Goal: Information Seeking & Learning: Learn about a topic

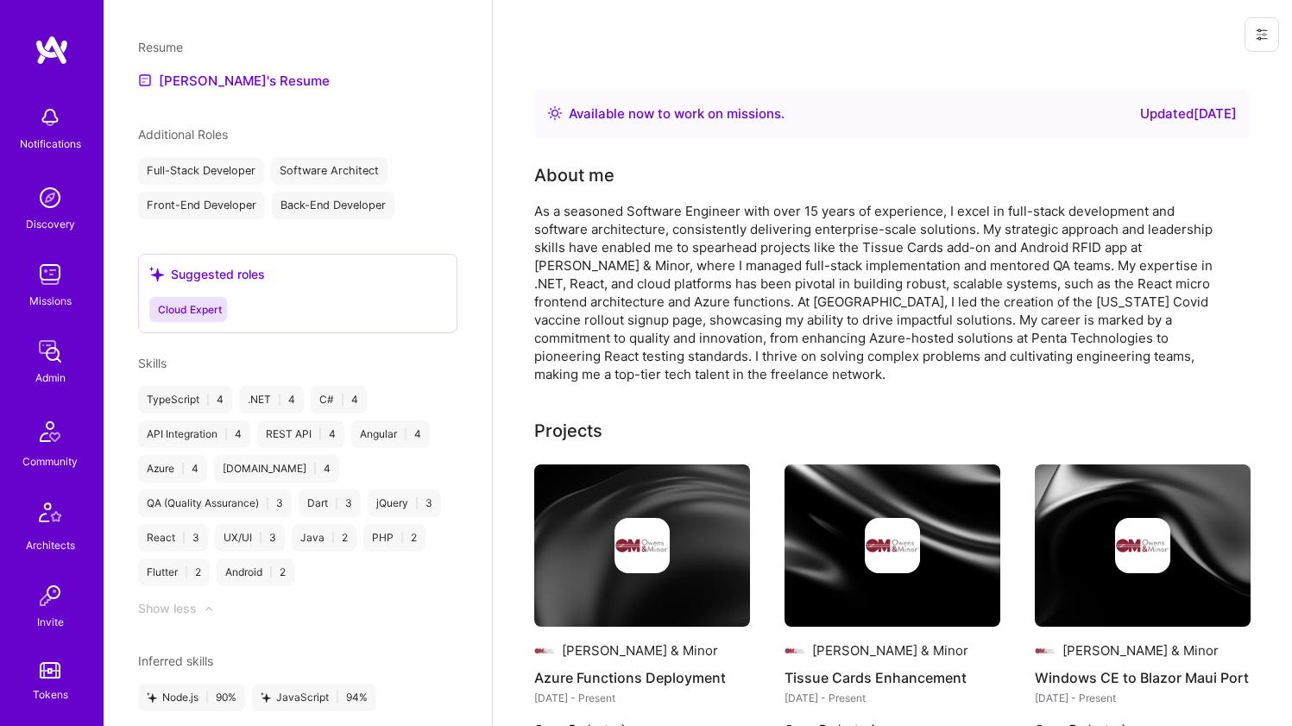
scroll to position [556, 0]
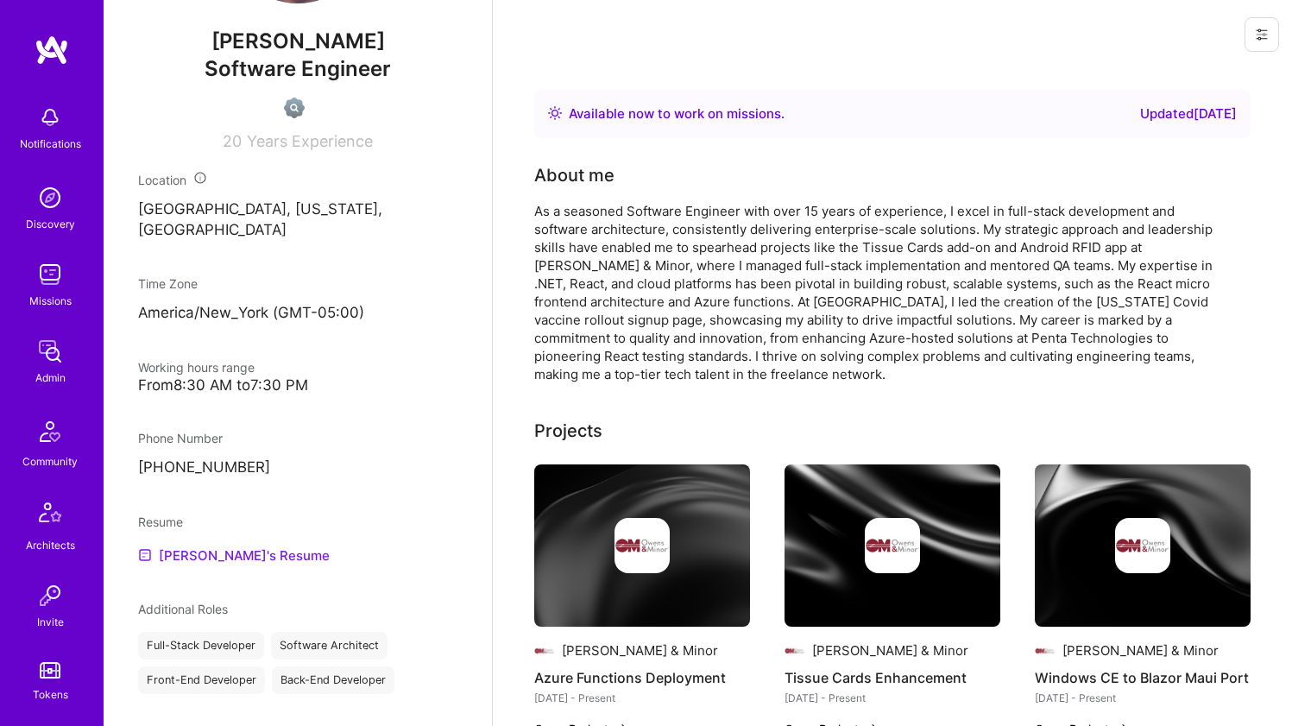
click at [192, 545] on link "Matthew's Resume" at bounding box center [234, 555] width 192 height 21
click at [654, 267] on div "As a seasoned Software Engineer with over 15 years of experience, I excel in fu…" at bounding box center [879, 292] width 691 height 181
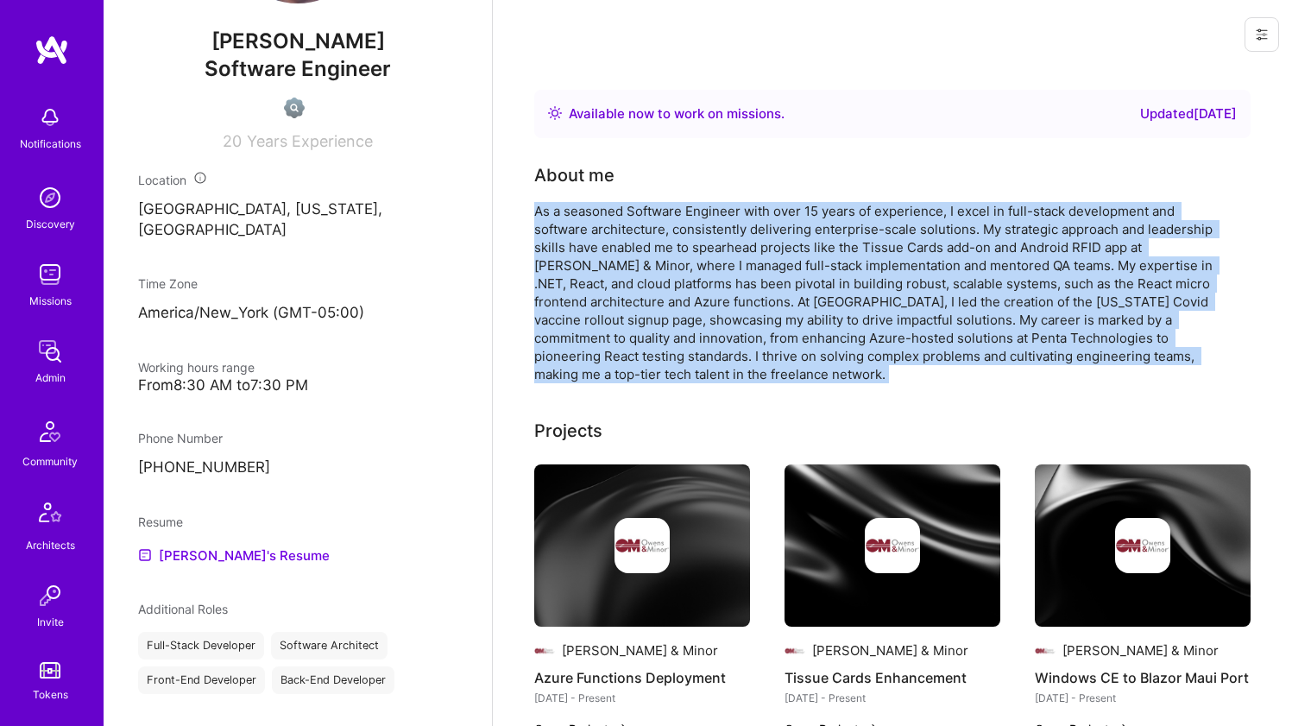
click at [654, 266] on div "As a seasoned Software Engineer with over 15 years of experience, I excel in fu…" at bounding box center [879, 292] width 691 height 181
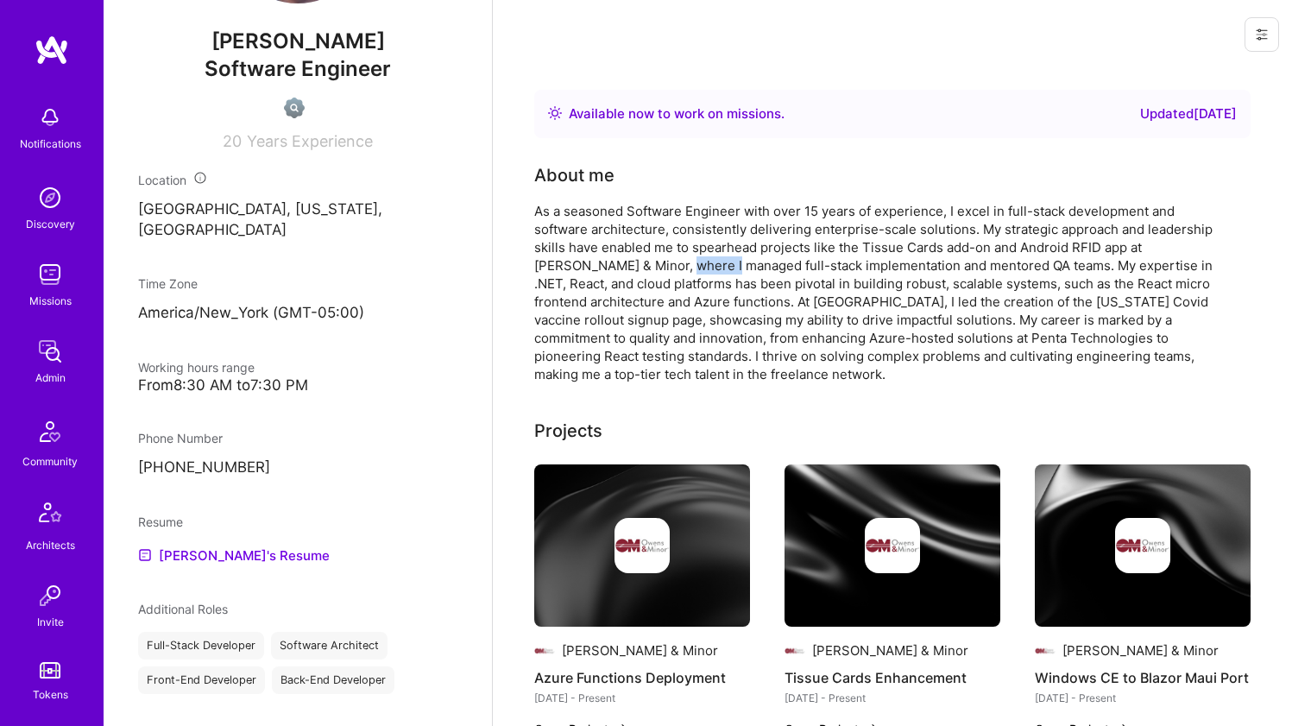
click at [654, 266] on div "As a seasoned Software Engineer with over 15 years of experience, I excel in fu…" at bounding box center [879, 292] width 691 height 181
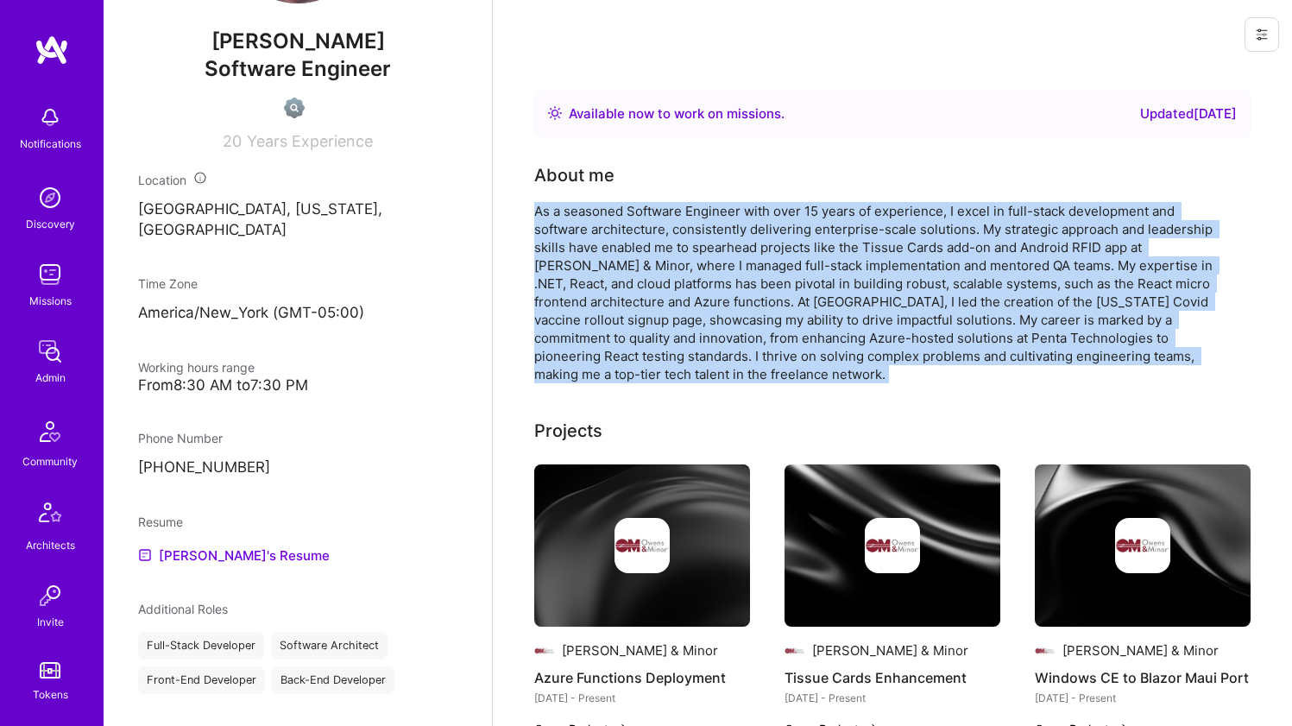
click at [654, 266] on div "As a seasoned Software Engineer with over 15 years of experience, I excel in fu…" at bounding box center [879, 292] width 691 height 181
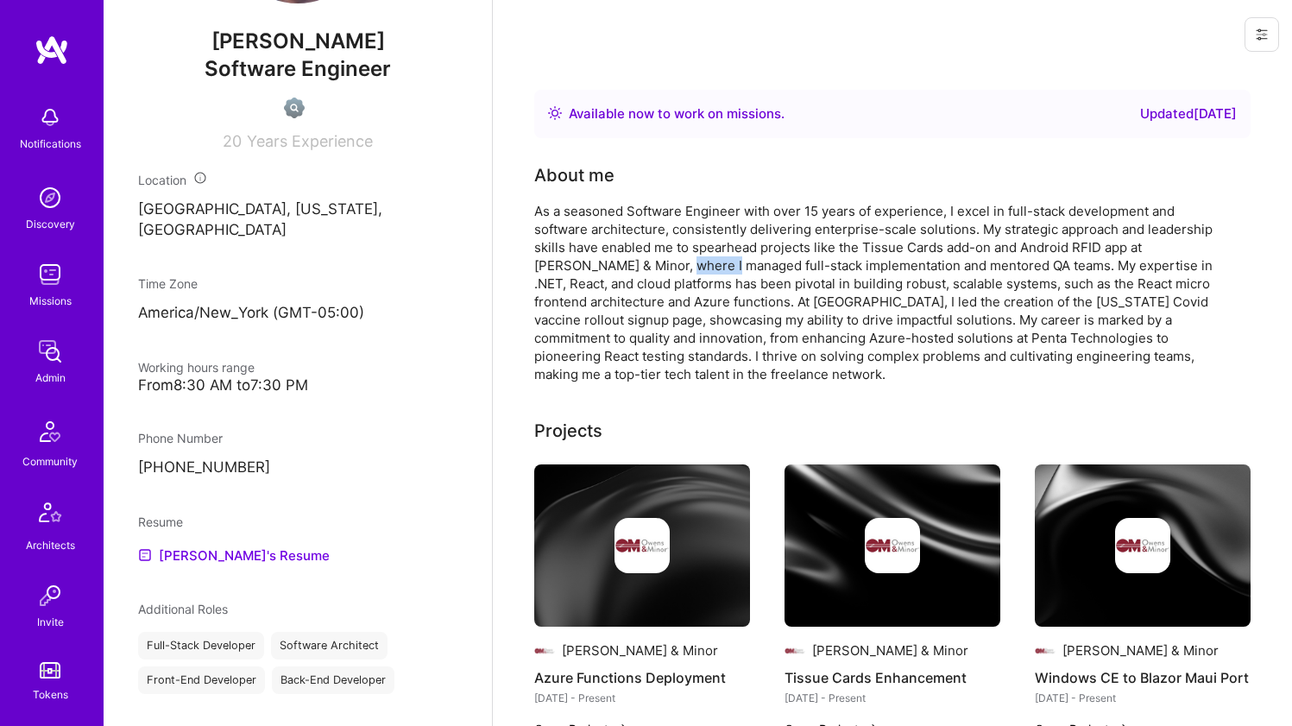
click at [654, 266] on div "As a seasoned Software Engineer with over 15 years of experience, I excel in fu…" at bounding box center [879, 292] width 691 height 181
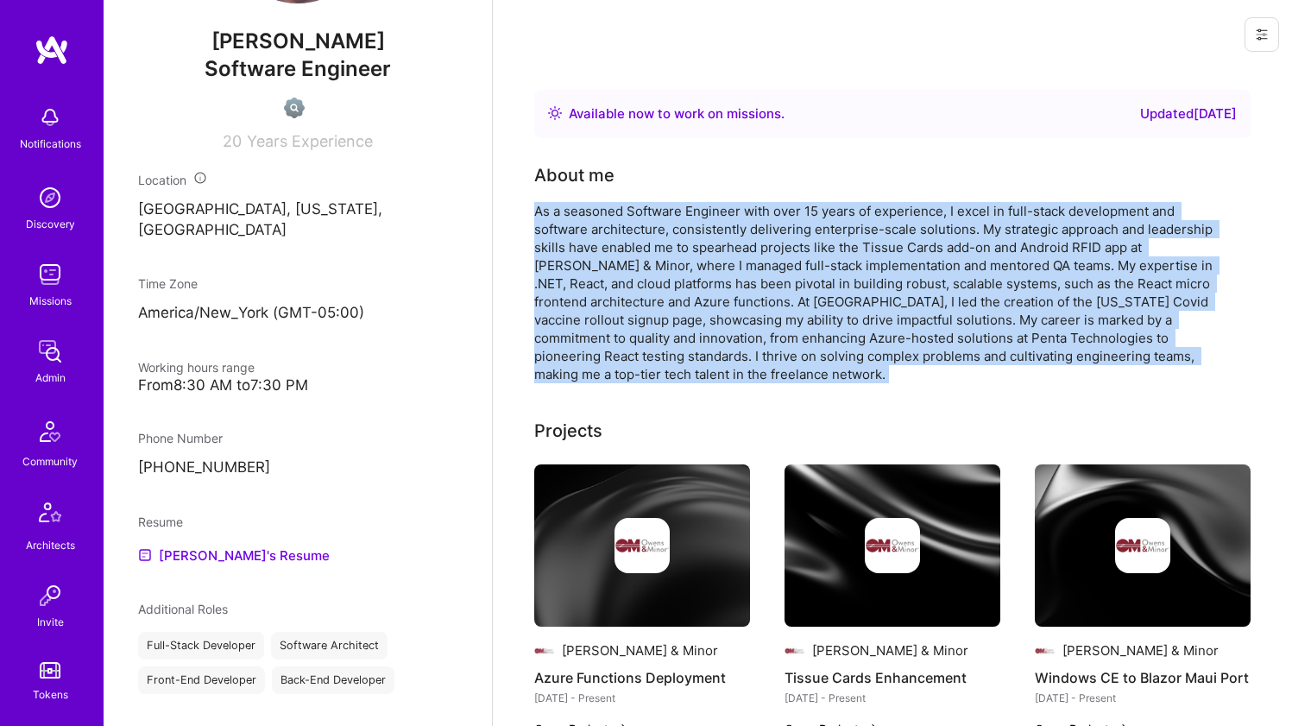
click at [654, 266] on div "As a seasoned Software Engineer with over 15 years of experience, I excel in fu…" at bounding box center [879, 292] width 691 height 181
click at [663, 262] on div "As a seasoned Software Engineer with over 15 years of experience, I excel in fu…" at bounding box center [879, 292] width 691 height 181
click at [669, 249] on div "As a seasoned Software Engineer with over 15 years of experience, I excel in fu…" at bounding box center [879, 292] width 691 height 181
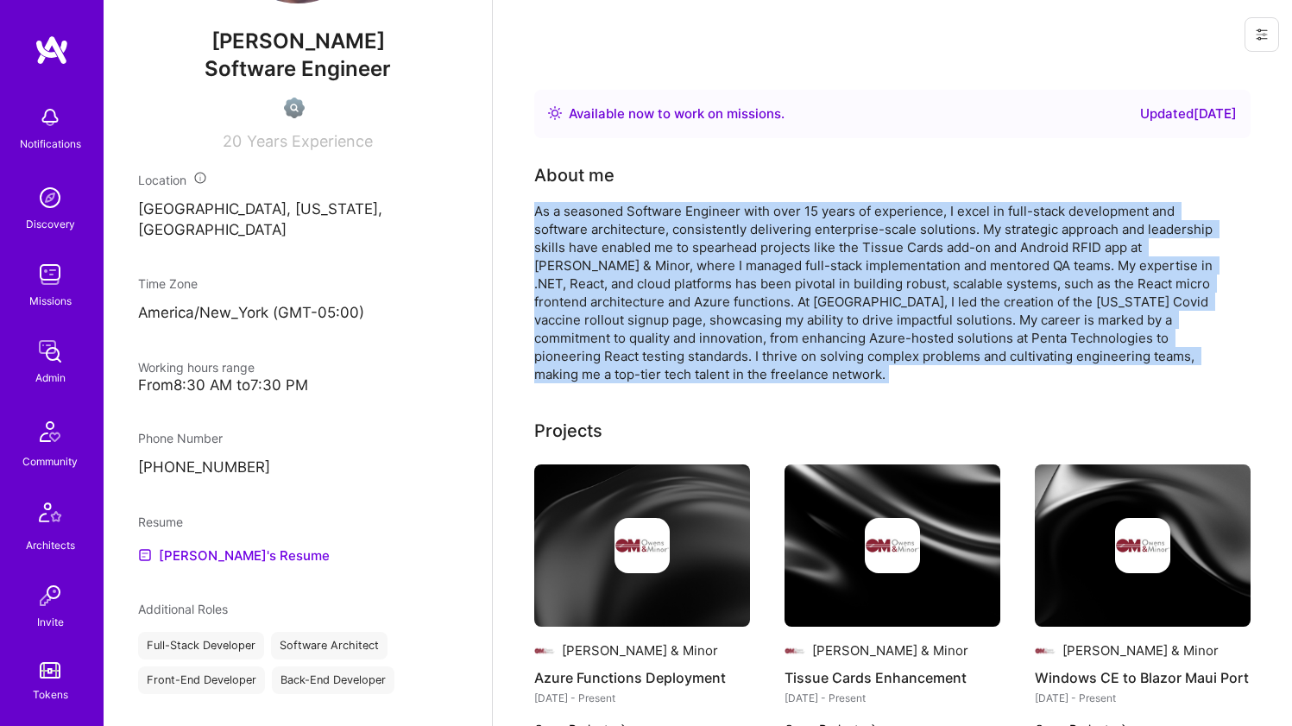
click at [664, 240] on div "As a seasoned Software Engineer with over 15 years of experience, I excel in fu…" at bounding box center [879, 292] width 691 height 181
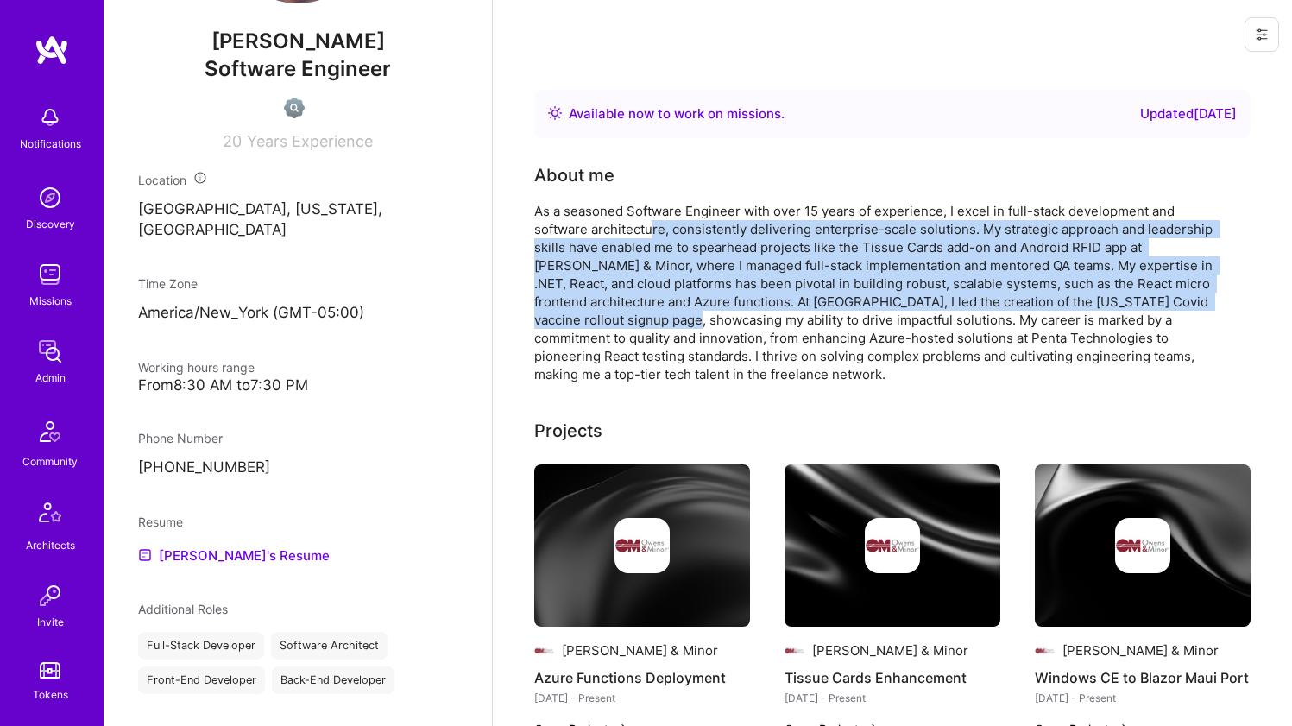
drag, startPoint x: 653, startPoint y: 236, endPoint x: 656, endPoint y: 312, distance: 76.0
click at [656, 312] on div "As a seasoned Software Engineer with over 15 years of experience, I excel in fu…" at bounding box center [879, 292] width 691 height 181
drag, startPoint x: 656, startPoint y: 312, endPoint x: 679, endPoint y: 226, distance: 88.6
click at [678, 227] on div "As a seasoned Software Engineer with over 15 years of experience, I excel in fu…" at bounding box center [879, 292] width 691 height 181
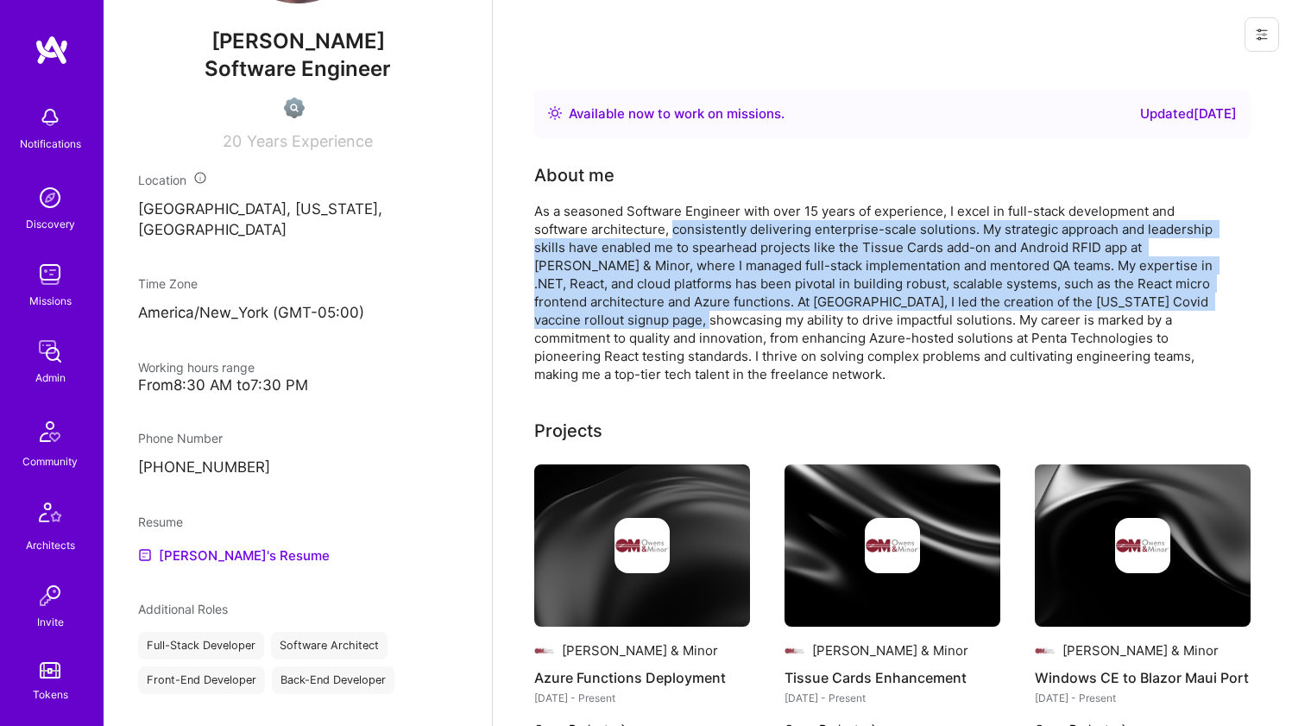
click at [679, 226] on div "As a seasoned Software Engineer with over 15 years of experience, I excel in fu…" at bounding box center [879, 292] width 691 height 181
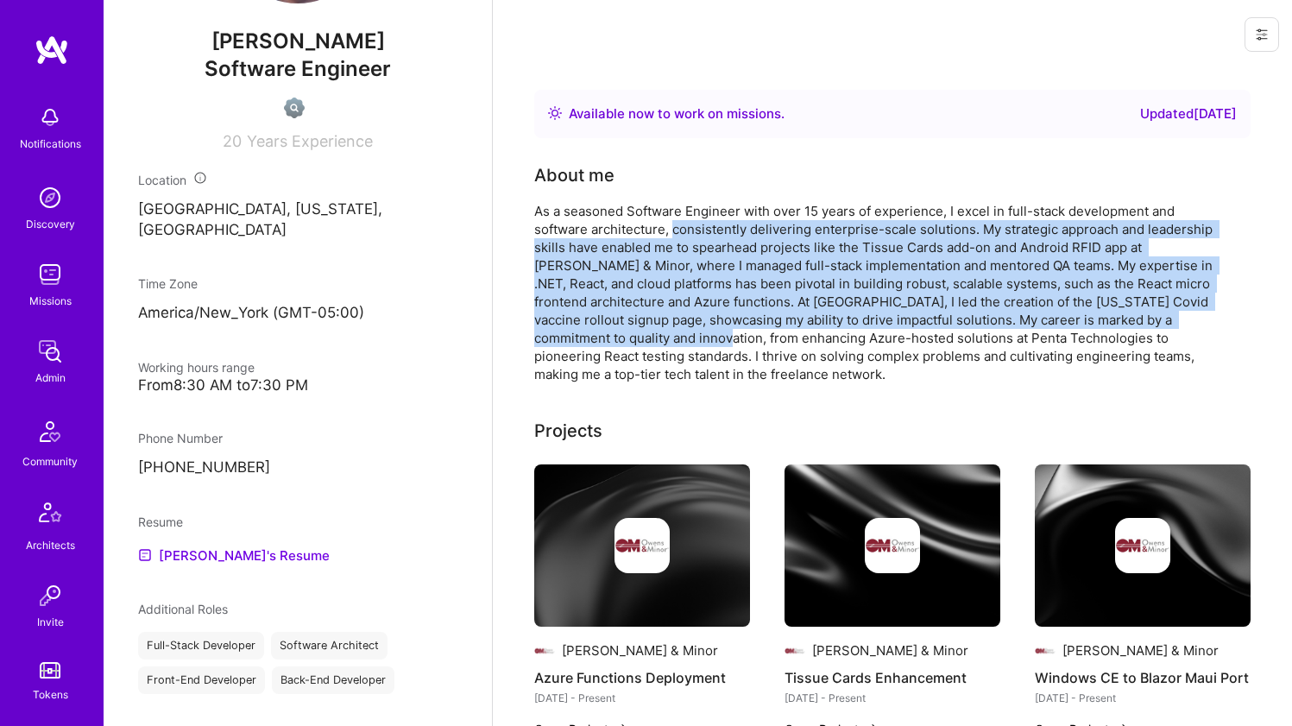
drag, startPoint x: 679, startPoint y: 226, endPoint x: 654, endPoint y: 346, distance: 122.6
click at [654, 346] on div "As a seasoned Software Engineer with over 15 years of experience, I excel in fu…" at bounding box center [879, 292] width 691 height 181
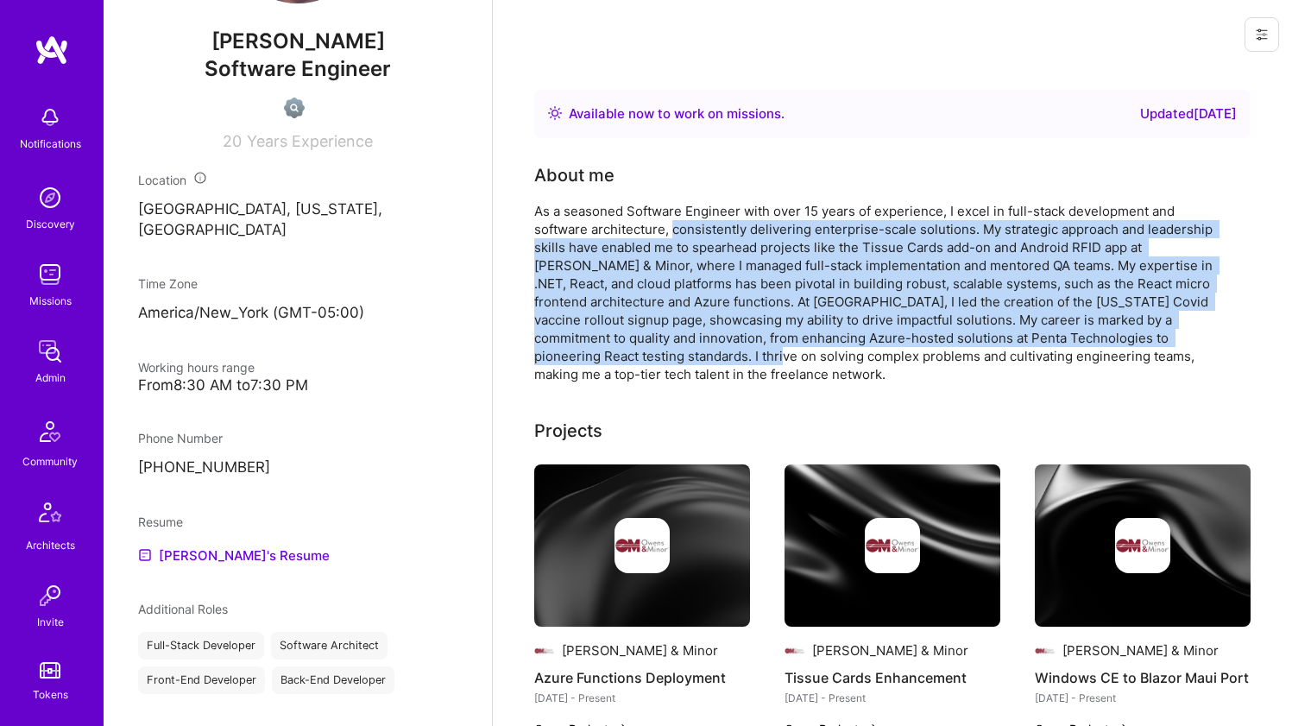
click at [654, 347] on div "As a seasoned Software Engineer with over 15 years of experience, I excel in fu…" at bounding box center [879, 292] width 691 height 181
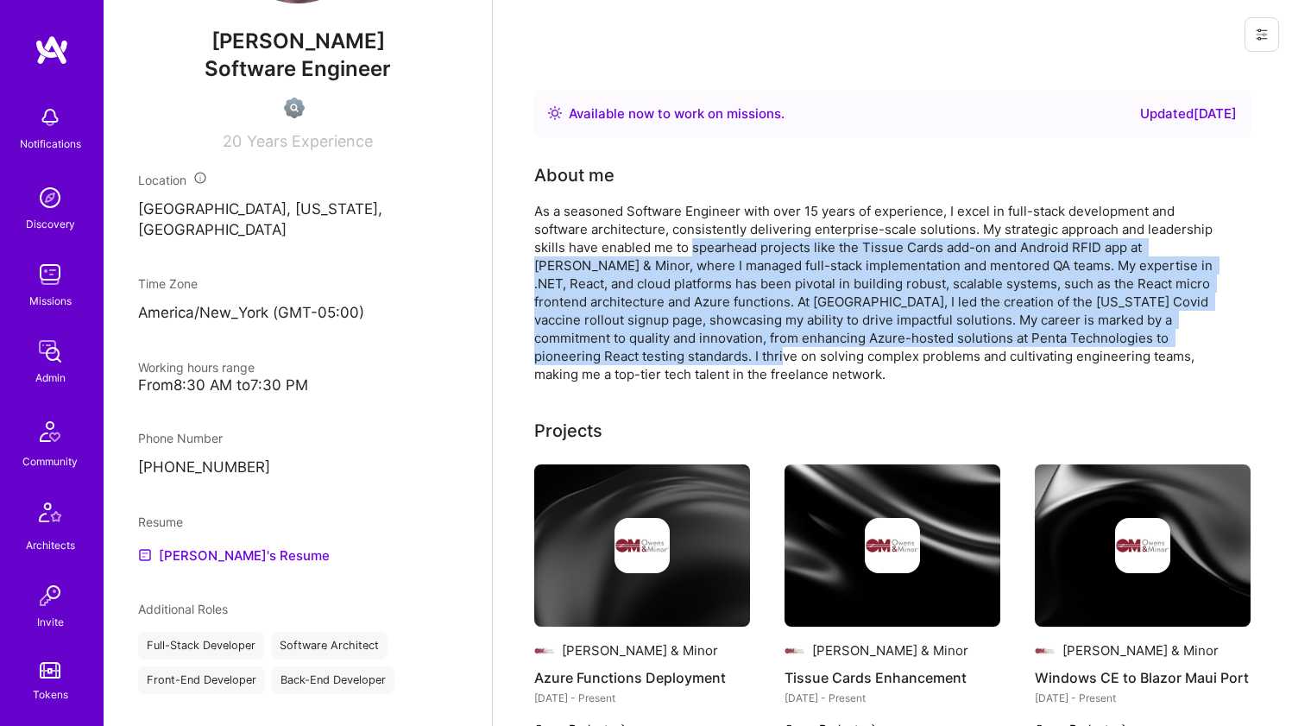
drag, startPoint x: 653, startPoint y: 350, endPoint x: 729, endPoint y: 235, distance: 137.7
click at [729, 235] on div "As a seasoned Software Engineer with over 15 years of experience, I excel in fu…" at bounding box center [879, 292] width 691 height 181
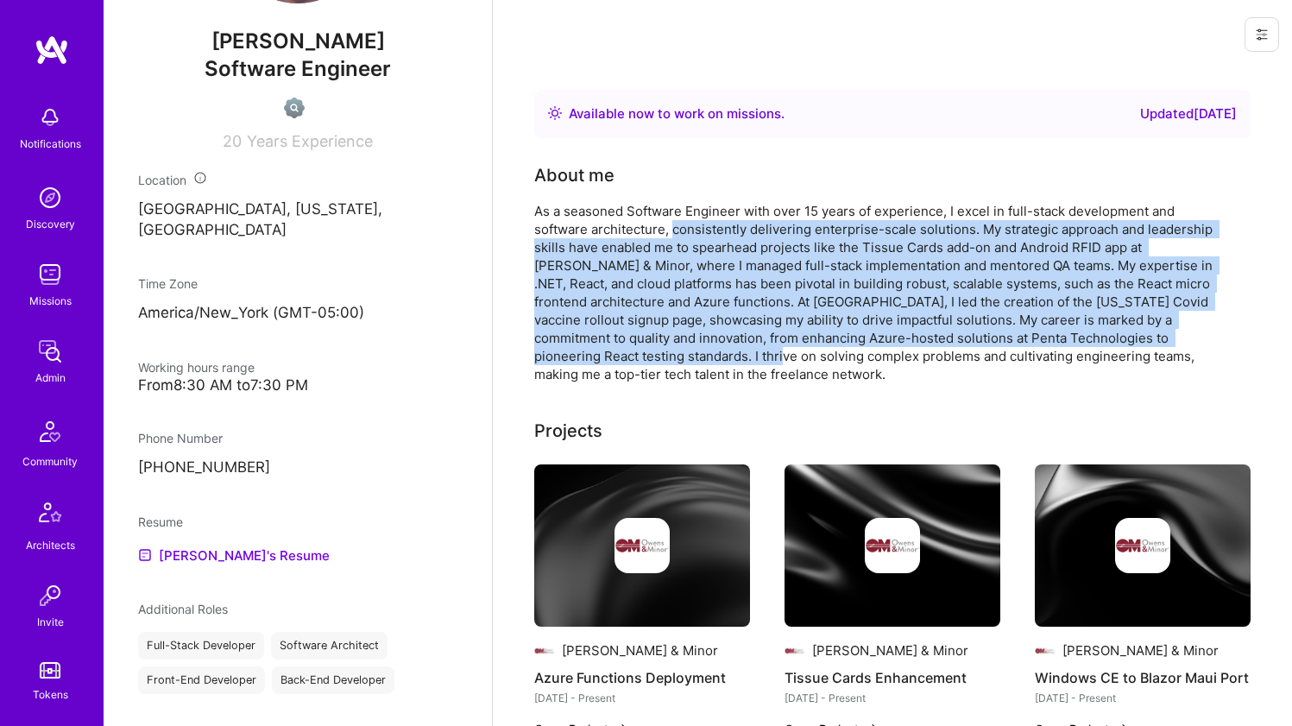
click at [750, 221] on div "As a seasoned Software Engineer with over 15 years of experience, I excel in fu…" at bounding box center [879, 292] width 691 height 181
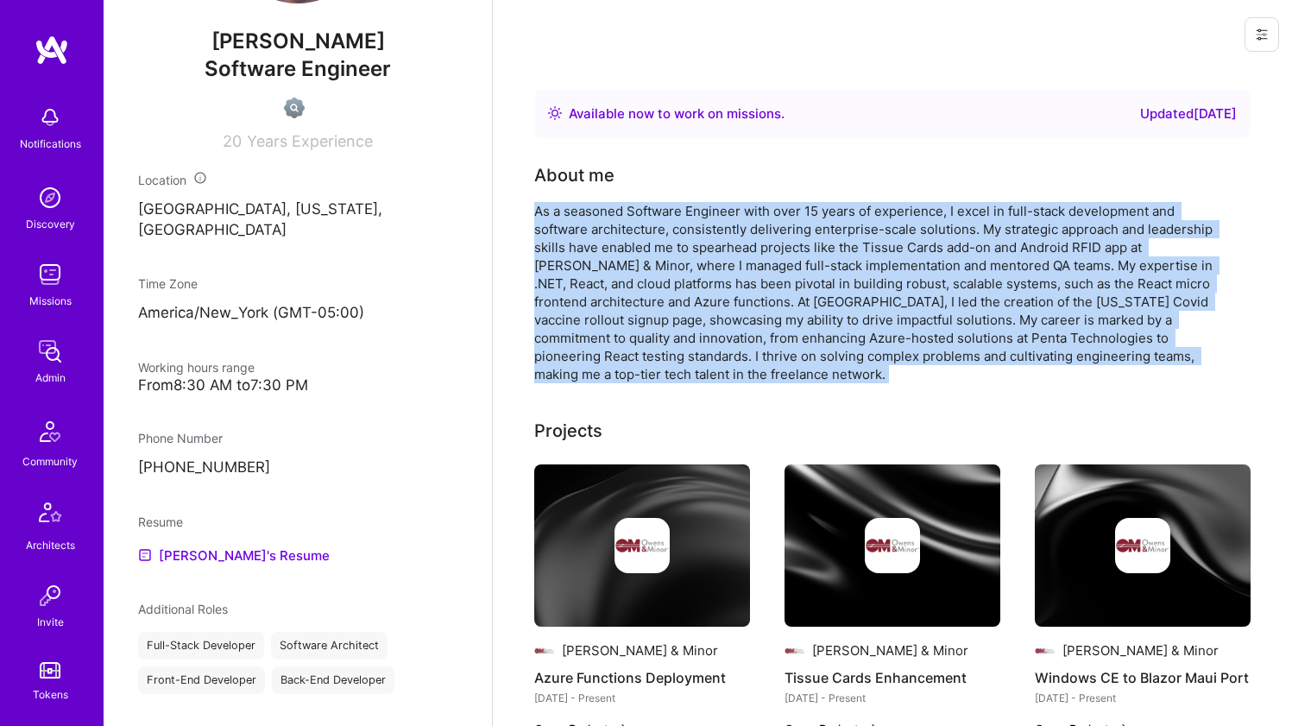
drag, startPoint x: 750, startPoint y: 221, endPoint x: 745, endPoint y: 235, distance: 14.8
click at [745, 235] on div "As a seasoned Software Engineer with over 15 years of experience, I excel in fu…" at bounding box center [879, 292] width 691 height 181
click at [745, 236] on div "As a seasoned Software Engineer with over 15 years of experience, I excel in fu…" at bounding box center [879, 292] width 691 height 181
click at [744, 236] on div "As a seasoned Software Engineer with over 15 years of experience, I excel in fu…" at bounding box center [879, 292] width 691 height 181
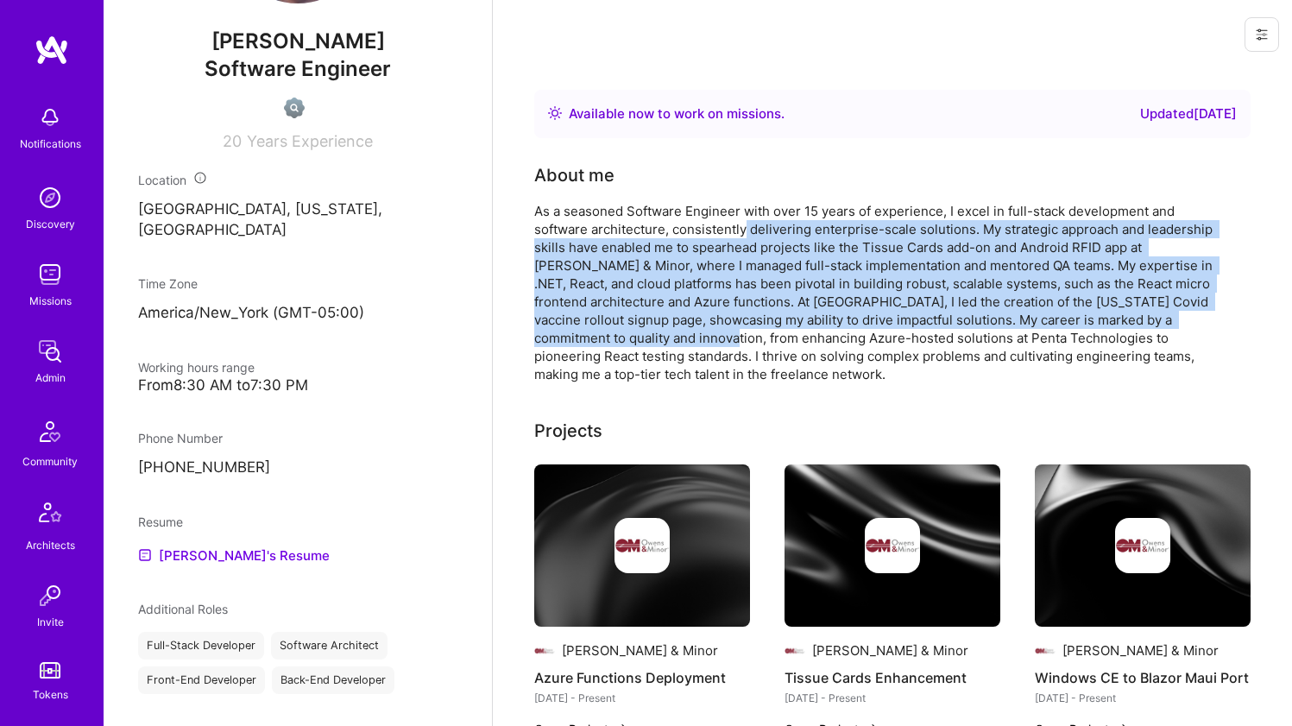
drag, startPoint x: 748, startPoint y: 225, endPoint x: 700, endPoint y: 344, distance: 127.4
click at [701, 343] on div "As a seasoned Software Engineer with over 15 years of experience, I excel in fu…" at bounding box center [879, 292] width 691 height 181
click at [700, 344] on div "As a seasoned Software Engineer with over 15 years of experience, I excel in fu…" at bounding box center [879, 292] width 691 height 181
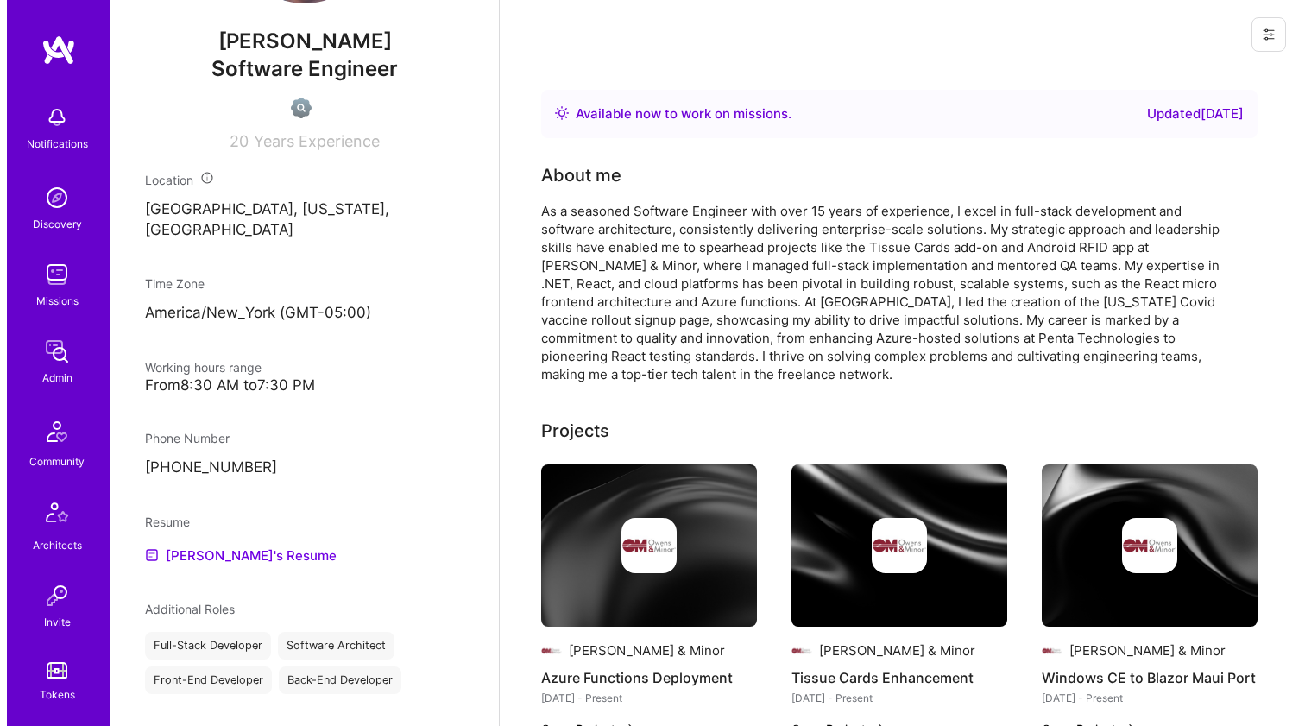
scroll to position [125, 0]
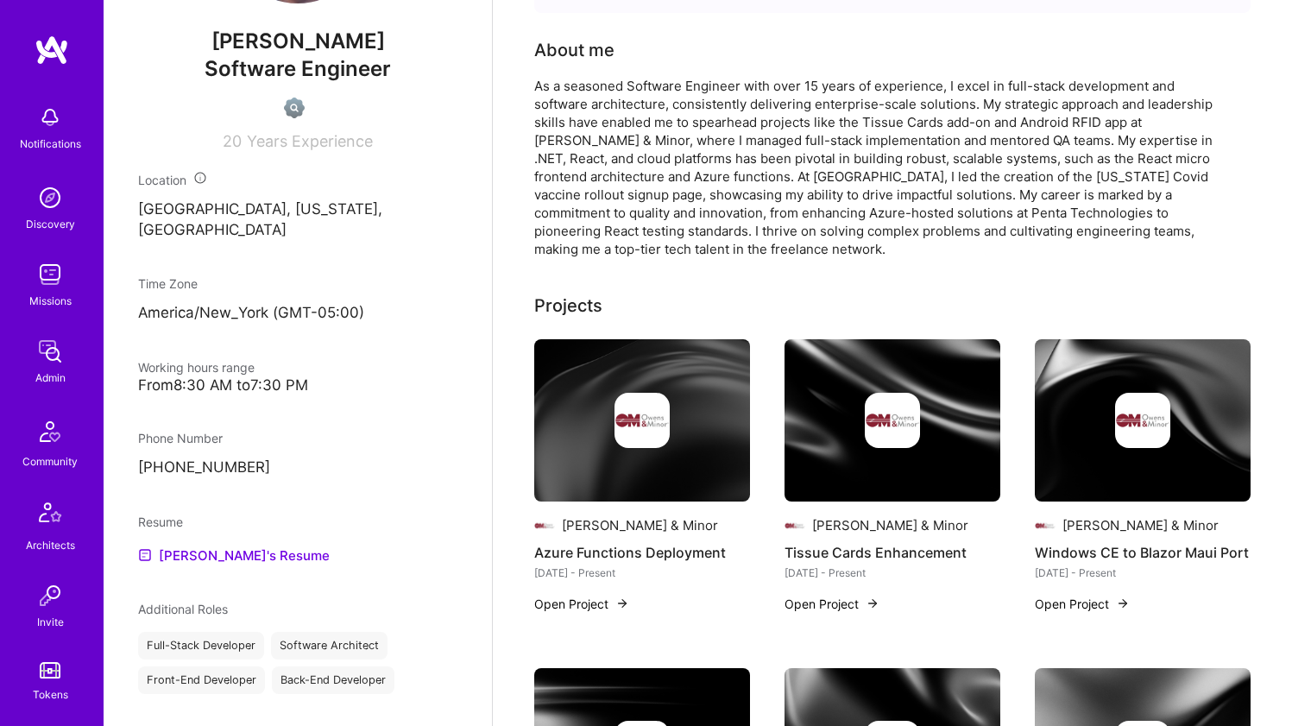
click at [586, 430] on div at bounding box center [642, 420] width 216 height 55
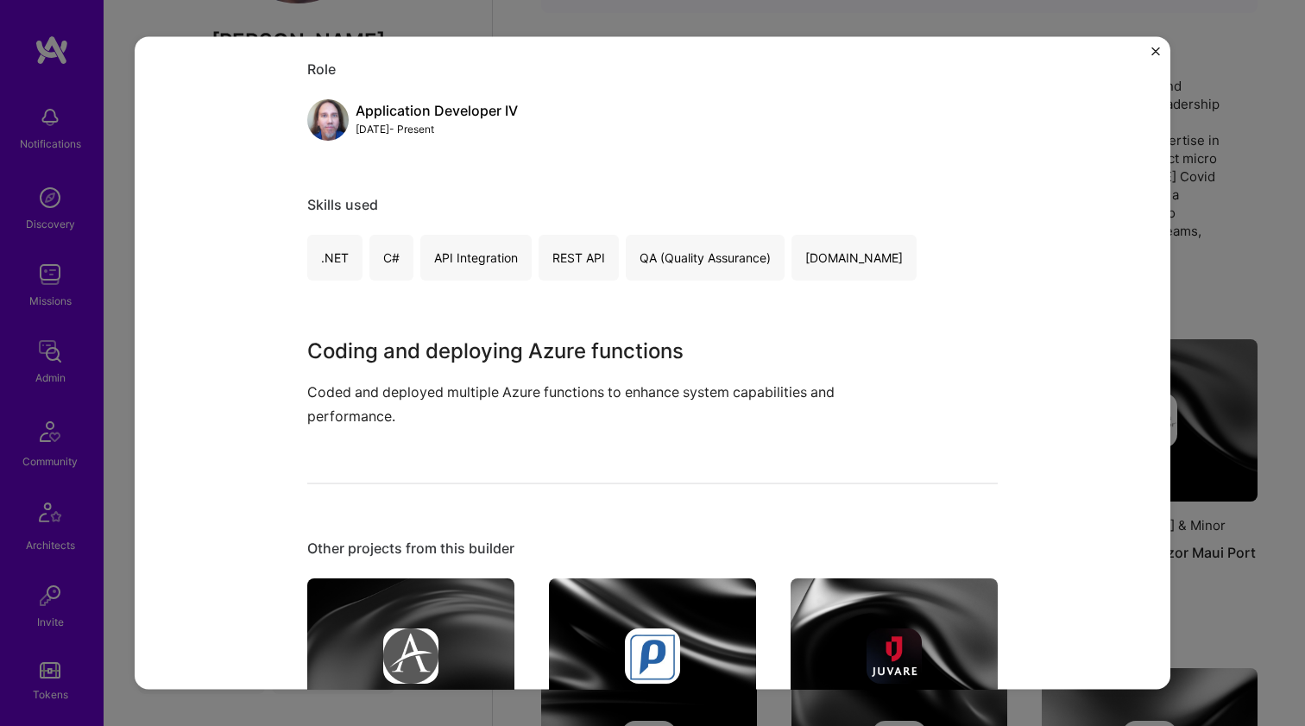
scroll to position [330, 0]
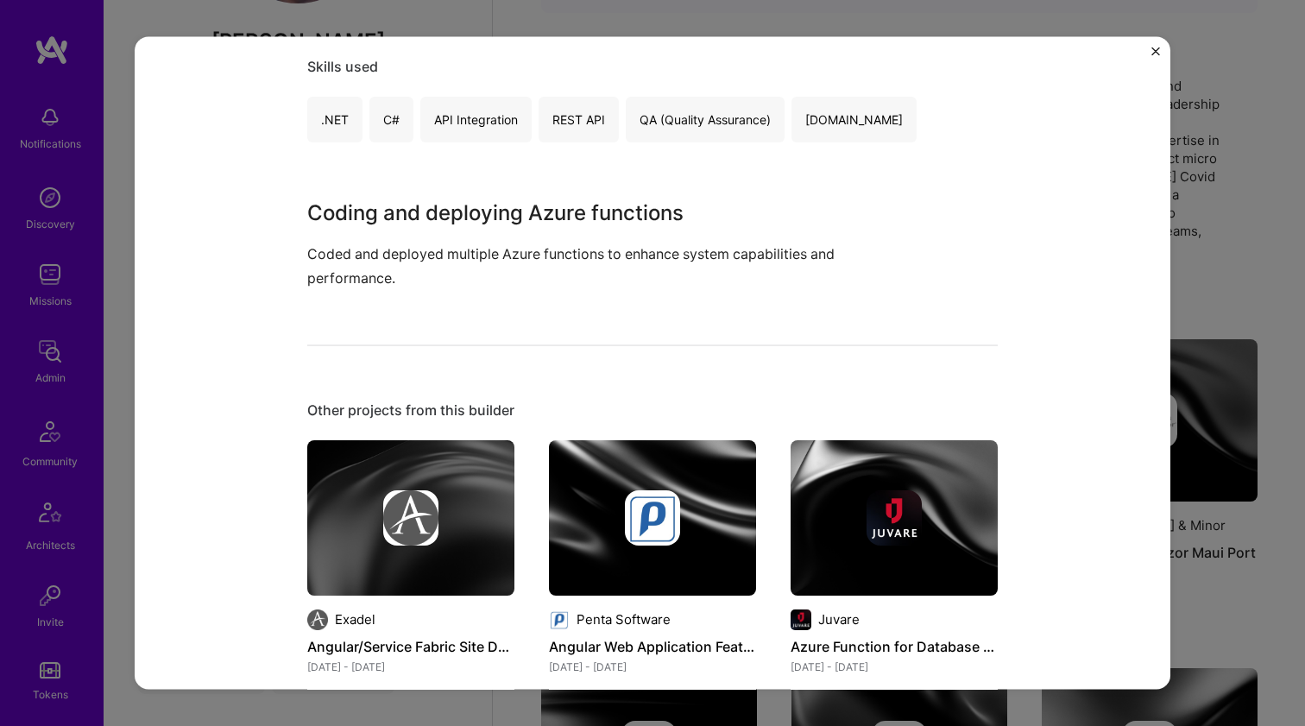
click at [451, 468] on img at bounding box center [410, 516] width 207 height 155
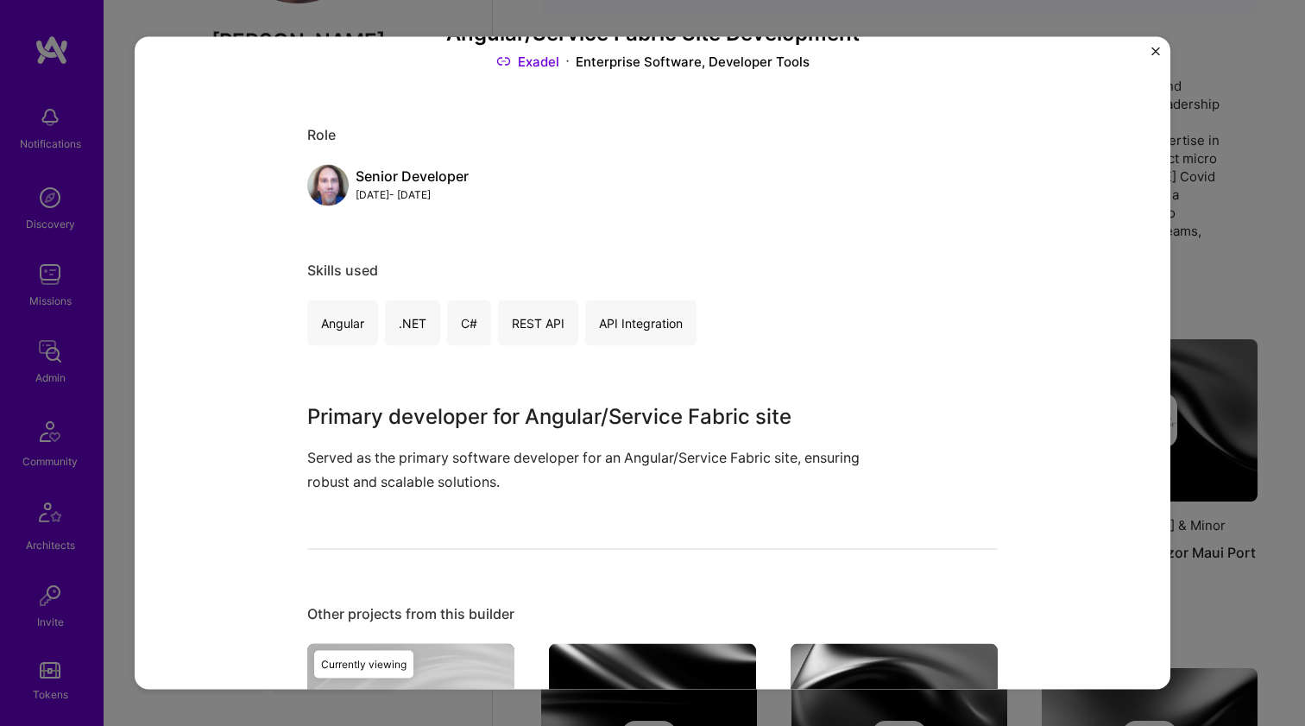
scroll to position [249, 0]
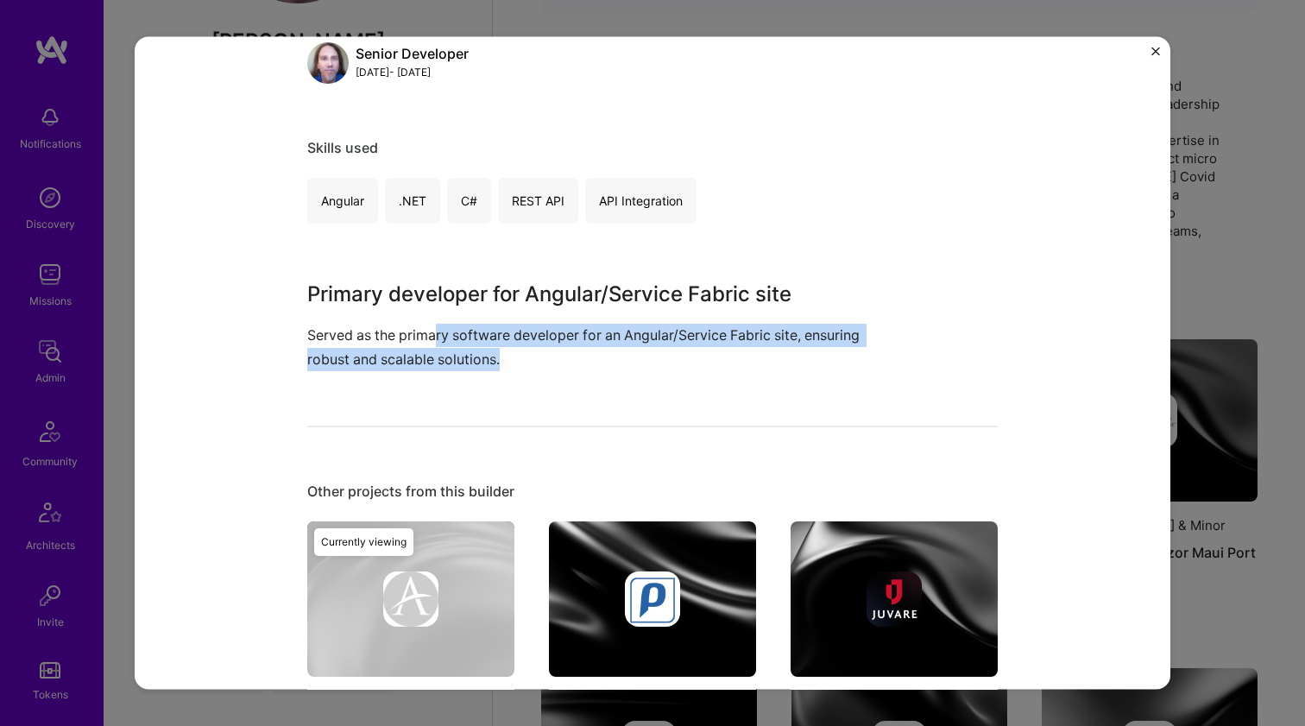
drag, startPoint x: 408, startPoint y: 371, endPoint x: 432, endPoint y: 331, distance: 46.5
click at [615, 604] on div at bounding box center [652, 598] width 207 height 55
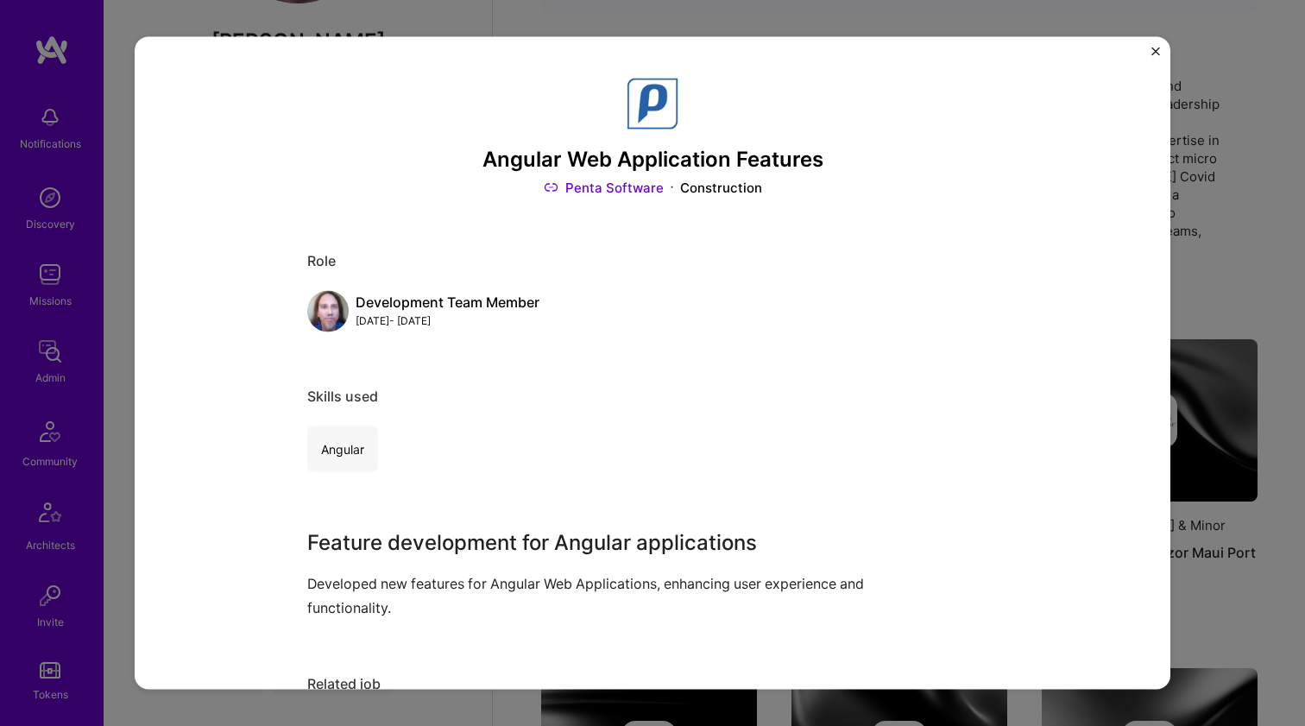
scroll to position [161, 0]
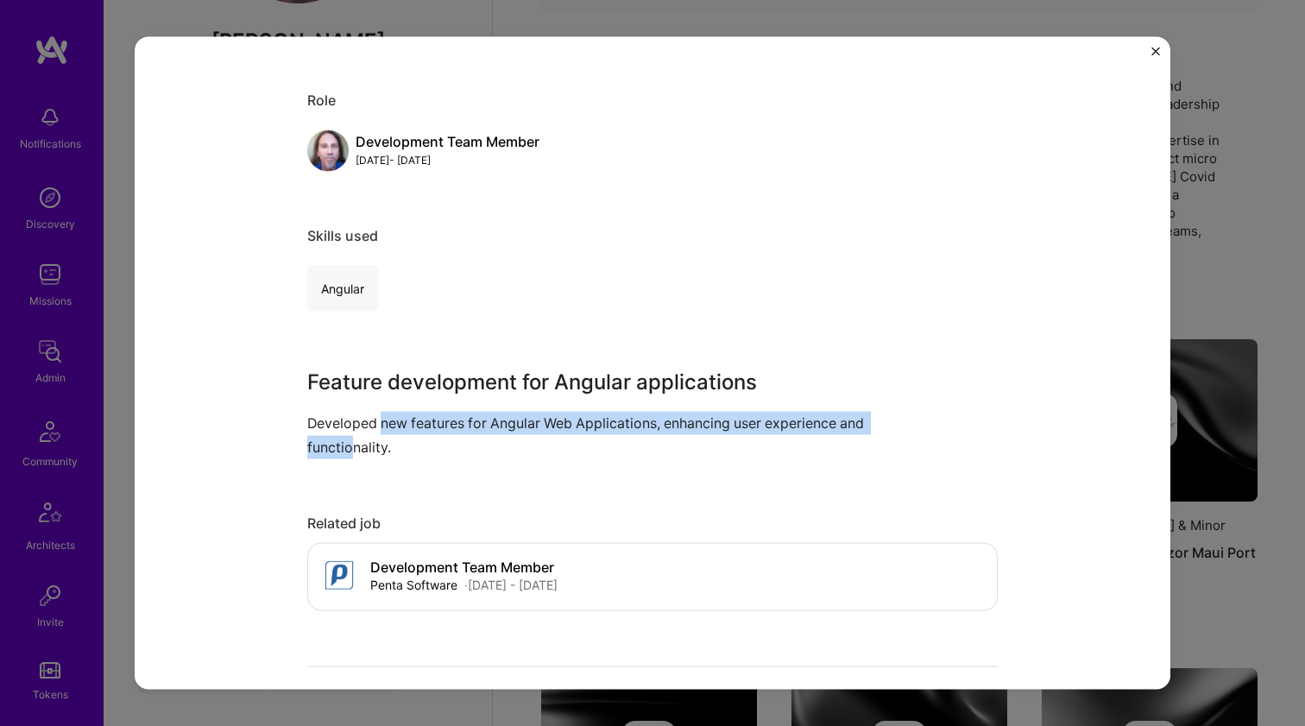
drag, startPoint x: 374, startPoint y: 425, endPoint x: 373, endPoint y: 438, distance: 13.0
click at [373, 437] on p "Developed new features for Angular Web Applications, enhancing user experience …" at bounding box center [587, 435] width 561 height 47
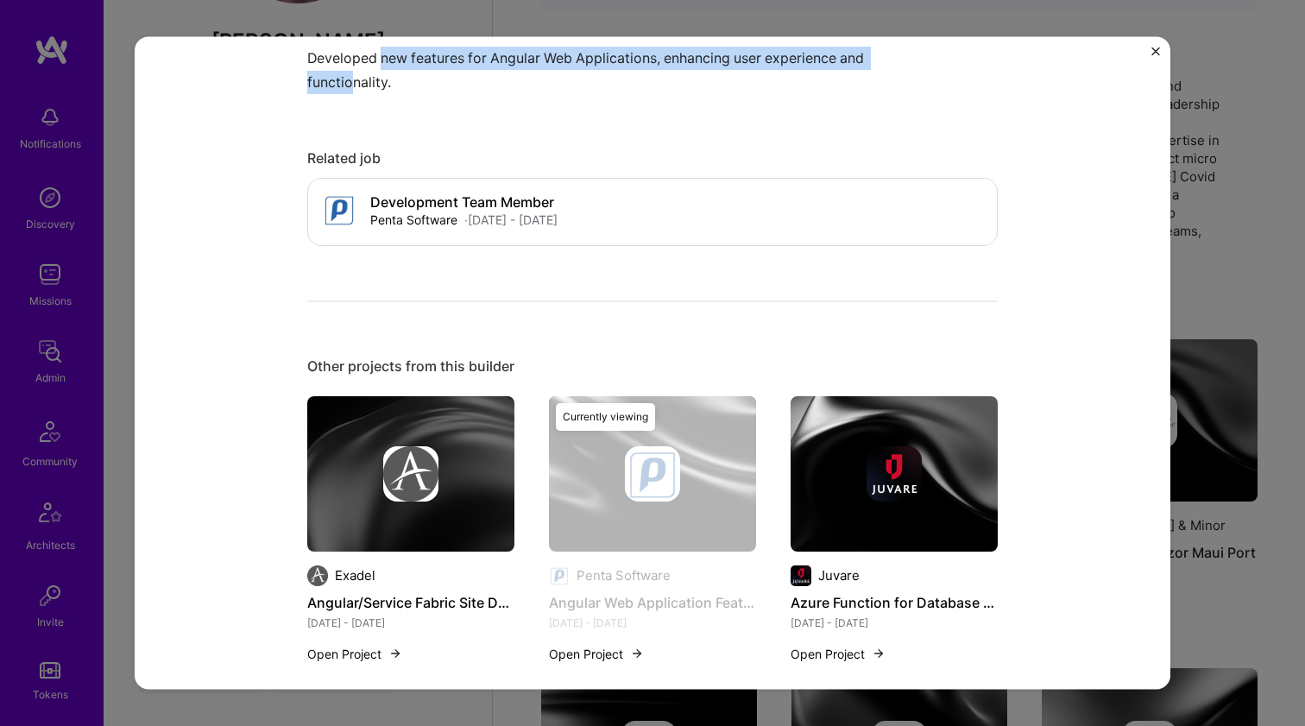
scroll to position [729, 0]
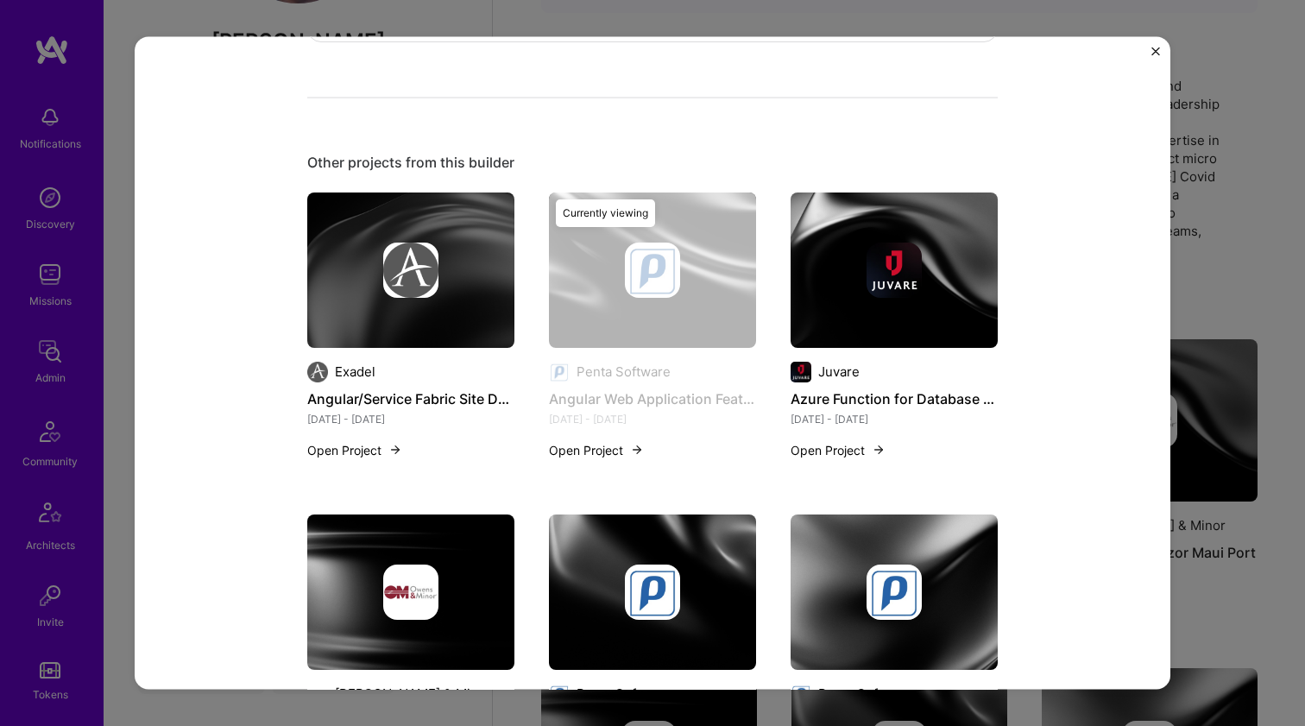
click at [848, 306] on img at bounding box center [894, 269] width 207 height 155
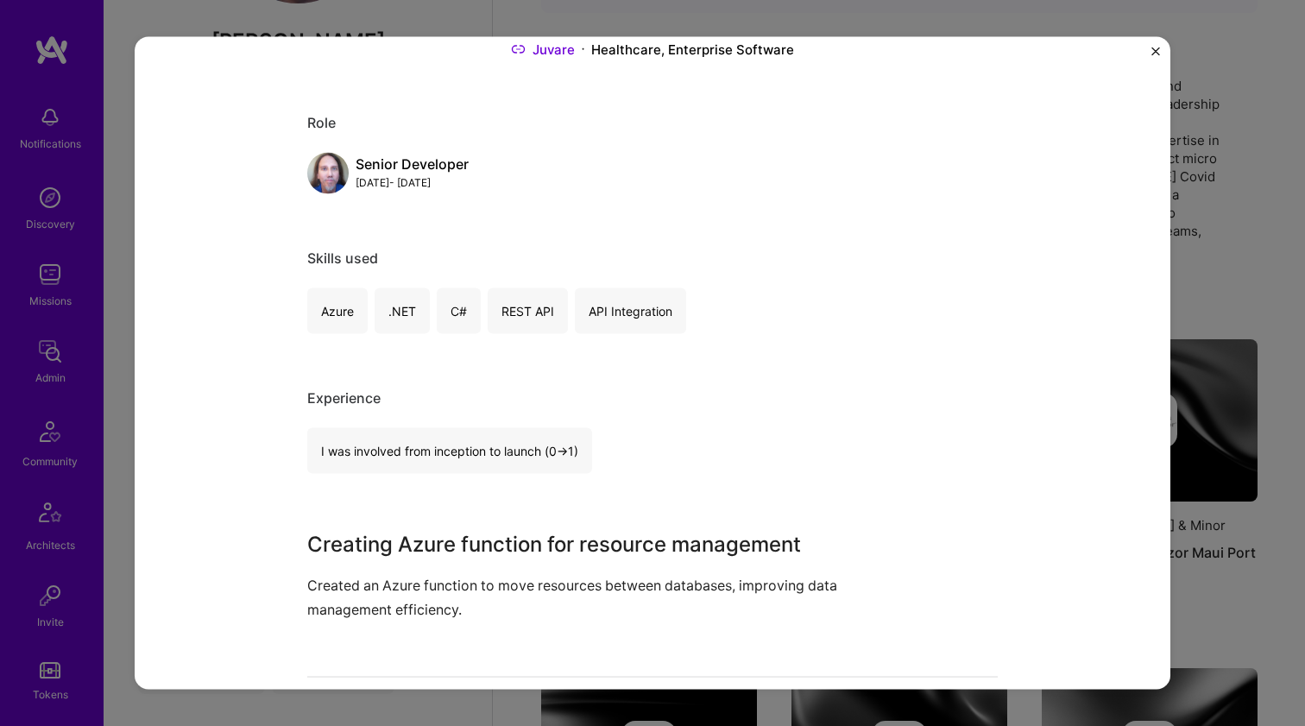
scroll to position [268, 0]
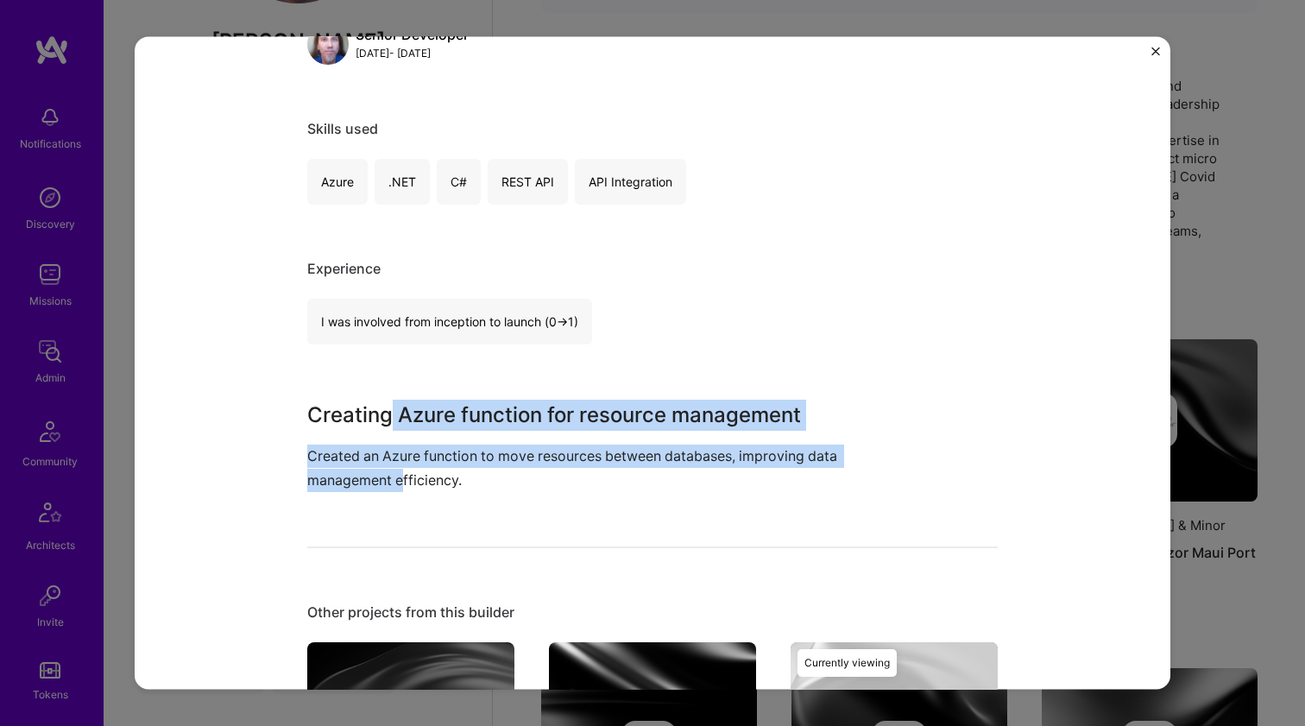
drag, startPoint x: 382, startPoint y: 410, endPoint x: 397, endPoint y: 471, distance: 63.0
click at [397, 470] on div "Creating Azure function for resource management Created an Azure function to mo…" at bounding box center [587, 445] width 561 height 91
click at [398, 471] on p "Created an Azure function to move resources between databases, improving data m…" at bounding box center [587, 468] width 561 height 47
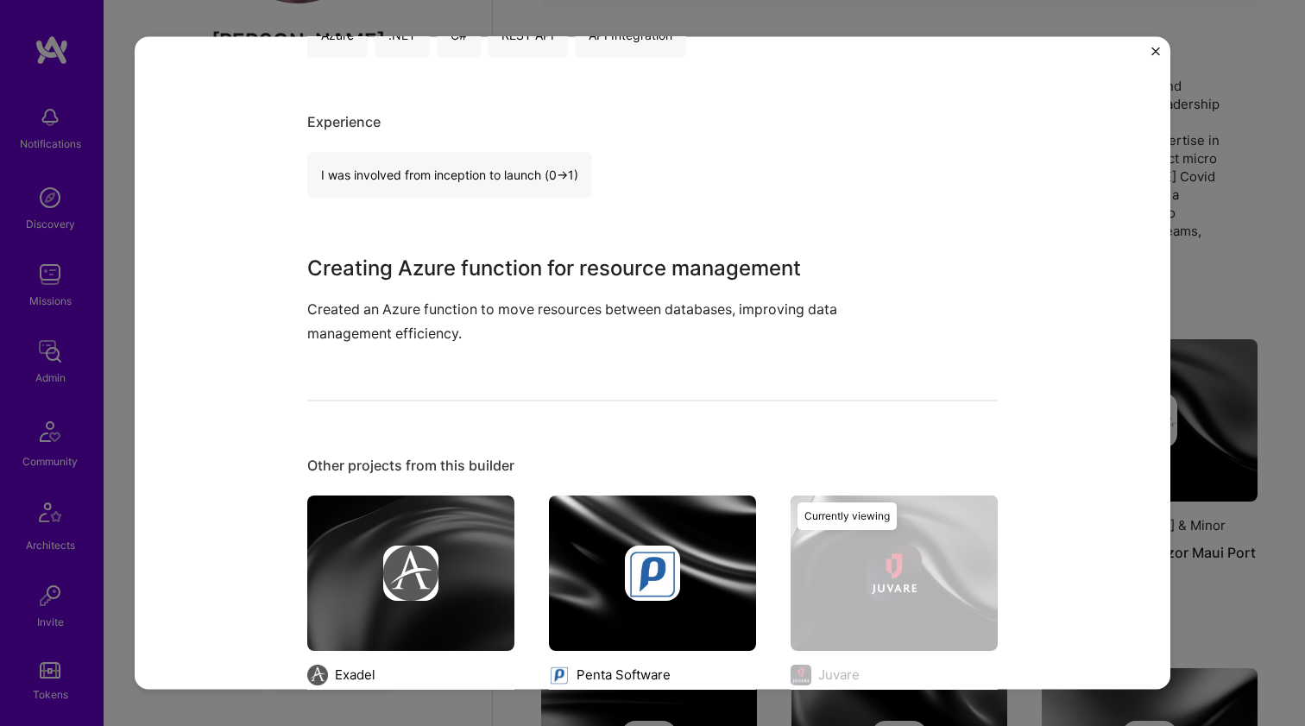
scroll to position [714, 0]
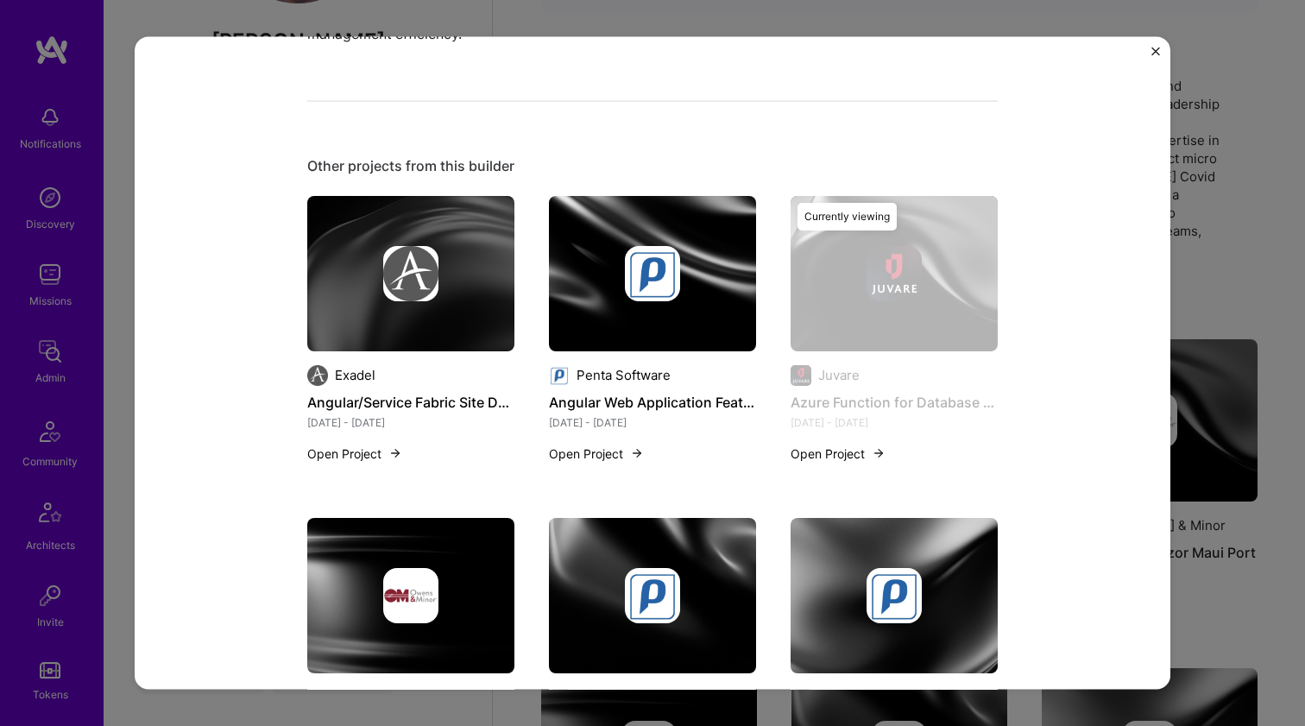
click at [412, 582] on img at bounding box center [410, 594] width 55 height 55
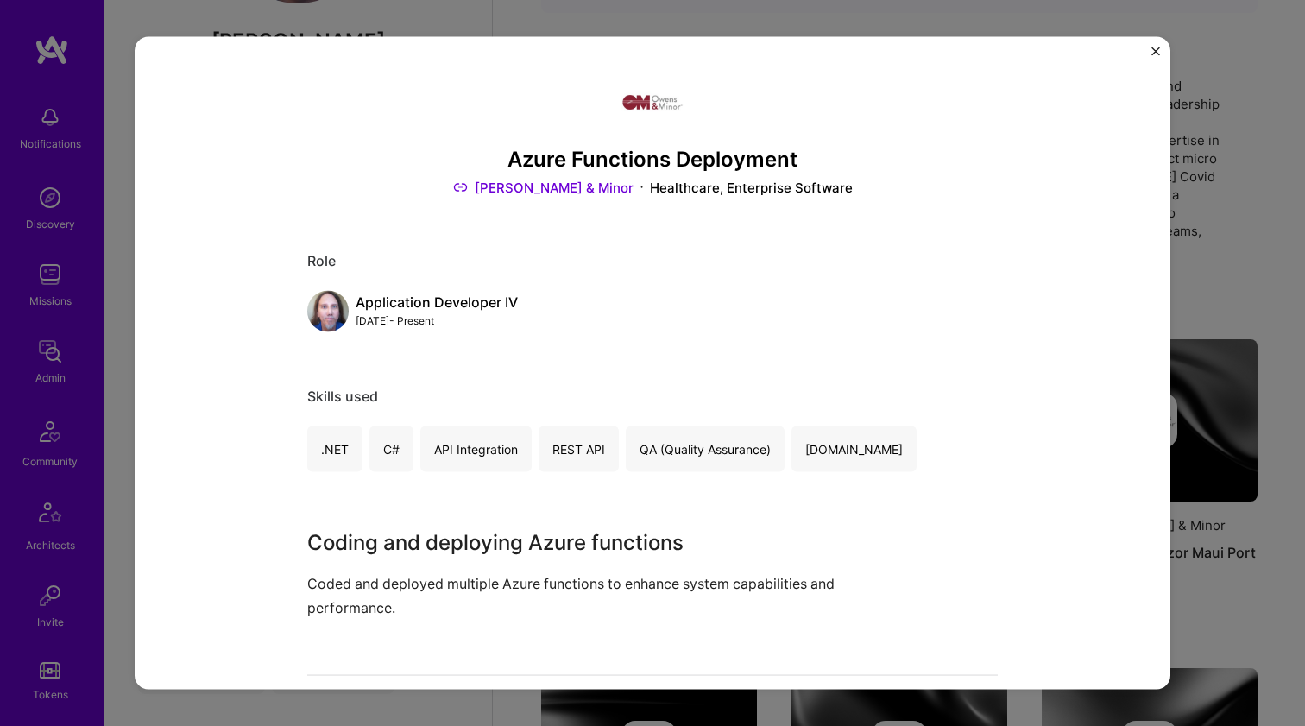
scroll to position [117, 0]
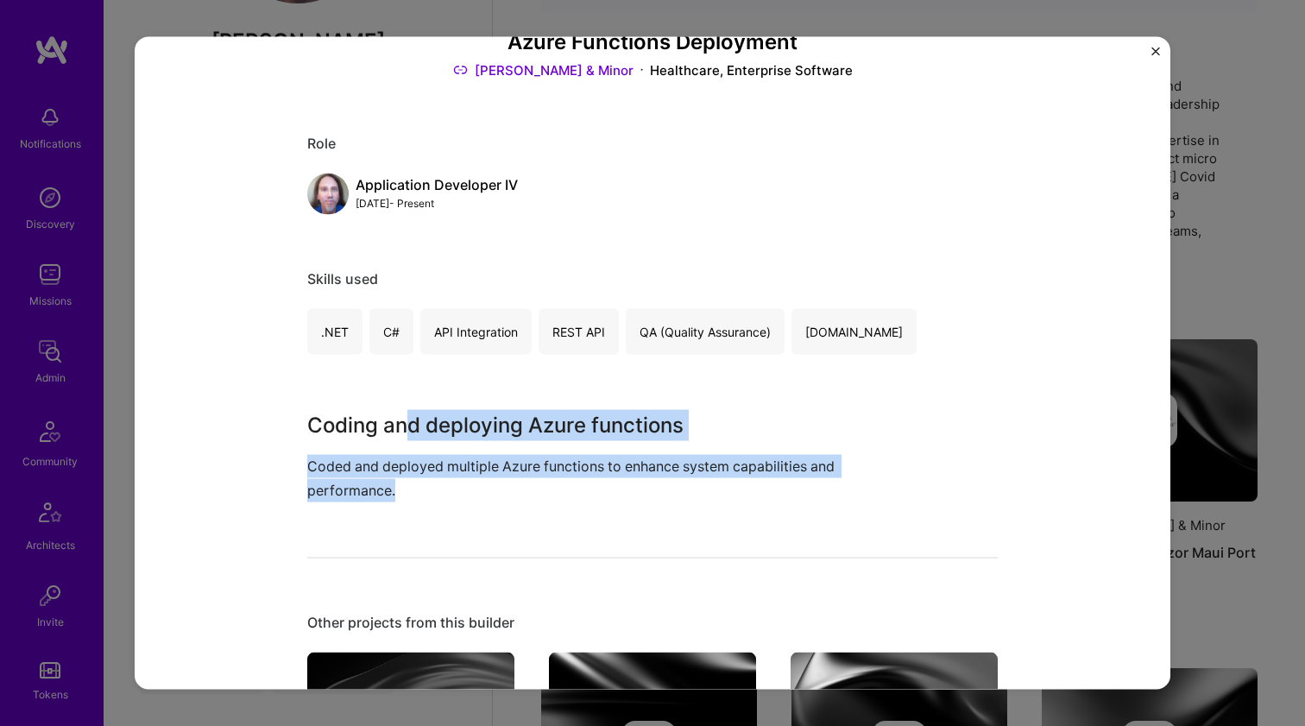
drag, startPoint x: 395, startPoint y: 423, endPoint x: 398, endPoint y: 487, distance: 63.9
click at [398, 487] on div "Coding and deploying Azure functions Coded and deployed multiple Azure function…" at bounding box center [587, 455] width 561 height 91
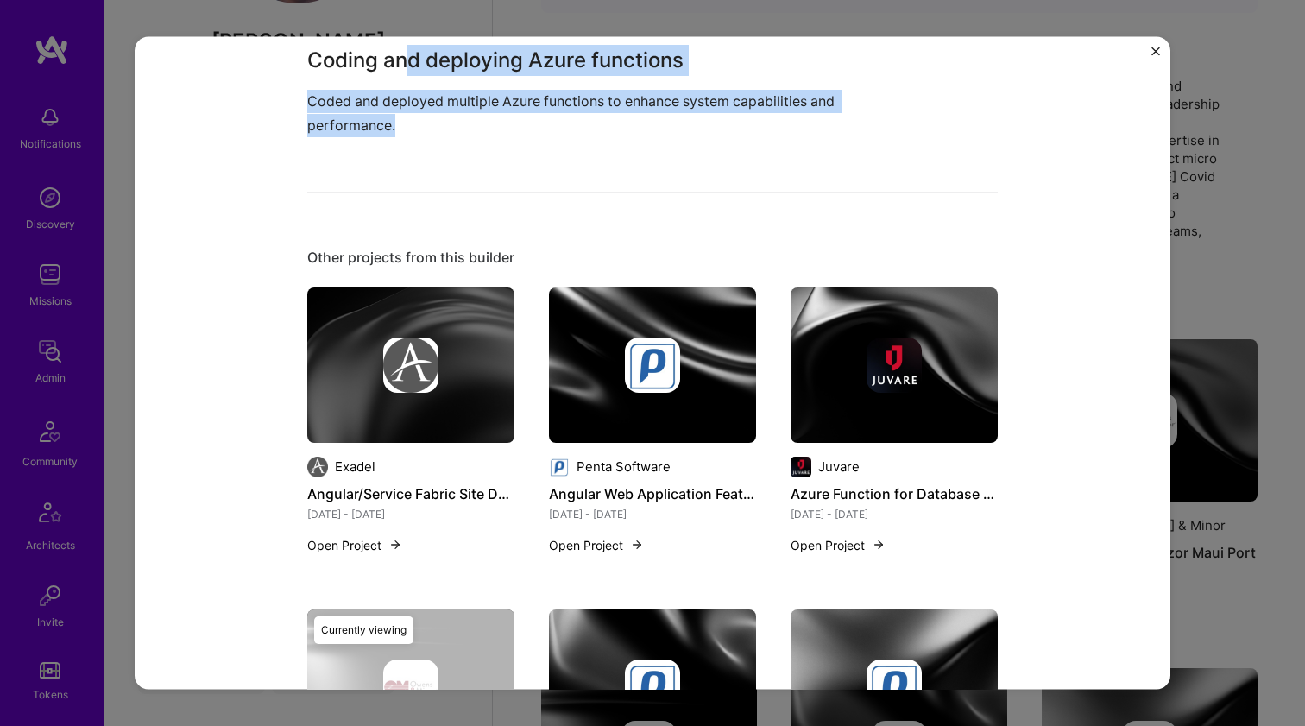
scroll to position [607, 0]
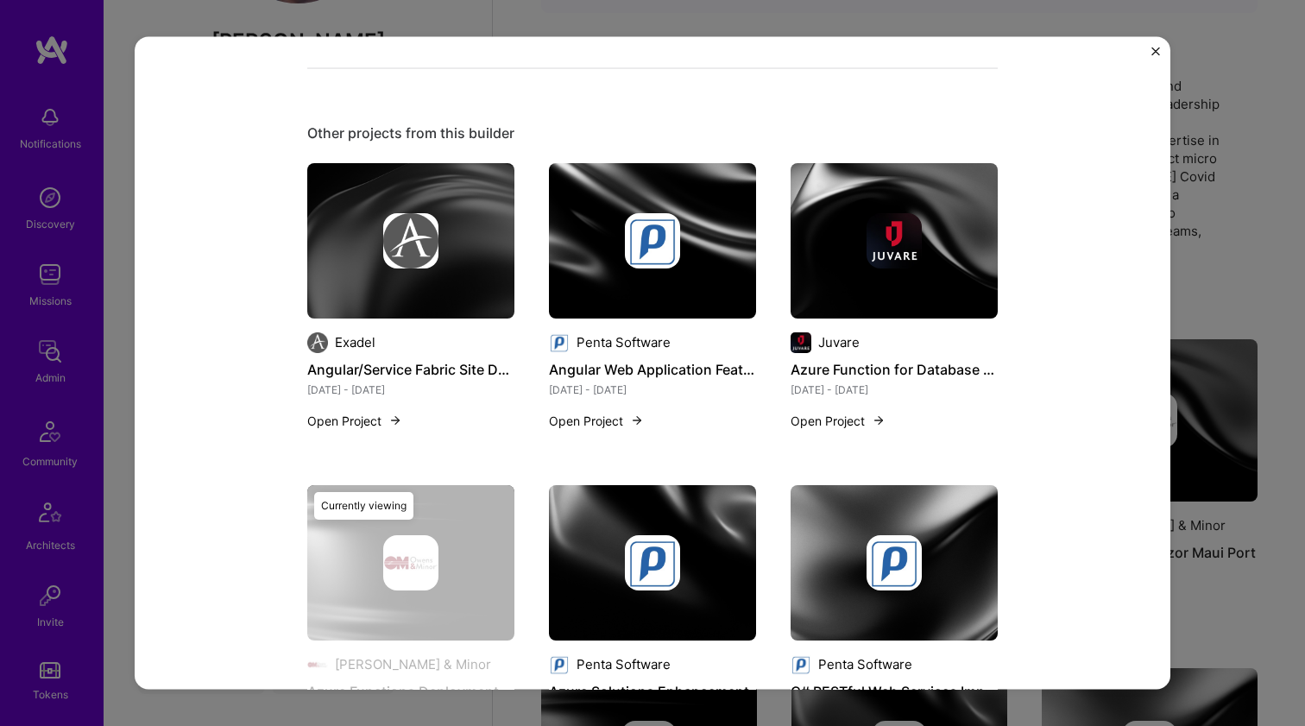
click at [407, 275] on img at bounding box center [410, 239] width 207 height 155
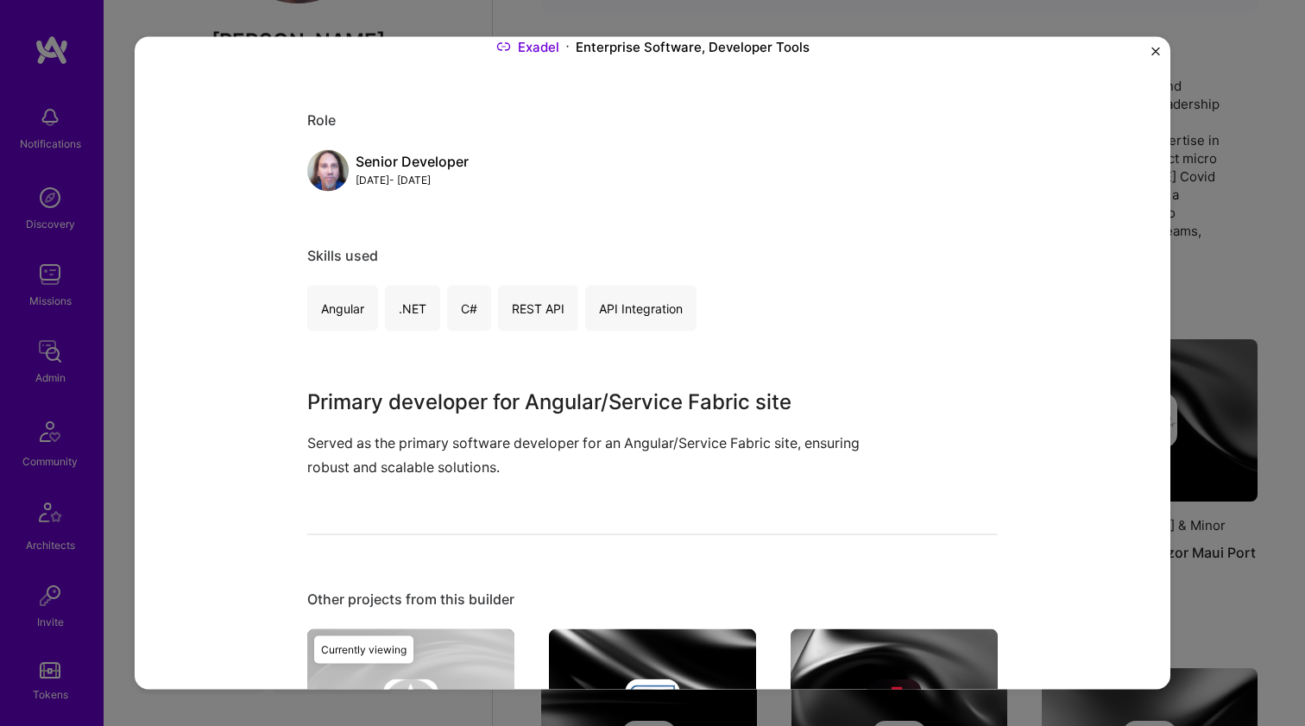
scroll to position [464, 0]
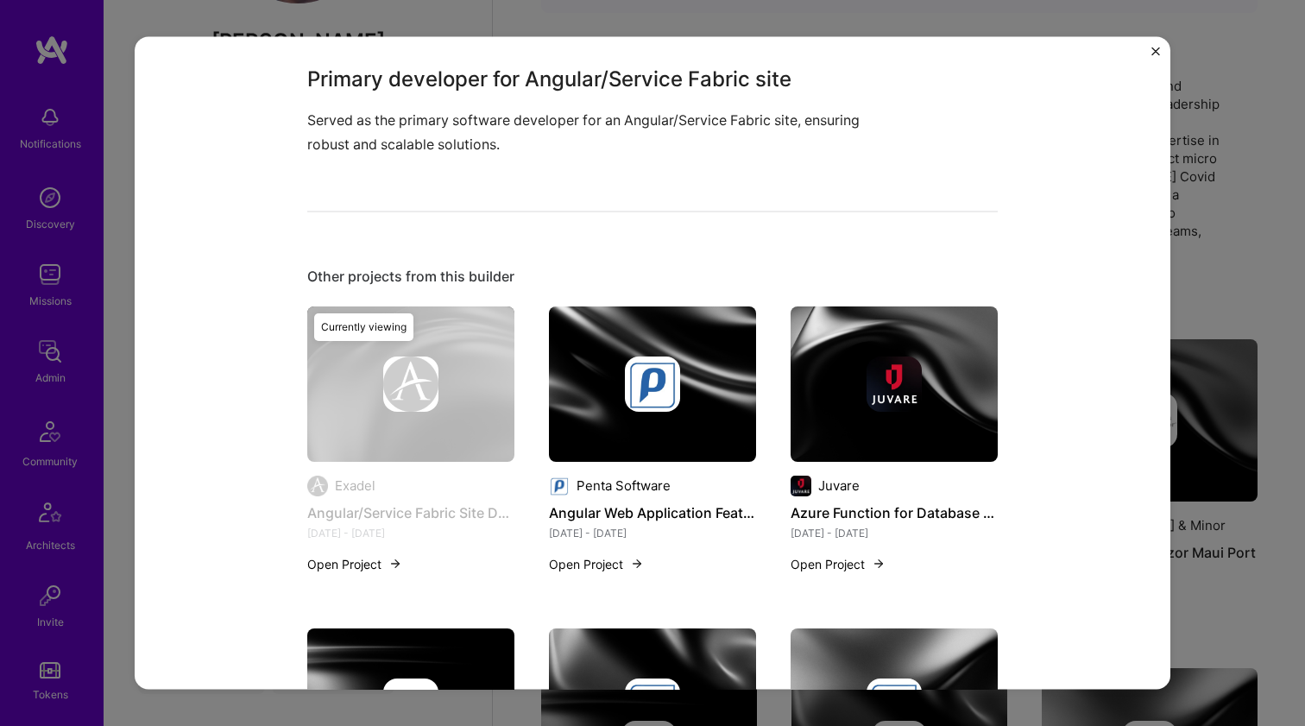
click at [609, 404] on div at bounding box center [652, 383] width 207 height 55
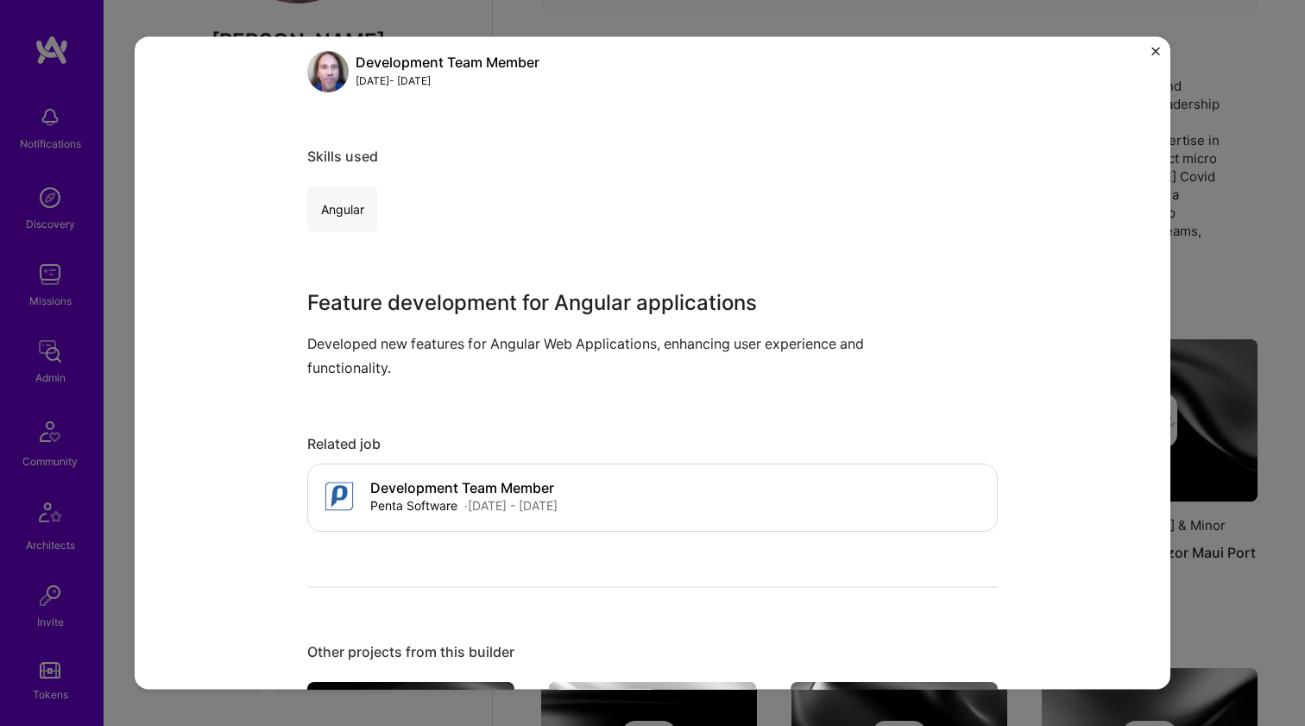
scroll to position [488, 0]
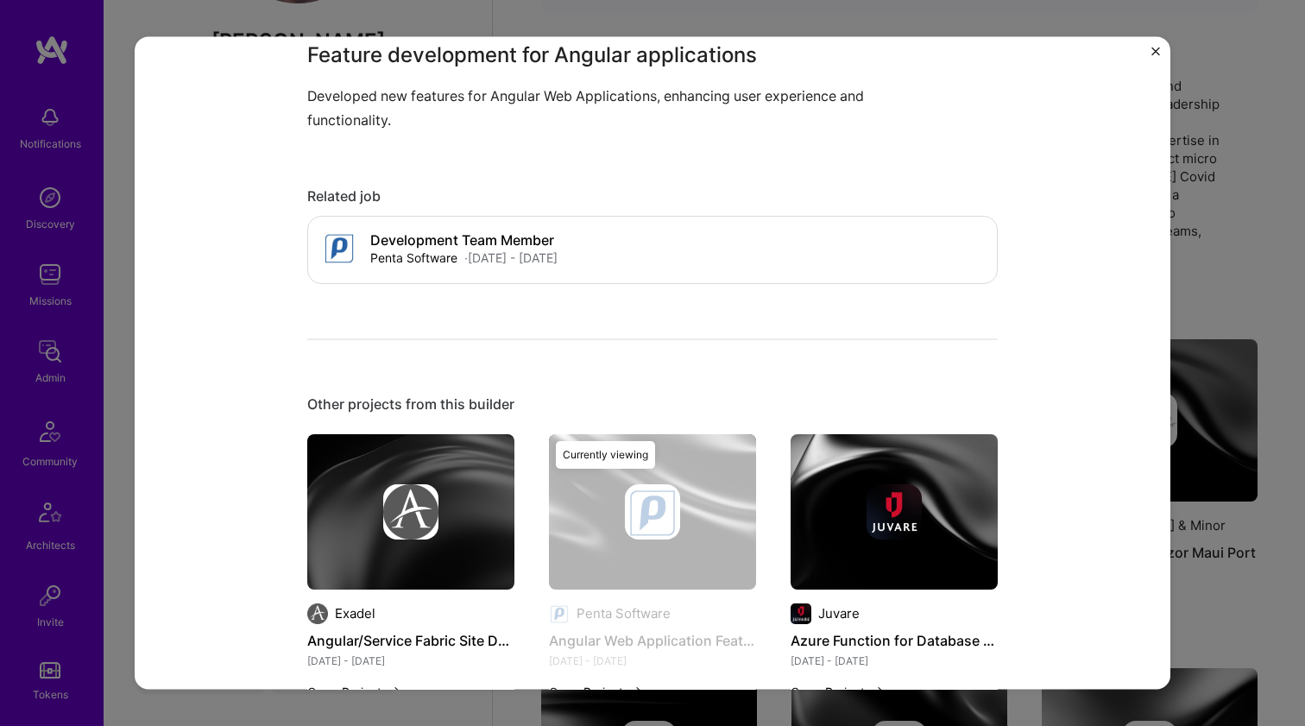
click at [874, 472] on img at bounding box center [894, 510] width 207 height 155
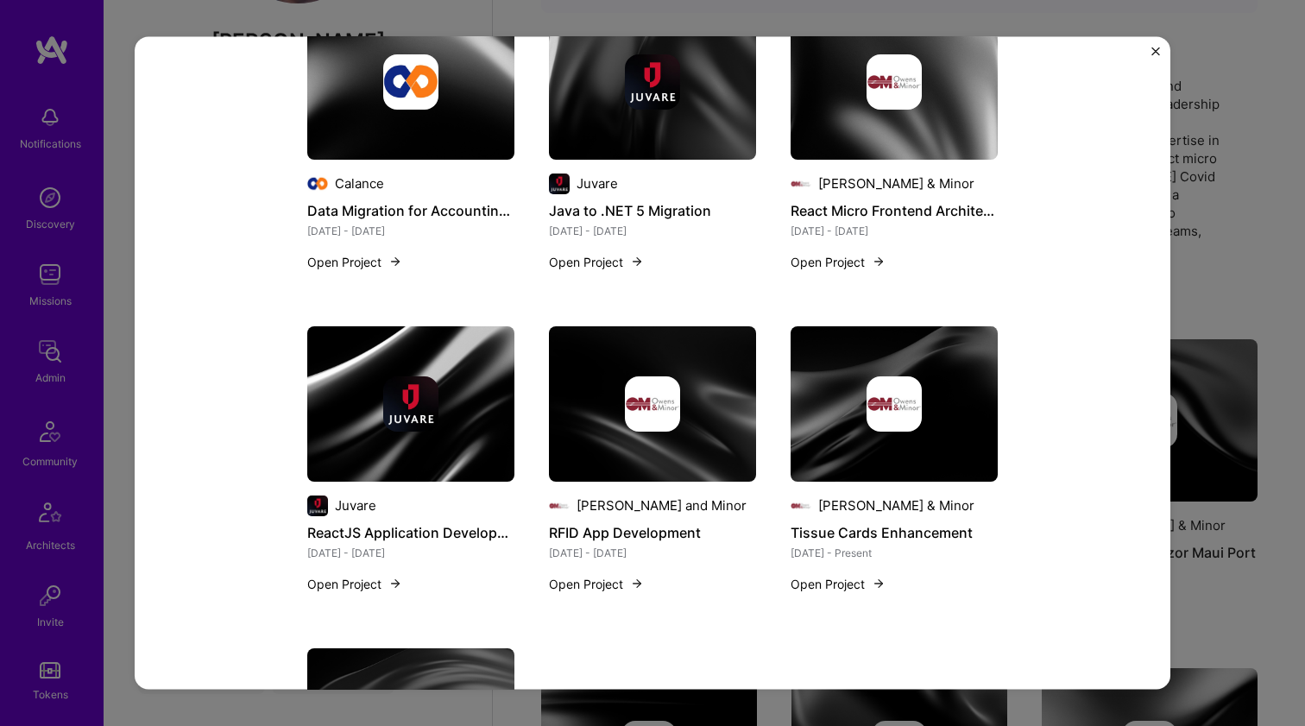
scroll to position [1659, 0]
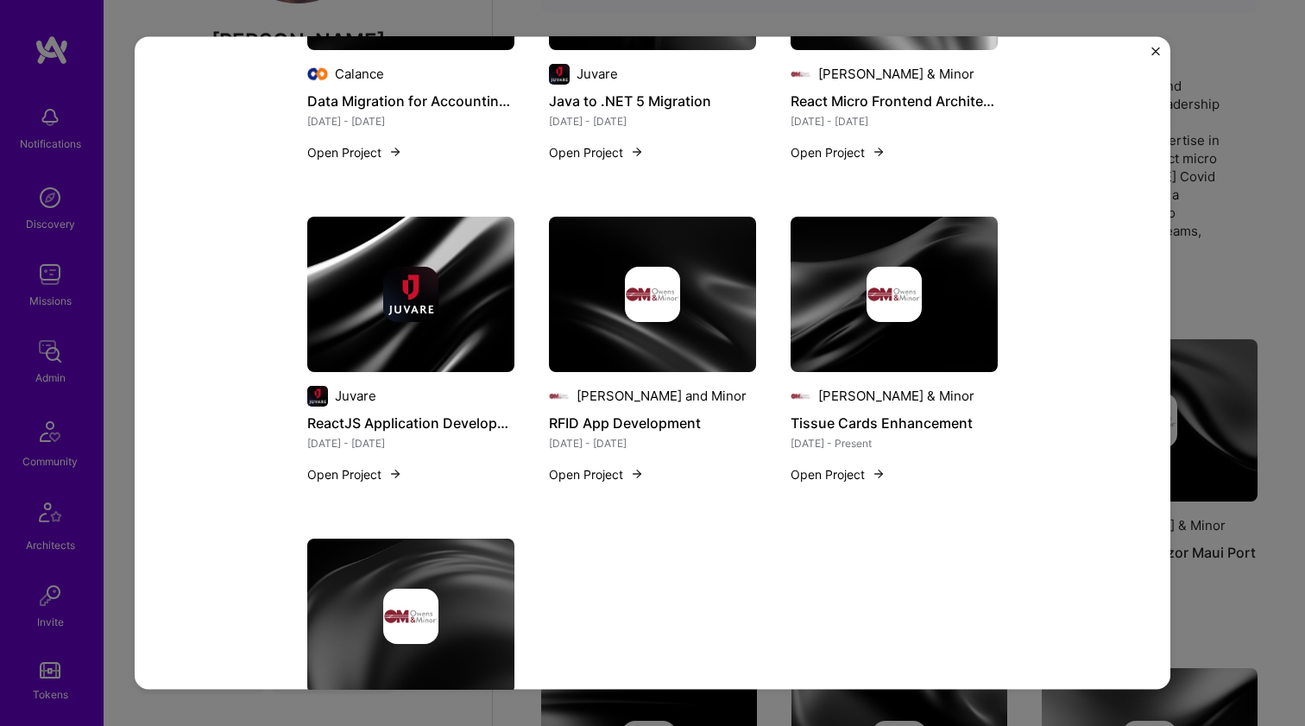
click at [455, 331] on img at bounding box center [410, 293] width 207 height 155
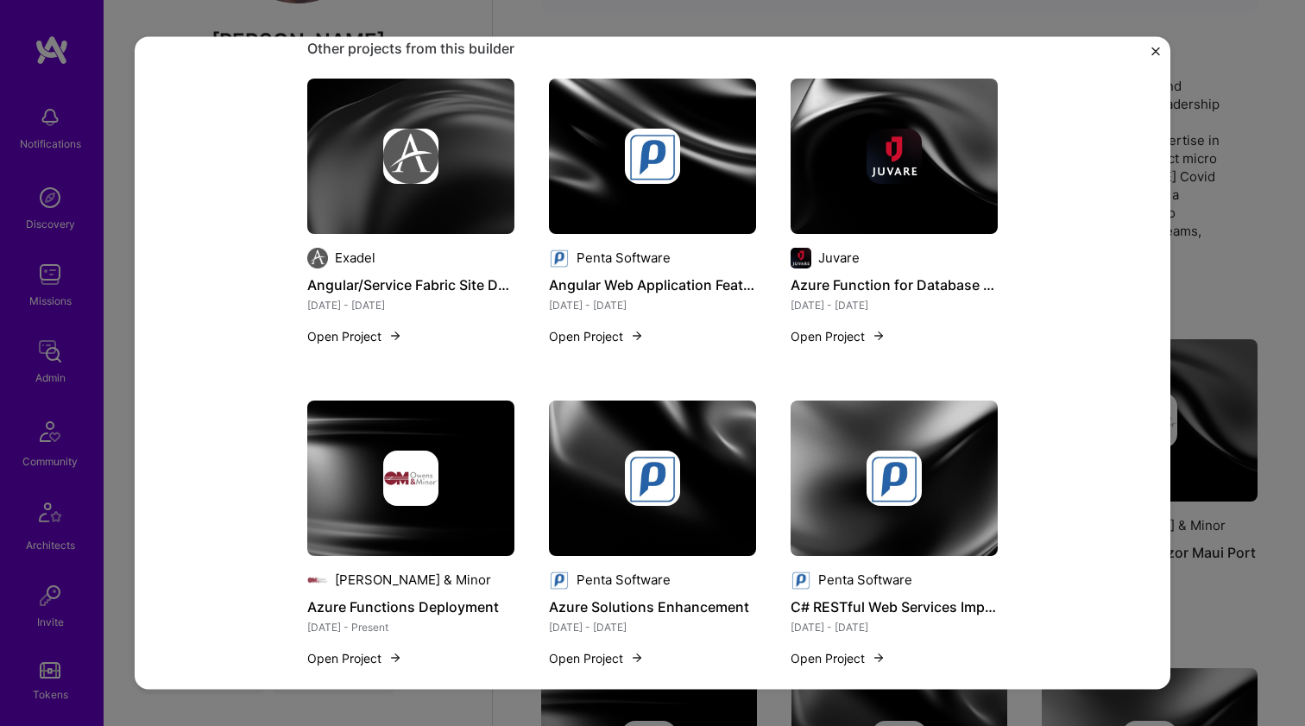
scroll to position [1828, 0]
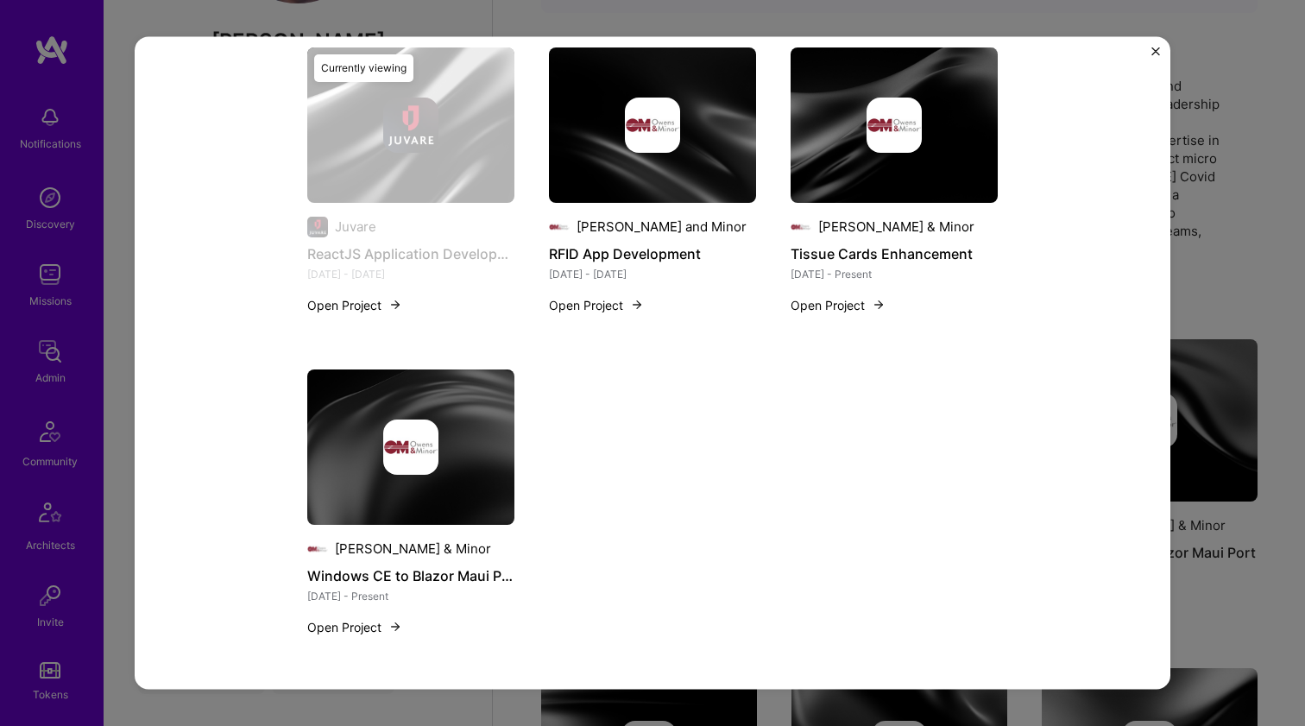
click at [647, 172] on img at bounding box center [652, 124] width 207 height 155
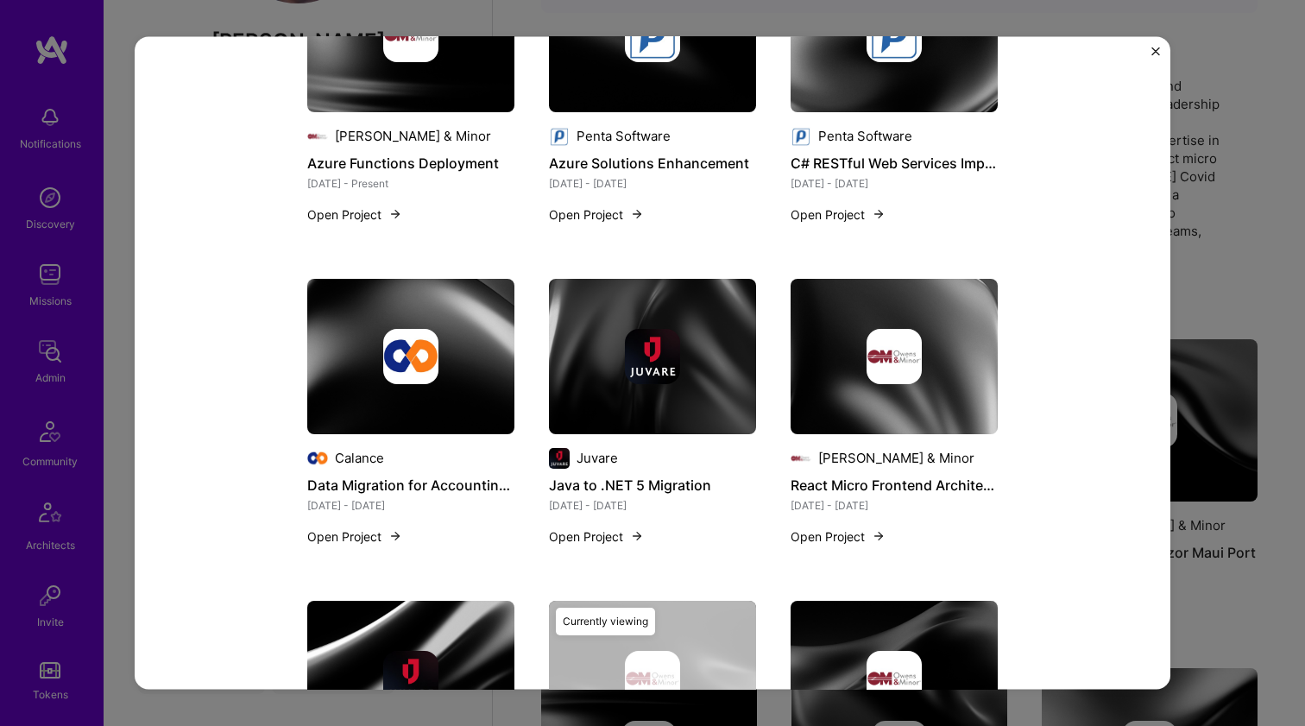
scroll to position [1980, 0]
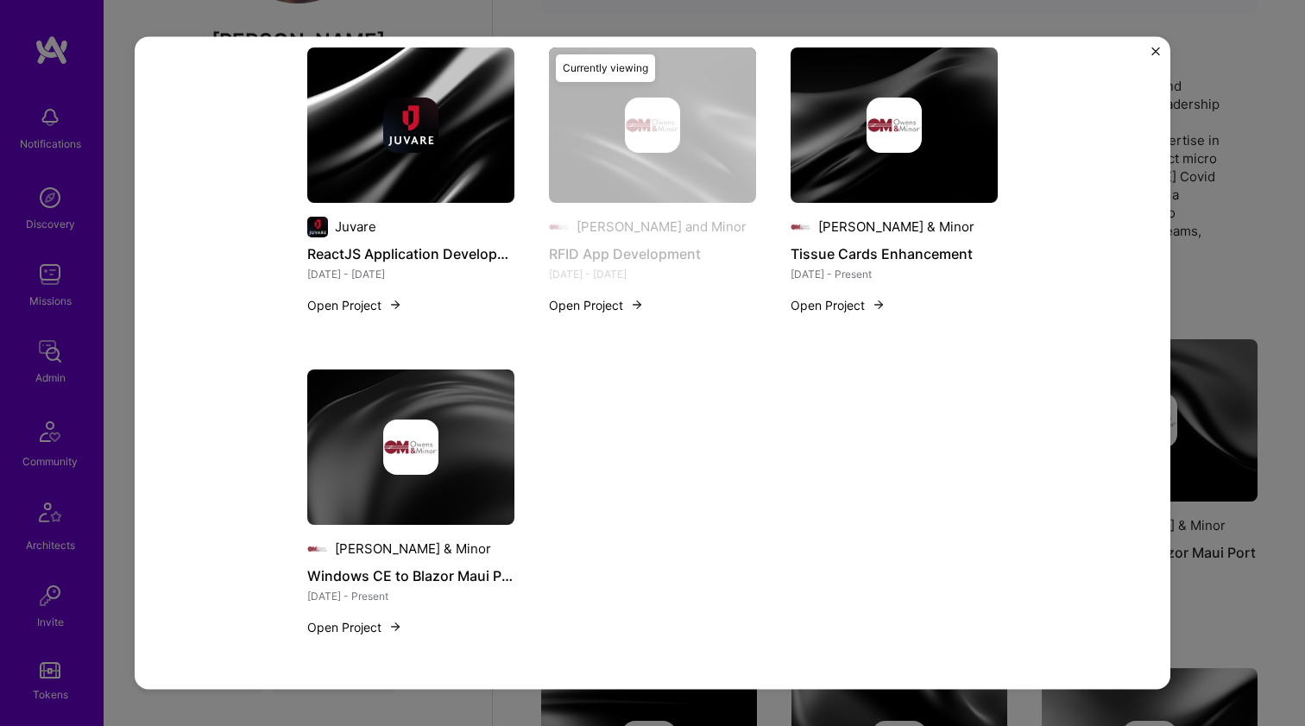
click at [791, 203] on div "Owens & Minor Tissue Cards Enhancement Jan 2022 - Present Open Project" at bounding box center [894, 165] width 207 height 236
click at [817, 189] on img at bounding box center [894, 124] width 207 height 155
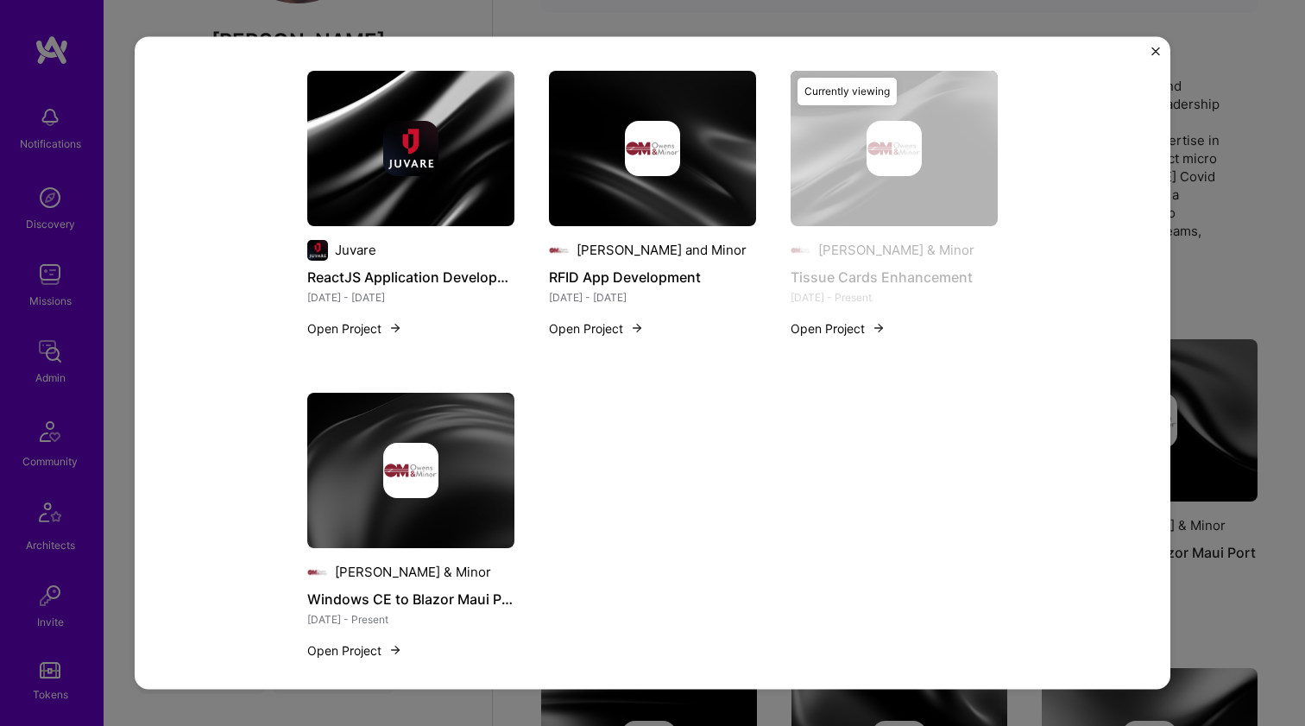
scroll to position [1980, 0]
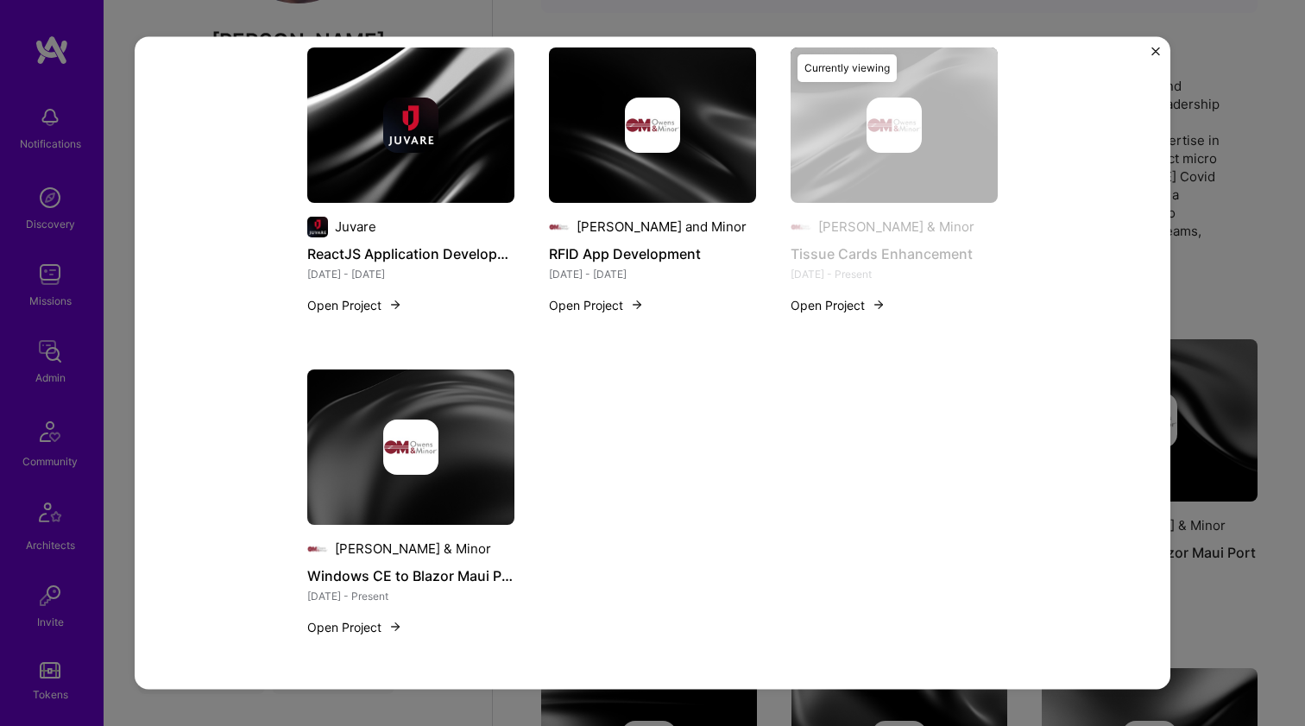
click at [461, 475] on img at bounding box center [410, 446] width 207 height 155
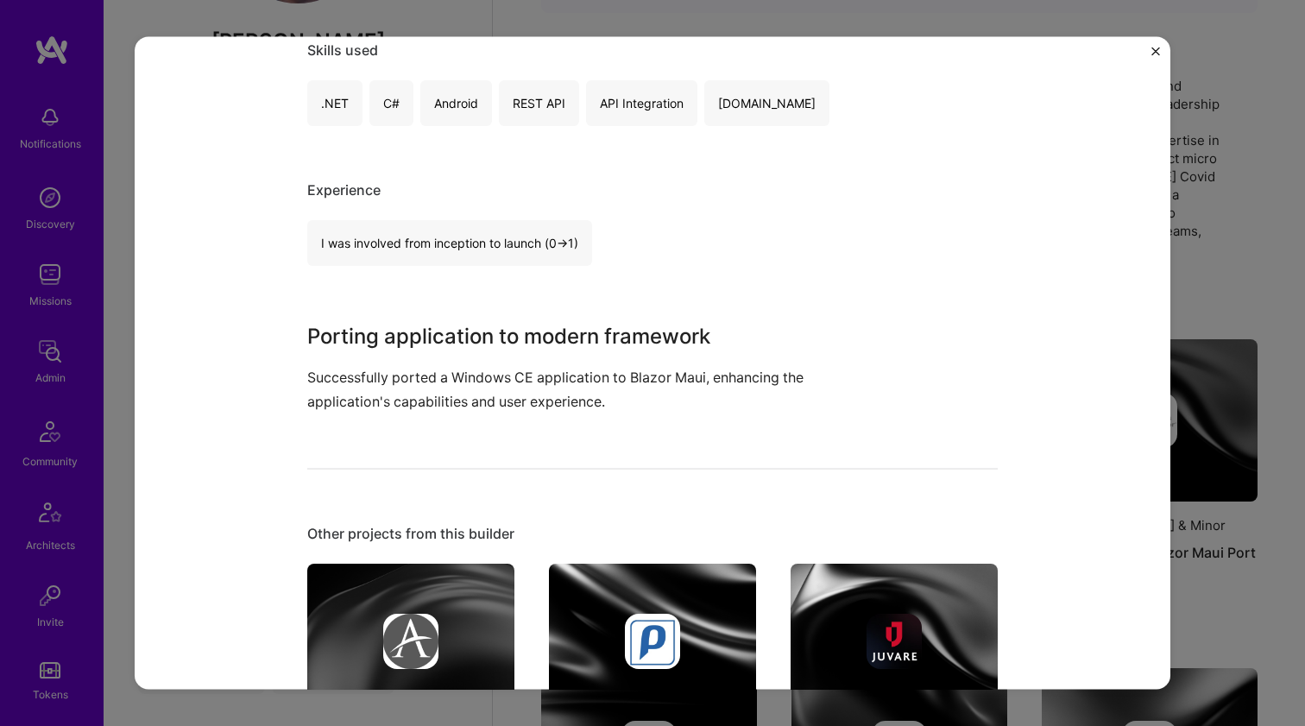
scroll to position [628, 0]
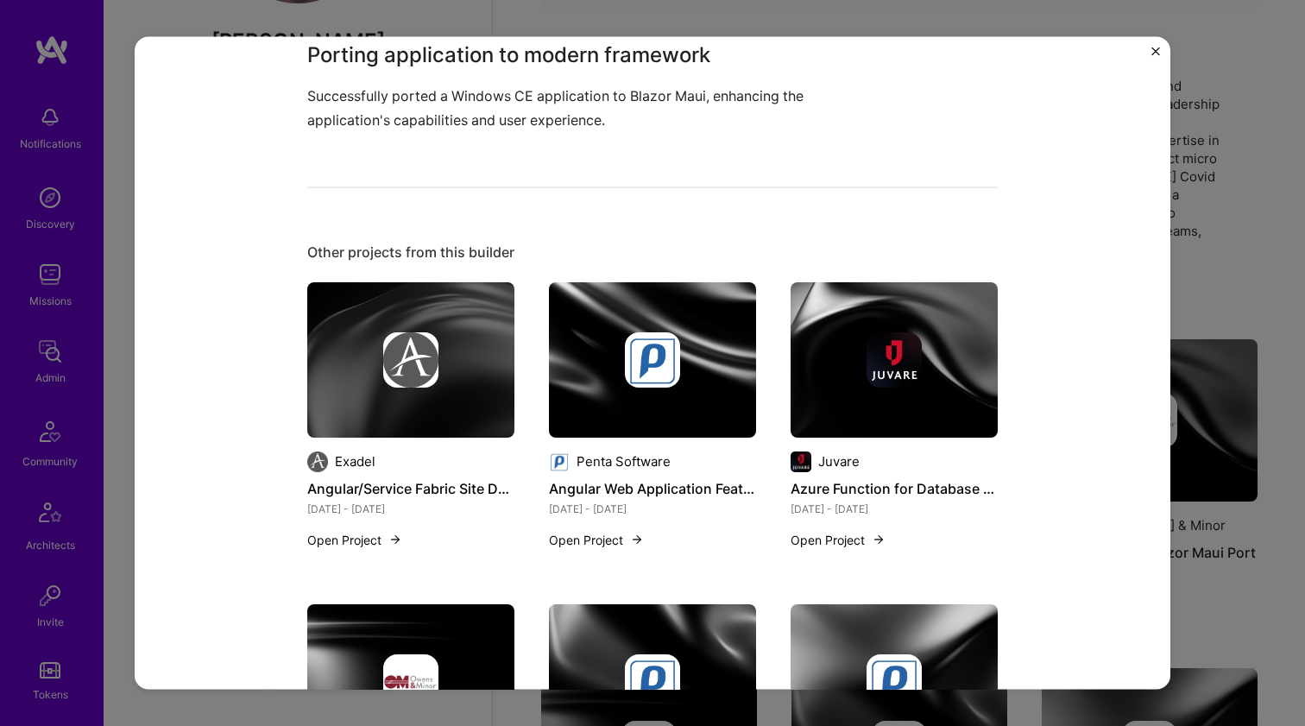
click at [426, 370] on img at bounding box center [410, 358] width 55 height 55
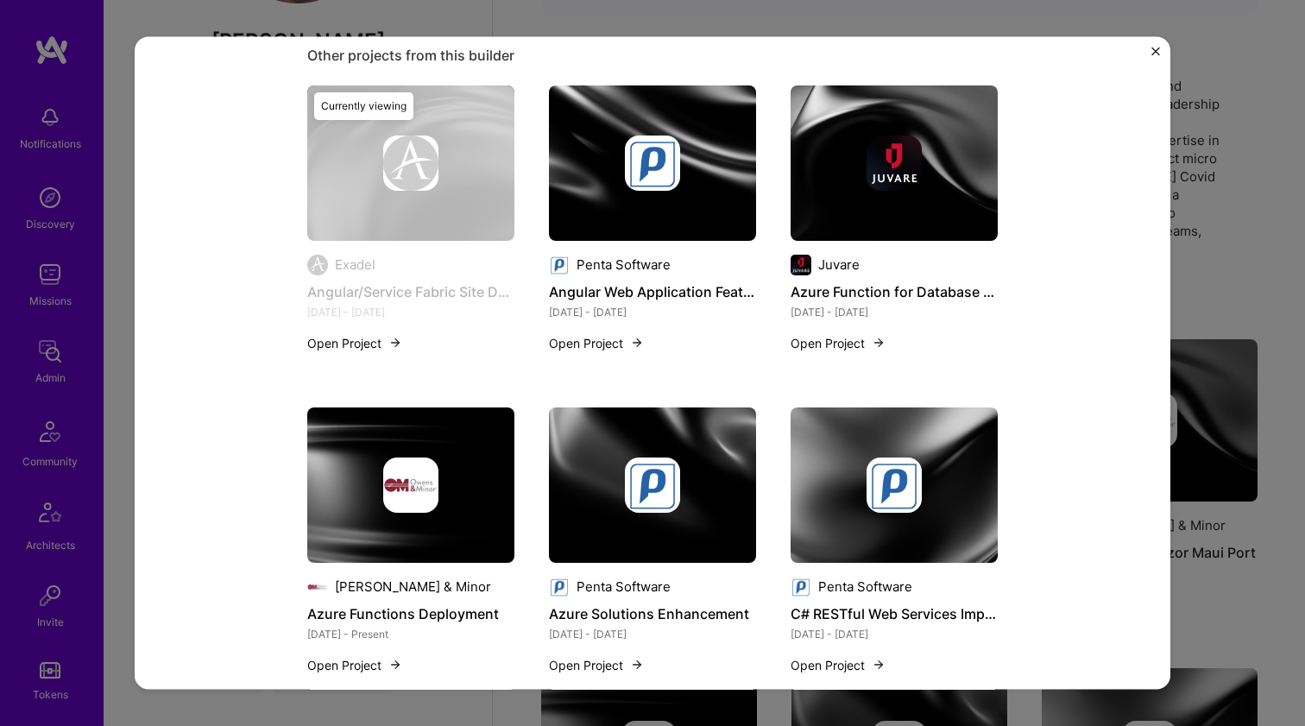
scroll to position [688, 0]
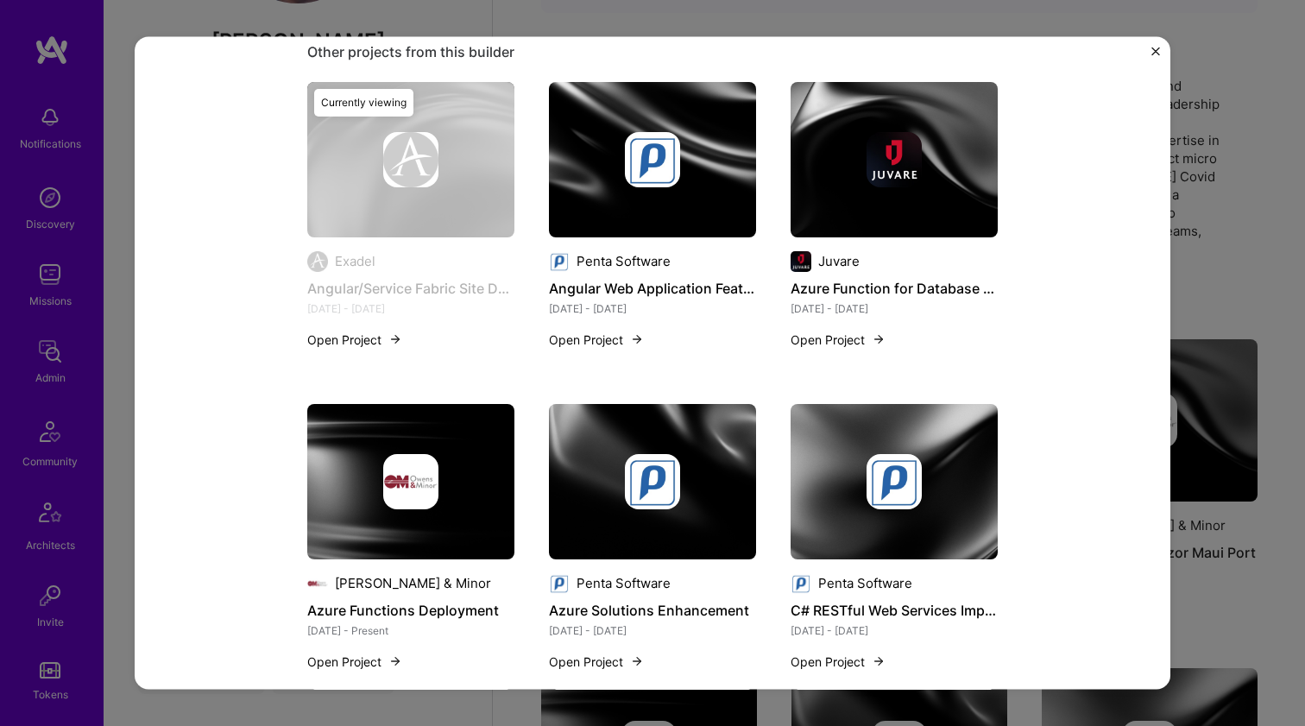
click at [437, 456] on div at bounding box center [410, 480] width 207 height 55
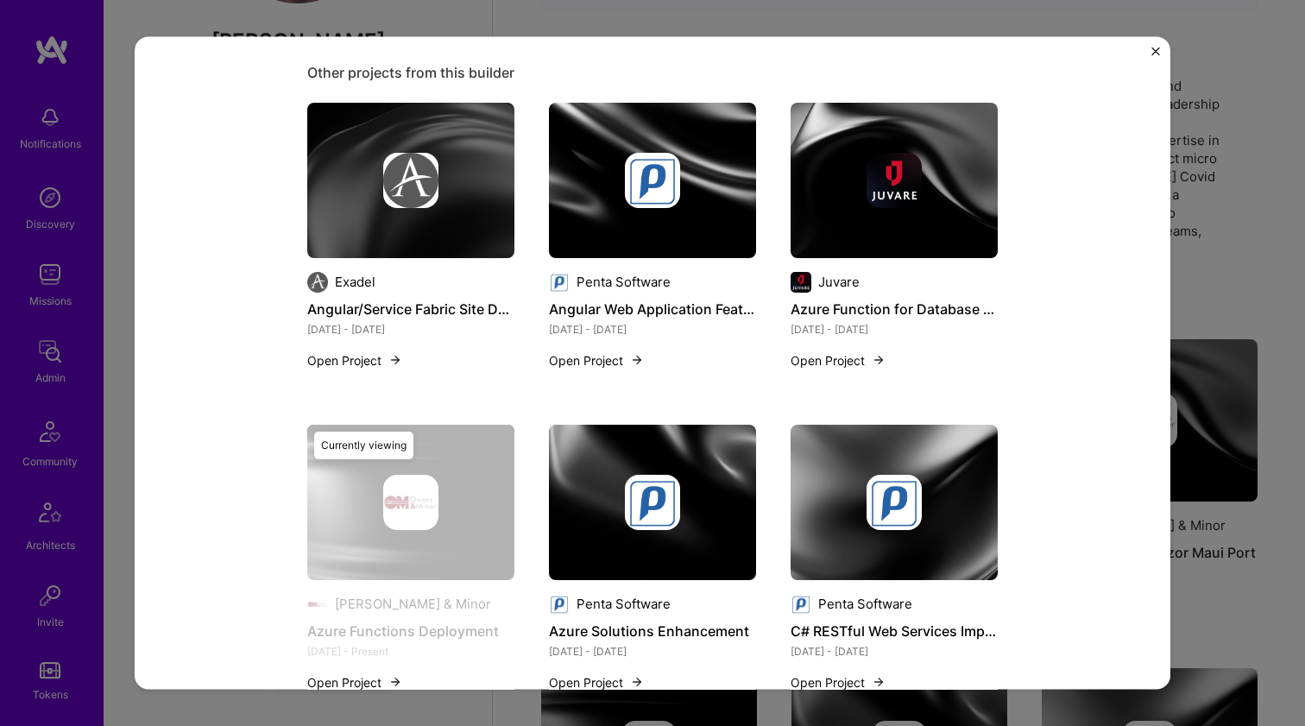
scroll to position [685, 0]
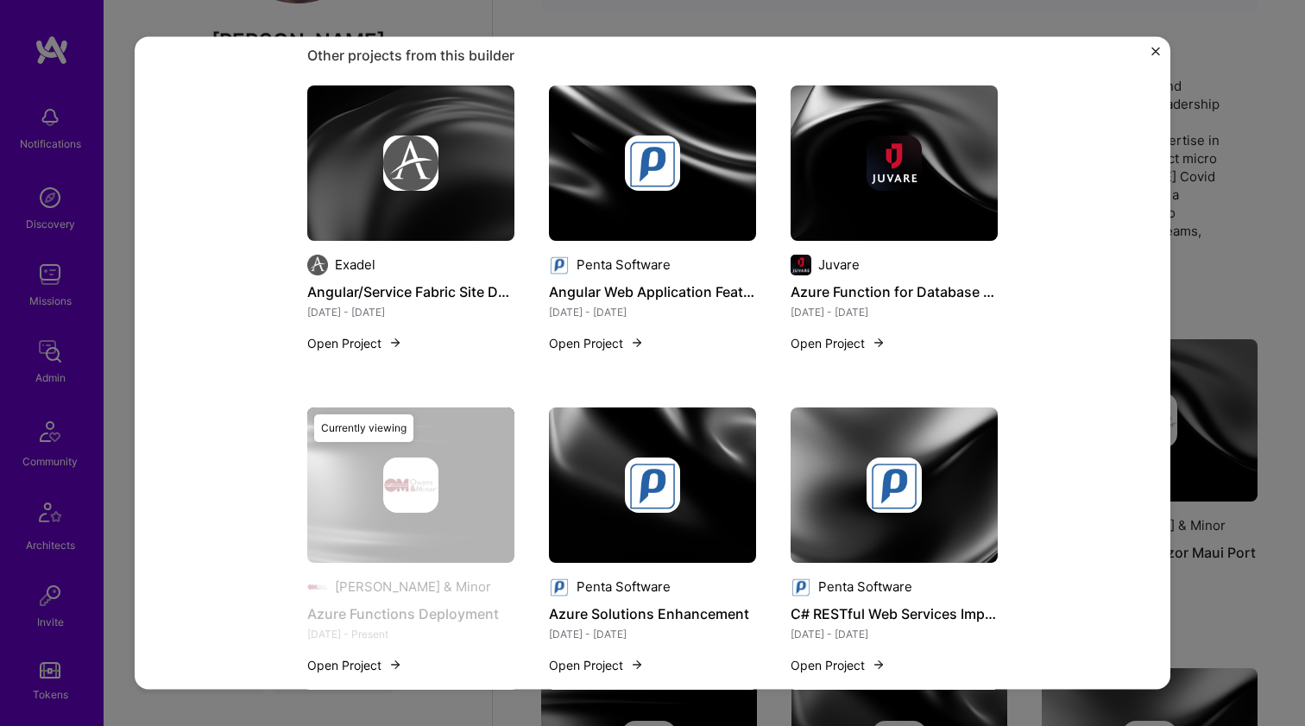
click at [638, 457] on img at bounding box center [652, 484] width 55 height 55
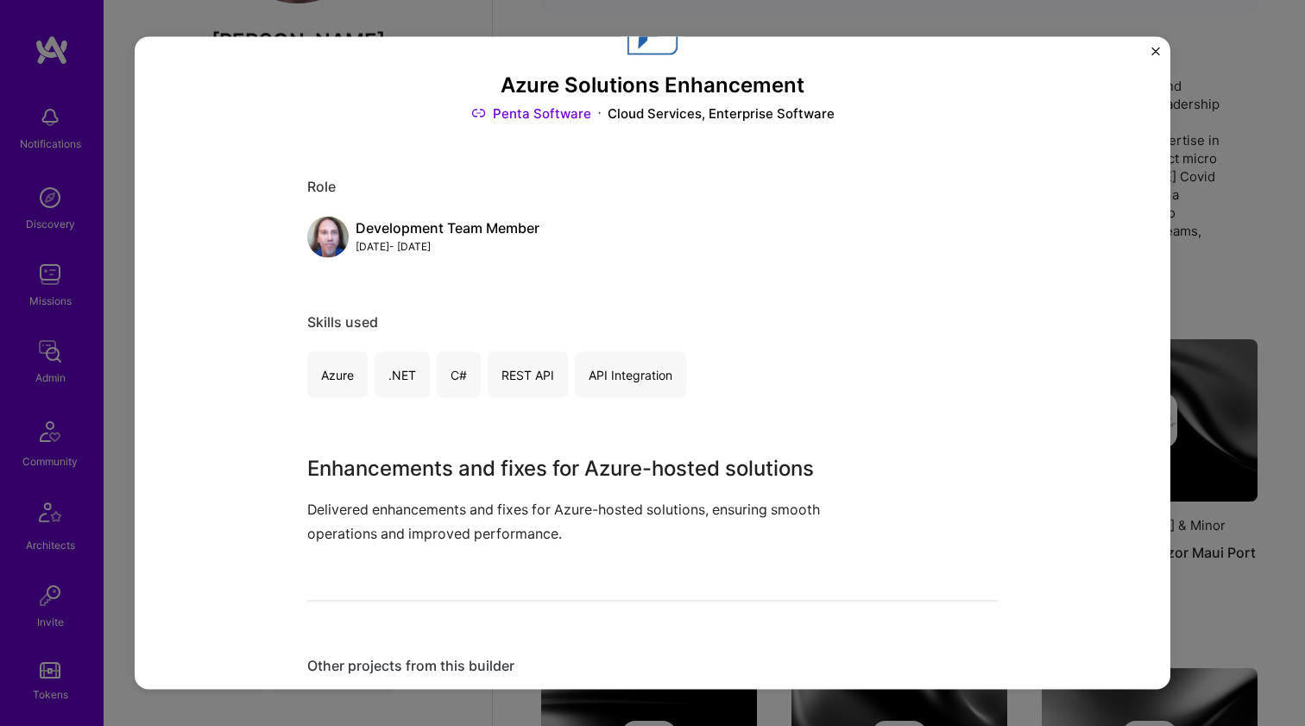
scroll to position [82, 0]
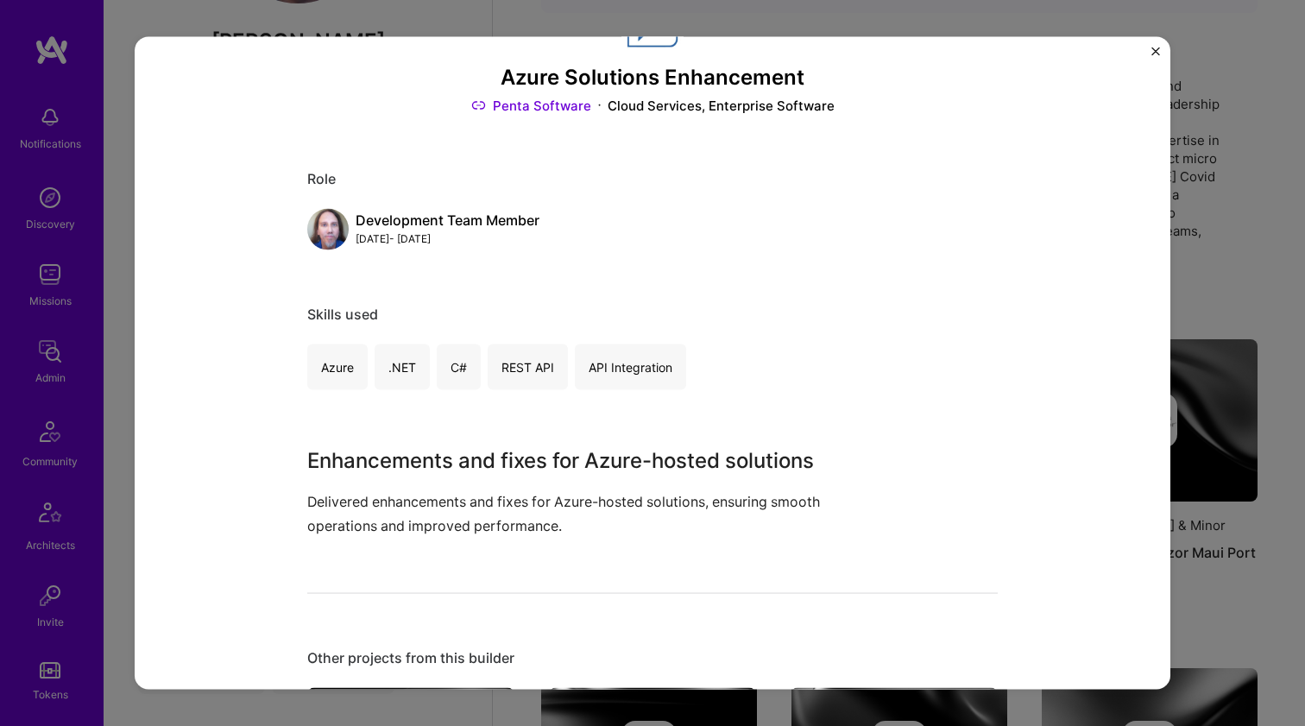
click at [425, 462] on h3 "Enhancements and fixes for Azure-hosted solutions" at bounding box center [587, 460] width 561 height 31
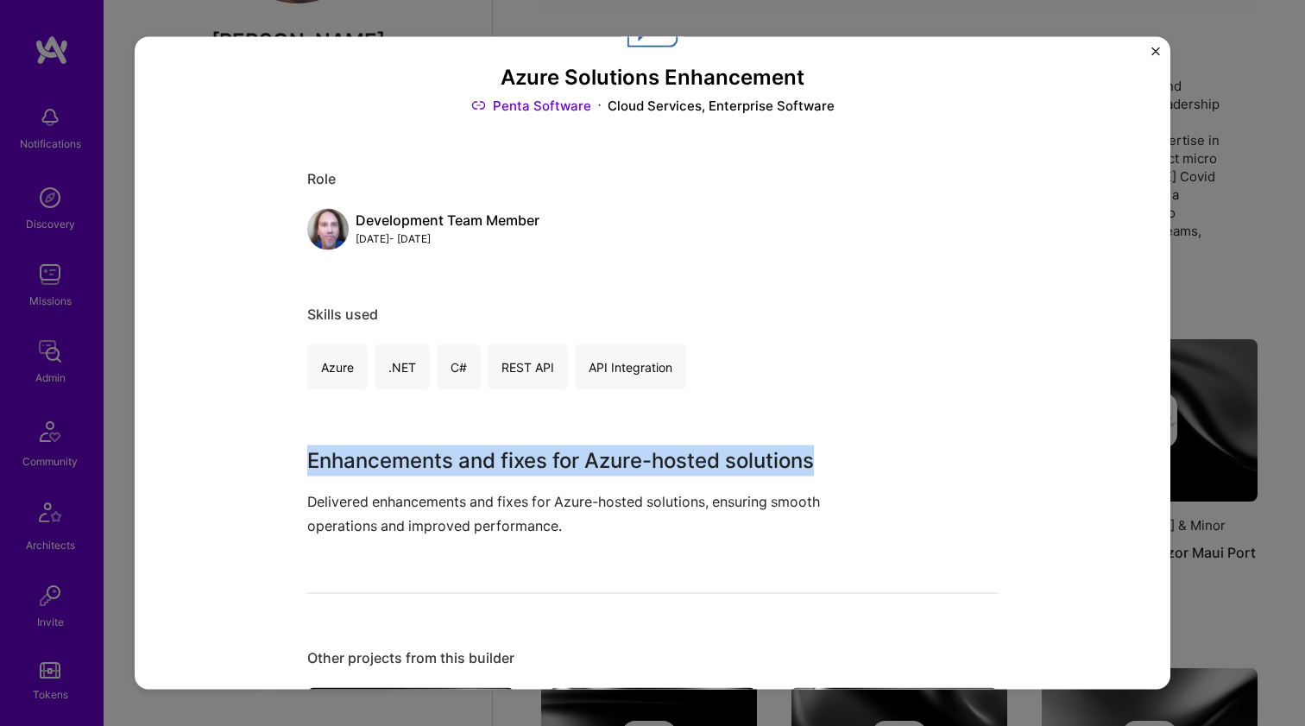
drag, startPoint x: 425, startPoint y: 462, endPoint x: 476, endPoint y: 506, distance: 67.3
click at [476, 506] on div "Enhancements and fixes for Azure-hosted solutions Delivered enhancements and fi…" at bounding box center [587, 490] width 561 height 91
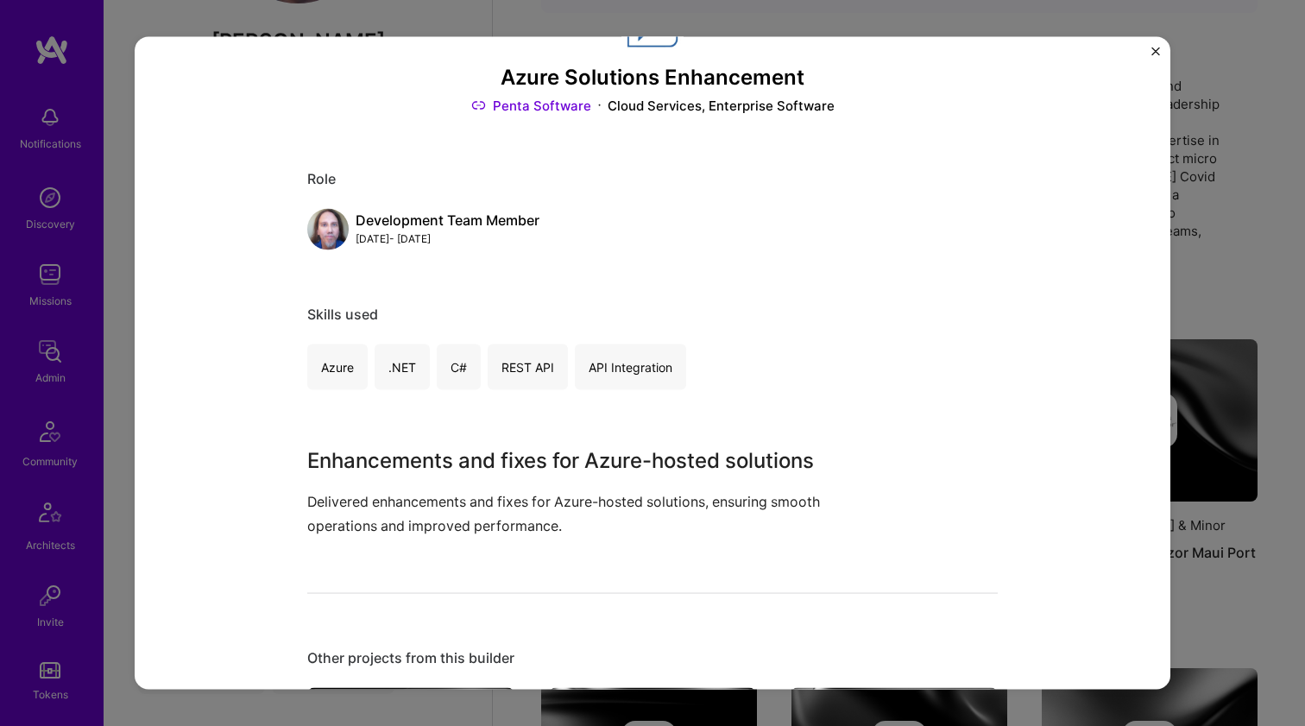
click at [476, 506] on p "Delivered enhancements and fixes for Azure-hosted solutions, ensuring smooth op…" at bounding box center [587, 513] width 561 height 47
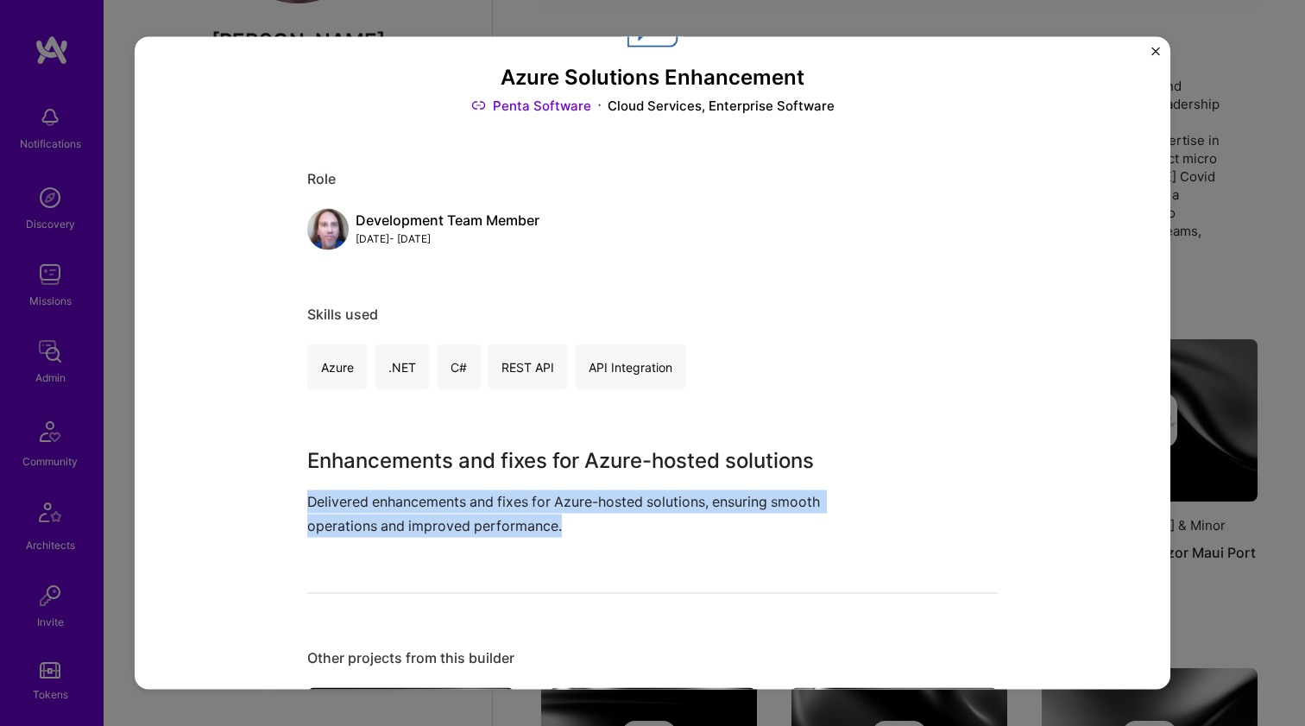
drag, startPoint x: 476, startPoint y: 506, endPoint x: 470, endPoint y: 459, distance: 47.0
click at [470, 460] on div "Enhancements and fixes for Azure-hosted solutions Delivered enhancements and fi…" at bounding box center [587, 490] width 561 height 91
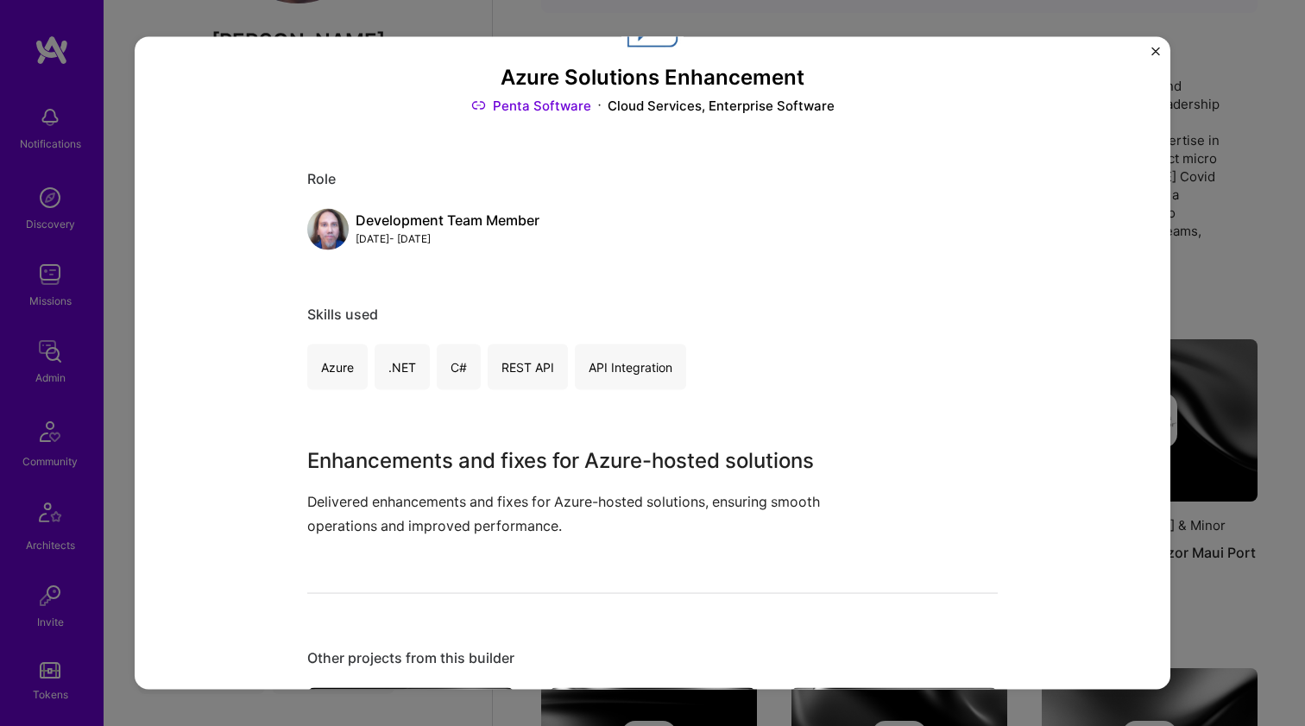
click at [470, 459] on h3 "Enhancements and fixes for Azure-hosted solutions" at bounding box center [587, 460] width 561 height 31
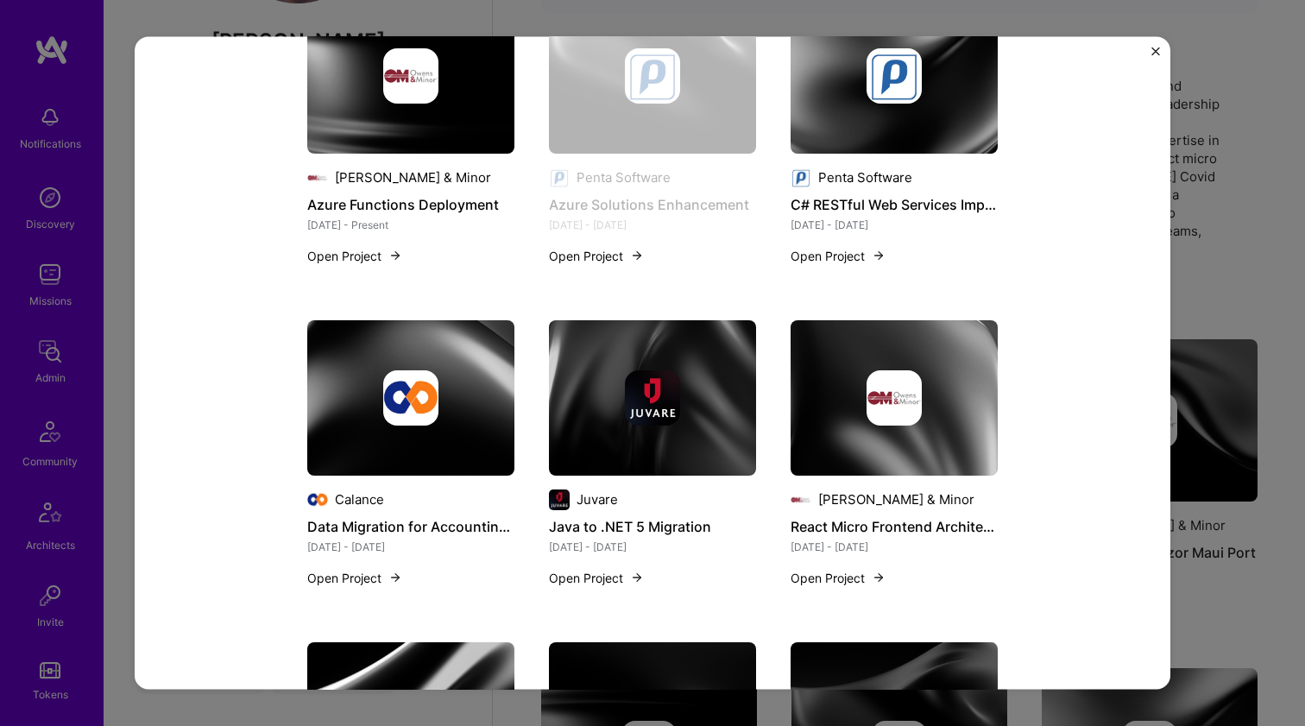
scroll to position [788, 0]
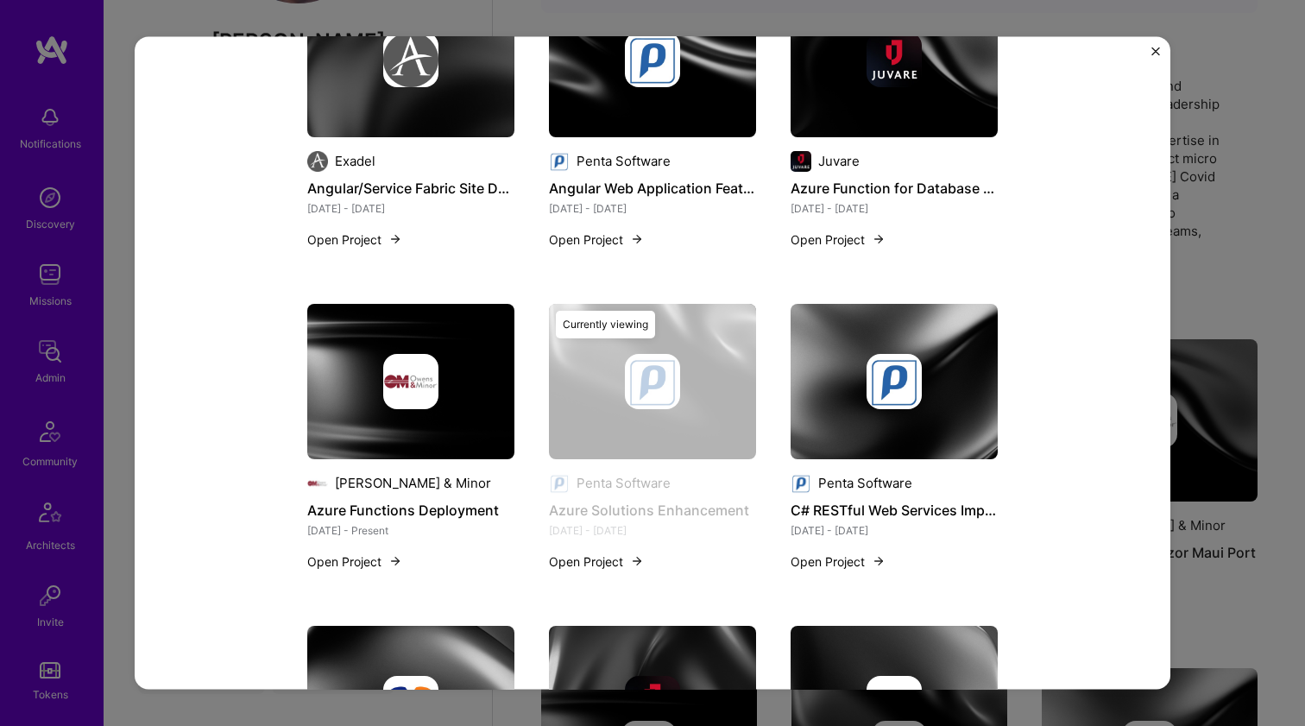
click at [885, 320] on img at bounding box center [894, 380] width 207 height 155
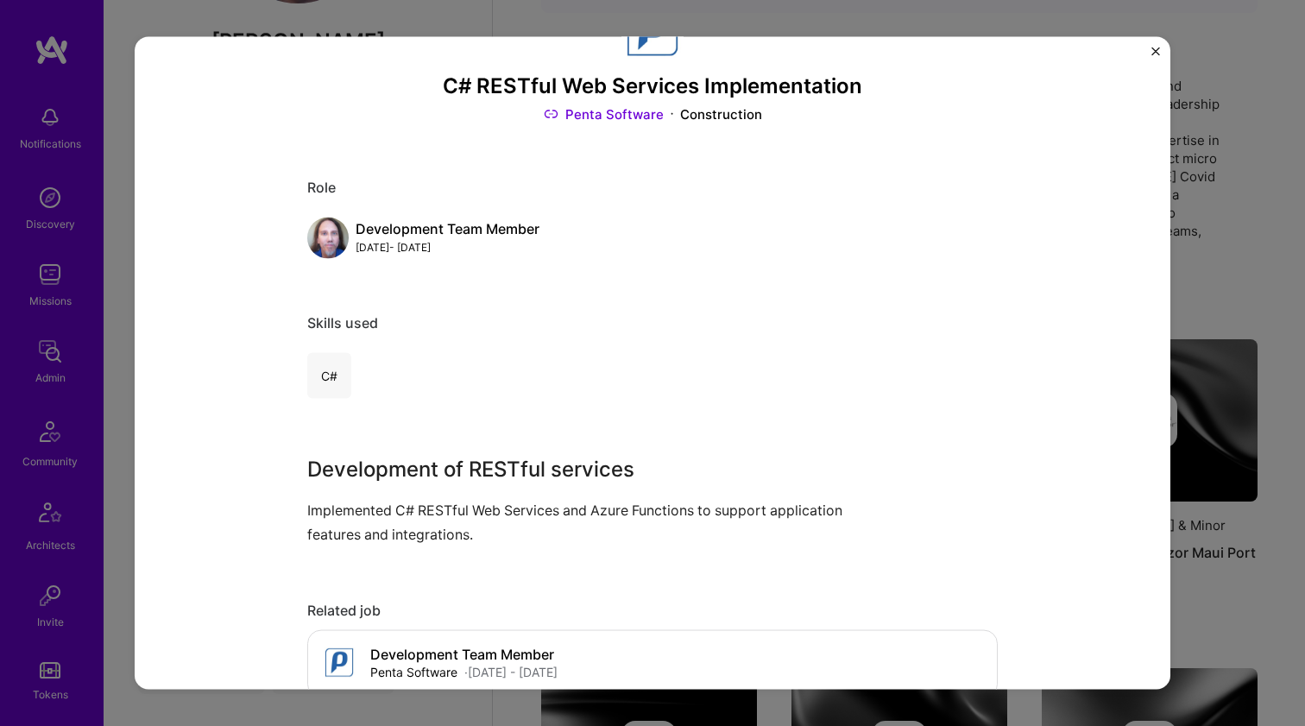
scroll to position [166, 0]
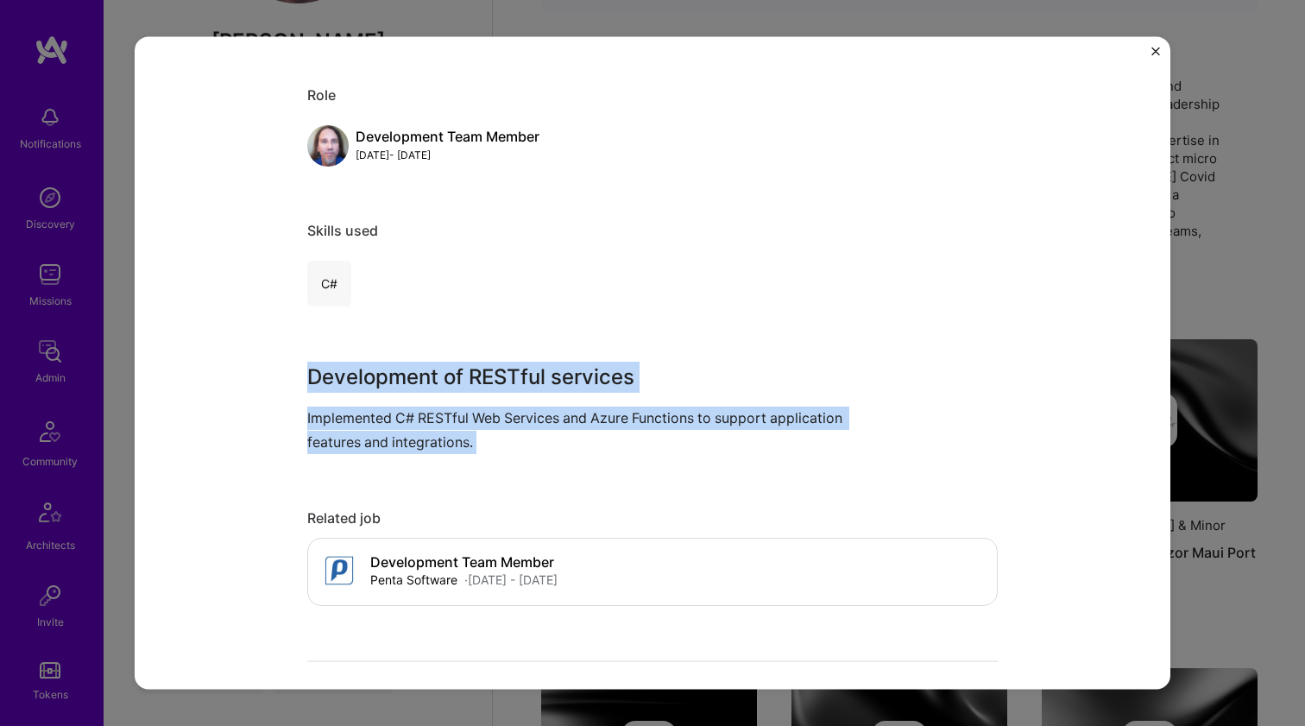
drag, startPoint x: 459, startPoint y: 360, endPoint x: 451, endPoint y: 429, distance: 69.5
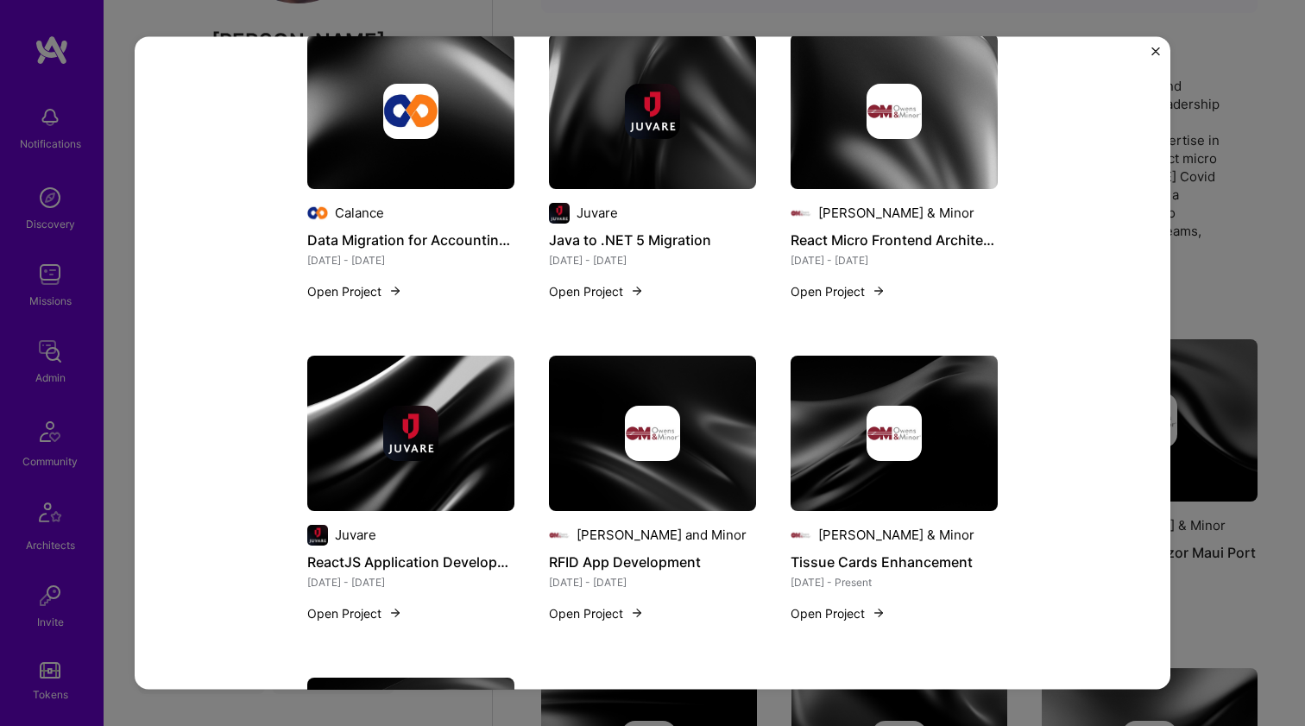
scroll to position [1220, 0]
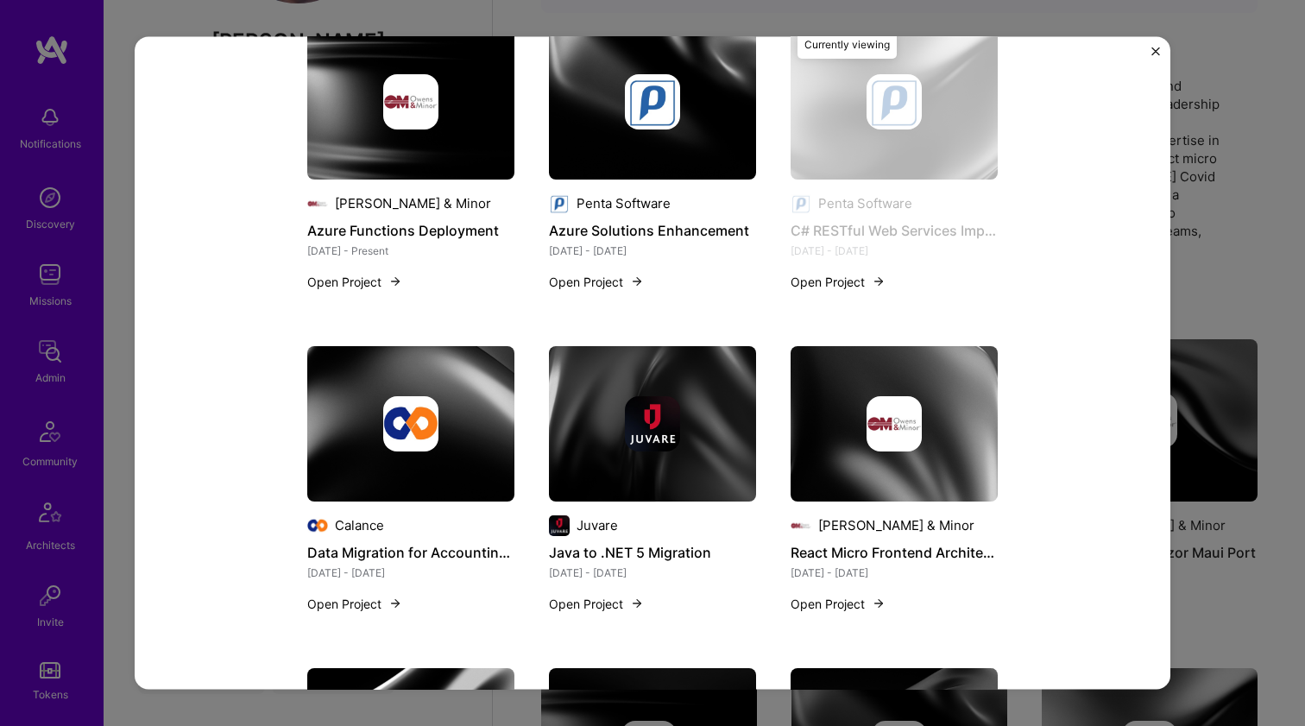
click at [406, 413] on img at bounding box center [410, 422] width 55 height 55
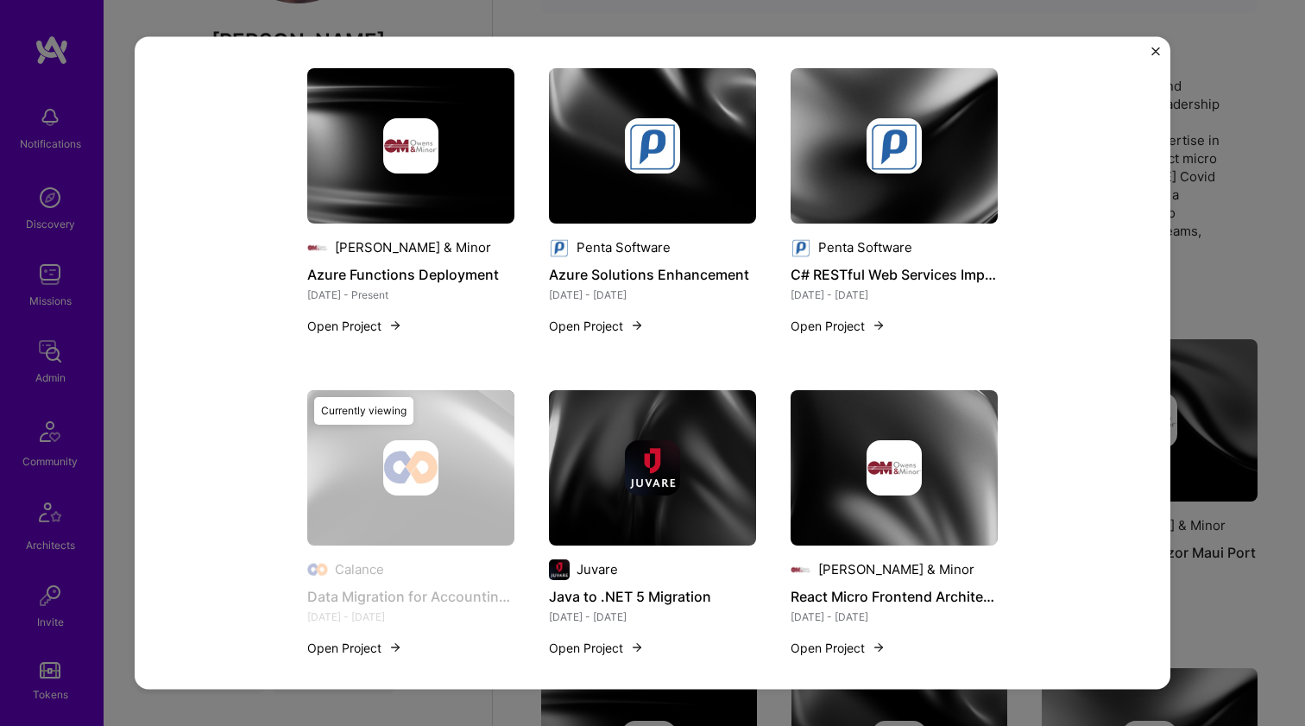
scroll to position [1176, 0]
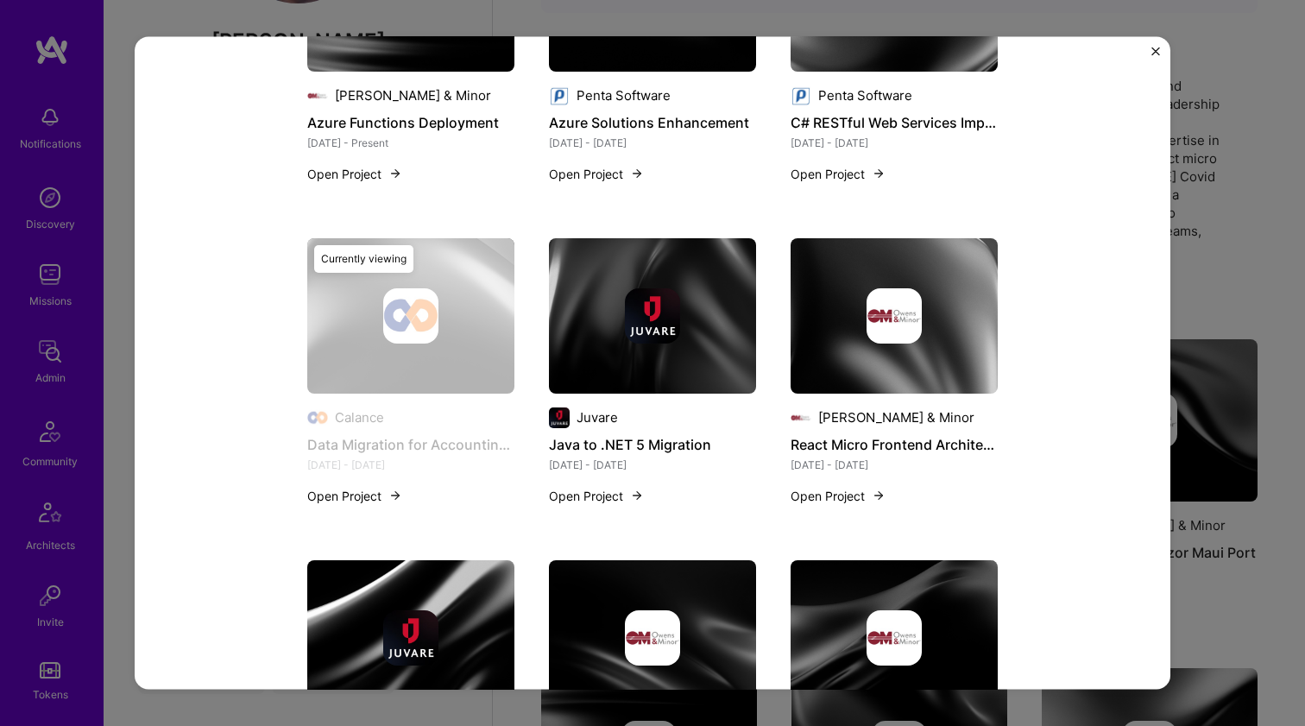
click at [627, 373] on img at bounding box center [652, 314] width 207 height 155
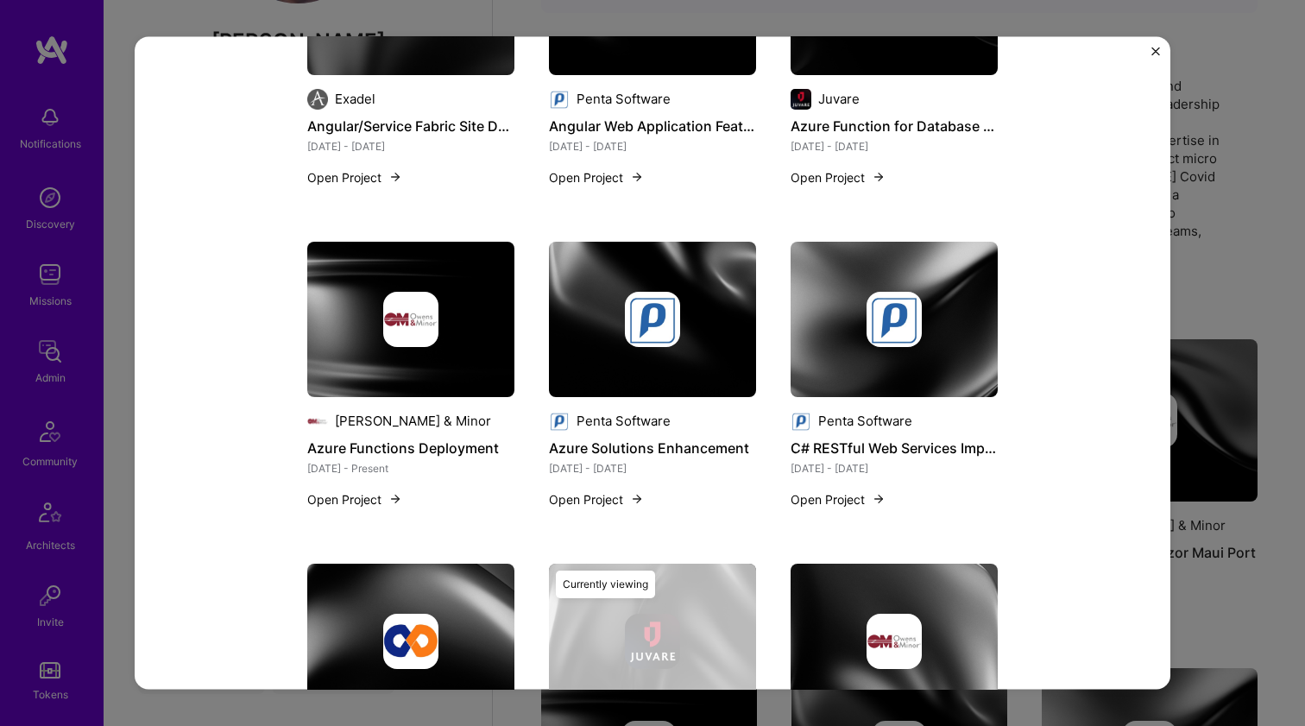
scroll to position [1341, 0]
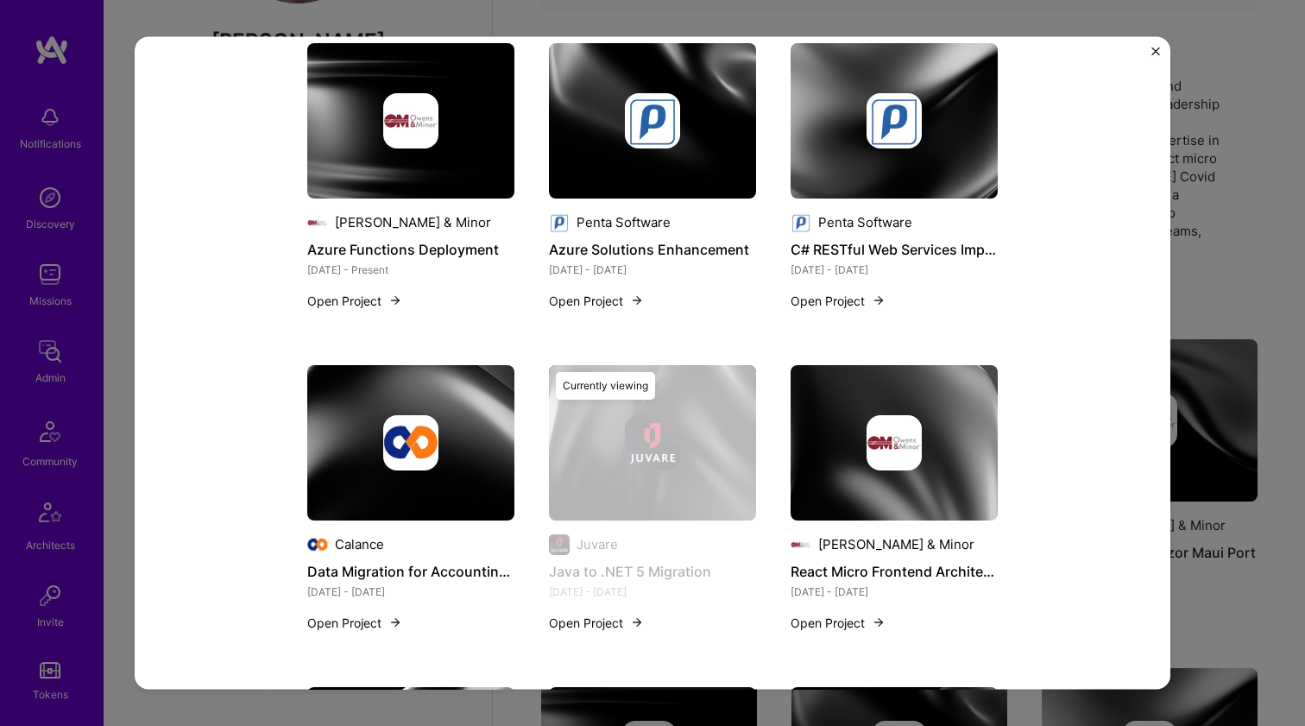
click at [851, 394] on img at bounding box center [894, 441] width 207 height 155
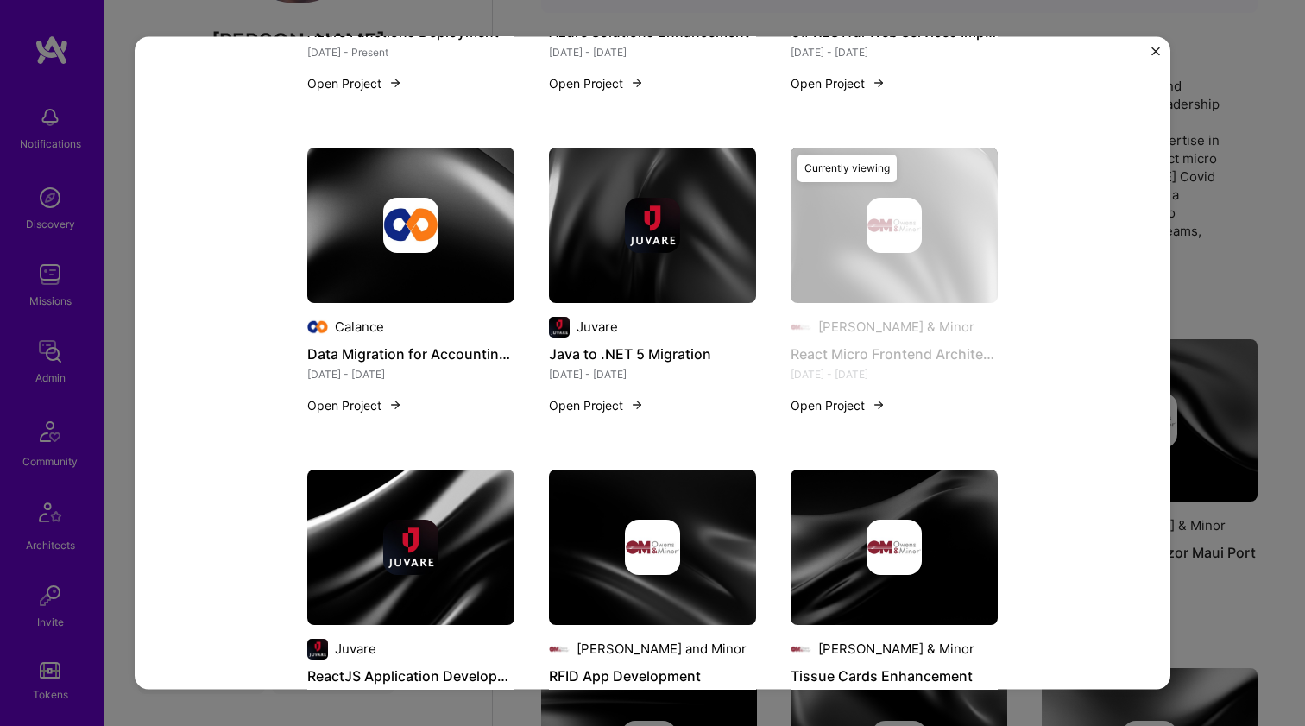
scroll to position [1562, 0]
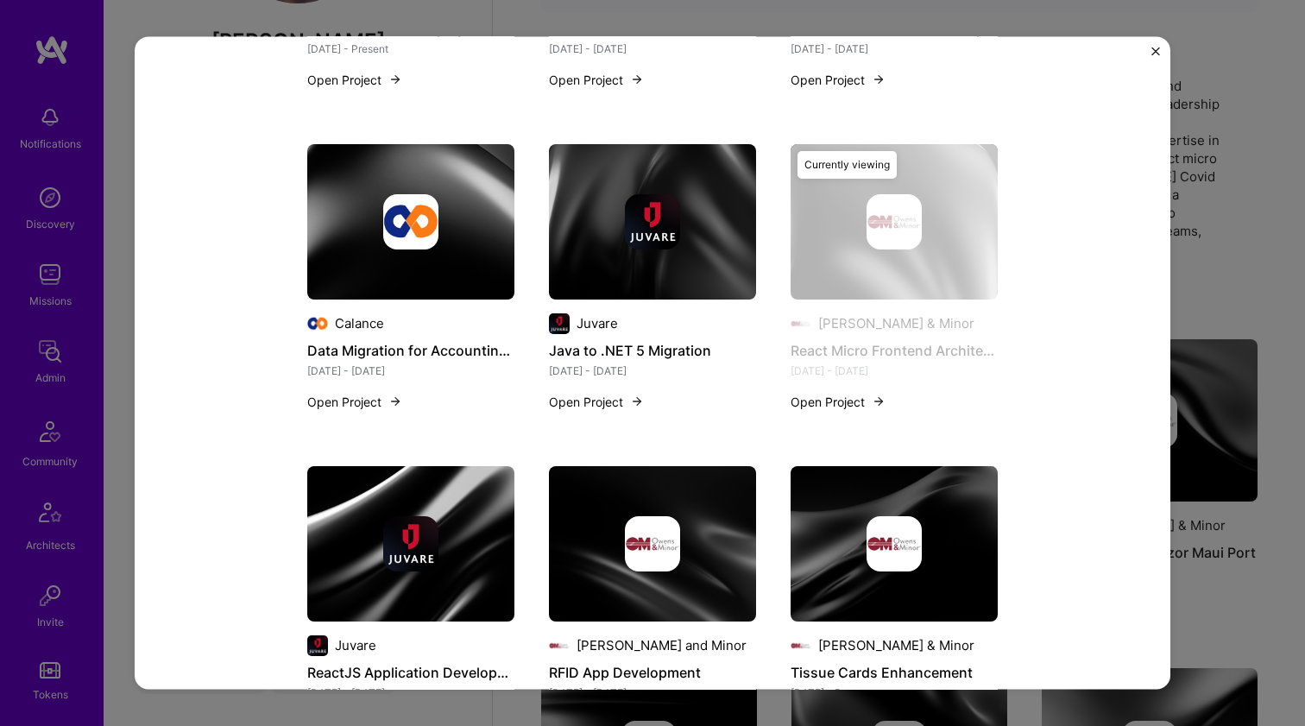
click at [485, 496] on img at bounding box center [410, 542] width 207 height 155
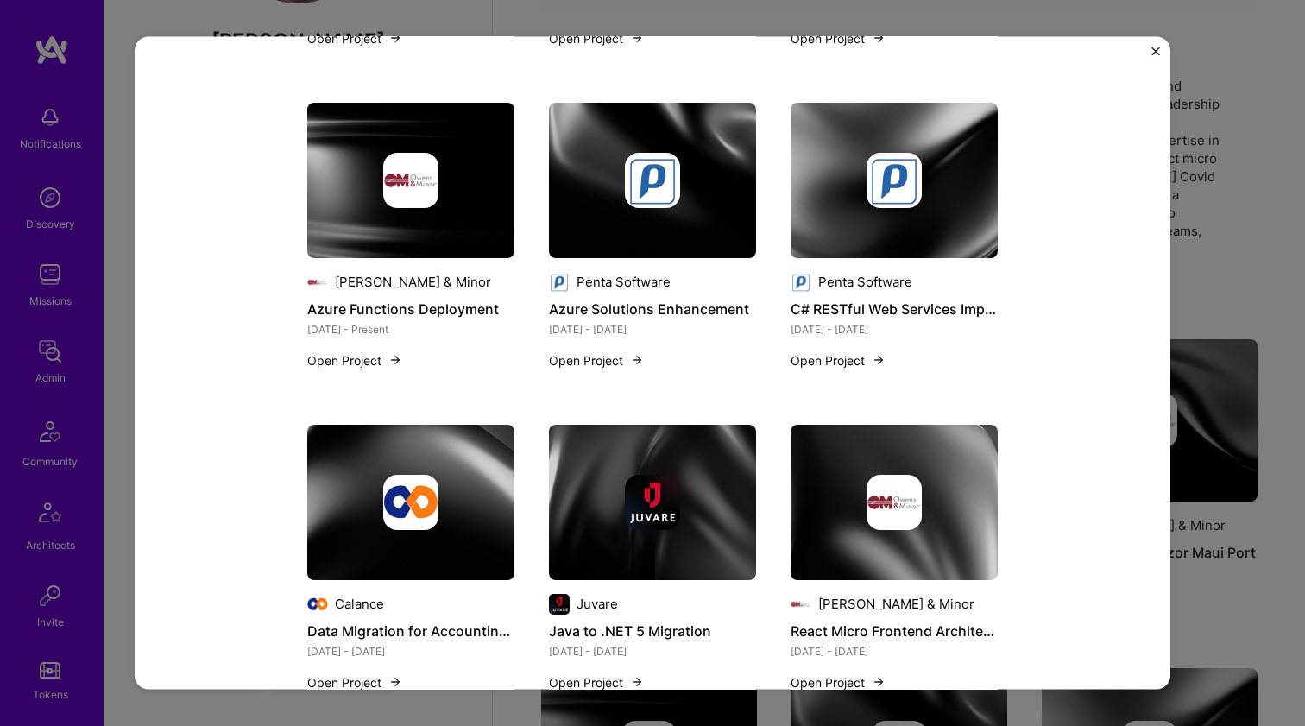
scroll to position [1735, 0]
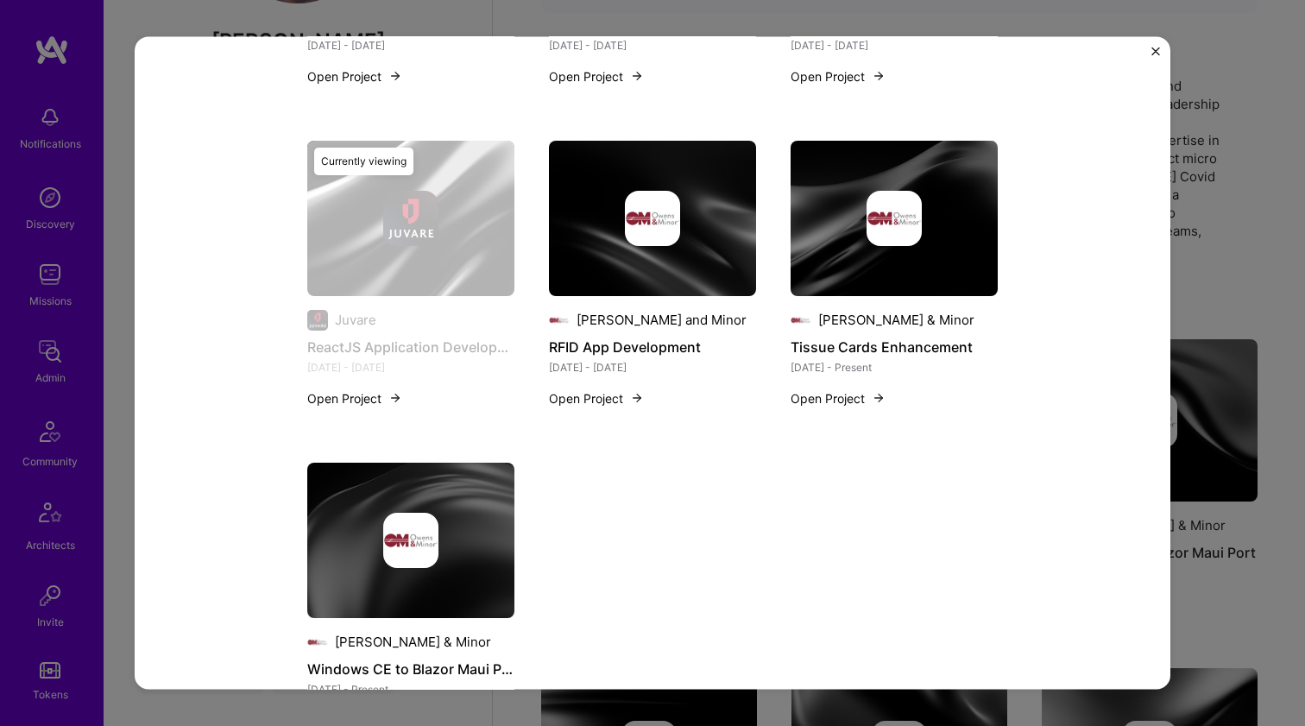
click at [623, 264] on img at bounding box center [652, 217] width 207 height 155
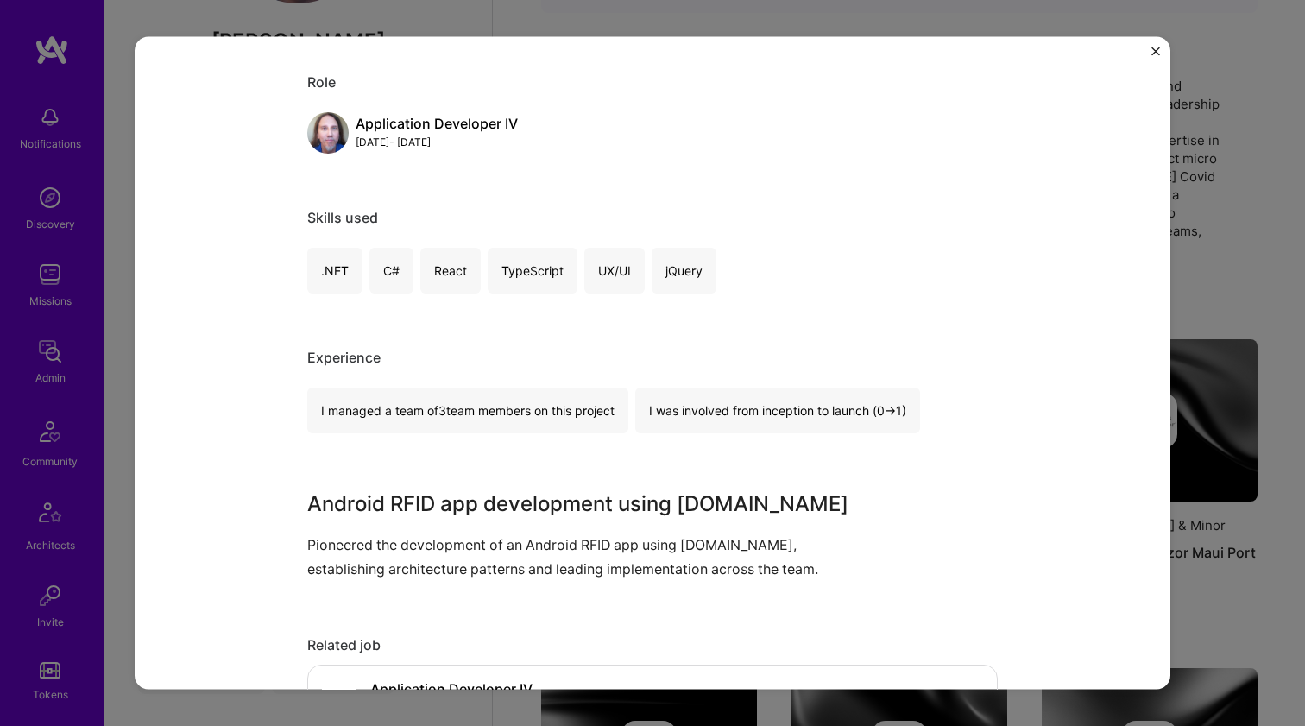
scroll to position [301, 0]
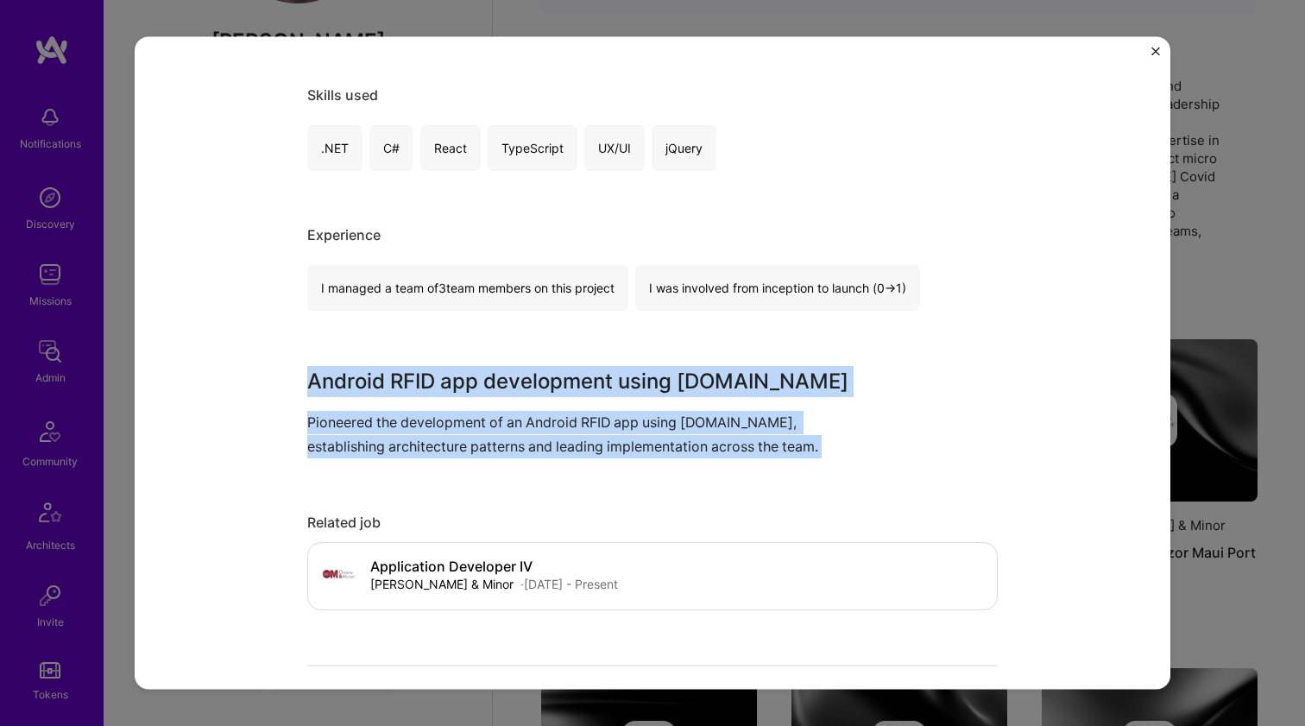
drag, startPoint x: 521, startPoint y: 350, endPoint x: 489, endPoint y: 425, distance: 81.3
click at [489, 425] on p "Pioneered the development of an Android RFID app using MAUI.net, establishing a…" at bounding box center [587, 434] width 561 height 47
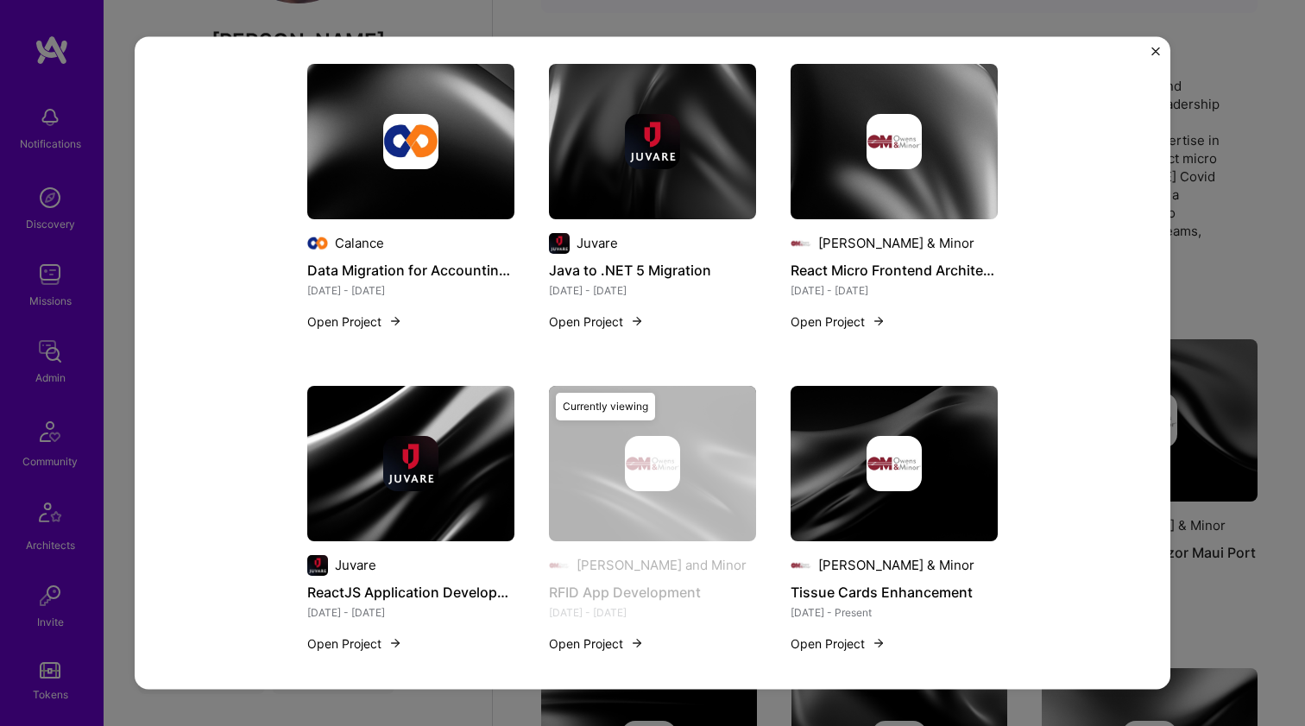
scroll to position [1980, 0]
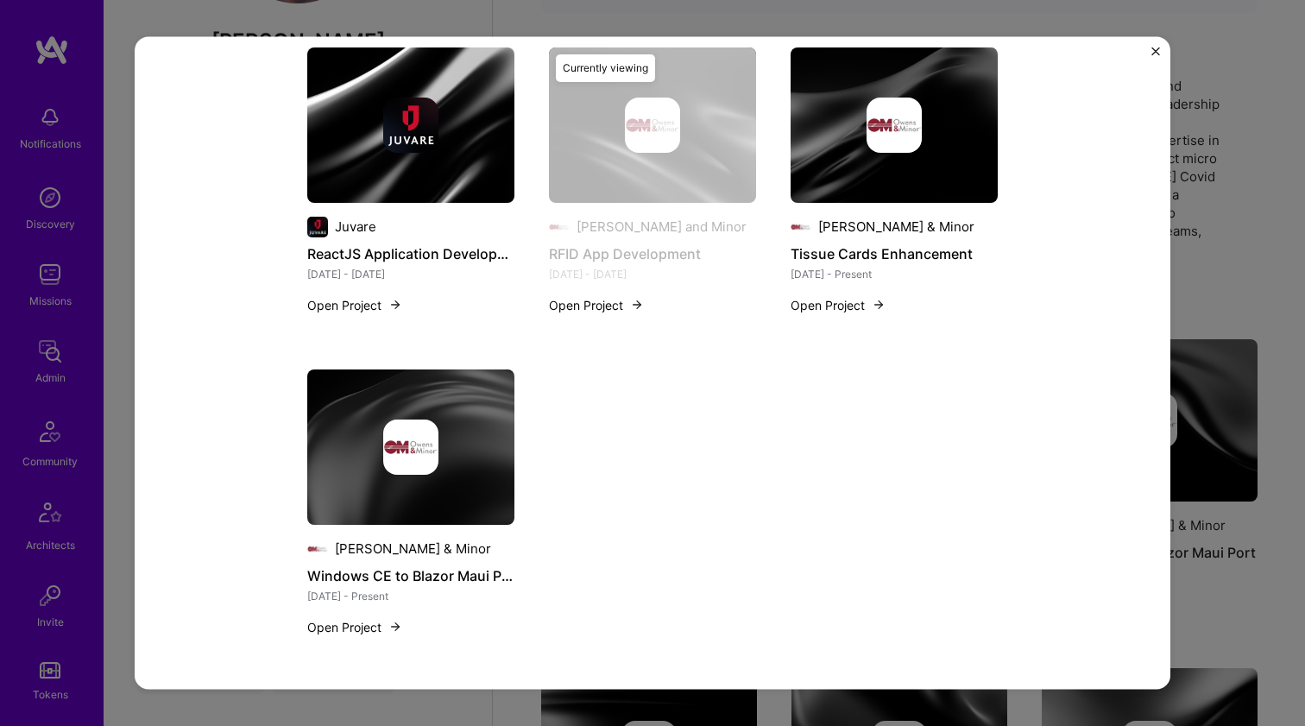
click at [870, 171] on img at bounding box center [894, 124] width 207 height 155
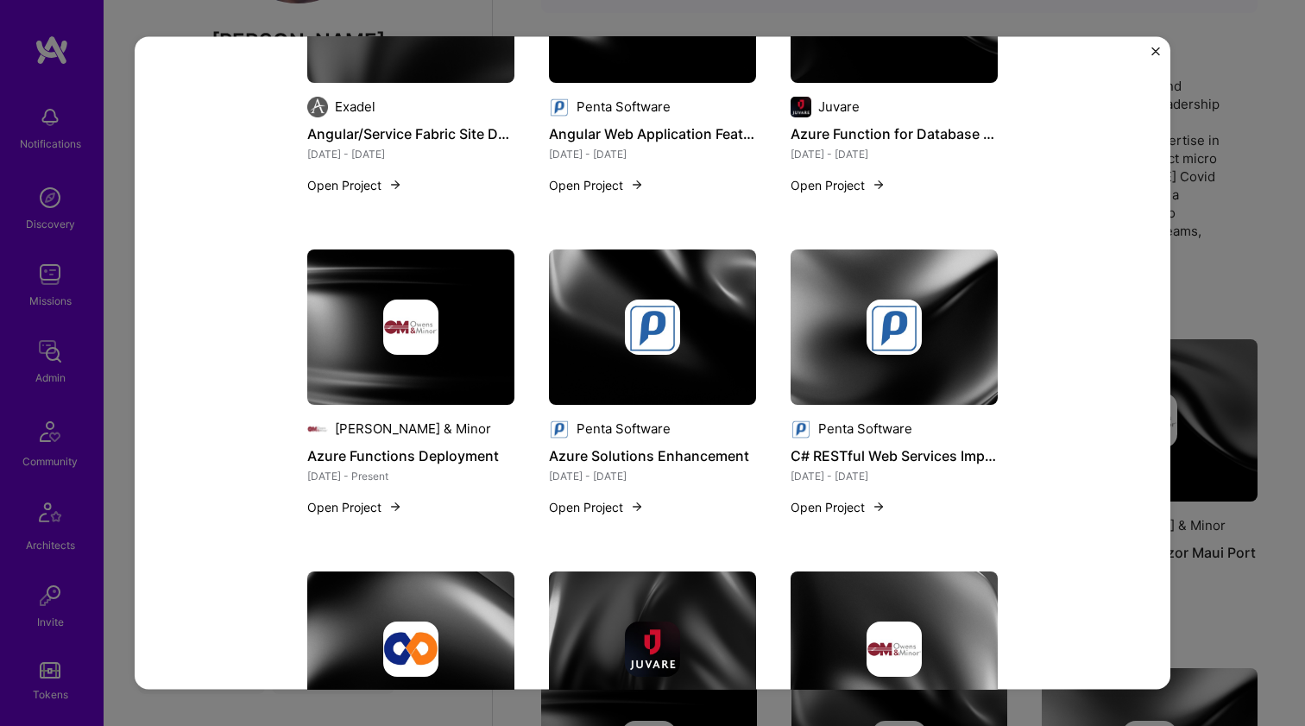
scroll to position [1980, 0]
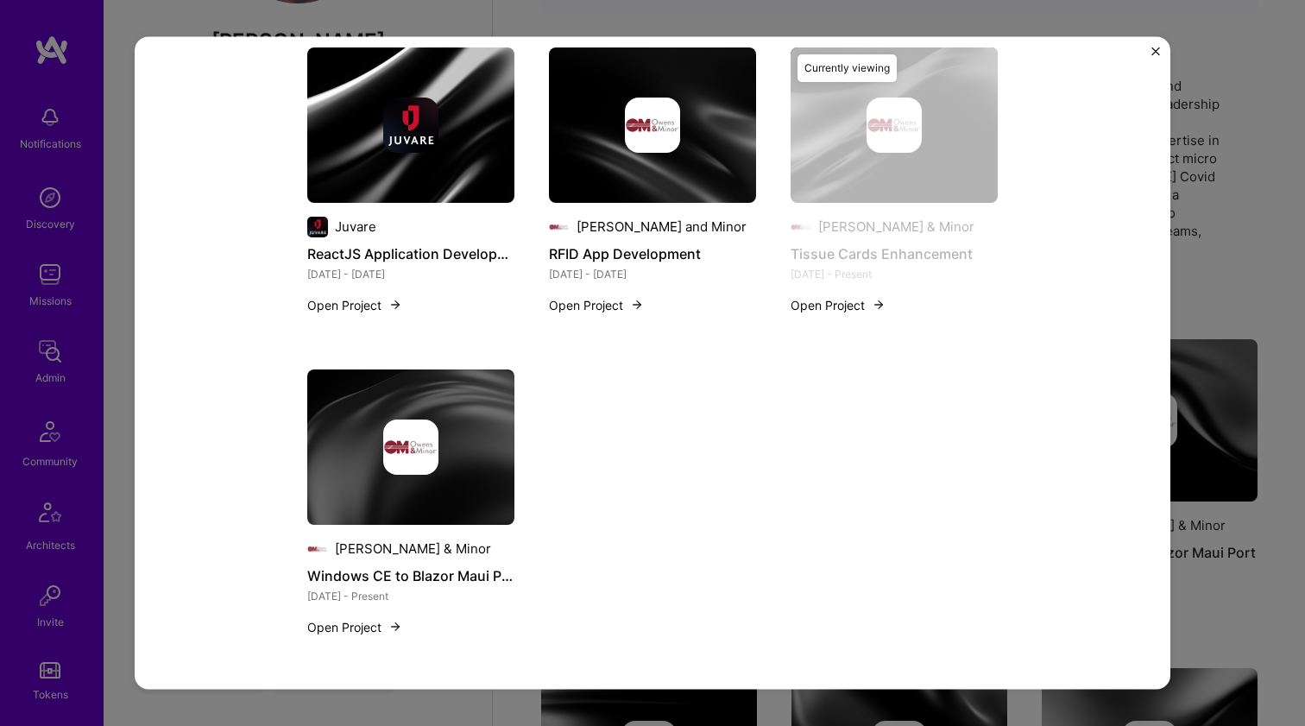
click at [440, 421] on div at bounding box center [410, 446] width 207 height 55
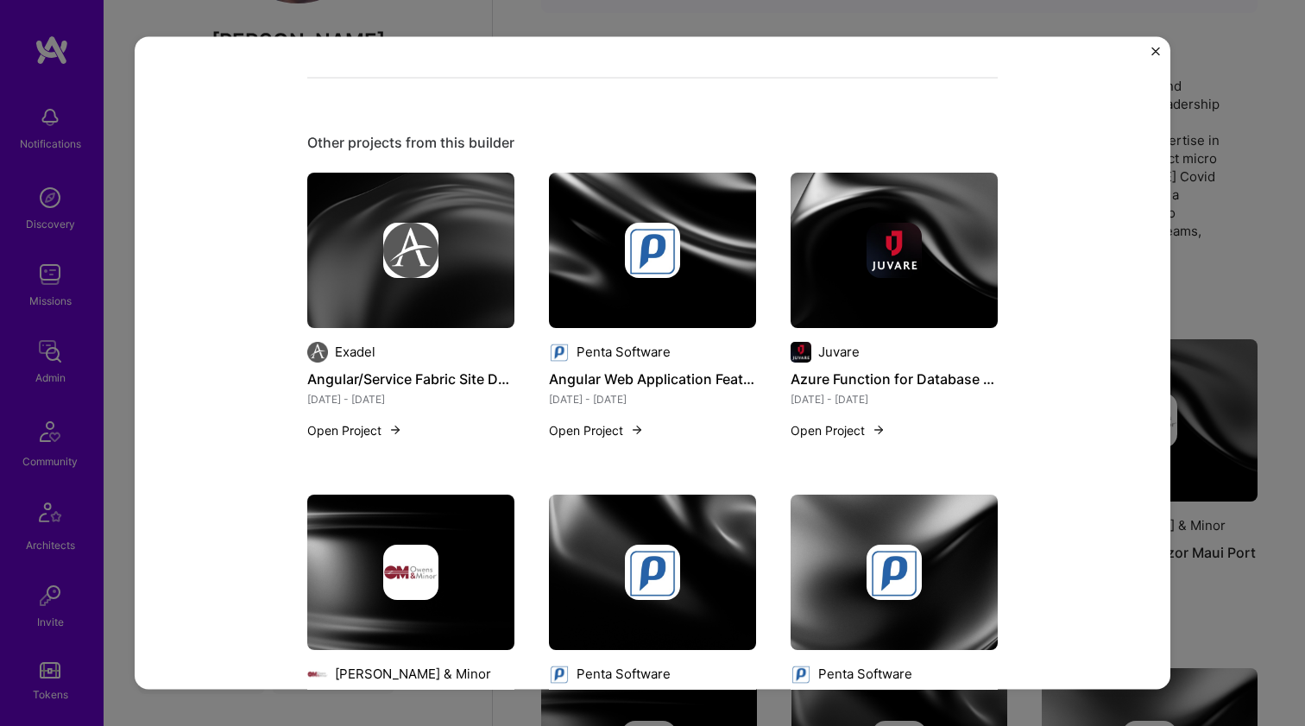
scroll to position [782, 0]
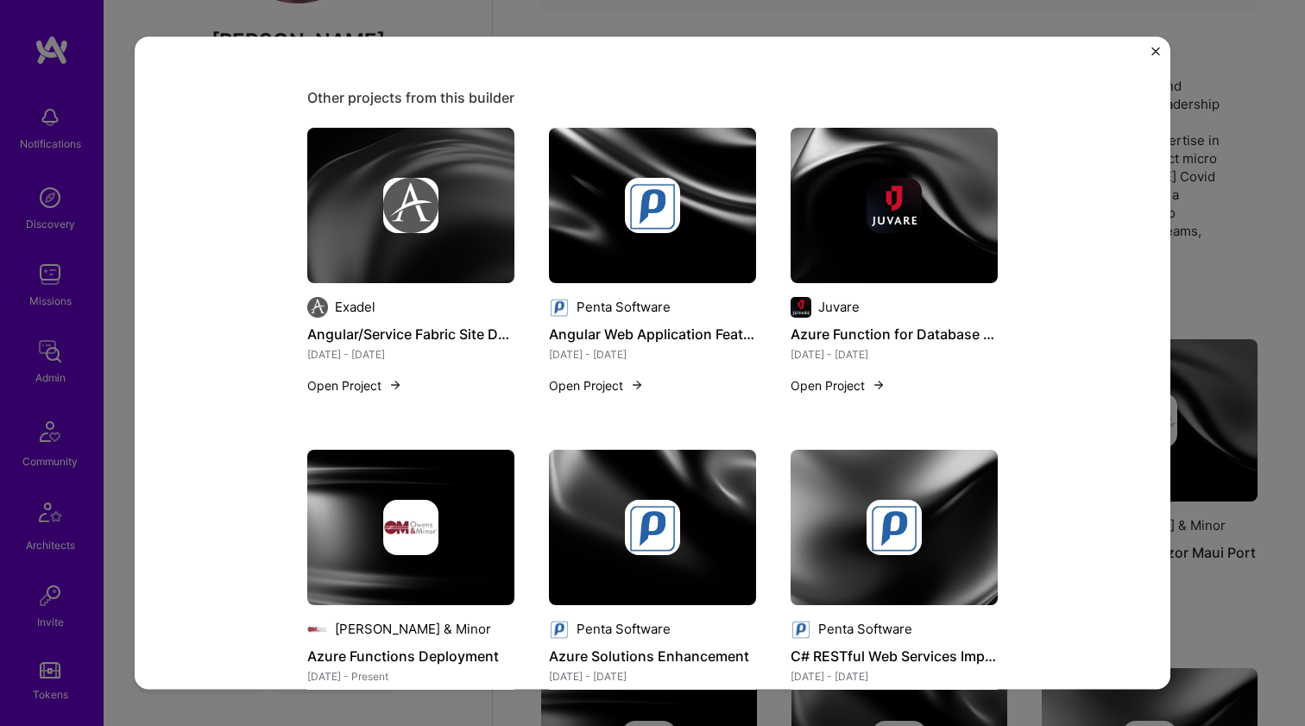
click at [397, 243] on img at bounding box center [410, 204] width 207 height 155
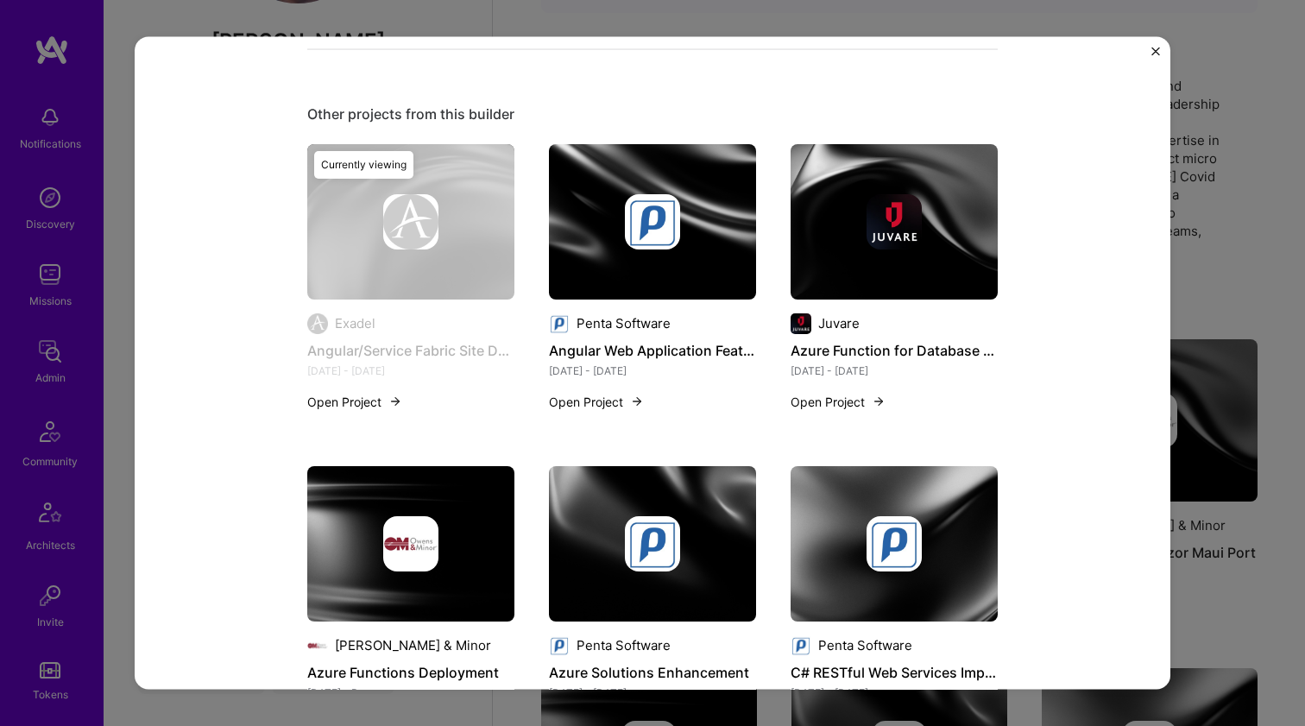
scroll to position [649, 0]
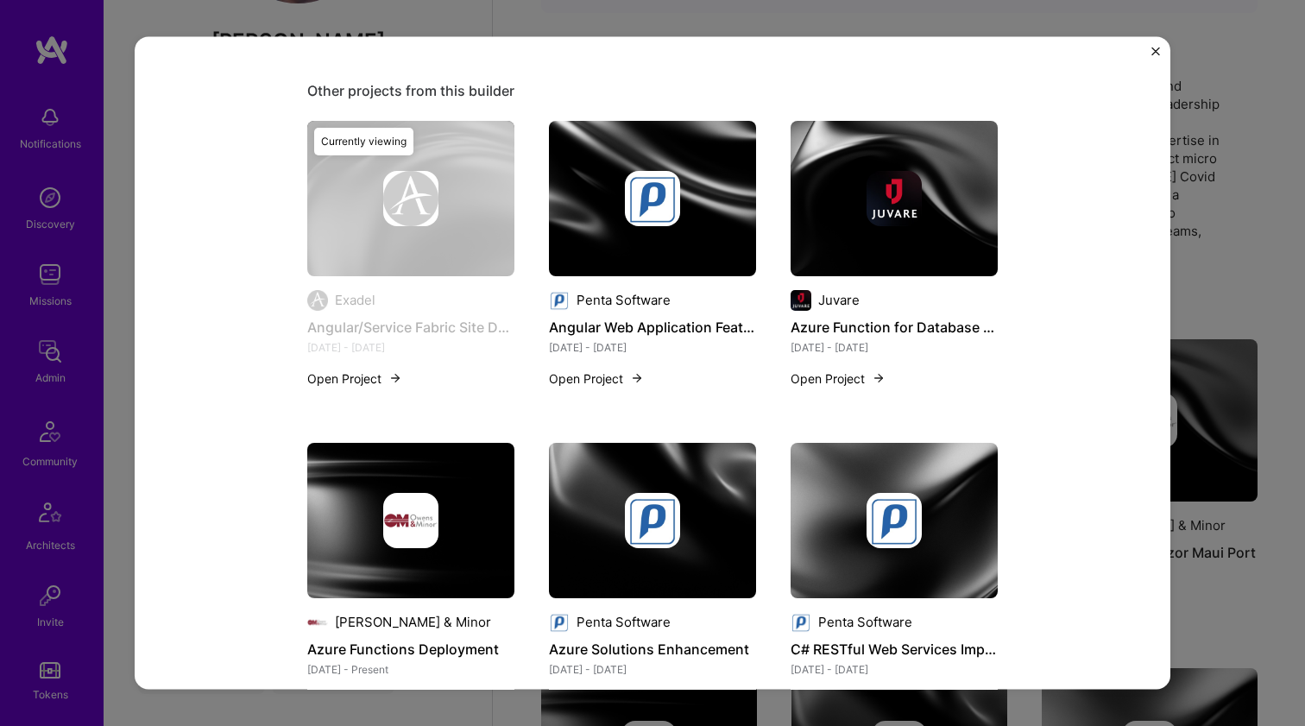
click at [665, 477] on img at bounding box center [652, 519] width 207 height 155
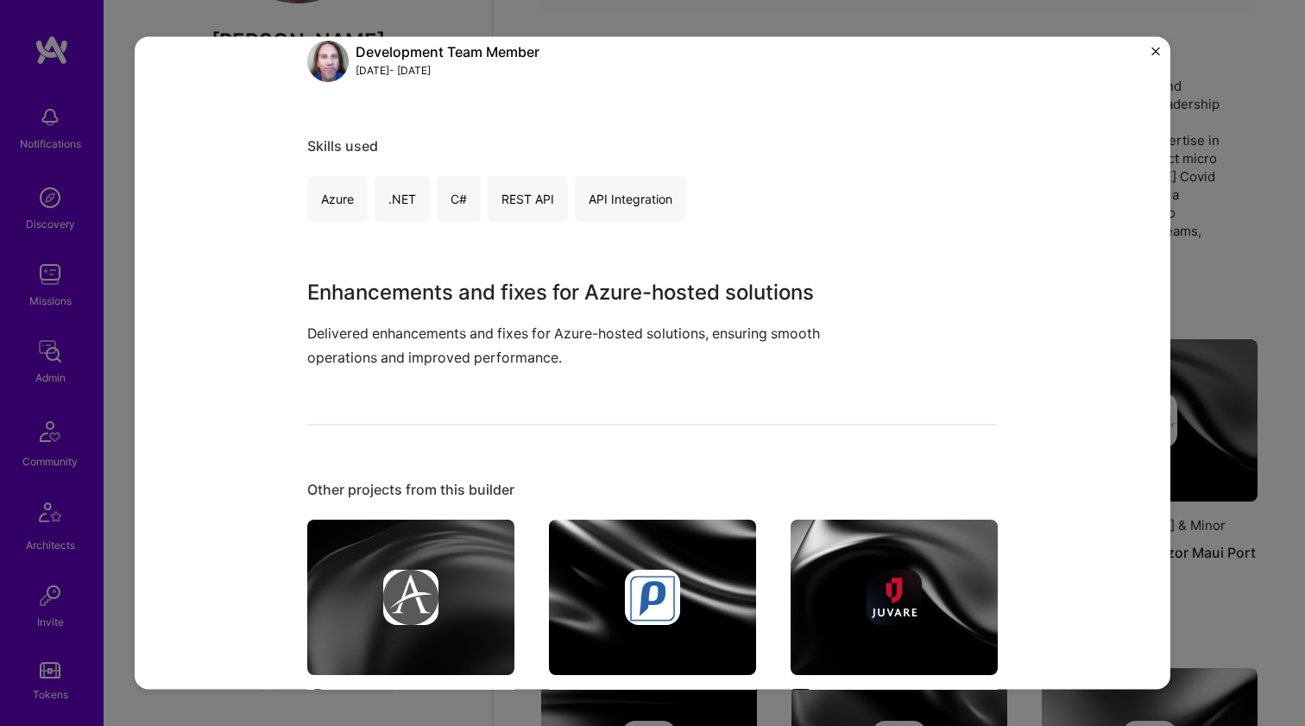
scroll to position [267, 0]
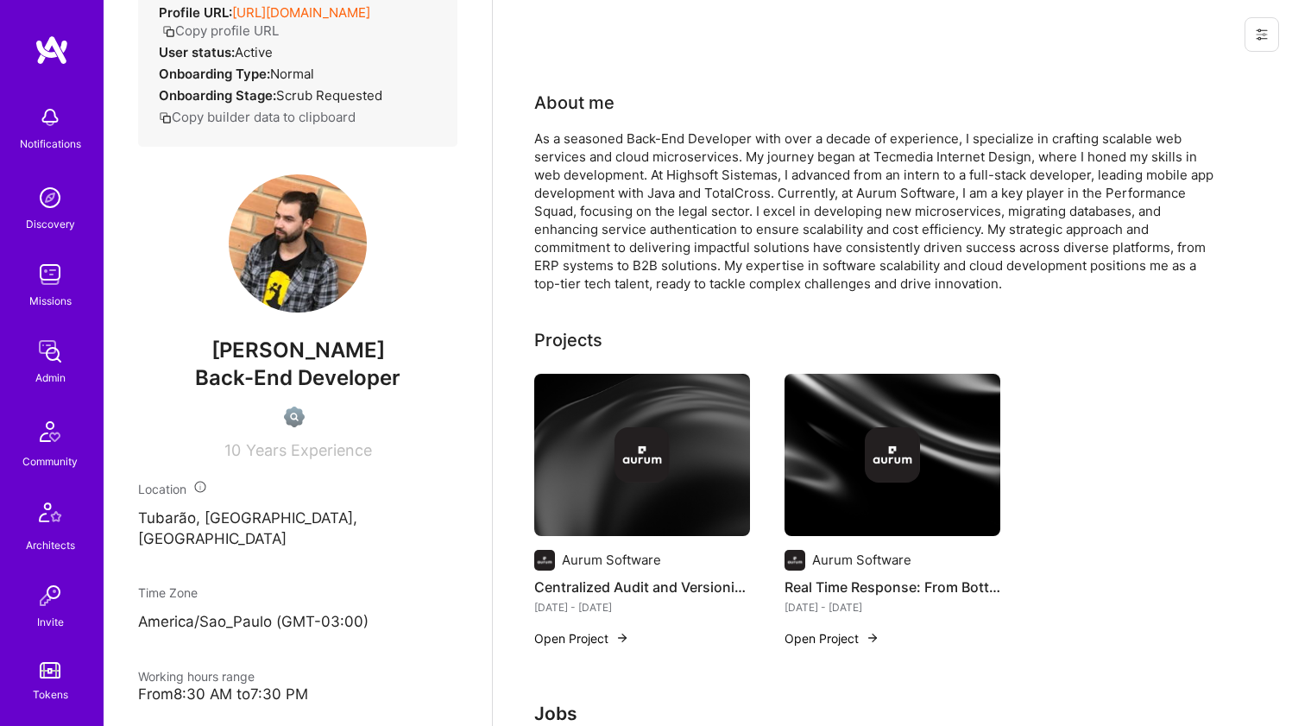
scroll to position [23, 0]
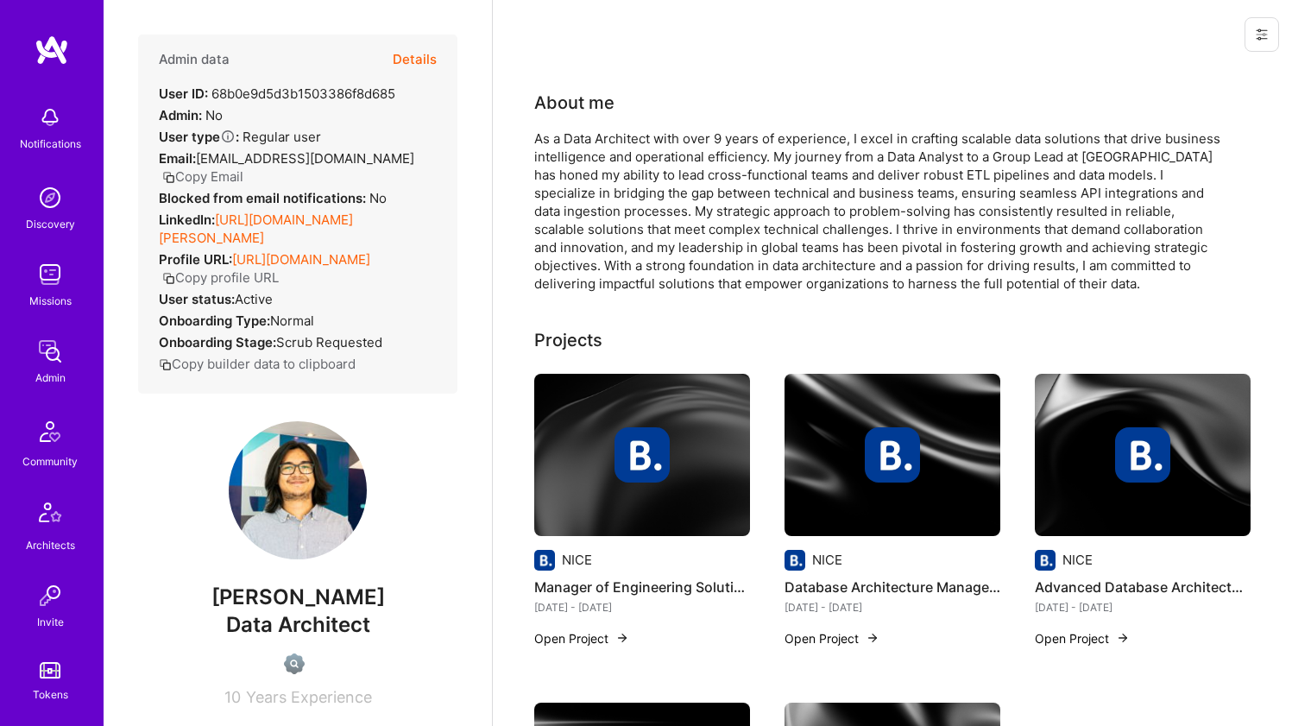
click at [297, 213] on link "https://linkedin.com/in/alan-cmerino" at bounding box center [256, 228] width 194 height 35
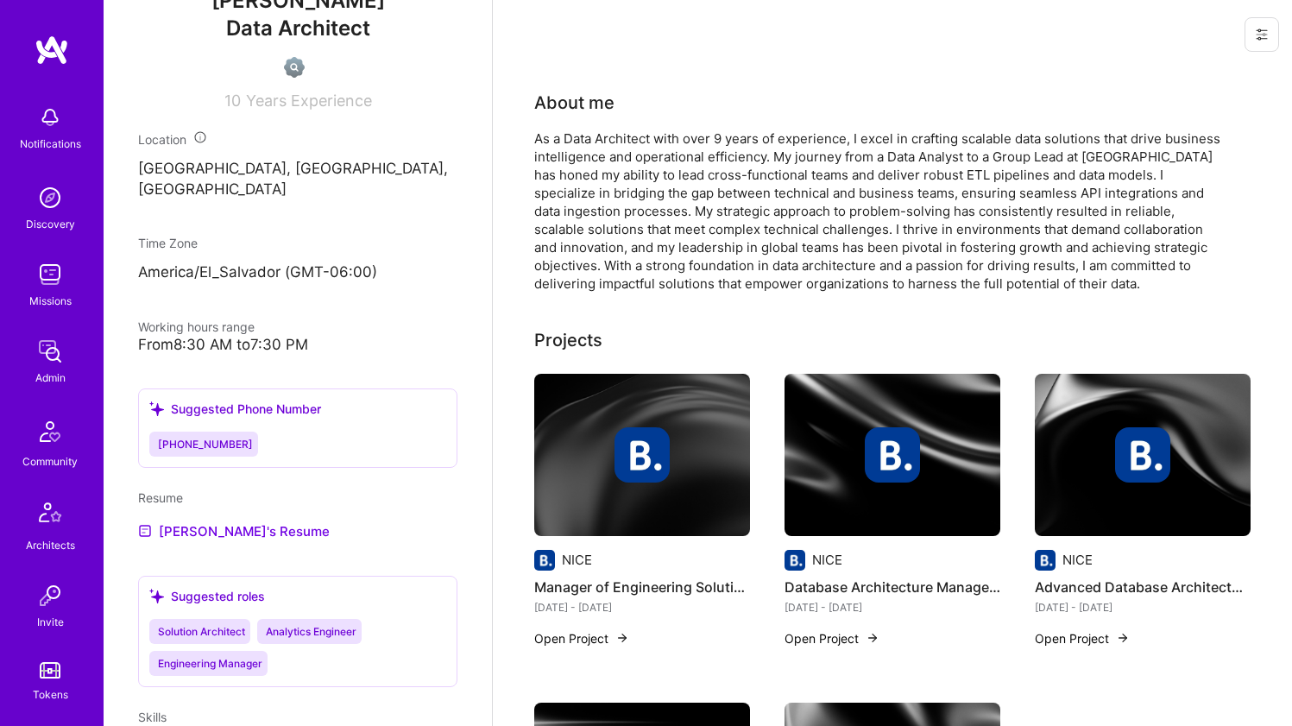
scroll to position [622, 0]
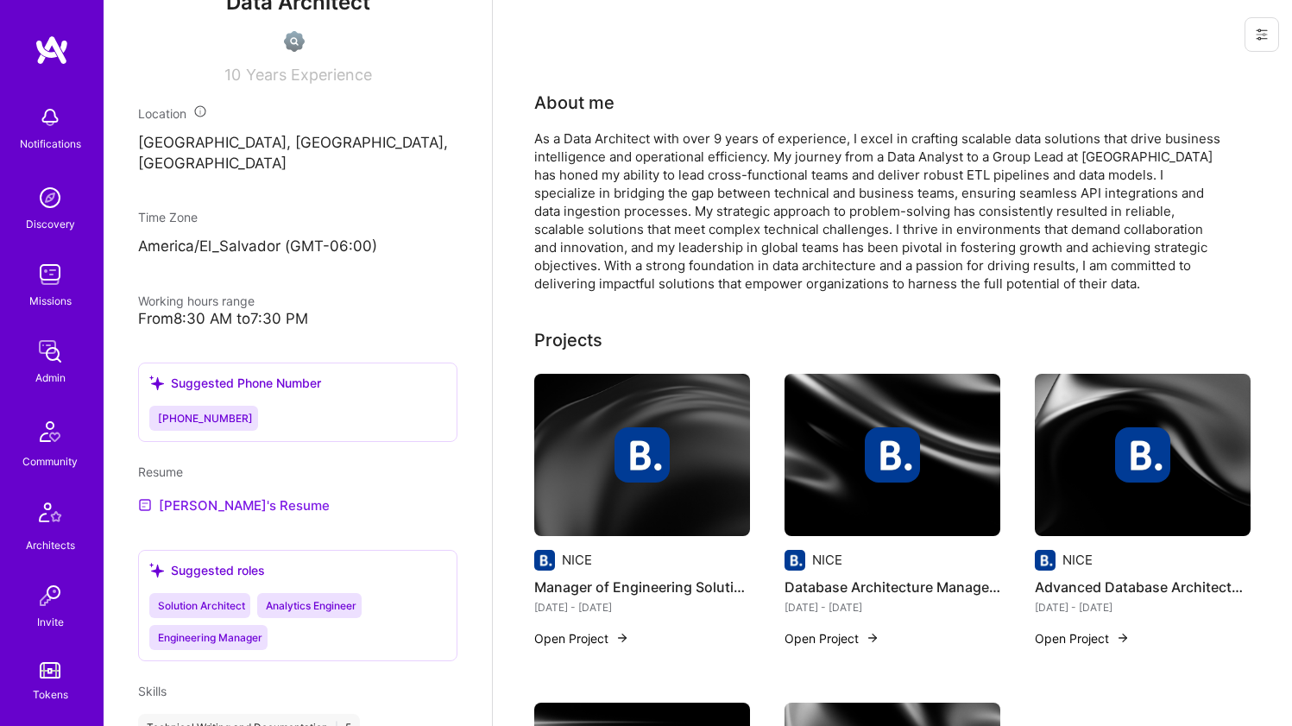
click at [182, 515] on link "Alan's Resume" at bounding box center [234, 505] width 192 height 21
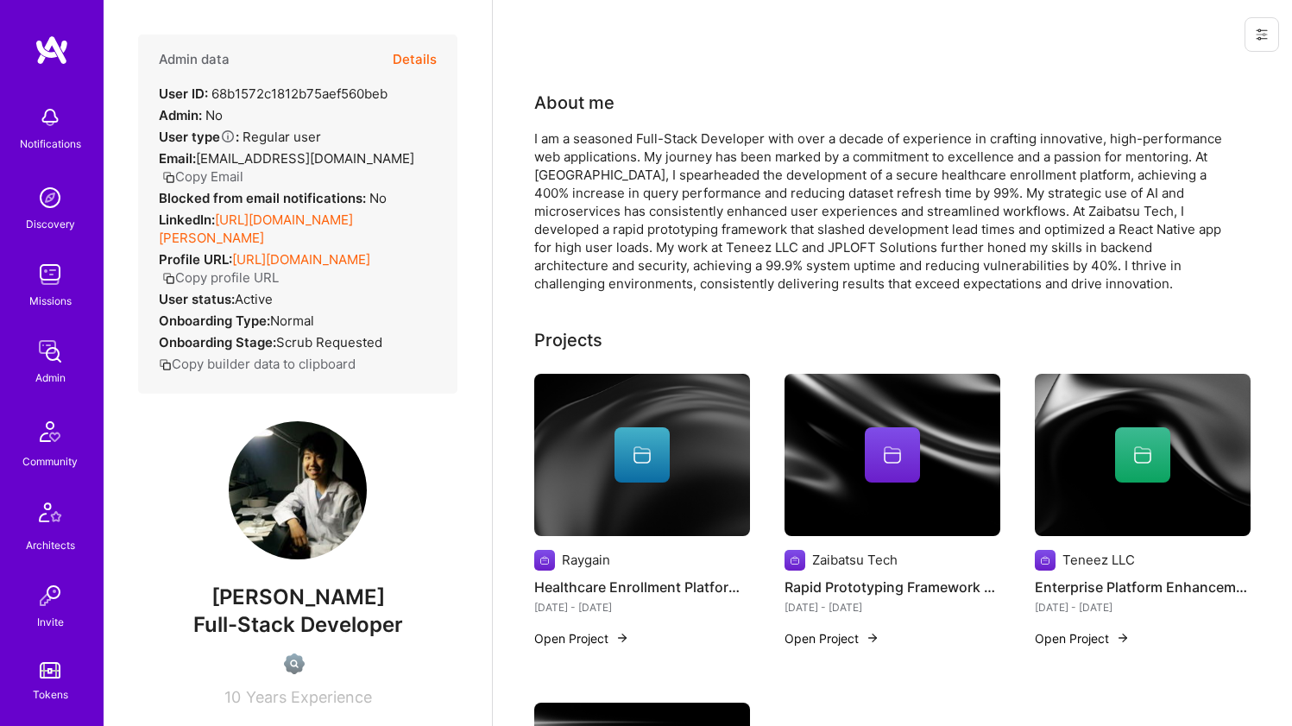
click at [610, 143] on div "I am a seasoned Full-Stack Developer with over a decade of experience in crafti…" at bounding box center [879, 210] width 691 height 163
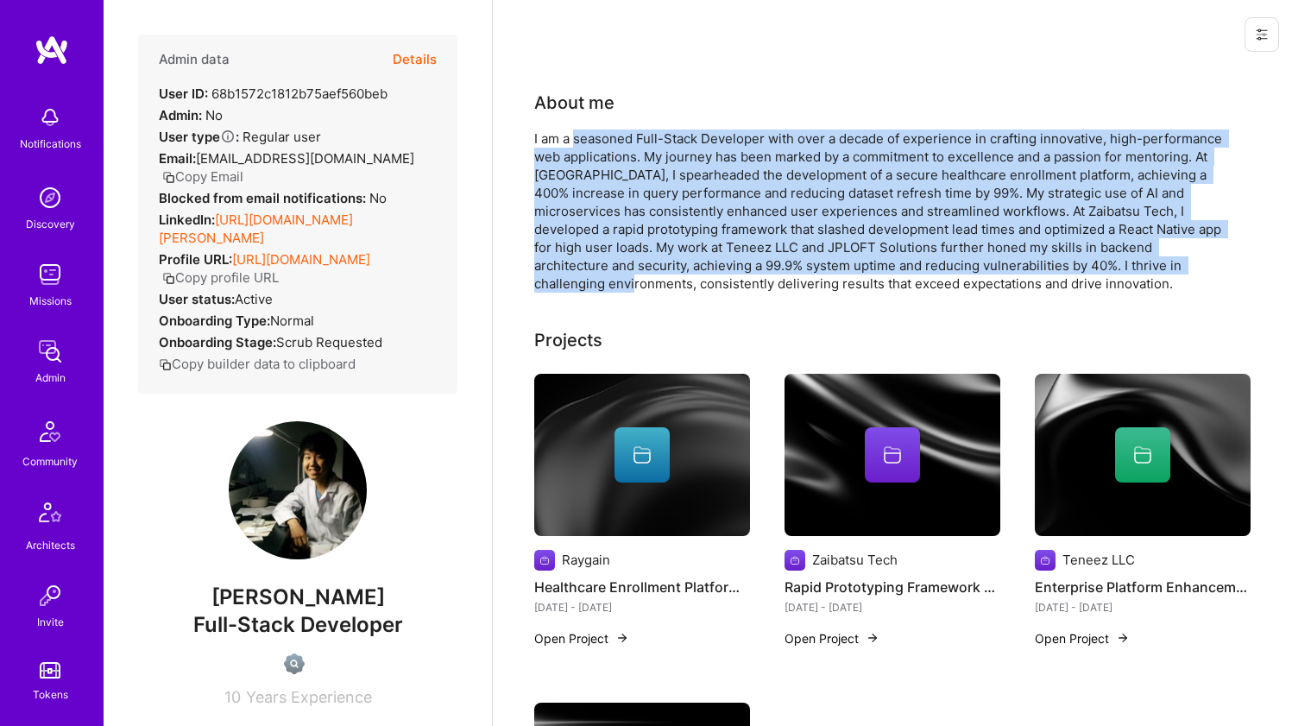
drag, startPoint x: 610, startPoint y: 143, endPoint x: 621, endPoint y: 278, distance: 135.1
click at [621, 278] on div "I am a seasoned Full-Stack Developer with over a decade of experience in crafti…" at bounding box center [879, 210] width 691 height 163
drag, startPoint x: 621, startPoint y: 278, endPoint x: 620, endPoint y: 135, distance: 143.3
click at [620, 135] on div "I am a seasoned Full-Stack Developer with over a decade of experience in crafti…" at bounding box center [879, 210] width 691 height 163
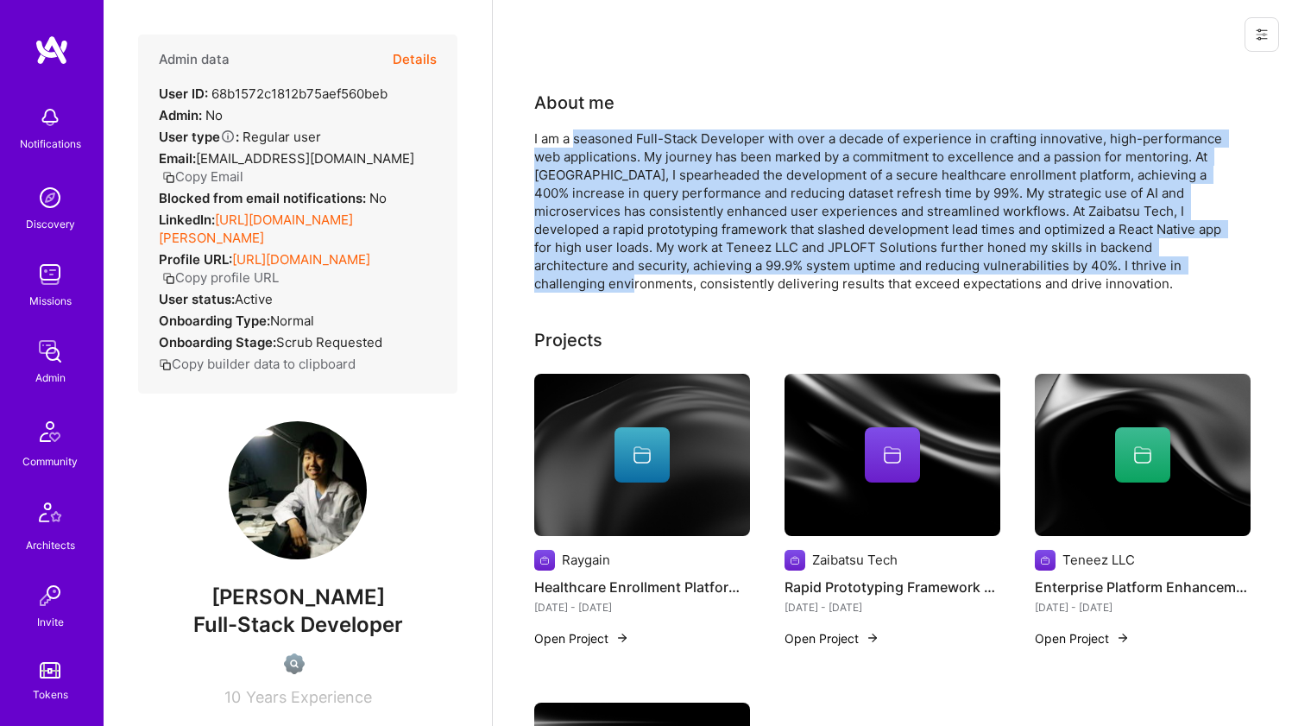
click at [620, 135] on div "I am a seasoned Full-Stack Developer with over a decade of experience in crafti…" at bounding box center [879, 210] width 691 height 163
drag, startPoint x: 620, startPoint y: 135, endPoint x: 650, endPoint y: 284, distance: 152.4
click at [650, 284] on div "I am a seasoned Full-Stack Developer with over a decade of experience in crafti…" at bounding box center [879, 210] width 691 height 163
drag, startPoint x: 650, startPoint y: 284, endPoint x: 672, endPoint y: 141, distance: 145.0
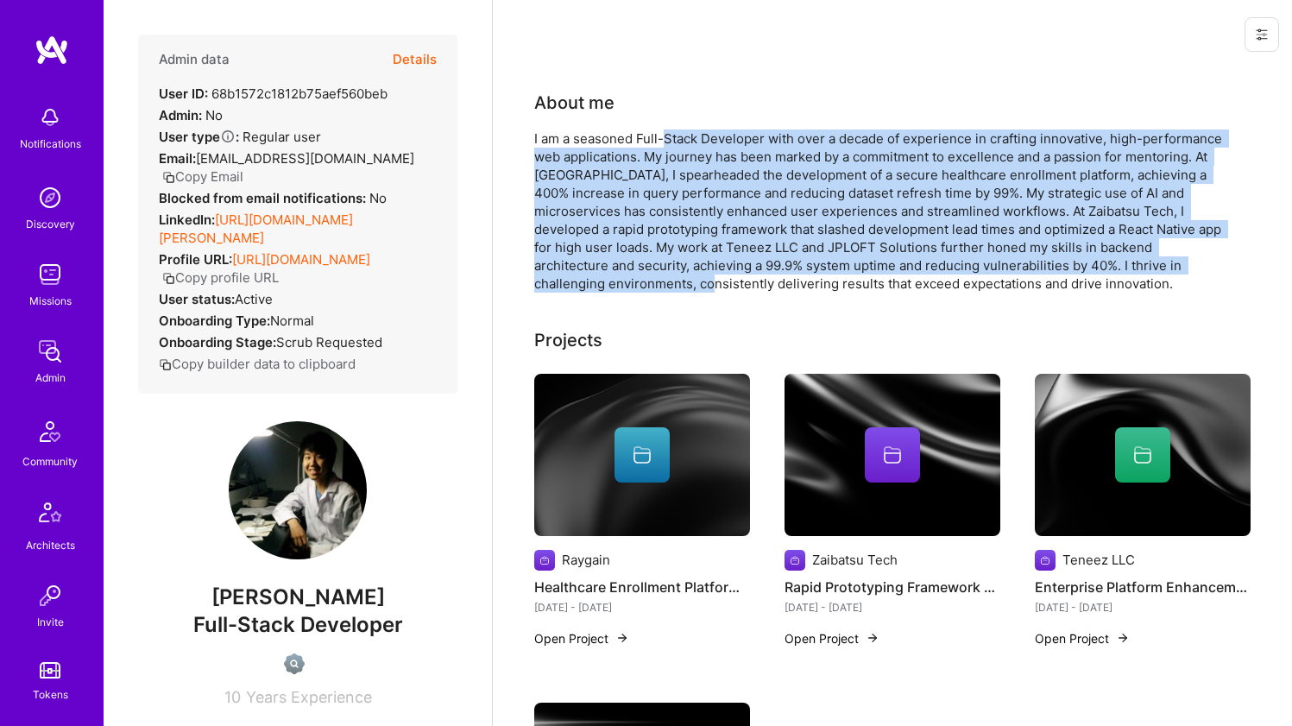
click at [672, 141] on div "I am a seasoned Full-Stack Developer with over a decade of experience in crafti…" at bounding box center [879, 210] width 691 height 163
drag, startPoint x: 672, startPoint y: 141, endPoint x: 675, endPoint y: 291, distance: 150.2
click at [675, 291] on div "I am a seasoned Full-Stack Developer with over a decade of experience in crafti…" at bounding box center [879, 210] width 691 height 163
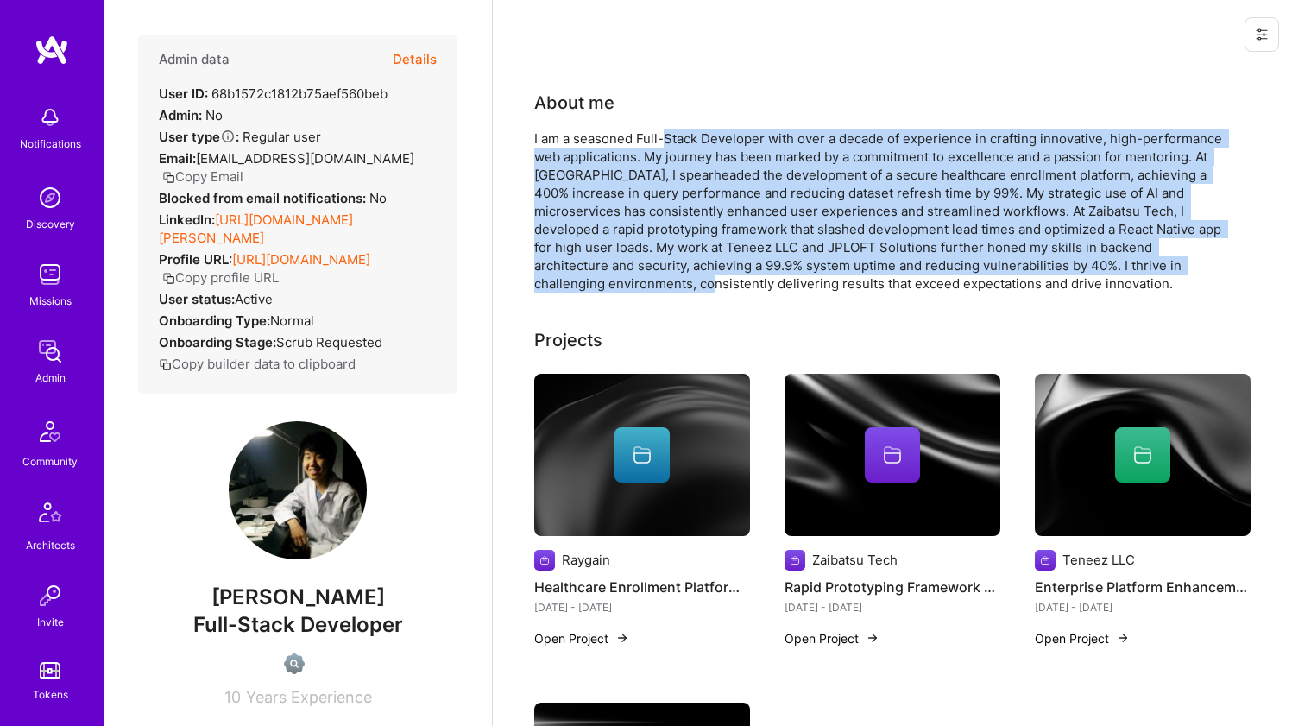
drag, startPoint x: 675, startPoint y: 291, endPoint x: 670, endPoint y: 135, distance: 156.3
click at [670, 135] on div "I am a seasoned Full-Stack Developer with over a decade of experience in crafti…" at bounding box center [879, 210] width 691 height 163
drag, startPoint x: 670, startPoint y: 135, endPoint x: 659, endPoint y: 285, distance: 150.6
click at [659, 285] on div "I am a seasoned Full-Stack Developer with over a decade of experience in crafti…" at bounding box center [879, 210] width 691 height 163
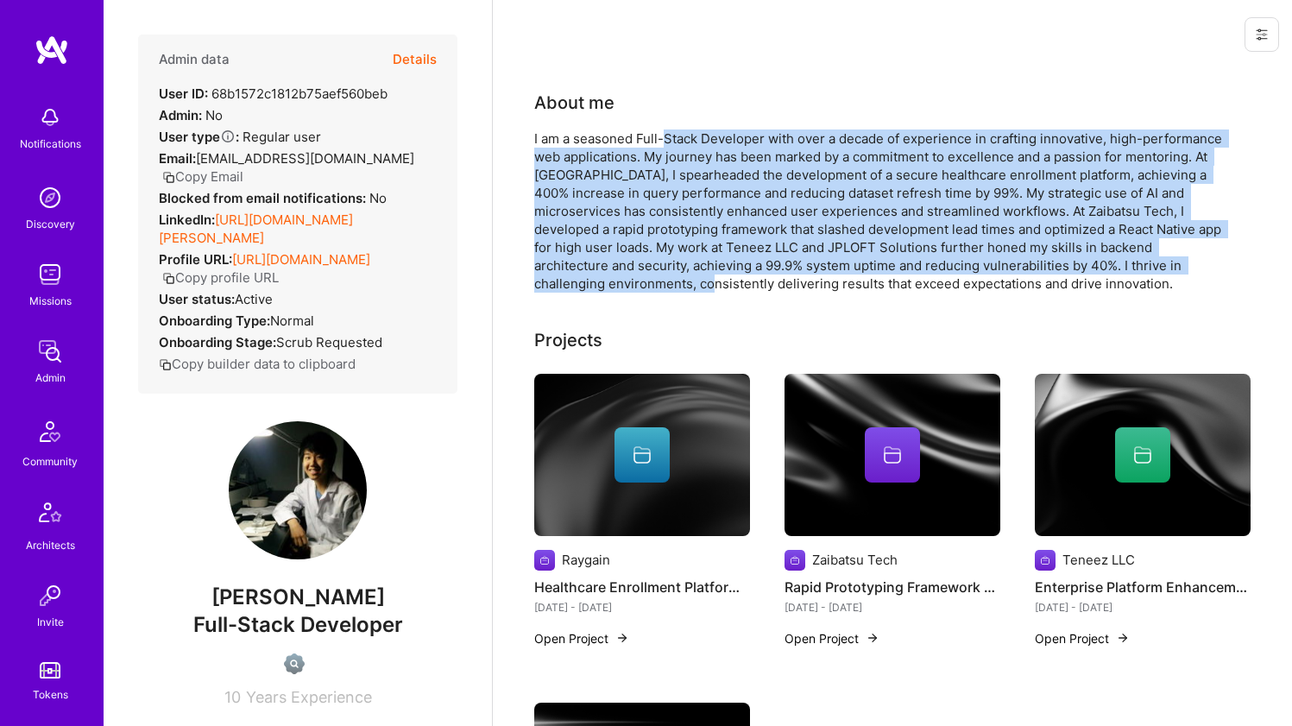
click at [659, 285] on div "I am a seasoned Full-Stack Developer with over a decade of experience in crafti…" at bounding box center [879, 210] width 691 height 163
drag, startPoint x: 653, startPoint y: 195, endPoint x: 646, endPoint y: 136, distance: 60.1
click at [646, 136] on div "I am a seasoned Full-Stack Developer with over a decade of experience in crafti…" at bounding box center [879, 210] width 691 height 163
drag, startPoint x: 646, startPoint y: 136, endPoint x: 637, endPoint y: 290, distance: 154.8
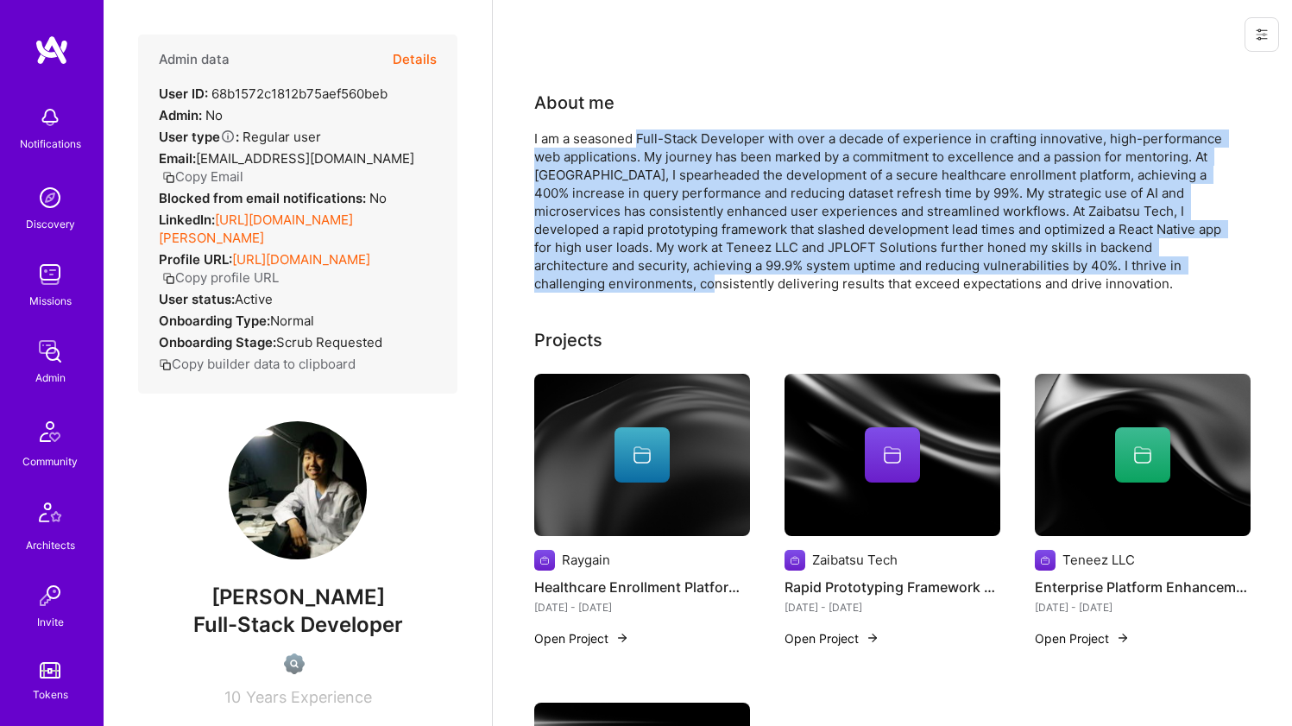
click at [637, 290] on div "I am a seasoned Full-Stack Developer with over a decade of experience in crafti…" at bounding box center [879, 210] width 691 height 163
click at [640, 285] on div "I am a seasoned Full-Stack Developer with over a decade of experience in crafti…" at bounding box center [879, 210] width 691 height 163
drag, startPoint x: 640, startPoint y: 280, endPoint x: 671, endPoint y: 142, distance: 140.5
click at [671, 142] on div "I am a seasoned Full-Stack Developer with over a decade of experience in crafti…" at bounding box center [879, 210] width 691 height 163
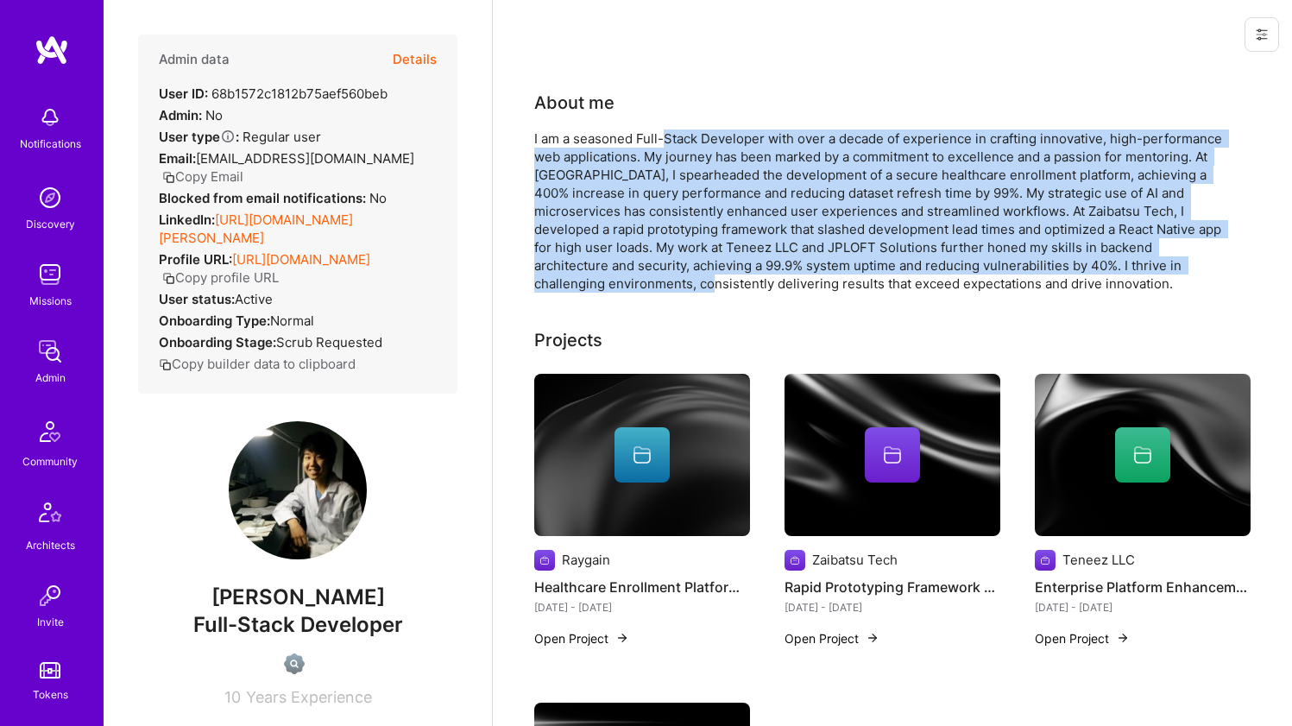
drag, startPoint x: 671, startPoint y: 142, endPoint x: 656, endPoint y: 274, distance: 132.0
click at [656, 274] on div "I am a seasoned Full-Stack Developer with over a decade of experience in crafti…" at bounding box center [879, 210] width 691 height 163
drag, startPoint x: 656, startPoint y: 274, endPoint x: 675, endPoint y: 138, distance: 136.8
click at [675, 138] on div "I am a seasoned Full-Stack Developer with over a decade of experience in crafti…" at bounding box center [879, 210] width 691 height 163
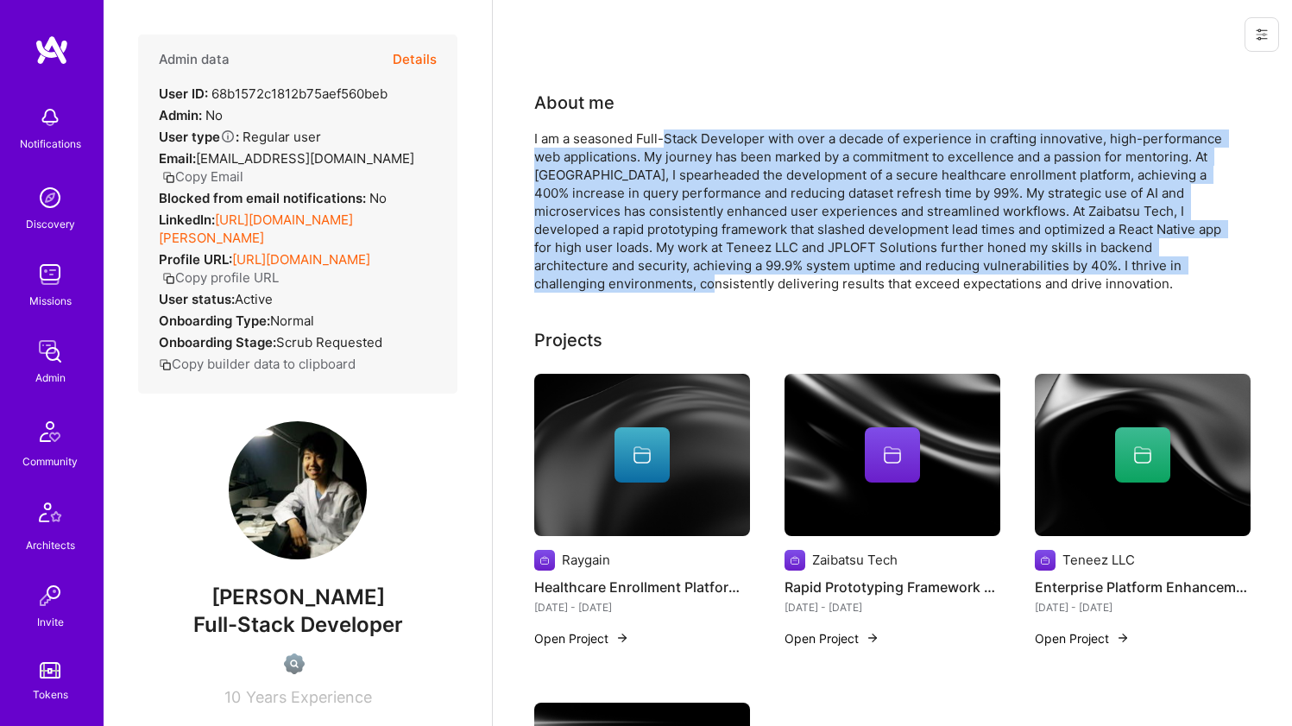
click at [675, 138] on div "I am a seasoned Full-Stack Developer with over a decade of experience in crafti…" at bounding box center [879, 210] width 691 height 163
drag, startPoint x: 675, startPoint y: 138, endPoint x: 659, endPoint y: 280, distance: 142.4
click at [659, 280] on div "I am a seasoned Full-Stack Developer with over a decade of experience in crafti…" at bounding box center [879, 210] width 691 height 163
drag, startPoint x: 659, startPoint y: 280, endPoint x: 663, endPoint y: 141, distance: 139.0
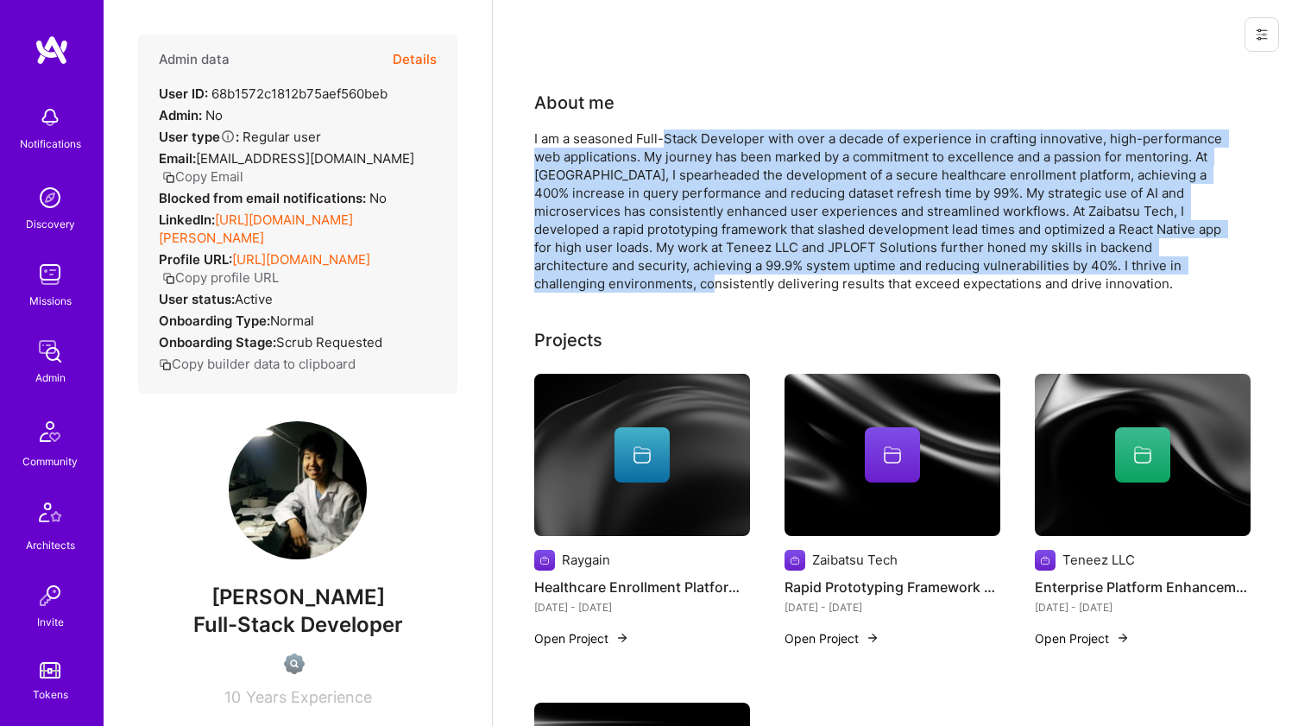
click at [663, 141] on div "I am a seasoned Full-Stack Developer with over a decade of experience in crafti…" at bounding box center [879, 210] width 691 height 163
drag, startPoint x: 663, startPoint y: 141, endPoint x: 646, endPoint y: 275, distance: 135.8
click at [646, 275] on div "I am a seasoned Full-Stack Developer with over a decade of experience in crafti…" at bounding box center [879, 210] width 691 height 163
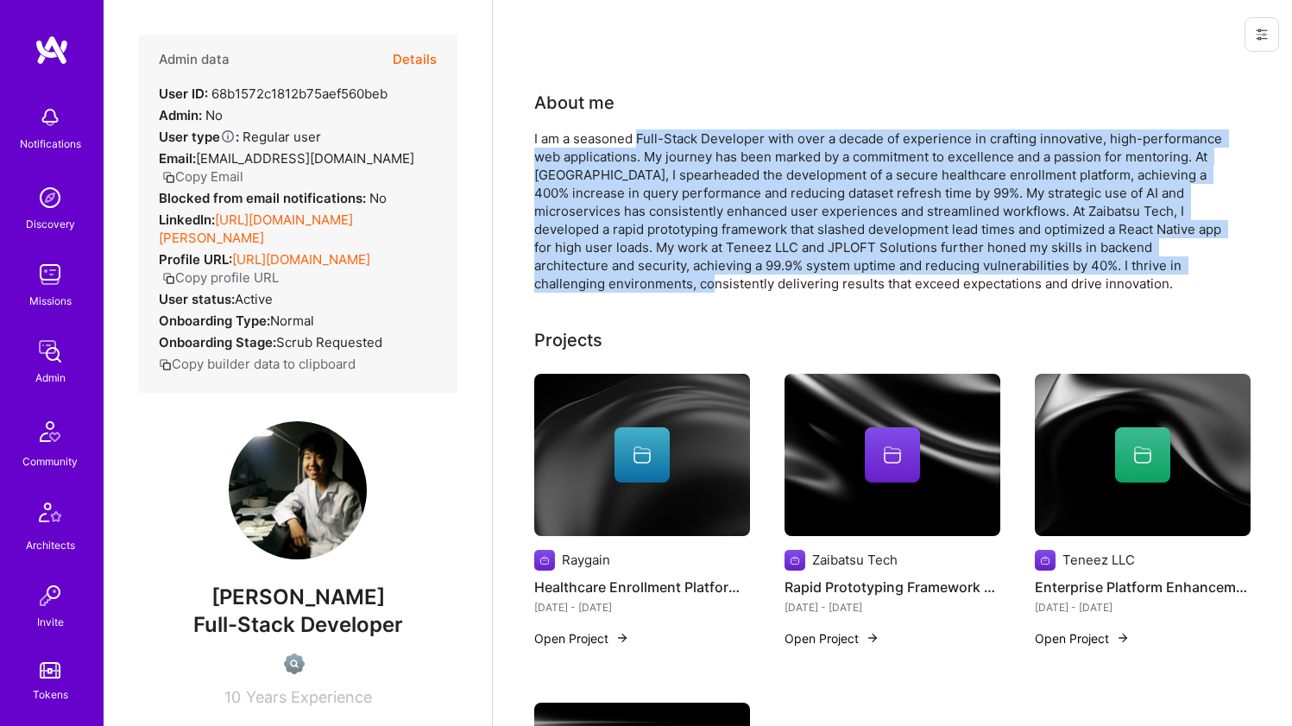
drag, startPoint x: 646, startPoint y: 275, endPoint x: 656, endPoint y: 132, distance: 143.7
click at [656, 132] on div "I am a seasoned Full-Stack Developer with over a decade of experience in crafti…" at bounding box center [879, 210] width 691 height 163
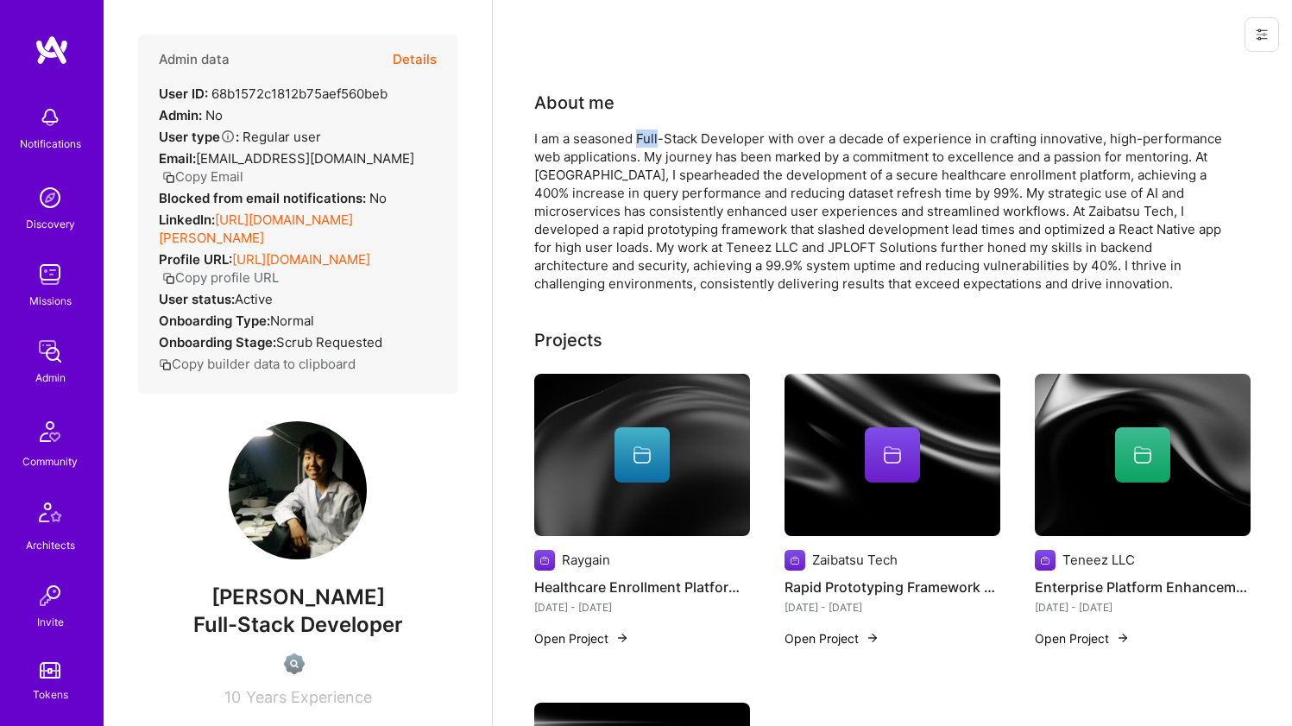
click at [654, 136] on div "I am a seasoned Full-Stack Developer with over a decade of experience in crafti…" at bounding box center [879, 210] width 691 height 163
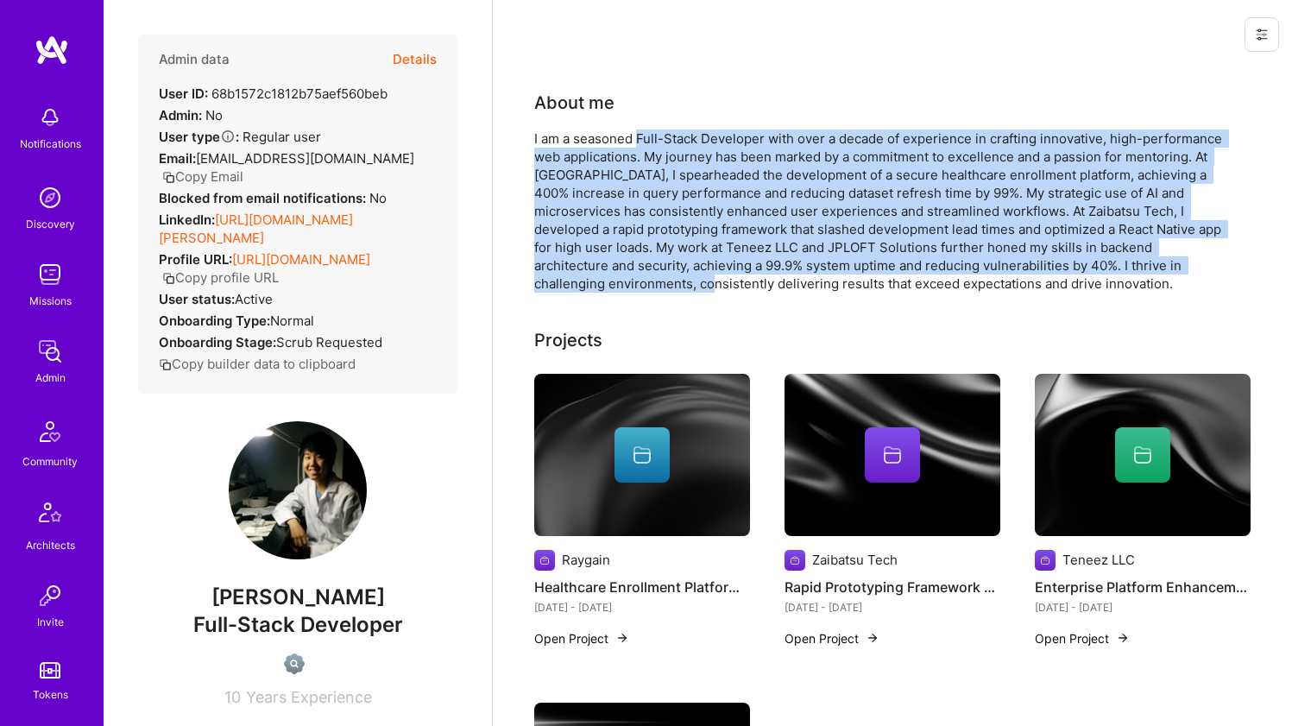
drag, startPoint x: 654, startPoint y: 136, endPoint x: 647, endPoint y: 282, distance: 146.9
click at [647, 282] on div "I am a seasoned Full-Stack Developer with over a decade of experience in crafti…" at bounding box center [879, 210] width 691 height 163
drag, startPoint x: 647, startPoint y: 282, endPoint x: 654, endPoint y: 141, distance: 141.8
click at [654, 141] on div "I am a seasoned Full-Stack Developer with over a decade of experience in crafti…" at bounding box center [879, 210] width 691 height 163
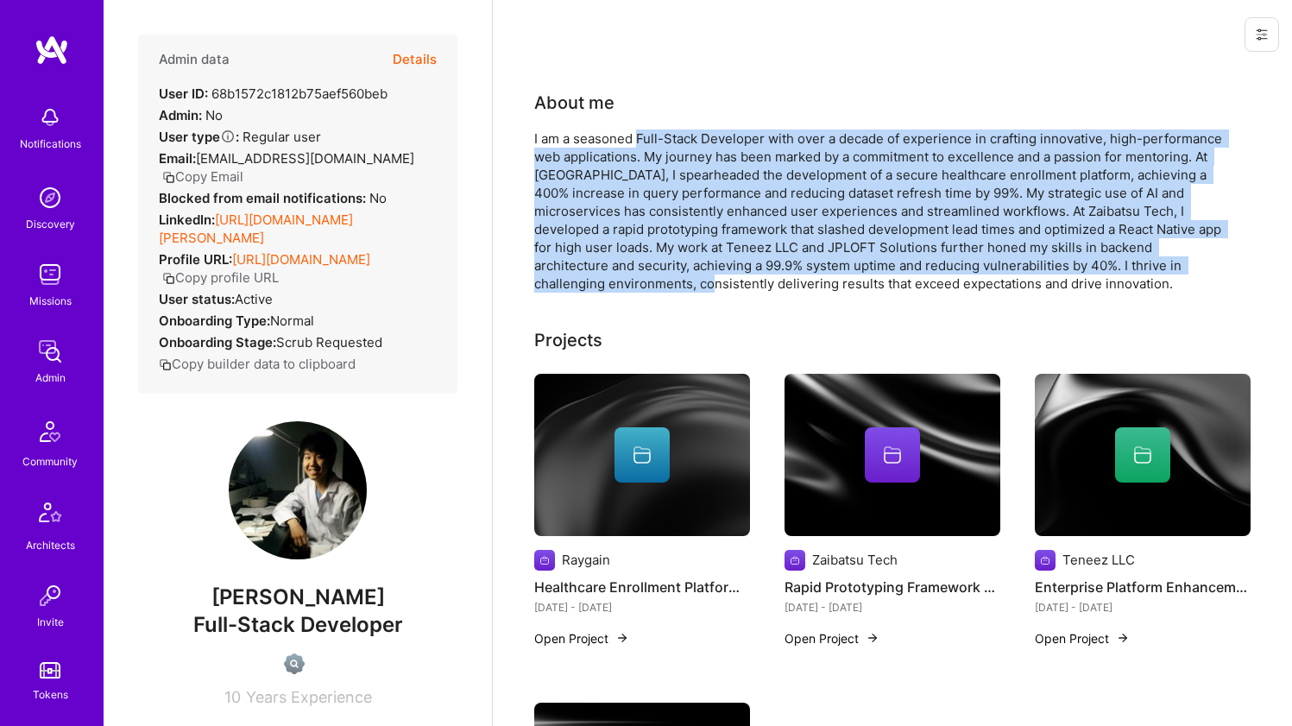
click at [654, 141] on div "I am a seasoned Full-Stack Developer with over a decade of experience in crafti…" at bounding box center [879, 210] width 691 height 163
drag, startPoint x: 654, startPoint y: 141, endPoint x: 665, endPoint y: 277, distance: 136.8
click at [665, 277] on div "I am a seasoned Full-Stack Developer with over a decade of experience in crafti…" at bounding box center [879, 210] width 691 height 163
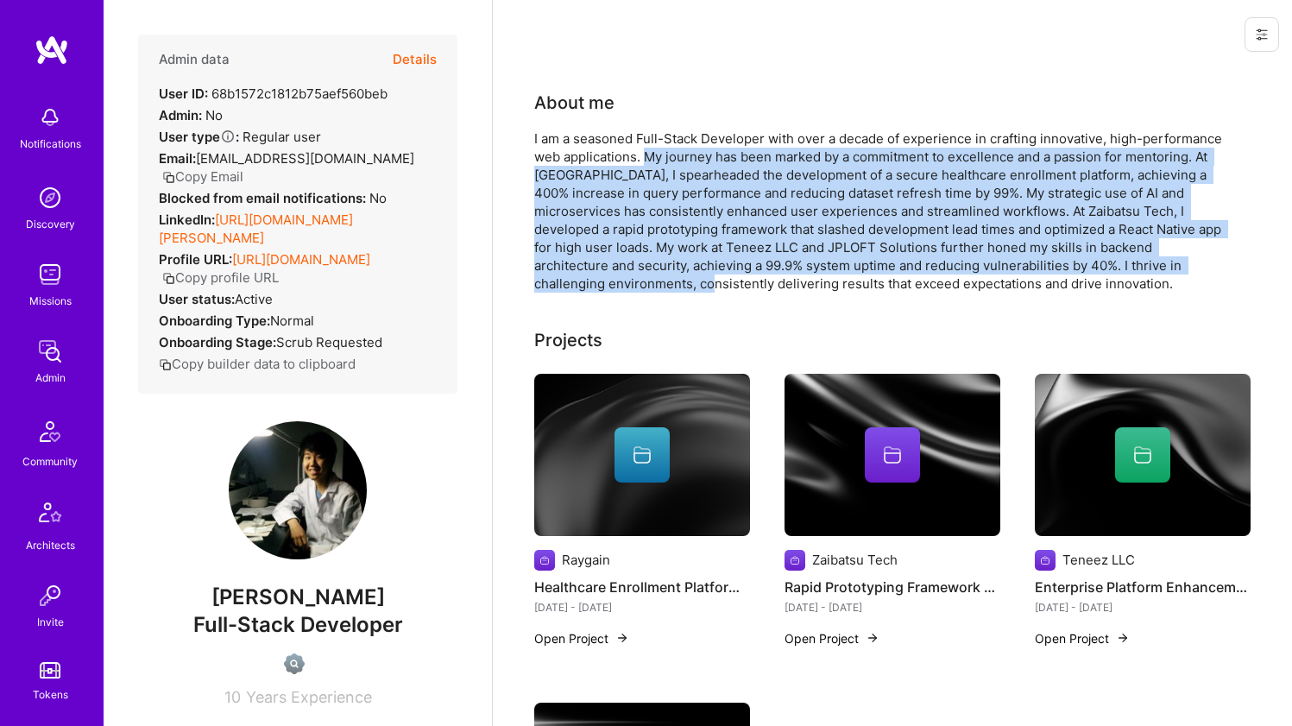
drag, startPoint x: 665, startPoint y: 276, endPoint x: 659, endPoint y: 153, distance: 123.6
click at [659, 153] on div "I am a seasoned Full-Stack Developer with over a decade of experience in crafti…" at bounding box center [879, 210] width 691 height 163
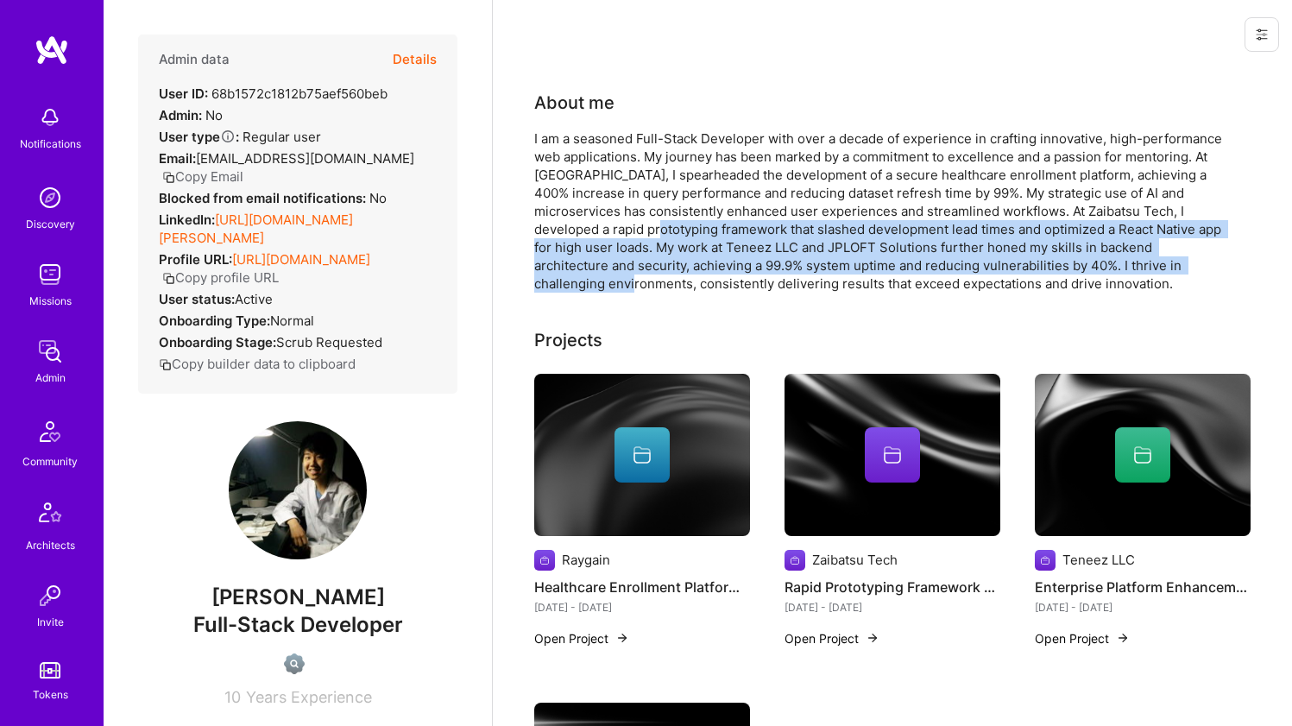
click at [630, 224] on div "I am a seasoned Full-Stack Developer with over a decade of experience in crafti…" at bounding box center [879, 210] width 691 height 163
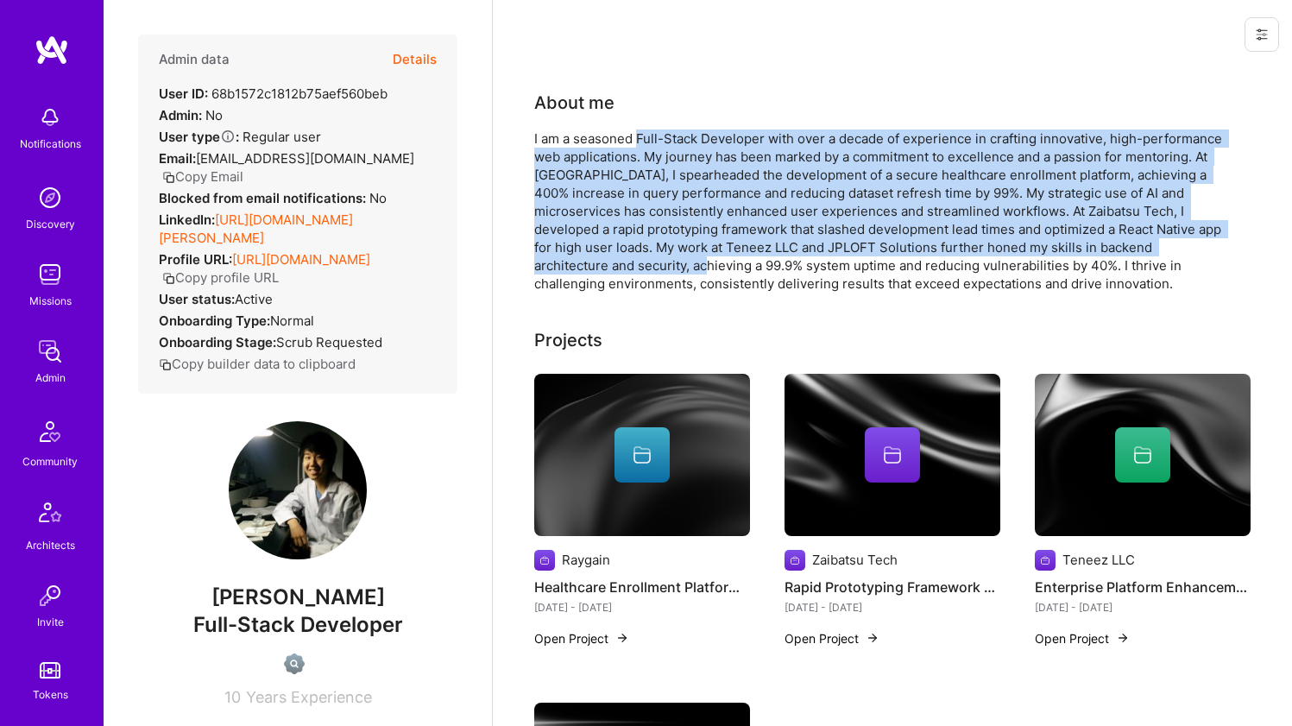
drag, startPoint x: 636, startPoint y: 145, endPoint x: 663, endPoint y: 262, distance: 120.4
click at [663, 262] on div "I am a seasoned Full-Stack Developer with over a decade of experience in crafti…" at bounding box center [879, 210] width 691 height 163
drag, startPoint x: 663, startPoint y: 262, endPoint x: 667, endPoint y: 136, distance: 127.0
click at [667, 136] on div "I am a seasoned Full-Stack Developer with over a decade of experience in crafti…" at bounding box center [879, 210] width 691 height 163
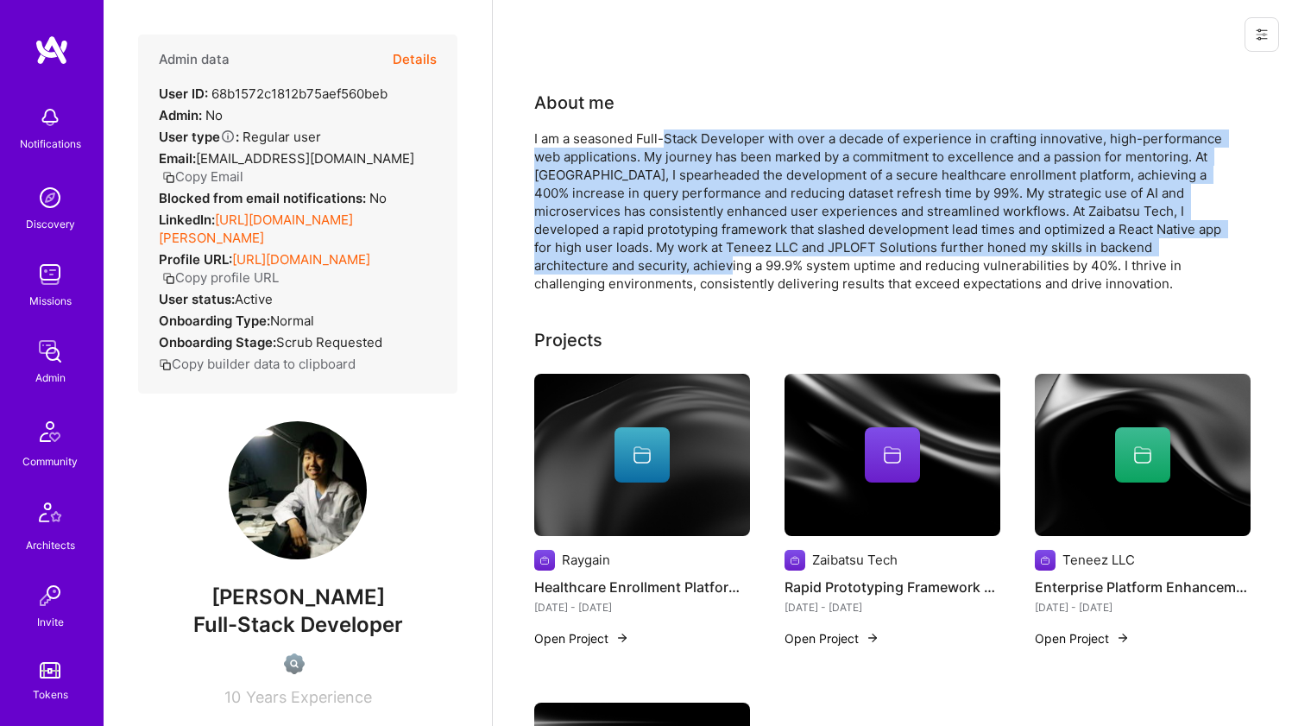
click at [667, 136] on div "I am a seasoned Full-Stack Developer with over a decade of experience in crafti…" at bounding box center [879, 210] width 691 height 163
drag, startPoint x: 667, startPoint y: 136, endPoint x: 664, endPoint y: 267, distance: 131.2
click at [664, 267] on div "I am a seasoned Full-Stack Developer with over a decade of experience in crafti…" at bounding box center [879, 210] width 691 height 163
click at [662, 271] on div "I am a seasoned Full-Stack Developer with over a decade of experience in crafti…" at bounding box center [879, 210] width 691 height 163
drag, startPoint x: 662, startPoint y: 271, endPoint x: 669, endPoint y: 143, distance: 127.9
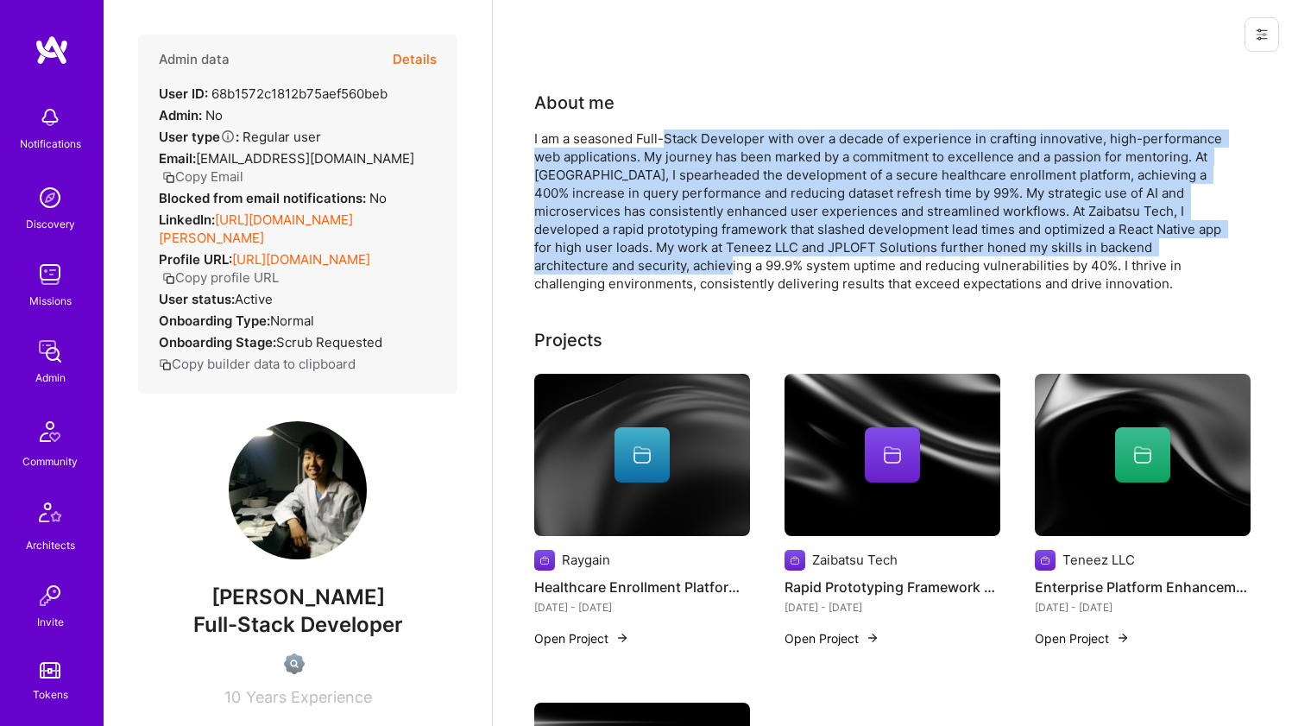
click at [669, 143] on div "I am a seasoned Full-Stack Developer with over a decade of experience in crafti…" at bounding box center [879, 210] width 691 height 163
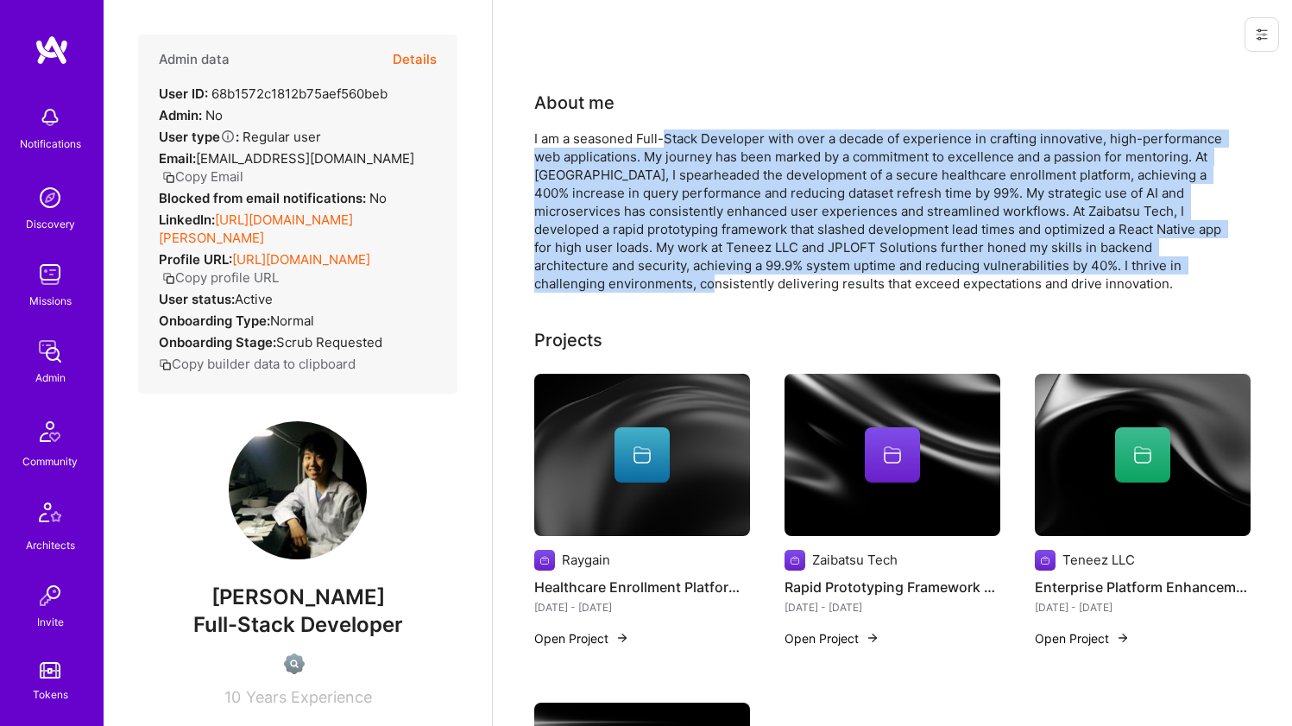
drag, startPoint x: 669, startPoint y: 143, endPoint x: 670, endPoint y: 277, distance: 133.8
click at [670, 277] on div "I am a seasoned Full-Stack Developer with over a decade of experience in crafti…" at bounding box center [879, 210] width 691 height 163
drag, startPoint x: 670, startPoint y: 277, endPoint x: 678, endPoint y: 142, distance: 135.8
click at [678, 142] on div "I am a seasoned Full-Stack Developer with over a decade of experience in crafti…" at bounding box center [879, 210] width 691 height 163
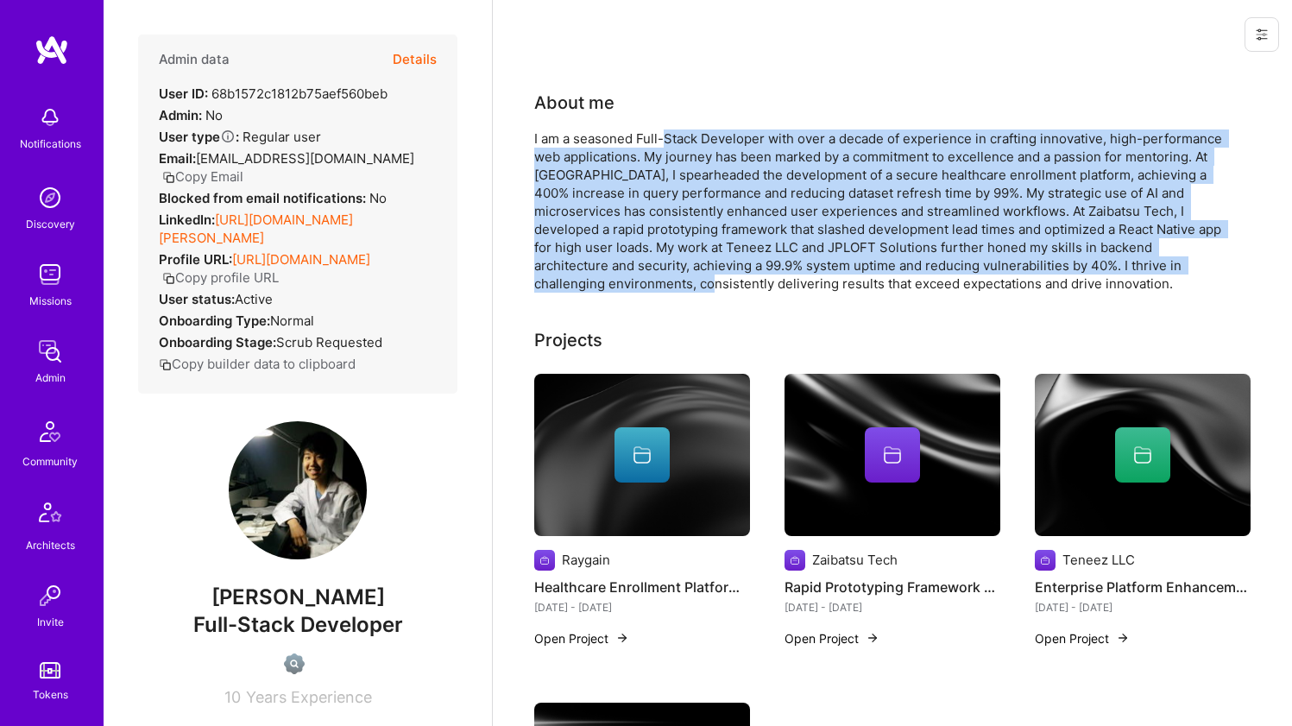
click at [678, 142] on div "I am a seasoned Full-Stack Developer with over a decade of experience in crafti…" at bounding box center [879, 210] width 691 height 163
drag, startPoint x: 678, startPoint y: 142, endPoint x: 670, endPoint y: 276, distance: 134.9
click at [670, 276] on div "I am a seasoned Full-Stack Developer with over a decade of experience in crafti…" at bounding box center [879, 210] width 691 height 163
drag, startPoint x: 670, startPoint y: 276, endPoint x: 667, endPoint y: 142, distance: 134.7
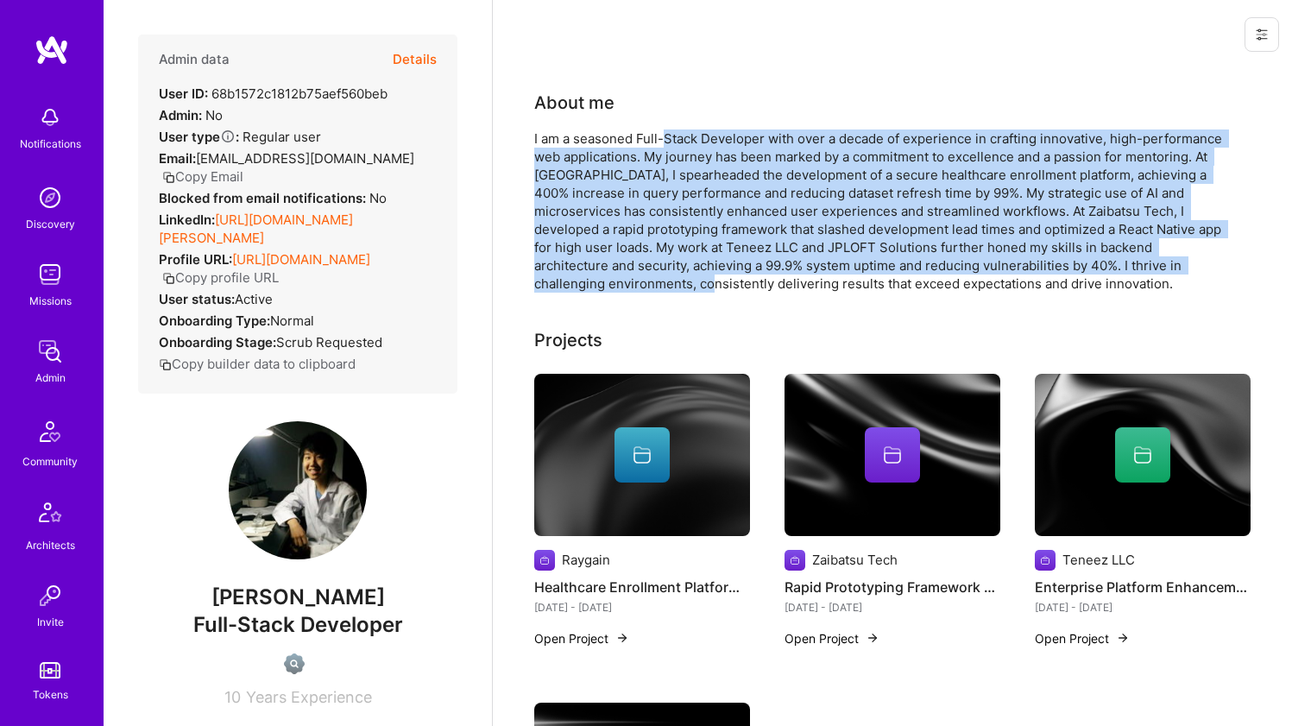
click at [667, 142] on div "I am a seasoned Full-Stack Developer with over a decade of experience in crafti…" at bounding box center [879, 210] width 691 height 163
drag, startPoint x: 667, startPoint y: 142, endPoint x: 653, endPoint y: 279, distance: 138.0
click at [653, 279] on div "I am a seasoned Full-Stack Developer with over a decade of experience in crafti…" at bounding box center [879, 210] width 691 height 163
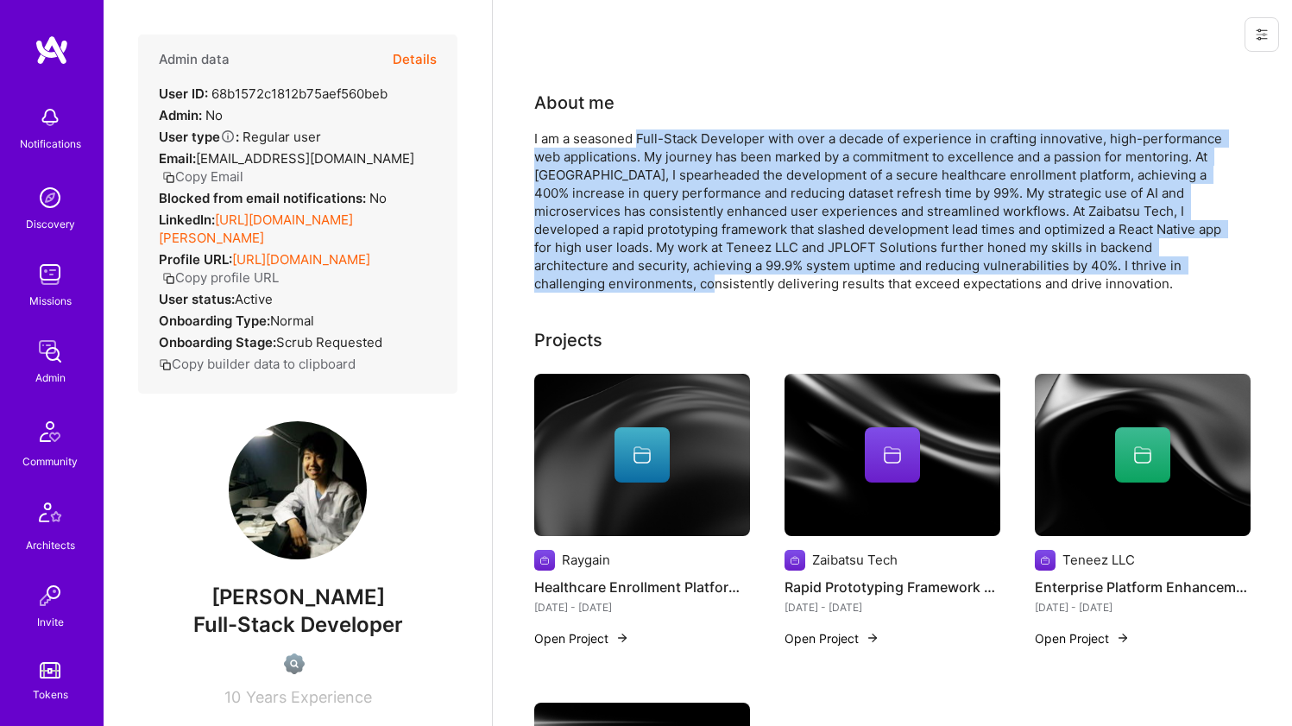
drag, startPoint x: 653, startPoint y: 279, endPoint x: 655, endPoint y: 145, distance: 133.8
click at [655, 145] on div "I am a seasoned Full-Stack Developer with over a decade of experience in crafti…" at bounding box center [879, 210] width 691 height 163
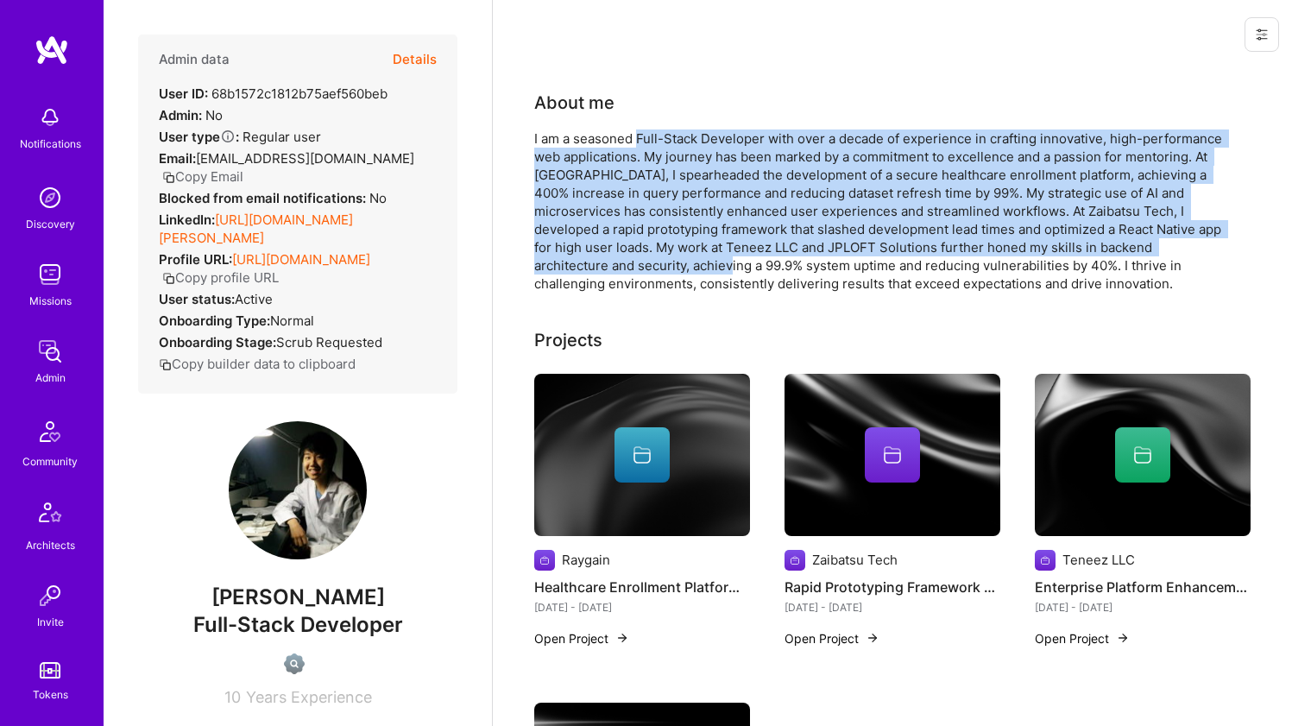
drag
click at [667, 270] on div "I am a seasoned Full-Stack Developer with over a decade of experience in crafti…" at bounding box center [879, 210] width 691 height 163
click at [667, 135] on div "I am a seasoned Full-Stack Developer with over a decade of experience in crafti…" at bounding box center [879, 210] width 691 height 163
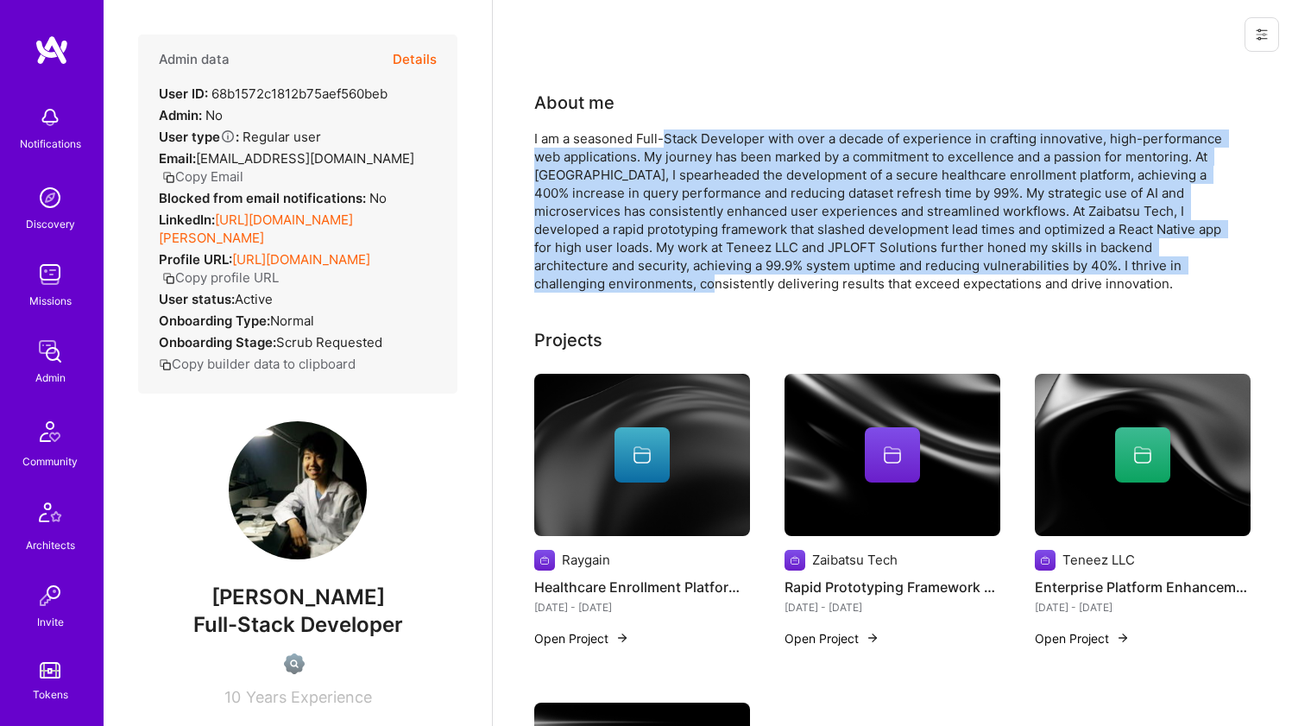
click at [685, 281] on div "I am a seasoned Full-Stack Developer with over a decade of experience in crafti…" at bounding box center [879, 210] width 691 height 163
click at [645, 145] on div "I am a seasoned Full-Stack Developer with over a decade of experience in crafti…" at bounding box center [879, 210] width 691 height 163
click at [686, 278] on div "I am a seasoned Full-Stack Developer with over a decade of experience in crafti…" at bounding box center [879, 210] width 691 height 163
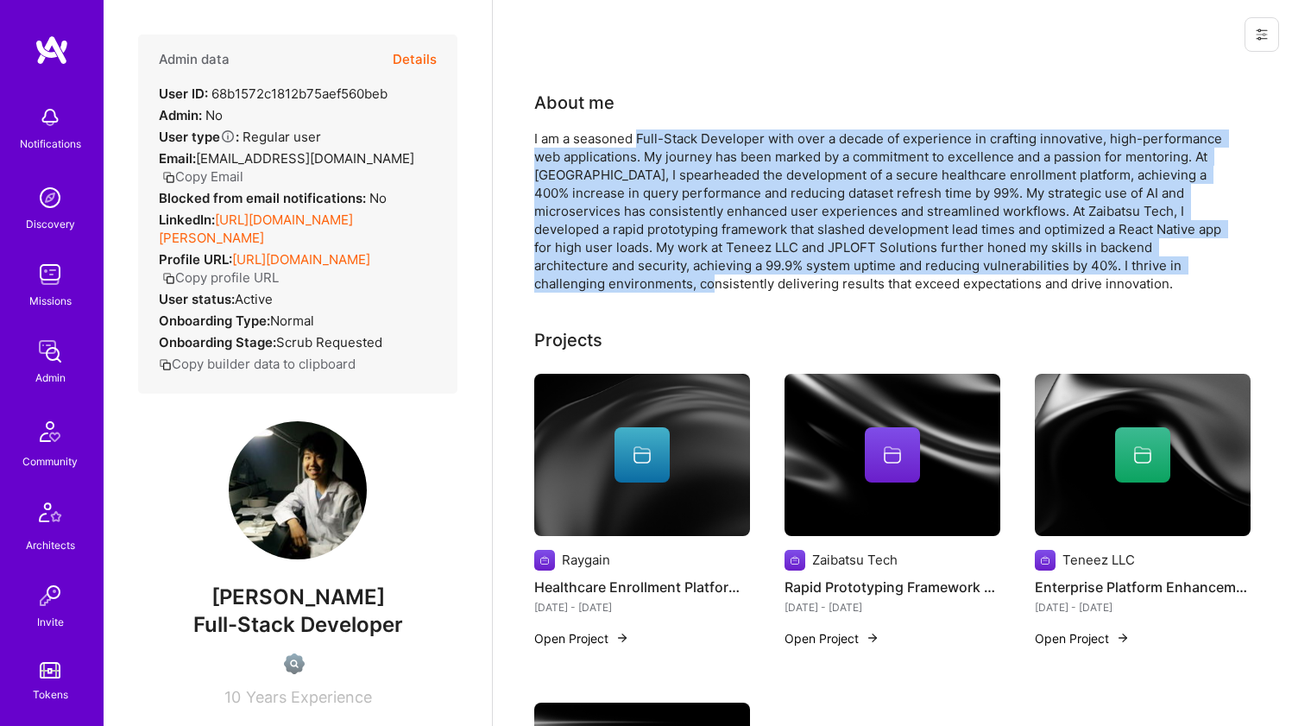
click at [686, 278] on div "I am a seasoned Full-Stack Developer with over a decade of experience in crafti…" at bounding box center [879, 210] width 691 height 163
click at [653, 142] on div "I am a seasoned Full-Stack Developer with over a decade of experience in crafti…" at bounding box center [879, 210] width 691 height 163
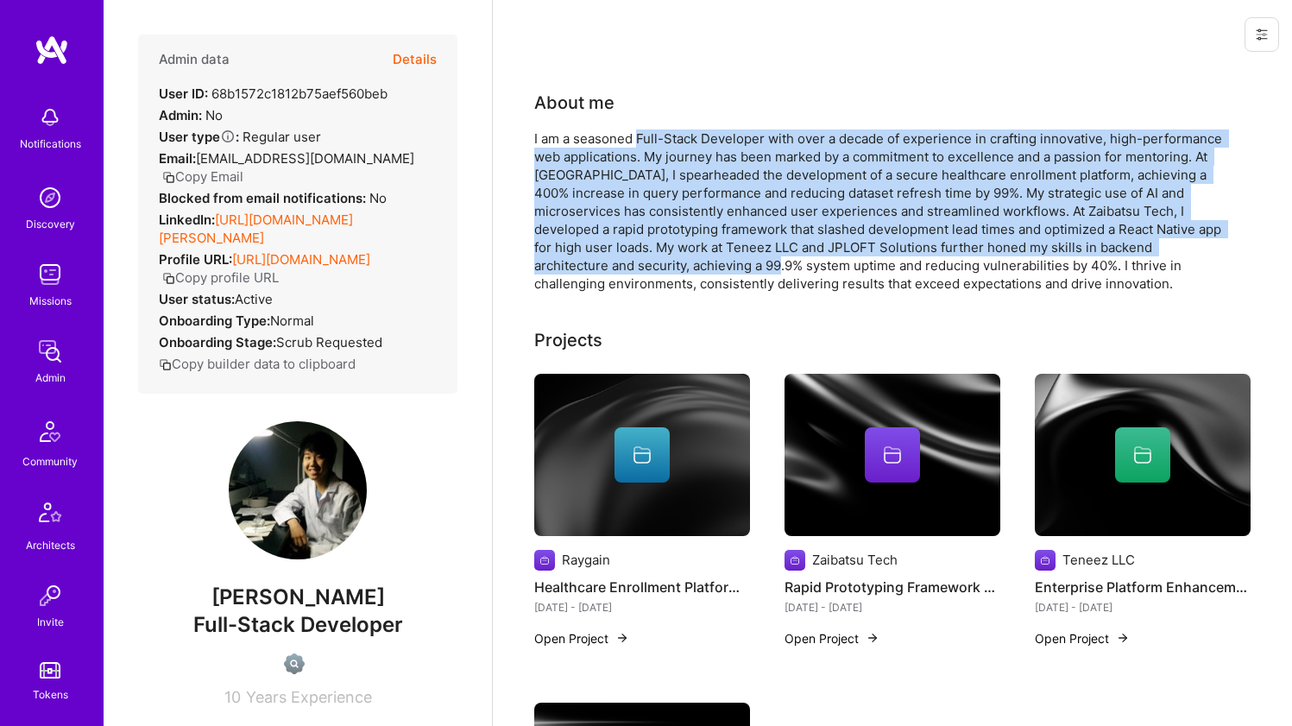
click at [741, 273] on div "I am a seasoned Full-Stack Developer with over a decade of experience in crafti…" at bounding box center [879, 210] width 691 height 163
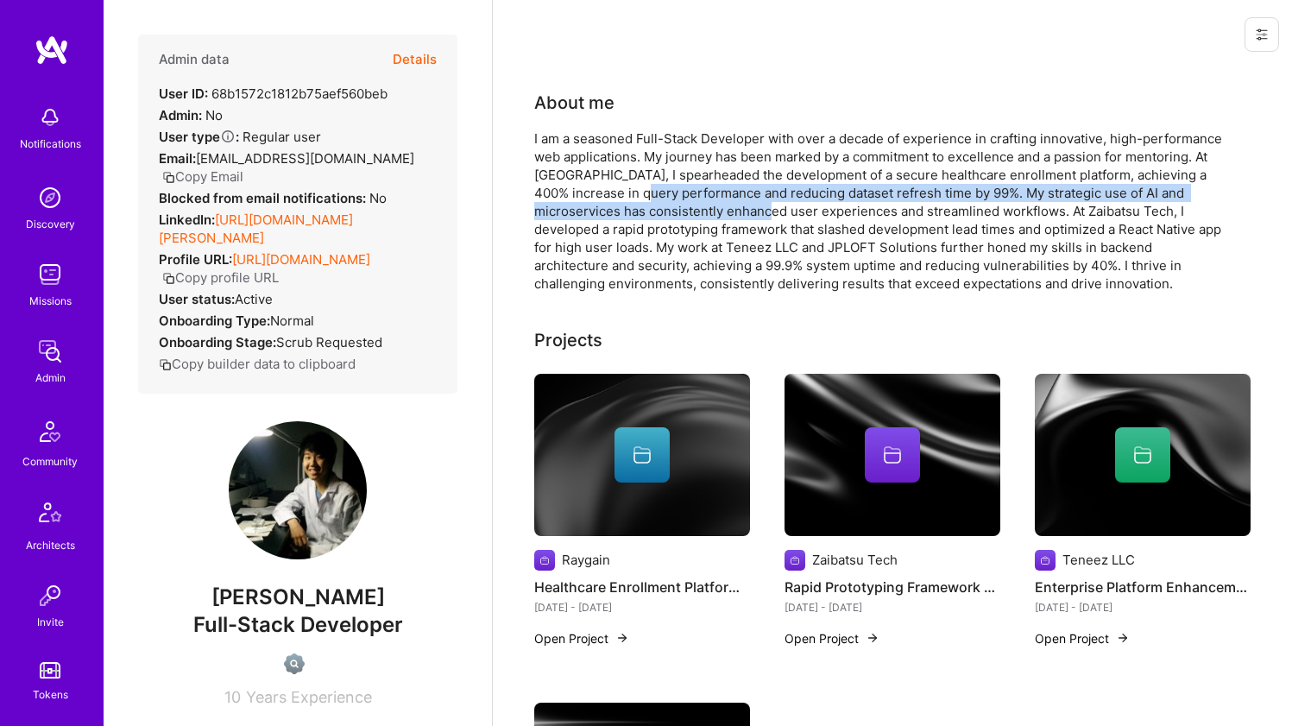
drag, startPoint x: 620, startPoint y: 187, endPoint x: 720, endPoint y: 207, distance: 102.1
click at [720, 207] on div "I am a seasoned Full-Stack Developer with over a decade of experience in crafti…" at bounding box center [879, 210] width 691 height 163
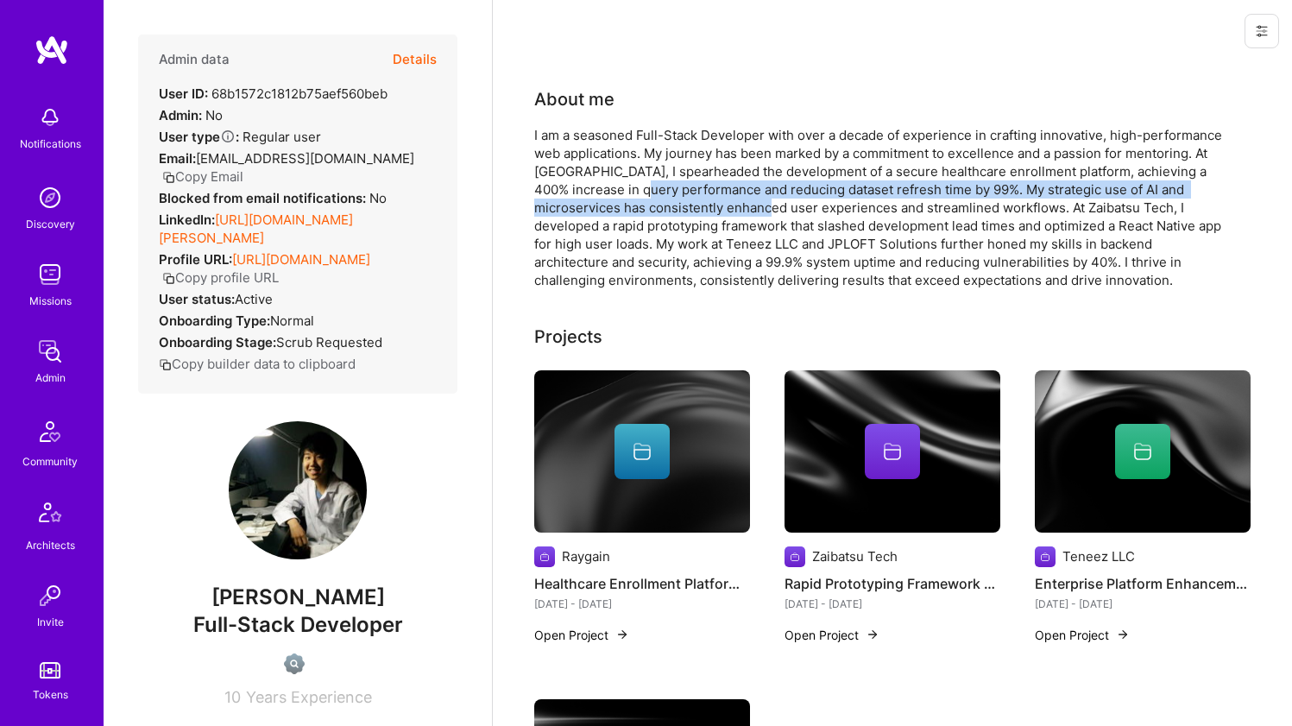
click at [691, 211] on div "I am a seasoned Full-Stack Developer with over a decade of experience in crafti…" at bounding box center [879, 207] width 691 height 163
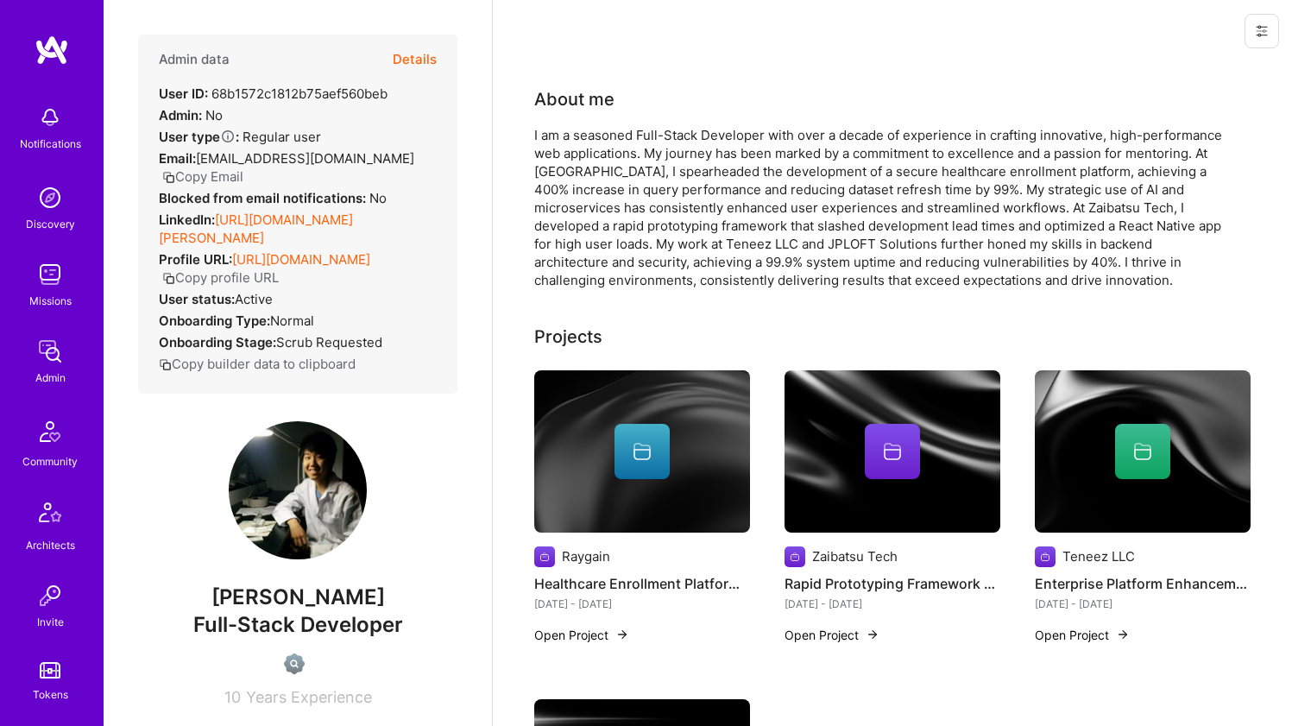
click at [657, 186] on div "I am a seasoned Full-Stack Developer with over a decade of experience in crafti…" at bounding box center [879, 207] width 691 height 163
click at [613, 191] on div "I am a seasoned Full-Stack Developer with over a decade of experience in crafti…" at bounding box center [879, 207] width 691 height 163
drag, startPoint x: 613, startPoint y: 190, endPoint x: 613, endPoint y: 176, distance: 13.8
click at [613, 190] on div "I am a seasoned Full-Stack Developer with over a decade of experience in crafti…" at bounding box center [879, 207] width 691 height 163
click at [613, 176] on div "I am a seasoned Full-Stack Developer with over a decade of experience in crafti…" at bounding box center [879, 207] width 691 height 163
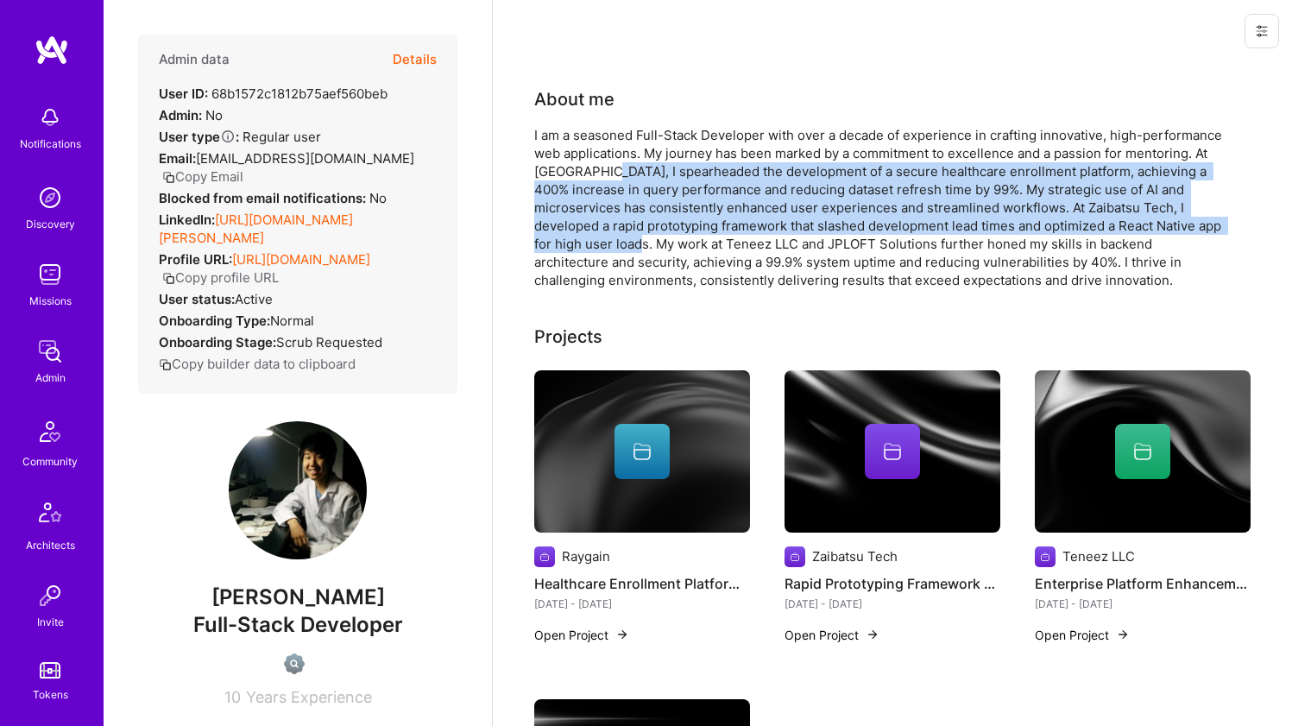
drag, startPoint x: 613, startPoint y: 176, endPoint x: 600, endPoint y: 237, distance: 61.8
click at [600, 237] on div "I am a seasoned Full-Stack Developer with over a decade of experience in crafti…" at bounding box center [879, 207] width 691 height 163
drag, startPoint x: 600, startPoint y: 237, endPoint x: 608, endPoint y: 170, distance: 66.9
click at [607, 171] on div "I am a seasoned Full-Stack Developer with over a decade of experience in crafti…" at bounding box center [879, 207] width 691 height 163
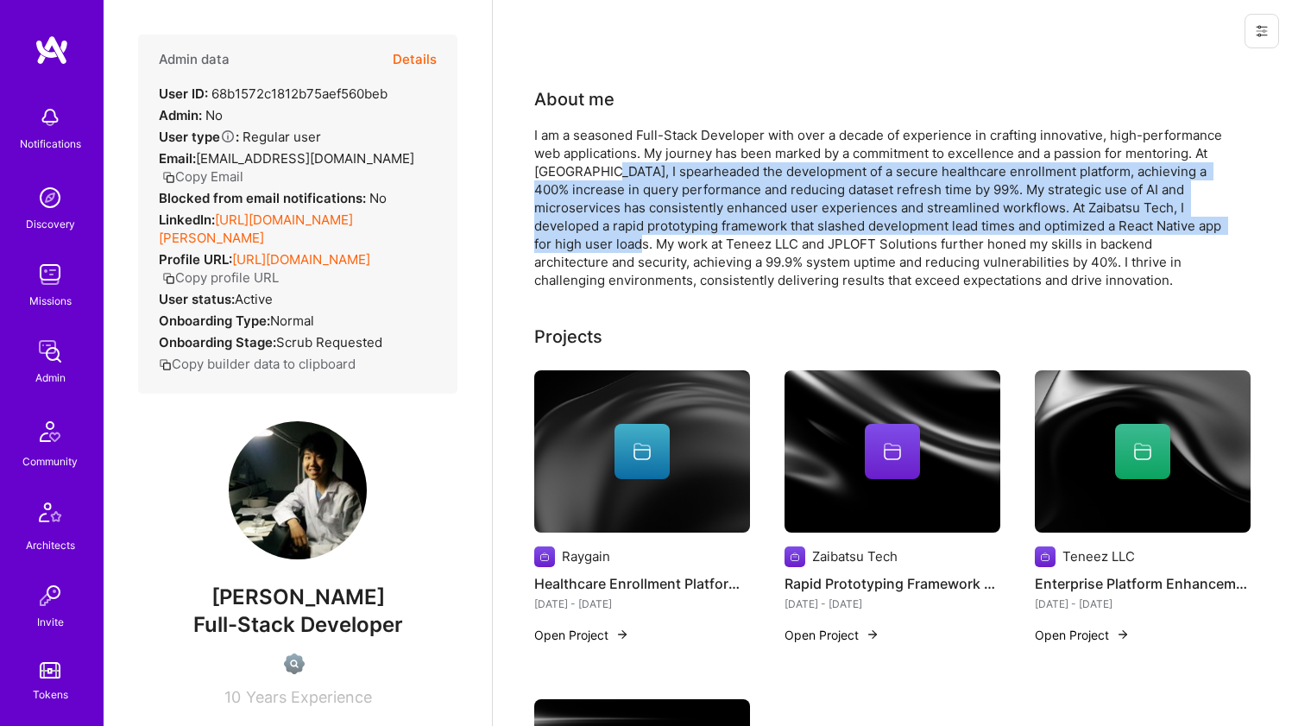
click at [608, 170] on div "I am a seasoned Full-Stack Developer with over a decade of experience in crafti…" at bounding box center [879, 207] width 691 height 163
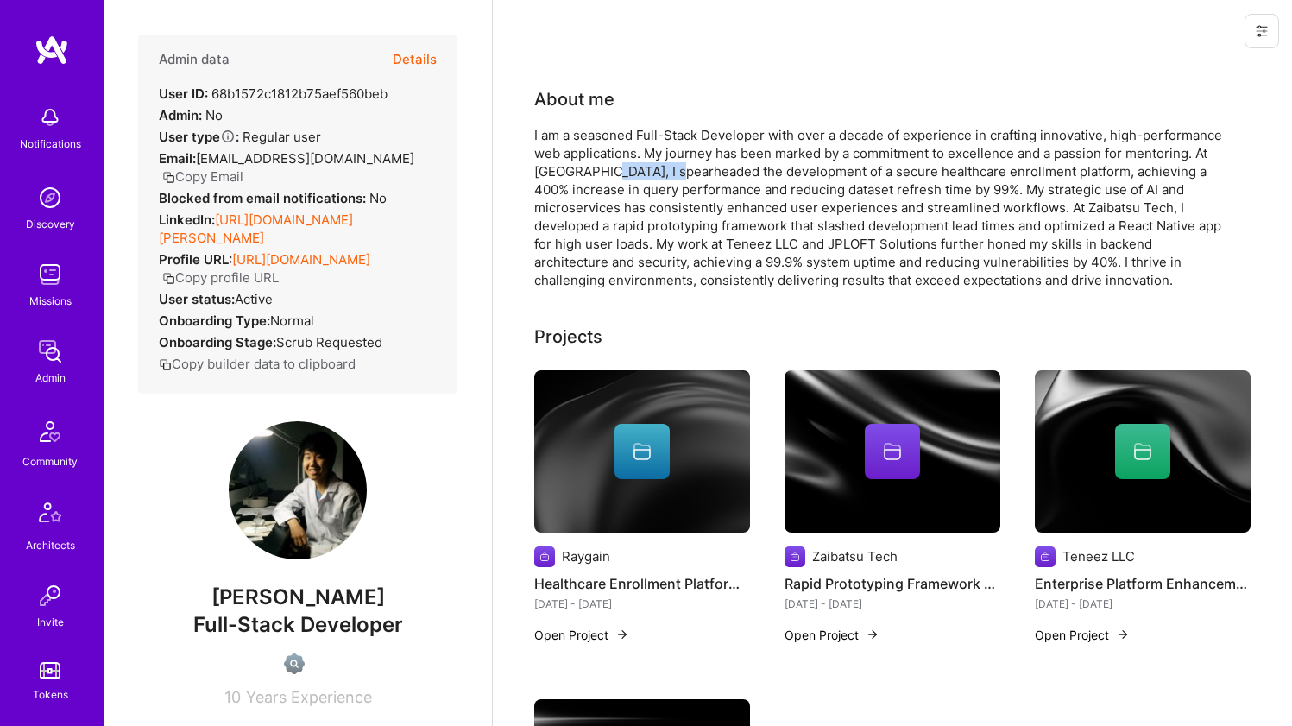
click at [608, 170] on div "I am a seasoned Full-Stack Developer with over a decade of experience in crafti…" at bounding box center [879, 207] width 691 height 163
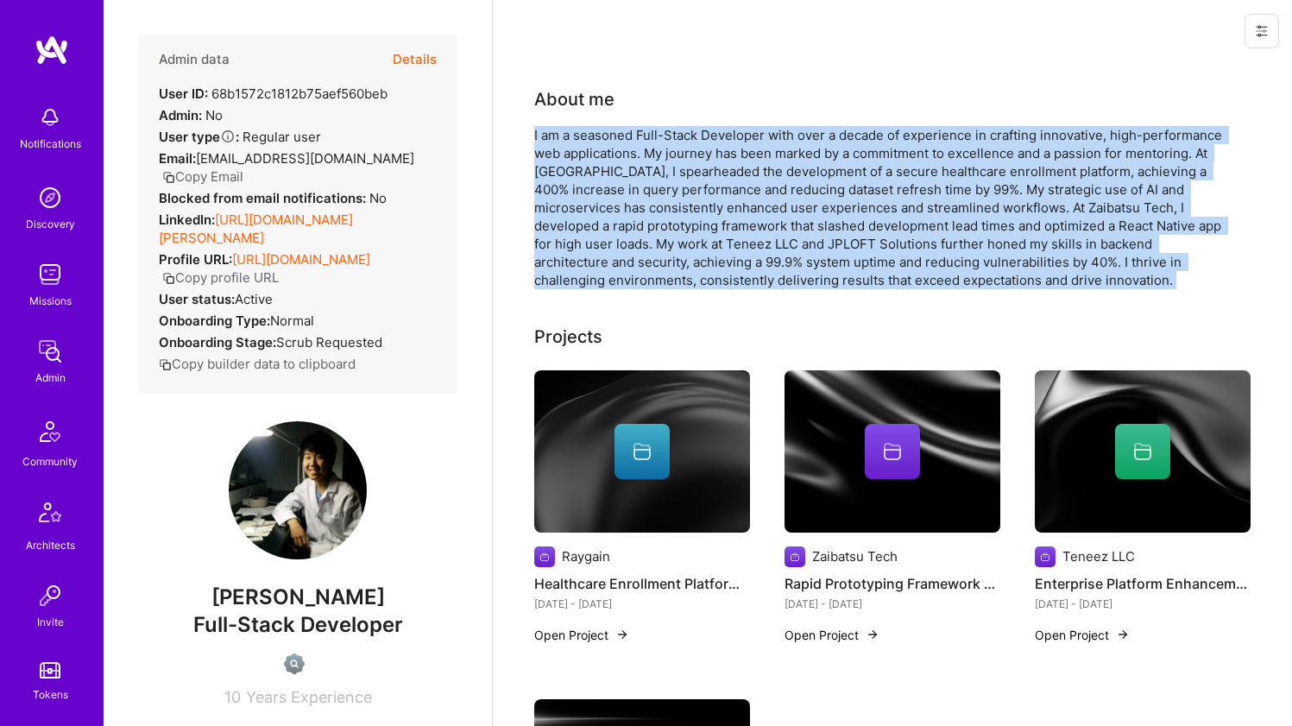
click at [606, 172] on div "I am a seasoned Full-Stack Developer with over a decade of experience in crafti…" at bounding box center [879, 207] width 691 height 163
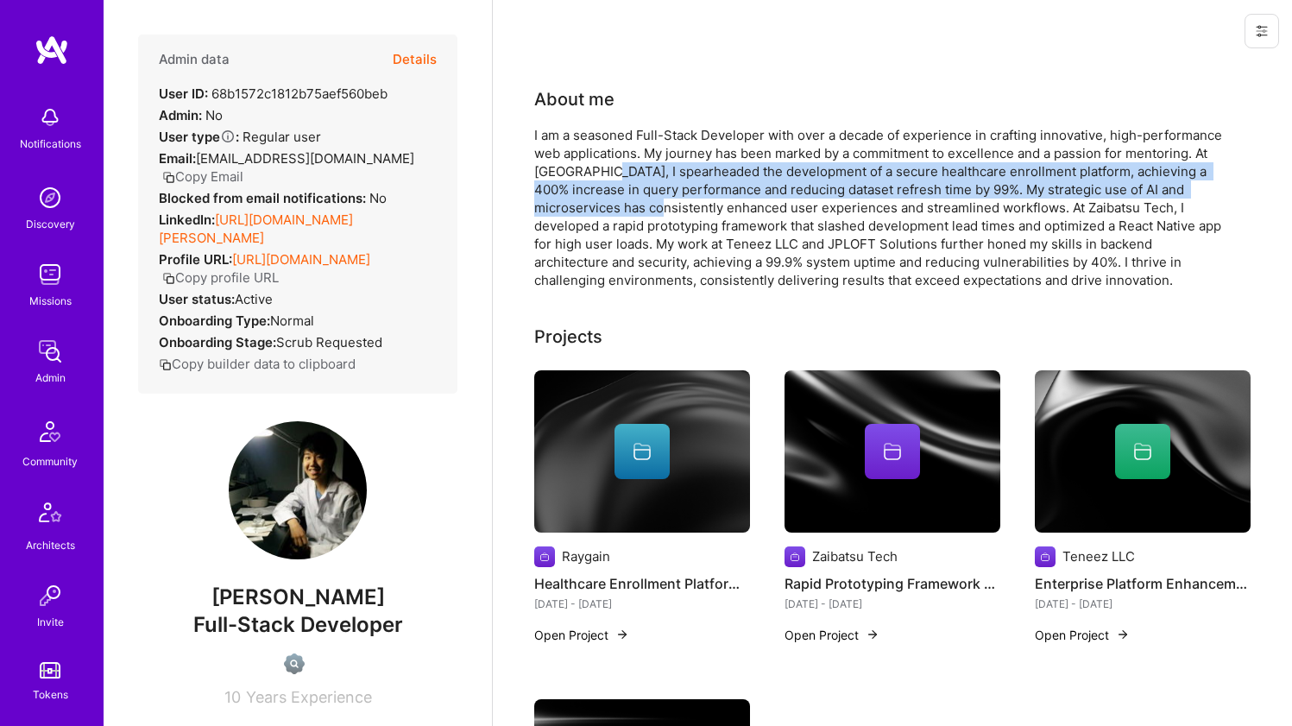
drag, startPoint x: 606, startPoint y: 172, endPoint x: 596, endPoint y: 200, distance: 30.0
click at [596, 200] on div "I am a seasoned Full-Stack Developer with over a decade of experience in crafti…" at bounding box center [879, 207] width 691 height 163
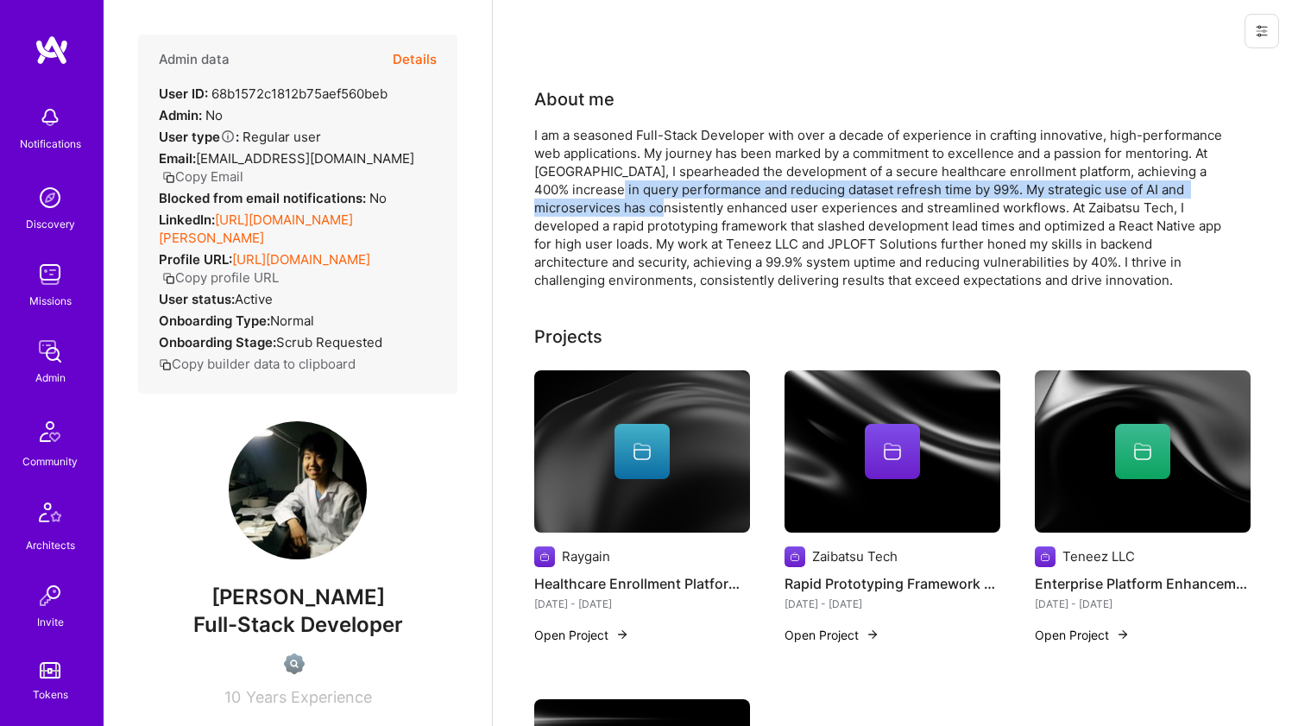
drag, startPoint x: 596, startPoint y: 200, endPoint x: 603, endPoint y: 182, distance: 19.4
click at [603, 182] on div "I am a seasoned Full-Stack Developer with over a decade of experience in crafti…" at bounding box center [879, 207] width 691 height 163
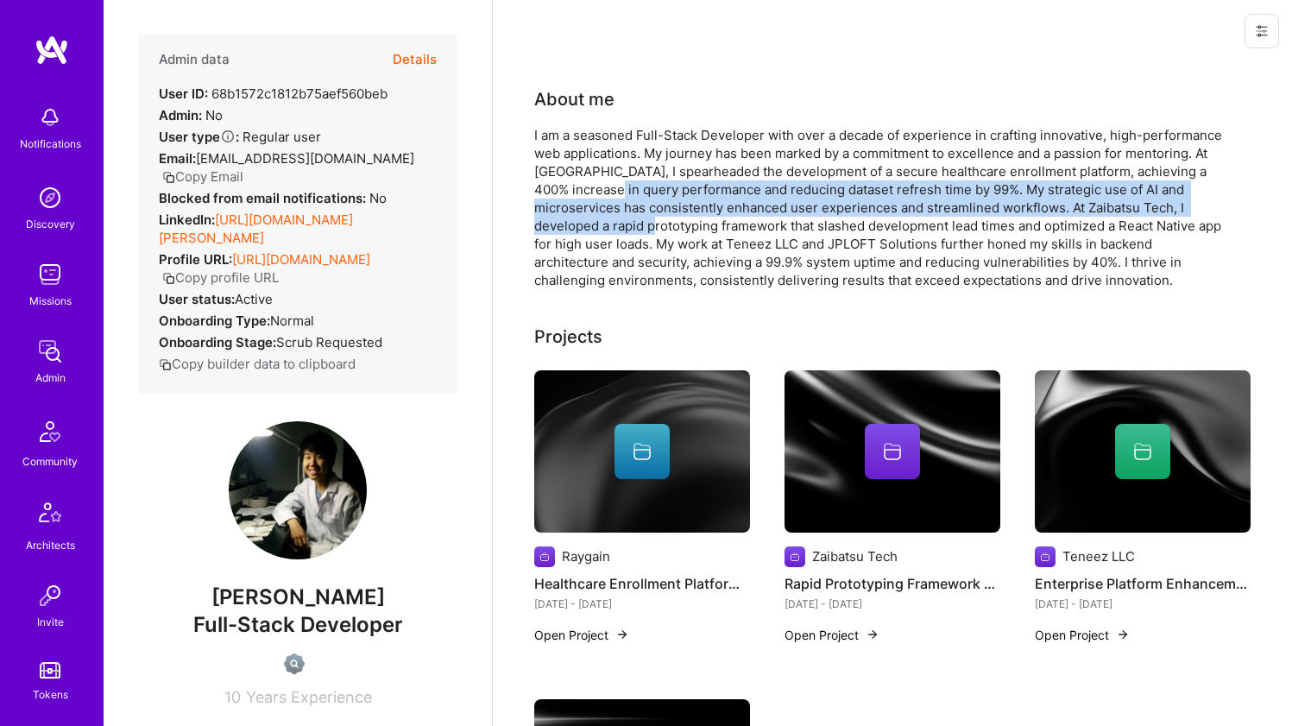
drag, startPoint x: 603, startPoint y: 182, endPoint x: 591, endPoint y: 218, distance: 38.2
click at [591, 218] on div "I am a seasoned Full-Stack Developer with over a decade of experience in crafti…" at bounding box center [879, 207] width 691 height 163
drag, startPoint x: 591, startPoint y: 216, endPoint x: 596, endPoint y: 191, distance: 25.4
click at [596, 191] on div "I am a seasoned Full-Stack Developer with over a decade of experience in crafti…" at bounding box center [879, 207] width 691 height 163
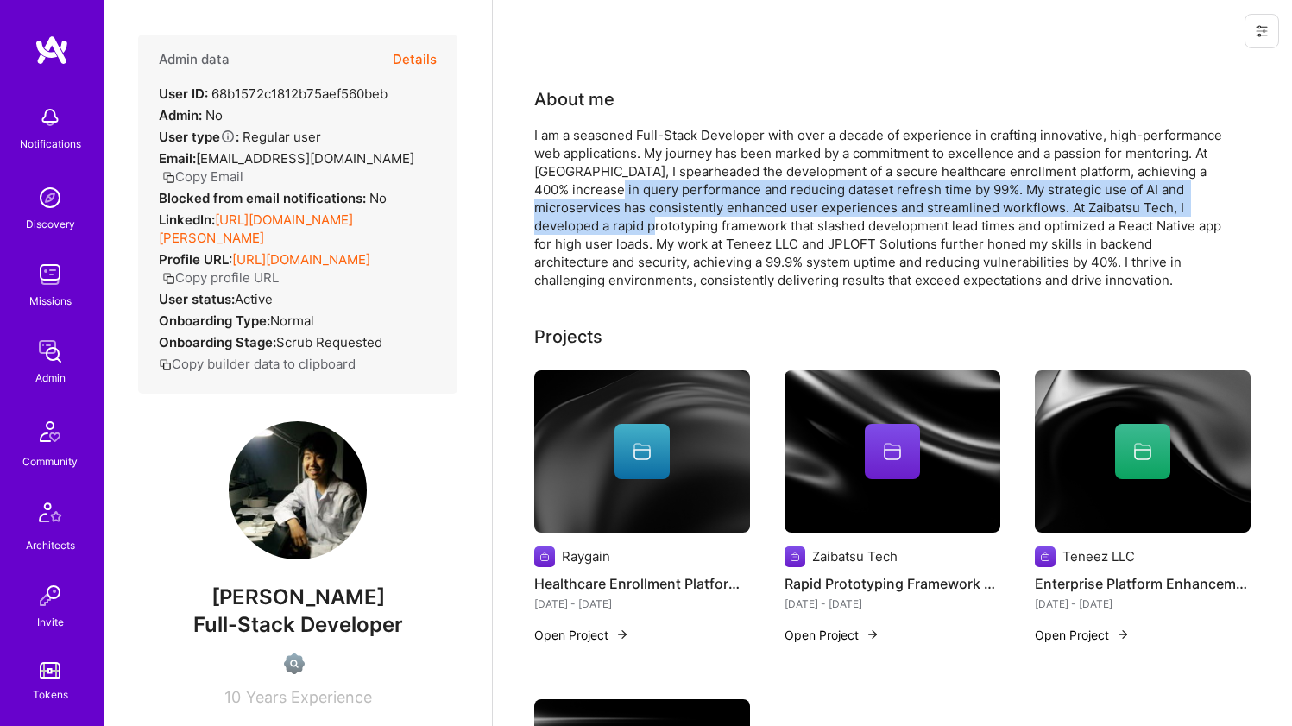
click at [596, 191] on div "I am a seasoned Full-Stack Developer with over a decade of experience in crafti…" at bounding box center [879, 207] width 691 height 163
drag, startPoint x: 596, startPoint y: 191, endPoint x: 584, endPoint y: 228, distance: 39.0
click at [584, 228] on div "I am a seasoned Full-Stack Developer with over a decade of experience in crafti…" at bounding box center [879, 207] width 691 height 163
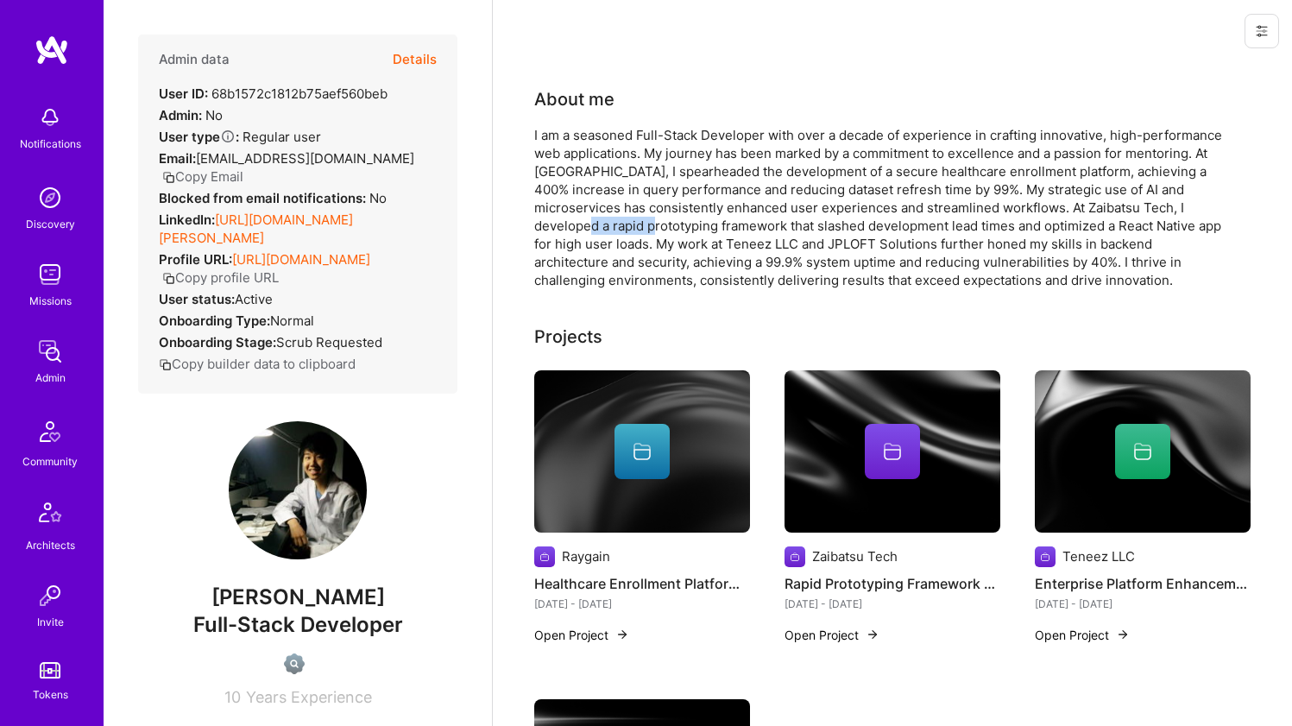
click at [583, 229] on div "I am a seasoned Full-Stack Developer with over a decade of experience in crafti…" at bounding box center [879, 207] width 691 height 163
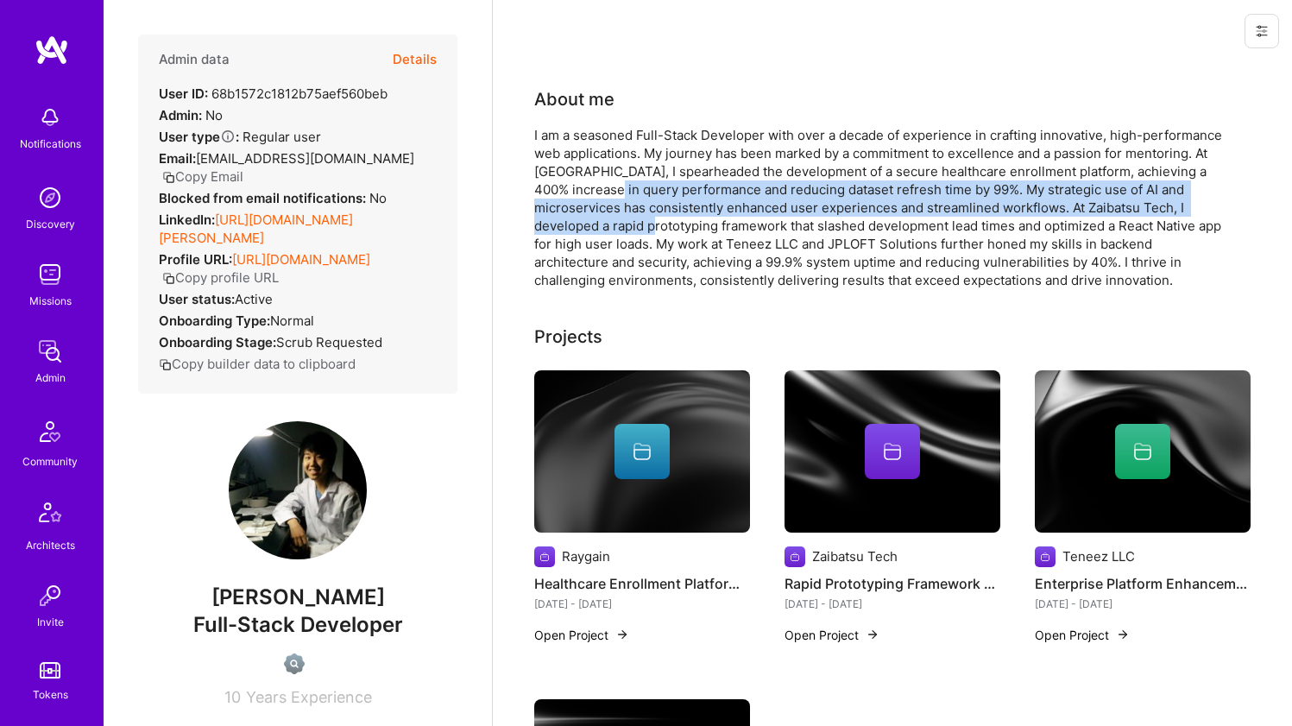
drag, startPoint x: 583, startPoint y: 229, endPoint x: 596, endPoint y: 181, distance: 49.2
click at [596, 181] on div "I am a seasoned Full-Stack Developer with over a decade of experience in crafti…" at bounding box center [879, 207] width 691 height 163
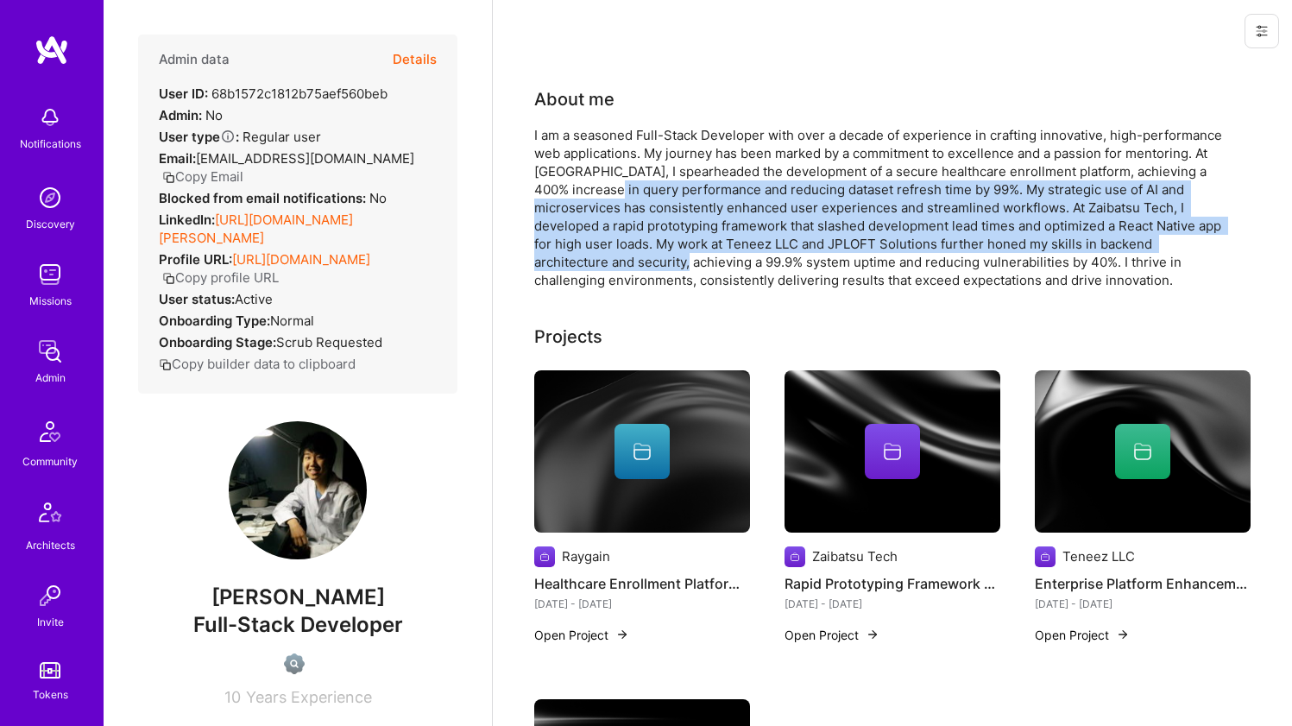
drag, startPoint x: 596, startPoint y: 181, endPoint x: 593, endPoint y: 255, distance: 73.4
click at [593, 255] on div "I am a seasoned Full-Stack Developer with over a decade of experience in crafti…" at bounding box center [879, 207] width 691 height 163
drag, startPoint x: 593, startPoint y: 255, endPoint x: 618, endPoint y: 195, distance: 64.6
click at [618, 195] on div "I am a seasoned Full-Stack Developer with over a decade of experience in crafti…" at bounding box center [879, 207] width 691 height 163
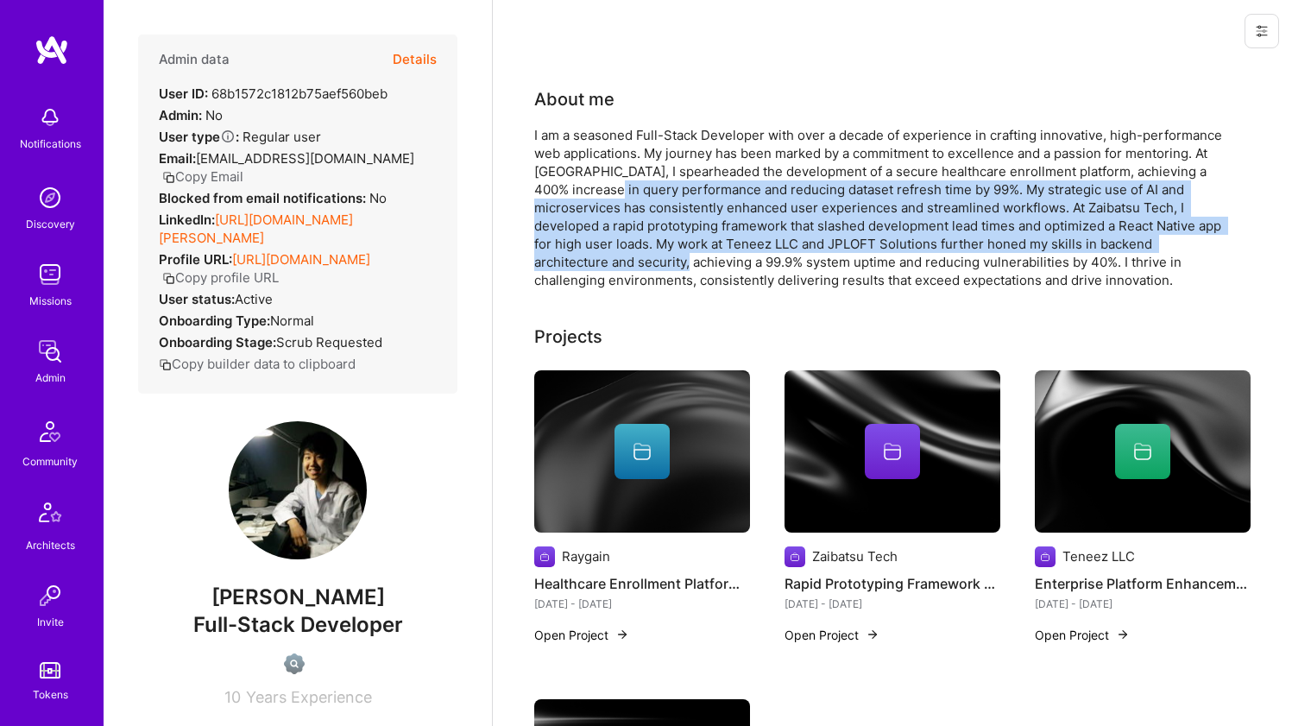
click at [617, 195] on div "I am a seasoned Full-Stack Developer with over a decade of experience in crafti…" at bounding box center [879, 207] width 691 height 163
drag, startPoint x: 617, startPoint y: 195, endPoint x: 596, endPoint y: 261, distance: 69.1
click at [596, 261] on div "I am a seasoned Full-Stack Developer with over a decade of experience in crafti…" at bounding box center [879, 207] width 691 height 163
drag, startPoint x: 596, startPoint y: 261, endPoint x: 609, endPoint y: 197, distance: 65.4
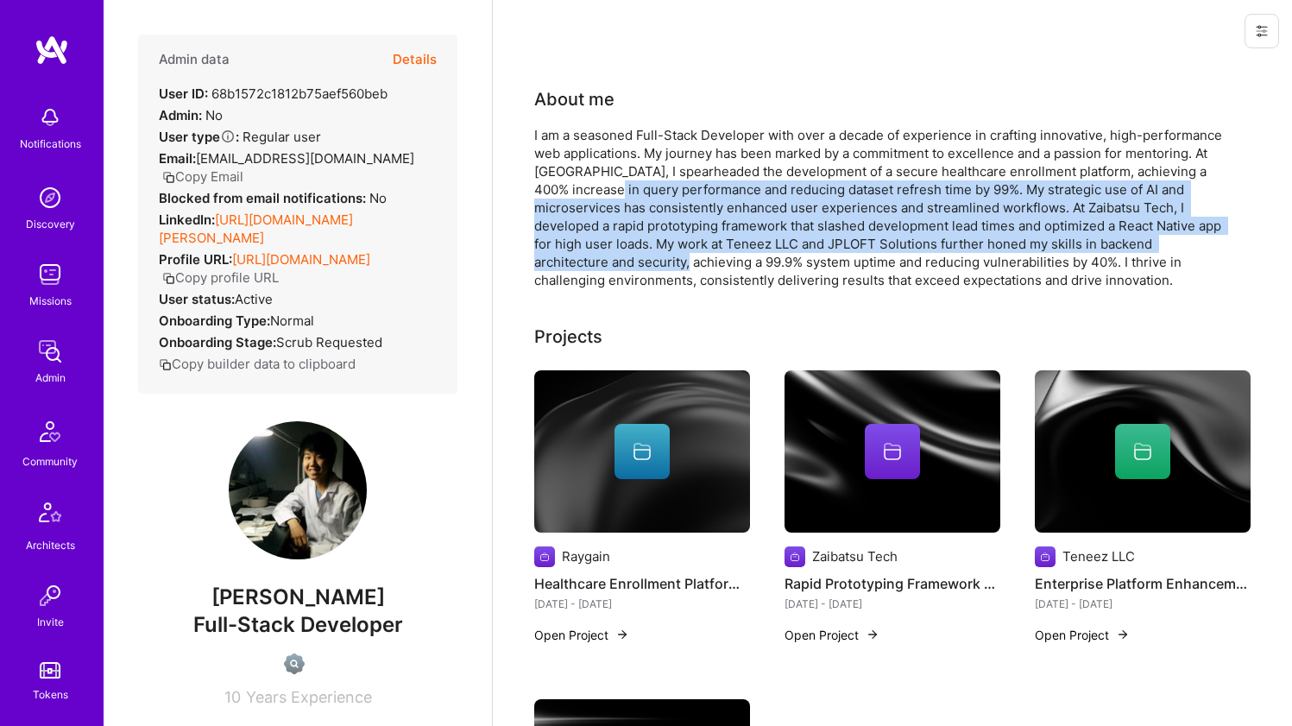
click at [609, 197] on div "I am a seasoned Full-Stack Developer with over a decade of experience in crafti…" at bounding box center [879, 207] width 691 height 163
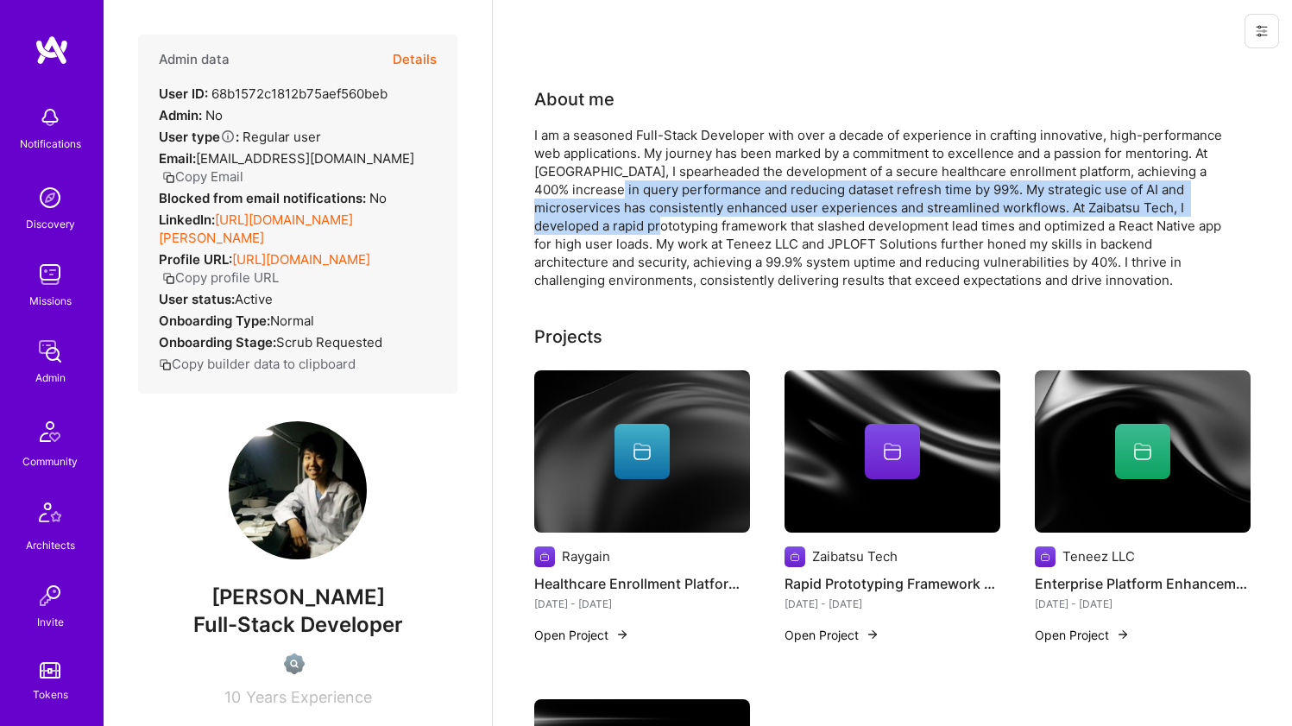
drag, startPoint x: 609, startPoint y: 197, endPoint x: 603, endPoint y: 230, distance: 34.4
click at [603, 230] on div "I am a seasoned Full-Stack Developer with over a decade of experience in crafti…" at bounding box center [879, 207] width 691 height 163
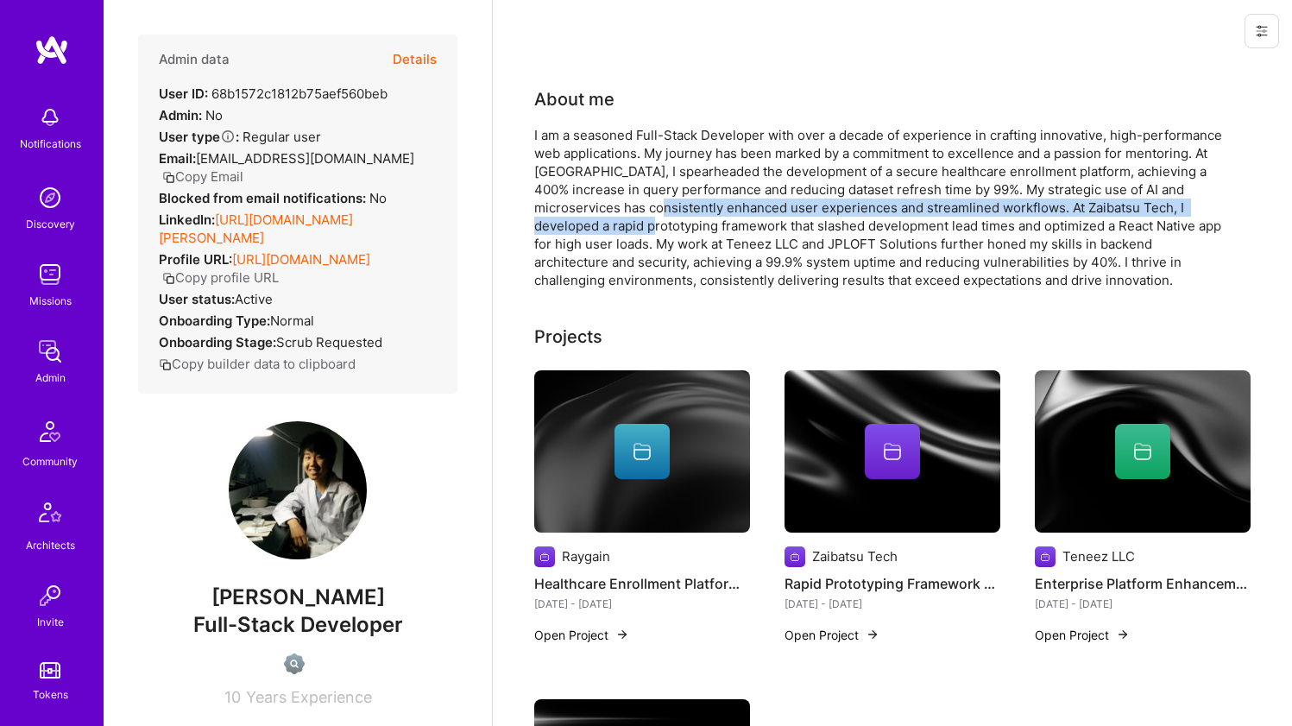
drag, startPoint x: 603, startPoint y: 230, endPoint x: 608, endPoint y: 199, distance: 31.5
click at [608, 199] on div "I am a seasoned Full-Stack Developer with over a decade of experience in crafti…" at bounding box center [879, 207] width 691 height 163
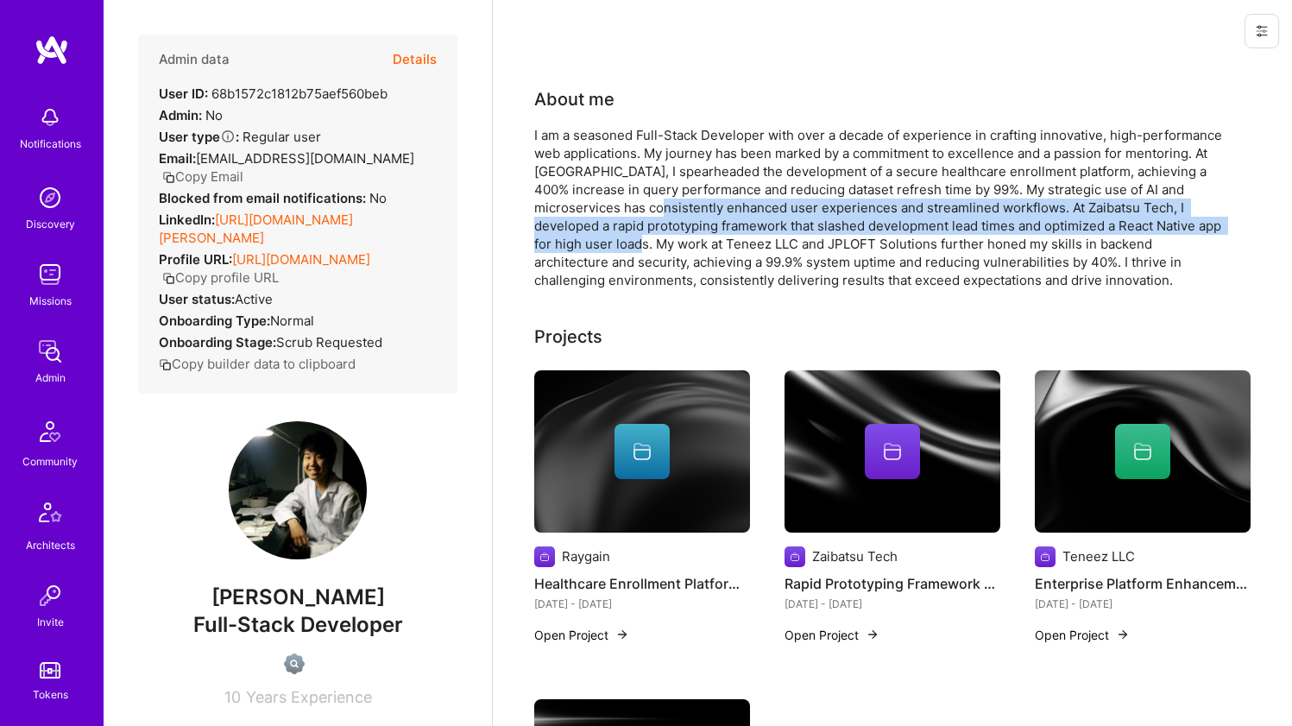
drag, startPoint x: 608, startPoint y: 199, endPoint x: 601, endPoint y: 236, distance: 36.9
click at [601, 236] on div "I am a seasoned Full-Stack Developer with over a decade of experience in crafti…" at bounding box center [879, 207] width 691 height 163
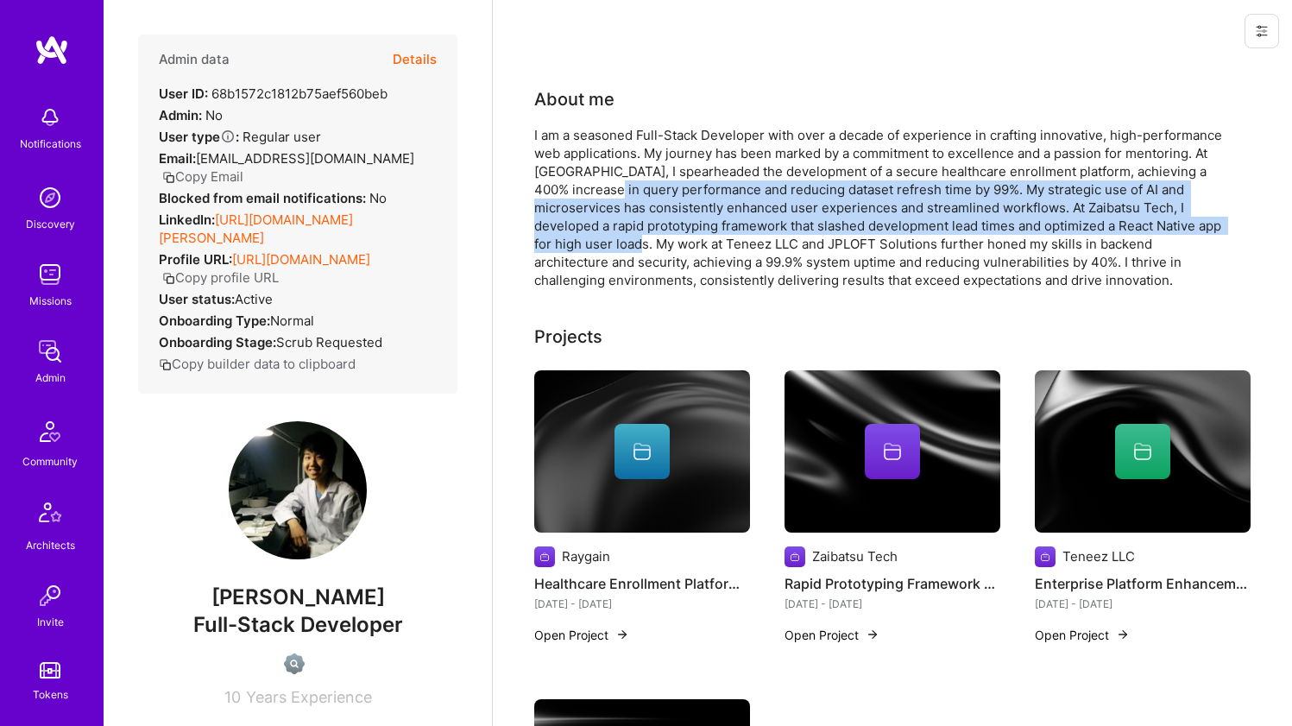
drag, startPoint x: 602, startPoint y: 233, endPoint x: 614, endPoint y: 194, distance: 40.7
click at [614, 194] on div "I am a seasoned Full-Stack Developer with over a decade of experience in crafti…" at bounding box center [879, 207] width 691 height 163
drag, startPoint x: 614, startPoint y: 194, endPoint x: 595, endPoint y: 245, distance: 54.4
click at [595, 245] on div "I am a seasoned Full-Stack Developer with over a decade of experience in crafti…" at bounding box center [879, 207] width 691 height 163
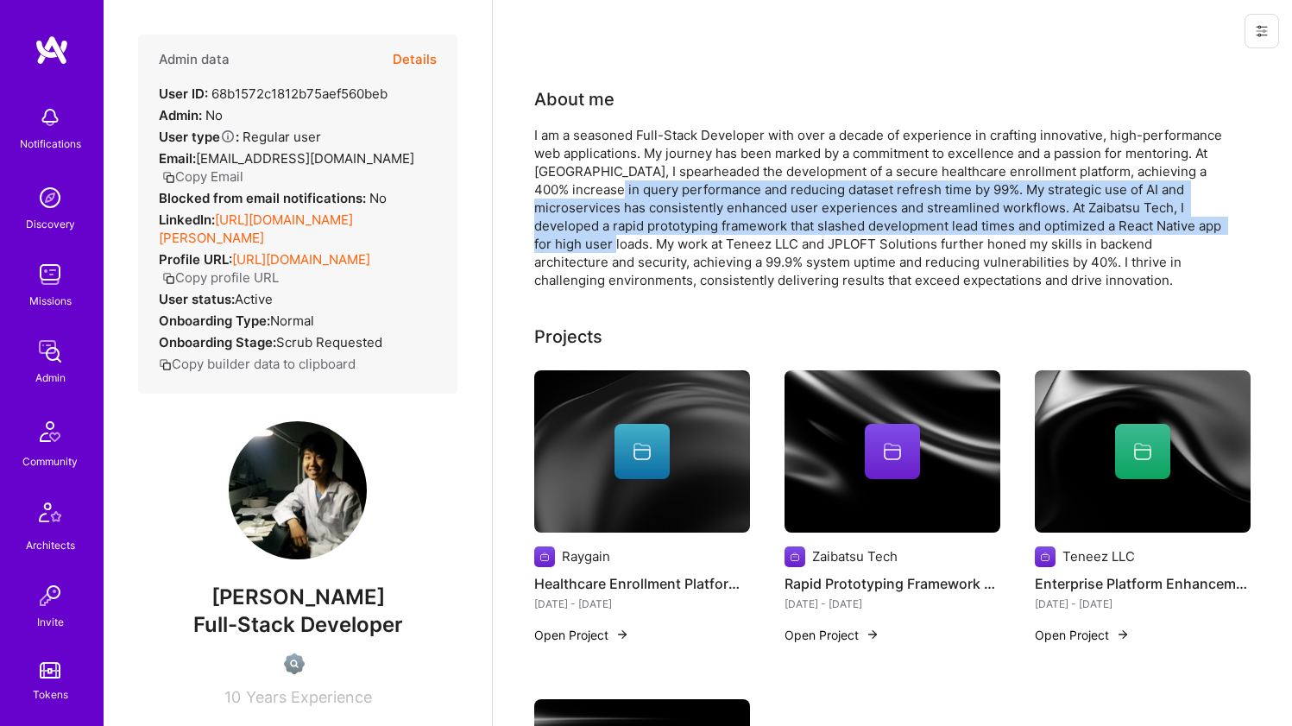
click at [595, 245] on div "I am a seasoned Full-Stack Developer with over a decade of experience in crafti…" at bounding box center [879, 207] width 691 height 163
drag, startPoint x: 596, startPoint y: 244, endPoint x: 625, endPoint y: 187, distance: 64.1
click at [625, 187] on div "I am a seasoned Full-Stack Developer with over a decade of experience in crafti…" at bounding box center [879, 207] width 691 height 163
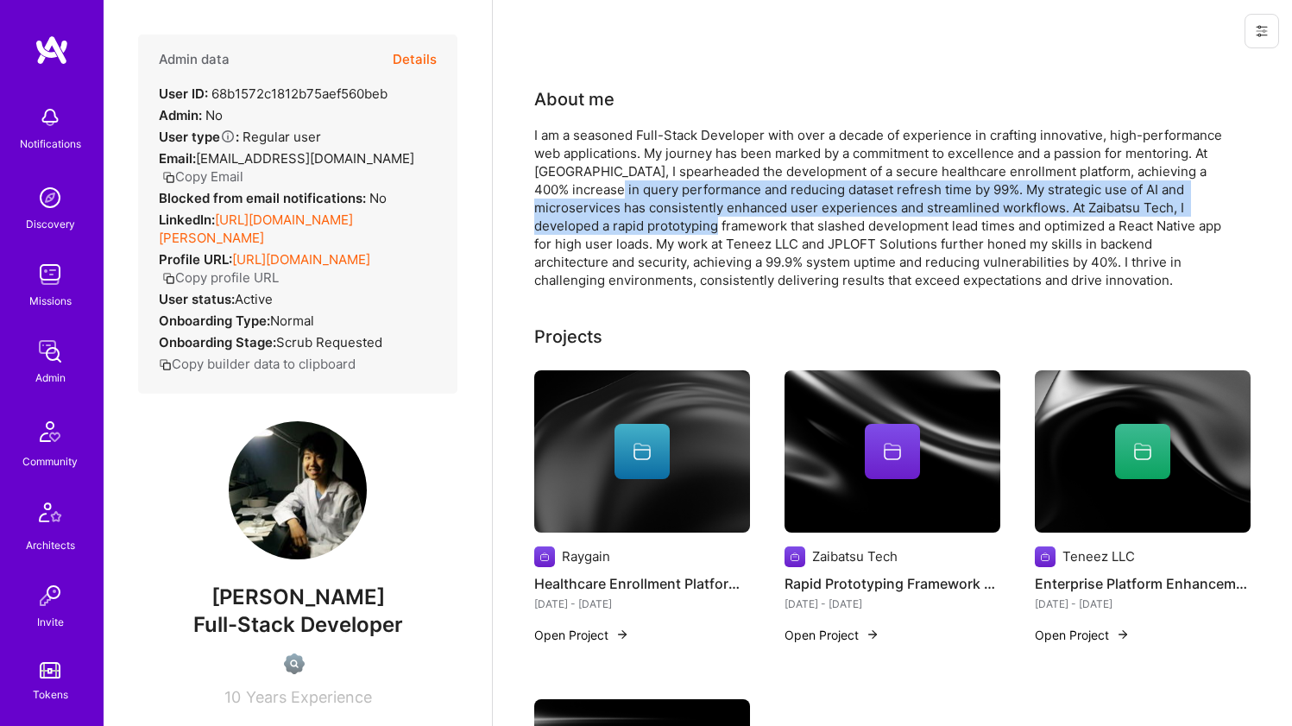
drag, startPoint x: 625, startPoint y: 187, endPoint x: 615, endPoint y: 227, distance: 41.0
click at [615, 227] on div "I am a seasoned Full-Stack Developer with over a decade of experience in crafti…" at bounding box center [879, 207] width 691 height 163
drag, startPoint x: 615, startPoint y: 226, endPoint x: 633, endPoint y: 192, distance: 38.2
click at [633, 193] on div "I am a seasoned Full-Stack Developer with over a decade of experience in crafti…" at bounding box center [879, 207] width 691 height 163
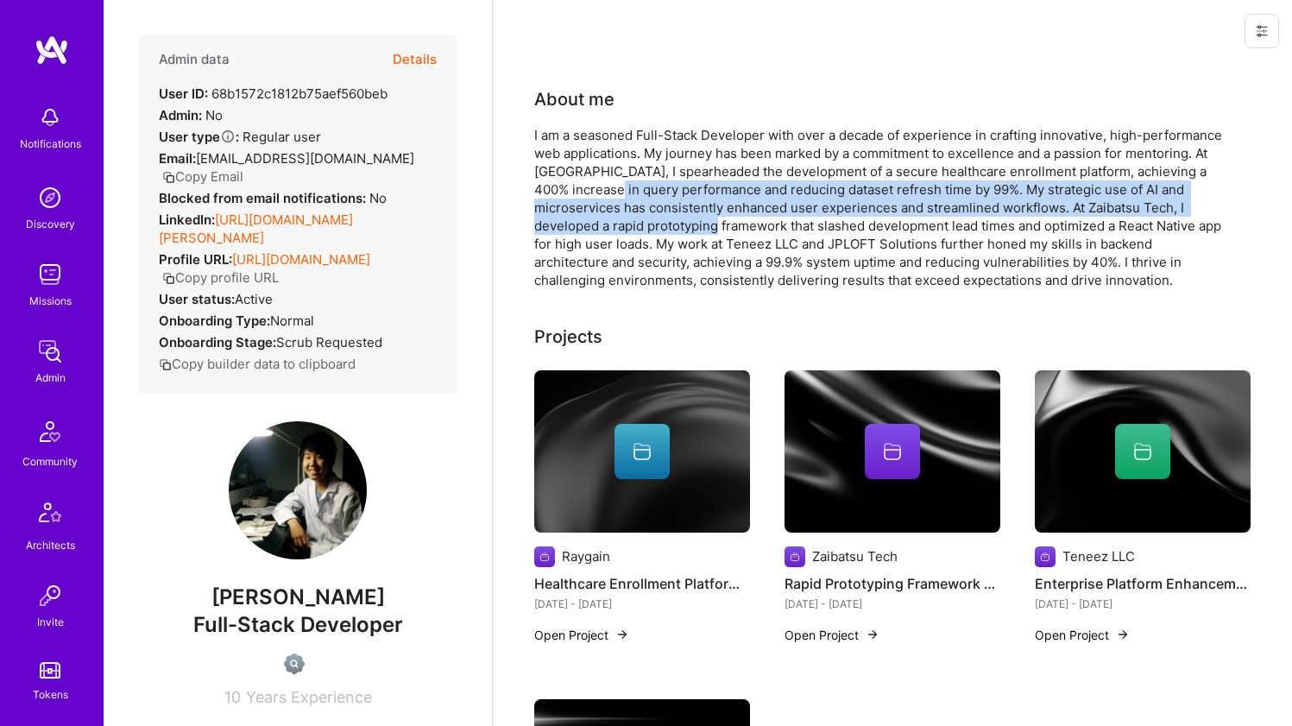
click at [633, 192] on div "I am a seasoned Full-Stack Developer with over a decade of experience in crafti…" at bounding box center [879, 207] width 691 height 163
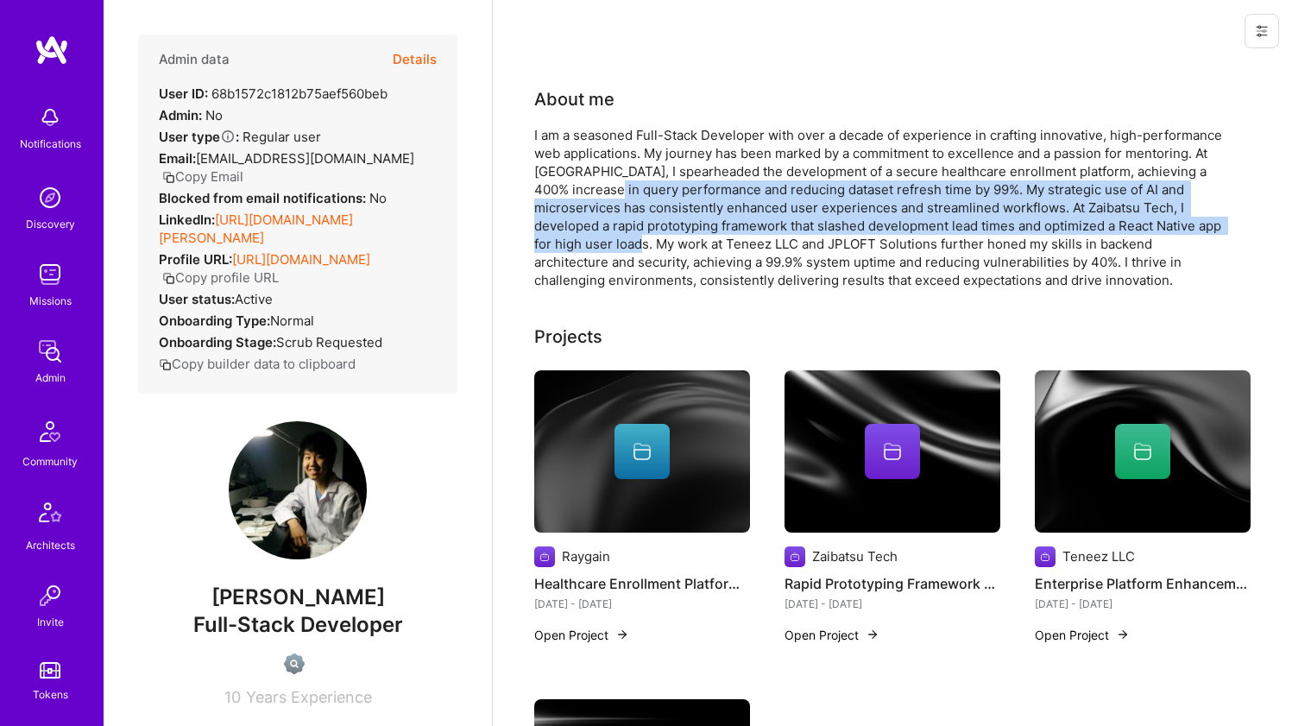
drag, startPoint x: 633, startPoint y: 192, endPoint x: 619, endPoint y: 250, distance: 59.5
click at [619, 250] on div "I am a seasoned Full-Stack Developer with over a decade of experience in crafti…" at bounding box center [879, 207] width 691 height 163
drag, startPoint x: 619, startPoint y: 250, endPoint x: 633, endPoint y: 194, distance: 57.8
click at [633, 194] on div "I am a seasoned Full-Stack Developer with over a decade of experience in crafti…" at bounding box center [879, 207] width 691 height 163
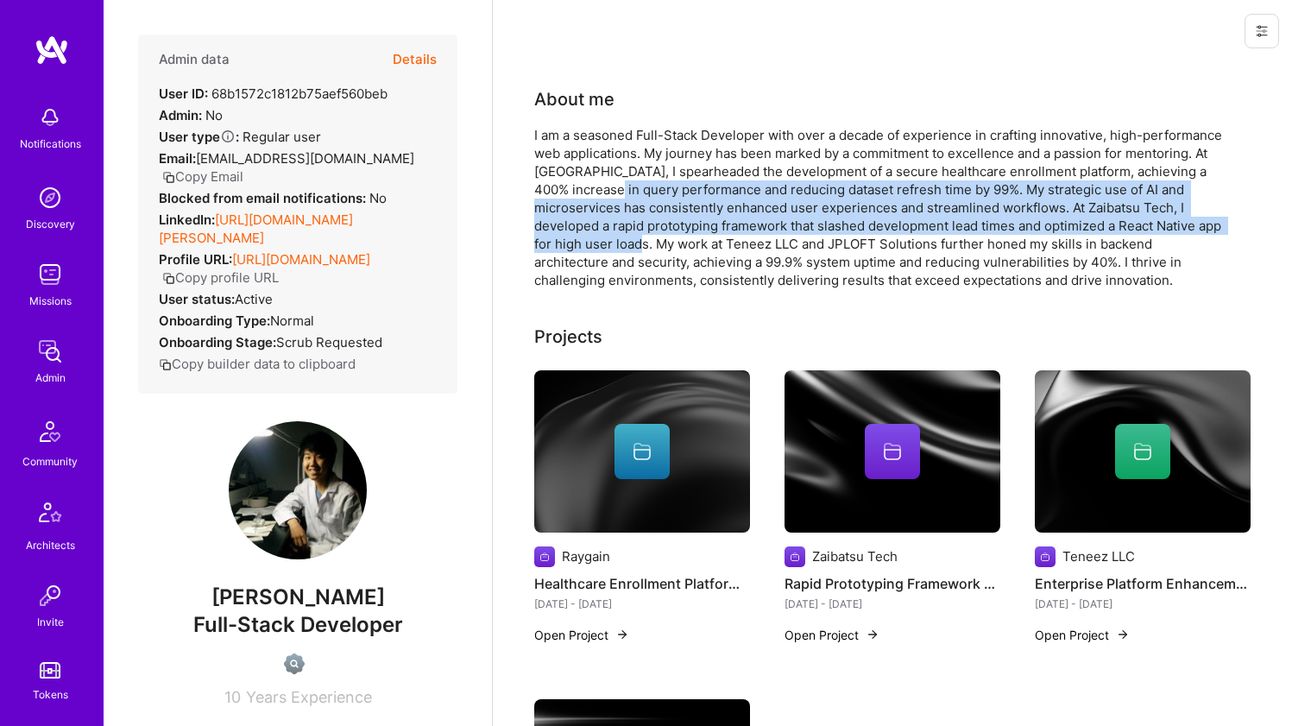
click at [633, 194] on div "I am a seasoned Full-Stack Developer with over a decade of experience in crafti…" at bounding box center [879, 207] width 691 height 163
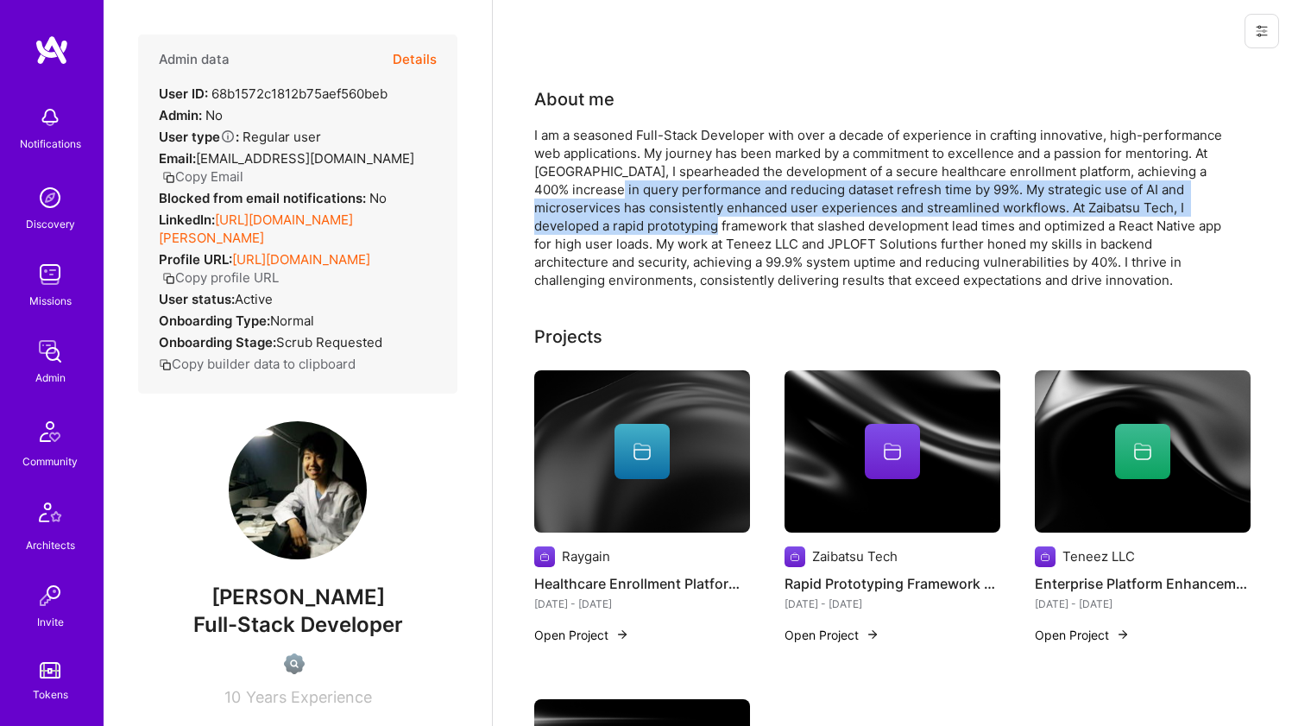
drag, startPoint x: 633, startPoint y: 194, endPoint x: 629, endPoint y: 231, distance: 37.3
click at [629, 231] on div "I am a seasoned Full-Stack Developer with over a decade of experience in crafti…" at bounding box center [879, 207] width 691 height 163
drag, startPoint x: 629, startPoint y: 231, endPoint x: 635, endPoint y: 183, distance: 48.7
click at [635, 183] on div "I am a seasoned Full-Stack Developer with over a decade of experience in crafti…" at bounding box center [879, 207] width 691 height 163
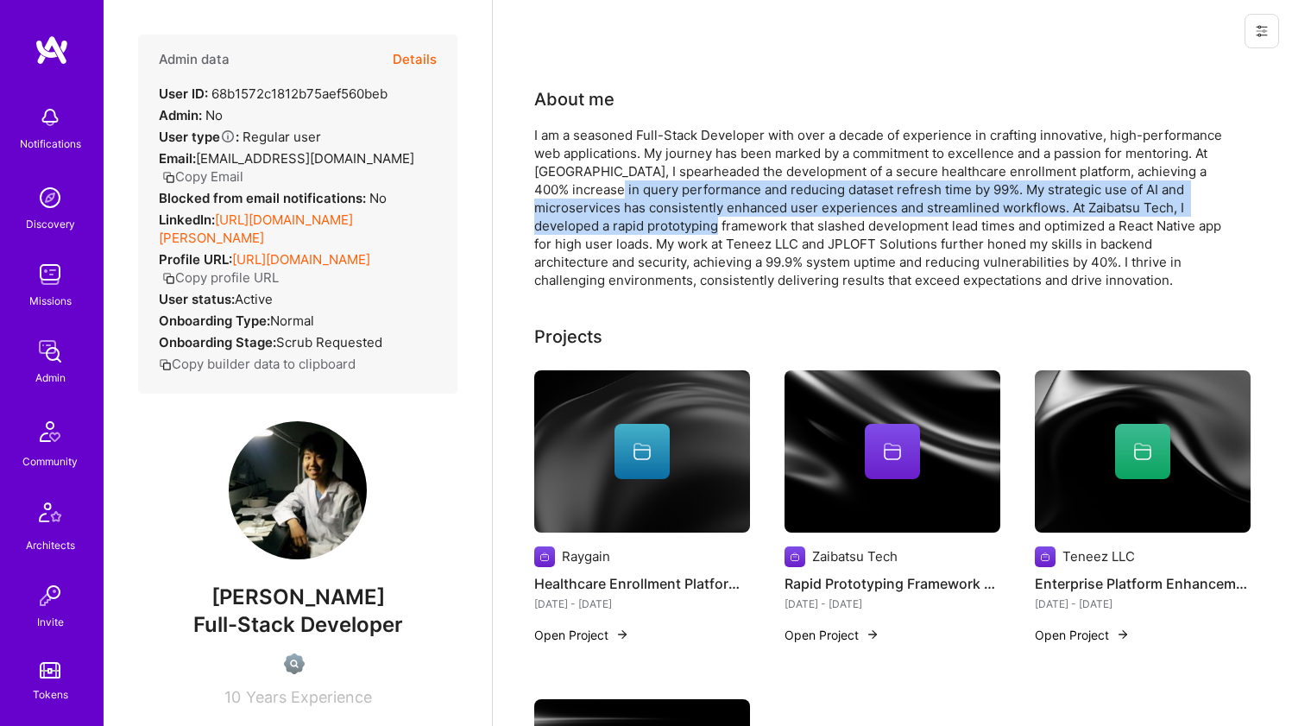
click at [635, 183] on div "I am a seasoned Full-Stack Developer with over a decade of experience in crafti…" at bounding box center [879, 207] width 691 height 163
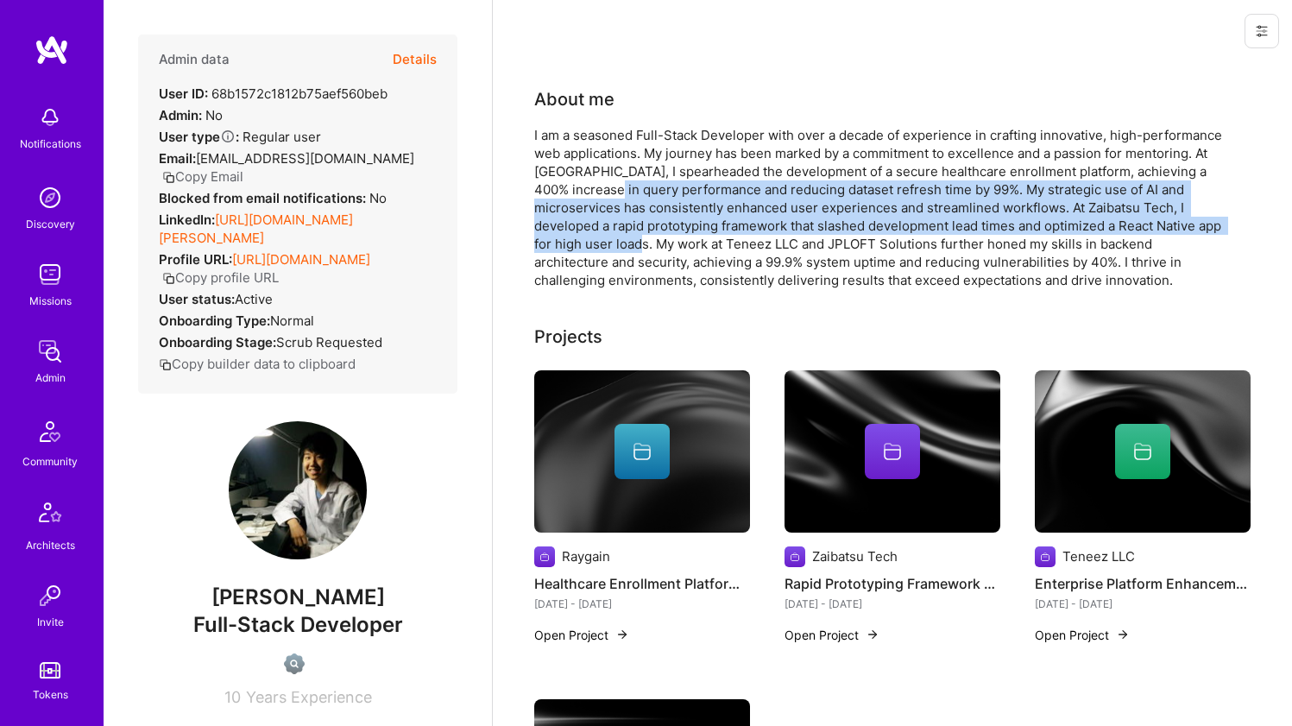
drag, startPoint x: 635, startPoint y: 183, endPoint x: 618, endPoint y: 247, distance: 66.2
click at [618, 247] on div "I am a seasoned Full-Stack Developer with over a decade of experience in crafti…" at bounding box center [879, 207] width 691 height 163
drag, startPoint x: 619, startPoint y: 242, endPoint x: 623, endPoint y: 189, distance: 52.8
click at [623, 189] on div "I am a seasoned Full-Stack Developer with over a decade of experience in crafti…" at bounding box center [879, 207] width 691 height 163
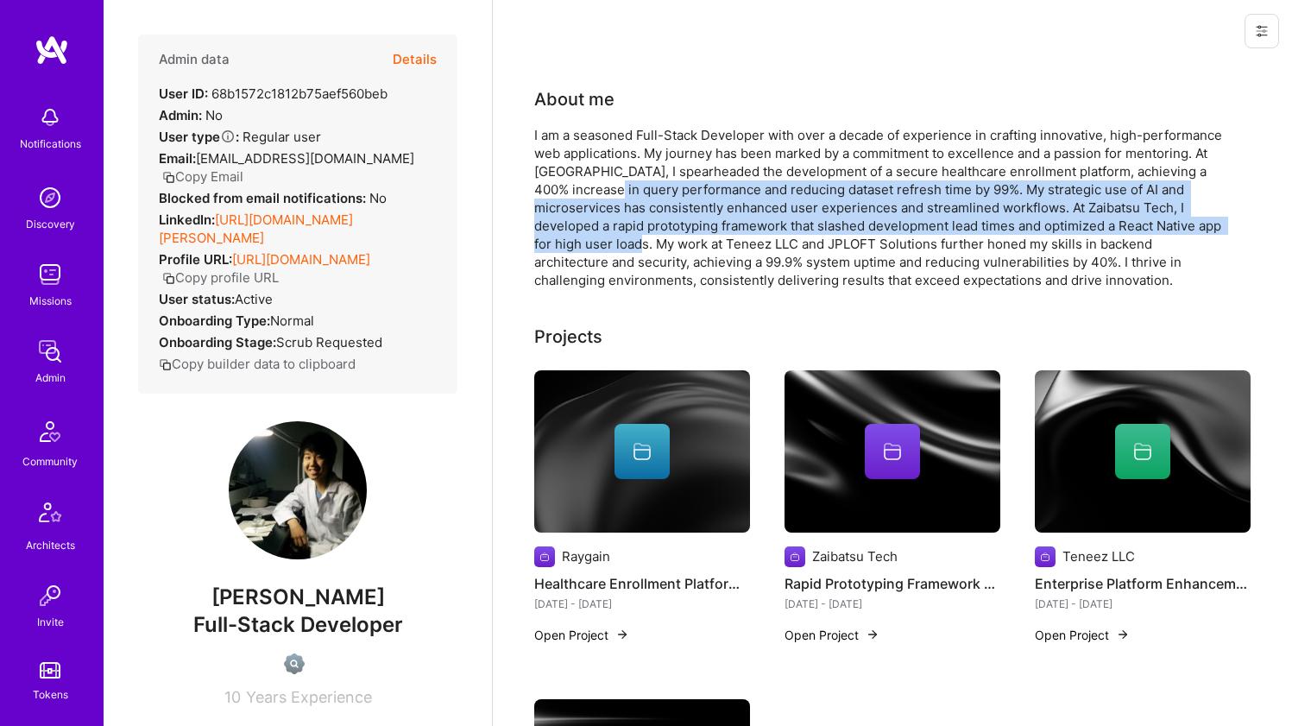
click at [623, 189] on div "I am a seasoned Full-Stack Developer with over a decade of experience in crafti…" at bounding box center [879, 207] width 691 height 163
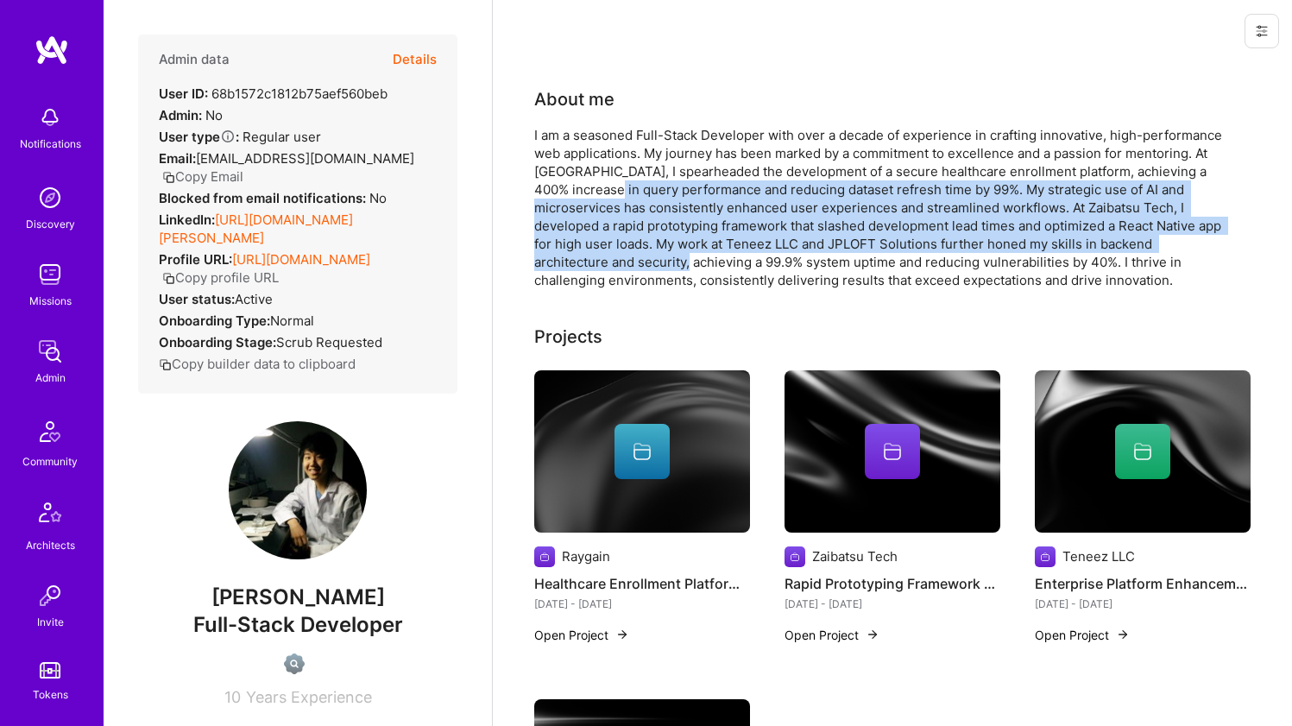
drag, startPoint x: 623, startPoint y: 189, endPoint x: 620, endPoint y: 253, distance: 64.0
click at [620, 253] on div "I am a seasoned Full-Stack Developer with over a decade of experience in crafti…" at bounding box center [879, 207] width 691 height 163
drag, startPoint x: 620, startPoint y: 253, endPoint x: 620, endPoint y: 189, distance: 63.9
click at [620, 189] on div "I am a seasoned Full-Stack Developer with over a decade of experience in crafti…" at bounding box center [879, 207] width 691 height 163
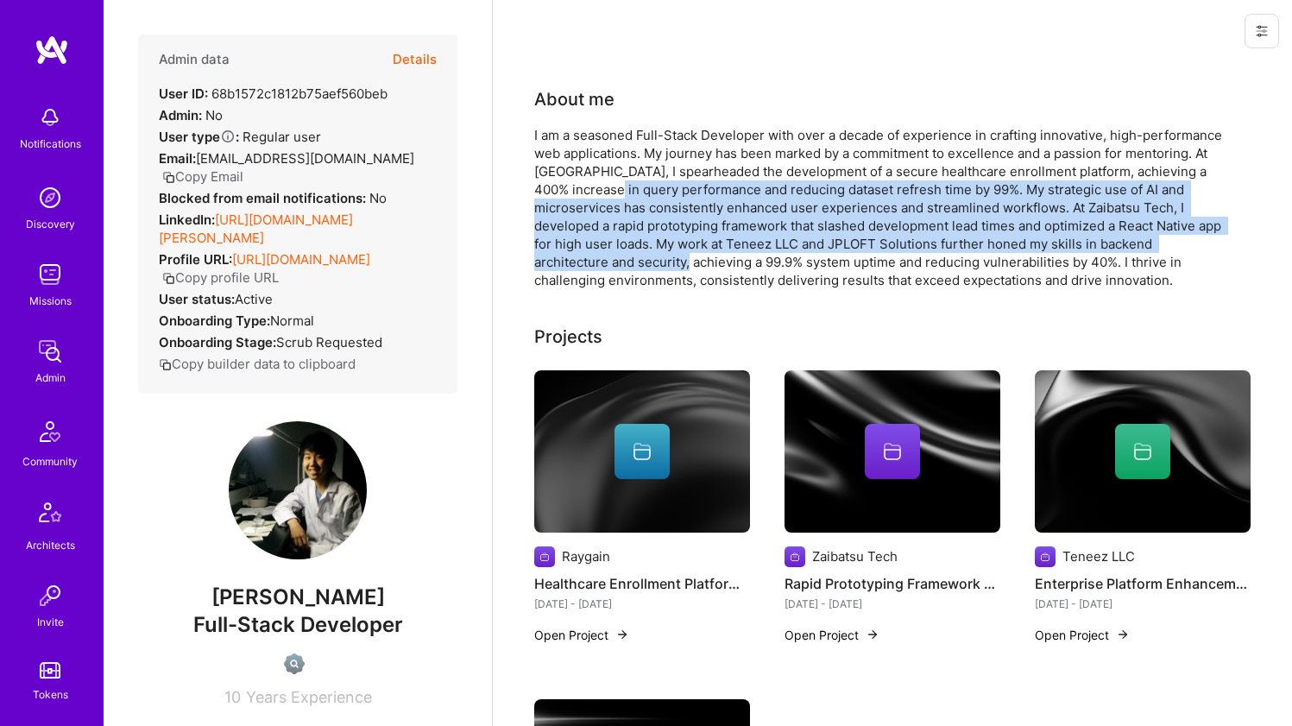
click at [620, 189] on div "I am a seasoned Full-Stack Developer with over a decade of experience in crafti…" at bounding box center [879, 207] width 691 height 163
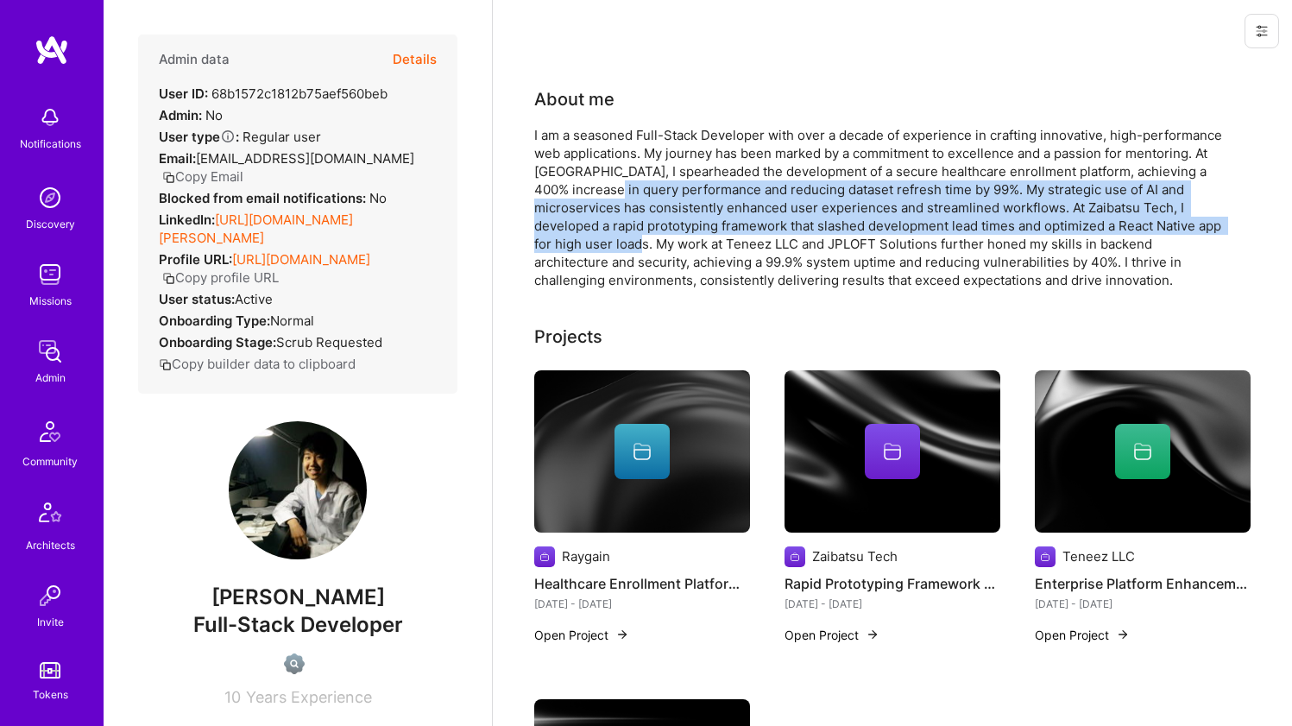
drag, startPoint x: 620, startPoint y: 189, endPoint x: 614, endPoint y: 247, distance: 58.1
click at [614, 247] on div "I am a seasoned Full-Stack Developer with over a decade of experience in crafti…" at bounding box center [879, 207] width 691 height 163
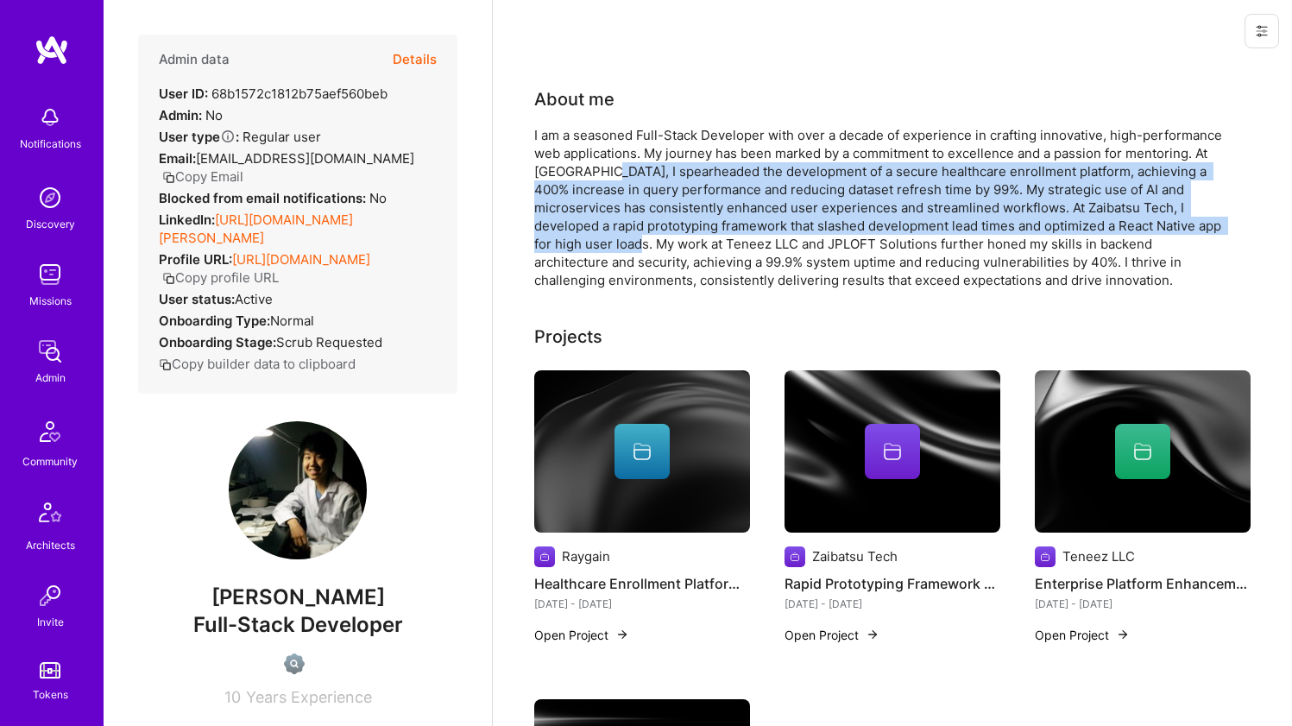
click at [623, 175] on div "I am a seasoned Full-Stack Developer with over a decade of experience in crafti…" at bounding box center [879, 207] width 691 height 163
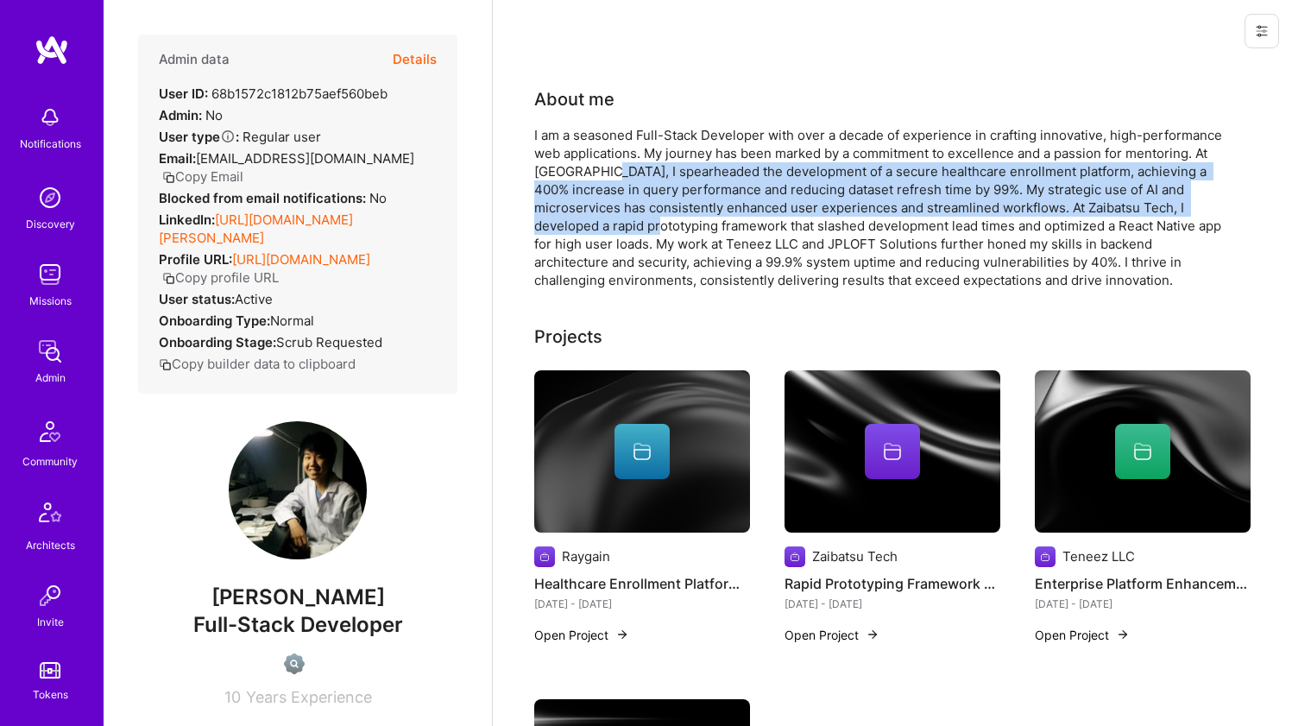
click at [605, 226] on div "I am a seasoned Full-Stack Developer with over a decade of experience in crafti…" at bounding box center [879, 207] width 691 height 163
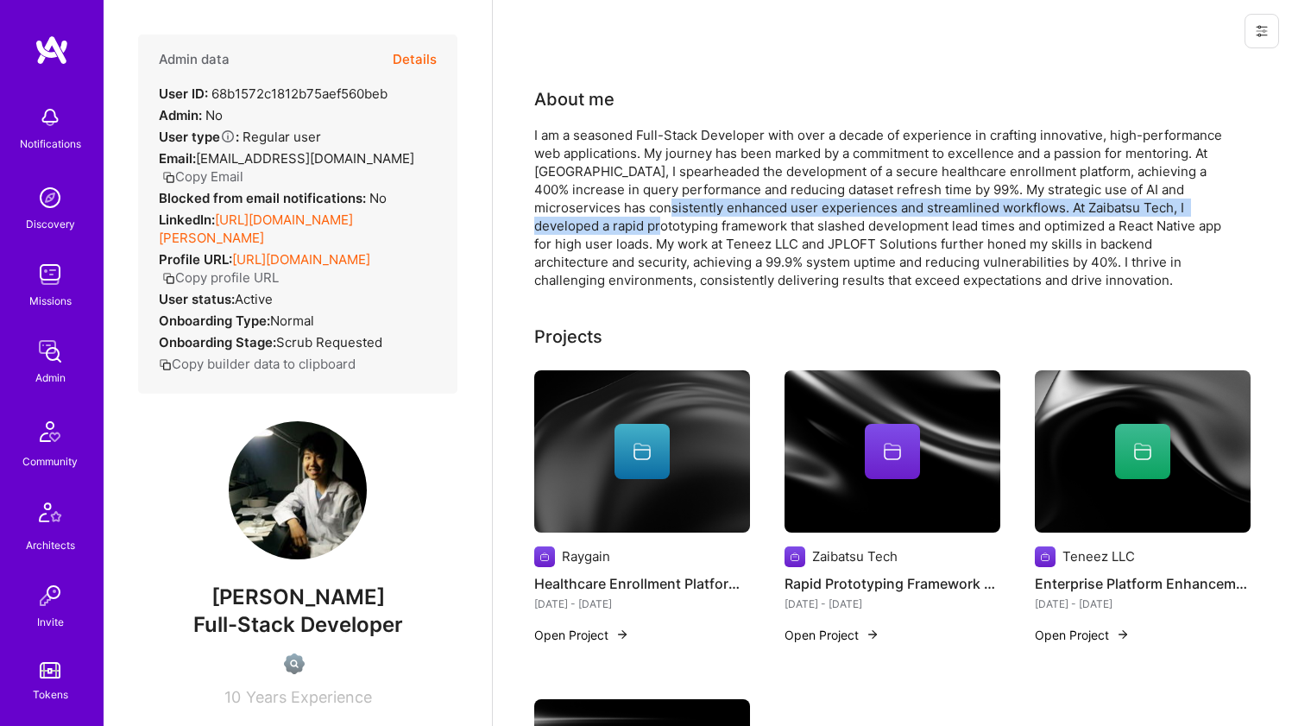
click at [640, 205] on div "I am a seasoned Full-Stack Developer with over a decade of experience in crafti…" at bounding box center [879, 207] width 691 height 163
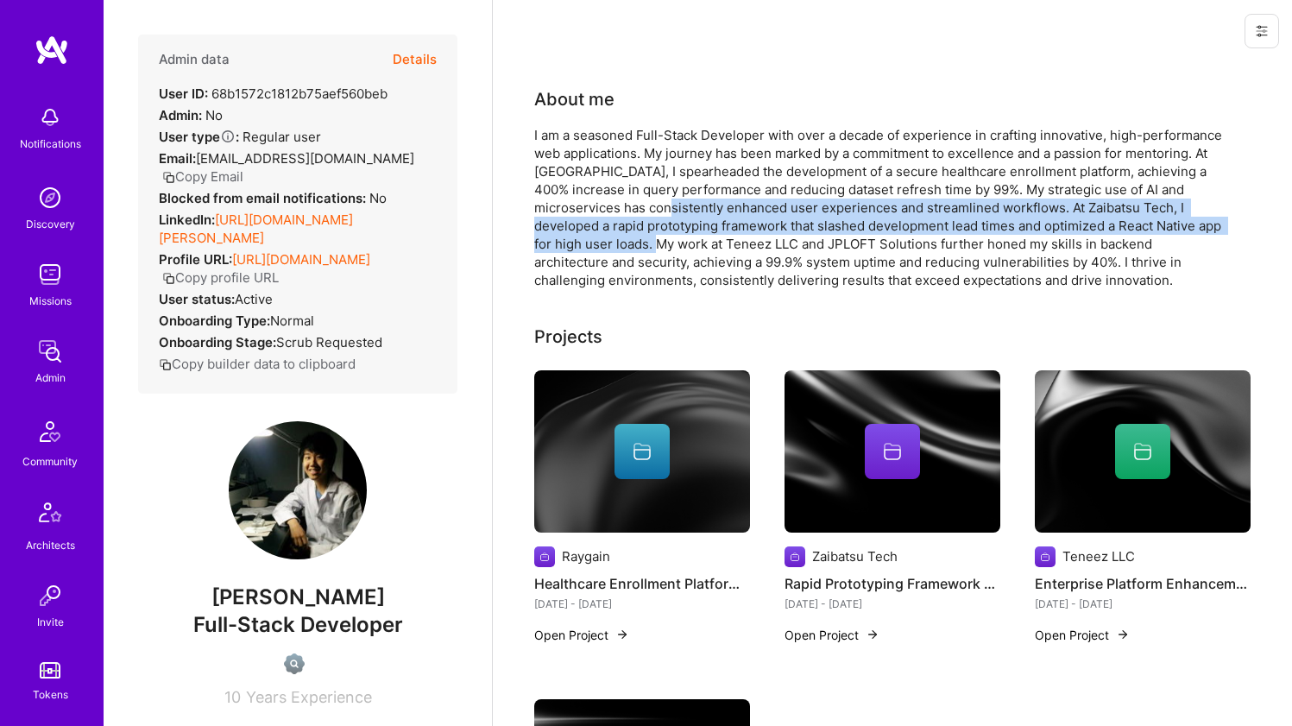
click at [637, 247] on div "I am a seasoned Full-Stack Developer with over a decade of experience in crafti…" at bounding box center [879, 207] width 691 height 163
click at [669, 202] on div "I am a seasoned Full-Stack Developer with over a decade of experience in crafti…" at bounding box center [879, 207] width 691 height 163
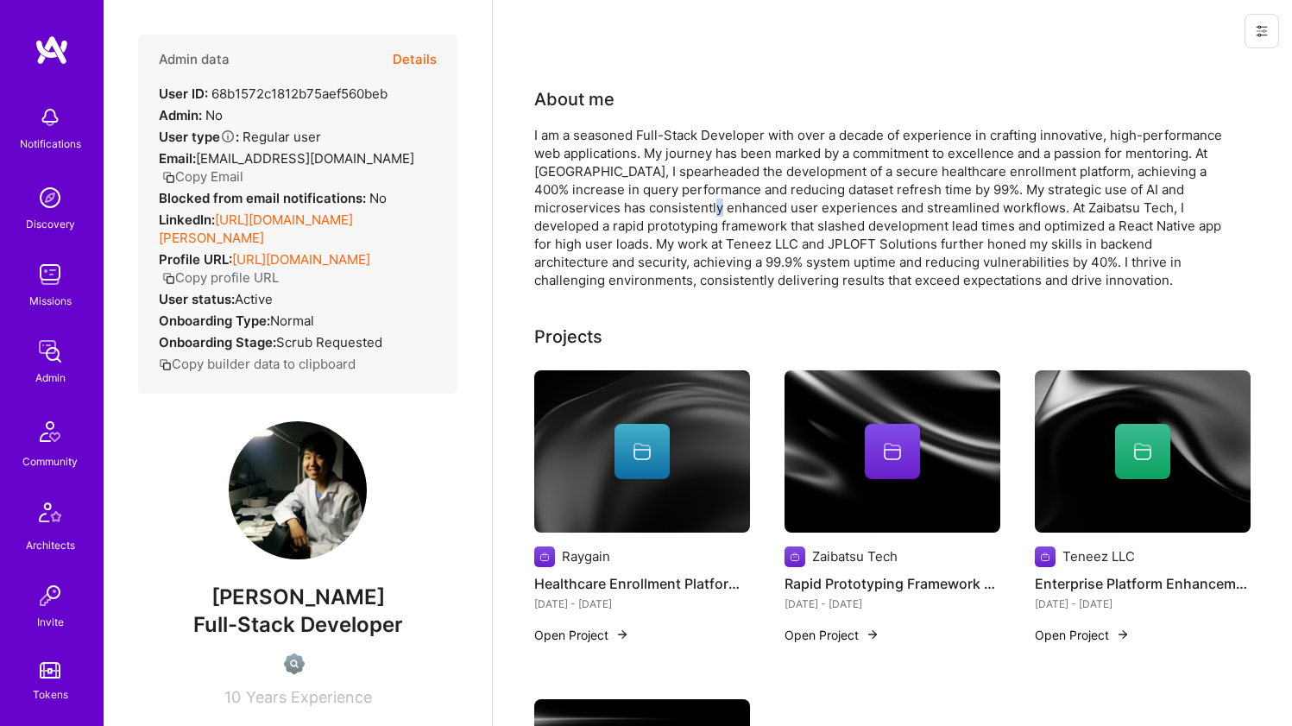
click at [669, 202] on div "I am a seasoned Full-Stack Developer with over a decade of experience in crafti…" at bounding box center [879, 207] width 691 height 163
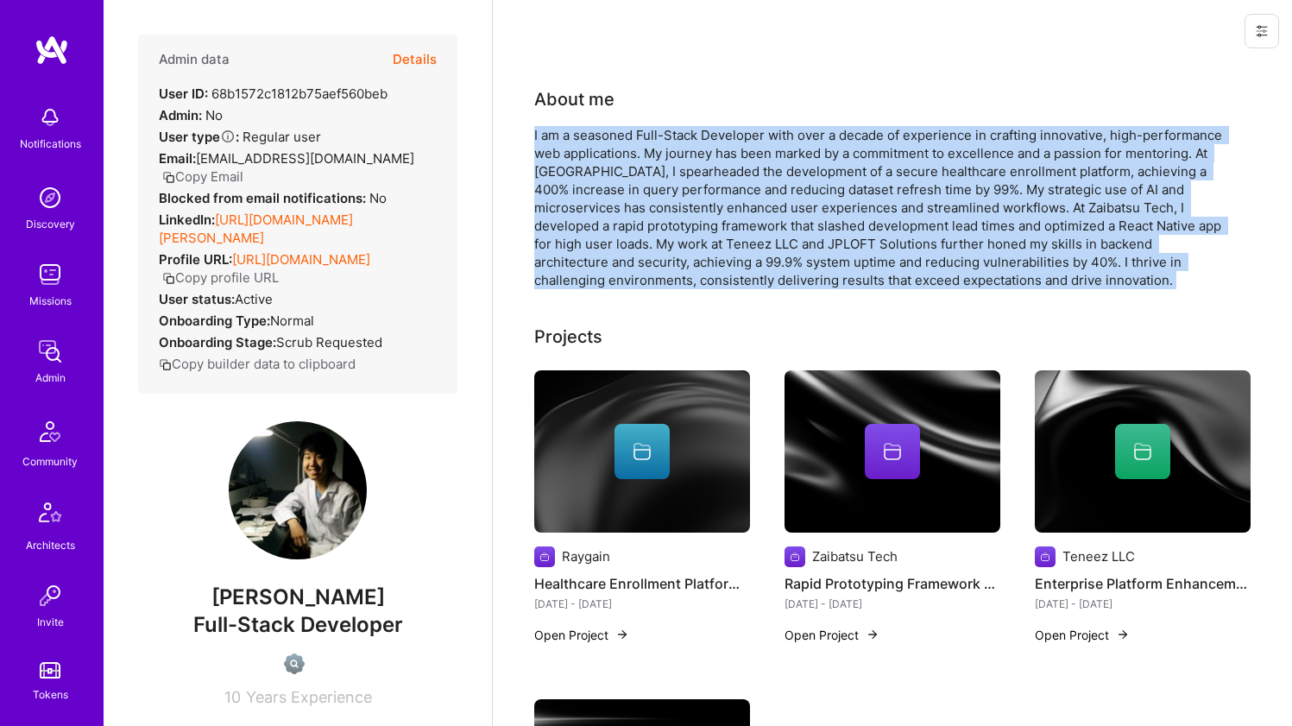
click at [669, 202] on div "I am a seasoned Full-Stack Developer with over a decade of experience in crafti…" at bounding box center [879, 207] width 691 height 163
click at [655, 211] on div "I am a seasoned Full-Stack Developer with over a decade of experience in crafti…" at bounding box center [879, 207] width 691 height 163
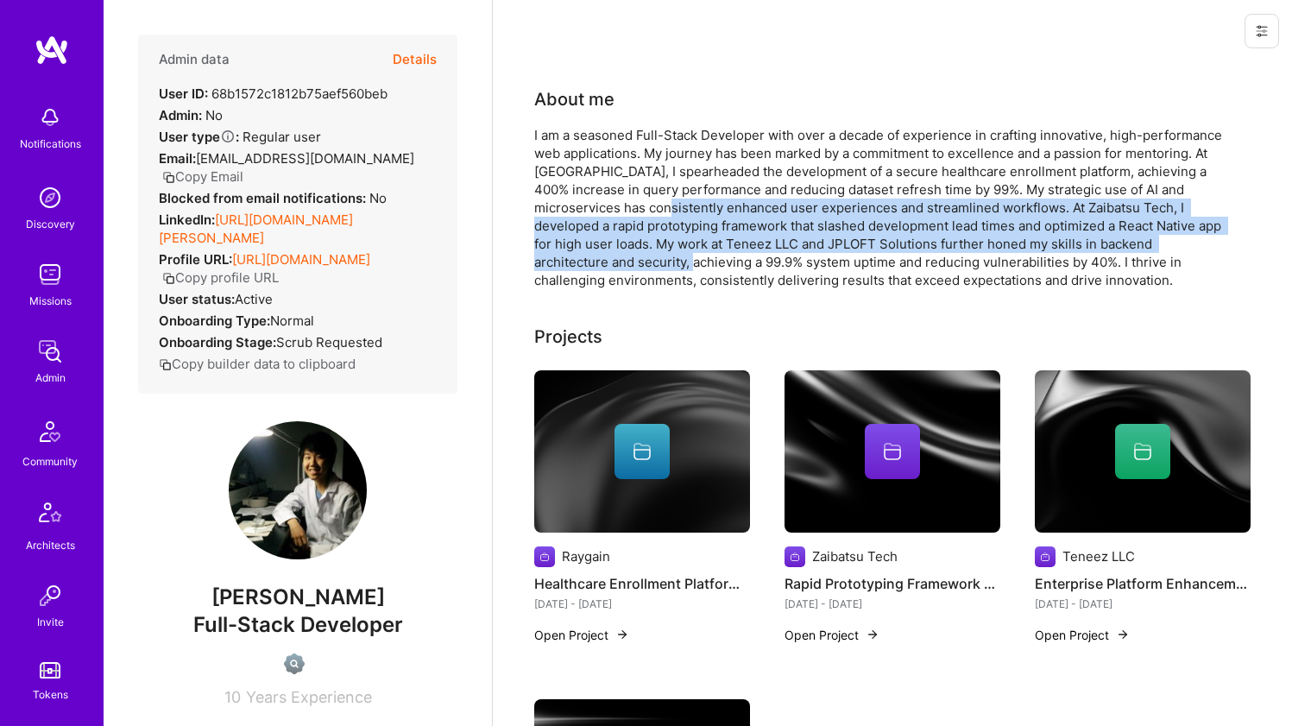
click at [645, 260] on div "I am a seasoned Full-Stack Developer with over a decade of experience in crafti…" at bounding box center [879, 207] width 691 height 163
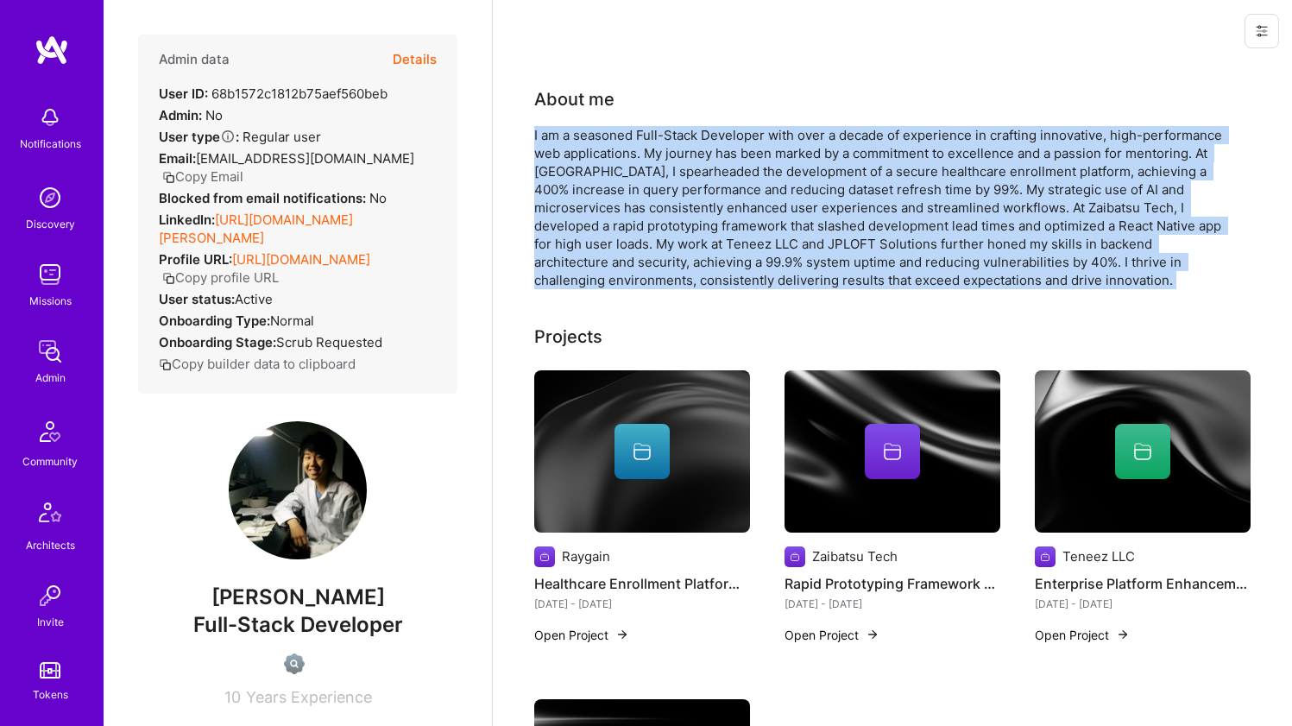
click at [645, 260] on div "I am a seasoned Full-Stack Developer with over a decade of experience in crafti…" at bounding box center [879, 207] width 691 height 163
click at [634, 216] on div "I am a seasoned Full-Stack Developer with over a decade of experience in crafti…" at bounding box center [879, 207] width 691 height 163
click at [634, 211] on div "I am a seasoned Full-Stack Developer with over a decade of experience in crafti…" at bounding box center [879, 207] width 691 height 163
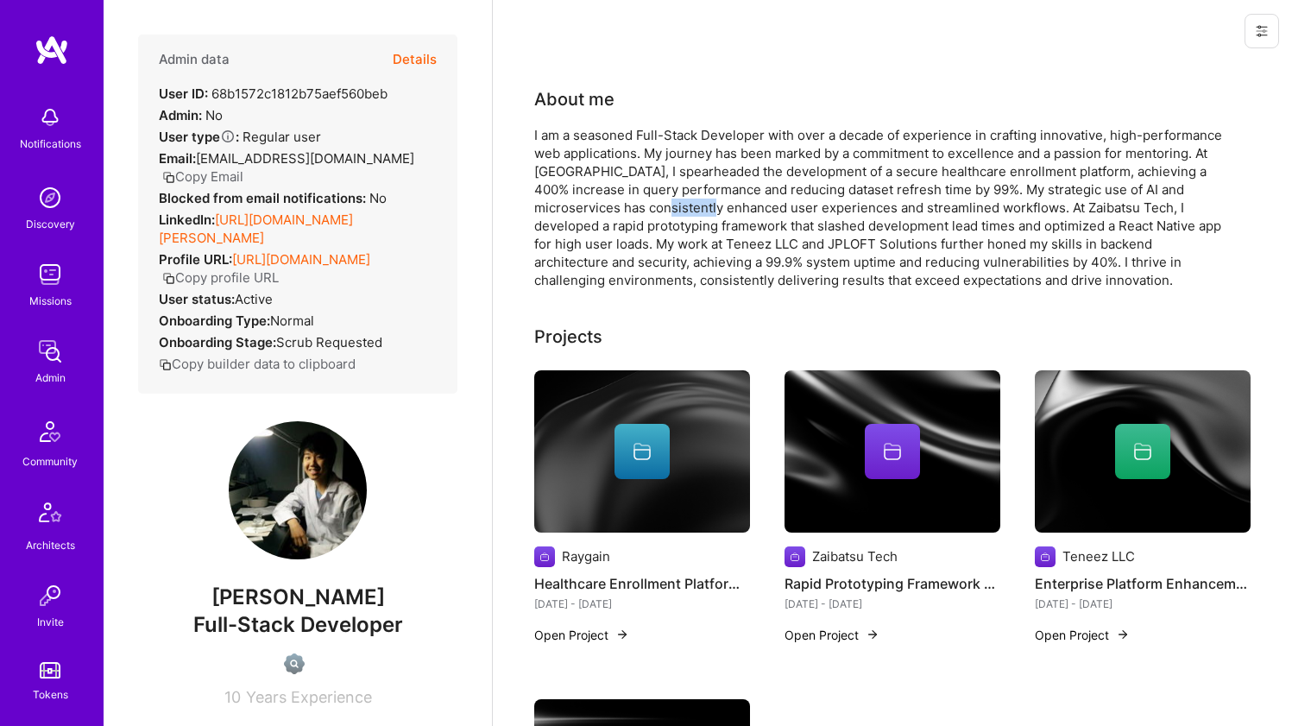
click at [634, 211] on div "I am a seasoned Full-Stack Developer with over a decade of experience in crafti…" at bounding box center [879, 207] width 691 height 163
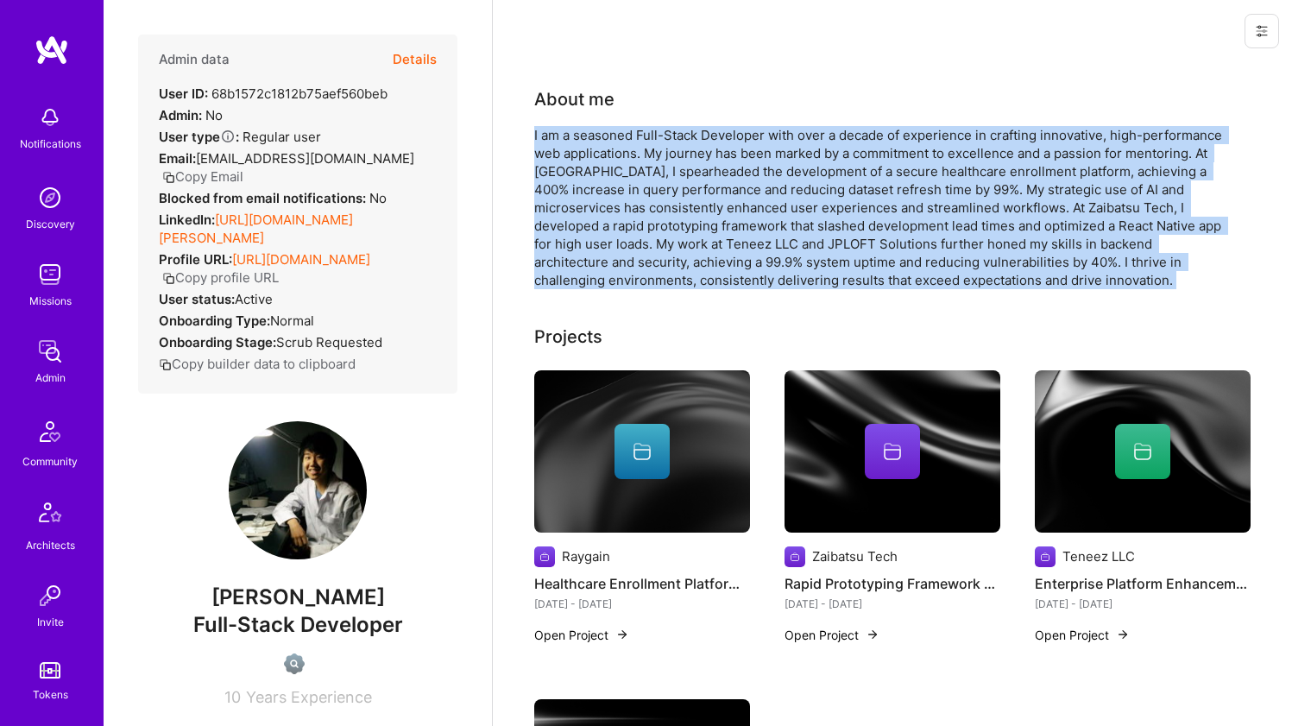
click at [634, 211] on div "I am a seasoned Full-Stack Developer with over a decade of experience in crafti…" at bounding box center [879, 207] width 691 height 163
click at [635, 199] on div "I am a seasoned Full-Stack Developer with over a decade of experience in crafti…" at bounding box center [879, 207] width 691 height 163
click at [634, 211] on div "I am a seasoned Full-Stack Developer with over a decade of experience in crafti…" at bounding box center [879, 207] width 691 height 163
click at [639, 186] on div "I am a seasoned Full-Stack Developer with over a decade of experience in crafti…" at bounding box center [879, 207] width 691 height 163
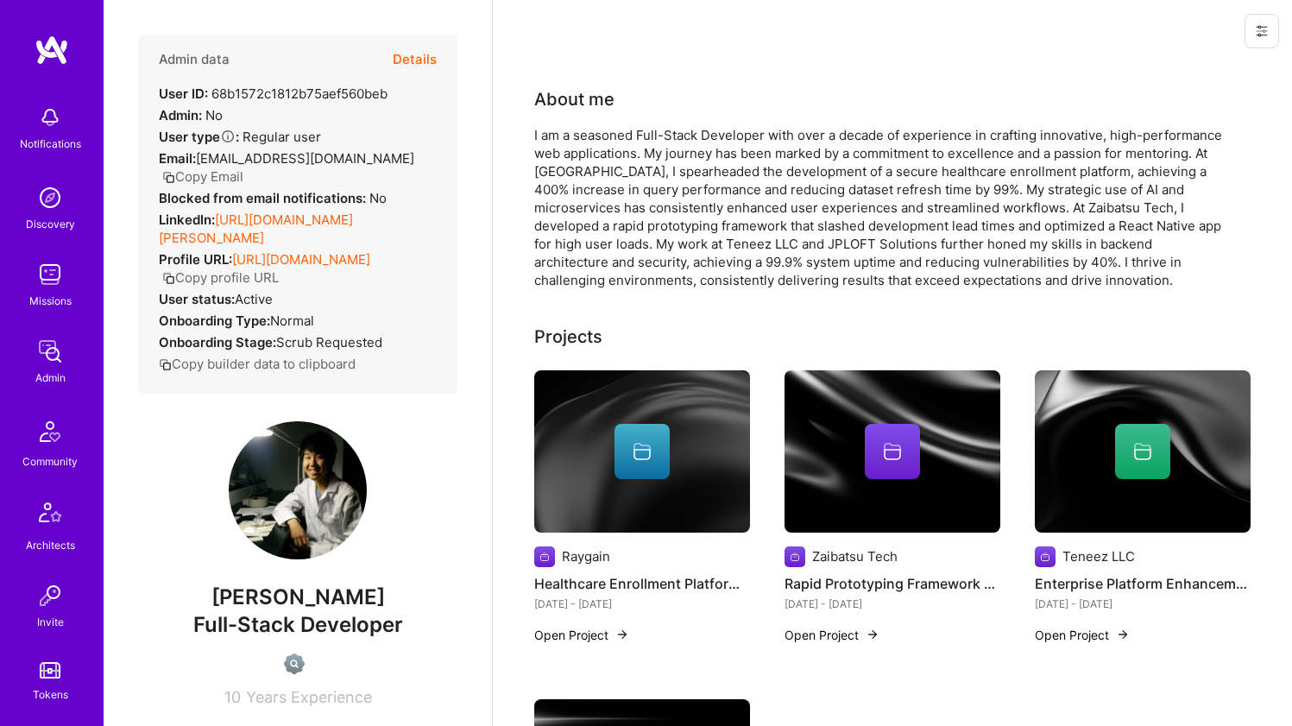
click at [634, 213] on div "I am a seasoned Full-Stack Developer with over a decade of experience in crafti…" at bounding box center [879, 207] width 691 height 163
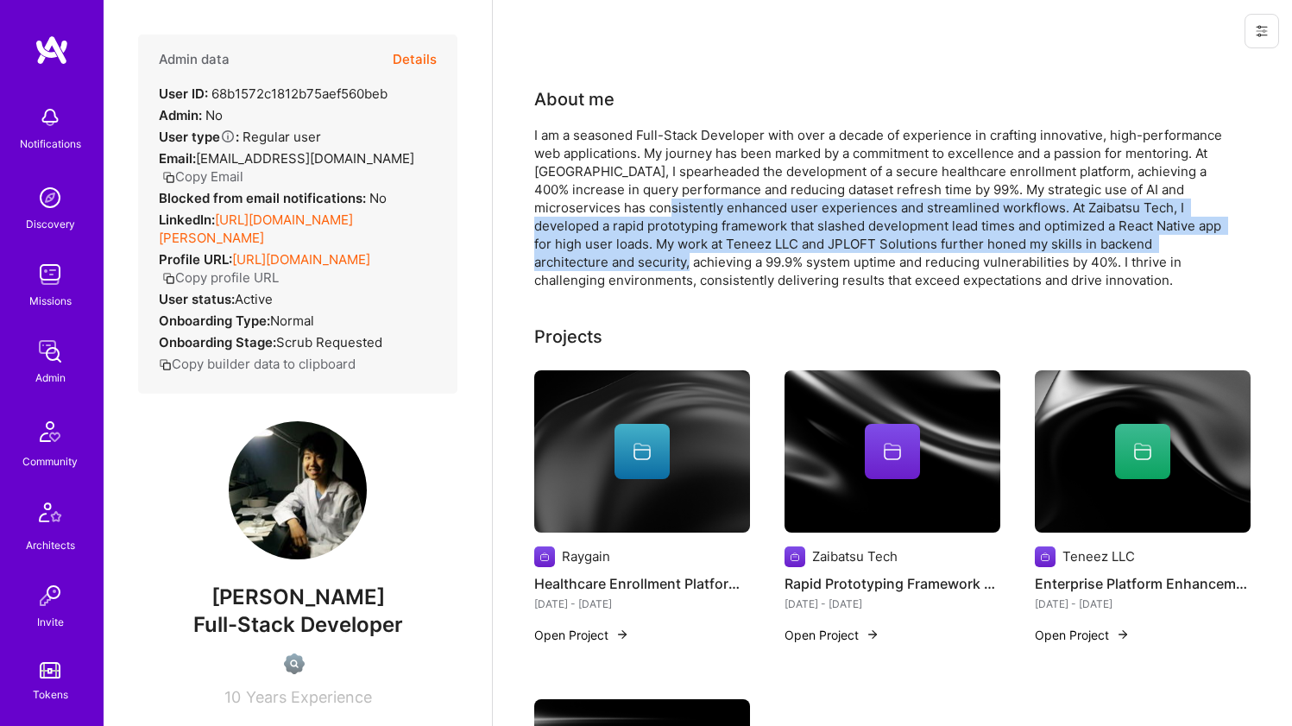
drag, startPoint x: 634, startPoint y: 213, endPoint x: 628, endPoint y: 263, distance: 50.4
click at [628, 263] on div "I am a seasoned Full-Stack Developer with over a decade of experience in crafti…" at bounding box center [879, 207] width 691 height 163
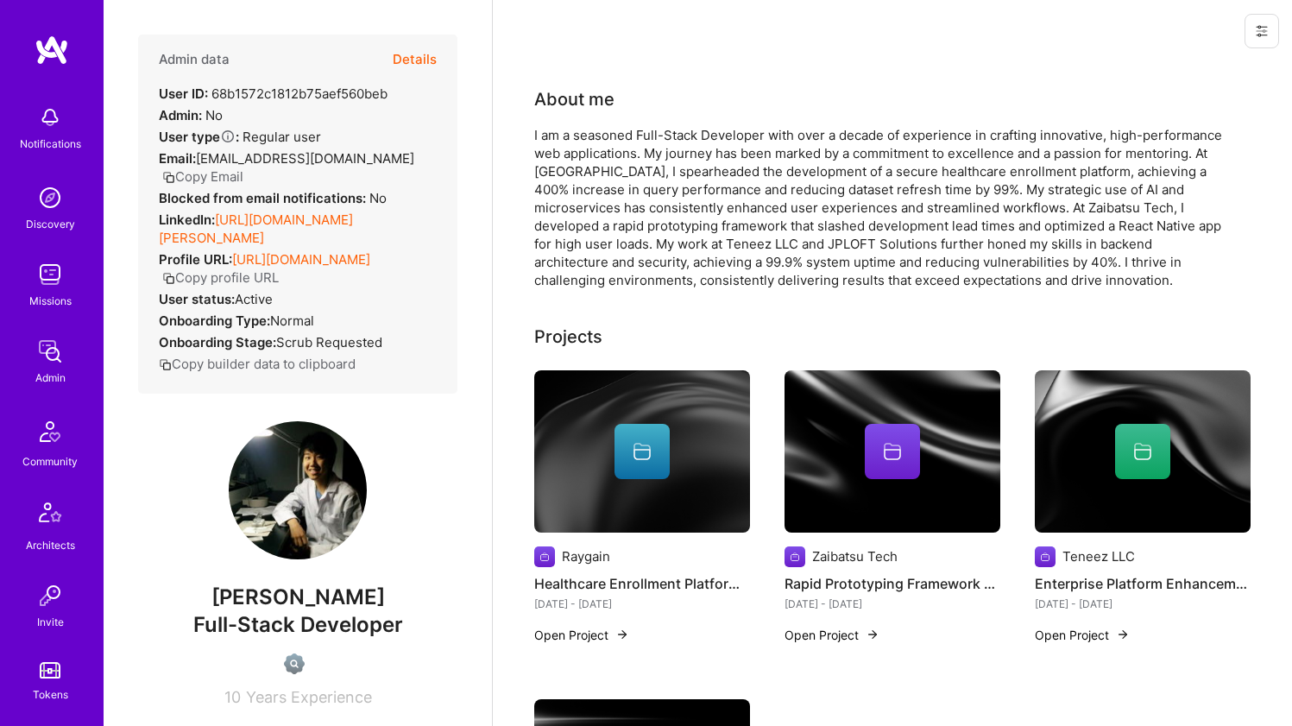
scroll to position [13, 0]
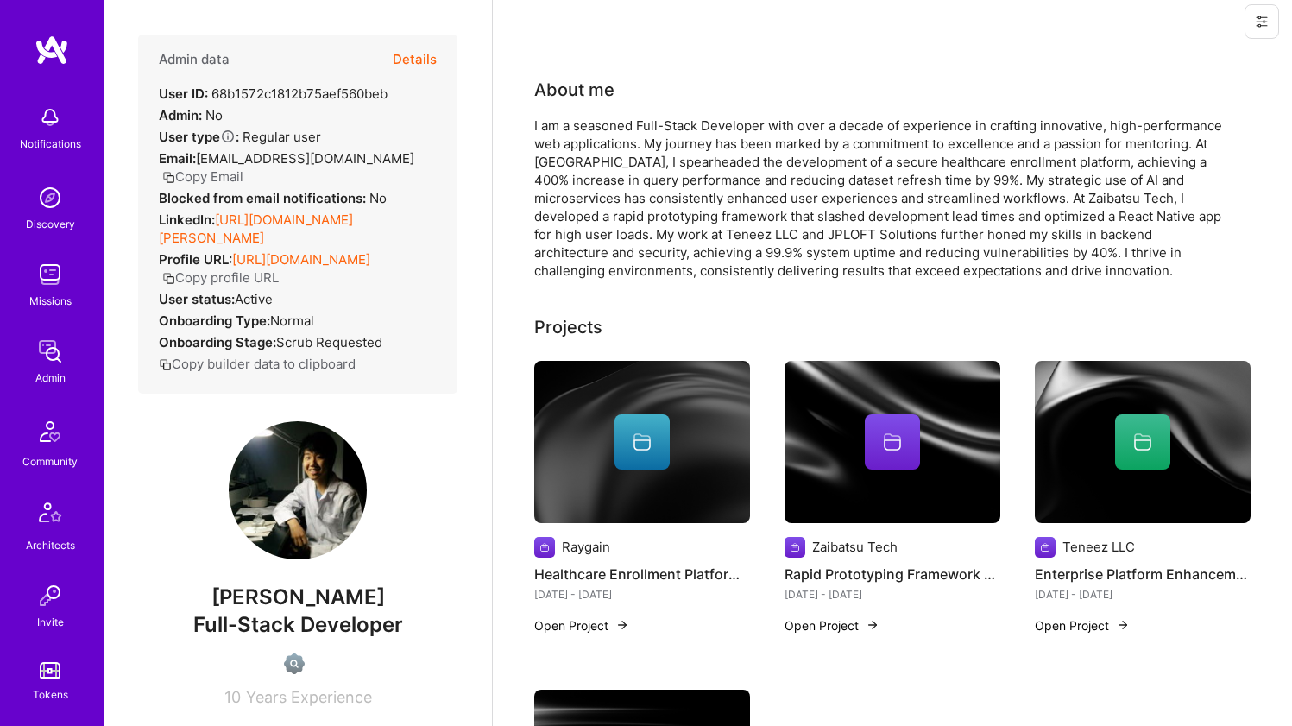
click at [638, 185] on div "I am a seasoned Full-Stack Developer with over a decade of experience in crafti…" at bounding box center [879, 198] width 691 height 163
click at [628, 198] on div "I am a seasoned Full-Stack Developer with over a decade of experience in crafti…" at bounding box center [879, 198] width 691 height 163
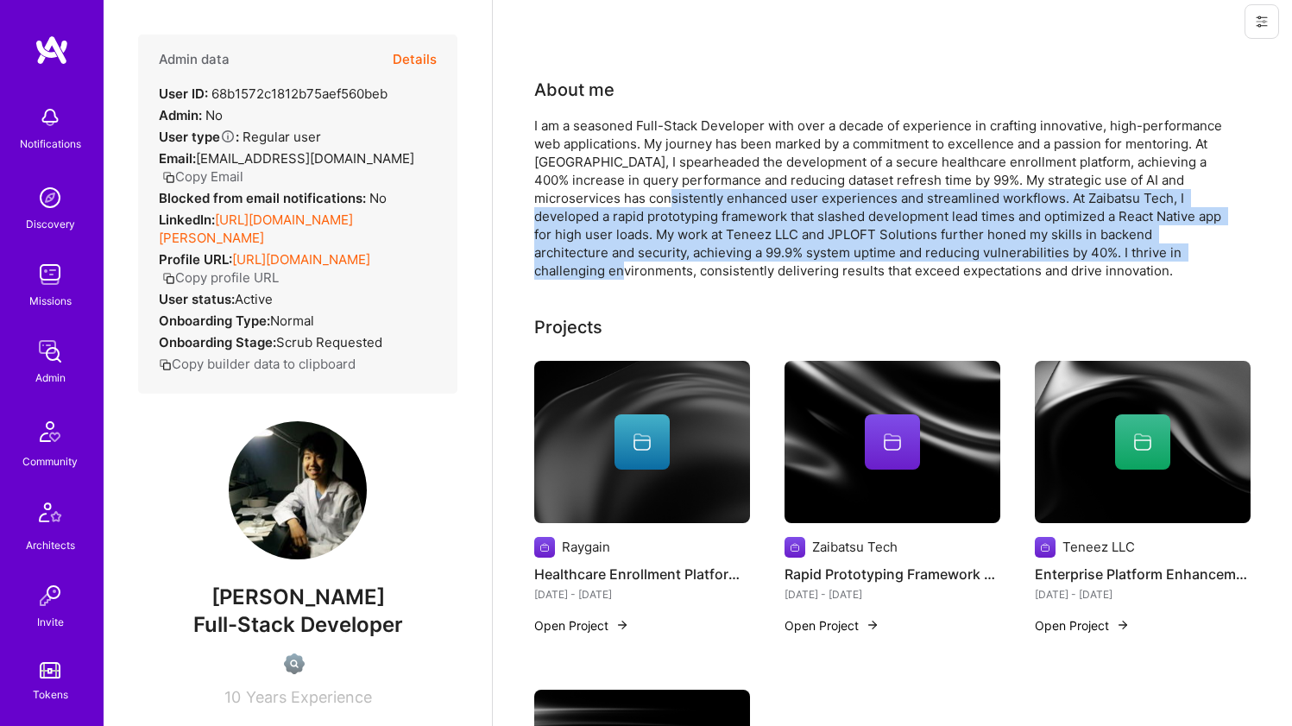
drag, startPoint x: 628, startPoint y: 198, endPoint x: 611, endPoint y: 271, distance: 75.4
click at [611, 271] on div "I am a seasoned Full-Stack Developer with over a decade of experience in crafti…" at bounding box center [879, 198] width 691 height 163
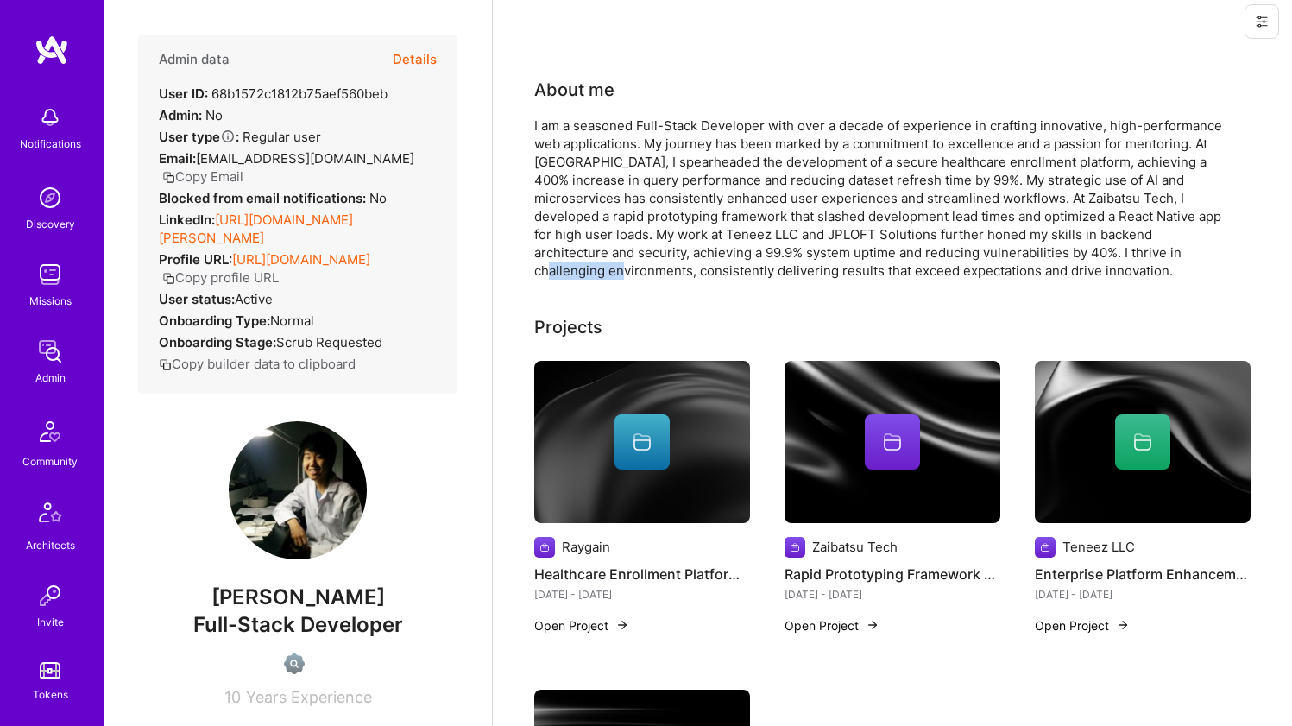
click at [611, 271] on div "I am a seasoned Full-Stack Developer with over a decade of experience in crafti…" at bounding box center [879, 198] width 691 height 163
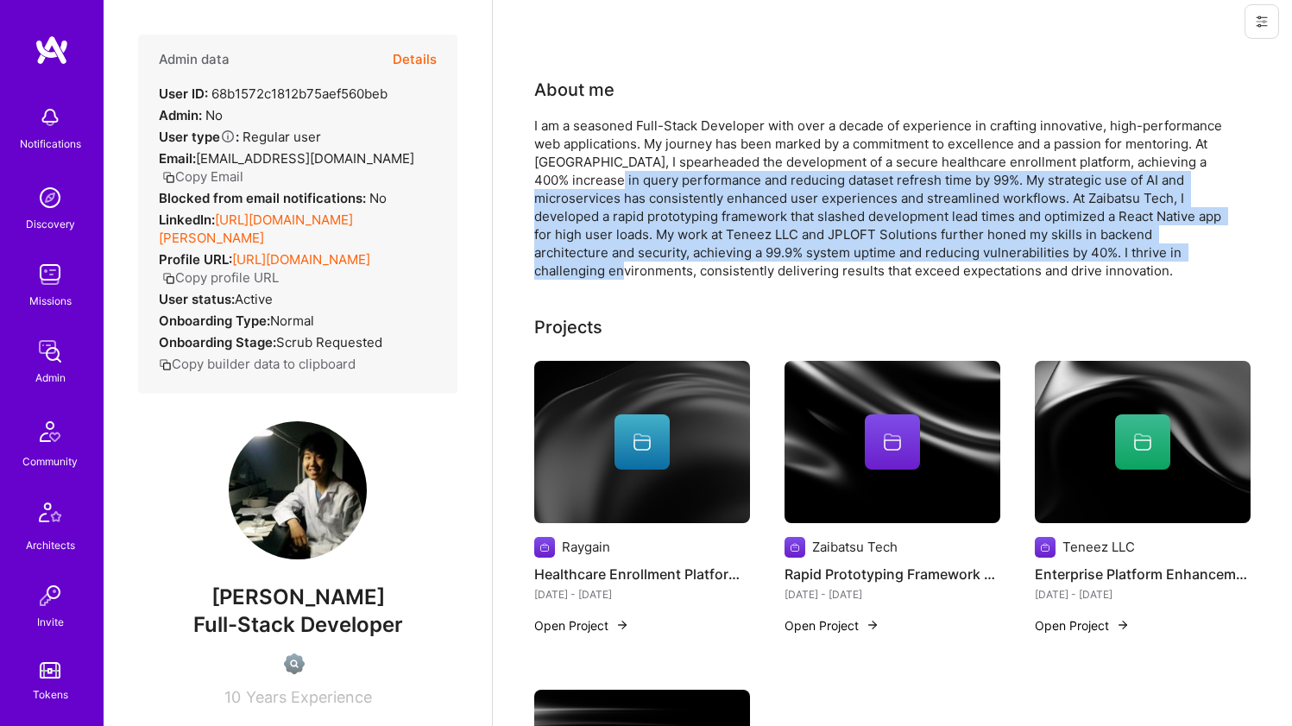
drag, startPoint x: 611, startPoint y: 271, endPoint x: 628, endPoint y: 187, distance: 85.5
click at [628, 187] on div "I am a seasoned Full-Stack Developer with over a decade of experience in crafti…" at bounding box center [879, 198] width 691 height 163
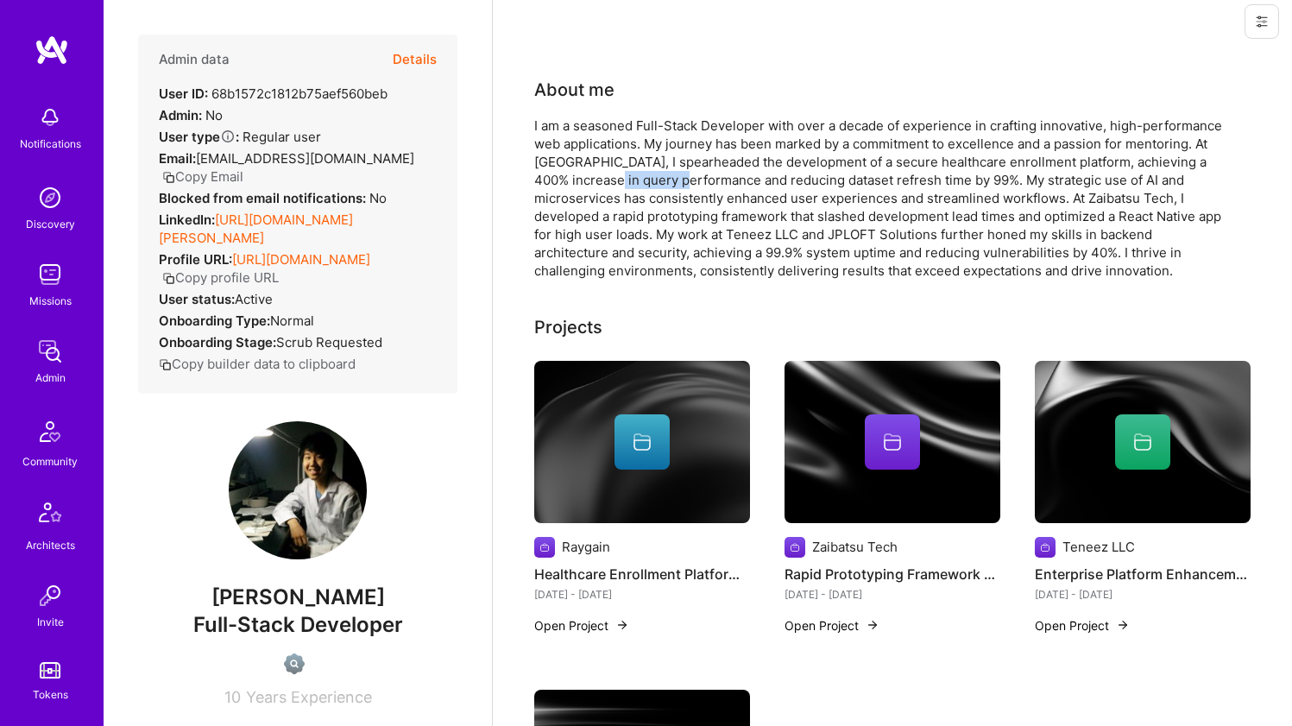
click at [628, 187] on div "I am a seasoned Full-Stack Developer with over a decade of experience in crafti…" at bounding box center [879, 198] width 691 height 163
click at [821, 162] on div "I am a seasoned Full-Stack Developer with over a decade of experience in crafti…" at bounding box center [879, 198] width 691 height 163
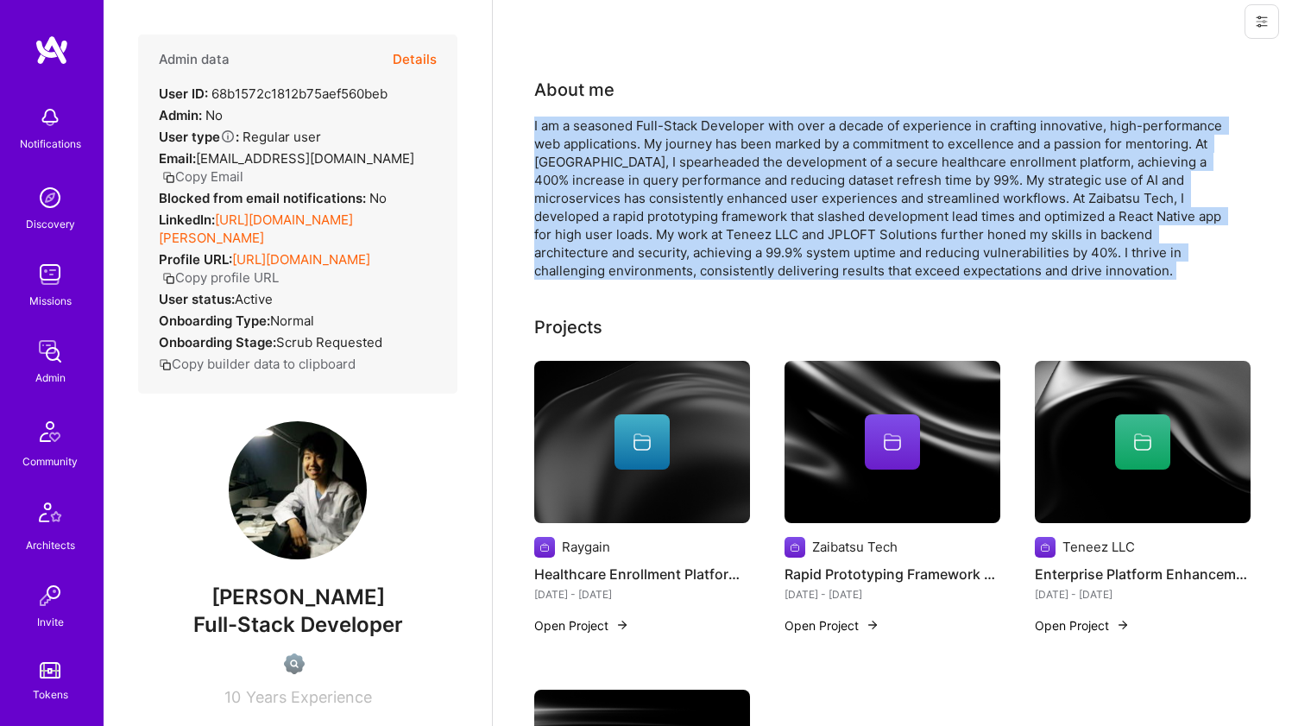
click at [821, 162] on div "I am a seasoned Full-Stack Developer with over a decade of experience in crafti…" at bounding box center [879, 198] width 691 height 163
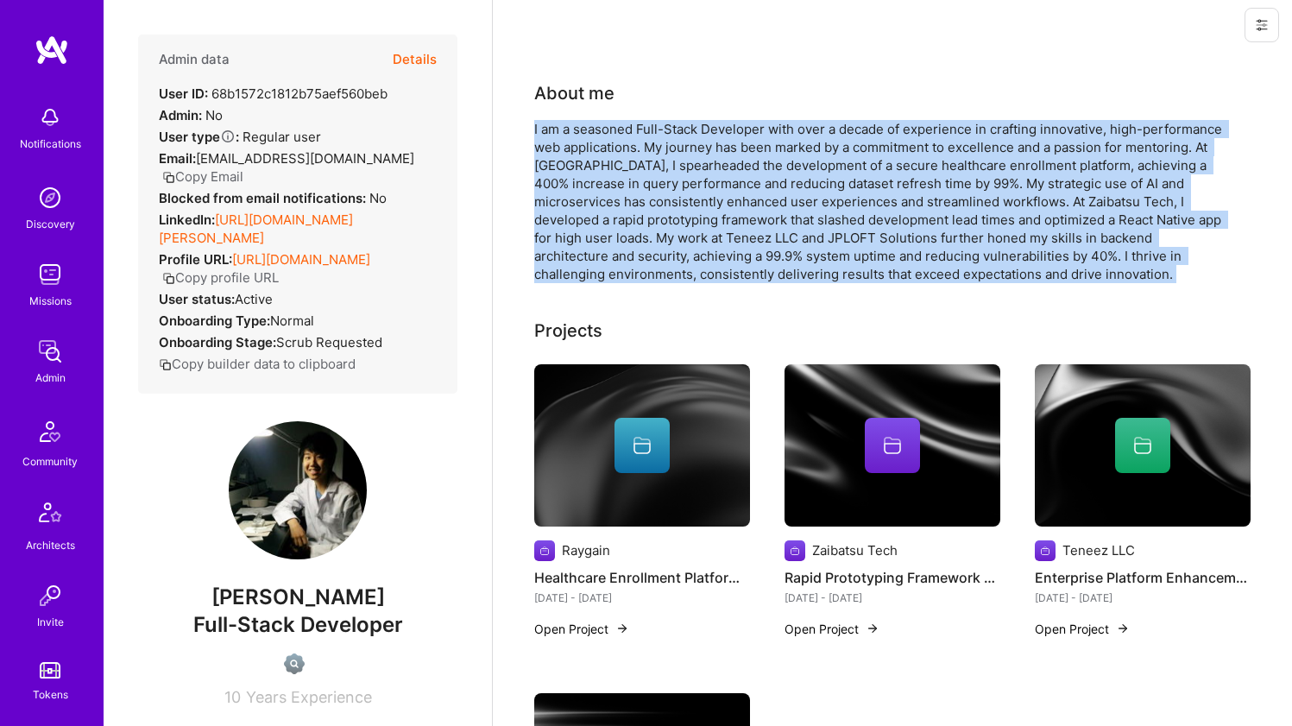
click at [685, 218] on div "I am a seasoned Full-Stack Developer with over a decade of experience in crafti…" at bounding box center [879, 201] width 691 height 163
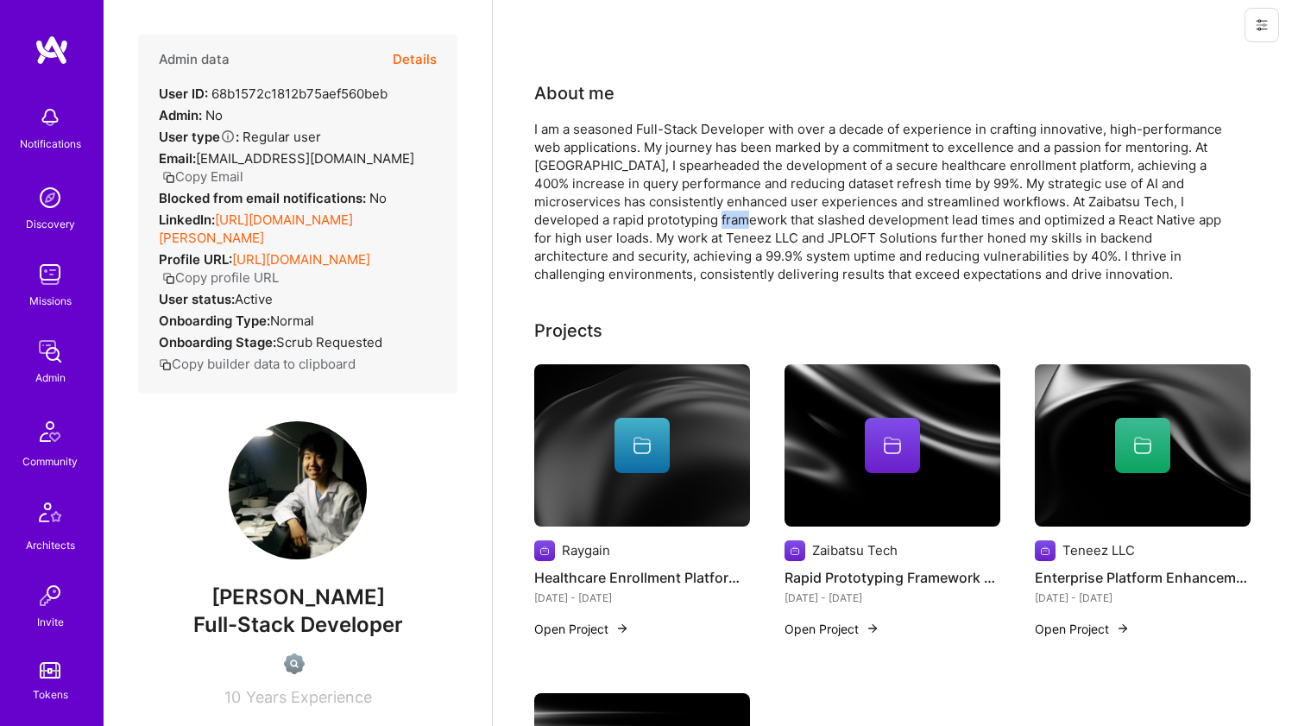
click at [685, 218] on div "I am a seasoned Full-Stack Developer with over a decade of experience in crafti…" at bounding box center [879, 201] width 691 height 163
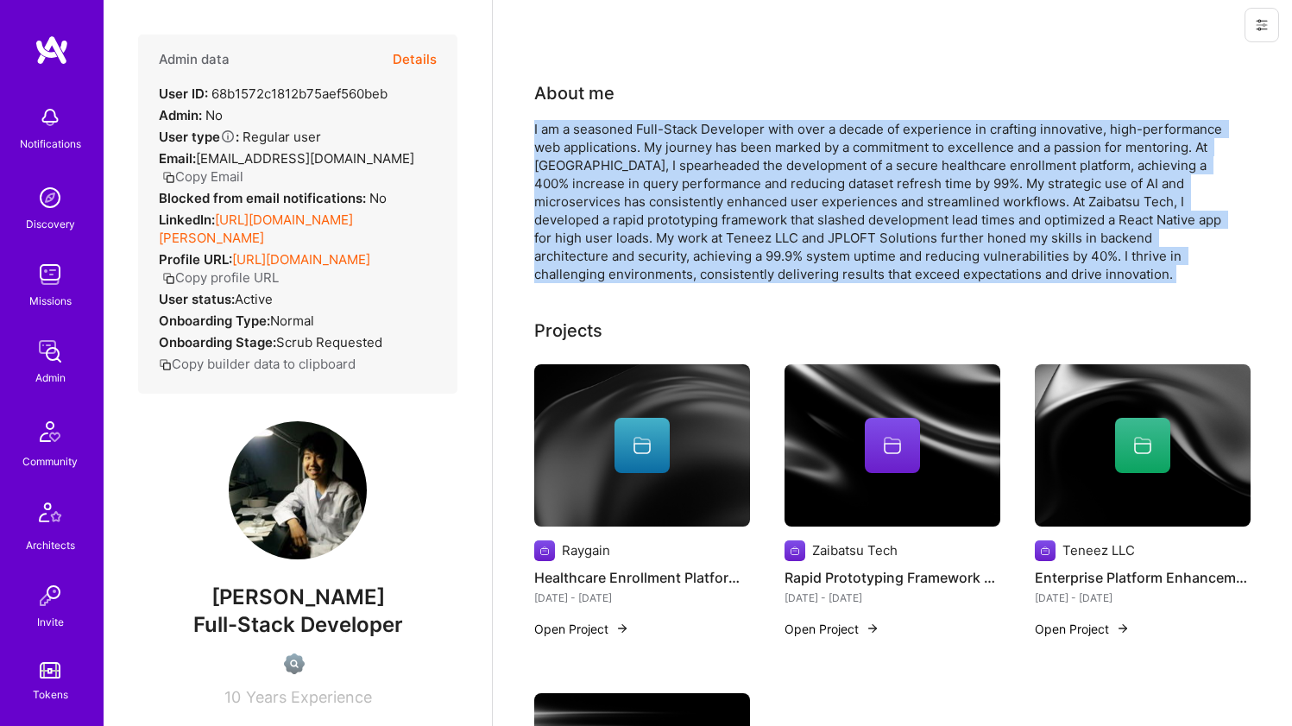
click at [685, 218] on div "I am a seasoned Full-Stack Developer with over a decade of experience in crafti…" at bounding box center [879, 201] width 691 height 163
click at [629, 229] on div "I am a seasoned Full-Stack Developer with over a decade of experience in crafti…" at bounding box center [879, 201] width 691 height 163
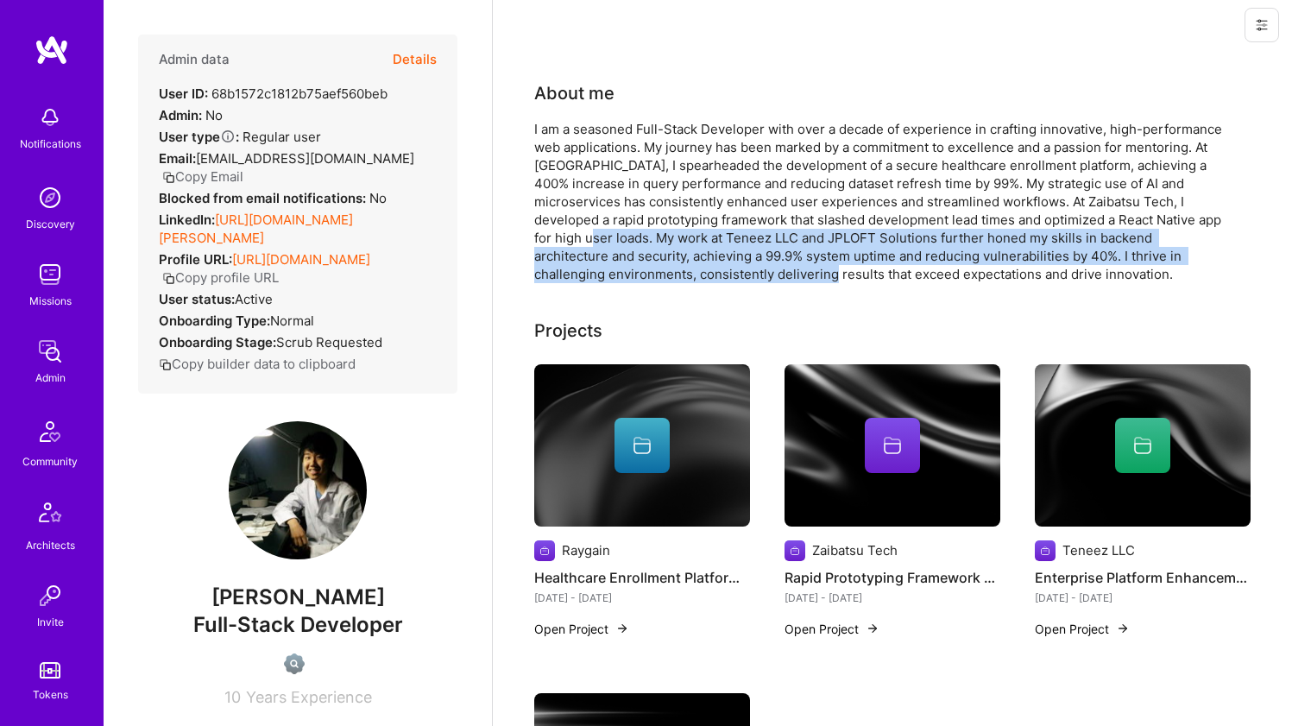
drag, startPoint x: 570, startPoint y: 240, endPoint x: 812, endPoint y: 275, distance: 245.1
click at [812, 275] on div "I am a seasoned Full-Stack Developer with over a decade of experience in crafti…" at bounding box center [879, 201] width 691 height 163
drag, startPoint x: 812, startPoint y: 275, endPoint x: 599, endPoint y: 236, distance: 216.9
click at [599, 236] on div "I am a seasoned Full-Stack Developer with over a decade of experience in crafti…" at bounding box center [879, 201] width 691 height 163
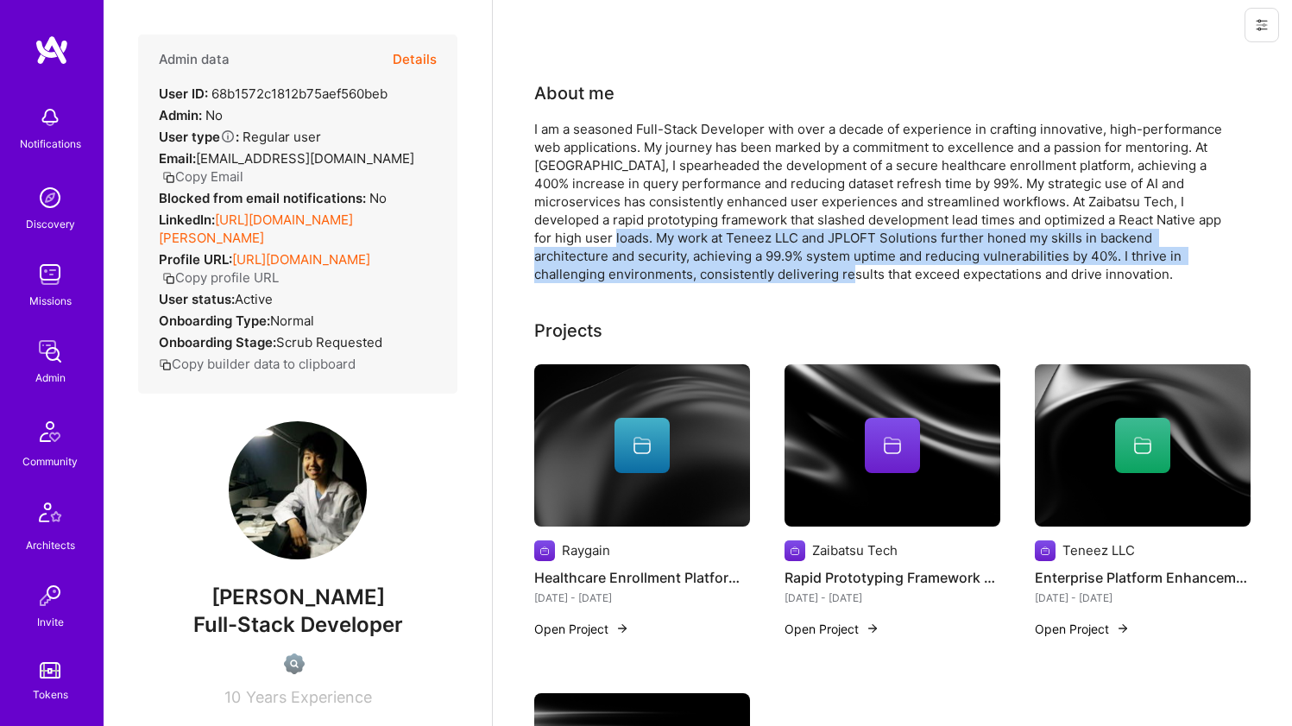
click at [599, 236] on div "I am a seasoned Full-Stack Developer with over a decade of experience in crafti…" at bounding box center [879, 201] width 691 height 163
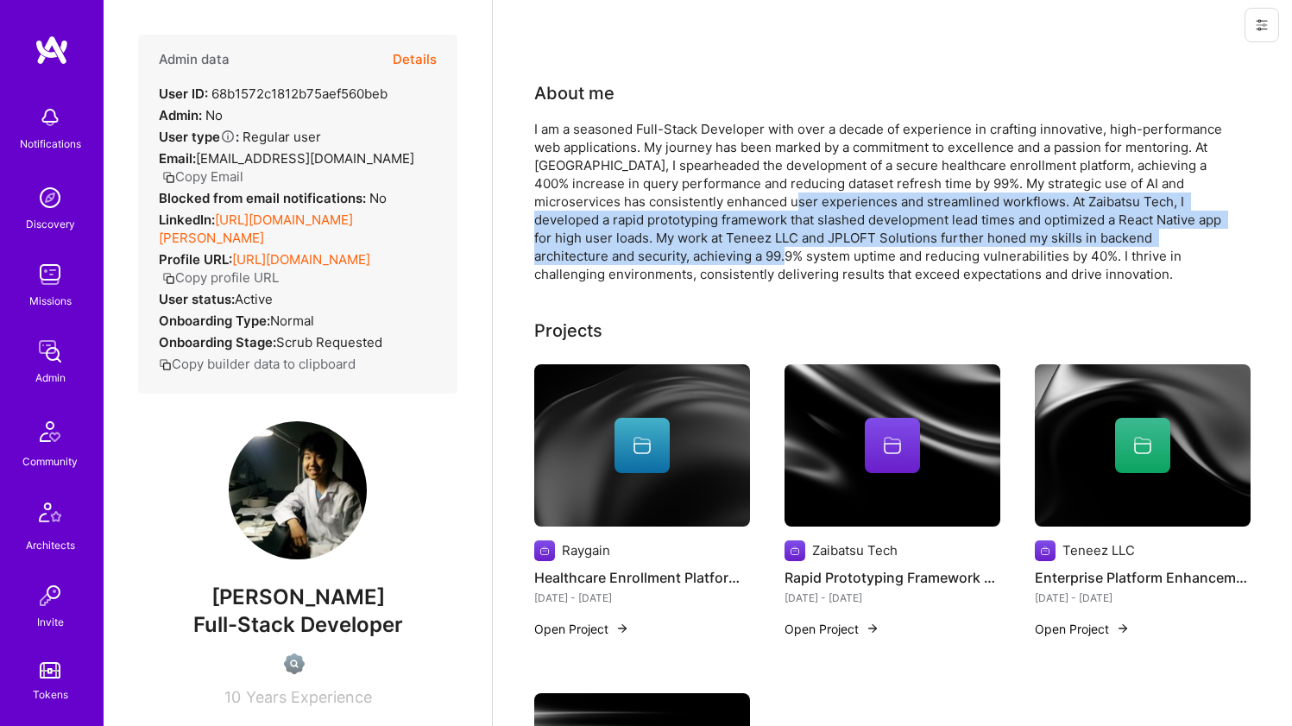
drag, startPoint x: 752, startPoint y: 224, endPoint x: 754, endPoint y: 252, distance: 27.7
click at [754, 251] on div "I am a seasoned Full-Stack Developer with over a decade of experience in crafti…" at bounding box center [879, 201] width 691 height 163
click at [754, 252] on div "I am a seasoned Full-Stack Developer with over a decade of experience in crafti…" at bounding box center [879, 201] width 691 height 163
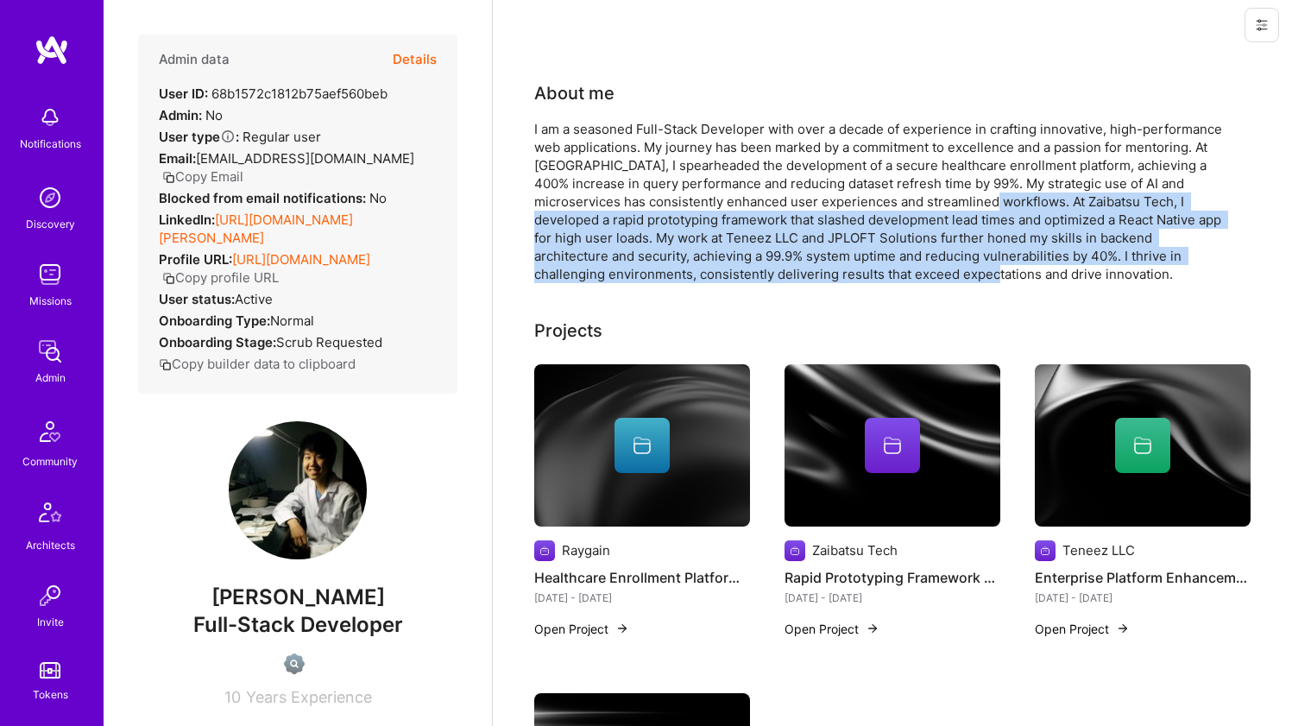
drag, startPoint x: 950, startPoint y: 200, endPoint x: 980, endPoint y: 272, distance: 77.8
click at [980, 272] on div "I am a seasoned Full-Stack Developer with over a decade of experience in crafti…" at bounding box center [879, 201] width 691 height 163
drag, startPoint x: 980, startPoint y: 272, endPoint x: 962, endPoint y: 195, distance: 78.9
click at [962, 196] on div "I am a seasoned Full-Stack Developer with over a decade of experience in crafti…" at bounding box center [879, 201] width 691 height 163
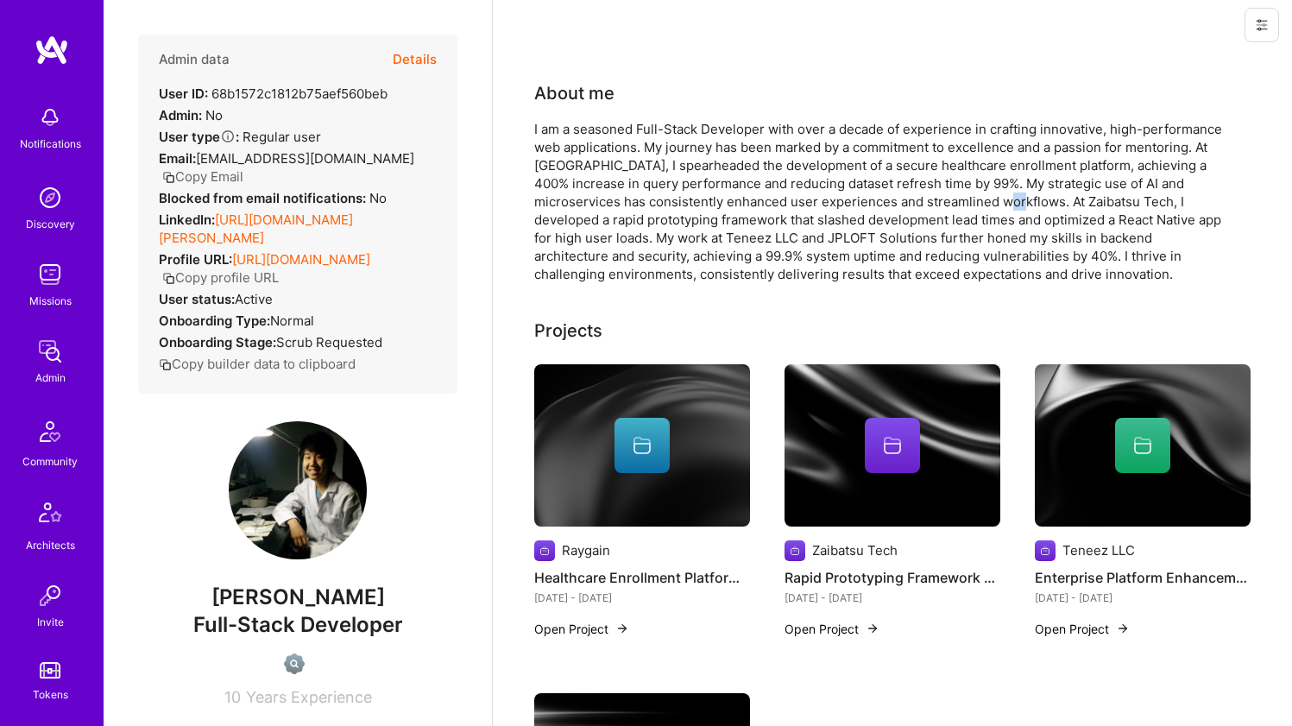
click at [962, 195] on div "I am a seasoned Full-Stack Developer with over a decade of experience in crafti…" at bounding box center [879, 201] width 691 height 163
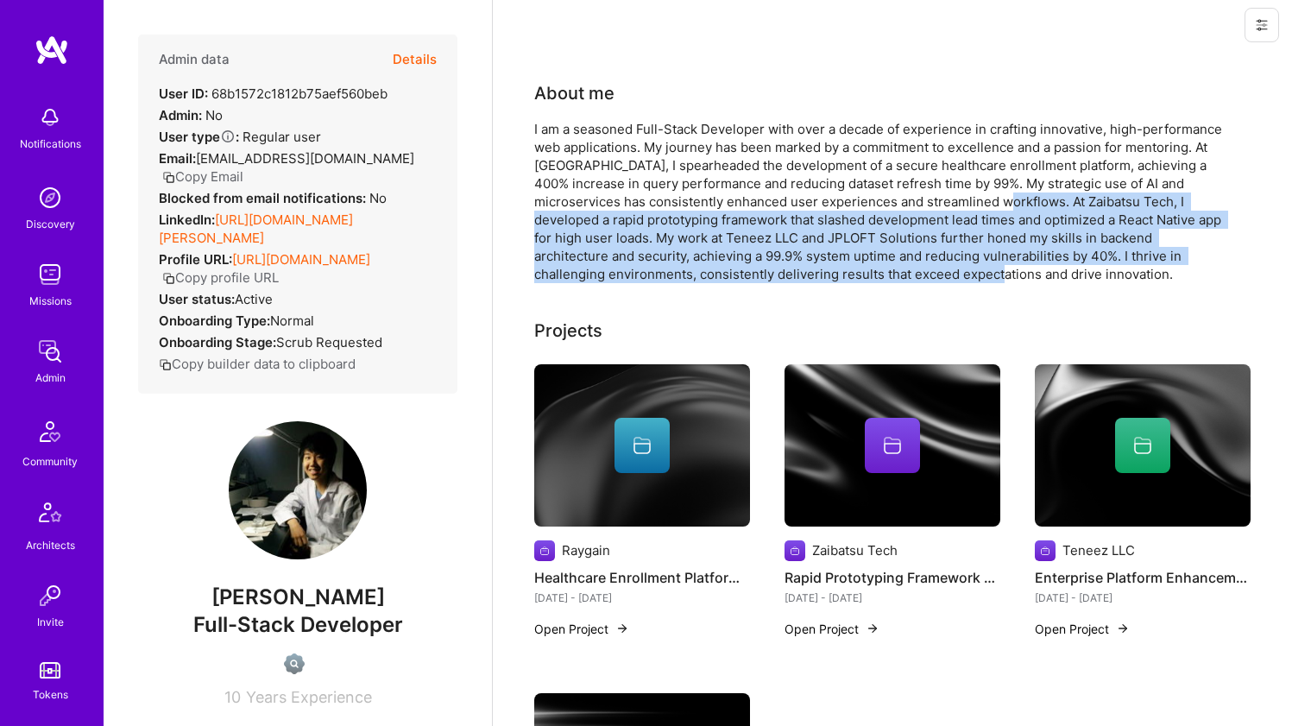
drag, startPoint x: 962, startPoint y: 195, endPoint x: 970, endPoint y: 266, distance: 71.3
click at [970, 266] on div "I am a seasoned Full-Stack Developer with over a decade of experience in crafti…" at bounding box center [879, 201] width 691 height 163
drag, startPoint x: 971, startPoint y: 267, endPoint x: 974, endPoint y: 201, distance: 65.7
click at [974, 201] on div "I am a seasoned Full-Stack Developer with over a decade of experience in crafti…" at bounding box center [879, 201] width 691 height 163
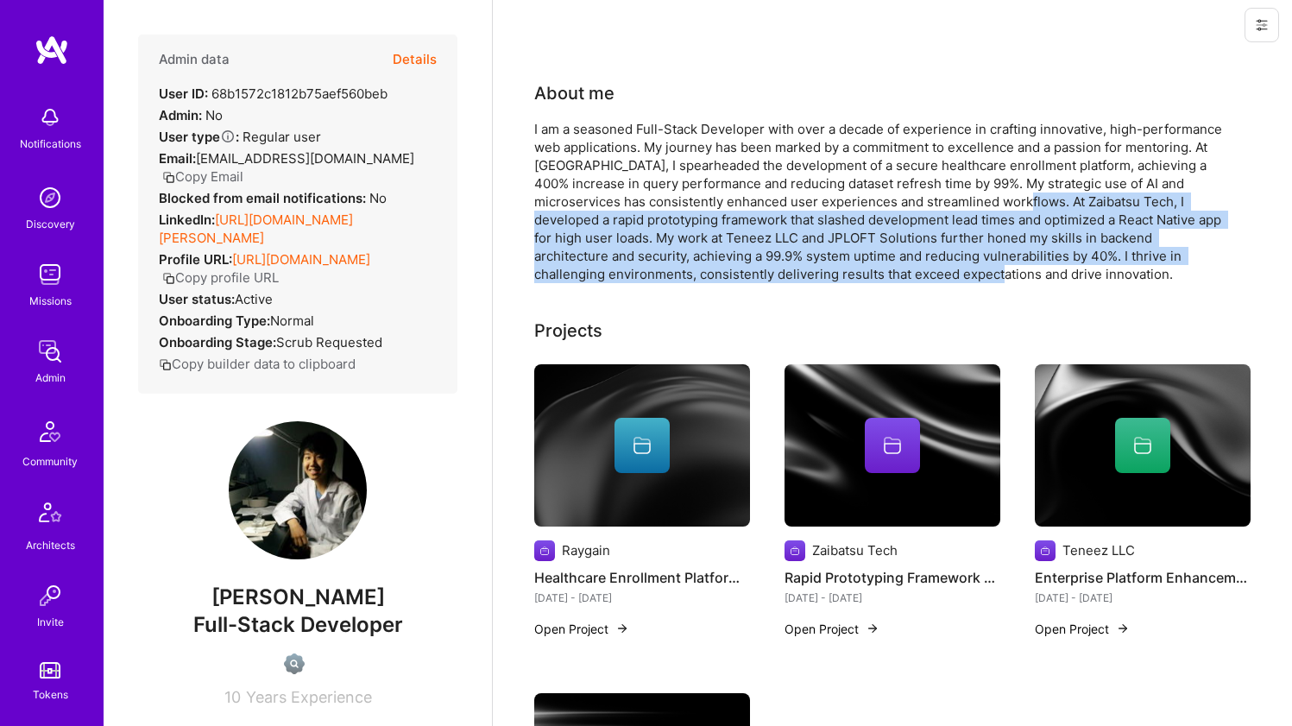
click at [974, 201] on div "I am a seasoned Full-Stack Developer with over a decade of experience in crafti…" at bounding box center [879, 201] width 691 height 163
drag, startPoint x: 974, startPoint y: 201, endPoint x: 973, endPoint y: 276, distance: 75.1
click at [973, 276] on div "I am a seasoned Full-Stack Developer with over a decade of experience in crafti…" at bounding box center [879, 201] width 691 height 163
drag, startPoint x: 973, startPoint y: 276, endPoint x: 977, endPoint y: 208, distance: 68.3
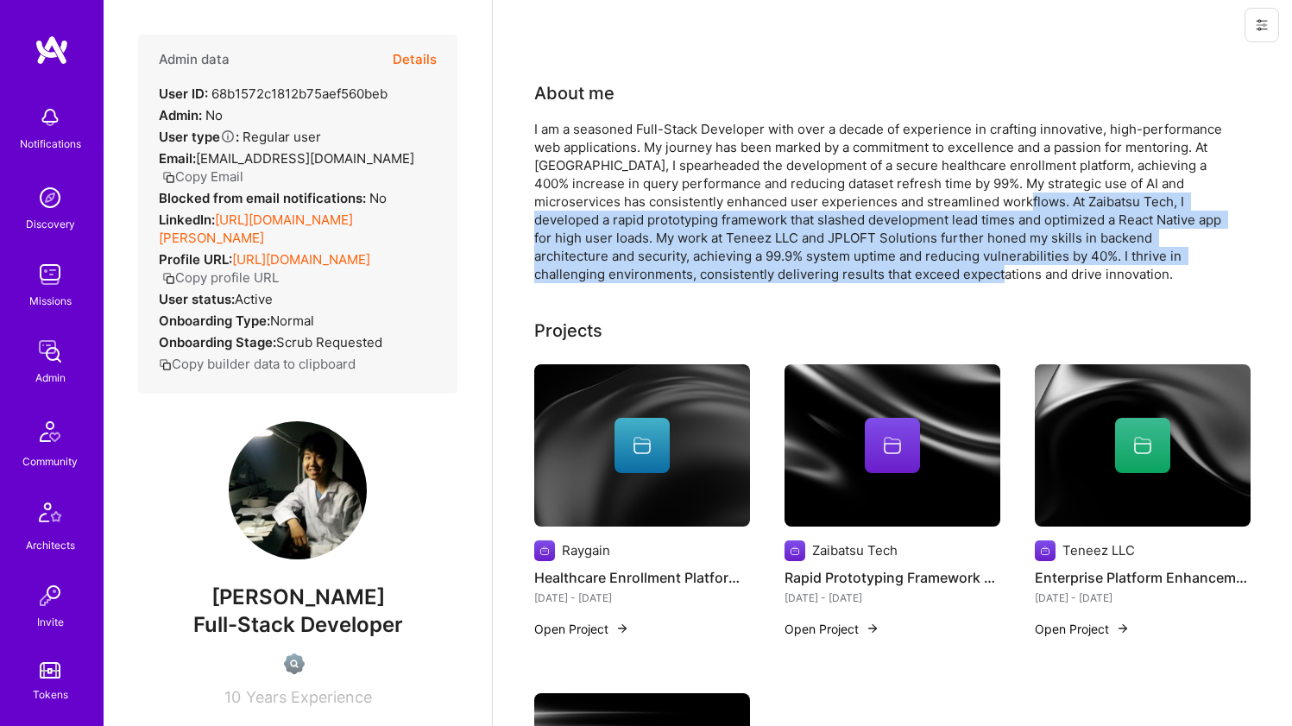
click at [977, 208] on div "I am a seasoned Full-Stack Developer with over a decade of experience in crafti…" at bounding box center [879, 201] width 691 height 163
drag, startPoint x: 977, startPoint y: 208, endPoint x: 974, endPoint y: 270, distance: 62.2
click at [974, 270] on div "I am a seasoned Full-Stack Developer with over a decade of experience in crafti…" at bounding box center [879, 201] width 691 height 163
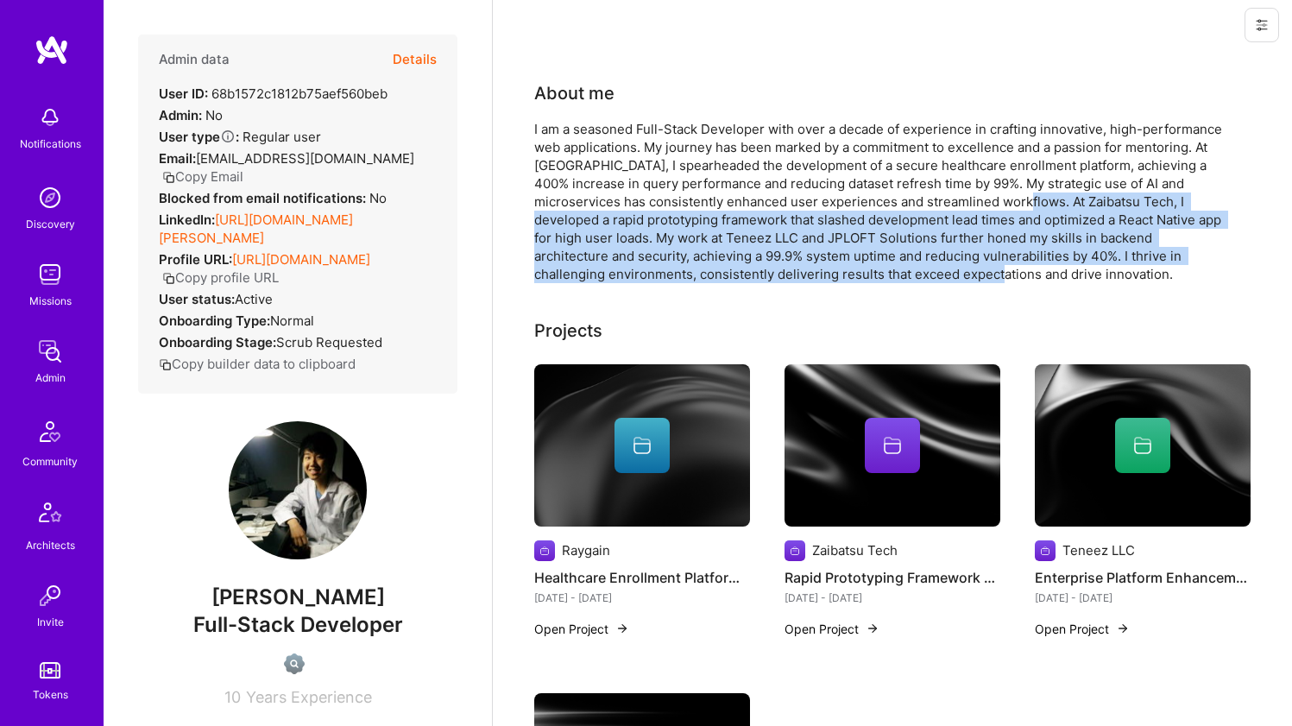
drag, startPoint x: 975, startPoint y: 264, endPoint x: 982, endPoint y: 205, distance: 59.2
click at [982, 205] on div "I am a seasoned Full-Stack Developer with over a decade of experience in crafti…" at bounding box center [879, 201] width 691 height 163
drag, startPoint x: 982, startPoint y: 205, endPoint x: 968, endPoint y: 287, distance: 82.5
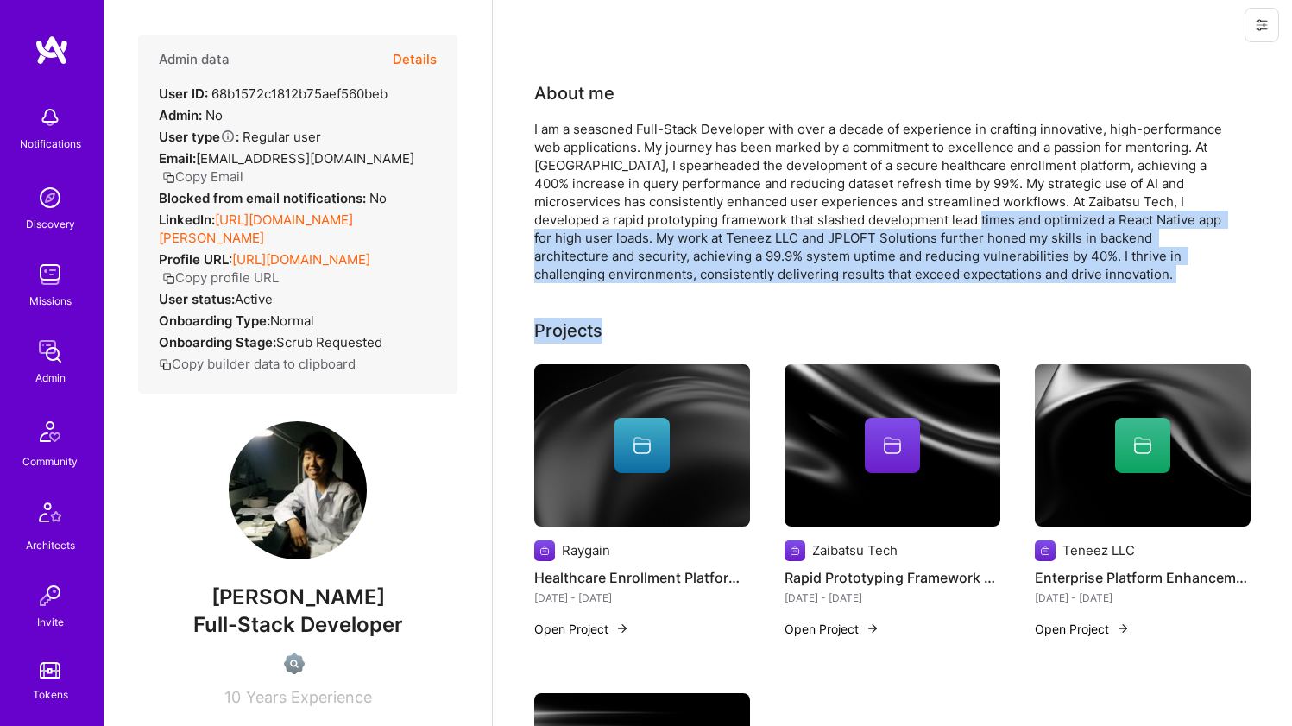
drag, startPoint x: 968, startPoint y: 287, endPoint x: 972, endPoint y: 211, distance: 76.1
click at [972, 211] on div "I am a seasoned Full-Stack Developer with over a decade of experience in crafti…" at bounding box center [879, 201] width 691 height 163
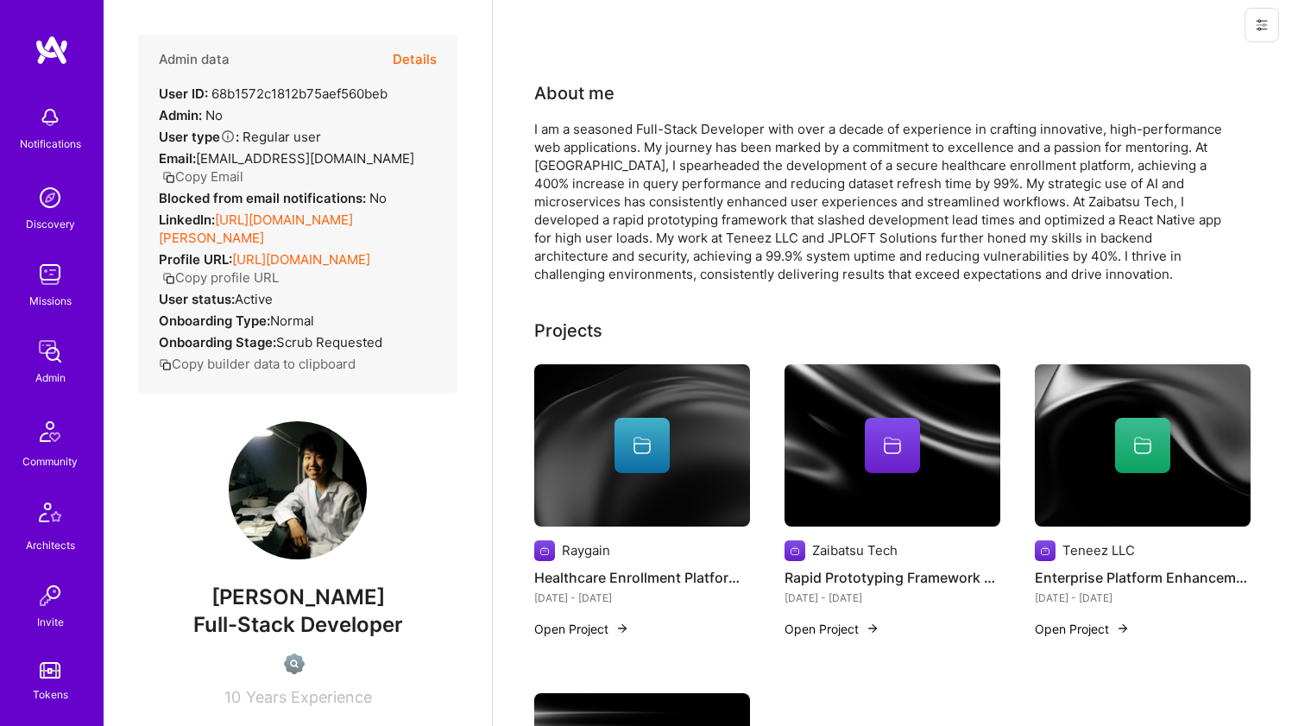
click at [967, 215] on div "I am a seasoned Full-Stack Developer with over a decade of experience in crafti…" at bounding box center [879, 201] width 691 height 163
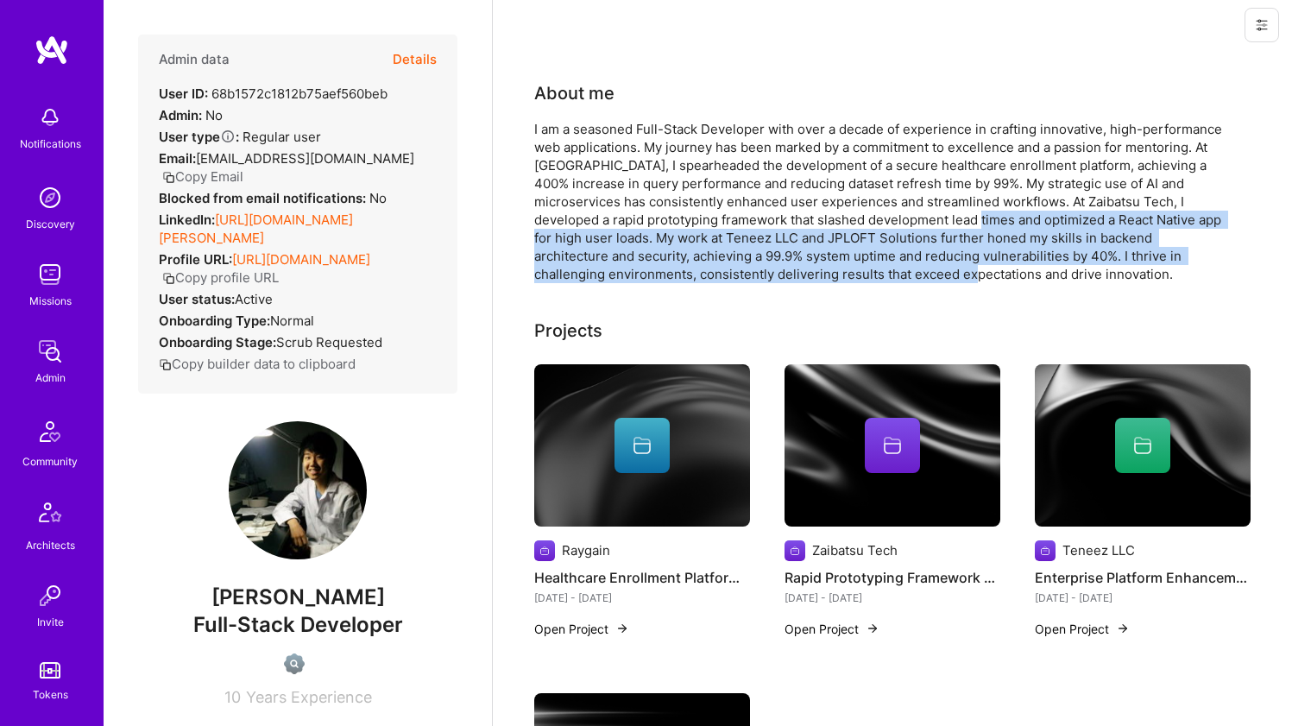
drag, startPoint x: 967, startPoint y: 215, endPoint x: 960, endPoint y: 273, distance: 58.2
click at [960, 273] on div "I am a seasoned Full-Stack Developer with over a decade of experience in crafti…" at bounding box center [879, 201] width 691 height 163
drag, startPoint x: 960, startPoint y: 273, endPoint x: 954, endPoint y: 223, distance: 50.4
click at [954, 224] on div "I am a seasoned Full-Stack Developer with over a decade of experience in crafti…" at bounding box center [879, 201] width 691 height 163
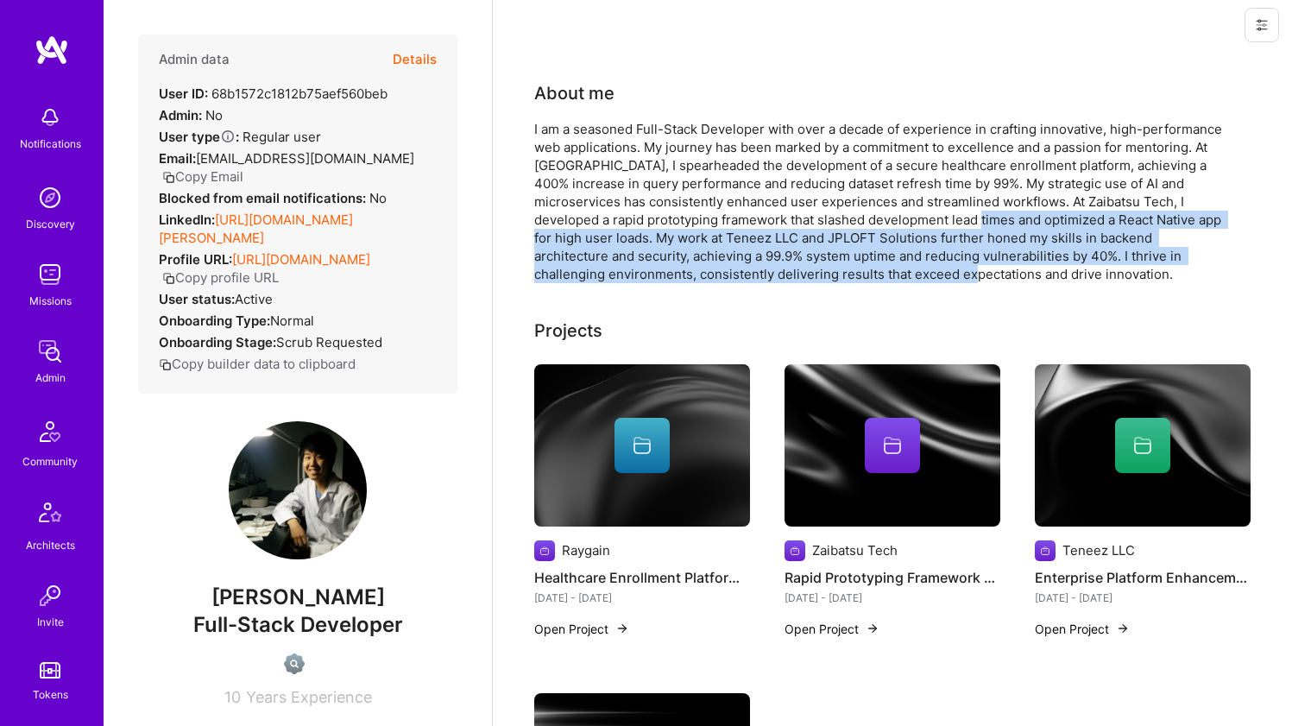
click at [954, 223] on div "I am a seasoned Full-Stack Developer with over a decade of experience in crafti…" at bounding box center [879, 201] width 691 height 163
drag, startPoint x: 954, startPoint y: 223, endPoint x: 950, endPoint y: 265, distance: 42.4
click at [950, 265] on div "I am a seasoned Full-Stack Developer with over a decade of experience in crafti…" at bounding box center [879, 201] width 691 height 163
click at [950, 264] on div "I am a seasoned Full-Stack Developer with over a decade of experience in crafti…" at bounding box center [879, 201] width 691 height 163
drag, startPoint x: 950, startPoint y: 264, endPoint x: 954, endPoint y: 222, distance: 42.4
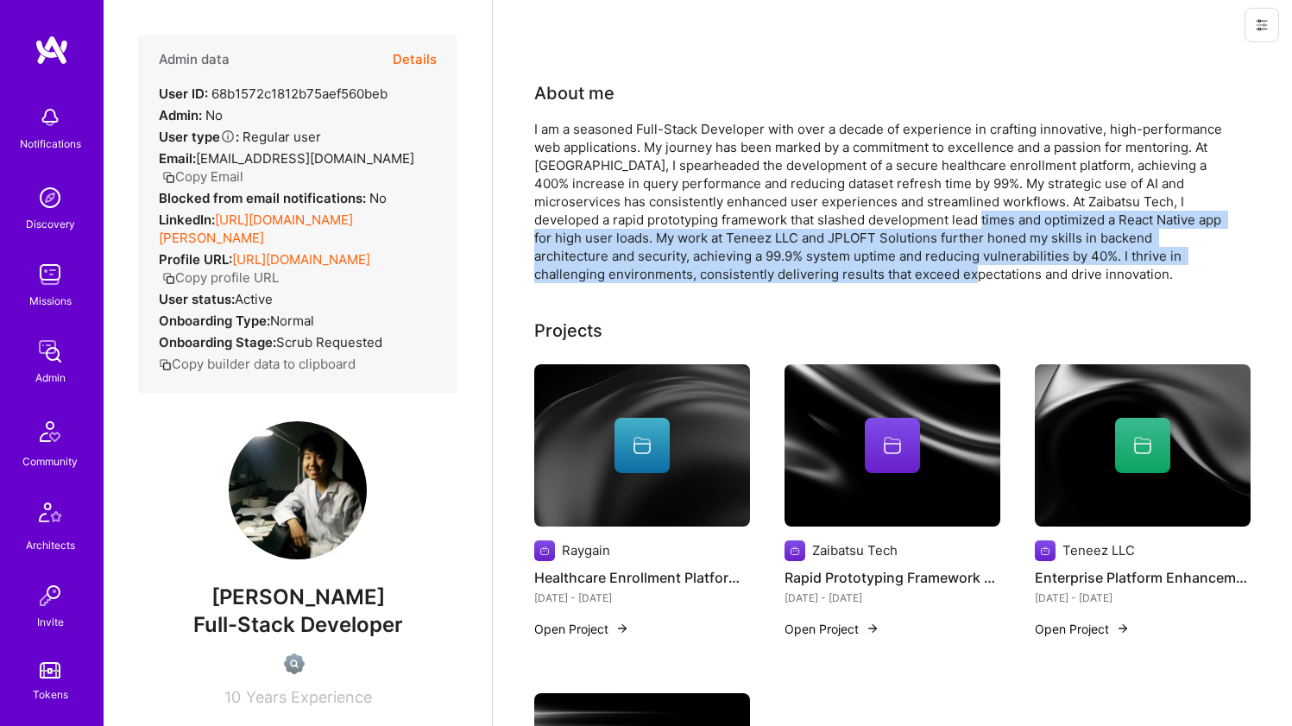
click at [954, 222] on div "I am a seasoned Full-Stack Developer with over a decade of experience in crafti…" at bounding box center [879, 201] width 691 height 163
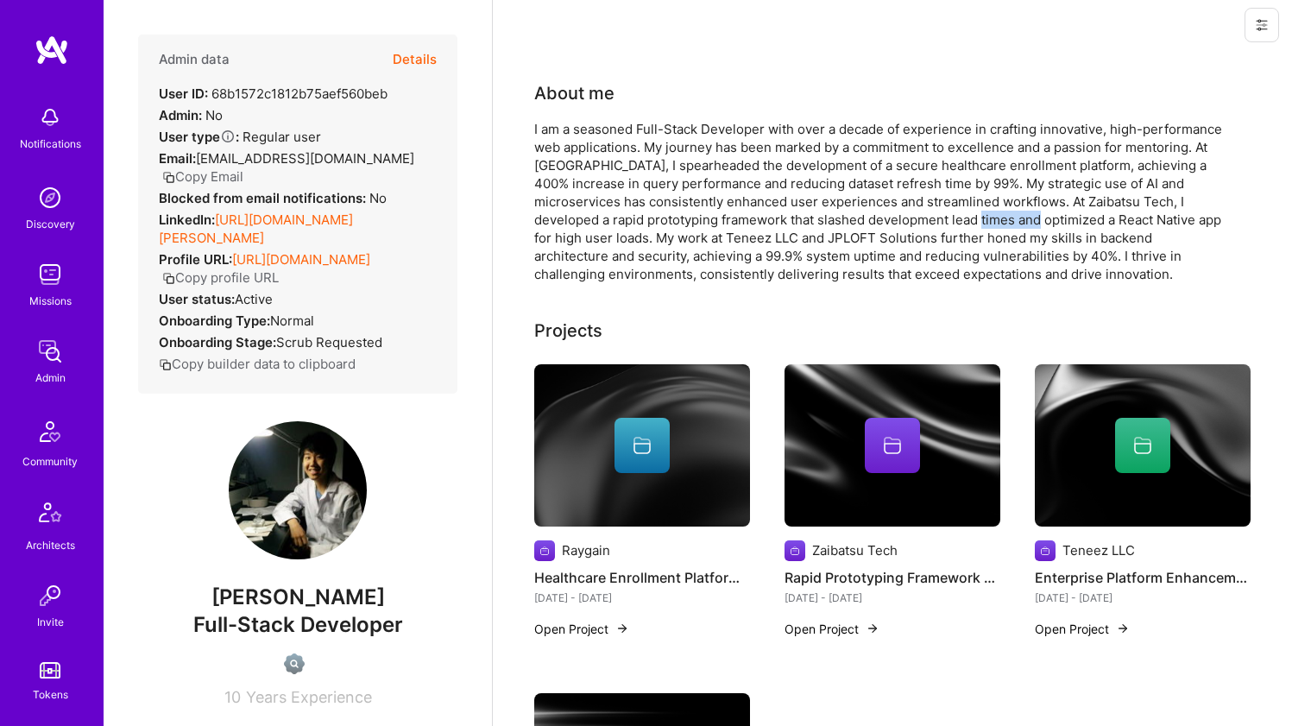
click at [956, 226] on div "I am a seasoned Full-Stack Developer with over a decade of experience in crafti…" at bounding box center [879, 201] width 691 height 163
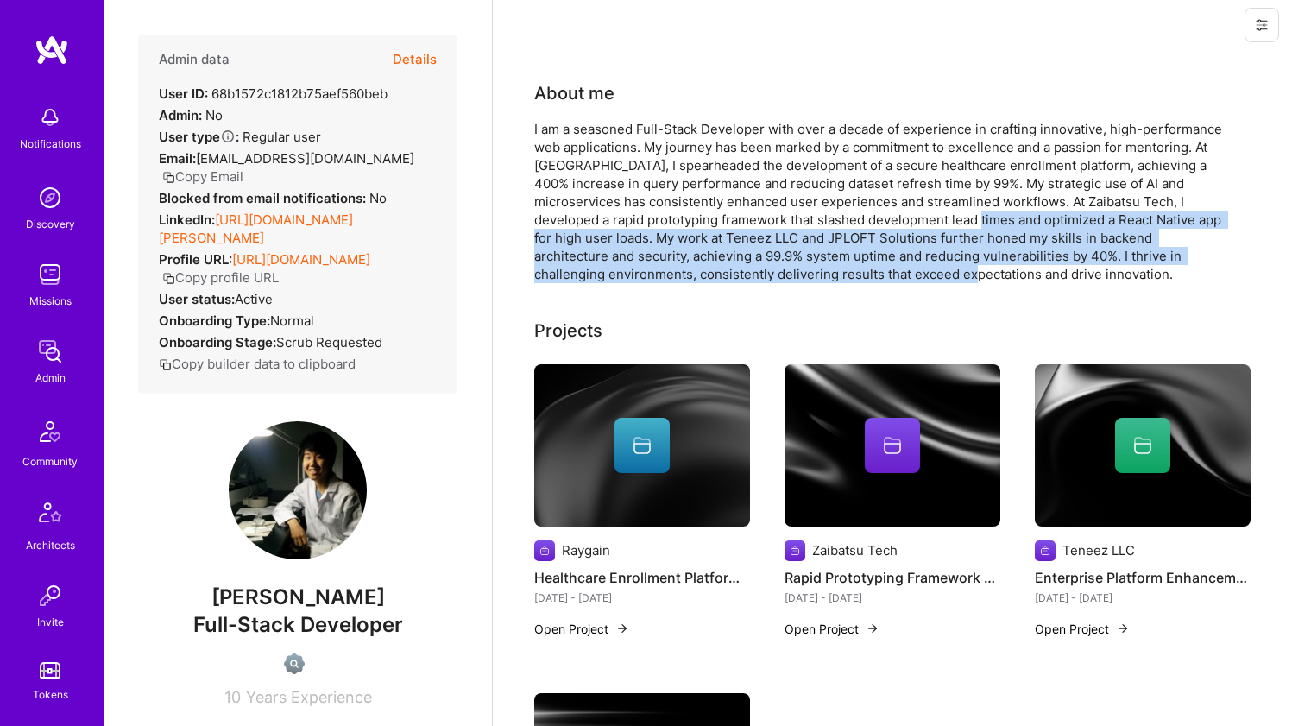
drag, startPoint x: 956, startPoint y: 226, endPoint x: 950, endPoint y: 267, distance: 41.0
click at [950, 267] on div "I am a seasoned Full-Stack Developer with over a decade of experience in crafti…" at bounding box center [879, 201] width 691 height 163
drag, startPoint x: 950, startPoint y: 267, endPoint x: 955, endPoint y: 218, distance: 49.5
click at [955, 218] on div "I am a seasoned Full-Stack Developer with over a decade of experience in crafti…" at bounding box center [879, 201] width 691 height 163
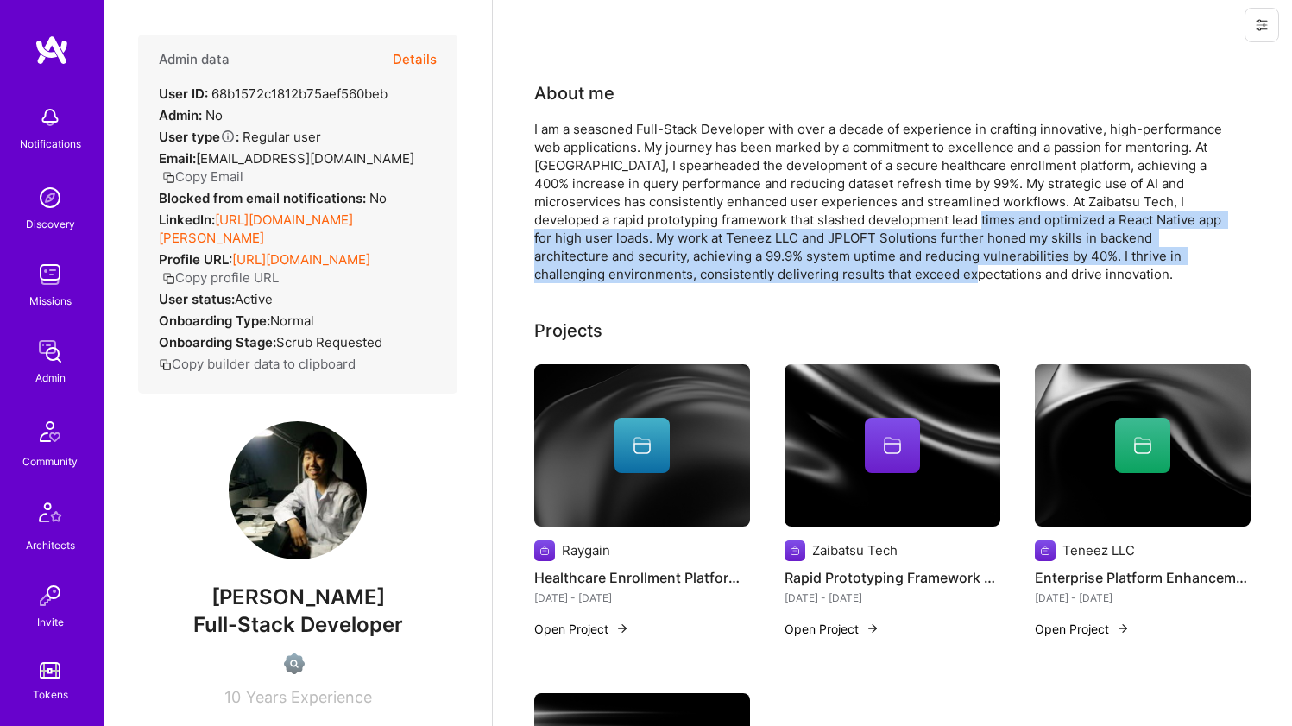
click at [955, 218] on div "I am a seasoned Full-Stack Developer with over a decade of experience in crafti…" at bounding box center [879, 201] width 691 height 163
drag, startPoint x: 955, startPoint y: 218, endPoint x: 954, endPoint y: 268, distance: 50.1
click at [954, 268] on div "I am a seasoned Full-Stack Developer with over a decade of experience in crafti…" at bounding box center [879, 201] width 691 height 163
click at [954, 218] on div "I am a seasoned Full-Stack Developer with over a decade of experience in crafti…" at bounding box center [879, 201] width 691 height 163
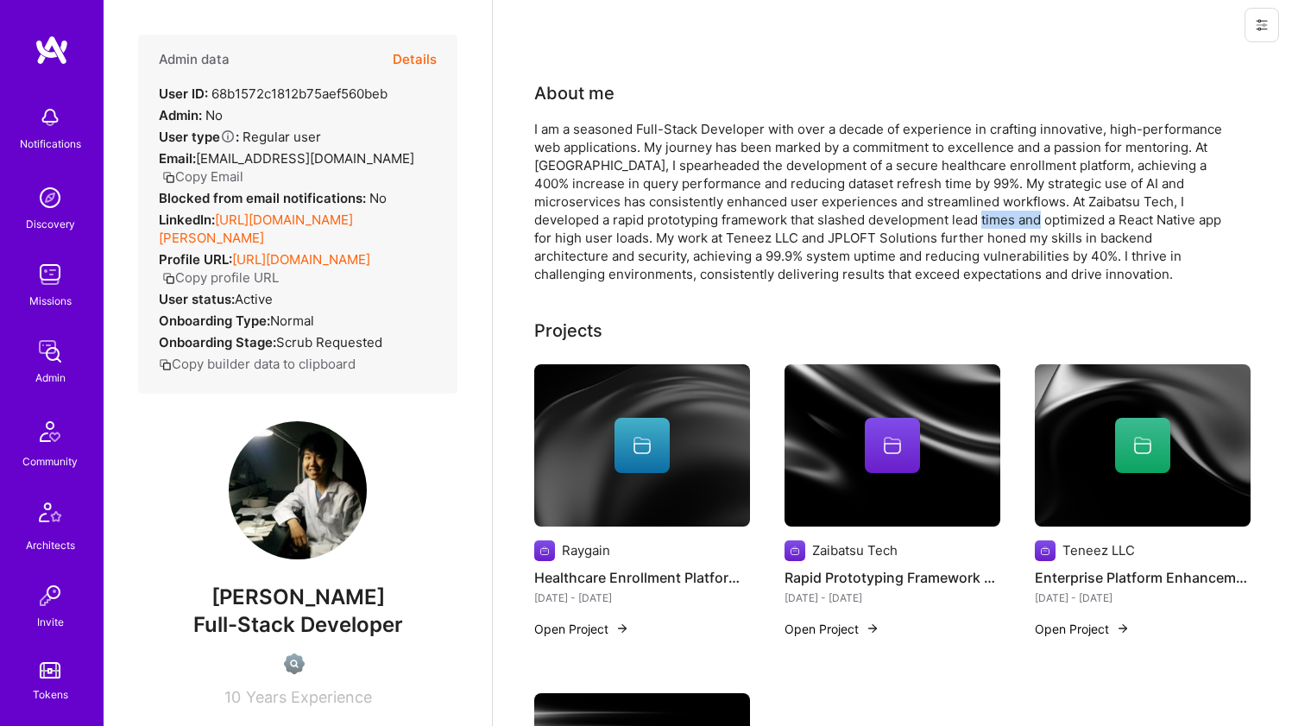
click at [954, 218] on div "I am a seasoned Full-Stack Developer with over a decade of experience in crafti…" at bounding box center [879, 201] width 691 height 163
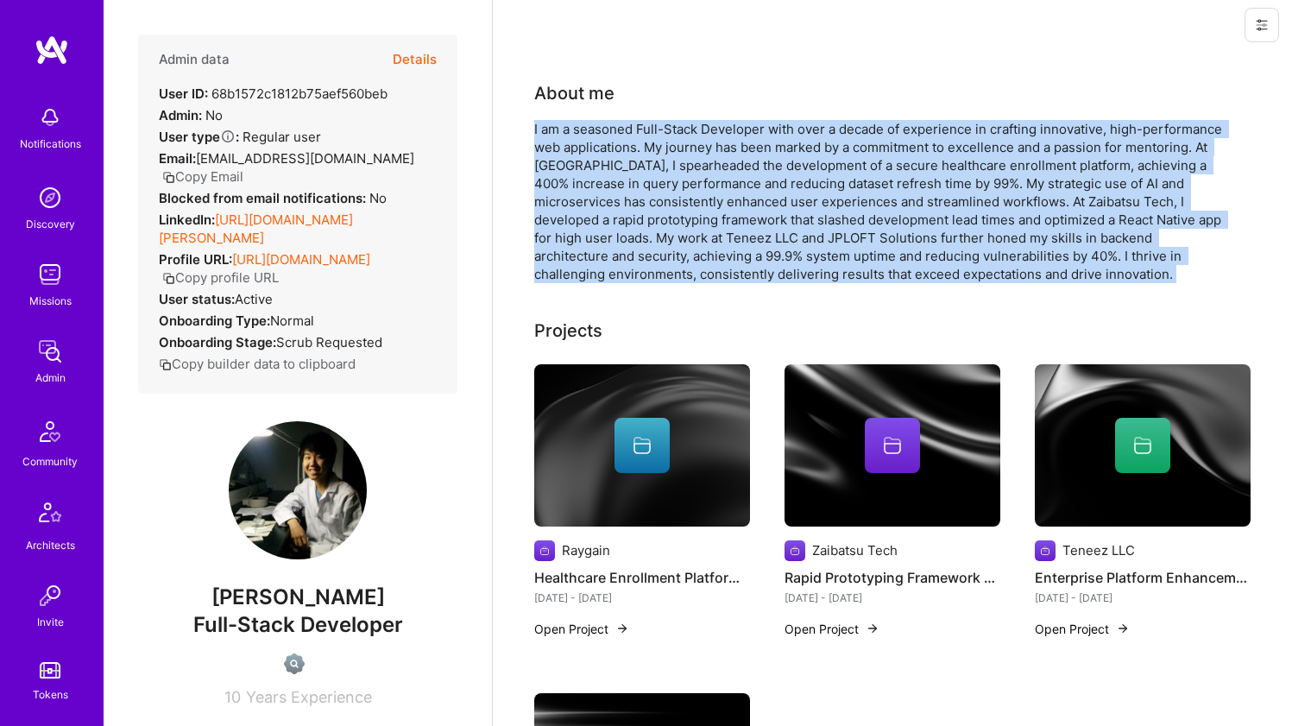
click at [954, 218] on div "I am a seasoned Full-Stack Developer with over a decade of experience in crafti…" at bounding box center [879, 201] width 691 height 163
click at [774, 226] on div "I am a seasoned Full-Stack Developer with over a decade of experience in crafti…" at bounding box center [879, 201] width 691 height 163
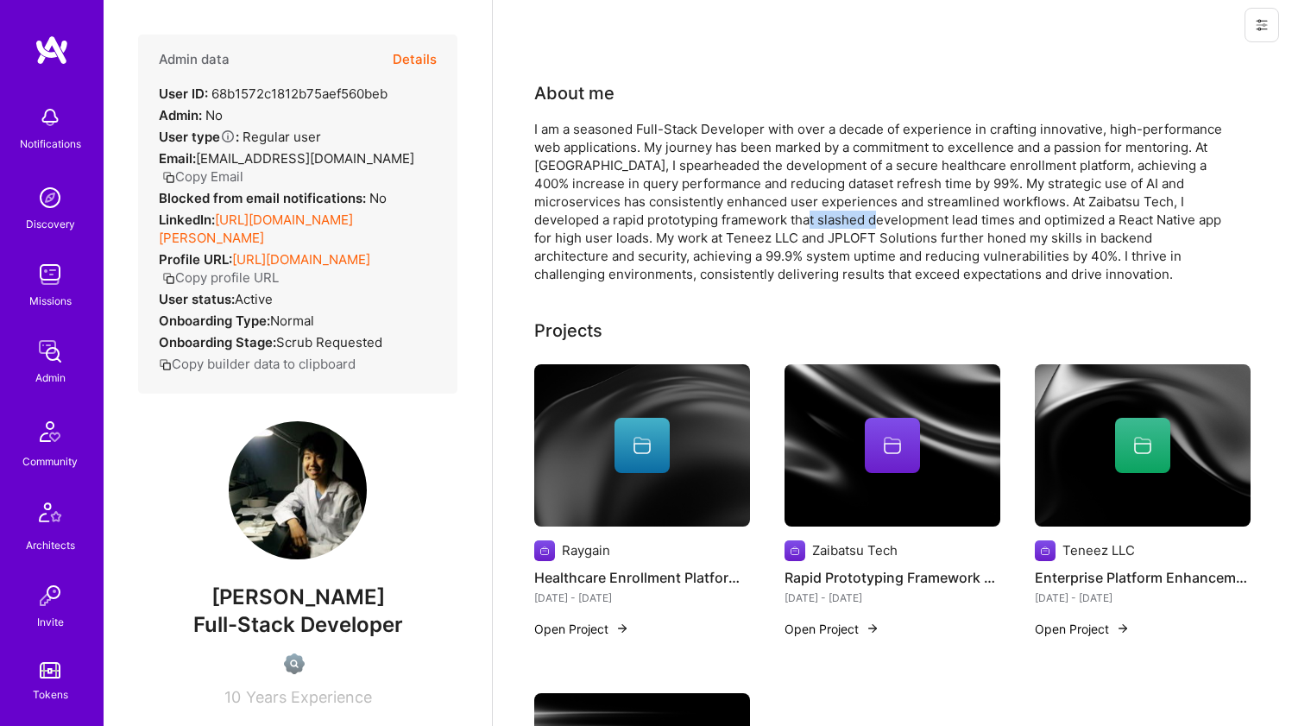
click at [774, 226] on div "I am a seasoned Full-Stack Developer with over a decade of experience in crafti…" at bounding box center [879, 201] width 691 height 163
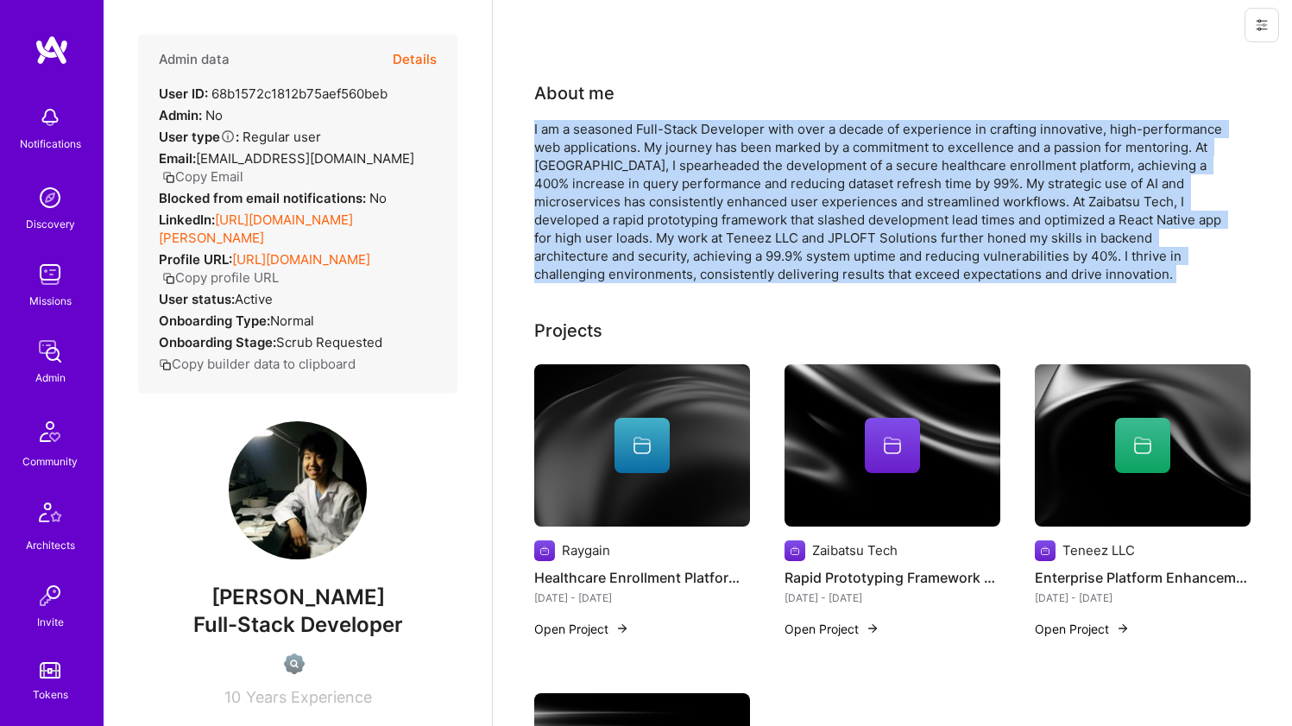
click at [773, 227] on div "I am a seasoned Full-Stack Developer with over a decade of experience in crafti…" at bounding box center [879, 201] width 691 height 163
click at [773, 271] on div "I am a seasoned Full-Stack Developer with over a decade of experience in crafti…" at bounding box center [879, 201] width 691 height 163
click at [910, 272] on div "I am a seasoned Full-Stack Developer with over a decade of experience in crafti…" at bounding box center [879, 201] width 691 height 163
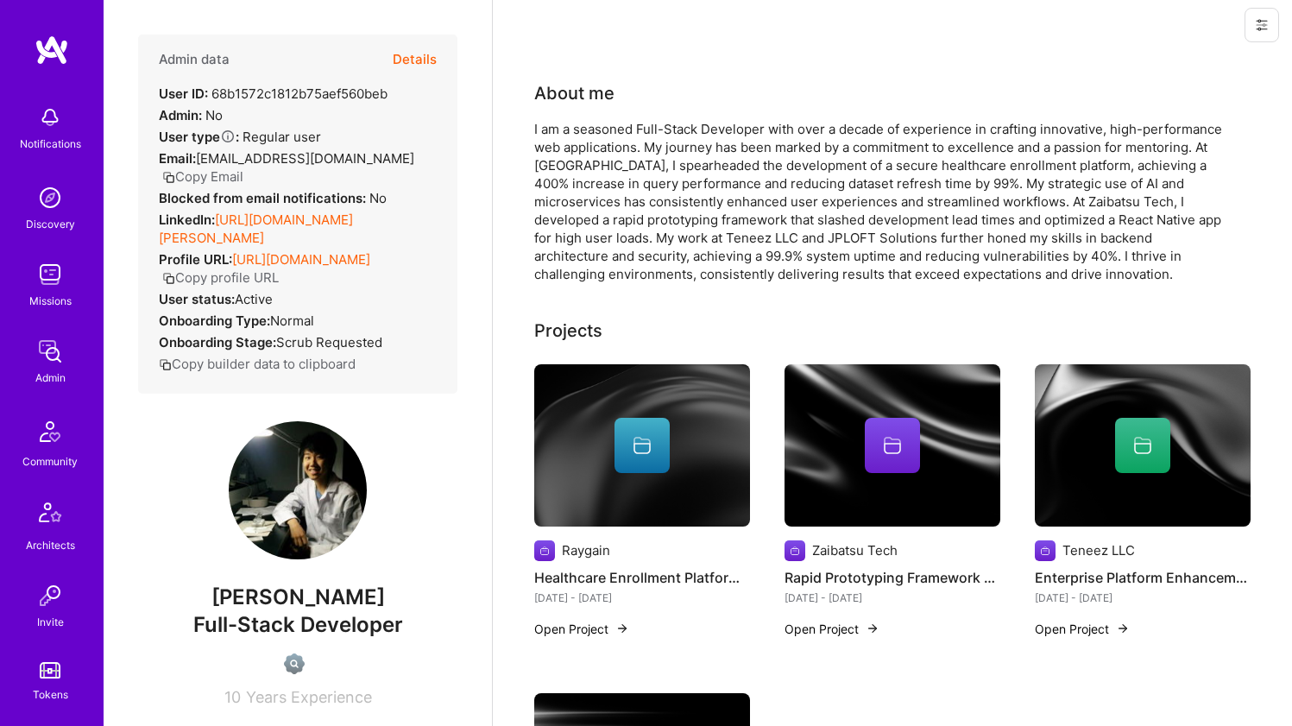
click at [962, 202] on div "I am a seasoned Full-Stack Developer with over a decade of experience in crafti…" at bounding box center [879, 201] width 691 height 163
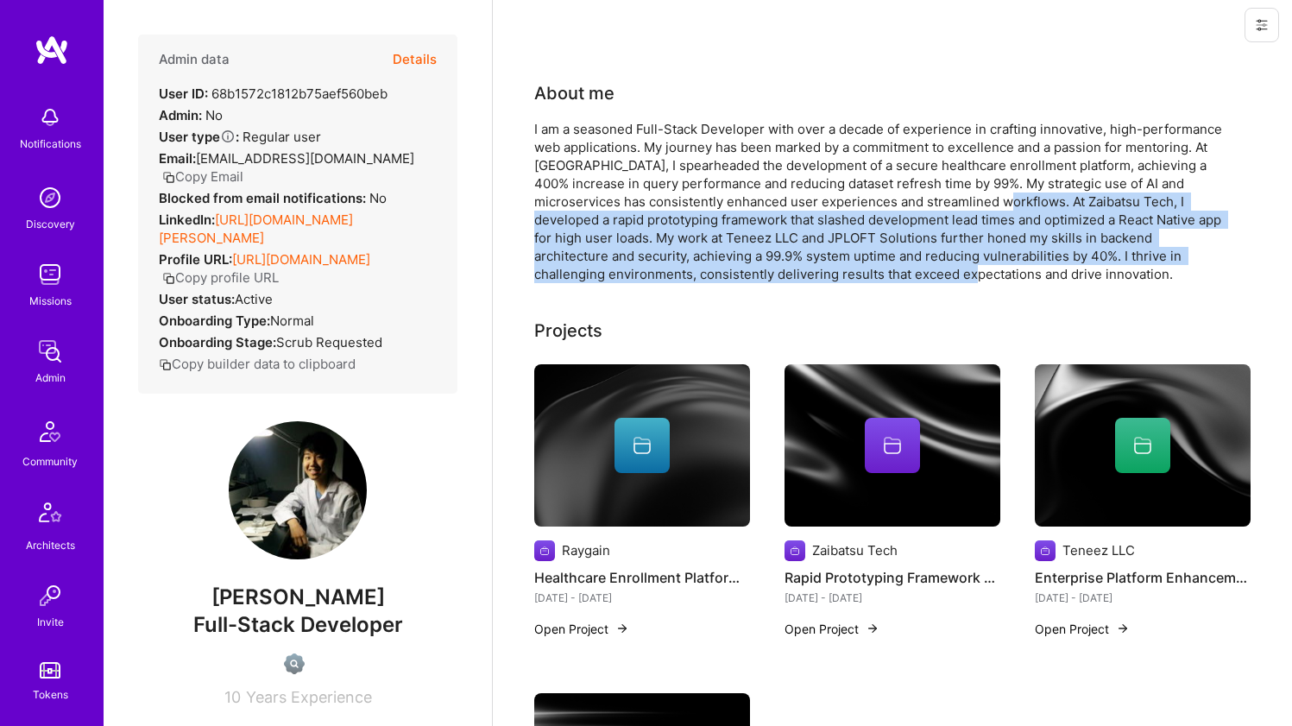
drag, startPoint x: 962, startPoint y: 202, endPoint x: 957, endPoint y: 274, distance: 72.7
click at [957, 274] on div "I am a seasoned Full-Stack Developer with over a decade of experience in crafti…" at bounding box center [879, 201] width 691 height 163
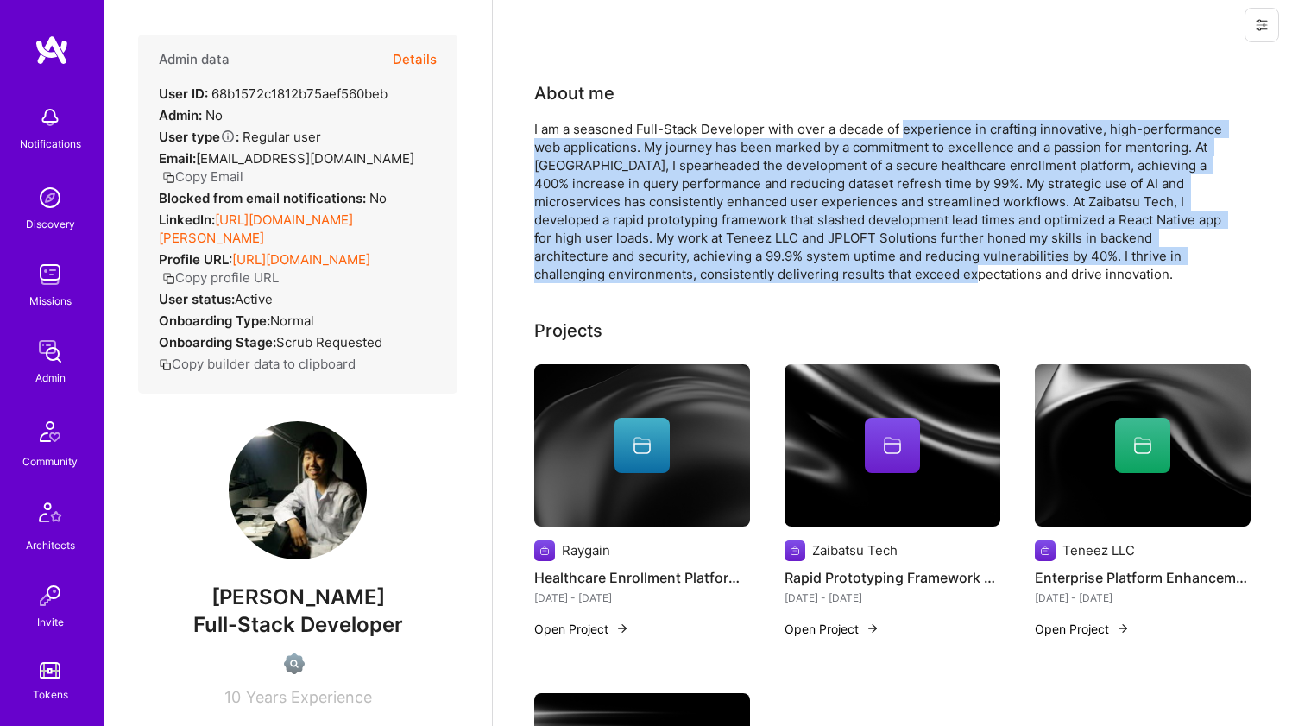
drag, startPoint x: 957, startPoint y: 274, endPoint x: 959, endPoint y: 123, distance: 151.1
click at [959, 123] on div "I am a seasoned Full-Stack Developer with over a decade of experience in crafti…" at bounding box center [879, 201] width 691 height 163
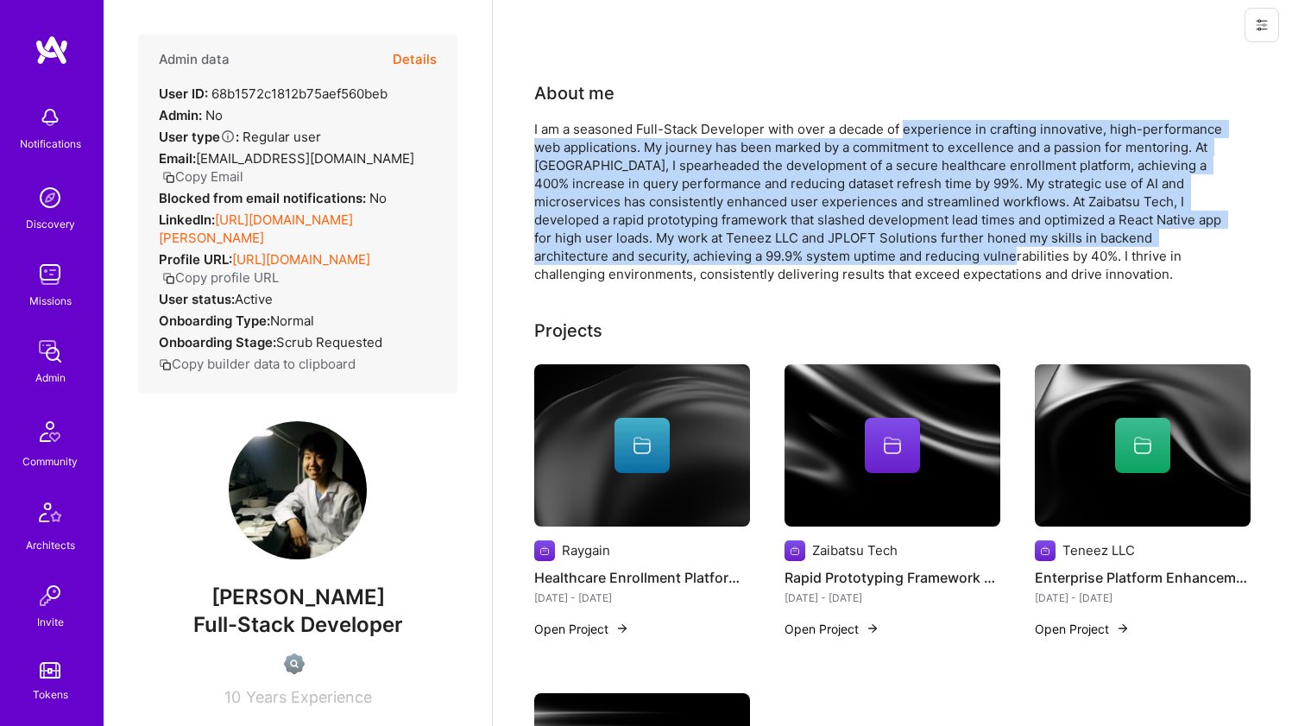
drag, startPoint x: 959, startPoint y: 123, endPoint x: 940, endPoint y: 262, distance: 140.3
click at [941, 262] on div "I am a seasoned Full-Stack Developer with over a decade of experience in crafti…" at bounding box center [879, 201] width 691 height 163
click at [940, 262] on div "I am a seasoned Full-Stack Developer with over a decade of experience in crafti…" at bounding box center [879, 201] width 691 height 163
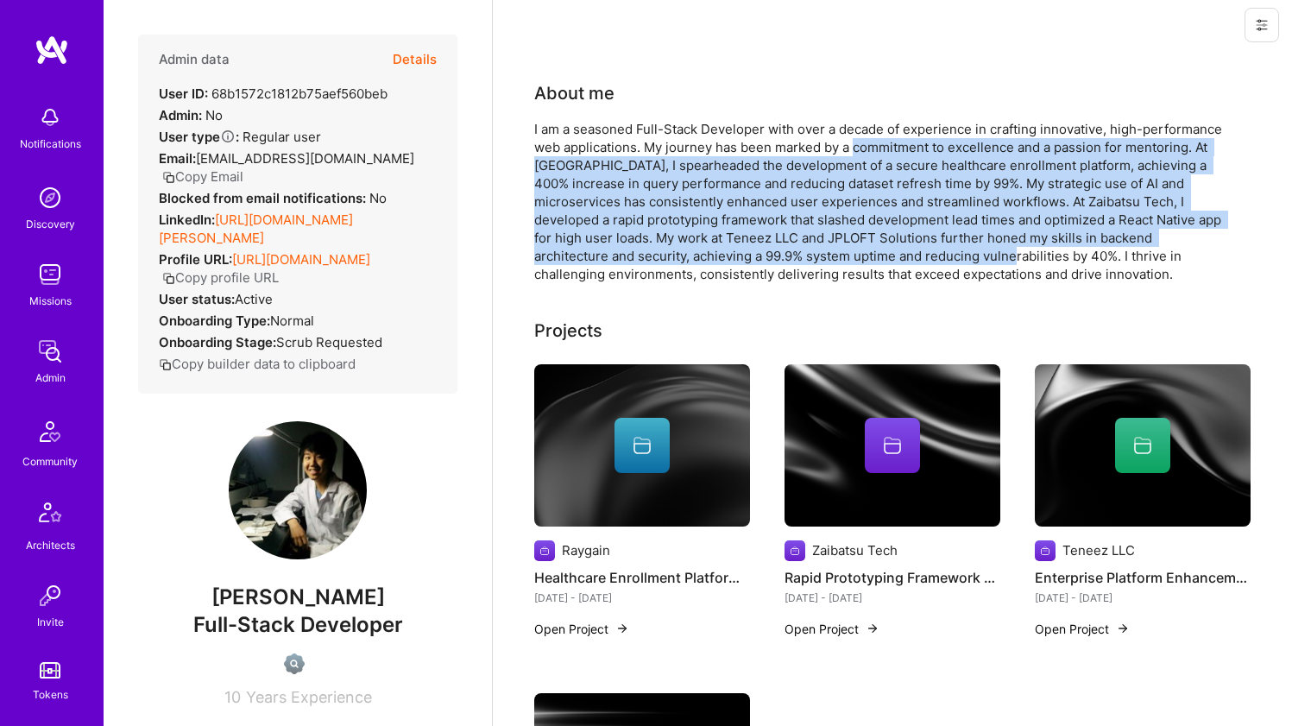
drag, startPoint x: 940, startPoint y: 262, endPoint x: 905, endPoint y: 147, distance: 121.0
click at [905, 148] on div "I am a seasoned Full-Stack Developer with over a decade of experience in crafti…" at bounding box center [879, 201] width 691 height 163
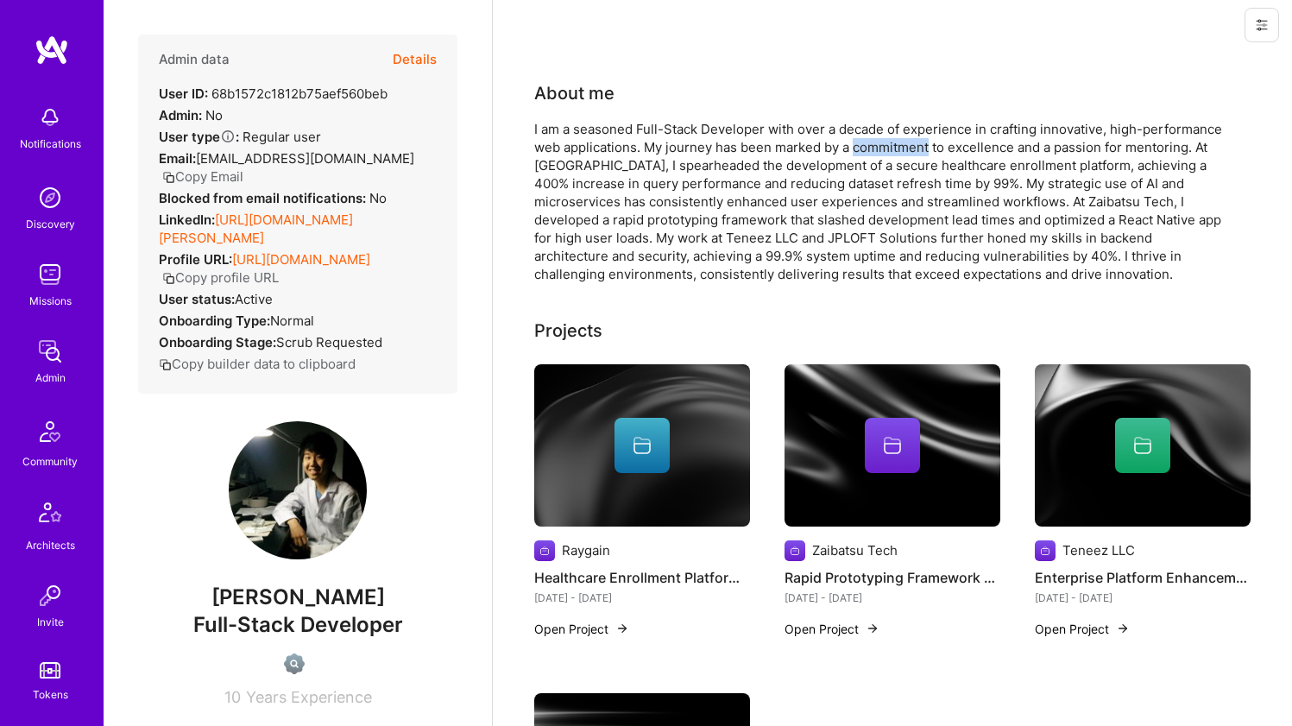
click at [905, 146] on div "I am a seasoned Full-Stack Developer with over a decade of experience in crafti…" at bounding box center [879, 201] width 691 height 163
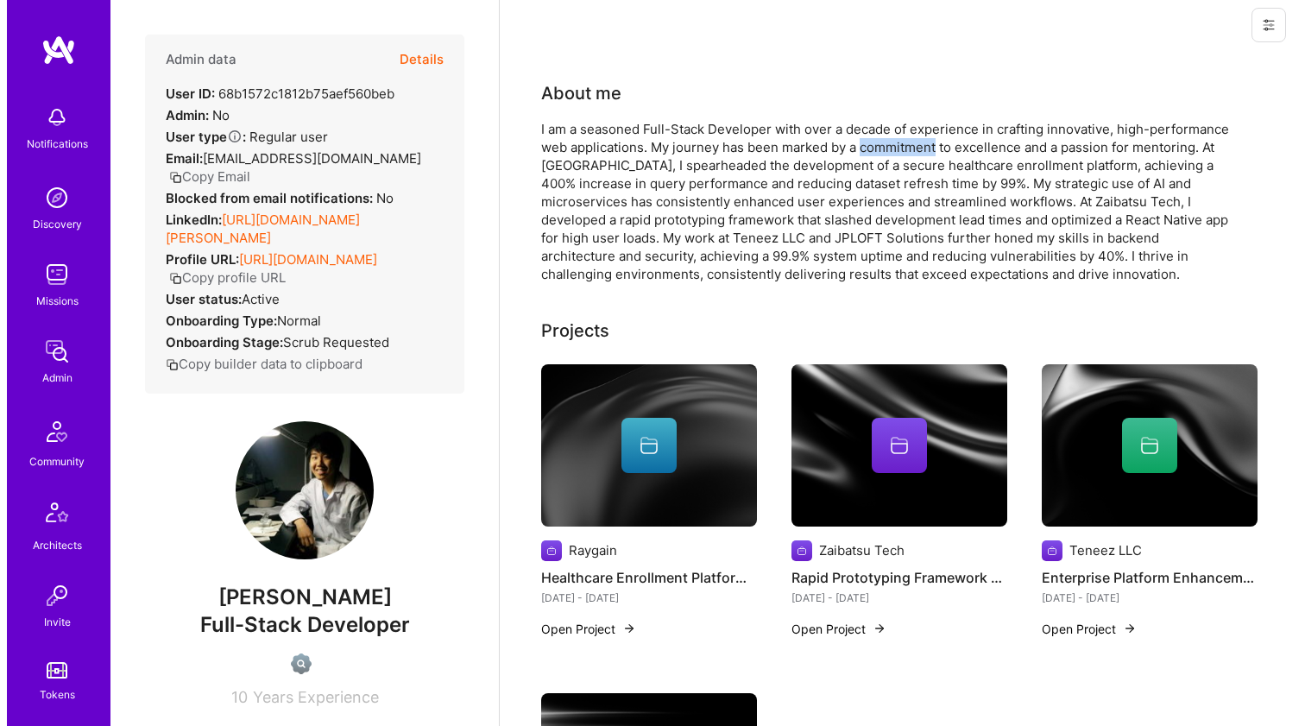
scroll to position [45, 0]
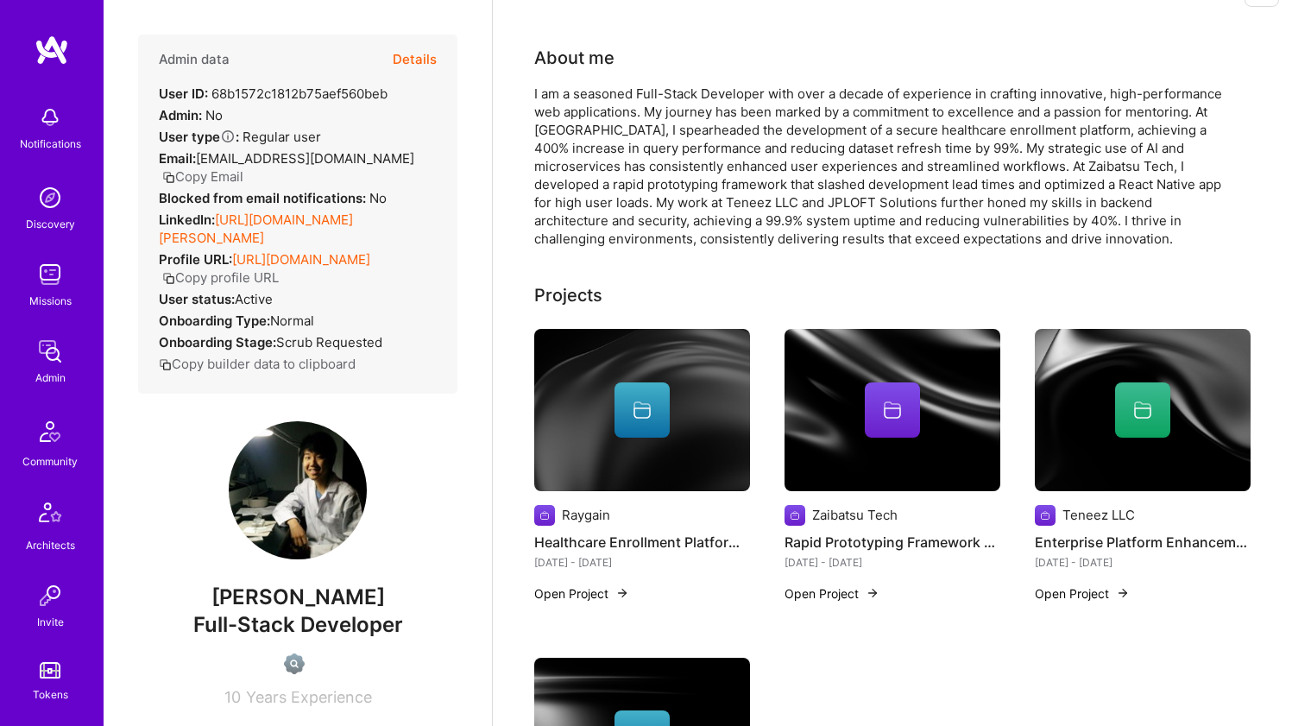
click at [663, 397] on div at bounding box center [642, 409] width 55 height 55
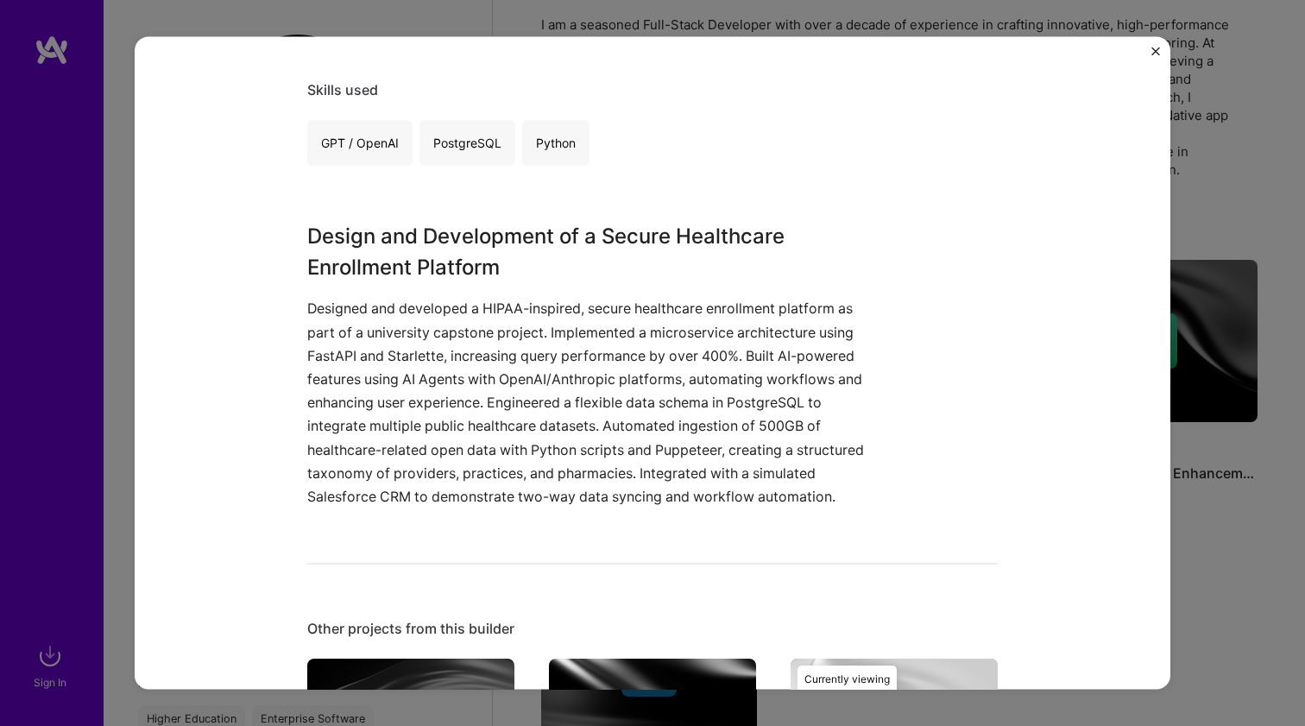
scroll to position [310, 0]
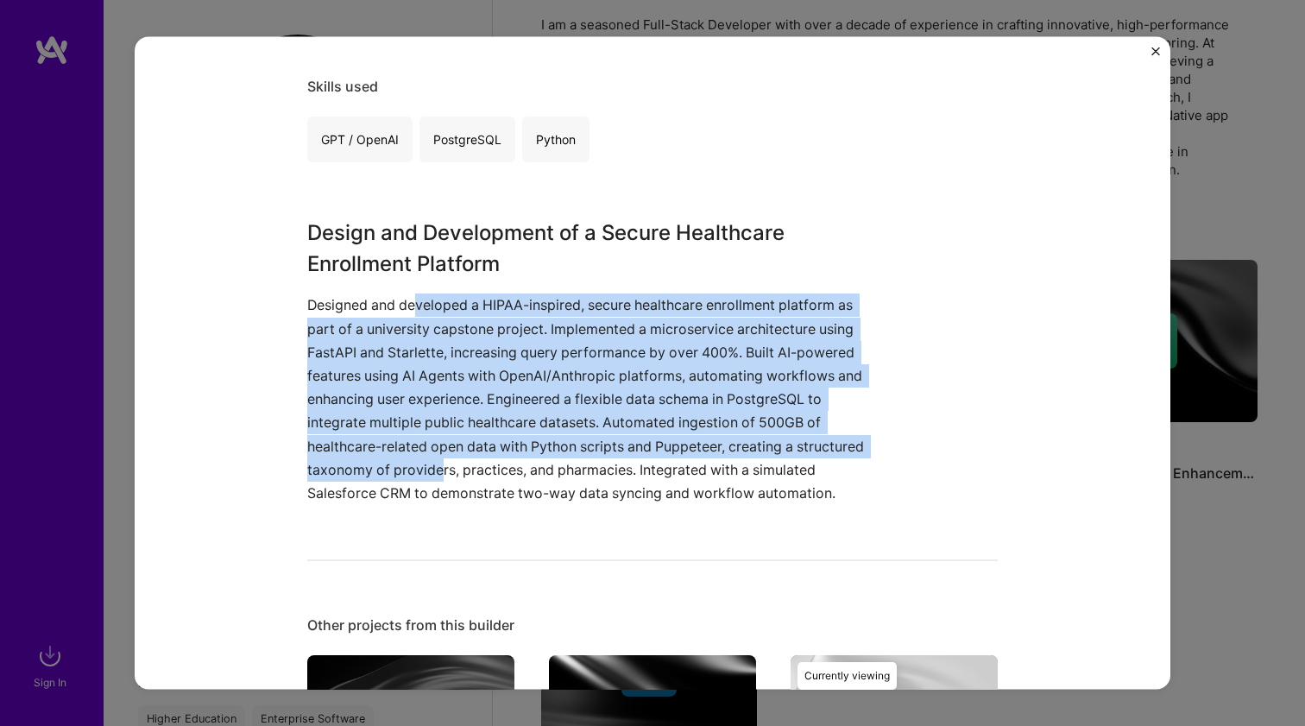
drag, startPoint x: 408, startPoint y: 302, endPoint x: 508, endPoint y: 457, distance: 184.4
click at [508, 457] on p "Designed and developed a HIPAA-inspired, secure healthcare enrollment platform …" at bounding box center [587, 398] width 561 height 211
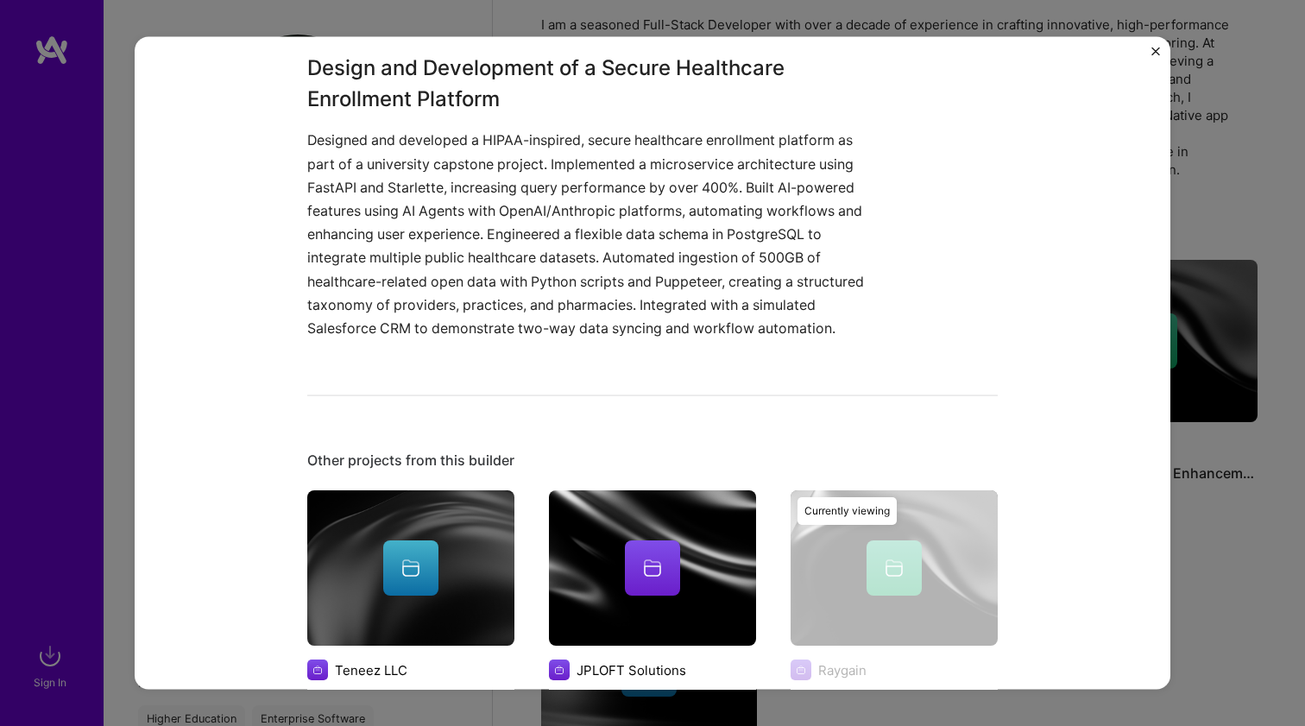
scroll to position [940, 0]
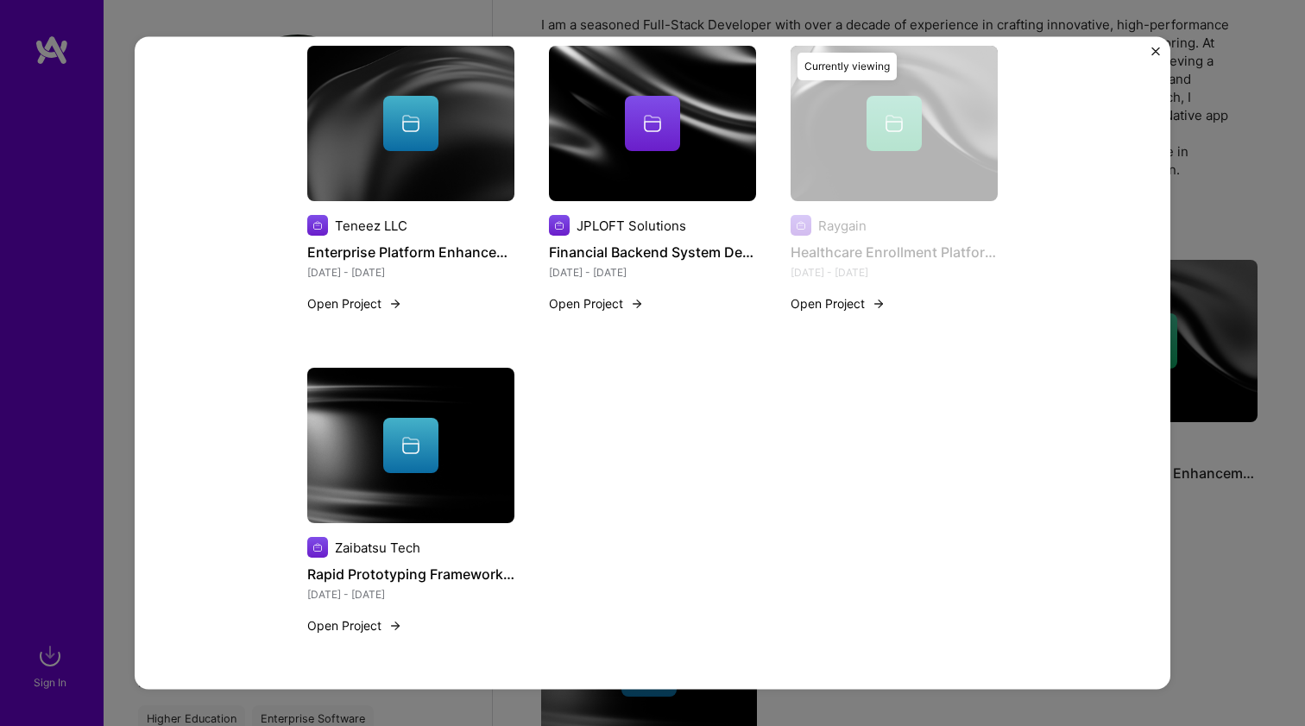
click at [697, 152] on img at bounding box center [652, 123] width 207 height 155
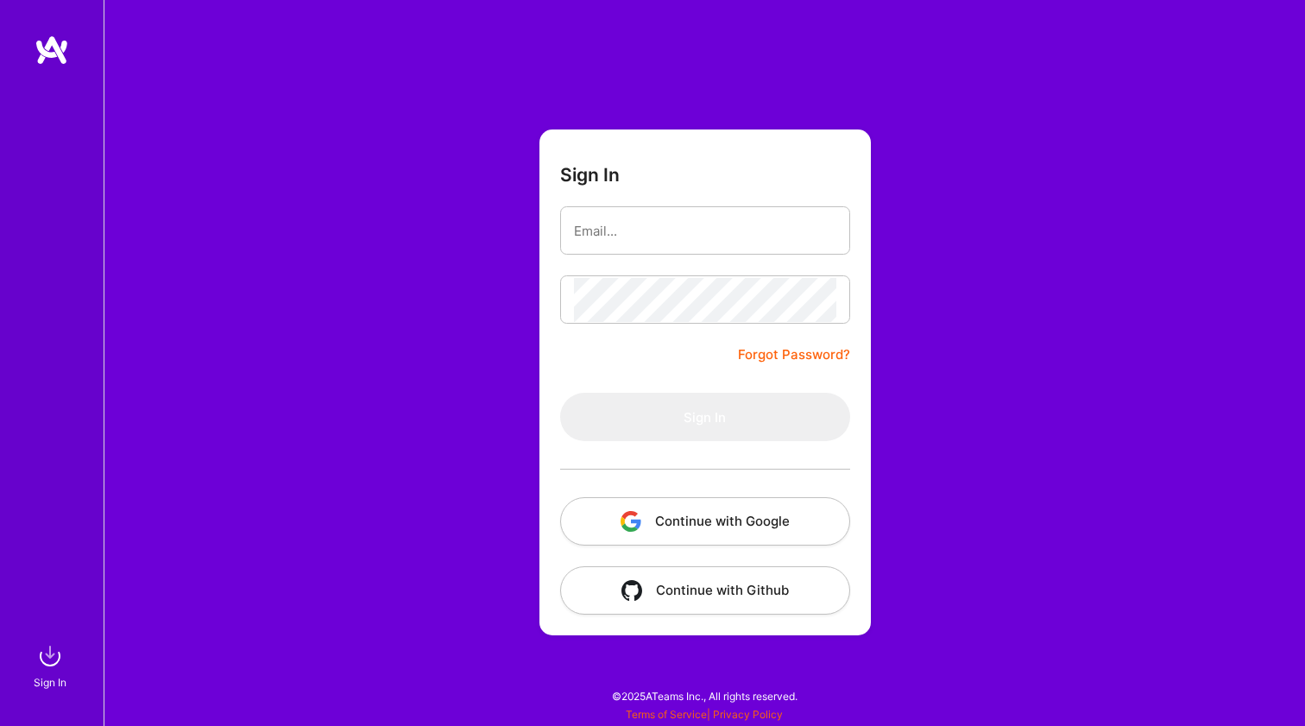
click at [715, 512] on button "Continue with Google" at bounding box center [705, 521] width 290 height 48
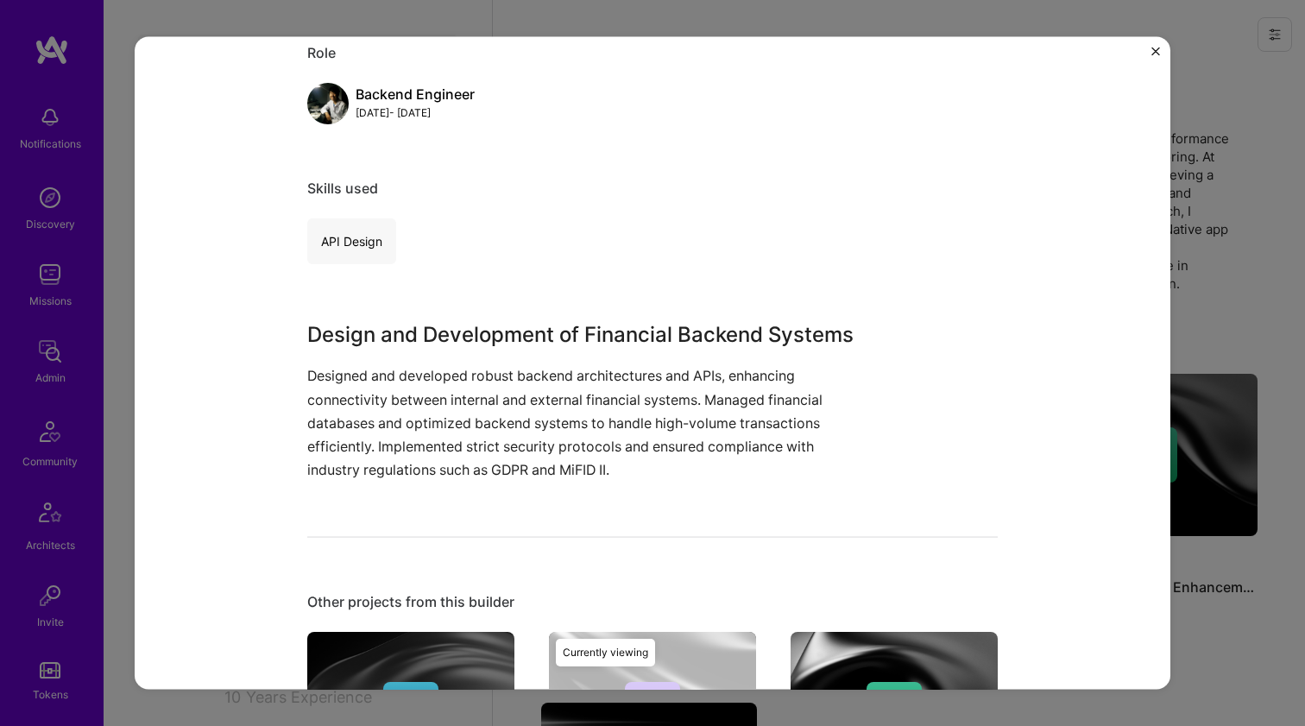
scroll to position [211, 0]
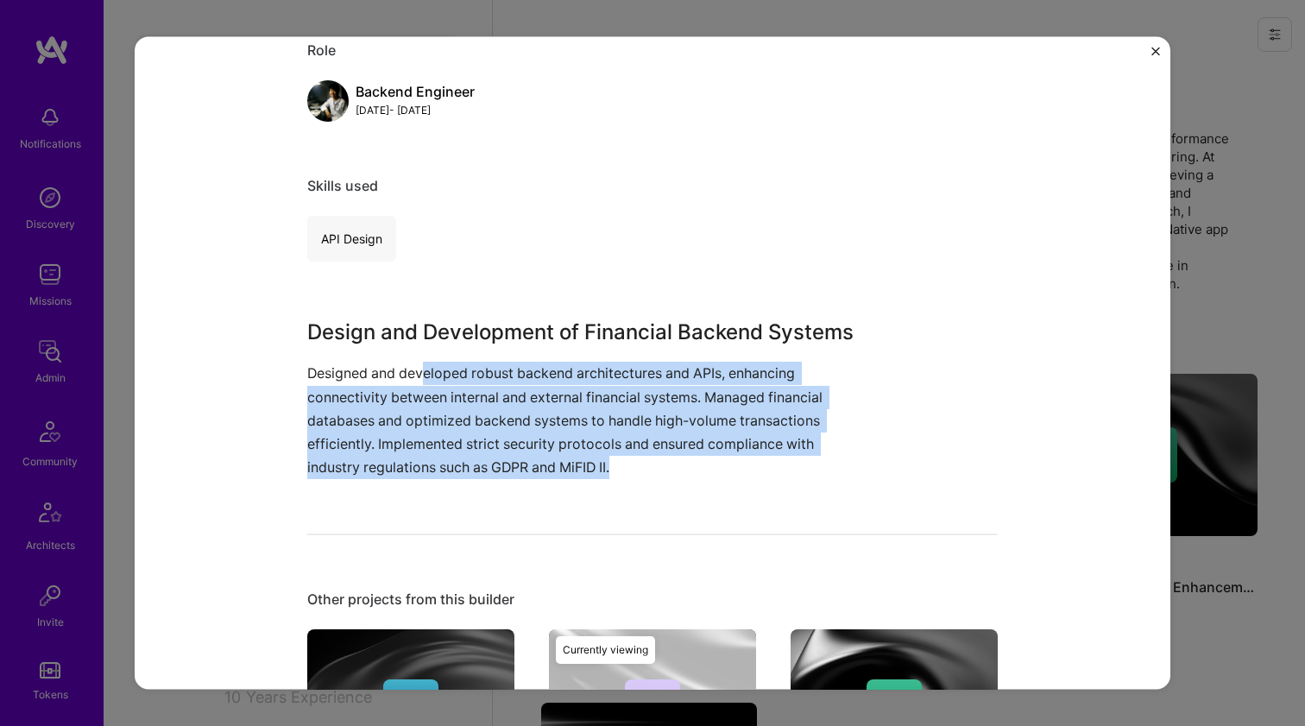
drag, startPoint x: 419, startPoint y: 374, endPoint x: 479, endPoint y: 479, distance: 121.4
click at [479, 479] on div "Financial Backend System Development JPLOFT Solutions , Role Backend Engineer […" at bounding box center [652, 549] width 691 height 1379
click at [477, 467] on p "Designed and developed robust backend architectures and APIs, enhancing connect…" at bounding box center [587, 420] width 561 height 117
drag, startPoint x: 477, startPoint y: 467, endPoint x: 476, endPoint y: 374, distance: 93.2
click at [476, 374] on p "Designed and developed robust backend architectures and APIs, enhancing connect…" at bounding box center [587, 420] width 561 height 117
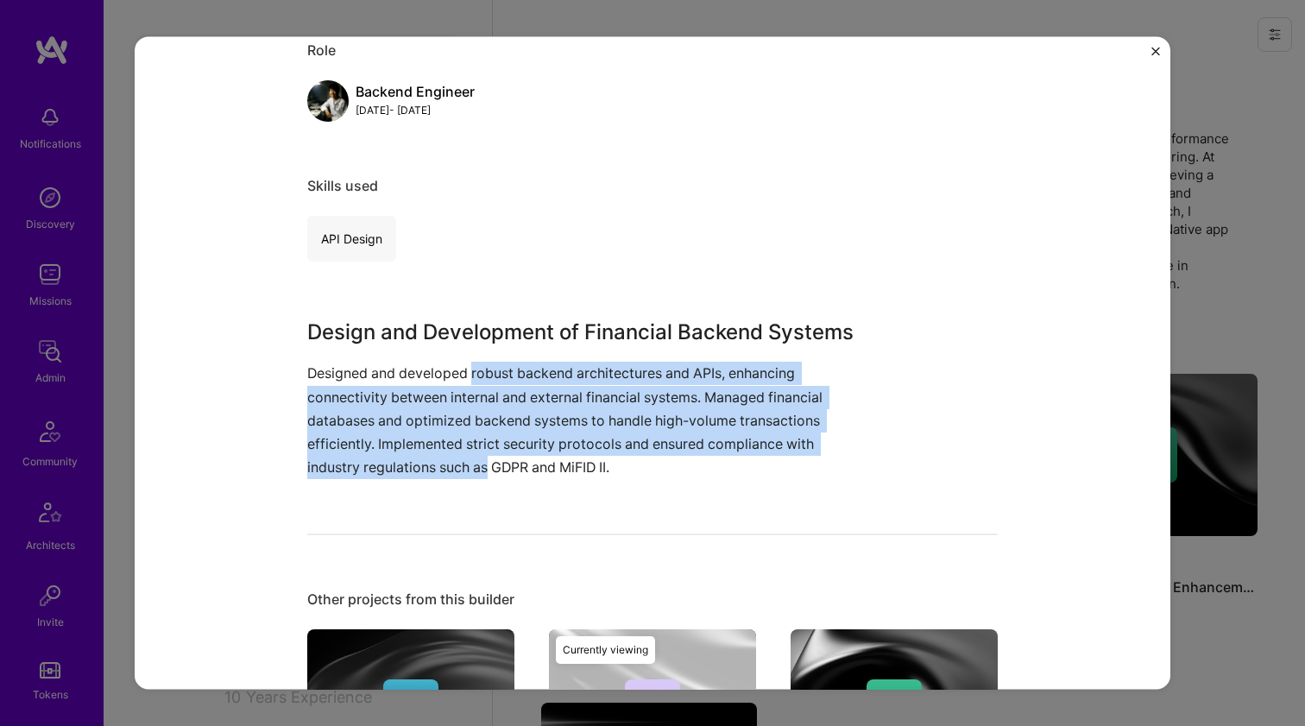
click at [476, 374] on p "Designed and developed robust backend architectures and APIs, enhancing connect…" at bounding box center [587, 420] width 561 height 117
drag, startPoint x: 476, startPoint y: 374, endPoint x: 474, endPoint y: 473, distance: 99.3
click at [474, 473] on p "Designed and developed robust backend architectures and APIs, enhancing connect…" at bounding box center [587, 420] width 561 height 117
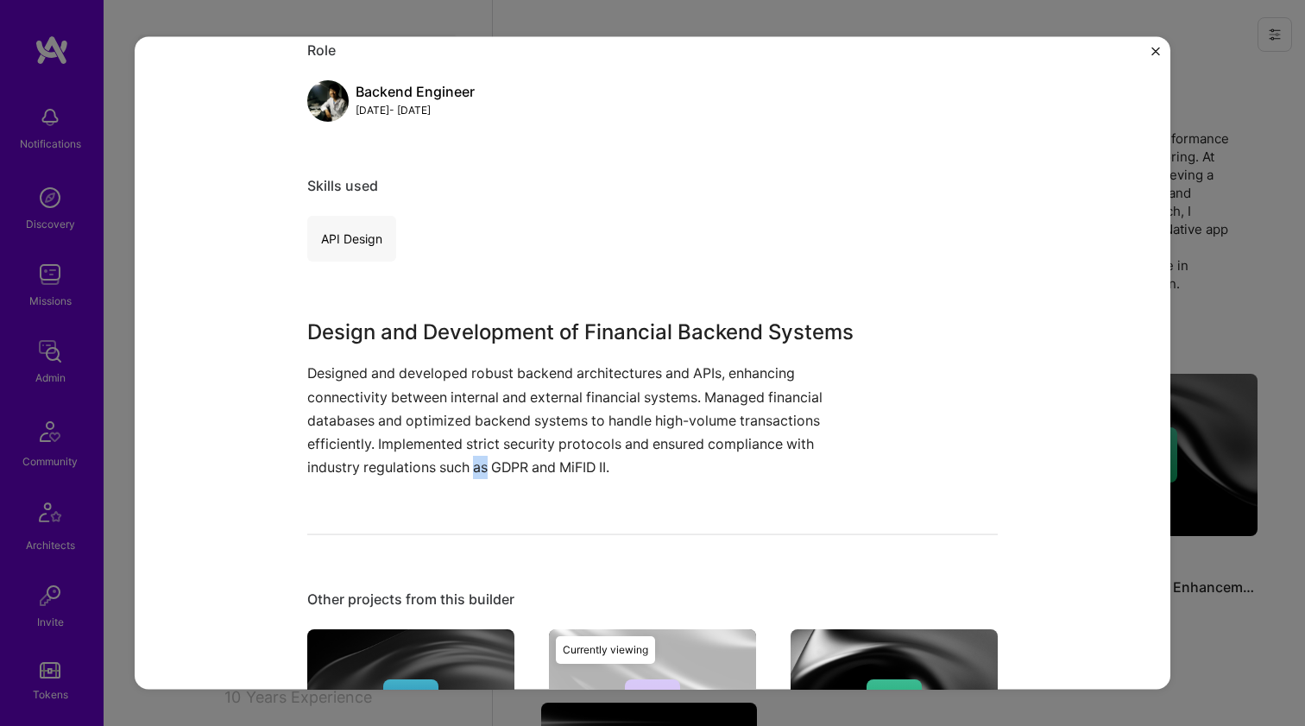
click at [474, 472] on p "Designed and developed robust backend architectures and APIs, enhancing connect…" at bounding box center [587, 420] width 561 height 117
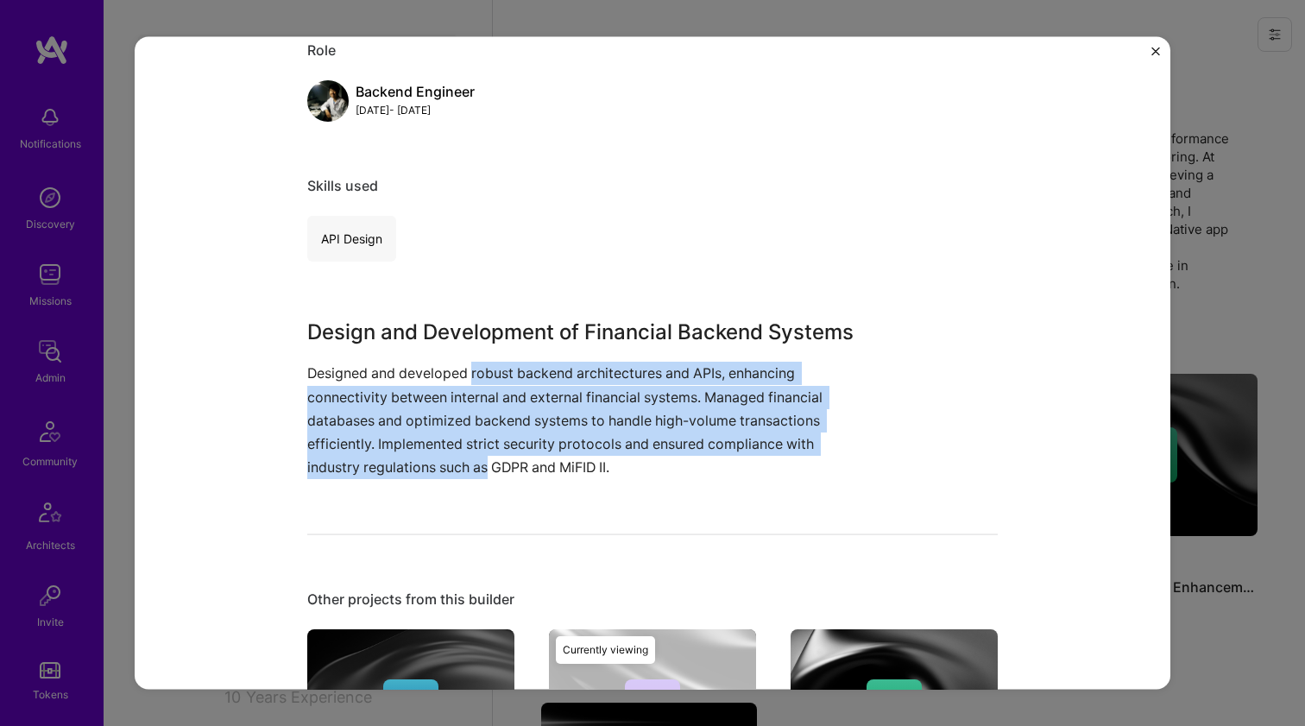
drag, startPoint x: 474, startPoint y: 472, endPoint x: 470, endPoint y: 369, distance: 103.6
click at [470, 369] on p "Designed and developed robust backend architectures and APIs, enhancing connect…" at bounding box center [587, 420] width 561 height 117
drag, startPoint x: 470, startPoint y: 369, endPoint x: 471, endPoint y: 467, distance: 98.4
click at [471, 467] on p "Designed and developed robust backend architectures and APIs, enhancing connect…" at bounding box center [587, 420] width 561 height 117
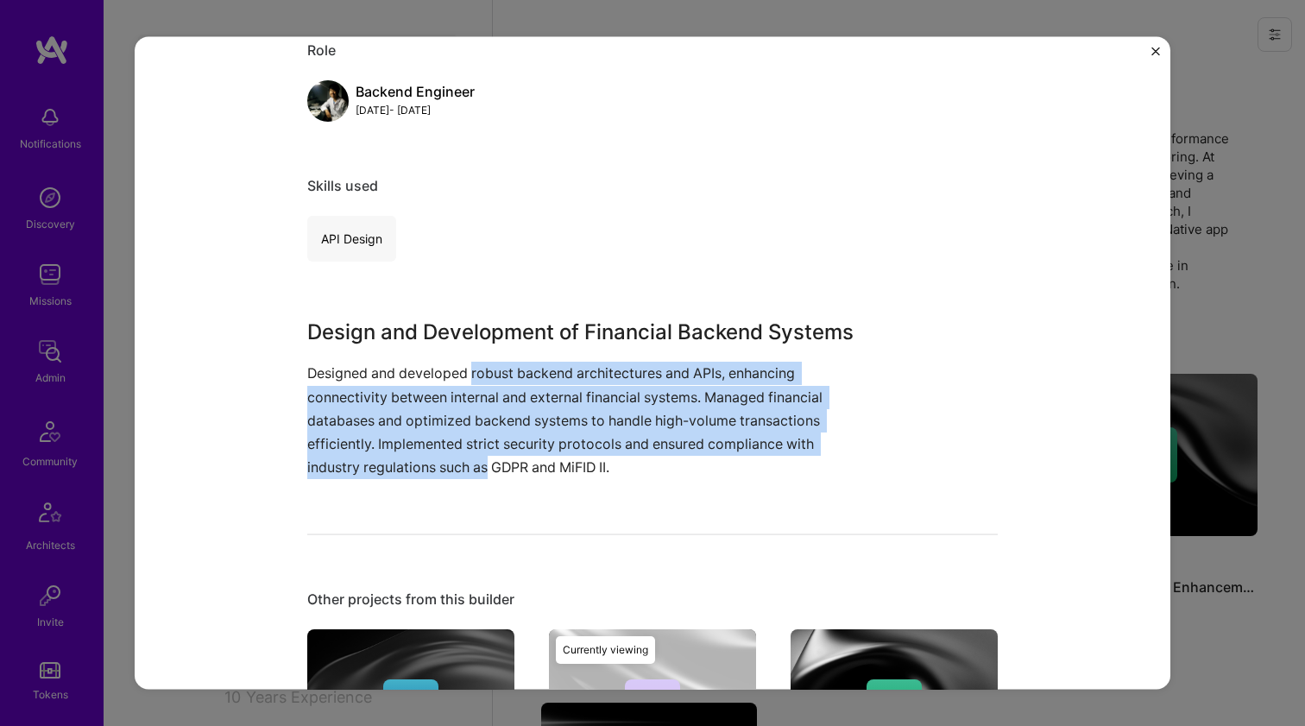
click at [471, 467] on p "Designed and developed robust backend architectures and APIs, enhancing connect…" at bounding box center [587, 420] width 561 height 117
drag, startPoint x: 471, startPoint y: 467, endPoint x: 476, endPoint y: 371, distance: 95.9
click at [476, 371] on p "Designed and developed robust backend architectures and APIs, enhancing connect…" at bounding box center [587, 420] width 561 height 117
drag, startPoint x: 476, startPoint y: 371, endPoint x: 490, endPoint y: 466, distance: 96.1
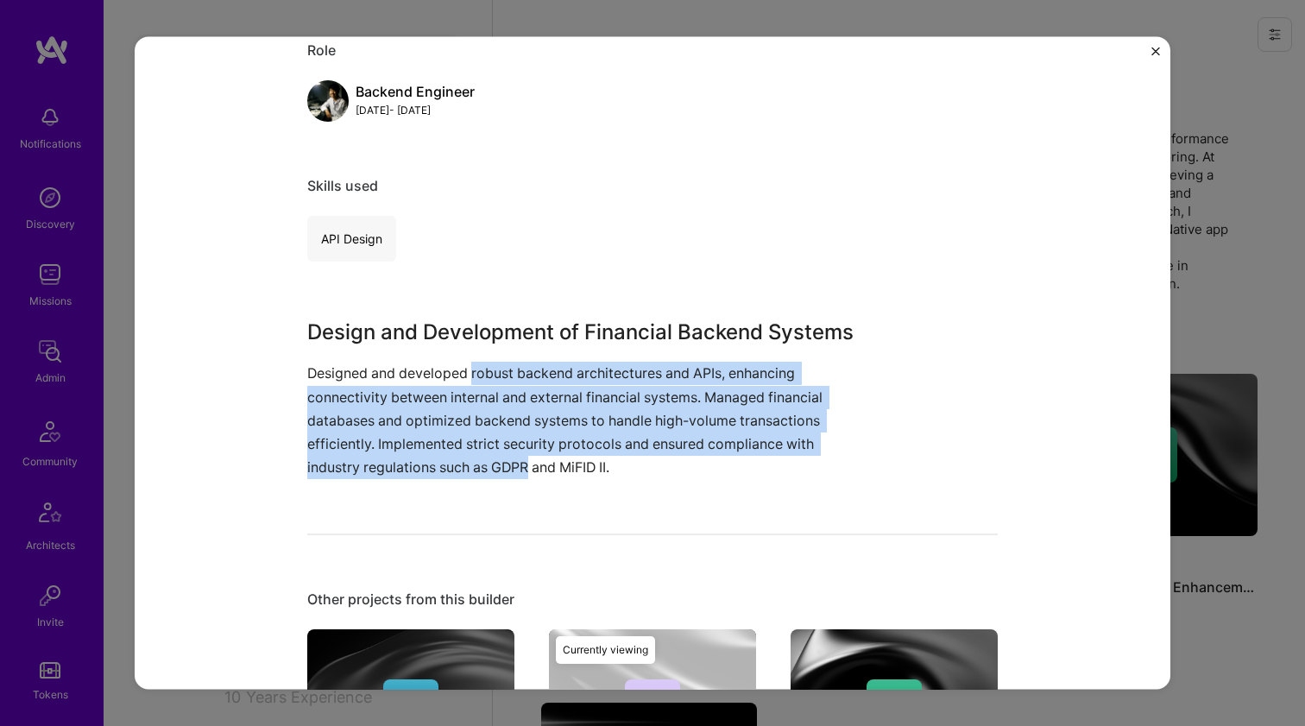
click at [490, 466] on p "Designed and developed robust backend architectures and APIs, enhancing connect…" at bounding box center [587, 420] width 561 height 117
drag, startPoint x: 490, startPoint y: 465, endPoint x: 483, endPoint y: 369, distance: 96.9
click at [483, 369] on p "Designed and developed robust backend architectures and APIs, enhancing connect…" at bounding box center [587, 420] width 561 height 117
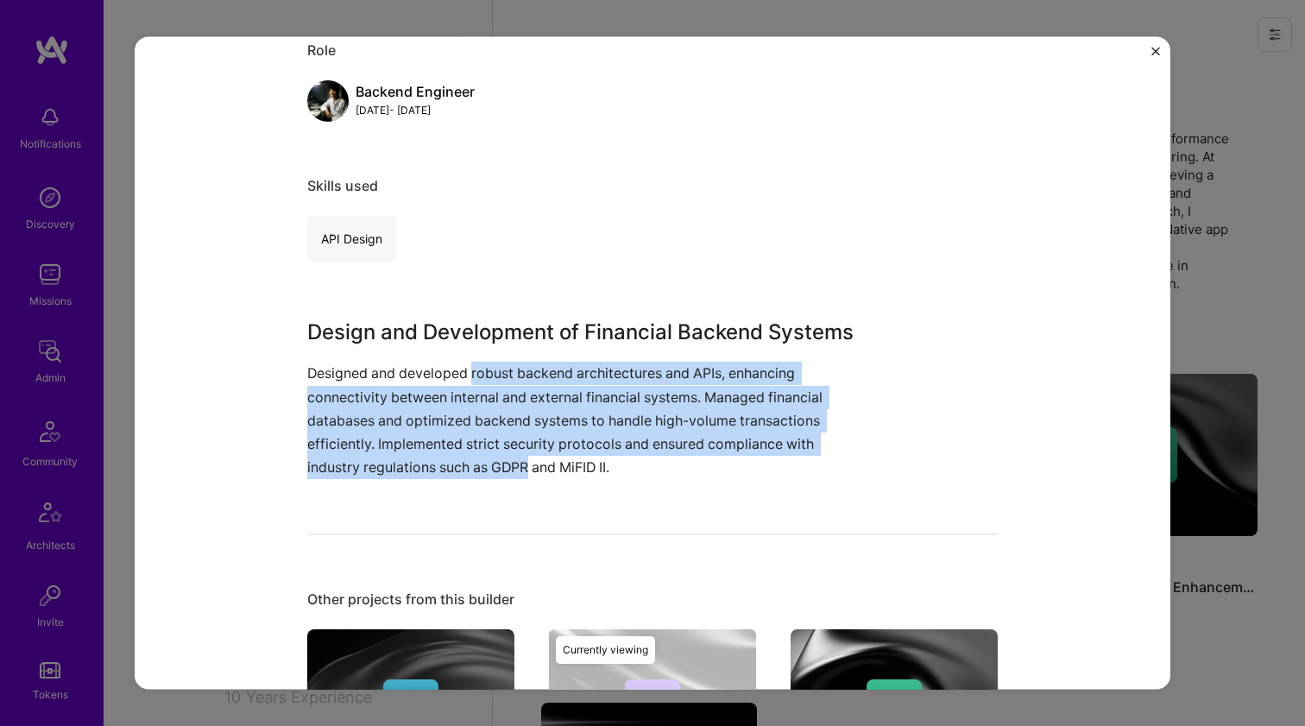
drag, startPoint x: 483, startPoint y: 369, endPoint x: 506, endPoint y: 465, distance: 99.2
click at [506, 466] on p "Designed and developed robust backend architectures and APIs, enhancing connect…" at bounding box center [587, 420] width 561 height 117
click at [506, 465] on p "Designed and developed robust backend architectures and APIs, enhancing connect…" at bounding box center [587, 420] width 561 height 117
drag, startPoint x: 506, startPoint y: 465, endPoint x: 502, endPoint y: 363, distance: 102.8
click at [502, 363] on p "Designed and developed robust backend architectures and APIs, enhancing connect…" at bounding box center [587, 420] width 561 height 117
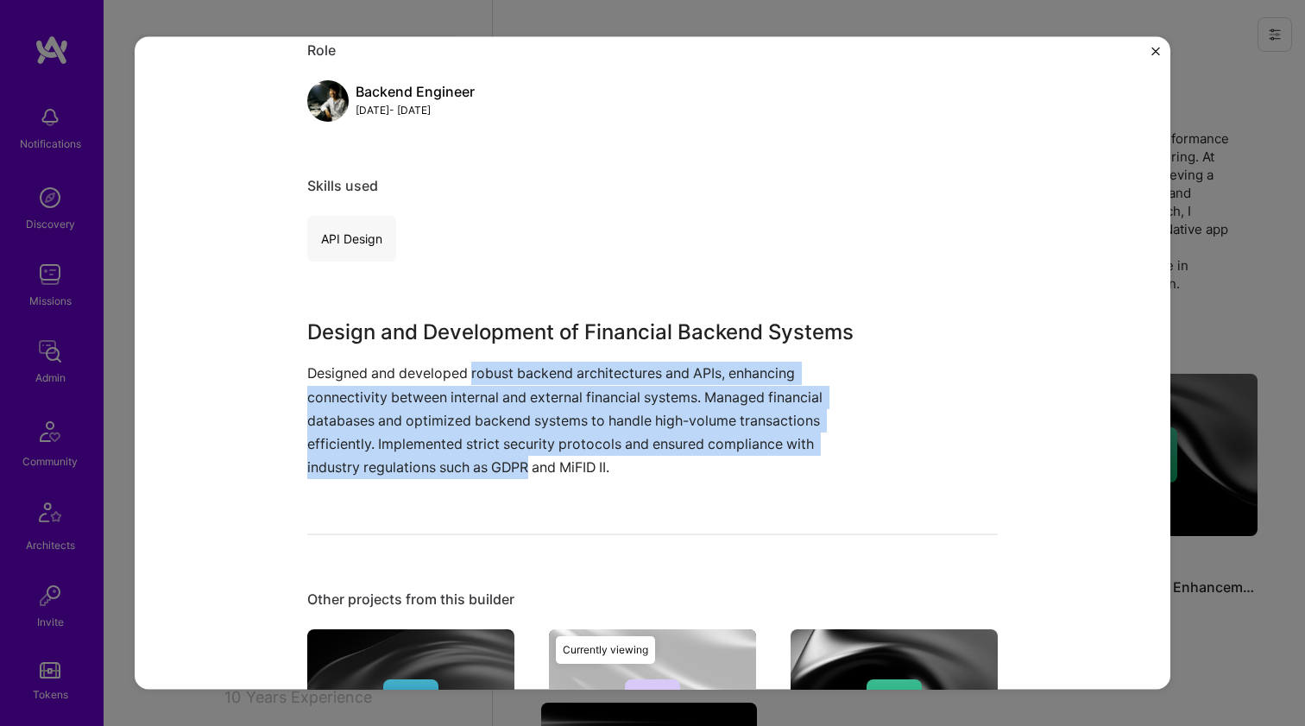
click at [502, 363] on p "Designed and developed robust backend architectures and APIs, enhancing connect…" at bounding box center [587, 420] width 561 height 117
drag, startPoint x: 502, startPoint y: 363, endPoint x: 505, endPoint y: 453, distance: 90.7
click at [505, 453] on p "Designed and developed robust backend architectures and APIs, enhancing connect…" at bounding box center [587, 420] width 561 height 117
drag, startPoint x: 505, startPoint y: 453, endPoint x: 504, endPoint y: 367, distance: 86.3
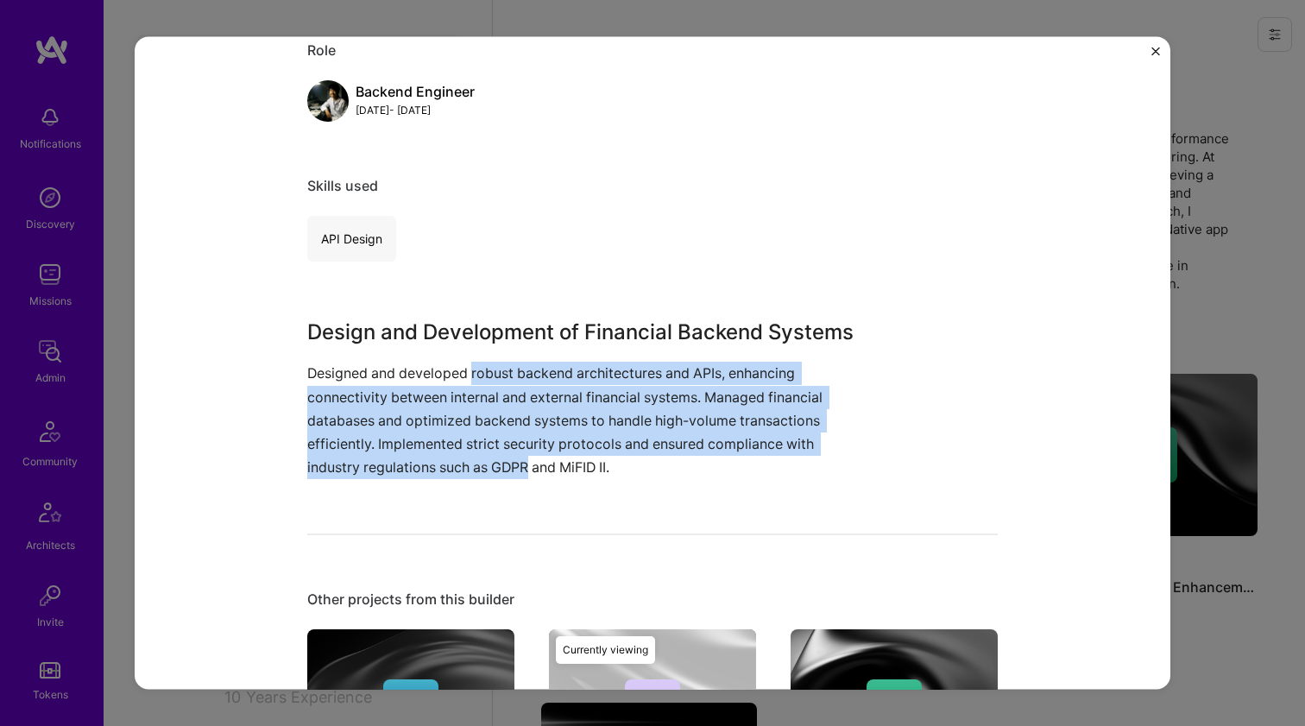
click at [504, 367] on p "Designed and developed robust backend architectures and APIs, enhancing connect…" at bounding box center [587, 420] width 561 height 117
drag, startPoint x: 504, startPoint y: 367, endPoint x: 505, endPoint y: 456, distance: 88.9
click at [505, 456] on p "Designed and developed robust backend architectures and APIs, enhancing connect…" at bounding box center [587, 420] width 561 height 117
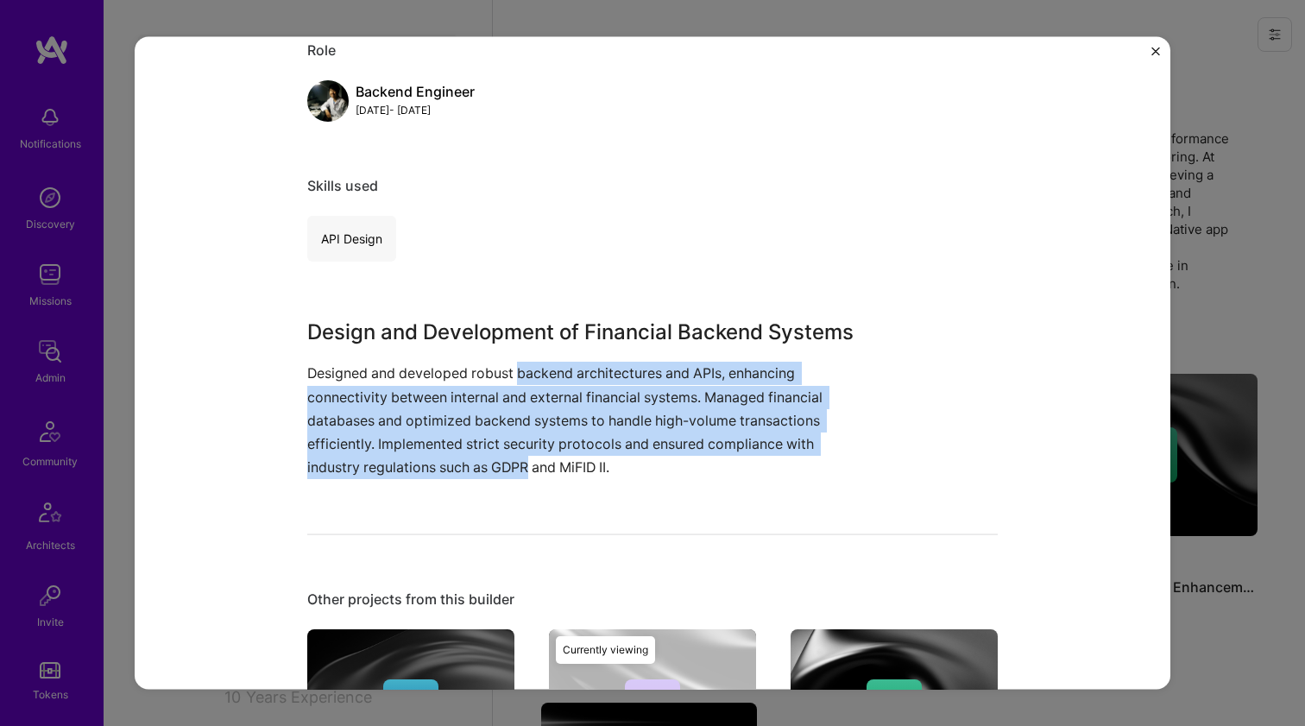
drag, startPoint x: 505, startPoint y: 456, endPoint x: 512, endPoint y: 369, distance: 86.6
click at [512, 369] on p "Designed and developed robust backend architectures and APIs, enhancing connect…" at bounding box center [587, 420] width 561 height 117
drag, startPoint x: 512, startPoint y: 369, endPoint x: 501, endPoint y: 471, distance: 102.5
click at [501, 471] on p "Designed and developed robust backend architectures and APIs, enhancing connect…" at bounding box center [587, 420] width 561 height 117
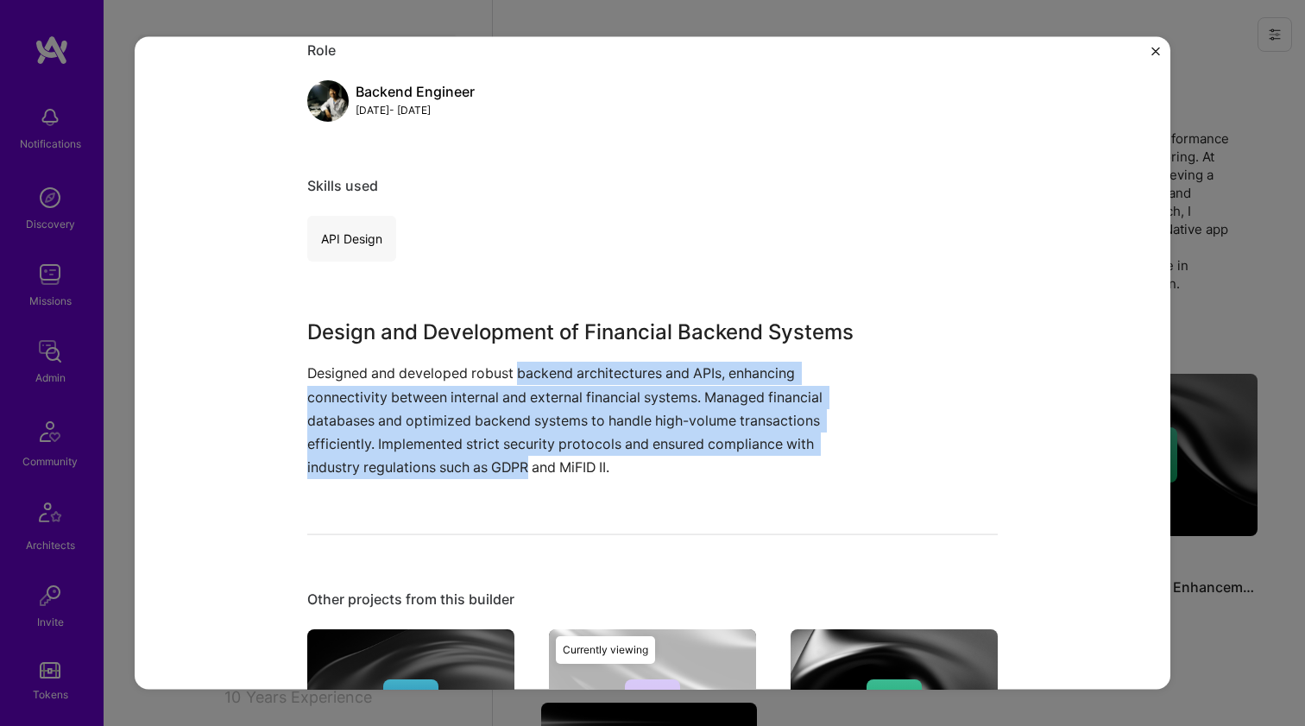
click at [501, 471] on p "Designed and developed robust backend architectures and APIs, enhancing connect…" at bounding box center [587, 420] width 561 height 117
drag, startPoint x: 501, startPoint y: 471, endPoint x: 497, endPoint y: 378, distance: 93.3
click at [497, 378] on p "Designed and developed robust backend architectures and APIs, enhancing connect…" at bounding box center [587, 420] width 561 height 117
drag, startPoint x: 497, startPoint y: 378, endPoint x: 502, endPoint y: 466, distance: 88.2
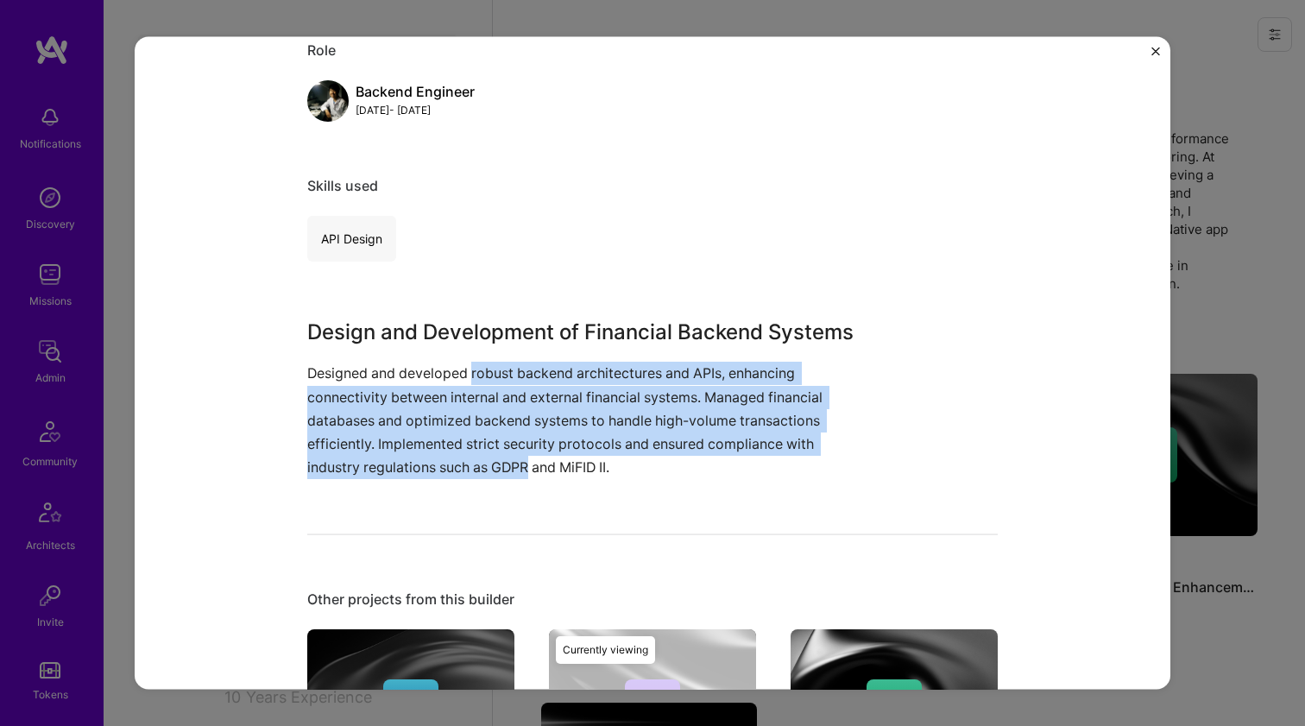
click at [502, 466] on p "Designed and developed robust backend architectures and APIs, enhancing connect…" at bounding box center [587, 420] width 561 height 117
drag, startPoint x: 502, startPoint y: 466, endPoint x: 492, endPoint y: 377, distance: 89.5
click at [492, 377] on p "Designed and developed robust backend architectures and APIs, enhancing connect…" at bounding box center [587, 420] width 561 height 117
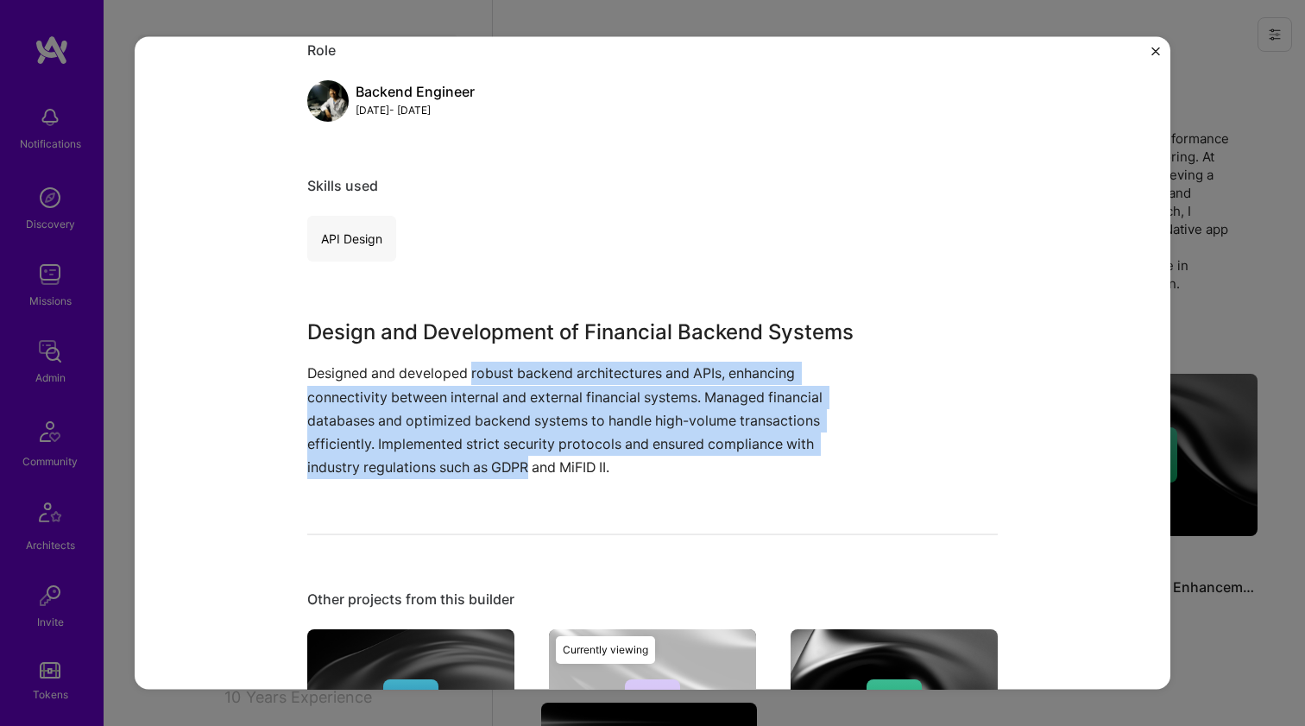
drag, startPoint x: 492, startPoint y: 377, endPoint x: 490, endPoint y: 469, distance: 91.5
click at [490, 469] on p "Designed and developed robust backend architectures and APIs, enhancing connect…" at bounding box center [587, 420] width 561 height 117
drag, startPoint x: 490, startPoint y: 469, endPoint x: 491, endPoint y: 368, distance: 101.0
click at [491, 368] on p "Designed and developed robust backend architectures and APIs, enhancing connect…" at bounding box center [587, 420] width 561 height 117
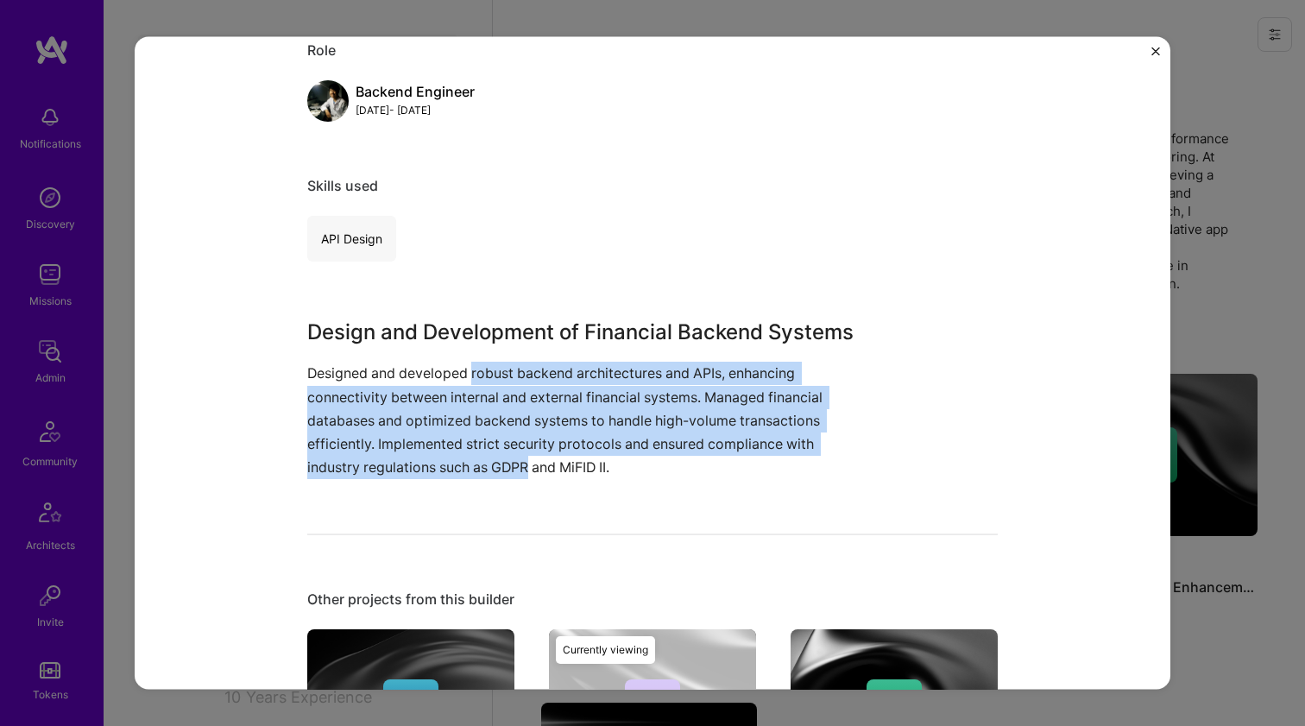
click at [491, 368] on p "Designed and developed robust backend architectures and APIs, enhancing connect…" at bounding box center [587, 420] width 561 height 117
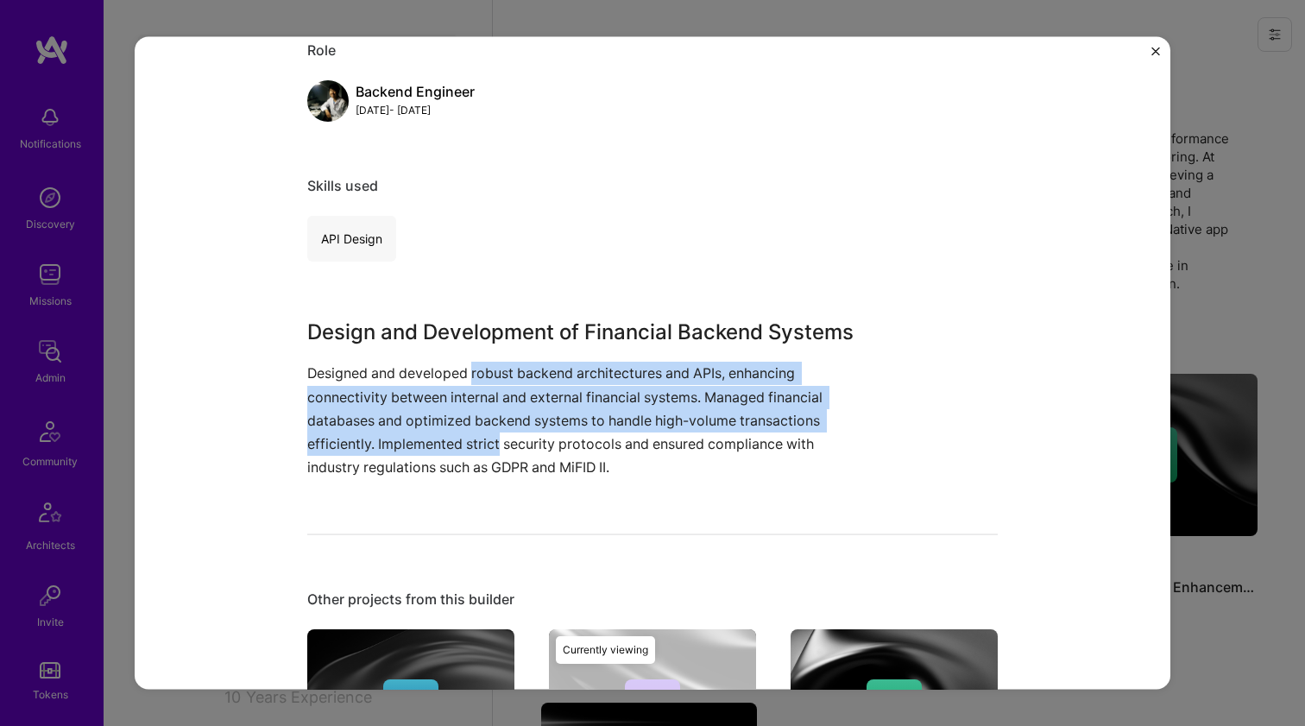
drag, startPoint x: 491, startPoint y: 368, endPoint x: 489, endPoint y: 434, distance: 66.5
click at [489, 434] on p "Designed and developed robust backend architectures and APIs, enhancing connect…" at bounding box center [587, 420] width 561 height 117
drag, startPoint x: 493, startPoint y: 450, endPoint x: 494, endPoint y: 375, distance: 75.1
click at [494, 375] on p "Designed and developed robust backend architectures and APIs, enhancing connect…" at bounding box center [587, 420] width 561 height 117
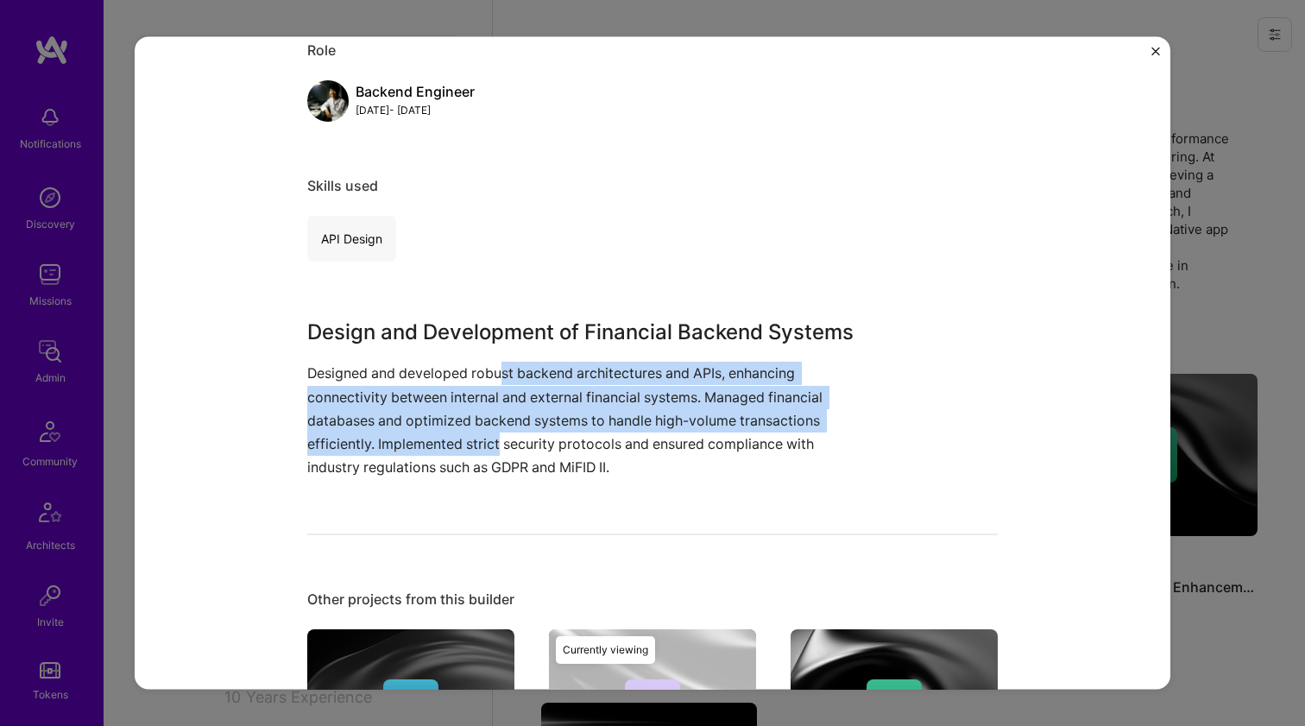
click at [494, 375] on p "Designed and developed robust backend architectures and APIs, enhancing connect…" at bounding box center [587, 420] width 561 height 117
drag, startPoint x: 494, startPoint y: 375, endPoint x: 506, endPoint y: 440, distance: 66.7
click at [506, 440] on p "Designed and developed robust backend architectures and APIs, enhancing connect…" at bounding box center [587, 420] width 561 height 117
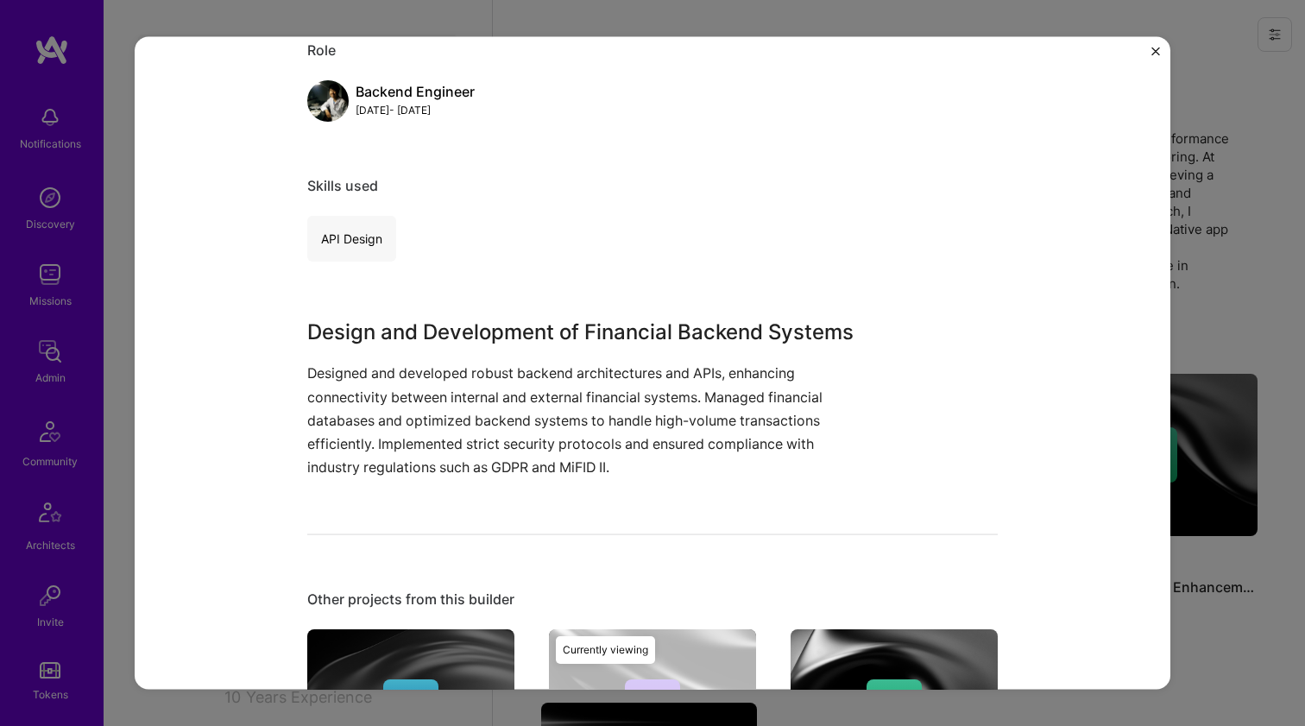
click at [508, 448] on p "Designed and developed robust backend architectures and APIs, enhancing connect…" at bounding box center [587, 420] width 561 height 117
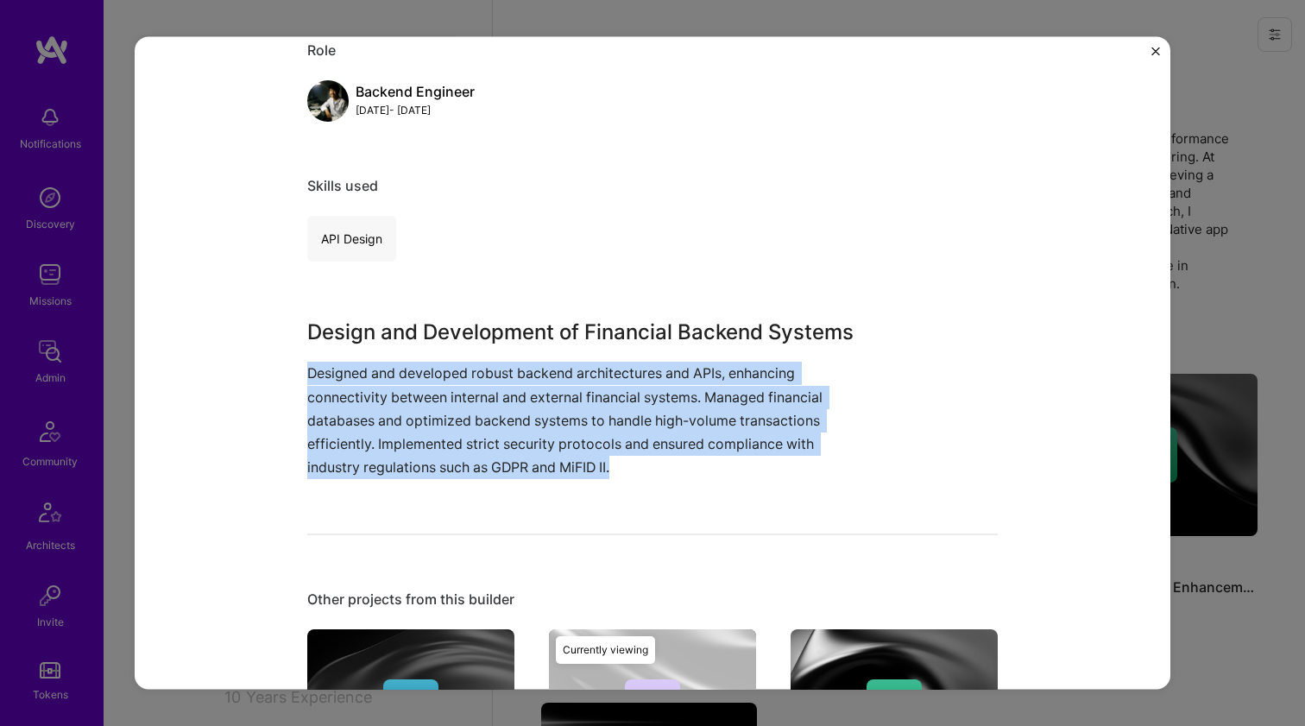
drag, startPoint x: 508, startPoint y: 448, endPoint x: 507, endPoint y: 365, distance: 82.9
click at [507, 365] on p "Designed and developed robust backend architectures and APIs, enhancing connect…" at bounding box center [587, 420] width 561 height 117
click at [507, 364] on p "Designed and developed robust backend architectures and APIs, enhancing connect…" at bounding box center [587, 420] width 561 height 117
drag, startPoint x: 507, startPoint y: 364, endPoint x: 498, endPoint y: 454, distance: 90.2
click at [498, 454] on p "Designed and developed robust backend architectures and APIs, enhancing connect…" at bounding box center [587, 420] width 561 height 117
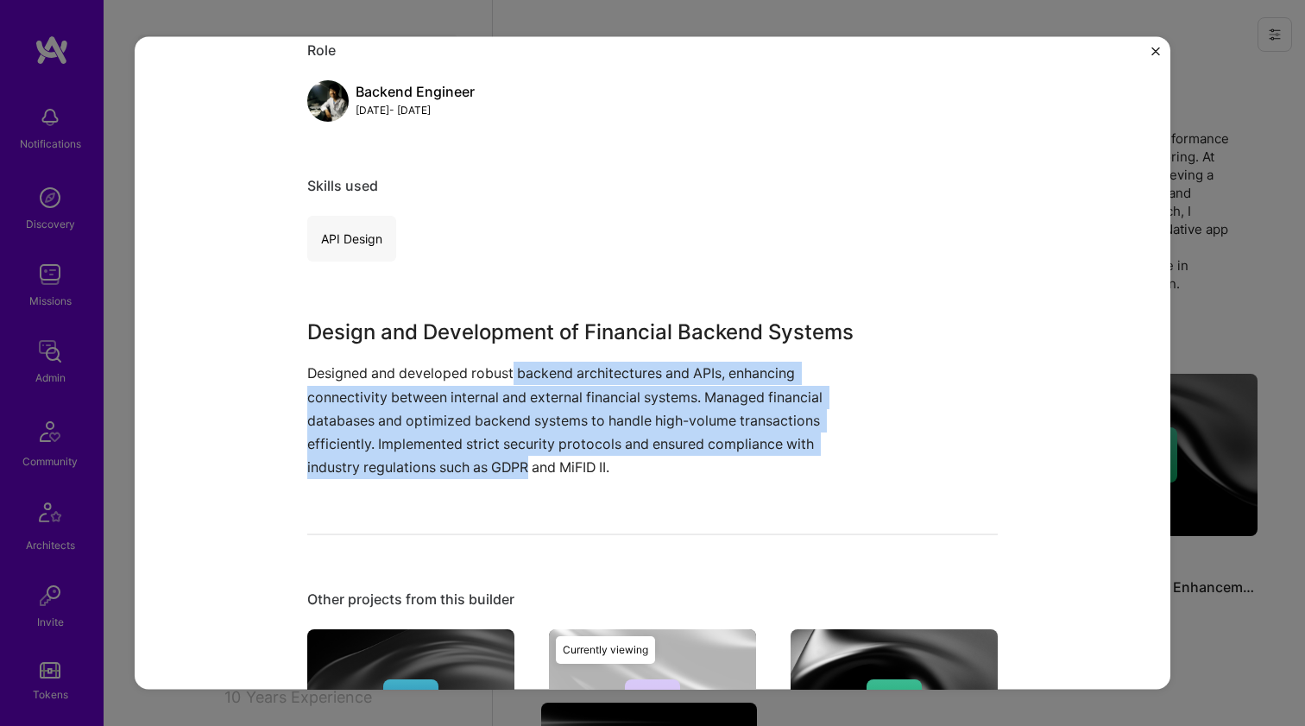
click at [498, 454] on p "Designed and developed robust backend architectures and APIs, enhancing connect…" at bounding box center [587, 420] width 561 height 117
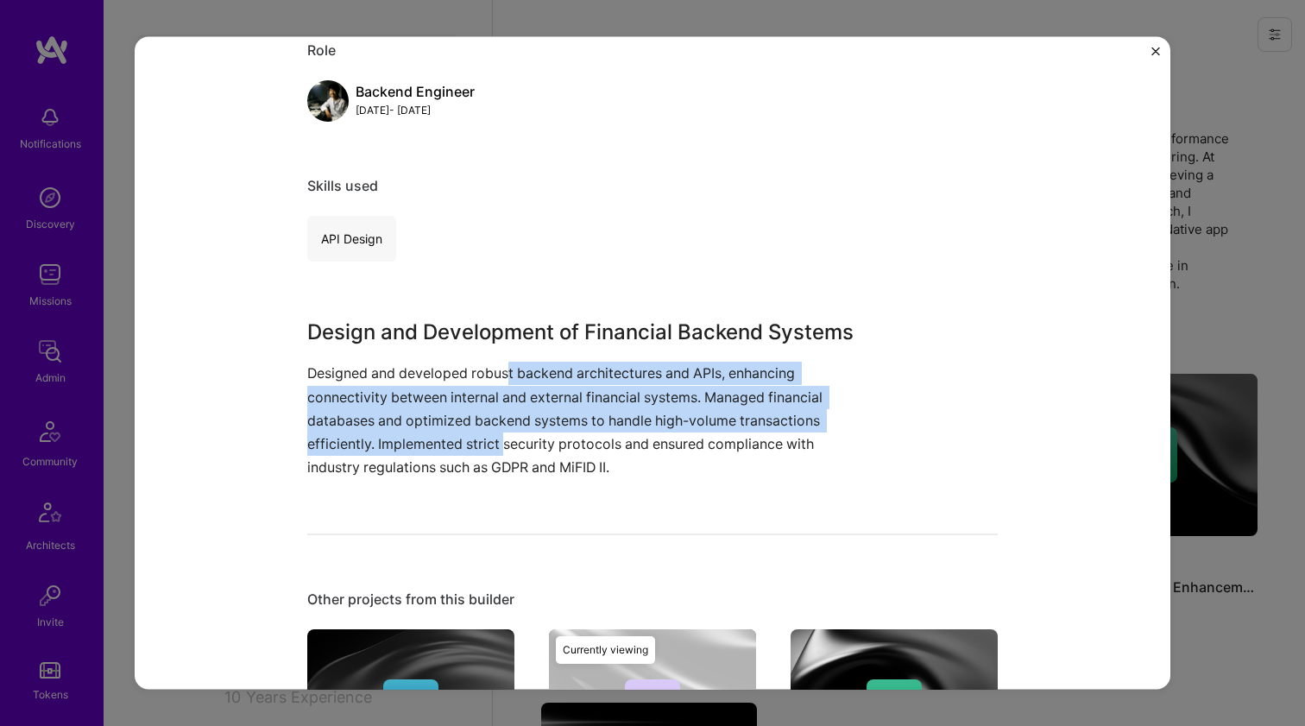
click at [502, 362] on p "Designed and developed robust backend architectures and APIs, enhancing connect…" at bounding box center [587, 420] width 561 height 117
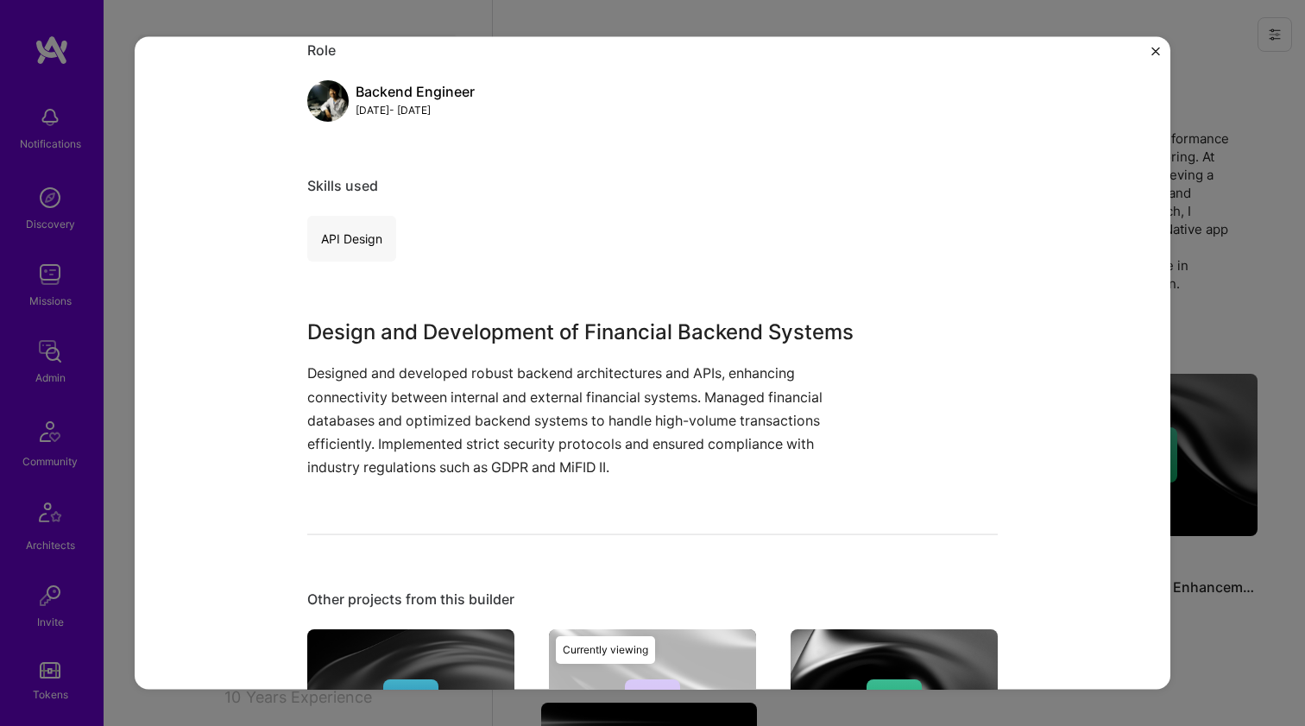
click at [501, 363] on p "Designed and developed robust backend architectures and APIs, enhancing connect…" at bounding box center [587, 420] width 561 height 117
click at [499, 368] on p "Designed and developed robust backend architectures and APIs, enhancing connect…" at bounding box center [587, 420] width 561 height 117
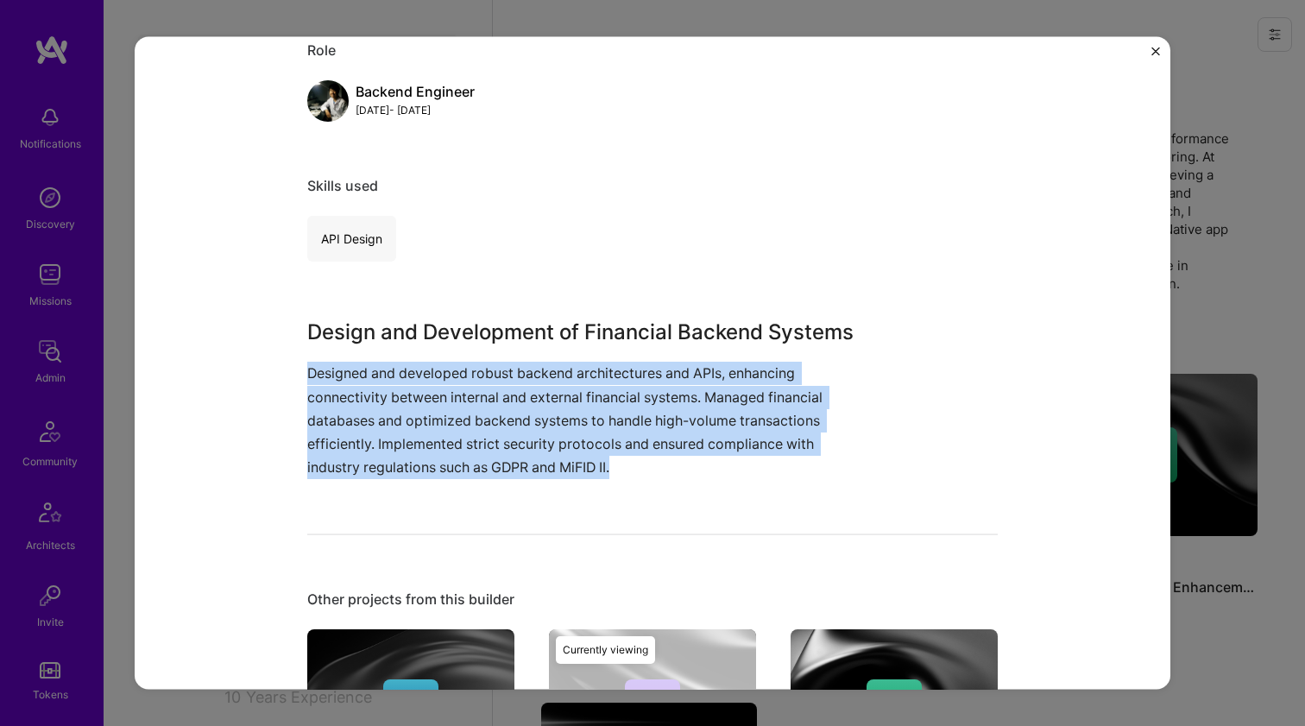
click at [492, 432] on p "Designed and developed robust backend architectures and APIs, enhancing connect…" at bounding box center [587, 420] width 561 height 117
click at [495, 457] on p "Designed and developed robust backend architectures and APIs, enhancing connect…" at bounding box center [587, 420] width 561 height 117
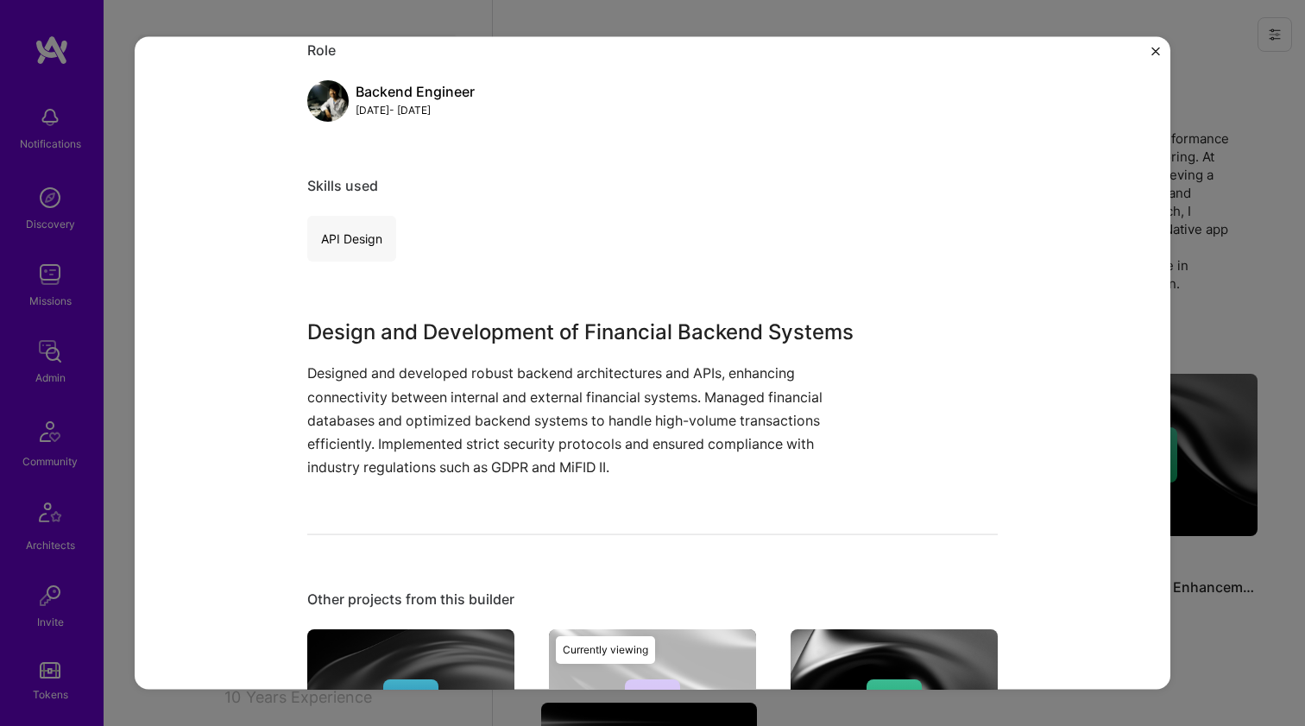
click at [498, 464] on p "Designed and developed robust backend architectures and APIs, enhancing connect…" at bounding box center [587, 420] width 561 height 117
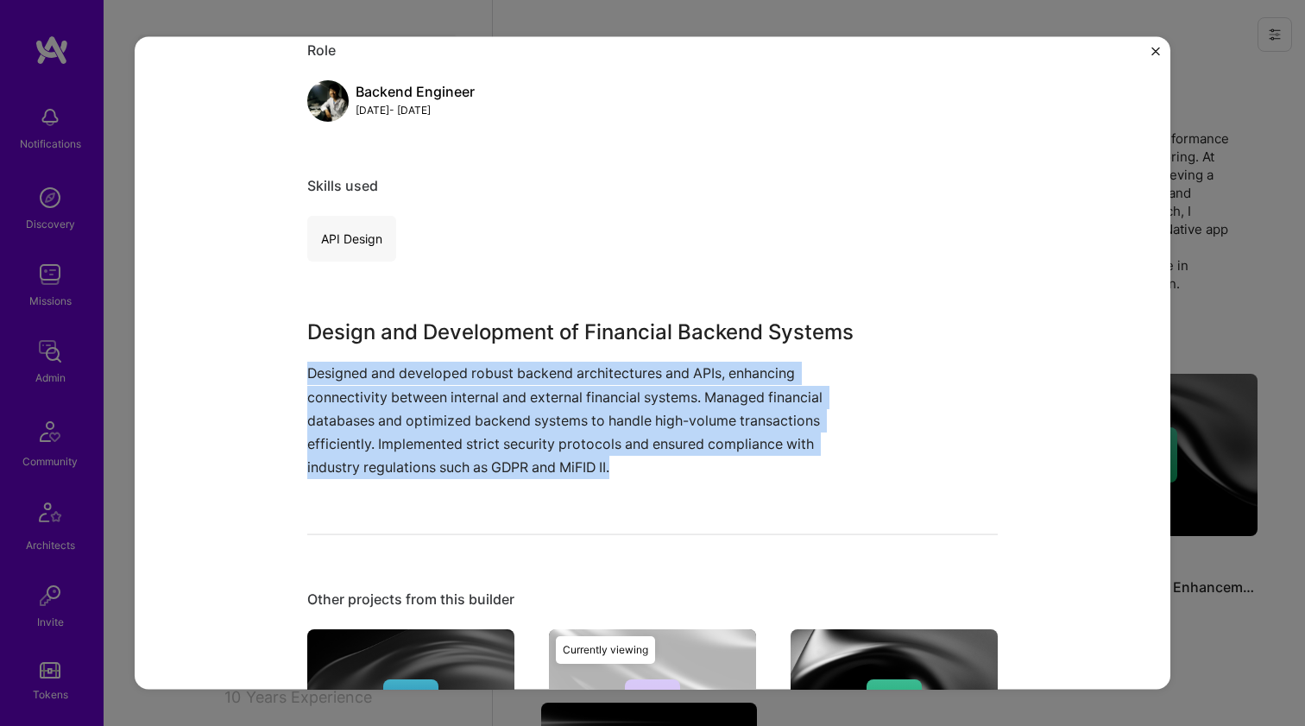
click at [497, 440] on p "Designed and developed robust backend architectures and APIs, enhancing connect…" at bounding box center [587, 420] width 561 height 117
click at [499, 371] on p "Designed and developed robust backend architectures and APIs, enhancing connect…" at bounding box center [587, 420] width 561 height 117
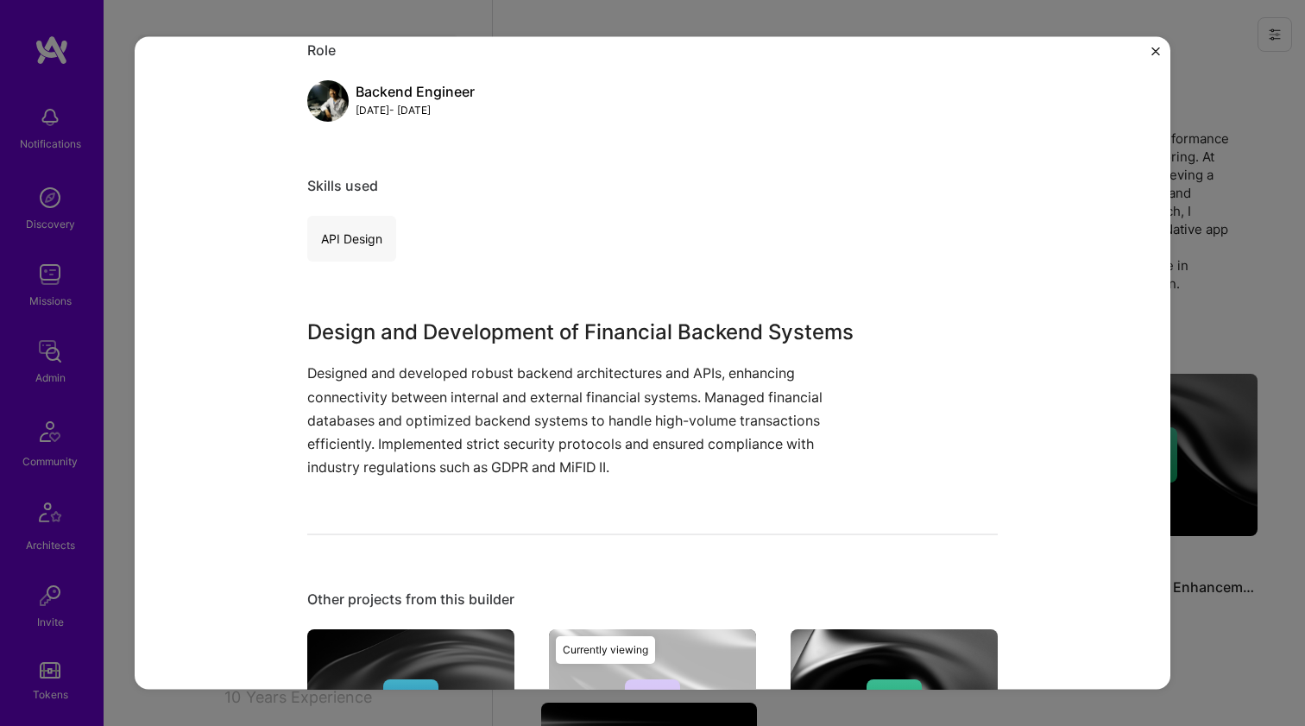
click at [489, 369] on p "Designed and developed robust backend architectures and APIs, enhancing connect…" at bounding box center [587, 420] width 561 height 117
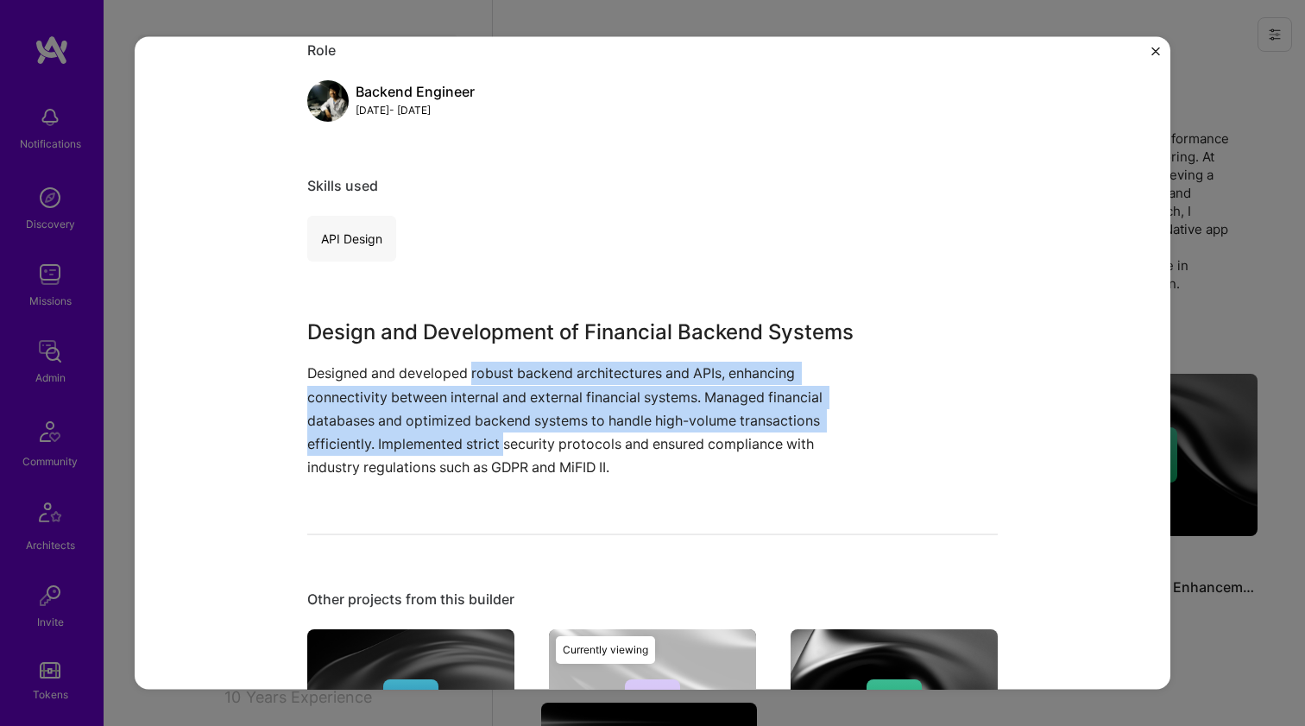
click at [494, 435] on p "Designed and developed robust backend architectures and APIs, enhancing connect…" at bounding box center [587, 420] width 561 height 117
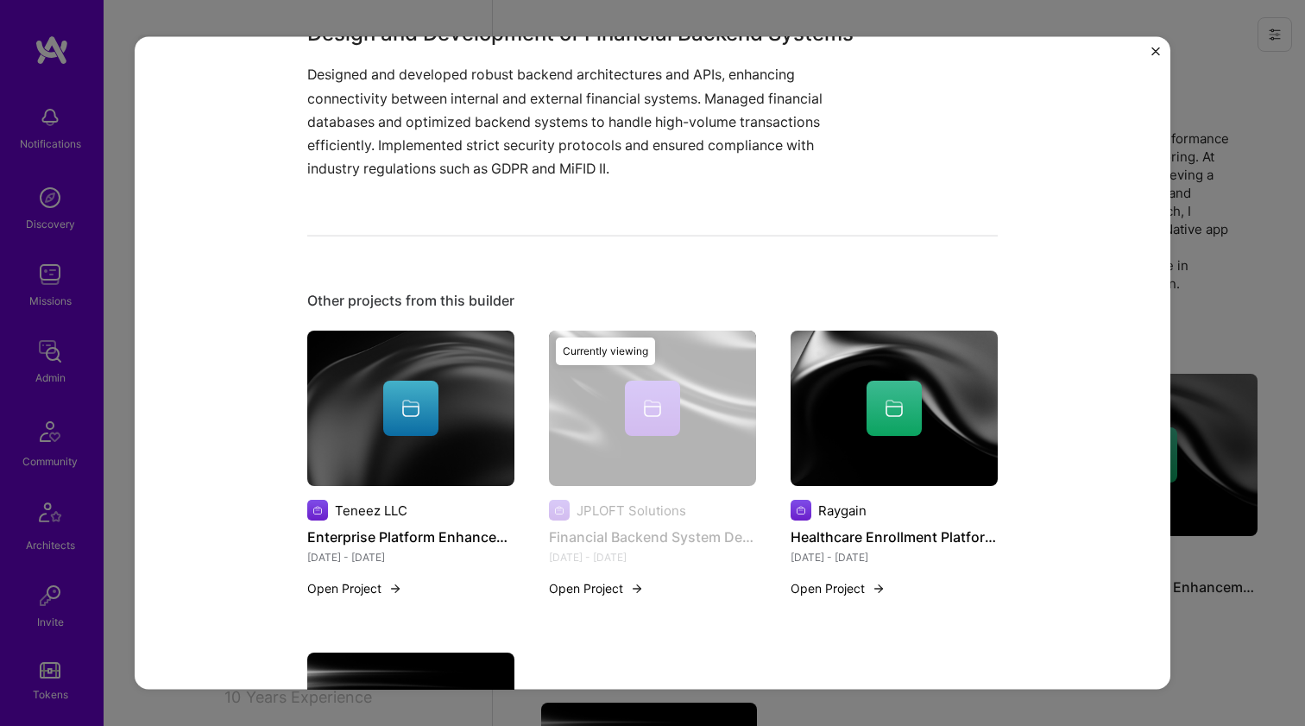
click at [858, 394] on div at bounding box center [894, 408] width 207 height 55
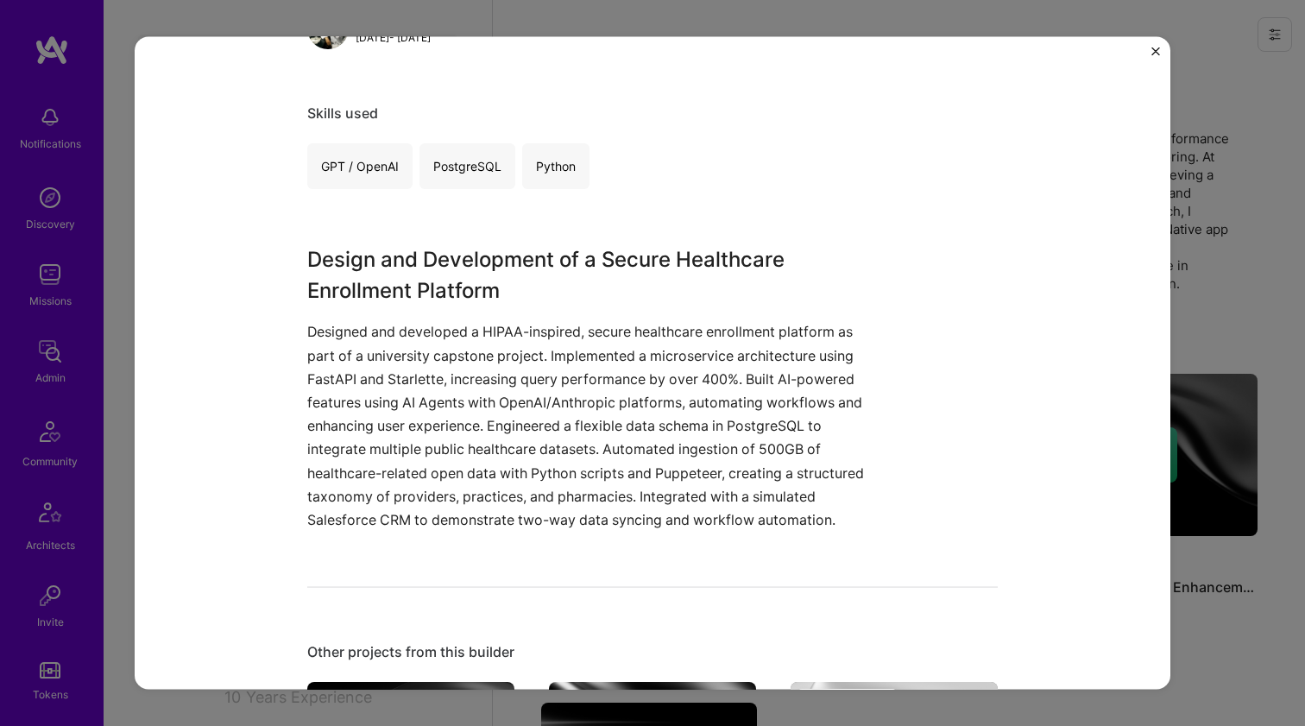
scroll to position [284, 0]
click at [444, 333] on p "Designed and developed a HIPAA-inspired, secure healthcare enrollment platform …" at bounding box center [587, 424] width 561 height 211
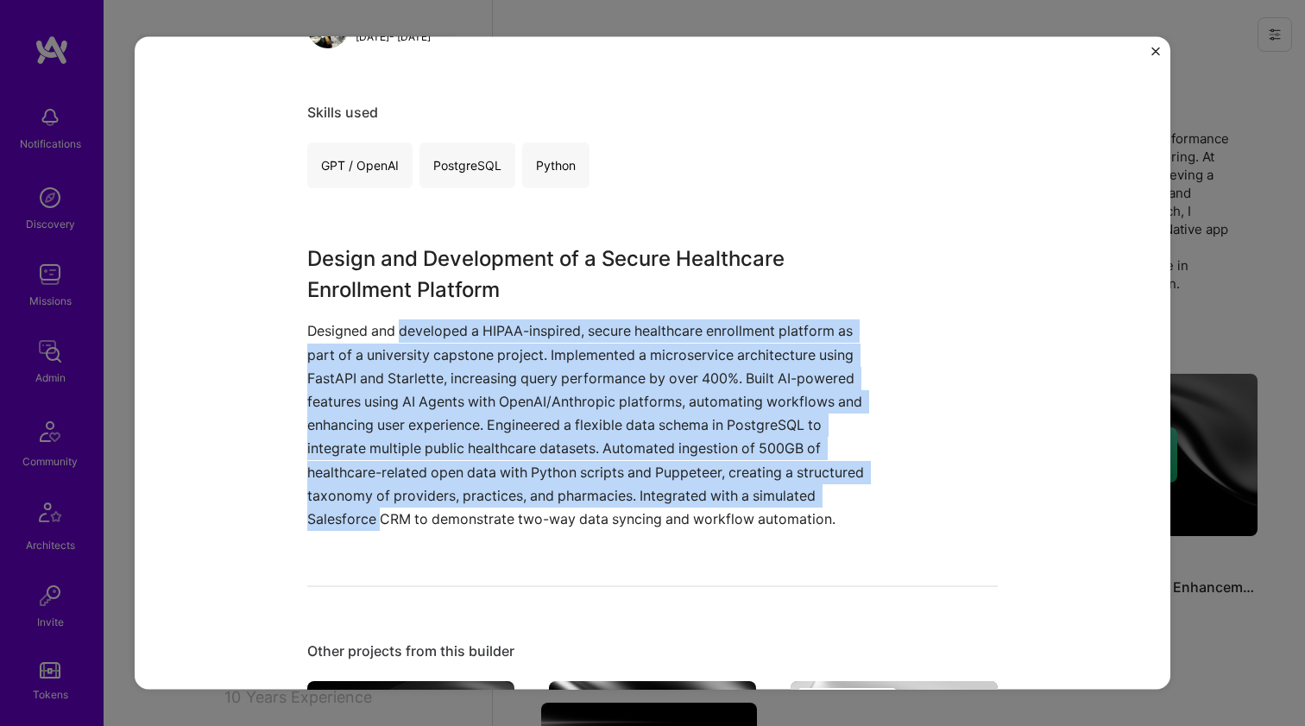
drag, startPoint x: 444, startPoint y: 333, endPoint x: 437, endPoint y: 512, distance: 178.8
click at [437, 512] on p "Designed and developed a HIPAA-inspired, secure healthcare enrollment platform …" at bounding box center [587, 424] width 561 height 211
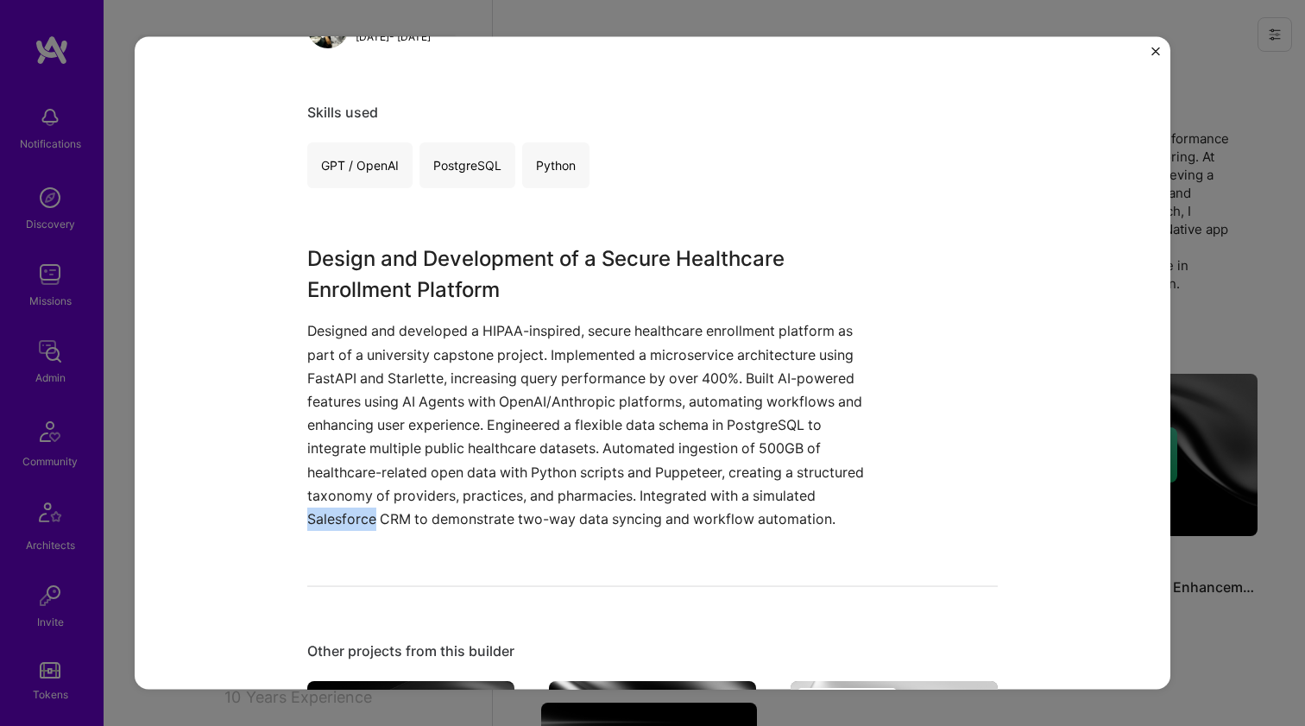
click at [426, 512] on p "Designed and developed a HIPAA-inspired, secure healthcare enrollment platform …" at bounding box center [587, 424] width 561 height 211
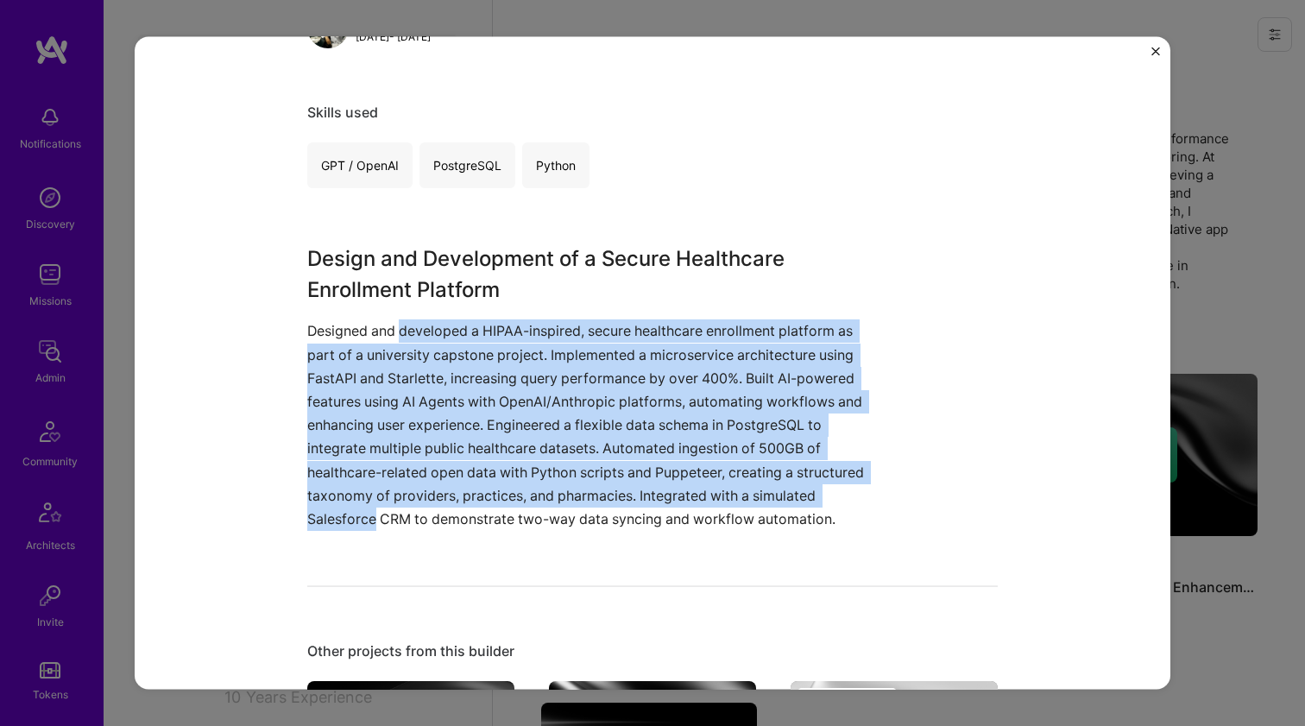
click at [427, 338] on p "Designed and developed a HIPAA-inspired, secure healthcare enrollment platform …" at bounding box center [587, 424] width 561 height 211
click at [434, 503] on p "Designed and developed a HIPAA-inspired, secure healthcare enrollment platform …" at bounding box center [587, 424] width 561 height 211
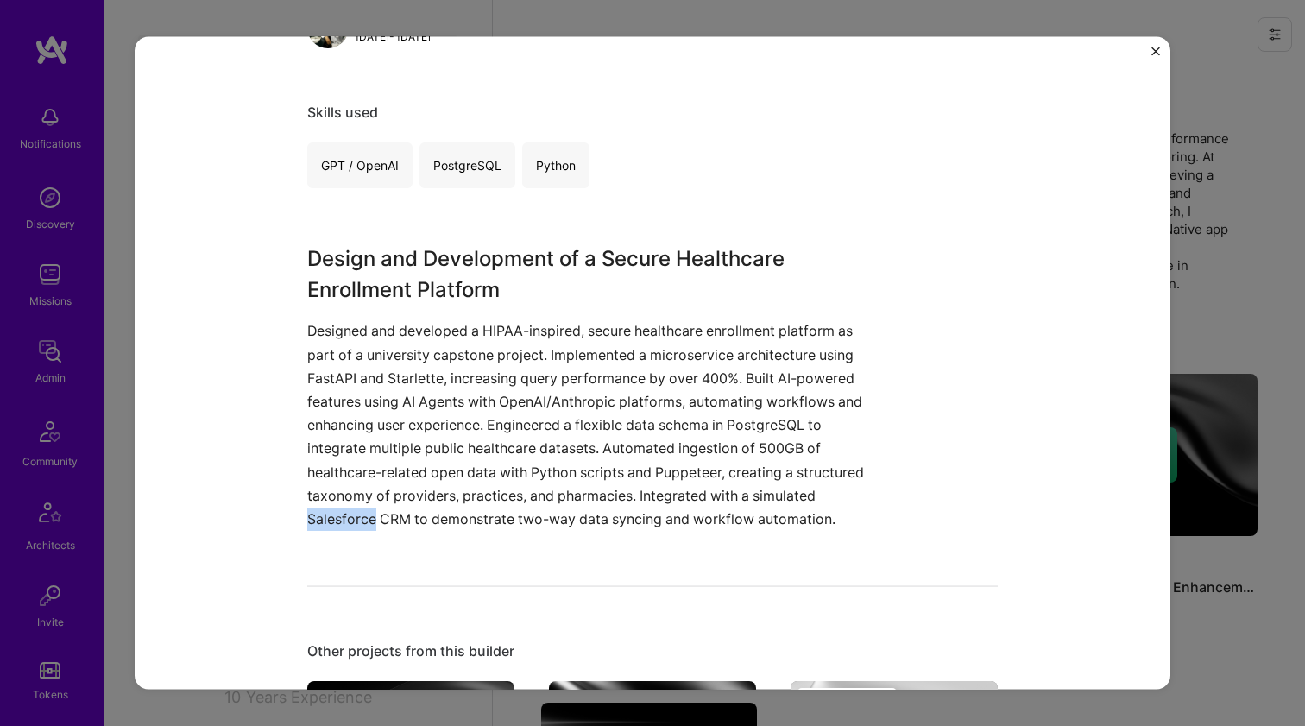
click at [432, 503] on p "Designed and developed a HIPAA-inspired, secure healthcare enrollment platform …" at bounding box center [587, 424] width 561 height 211
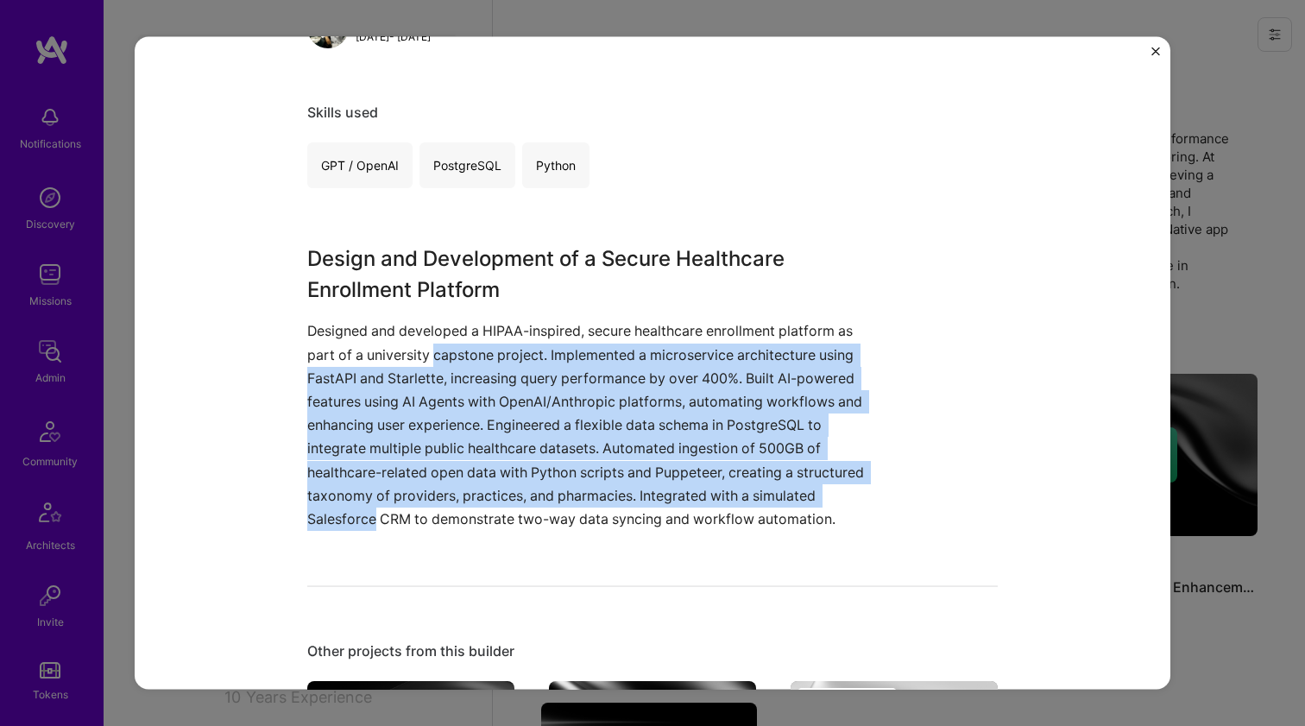
click at [434, 339] on p "Designed and developed a HIPAA-inspired, secure healthcare enrollment platform …" at bounding box center [587, 424] width 561 height 211
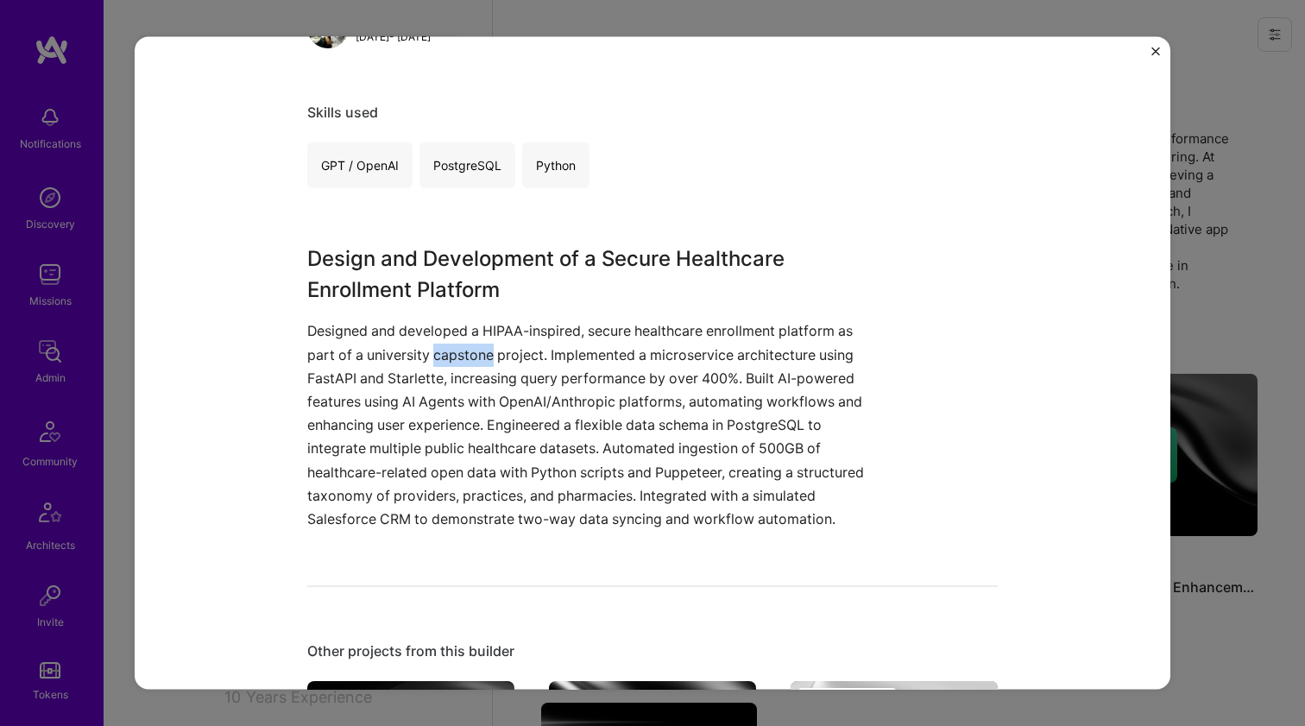
click at [434, 339] on p "Designed and developed a HIPAA-inspired, secure healthcare enrollment platform …" at bounding box center [587, 424] width 561 height 211
click at [434, 328] on p "Designed and developed a HIPAA-inspired, secure healthcare enrollment platform …" at bounding box center [587, 424] width 561 height 211
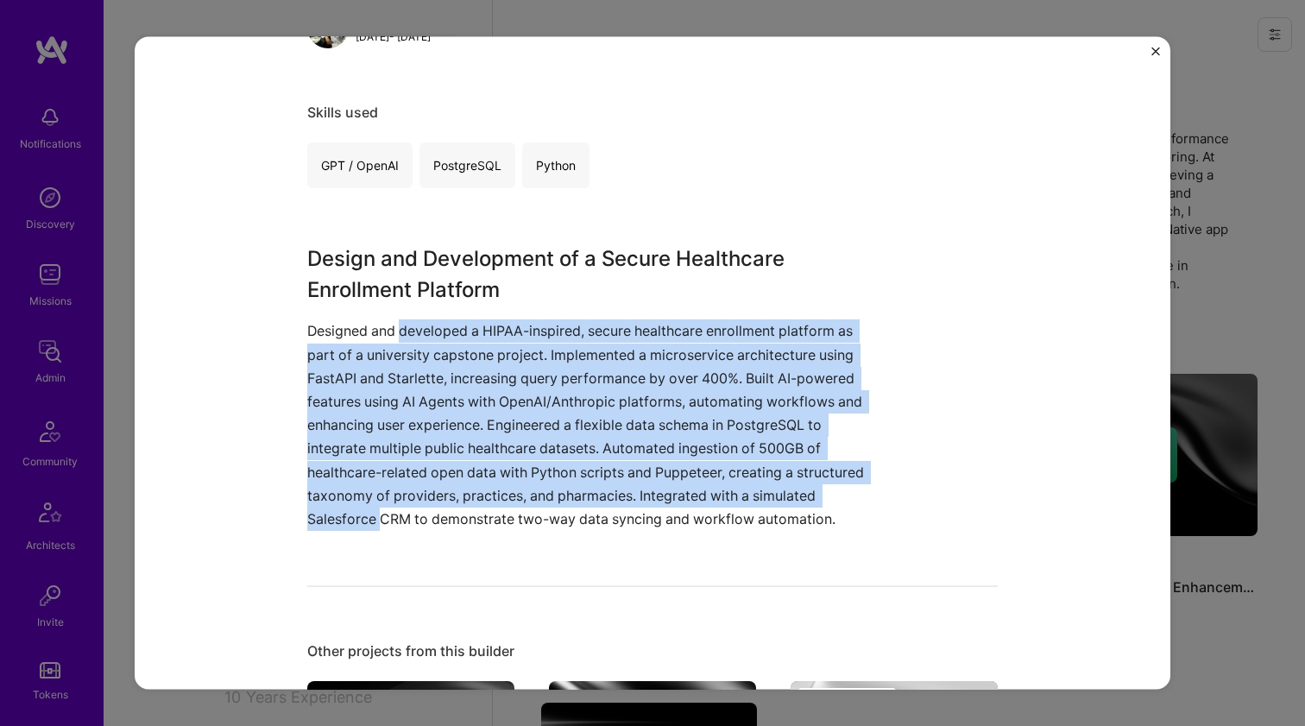
click at [434, 514] on p "Designed and developed a HIPAA-inspired, secure healthcare enrollment platform …" at bounding box center [587, 424] width 561 height 211
click at [402, 334] on p "Designed and developed a HIPAA-inspired, secure healthcare enrollment platform …" at bounding box center [587, 424] width 561 height 211
click at [420, 512] on p "Designed and developed a HIPAA-inspired, secure healthcare enrollment platform …" at bounding box center [587, 424] width 561 height 211
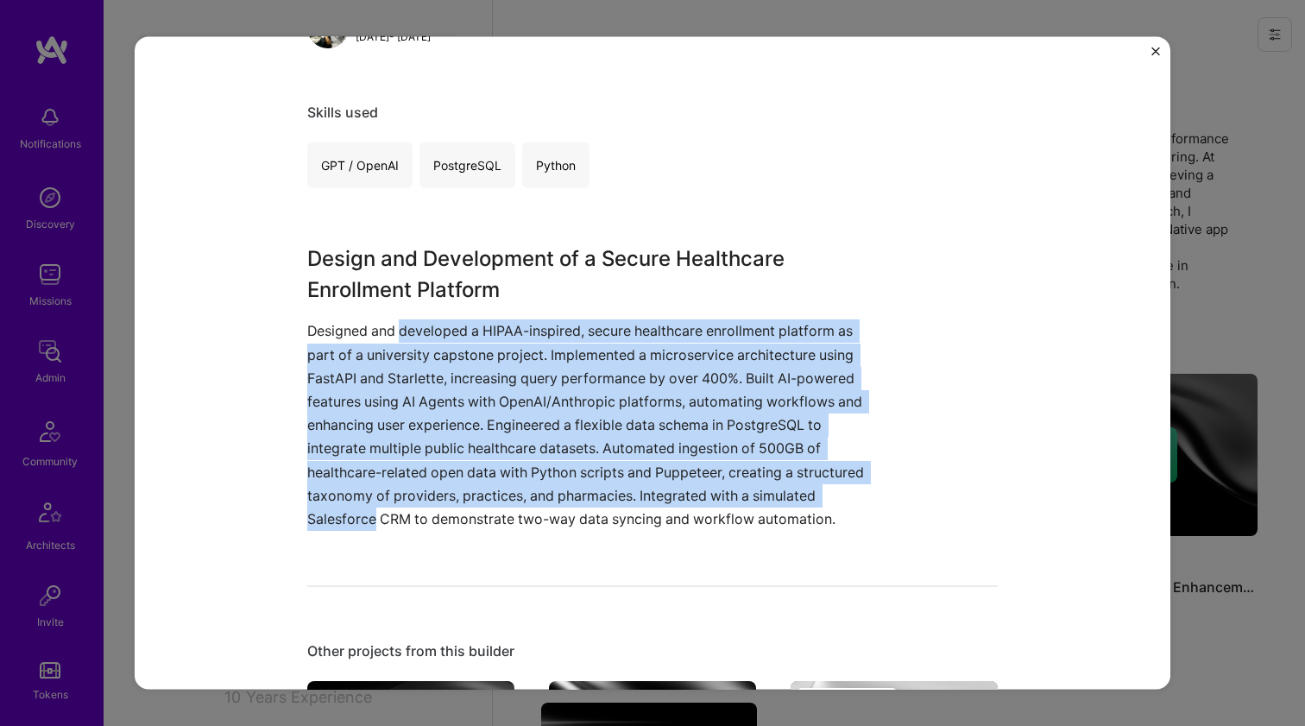
click at [420, 512] on p "Designed and developed a HIPAA-inspired, secure healthcare enrollment platform …" at bounding box center [587, 424] width 561 height 211
click at [414, 331] on p "Designed and developed a HIPAA-inspired, secure healthcare enrollment platform …" at bounding box center [587, 424] width 561 height 211
drag, startPoint x: 414, startPoint y: 331, endPoint x: 420, endPoint y: 513, distance: 182.2
click at [420, 513] on p "Designed and developed a HIPAA-inspired, secure healthcare enrollment platform …" at bounding box center [587, 424] width 561 height 211
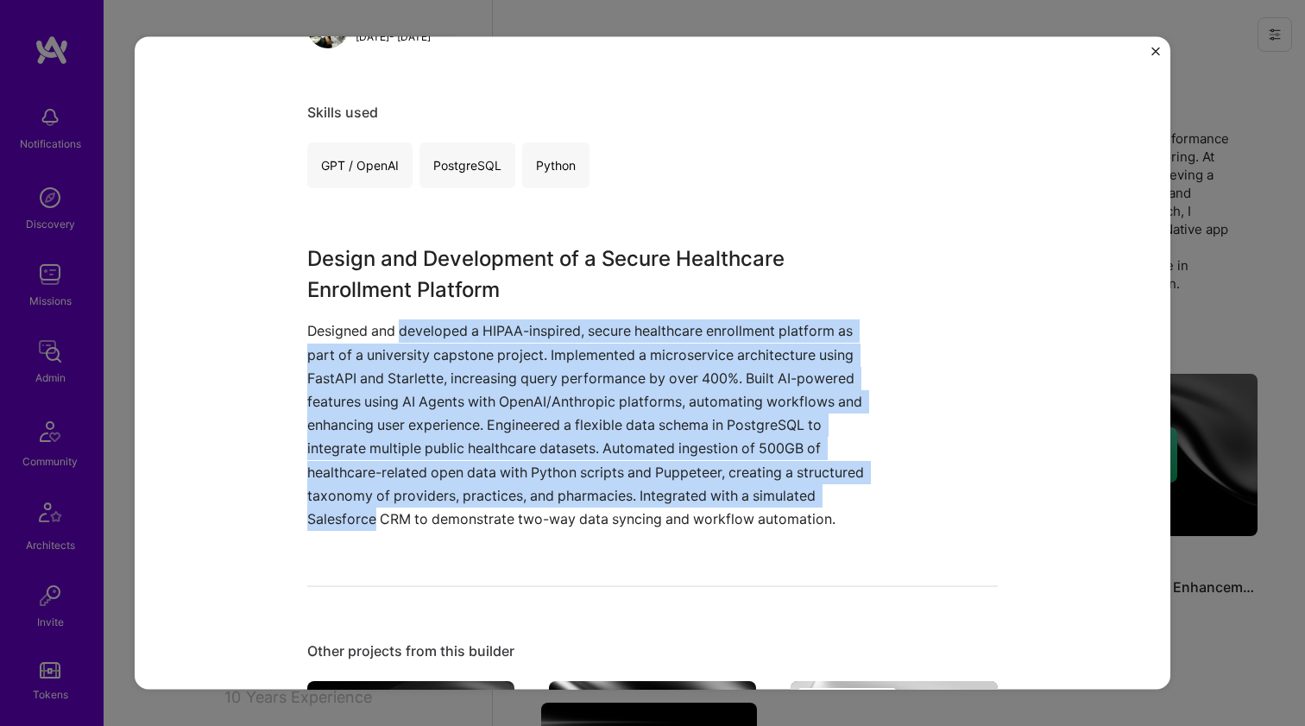
click at [420, 513] on p "Designed and developed a HIPAA-inspired, secure healthcare enrollment platform …" at bounding box center [587, 424] width 561 height 211
drag, startPoint x: 420, startPoint y: 513, endPoint x: 413, endPoint y: 329, distance: 184.0
click at [413, 329] on p "Designed and developed a HIPAA-inspired, secure healthcare enrollment platform …" at bounding box center [587, 424] width 561 height 211
click at [420, 524] on p "Designed and developed a HIPAA-inspired, secure healthcare enrollment platform …" at bounding box center [587, 424] width 561 height 211
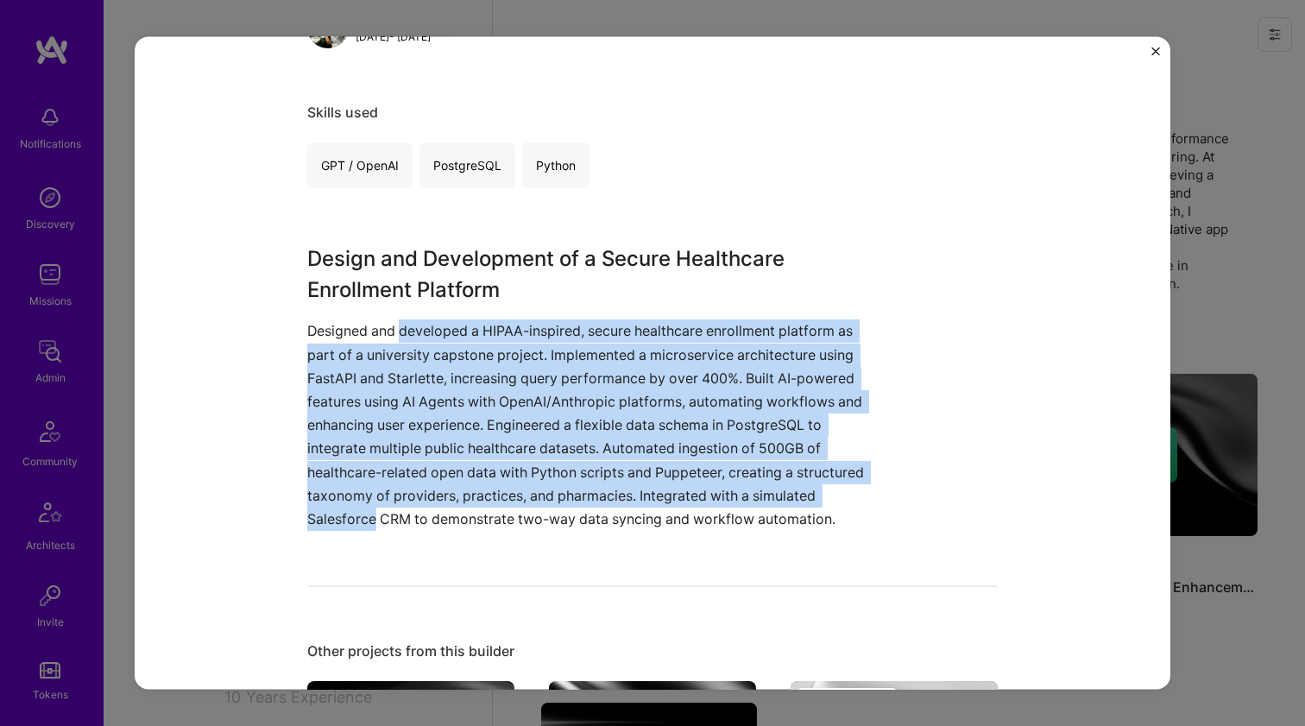
click at [420, 523] on p "Designed and developed a HIPAA-inspired, secure healthcare enrollment platform …" at bounding box center [587, 424] width 561 height 211
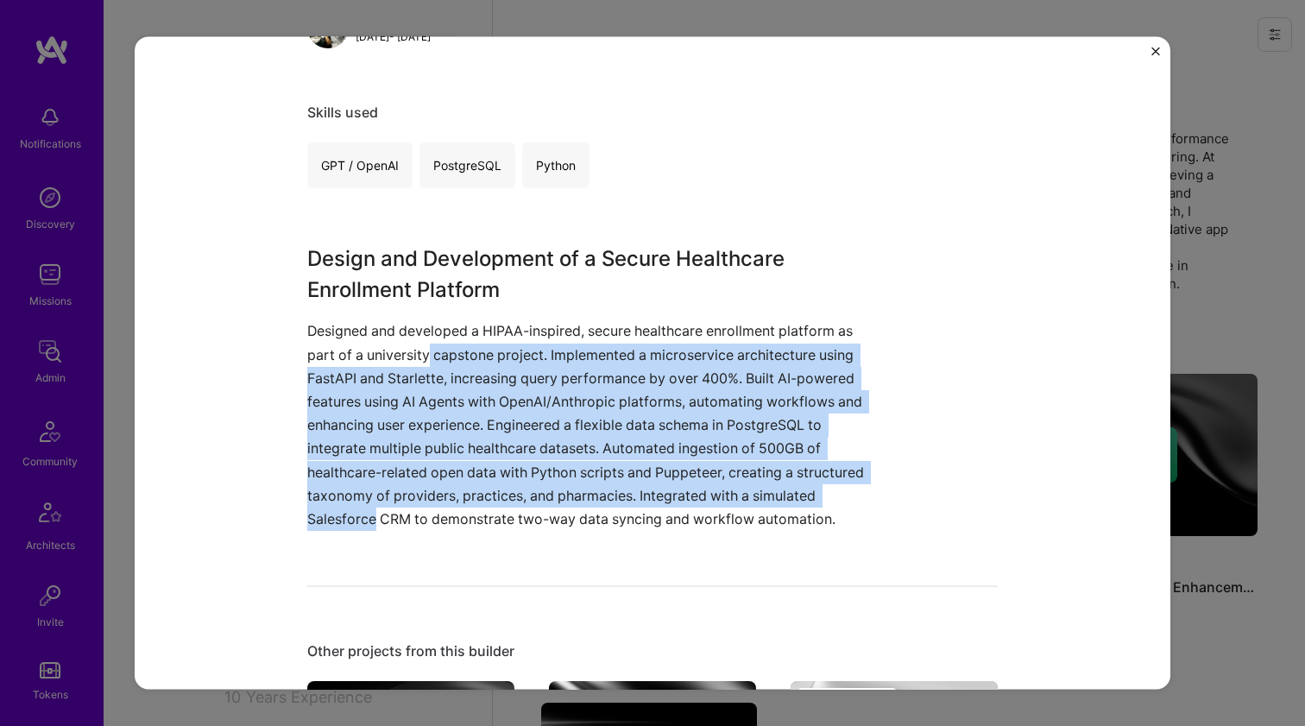
click at [423, 351] on p "Designed and developed a HIPAA-inspired, secure healthcare enrollment platform …" at bounding box center [587, 424] width 561 height 211
click at [425, 340] on p "Designed and developed a HIPAA-inspired, secure healthcare enrollment platform …" at bounding box center [587, 424] width 561 height 211
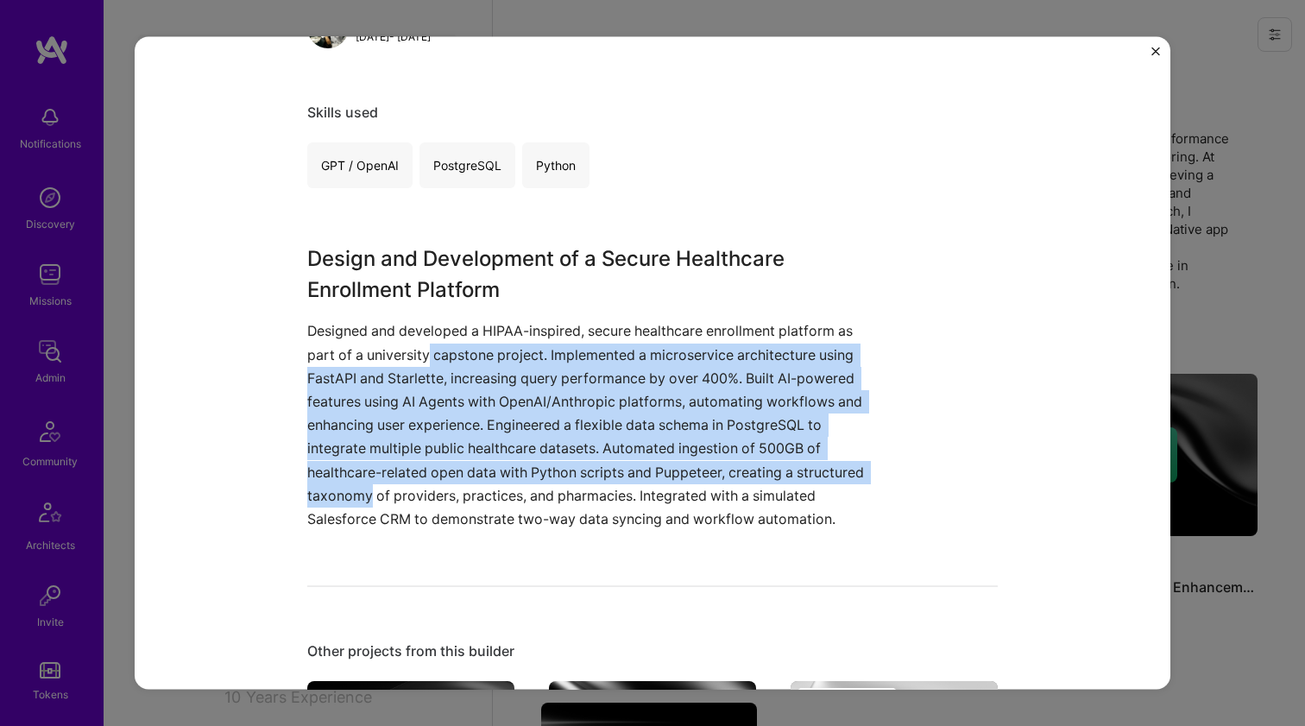
click at [415, 484] on p "Designed and developed a HIPAA-inspired, secure healthcare enrollment platform …" at bounding box center [587, 424] width 561 height 211
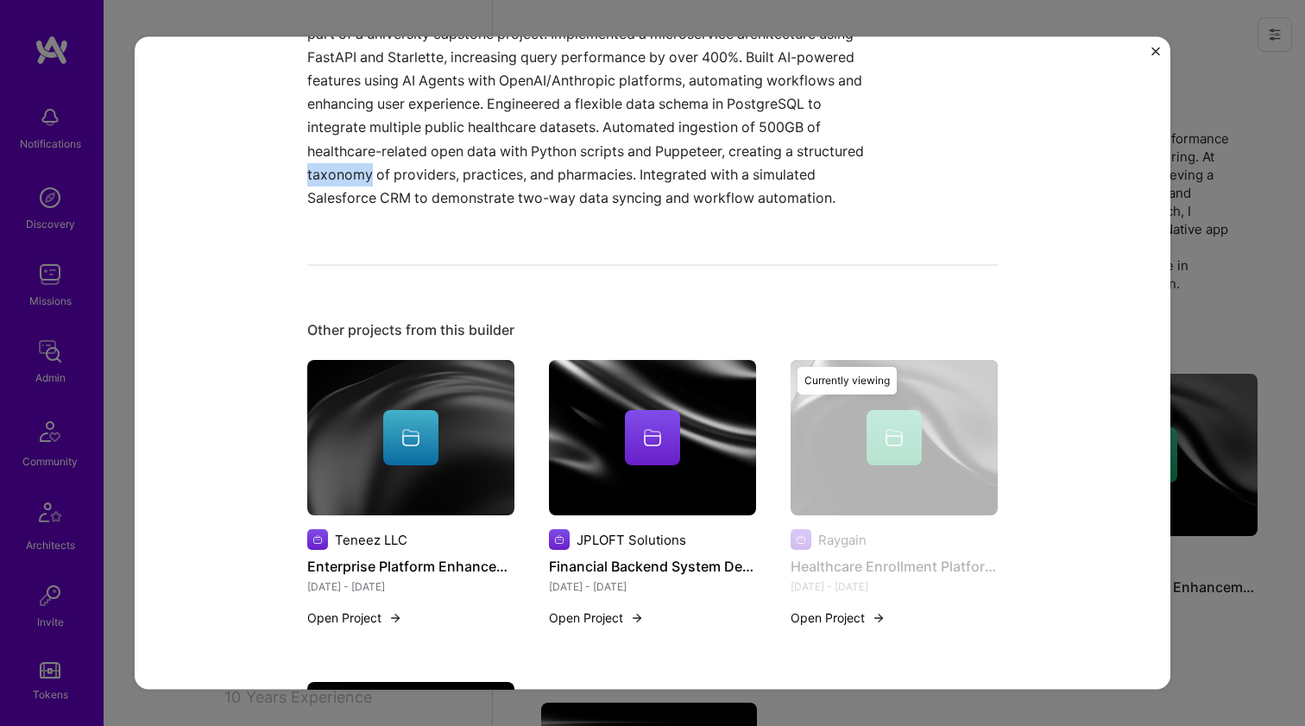
scroll to position [796, 0]
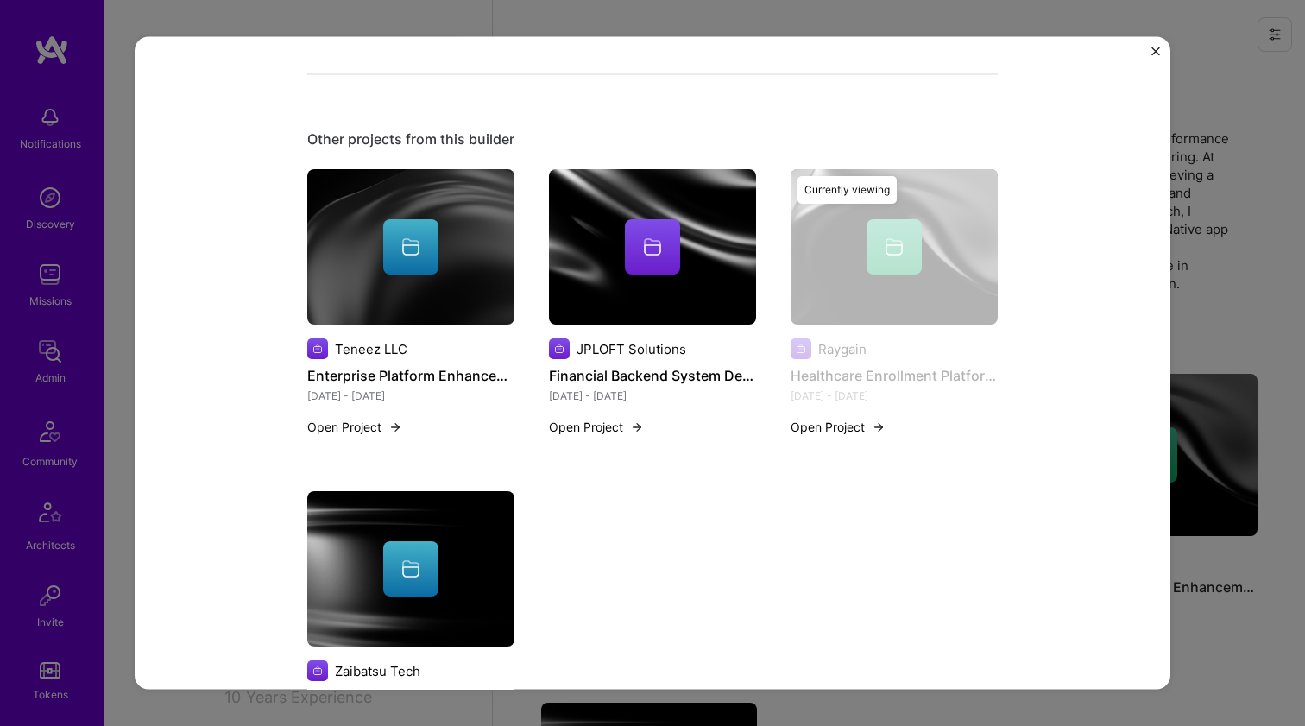
click at [367, 589] on div at bounding box center [410, 568] width 207 height 55
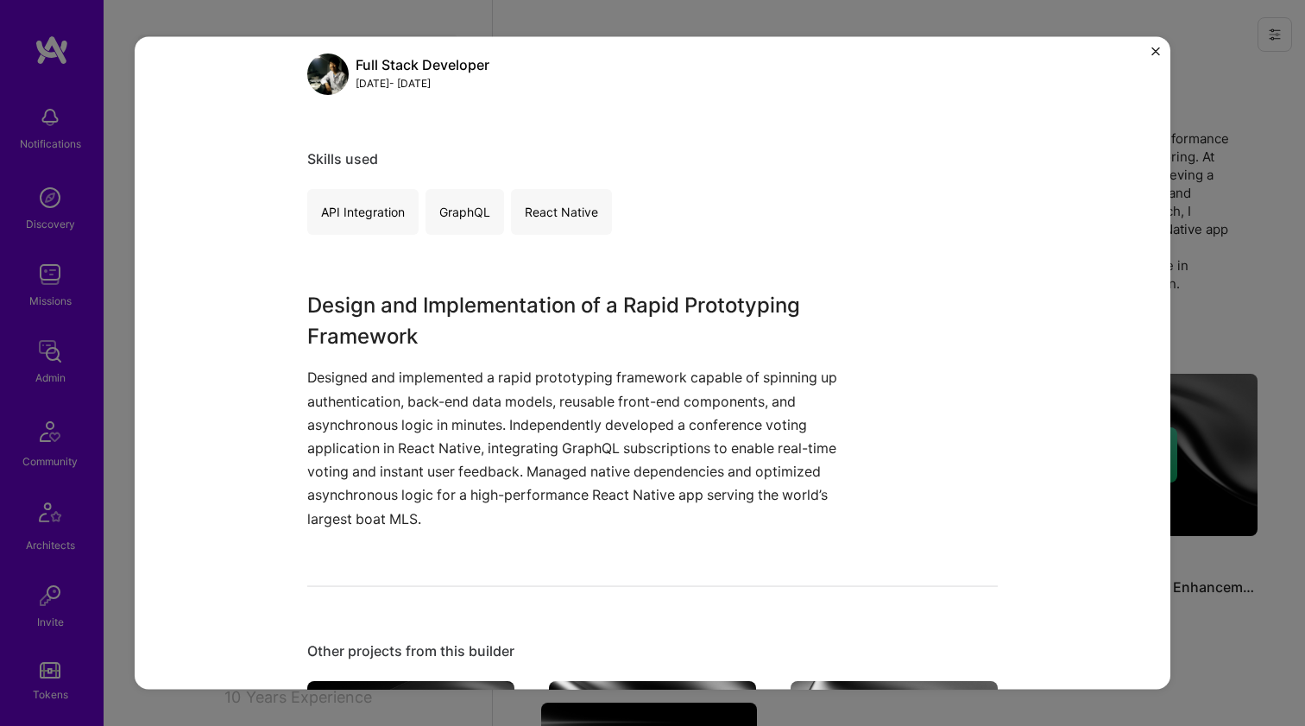
scroll to position [241, 0]
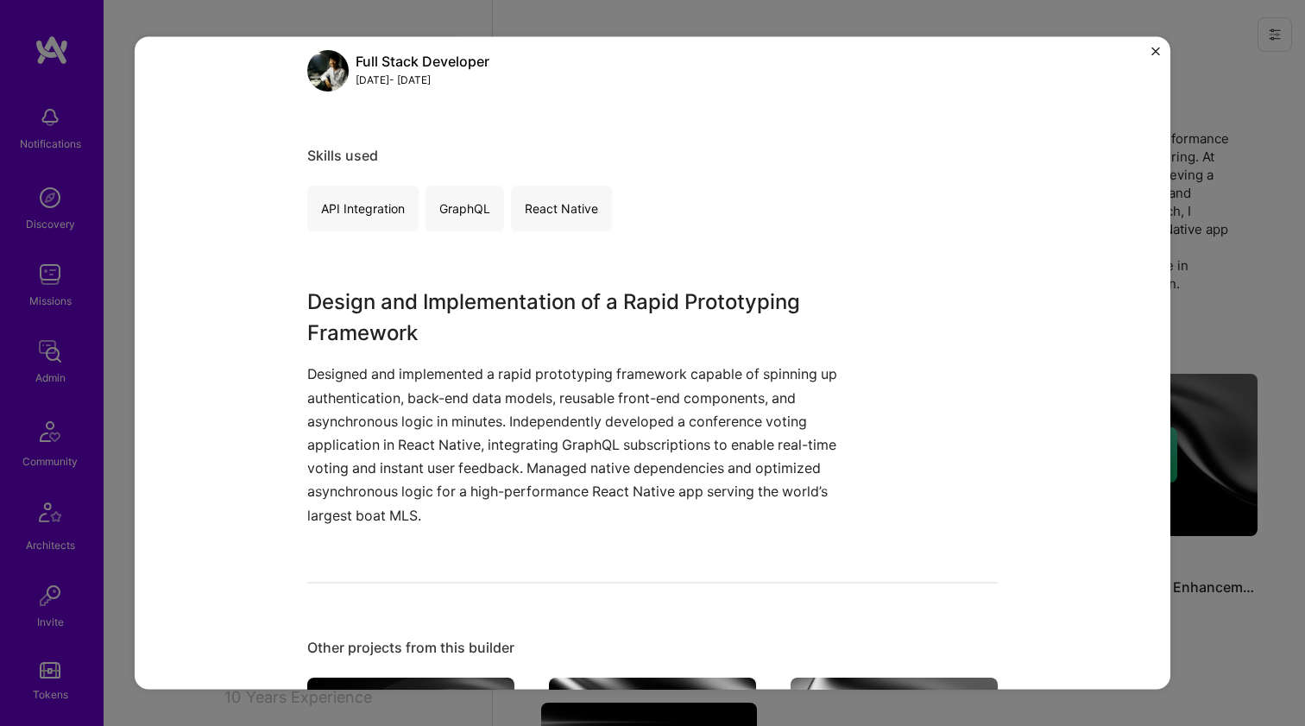
click at [500, 379] on p "Designed and implemented a rapid prototyping framework capable of spinning up a…" at bounding box center [587, 445] width 561 height 164
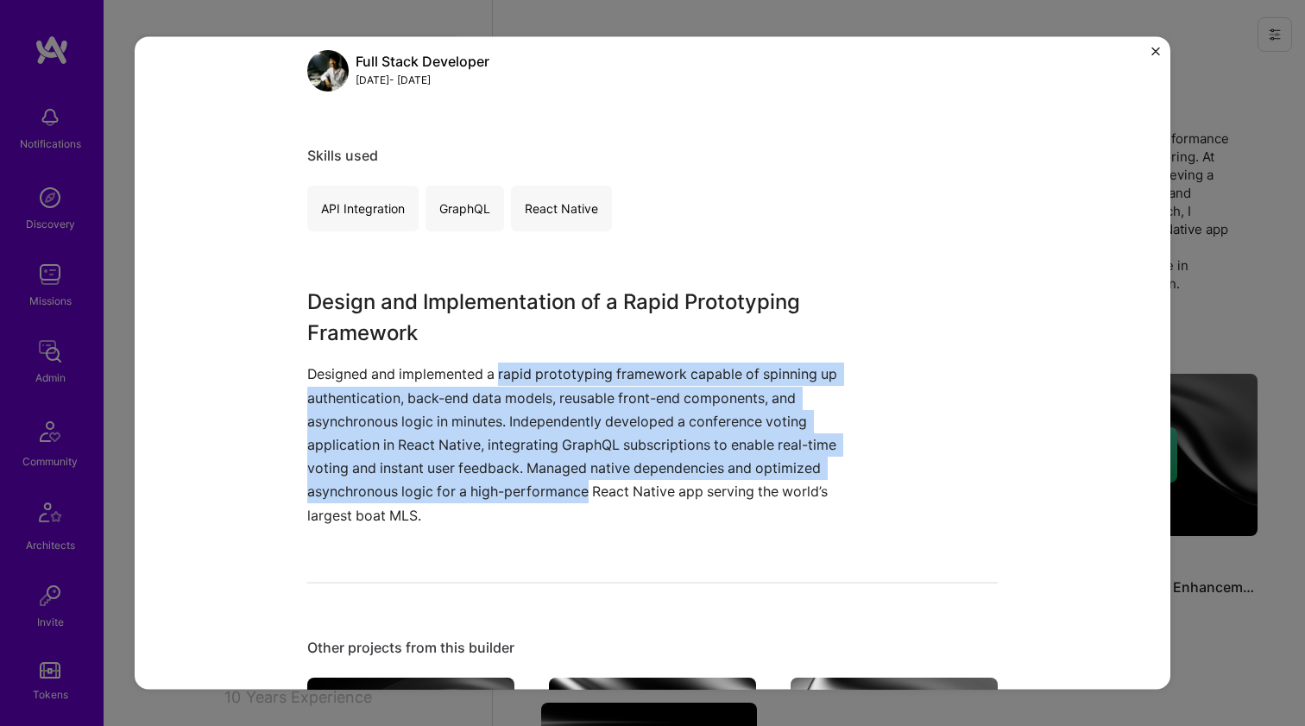
drag, startPoint x: 500, startPoint y: 379, endPoint x: 504, endPoint y: 489, distance: 109.7
click at [504, 489] on p "Designed and implemented a rapid prototyping framework capable of spinning up a…" at bounding box center [587, 445] width 561 height 164
drag, startPoint x: 504, startPoint y: 489, endPoint x: 536, endPoint y: 373, distance: 120.0
click at [536, 373] on p "Designed and implemented a rapid prototyping framework capable of spinning up a…" at bounding box center [587, 445] width 561 height 164
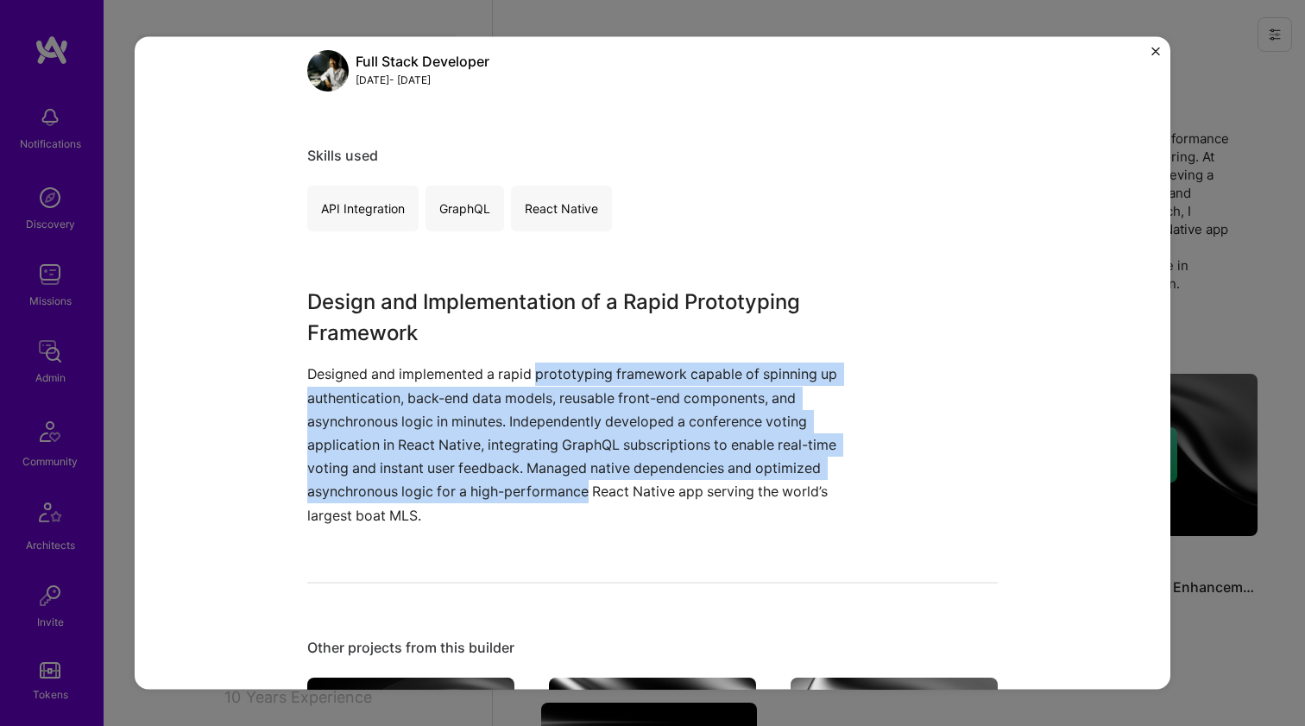
click at [536, 373] on p "Designed and implemented a rapid prototyping framework capable of spinning up a…" at bounding box center [587, 445] width 561 height 164
drag, startPoint x: 536, startPoint y: 373, endPoint x: 522, endPoint y: 481, distance: 108.8
click at [522, 481] on p "Designed and implemented a rapid prototyping framework capable of spinning up a…" at bounding box center [587, 445] width 561 height 164
drag, startPoint x: 522, startPoint y: 481, endPoint x: 533, endPoint y: 378, distance: 103.2
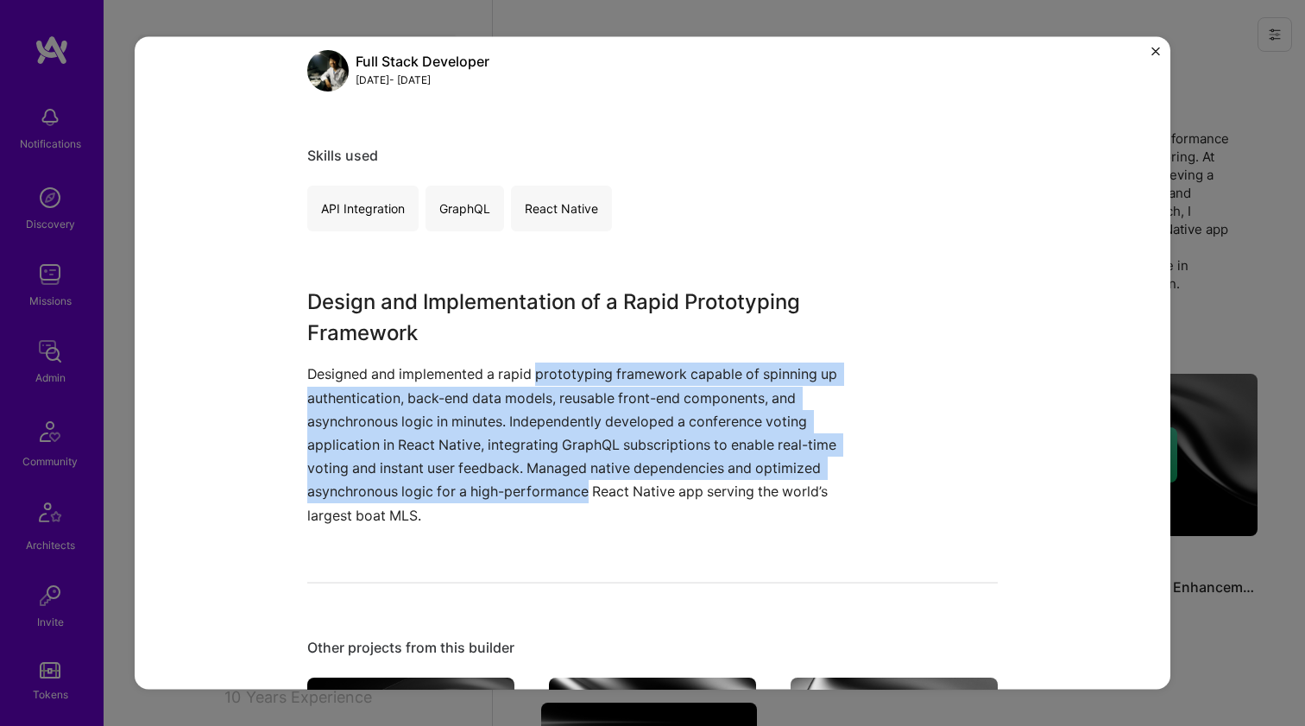
click at [533, 378] on p "Designed and implemented a rapid prototyping framework capable of spinning up a…" at bounding box center [587, 445] width 561 height 164
drag, startPoint x: 533, startPoint y: 378, endPoint x: 528, endPoint y: 483, distance: 105.4
click at [528, 483] on p "Designed and implemented a rapid prototyping framework capable of spinning up a…" at bounding box center [587, 445] width 561 height 164
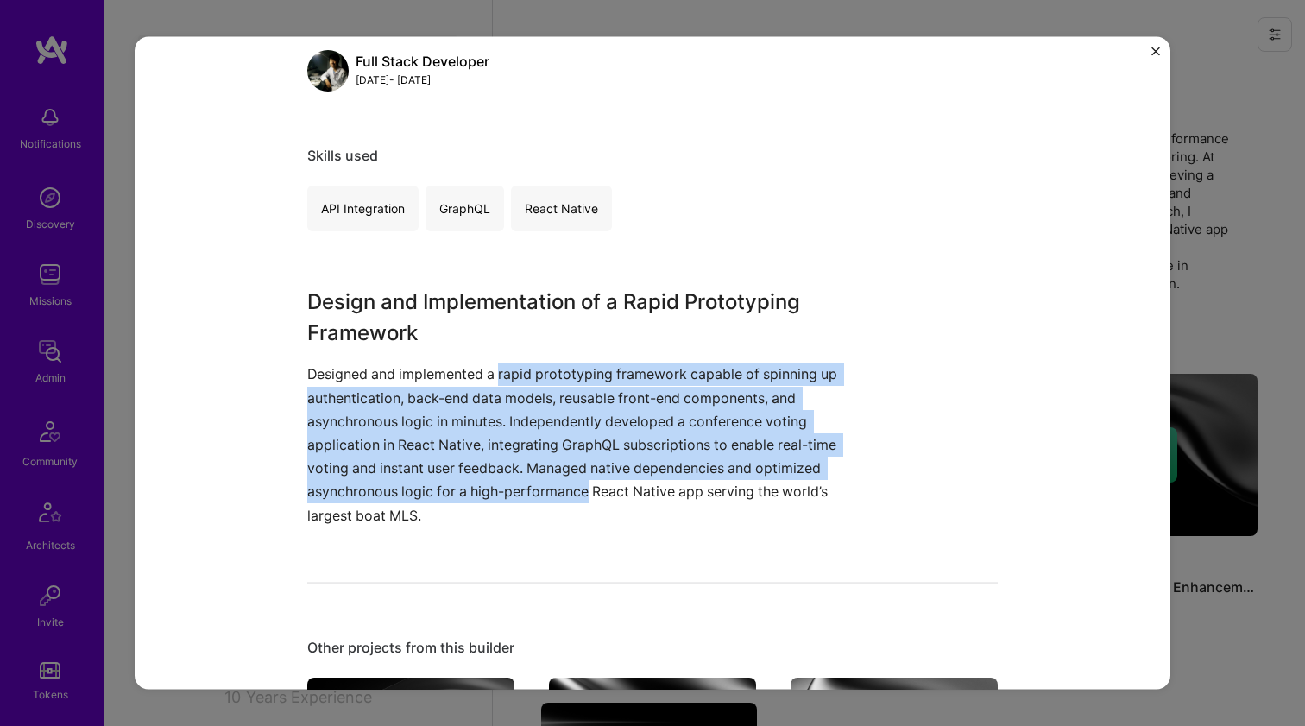
drag, startPoint x: 528, startPoint y: 483, endPoint x: 521, endPoint y: 380, distance: 103.9
click at [521, 380] on p "Designed and implemented a rapid prototyping framework capable of spinning up a…" at bounding box center [587, 445] width 561 height 164
drag, startPoint x: 521, startPoint y: 380, endPoint x: 506, endPoint y: 488, distance: 108.9
click at [506, 488] on p "Designed and implemented a rapid prototyping framework capable of spinning up a…" at bounding box center [587, 445] width 561 height 164
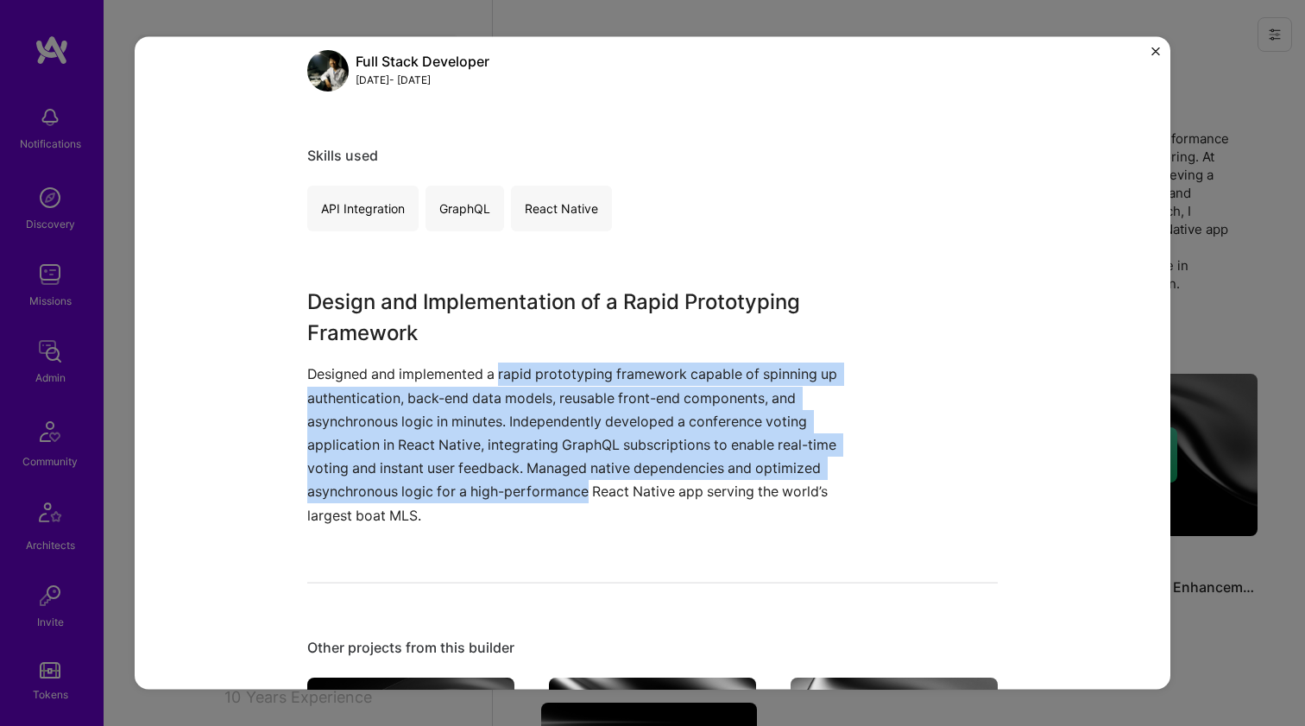
click at [506, 488] on p "Designed and implemented a rapid prototyping framework capable of spinning up a…" at bounding box center [587, 445] width 561 height 164
drag, startPoint x: 506, startPoint y: 488, endPoint x: 506, endPoint y: 368, distance: 120.0
click at [506, 368] on p "Designed and implemented a rapid prototyping framework capable of spinning up a…" at bounding box center [587, 445] width 561 height 164
drag, startPoint x: 506, startPoint y: 368, endPoint x: 508, endPoint y: 495, distance: 126.9
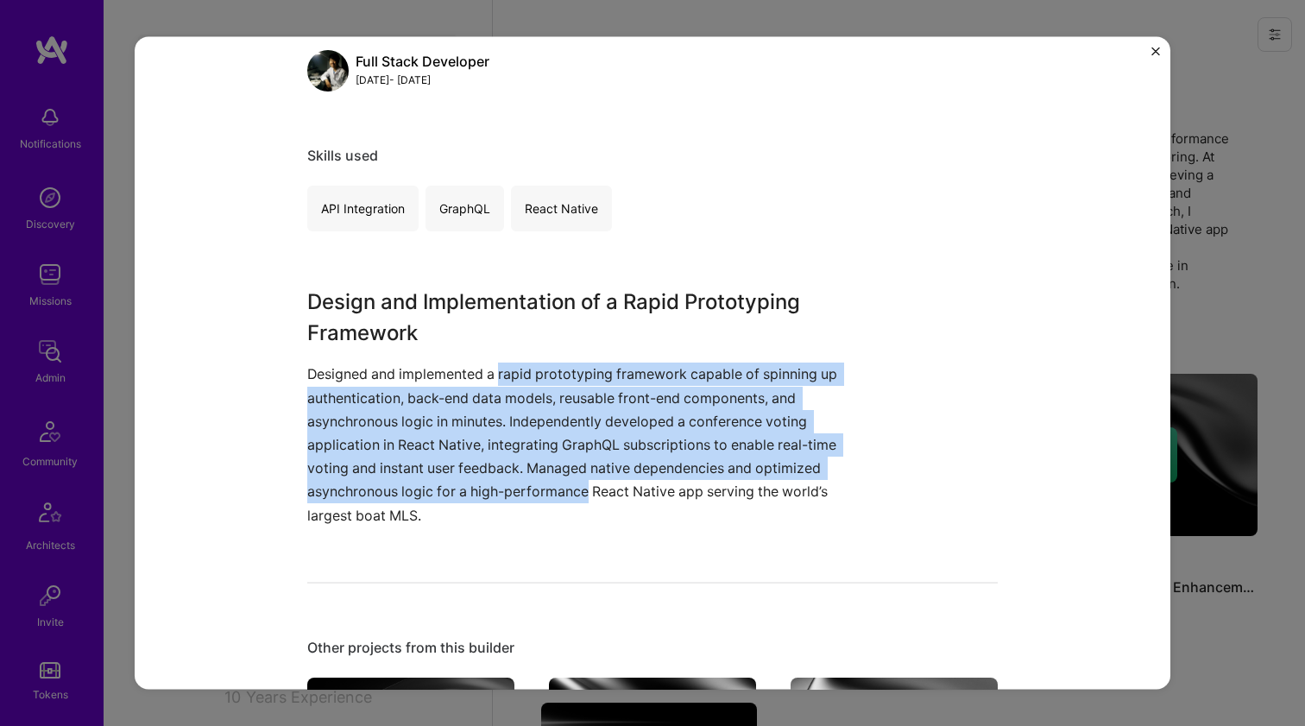
click at [508, 495] on p "Designed and implemented a rapid prototyping framework capable of spinning up a…" at bounding box center [587, 445] width 561 height 164
drag, startPoint x: 508, startPoint y: 495, endPoint x: 502, endPoint y: 374, distance: 121.0
click at [502, 375] on p "Designed and implemented a rapid prototyping framework capable of spinning up a…" at bounding box center [587, 445] width 561 height 164
click at [502, 374] on p "Designed and implemented a rapid prototyping framework capable of spinning up a…" at bounding box center [587, 445] width 561 height 164
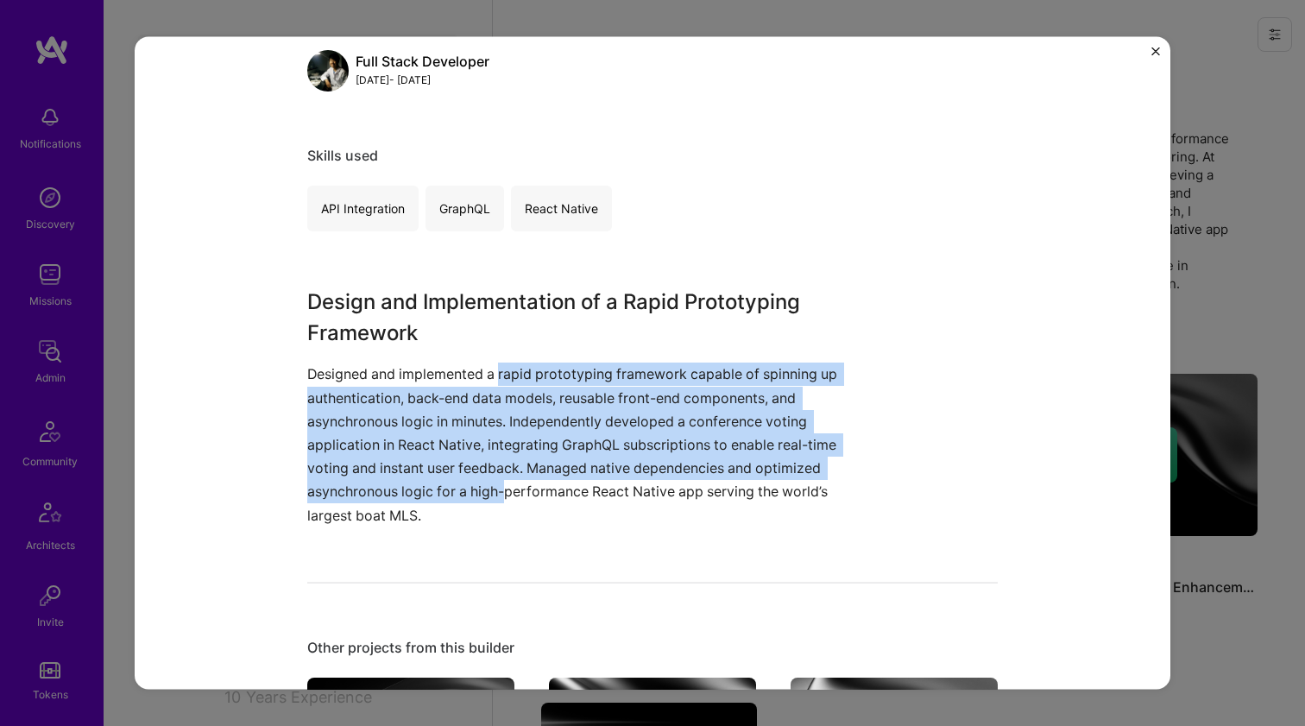
drag, startPoint x: 502, startPoint y: 374, endPoint x: 495, endPoint y: 494, distance: 120.2
click at [495, 494] on p "Designed and implemented a rapid prototyping framework capable of spinning up a…" at bounding box center [587, 445] width 561 height 164
drag, startPoint x: 495, startPoint y: 494, endPoint x: 492, endPoint y: 374, distance: 120.0
click at [492, 374] on p "Designed and implemented a rapid prototyping framework capable of spinning up a…" at bounding box center [587, 445] width 561 height 164
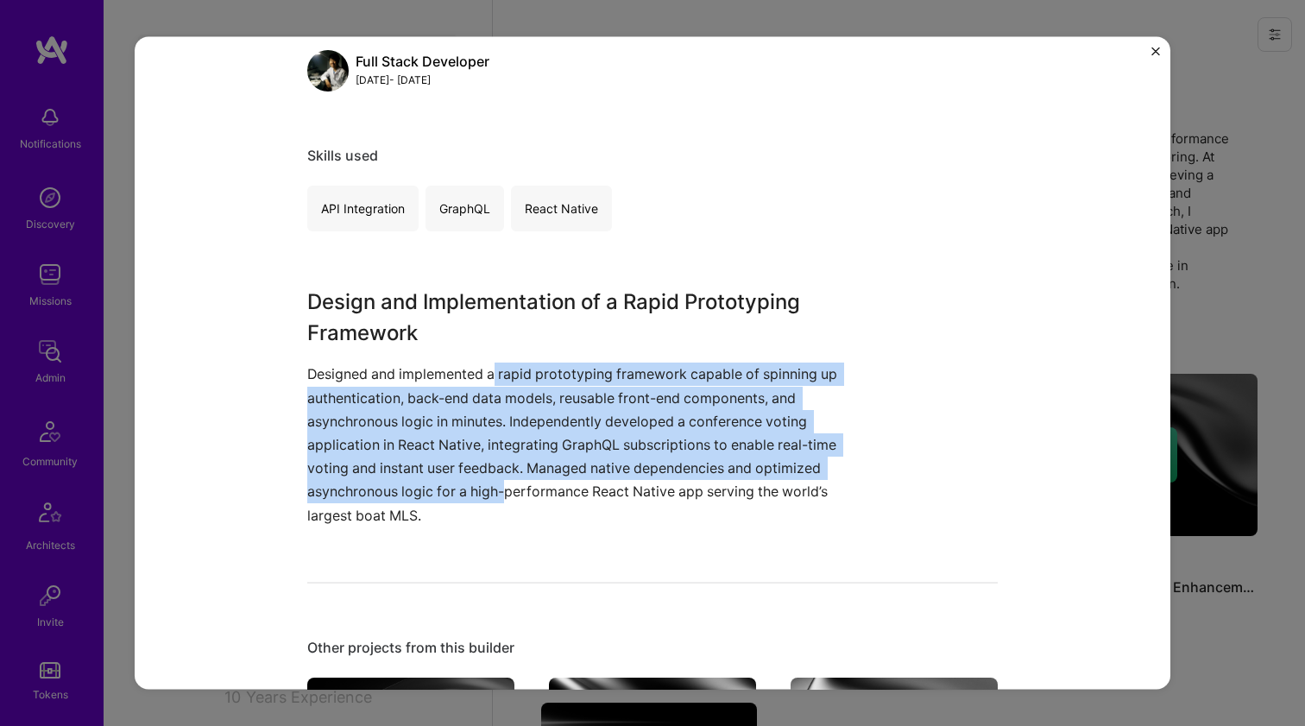
click at [492, 374] on p "Designed and implemented a rapid prototyping framework capable of spinning up a…" at bounding box center [587, 445] width 561 height 164
drag, startPoint x: 492, startPoint y: 374, endPoint x: 508, endPoint y: 491, distance: 118.5
click at [508, 491] on p "Designed and implemented a rapid prototyping framework capable of spinning up a…" at bounding box center [587, 445] width 561 height 164
drag, startPoint x: 508, startPoint y: 491, endPoint x: 533, endPoint y: 375, distance: 119.2
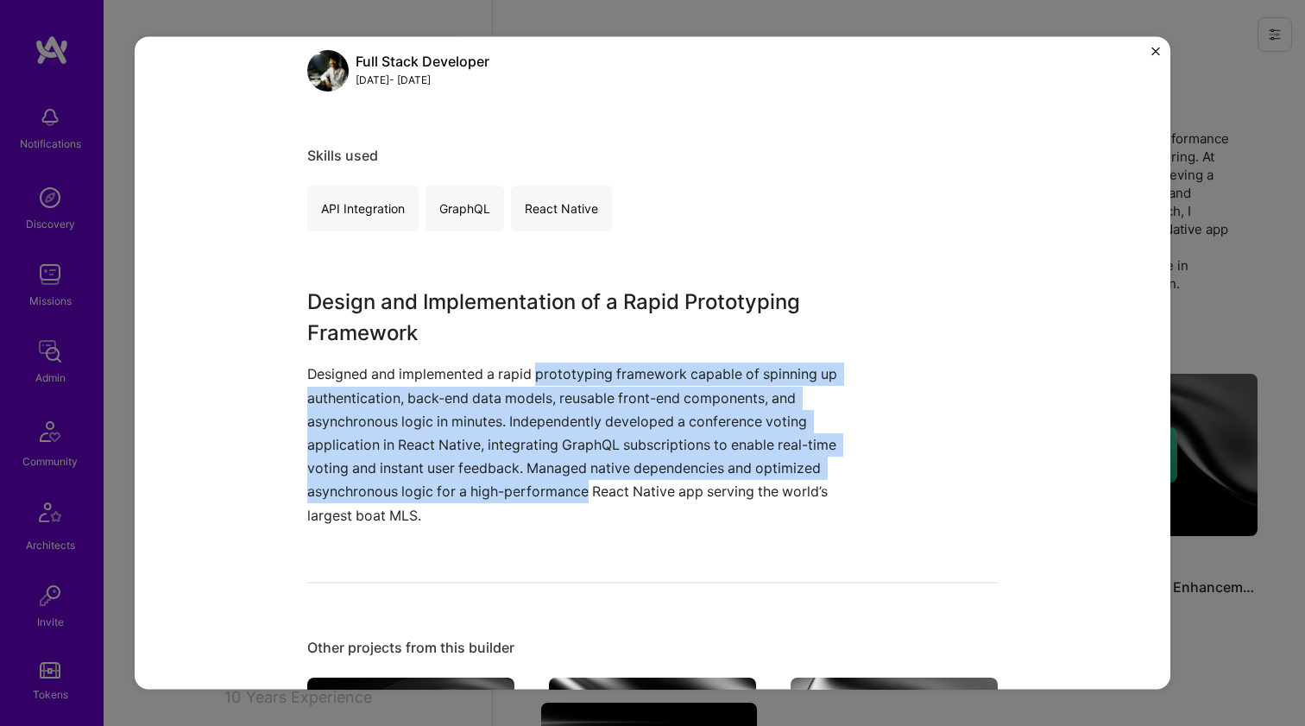
click at [533, 375] on p "Designed and implemented a rapid prototyping framework capable of spinning up a…" at bounding box center [587, 445] width 561 height 164
drag, startPoint x: 533, startPoint y: 375, endPoint x: 526, endPoint y: 487, distance: 112.5
click at [526, 487] on p "Designed and implemented a rapid prototyping framework capable of spinning up a…" at bounding box center [587, 445] width 561 height 164
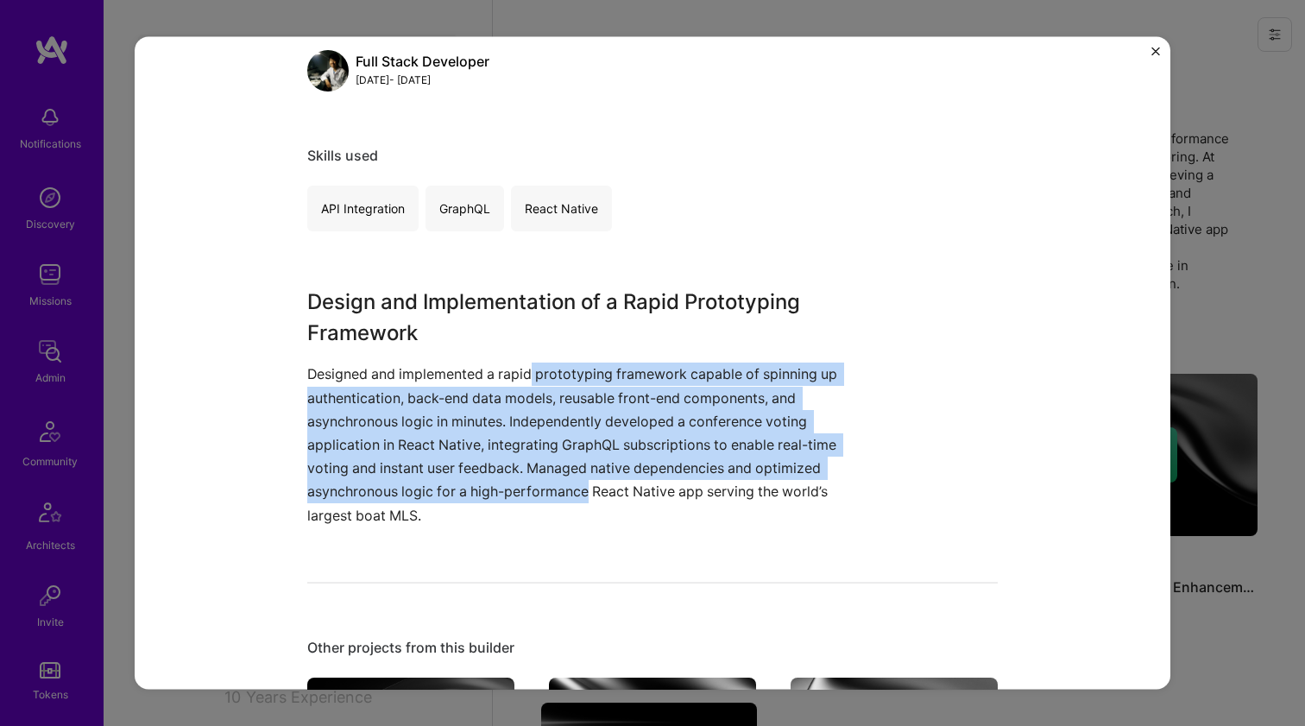
drag, startPoint x: 526, startPoint y: 487, endPoint x: 525, endPoint y: 375, distance: 111.4
click at [525, 375] on p "Designed and implemented a rapid prototyping framework capable of spinning up a…" at bounding box center [587, 445] width 561 height 164
drag, startPoint x: 525, startPoint y: 375, endPoint x: 529, endPoint y: 485, distance: 109.7
click at [529, 485] on p "Designed and implemented a rapid prototyping framework capable of spinning up a…" at bounding box center [587, 445] width 561 height 164
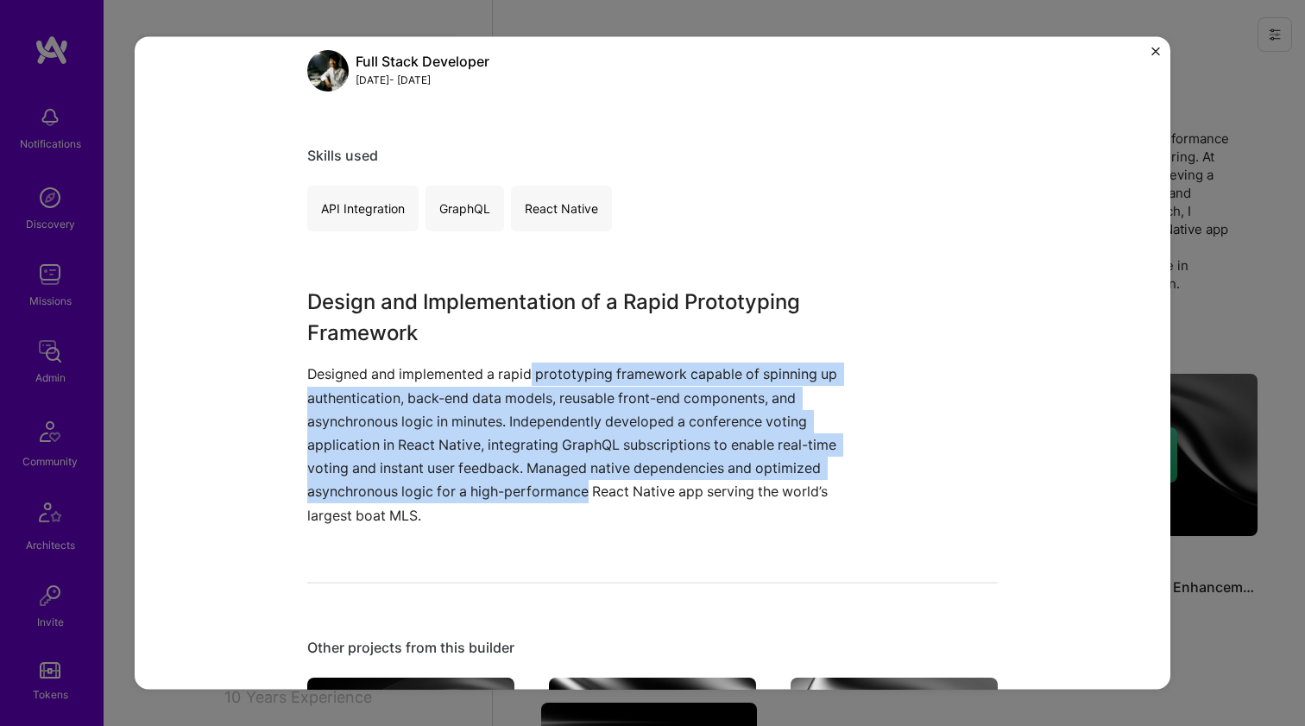
click at [529, 485] on p "Designed and implemented a rapid prototyping framework capable of spinning up a…" at bounding box center [587, 445] width 561 height 164
drag, startPoint x: 529, startPoint y: 485, endPoint x: 528, endPoint y: 375, distance: 109.6
click at [528, 375] on p "Designed and implemented a rapid prototyping framework capable of spinning up a…" at bounding box center [587, 445] width 561 height 164
drag, startPoint x: 528, startPoint y: 375, endPoint x: 525, endPoint y: 487, distance: 111.4
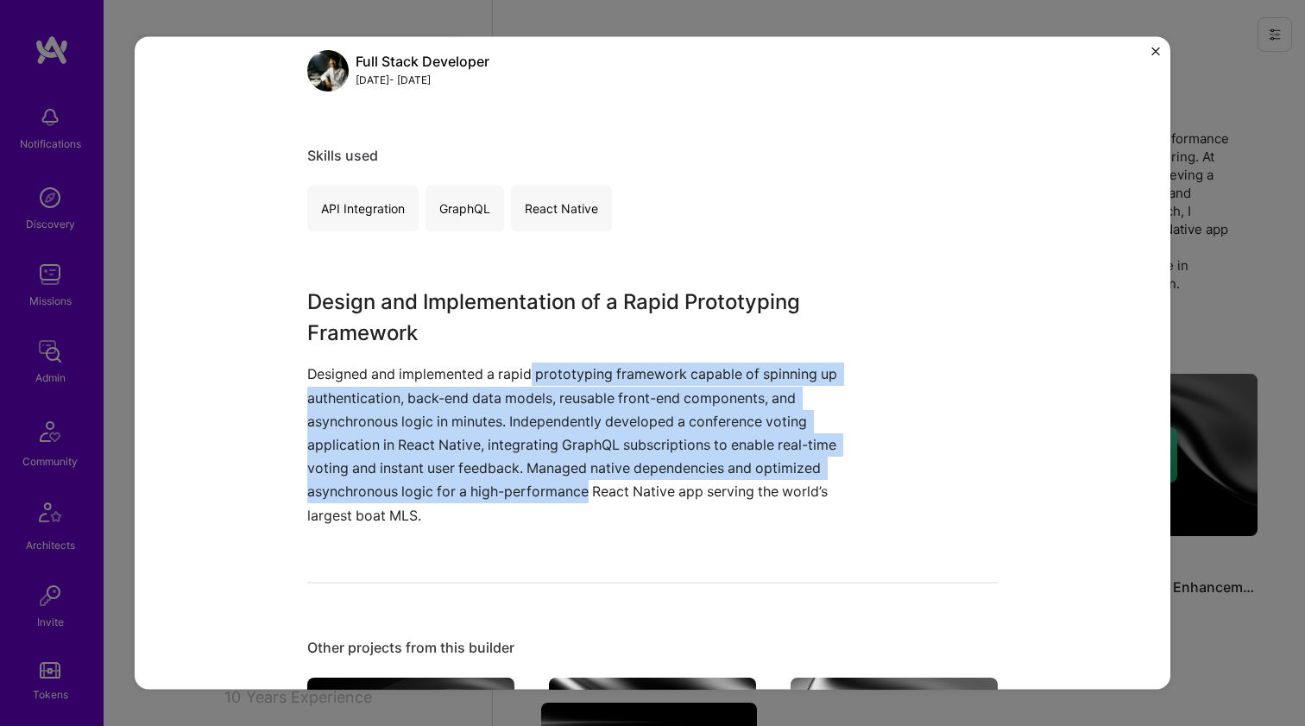
click at [525, 487] on p "Designed and implemented a rapid prototyping framework capable of spinning up a…" at bounding box center [587, 445] width 561 height 164
drag, startPoint x: 525, startPoint y: 487, endPoint x: 533, endPoint y: 378, distance: 109.0
click at [533, 378] on p "Designed and implemented a rapid prototyping framework capable of spinning up a…" at bounding box center [587, 445] width 561 height 164
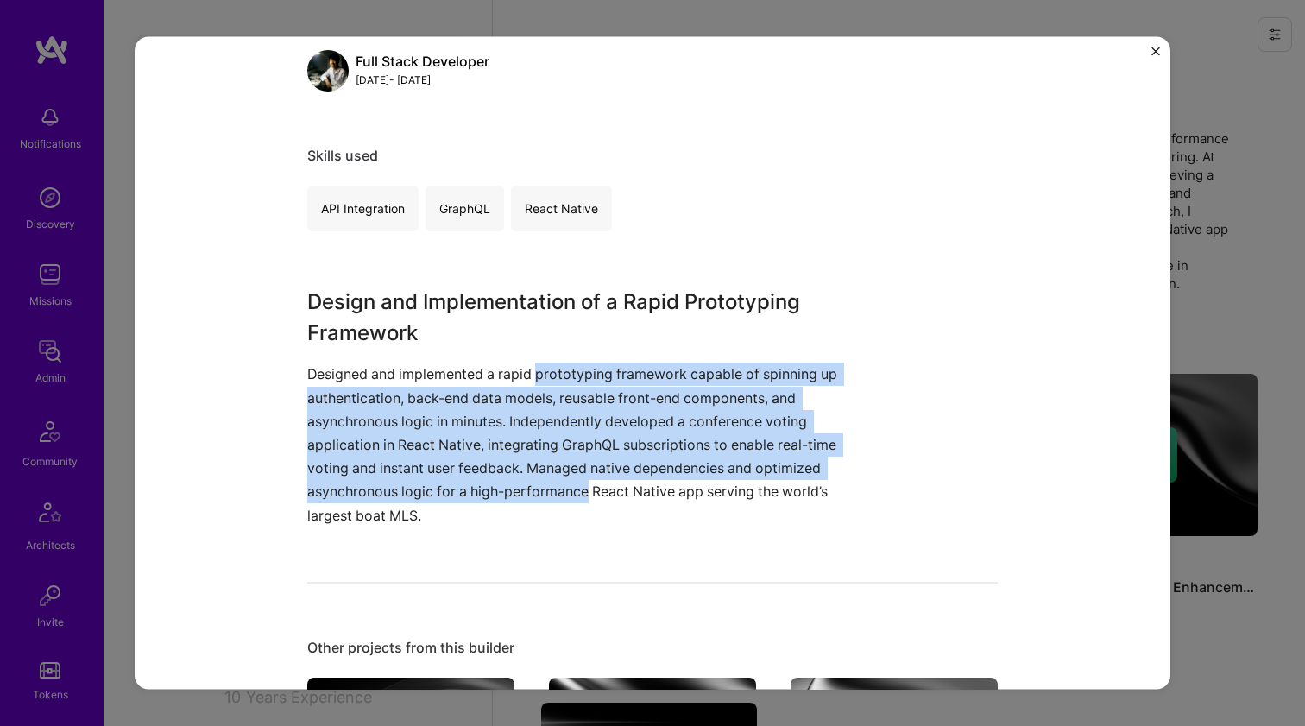
drag, startPoint x: 533, startPoint y: 378, endPoint x: 530, endPoint y: 487, distance: 108.8
click at [530, 487] on p "Designed and implemented a rapid prototyping framework capable of spinning up a…" at bounding box center [587, 445] width 561 height 164
drag, startPoint x: 530, startPoint y: 487, endPoint x: 526, endPoint y: 374, distance: 113.2
click at [526, 374] on p "Designed and implemented a rapid prototyping framework capable of spinning up a…" at bounding box center [587, 445] width 561 height 164
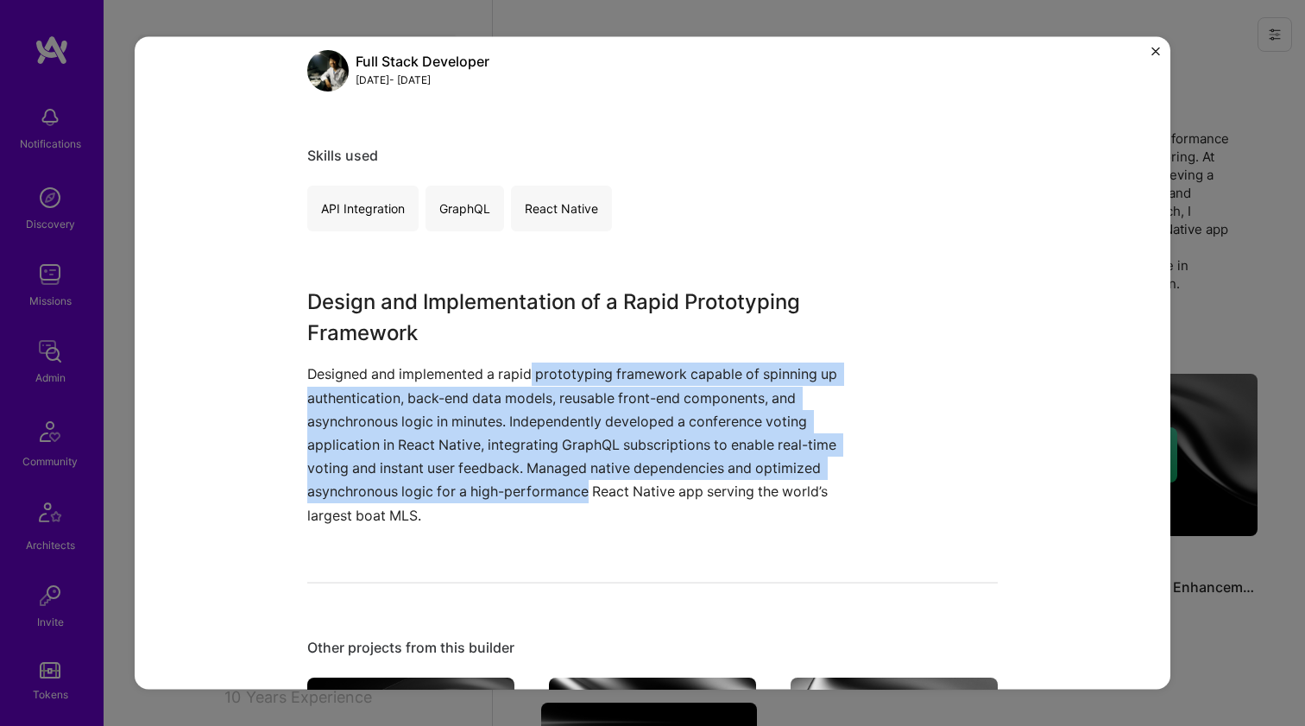
click at [526, 374] on p "Designed and implemented a rapid prototyping framework capable of spinning up a…" at bounding box center [587, 445] width 561 height 164
drag, startPoint x: 526, startPoint y: 374, endPoint x: 521, endPoint y: 477, distance: 103.7
click at [521, 477] on p "Designed and implemented a rapid prototyping framework capable of spinning up a…" at bounding box center [587, 445] width 561 height 164
drag, startPoint x: 521, startPoint y: 477, endPoint x: 522, endPoint y: 375, distance: 101.9
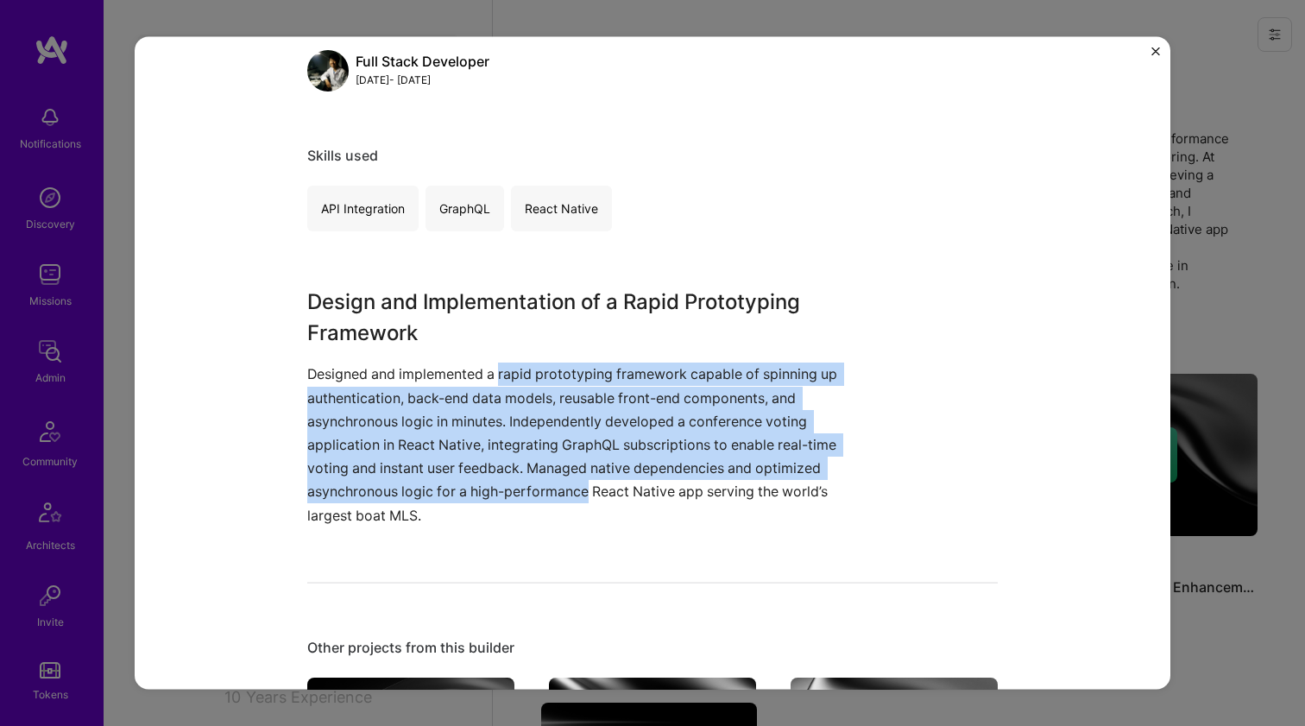
click at [522, 375] on p "Designed and implemented a rapid prototyping framework capable of spinning up a…" at bounding box center [587, 445] width 561 height 164
click at [518, 480] on p "Designed and implemented a rapid prototyping framework capable of spinning up a…" at bounding box center [587, 445] width 561 height 164
click at [517, 377] on p "Designed and implemented a rapid prototyping framework capable of spinning up a…" at bounding box center [587, 445] width 561 height 164
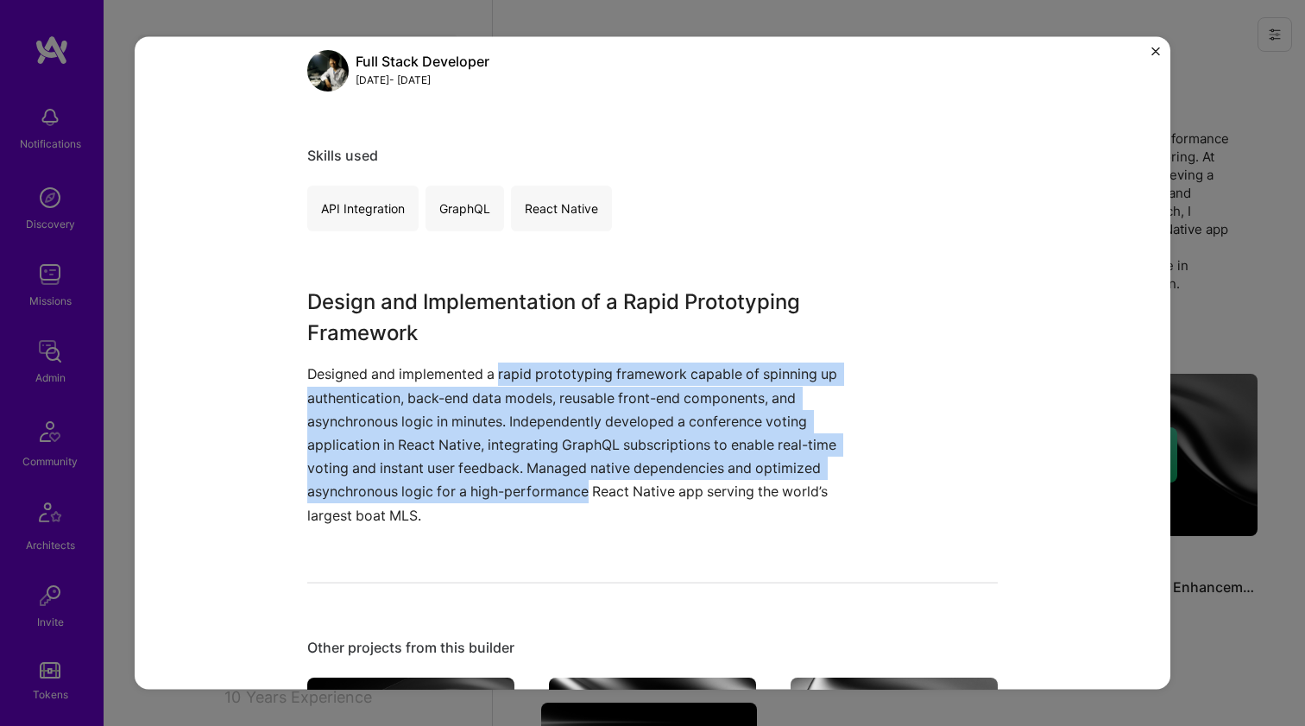
click at [517, 377] on p "Designed and implemented a rapid prototyping framework capable of spinning up a…" at bounding box center [587, 445] width 561 height 164
click at [514, 476] on p "Designed and implemented a rapid prototyping framework capable of spinning up a…" at bounding box center [587, 445] width 561 height 164
click at [510, 377] on p "Designed and implemented a rapid prototyping framework capable of spinning up a…" at bounding box center [587, 445] width 561 height 164
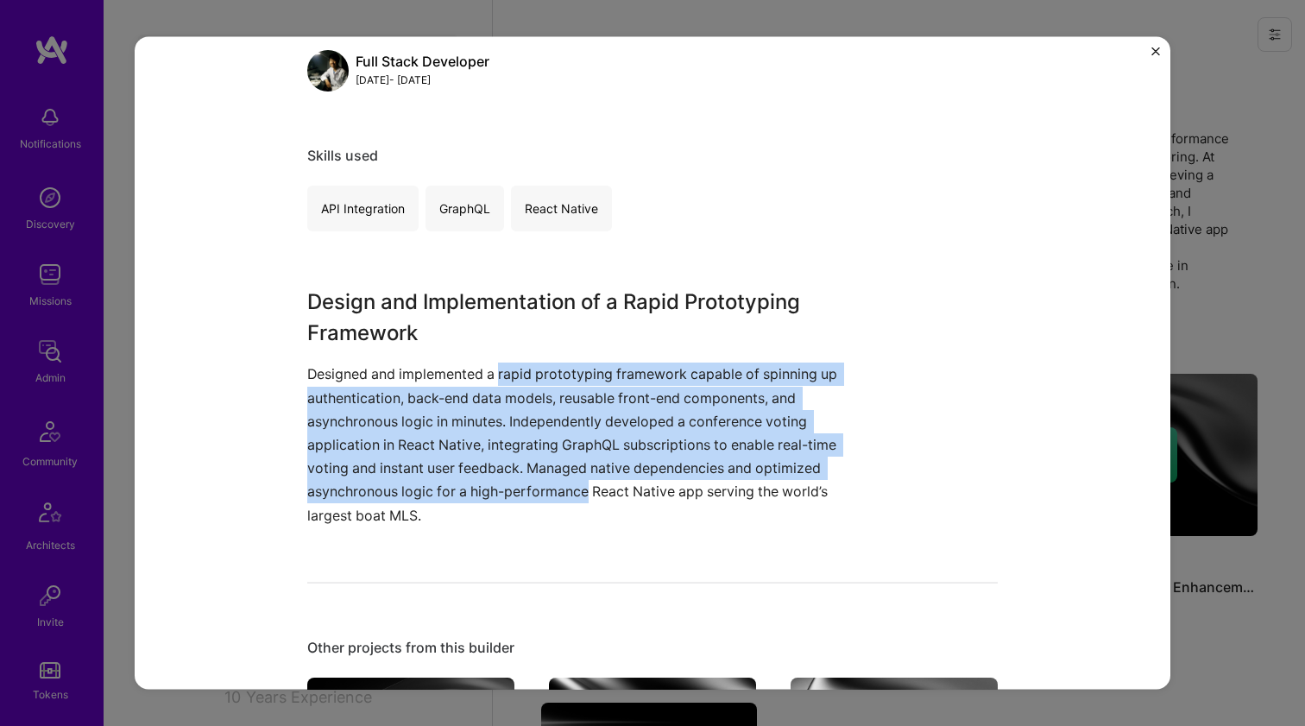
click at [515, 476] on p "Designed and implemented a rapid prototyping framework capable of spinning up a…" at bounding box center [587, 445] width 561 height 164
click at [514, 376] on p "Designed and implemented a rapid prototyping framework capable of spinning up a…" at bounding box center [587, 445] width 561 height 164
click at [508, 482] on p "Designed and implemented a rapid prototyping framework capable of spinning up a…" at bounding box center [587, 445] width 561 height 164
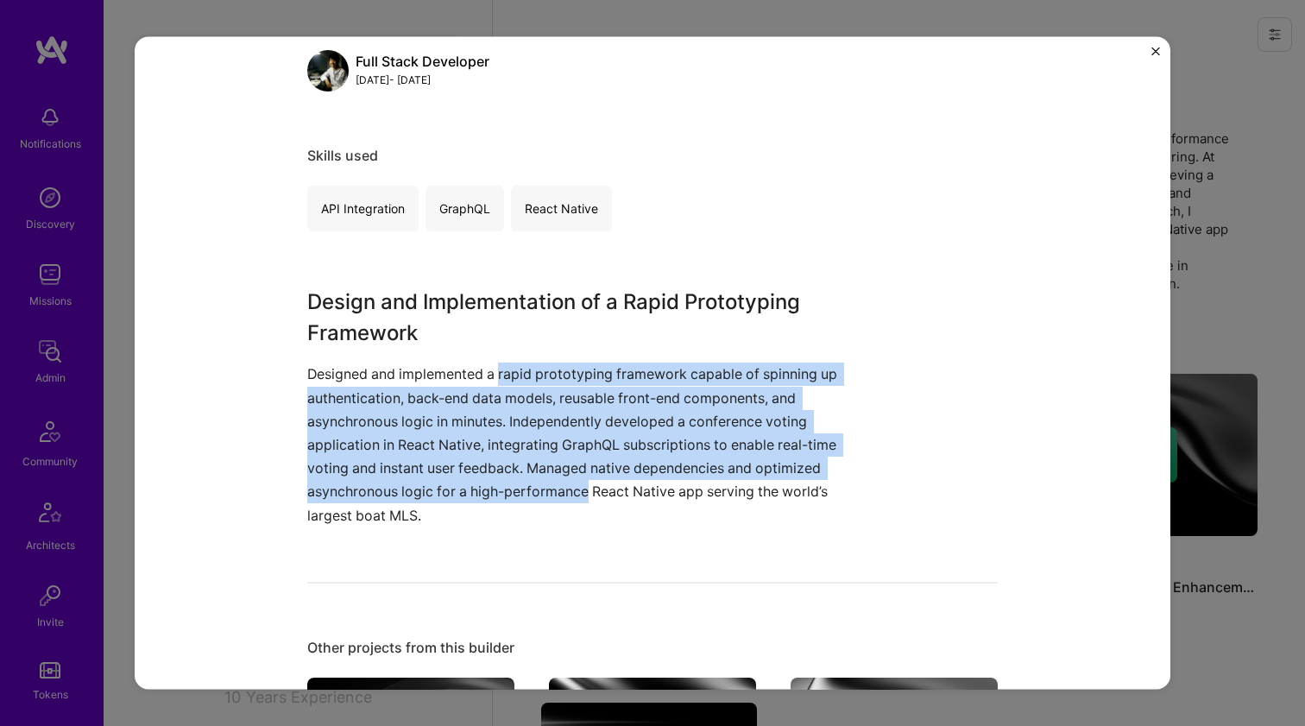
click at [508, 482] on p "Designed and implemented a rapid prototyping framework capable of spinning up a…" at bounding box center [587, 445] width 561 height 164
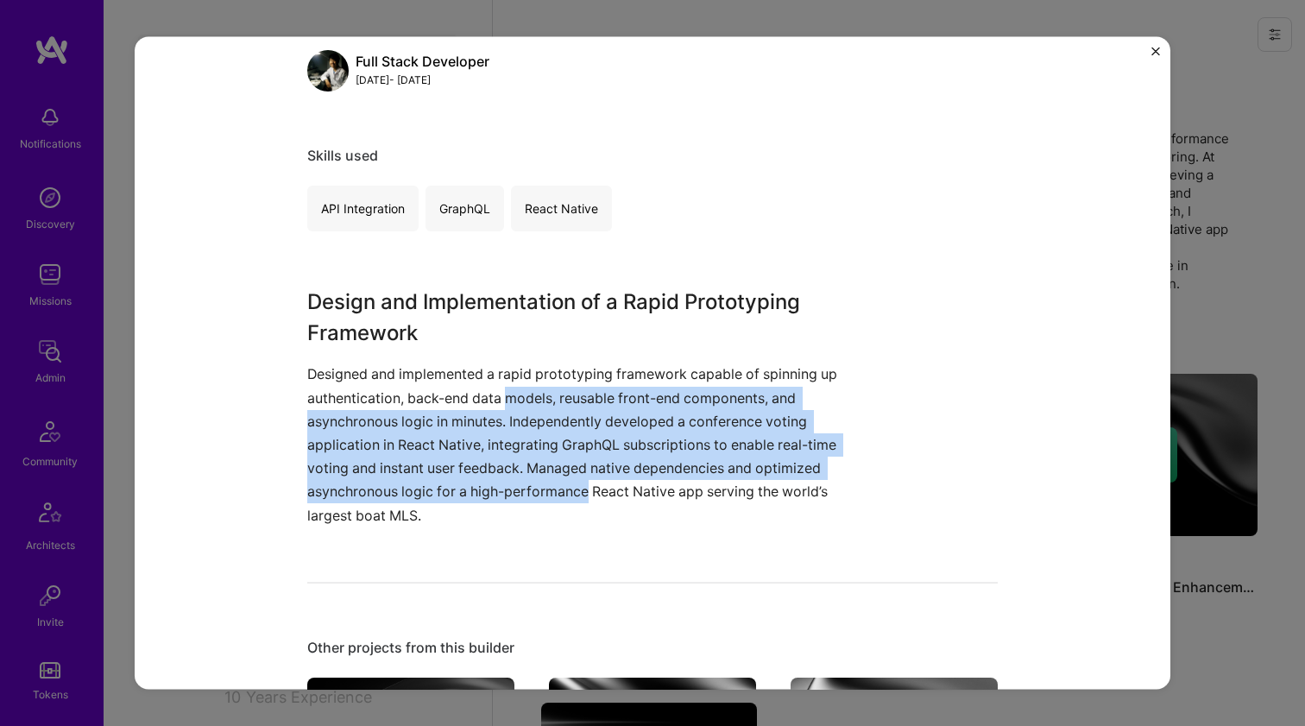
click at [503, 383] on p "Designed and implemented a rapid prototyping framework capable of spinning up a…" at bounding box center [587, 445] width 561 height 164
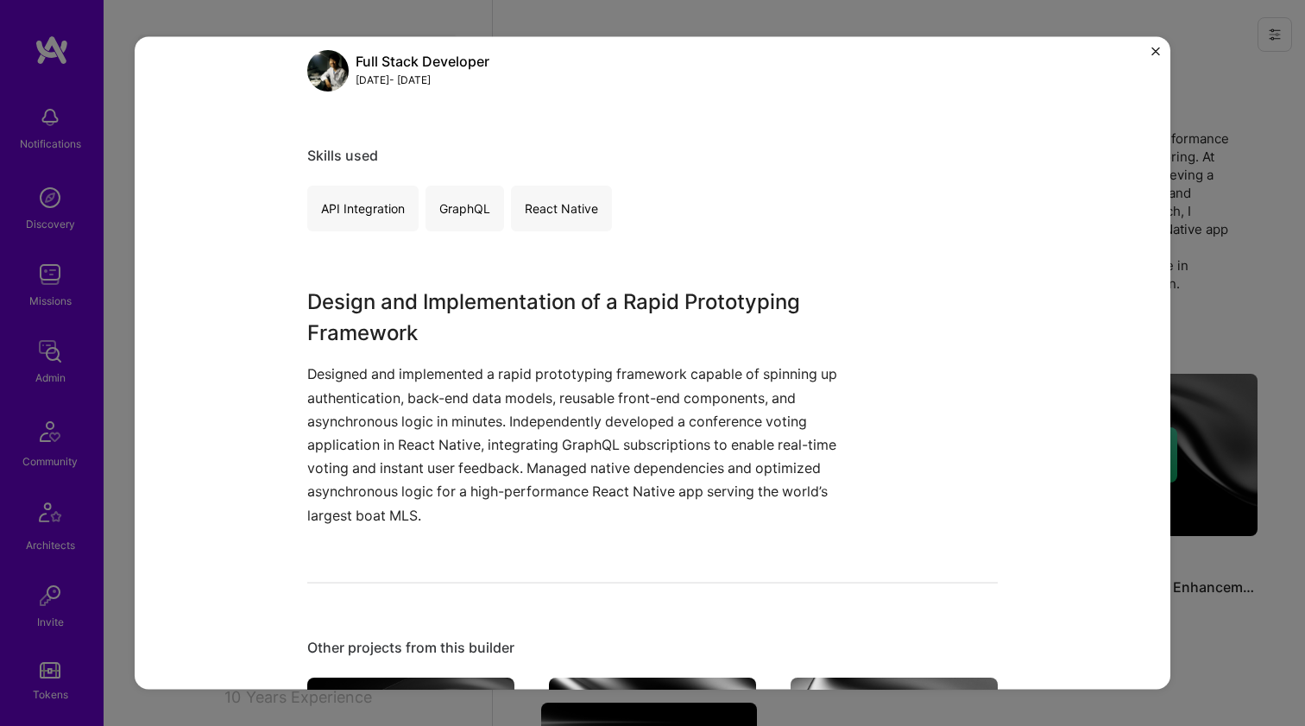
click at [503, 376] on p "Designed and implemented a rapid prototyping framework capable of spinning up a…" at bounding box center [587, 445] width 561 height 164
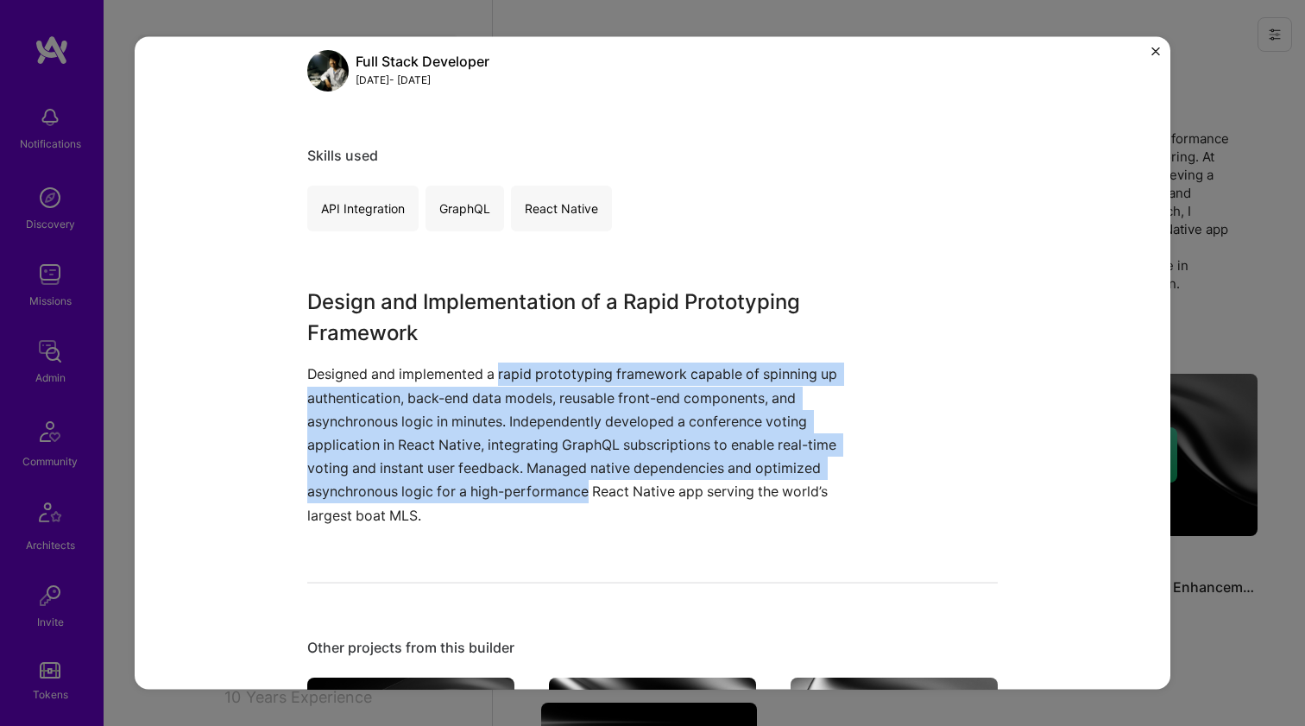
click at [507, 484] on p "Designed and implemented a rapid prototyping framework capable of spinning up a…" at bounding box center [587, 445] width 561 height 164
click at [521, 377] on p "Designed and implemented a rapid prototyping framework capable of spinning up a…" at bounding box center [587, 445] width 561 height 164
click at [519, 475] on p "Designed and implemented a rapid prototyping framework capable of spinning up a…" at bounding box center [587, 445] width 561 height 164
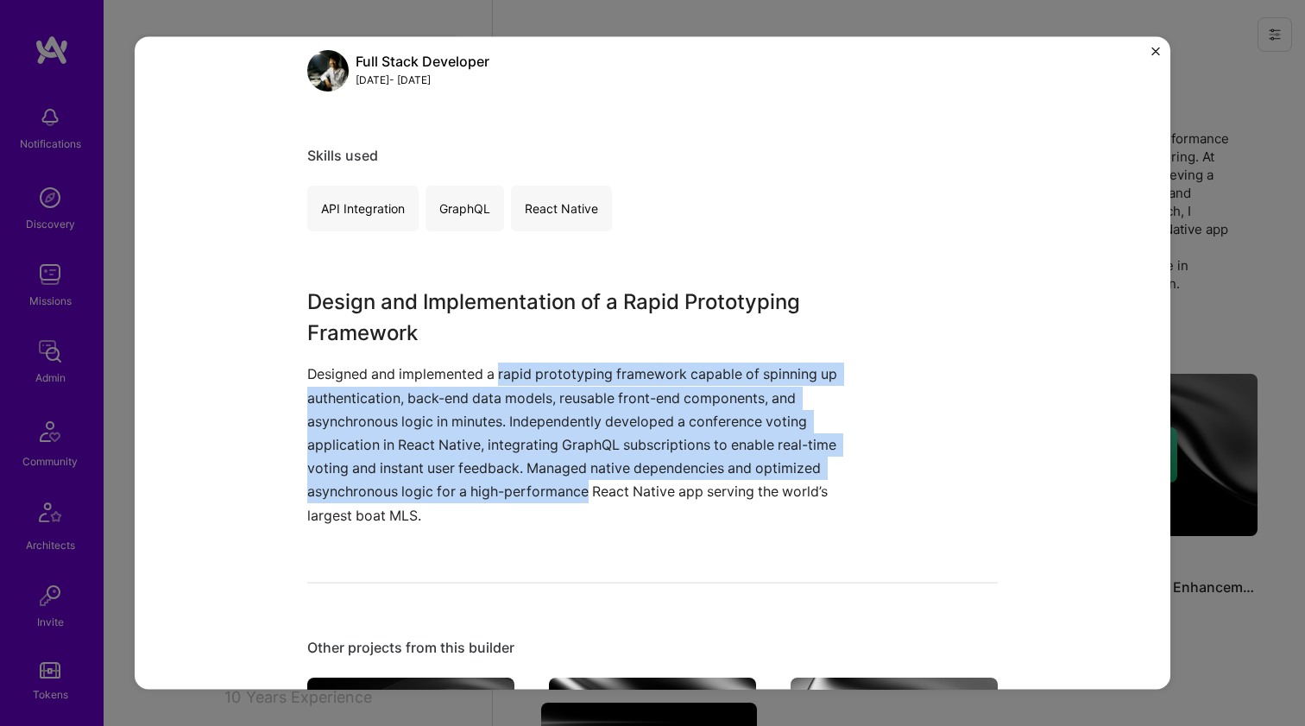
click at [519, 475] on p "Designed and implemented a rapid prototyping framework capable of spinning up a…" at bounding box center [587, 445] width 561 height 164
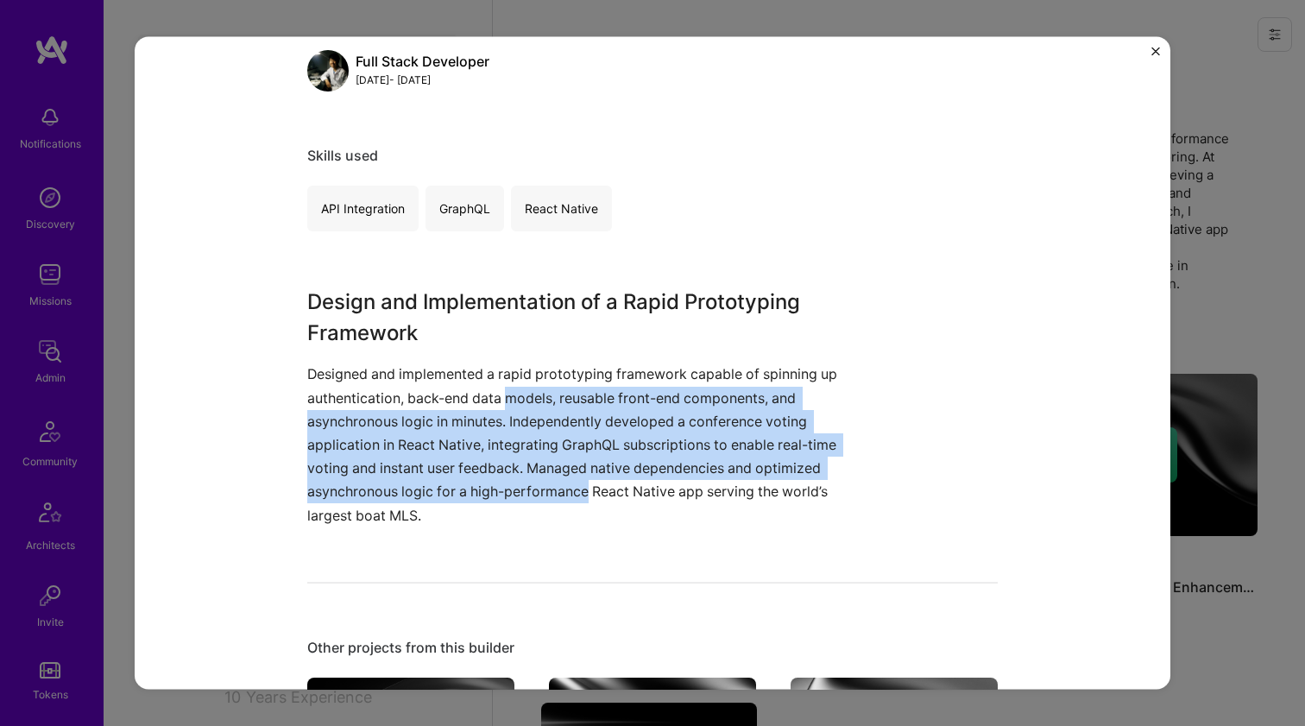
click at [538, 386] on p "Designed and implemented a rapid prototyping framework capable of spinning up a…" at bounding box center [587, 445] width 561 height 164
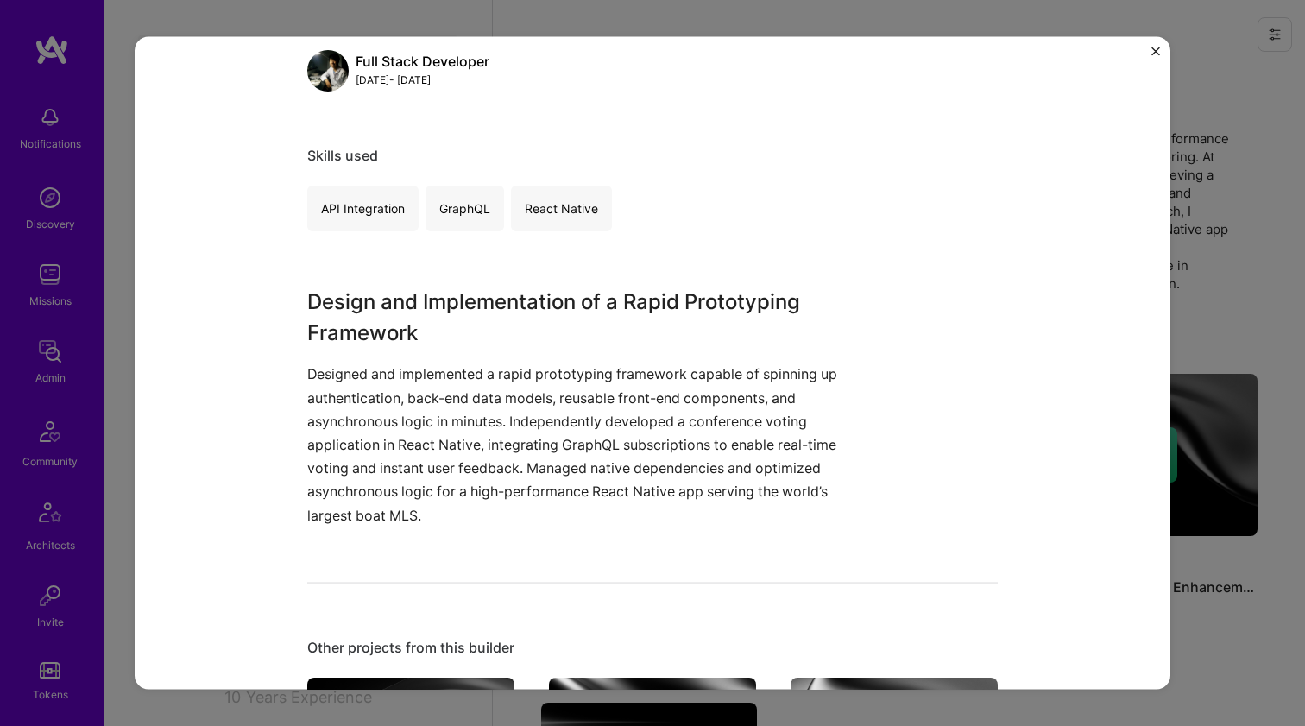
click at [539, 377] on p "Designed and implemented a rapid prototyping framework capable of spinning up a…" at bounding box center [587, 445] width 561 height 164
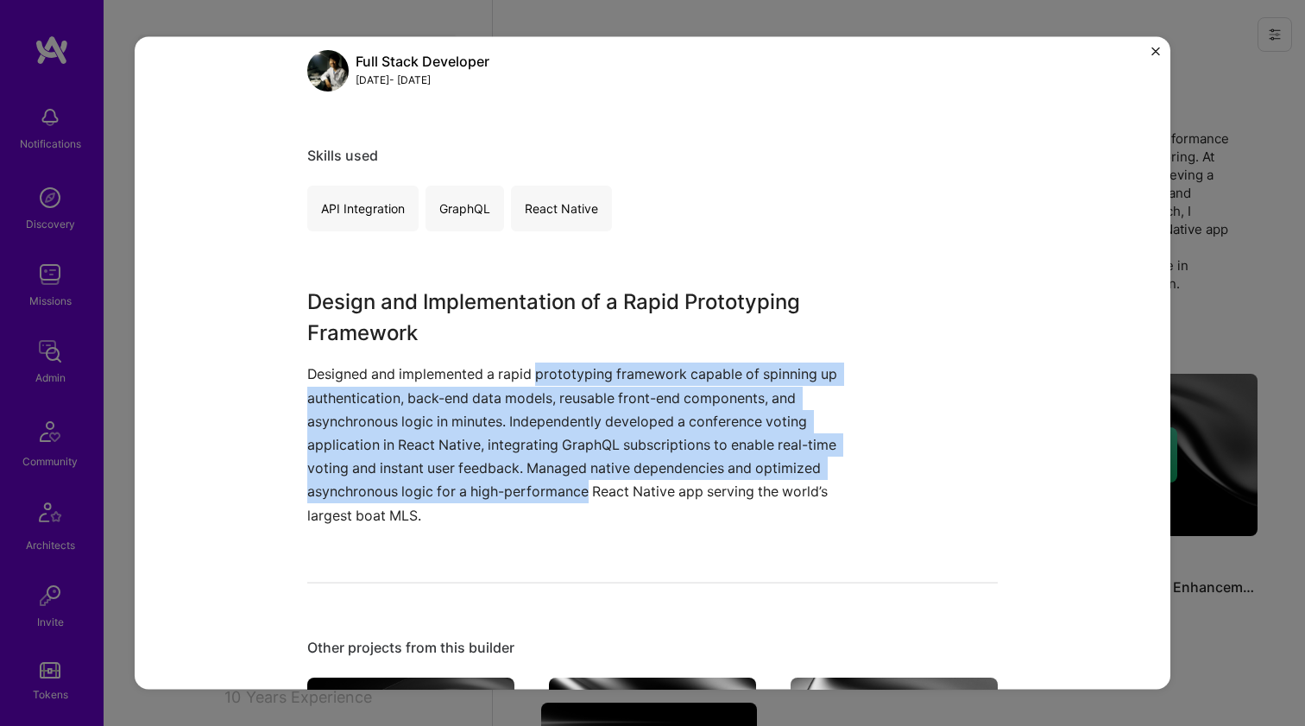
click at [533, 489] on p "Designed and implemented a rapid prototyping framework capable of spinning up a…" at bounding box center [587, 445] width 561 height 164
click at [544, 376] on p "Designed and implemented a rapid prototyping framework capable of spinning up a…" at bounding box center [587, 445] width 561 height 164
click at [539, 483] on p "Designed and implemented a rapid prototyping framework capable of spinning up a…" at bounding box center [587, 445] width 561 height 164
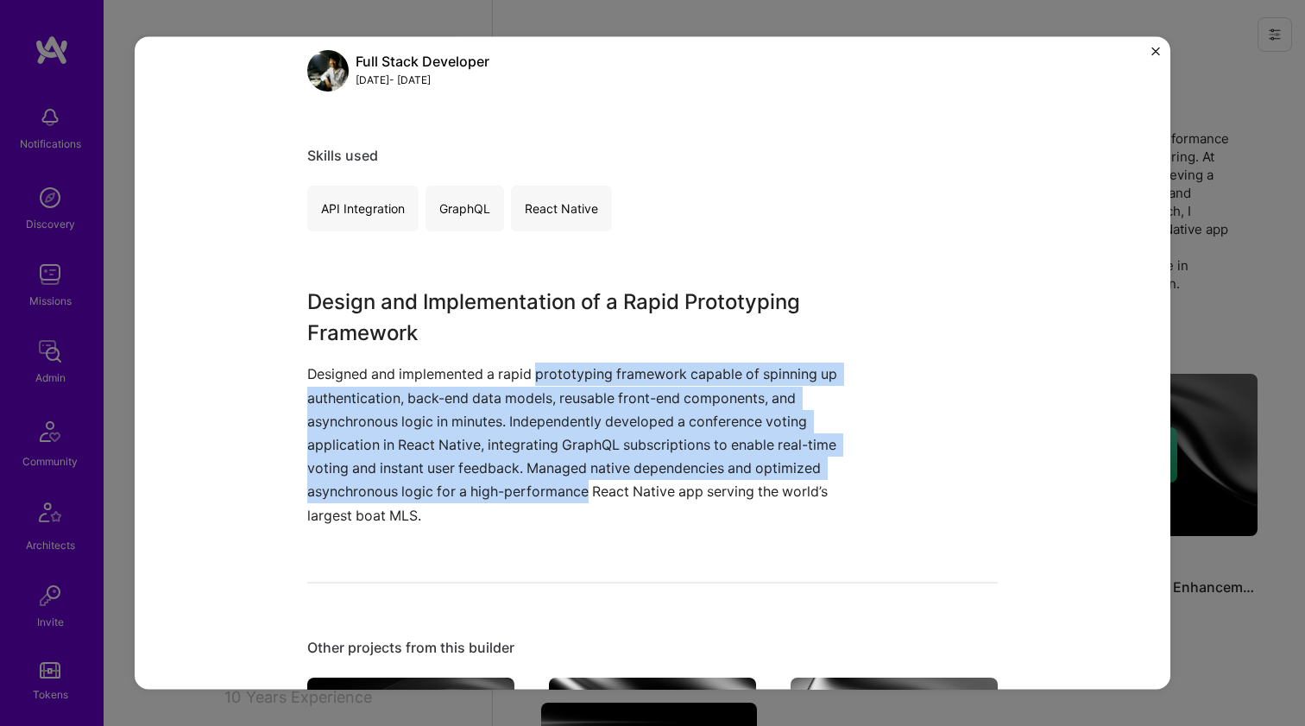
click at [539, 483] on p "Designed and implemented a rapid prototyping framework capable of spinning up a…" at bounding box center [587, 445] width 561 height 164
click at [549, 381] on p "Designed and implemented a rapid prototyping framework capable of spinning up a…" at bounding box center [587, 445] width 561 height 164
click at [539, 483] on p "Designed and implemented a rapid prototyping framework capable of spinning up a…" at bounding box center [587, 445] width 561 height 164
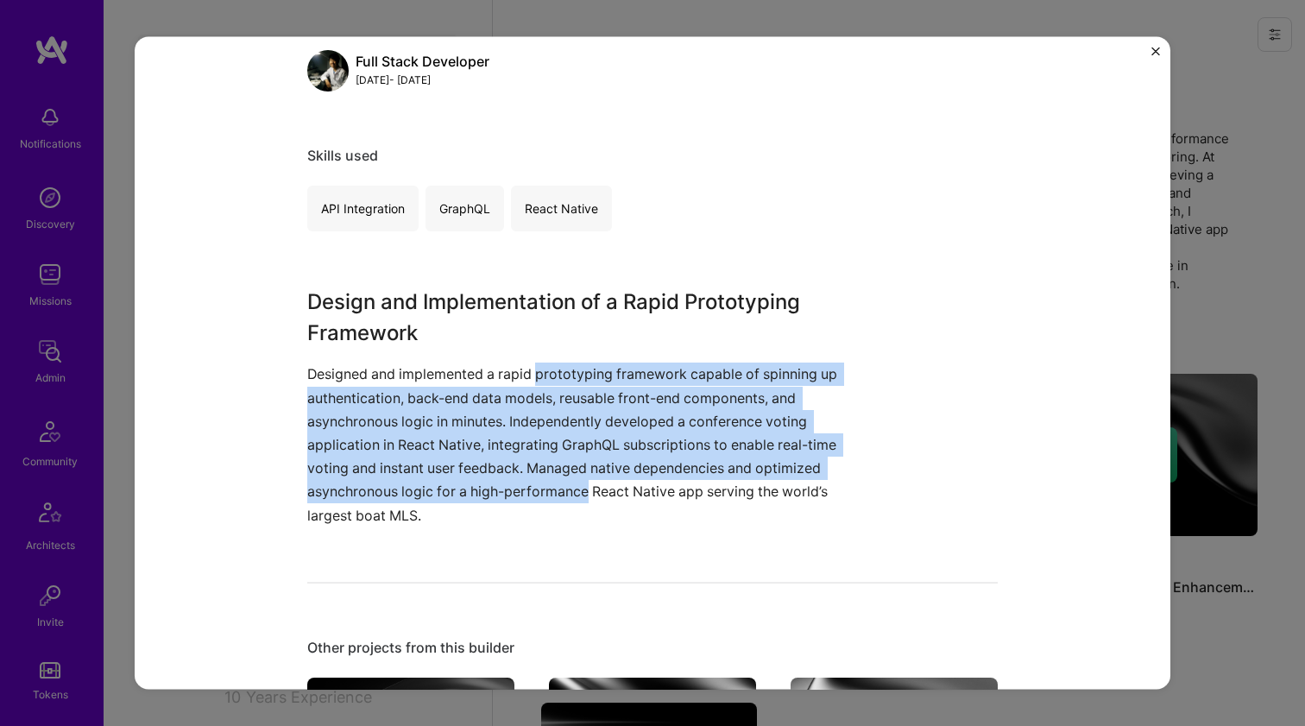
click at [542, 366] on p "Designed and implemented a rapid prototyping framework capable of spinning up a…" at bounding box center [587, 445] width 561 height 164
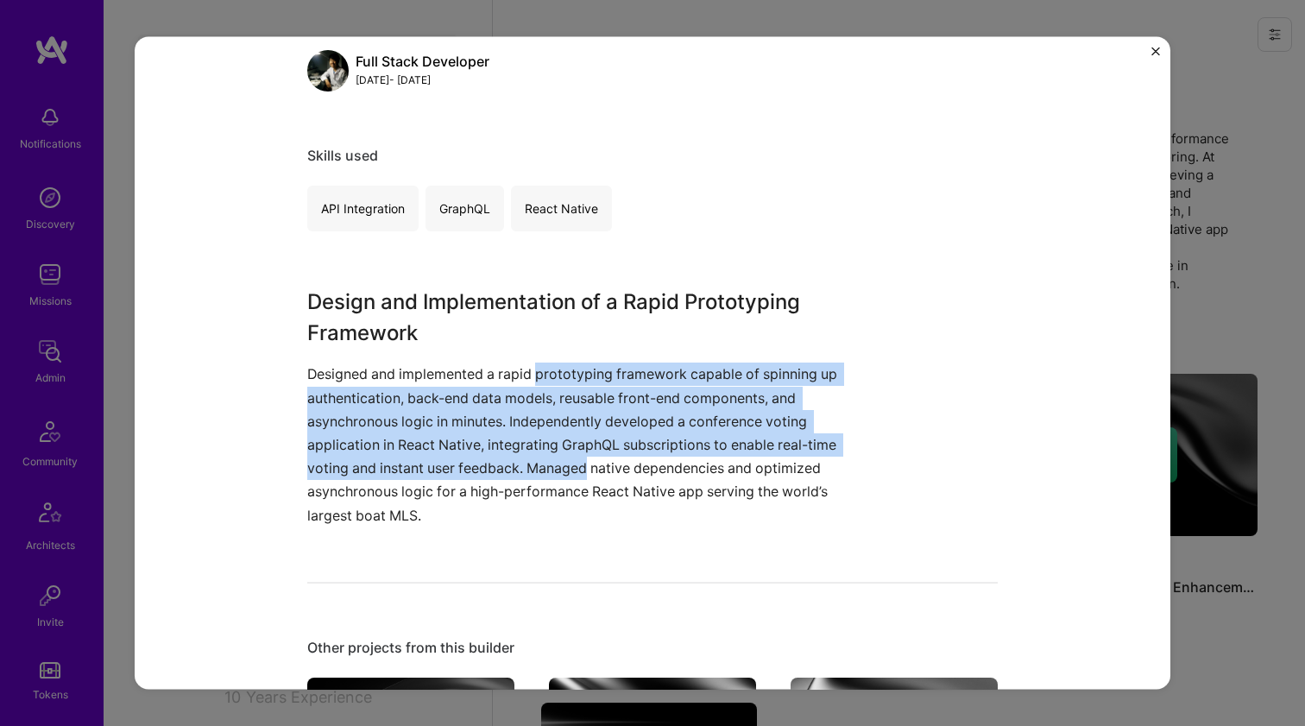
click at [529, 474] on p "Designed and implemented a rapid prototyping framework capable of spinning up a…" at bounding box center [587, 445] width 561 height 164
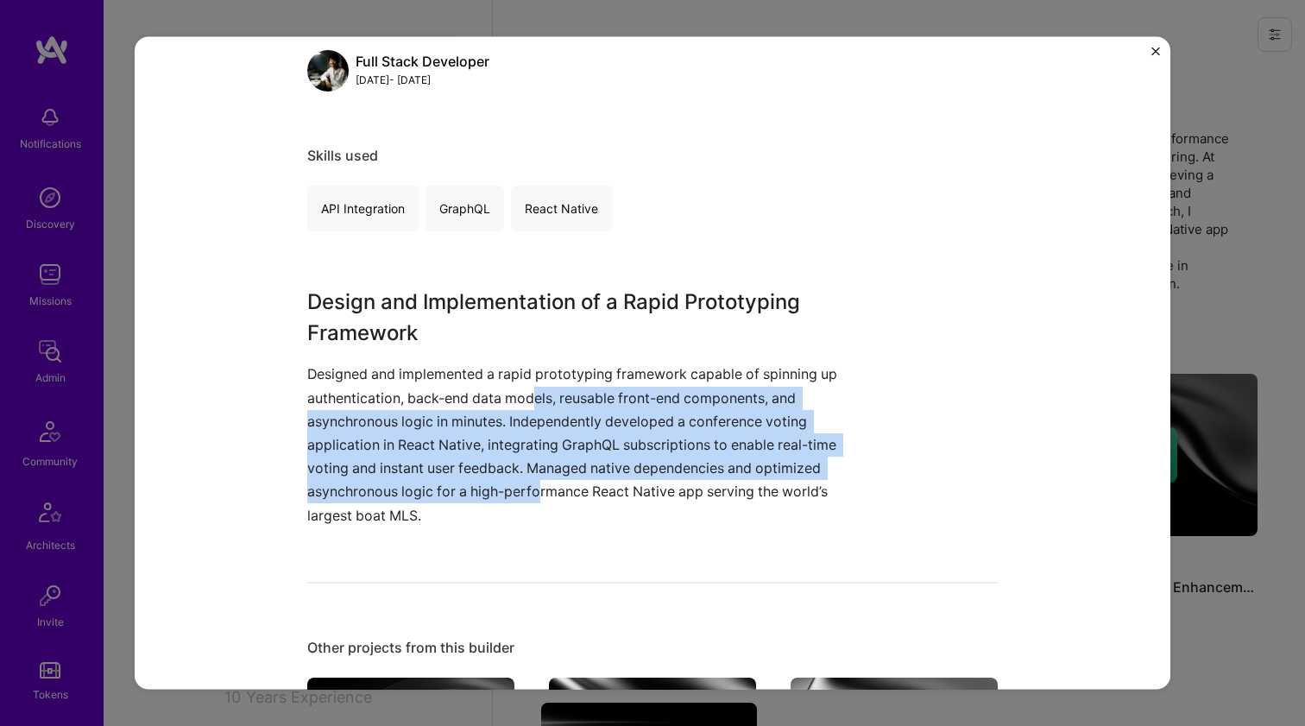
click at [532, 380] on p "Designed and implemented a rapid prototyping framework capable of spinning up a…" at bounding box center [587, 445] width 561 height 164
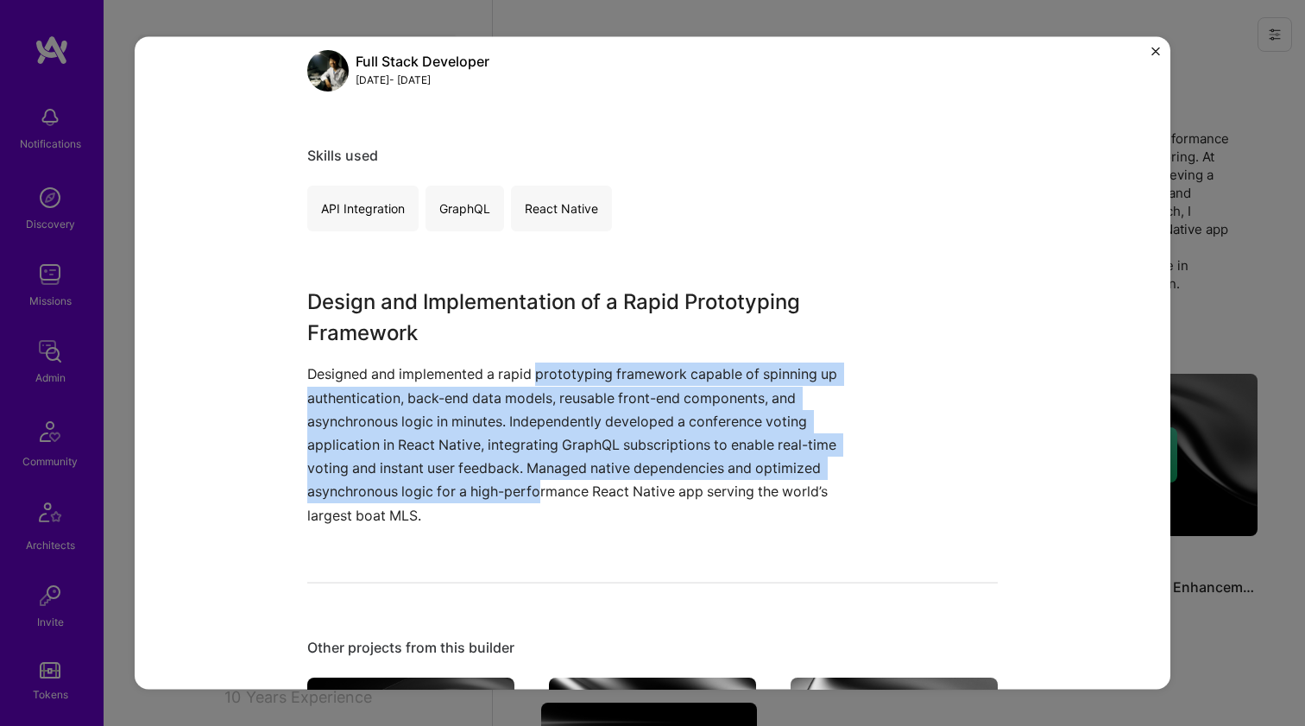
click at [532, 379] on p "Designed and implemented a rapid prototyping framework capable of spinning up a…" at bounding box center [587, 445] width 561 height 164
click at [515, 483] on p "Designed and implemented a rapid prototyping framework capable of spinning up a…" at bounding box center [587, 445] width 561 height 164
click at [531, 380] on p "Designed and implemented a rapid prototyping framework capable of spinning up a…" at bounding box center [587, 445] width 561 height 164
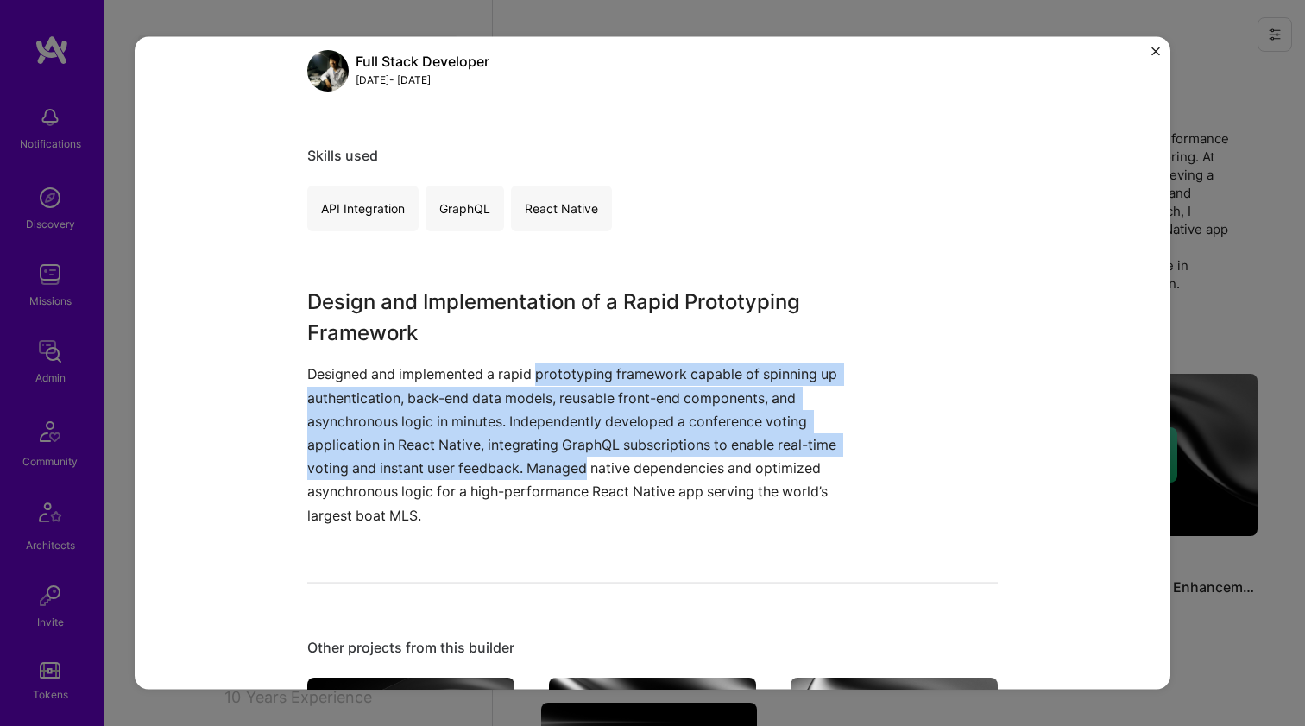
click at [527, 469] on p "Designed and implemented a rapid prototyping framework capable of spinning up a…" at bounding box center [587, 445] width 561 height 164
click at [524, 373] on p "Designed and implemented a rapid prototyping framework capable of spinning up a…" at bounding box center [587, 445] width 561 height 164
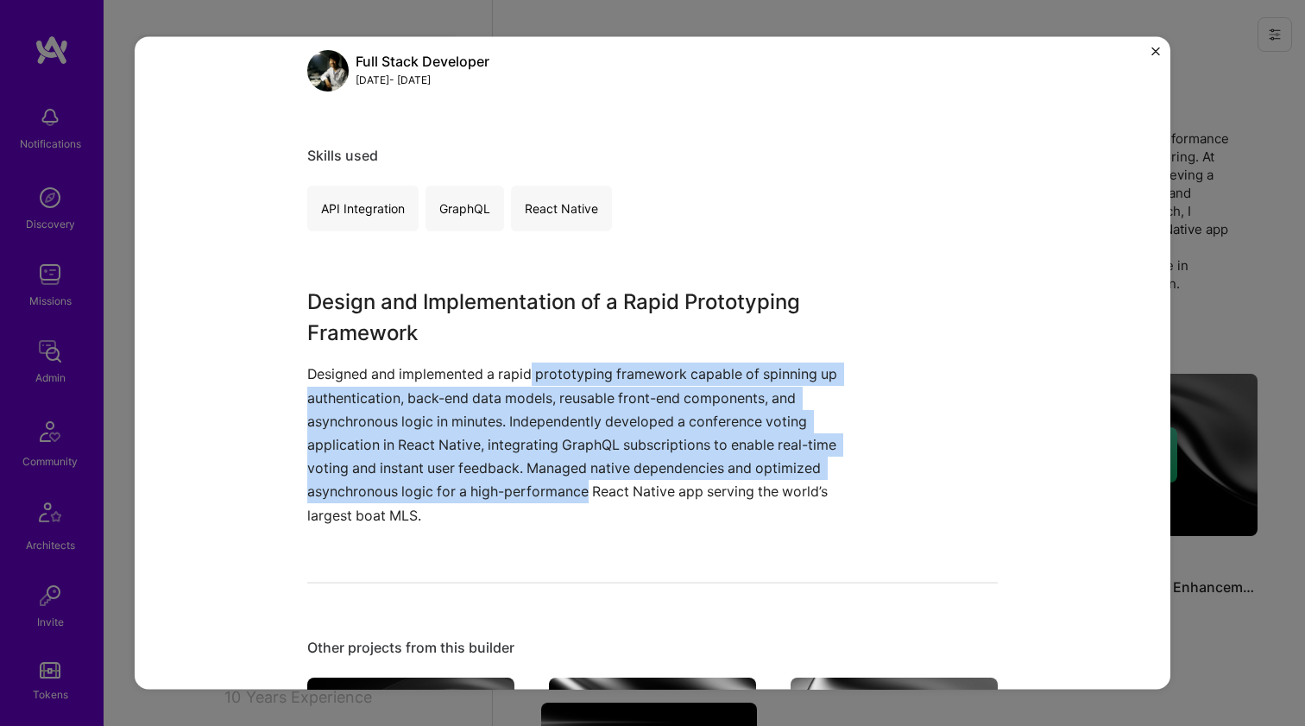
click at [516, 476] on p "Designed and implemented a rapid prototyping framework capable of spinning up a…" at bounding box center [587, 445] width 561 height 164
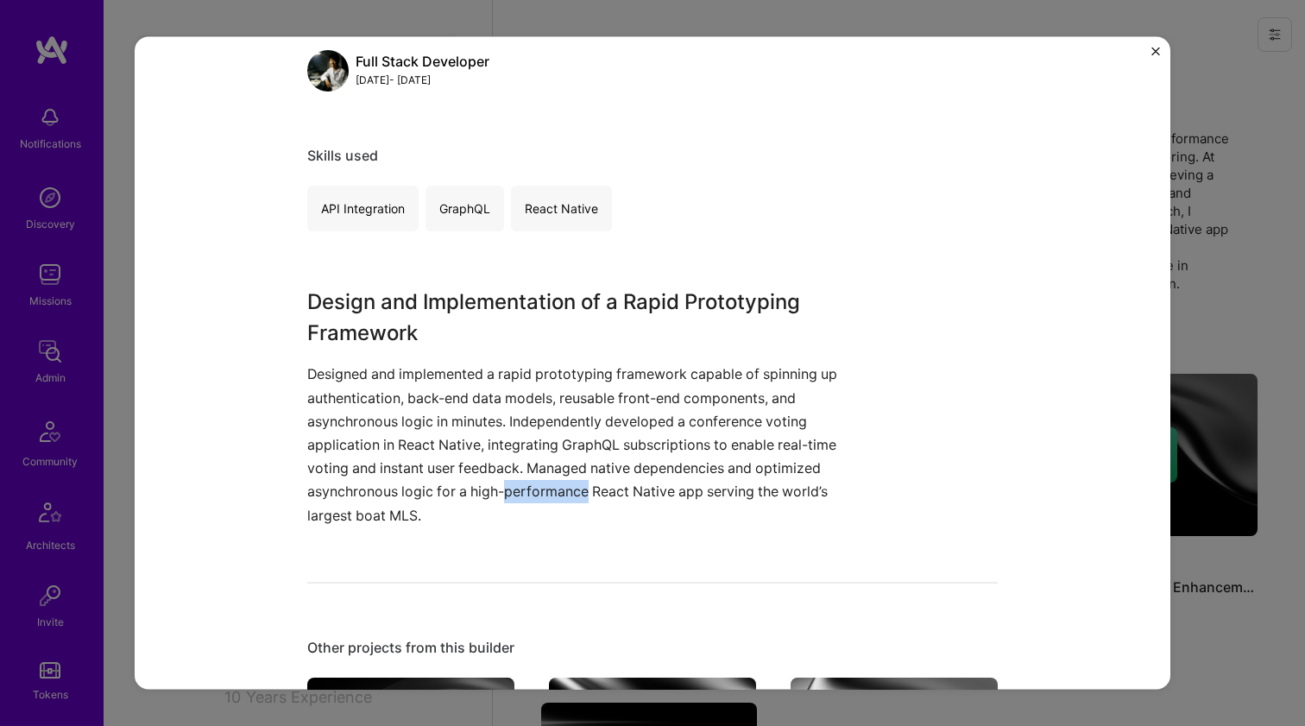
click at [516, 476] on p "Designed and implemented a rapid prototyping framework capable of spinning up a…" at bounding box center [587, 445] width 561 height 164
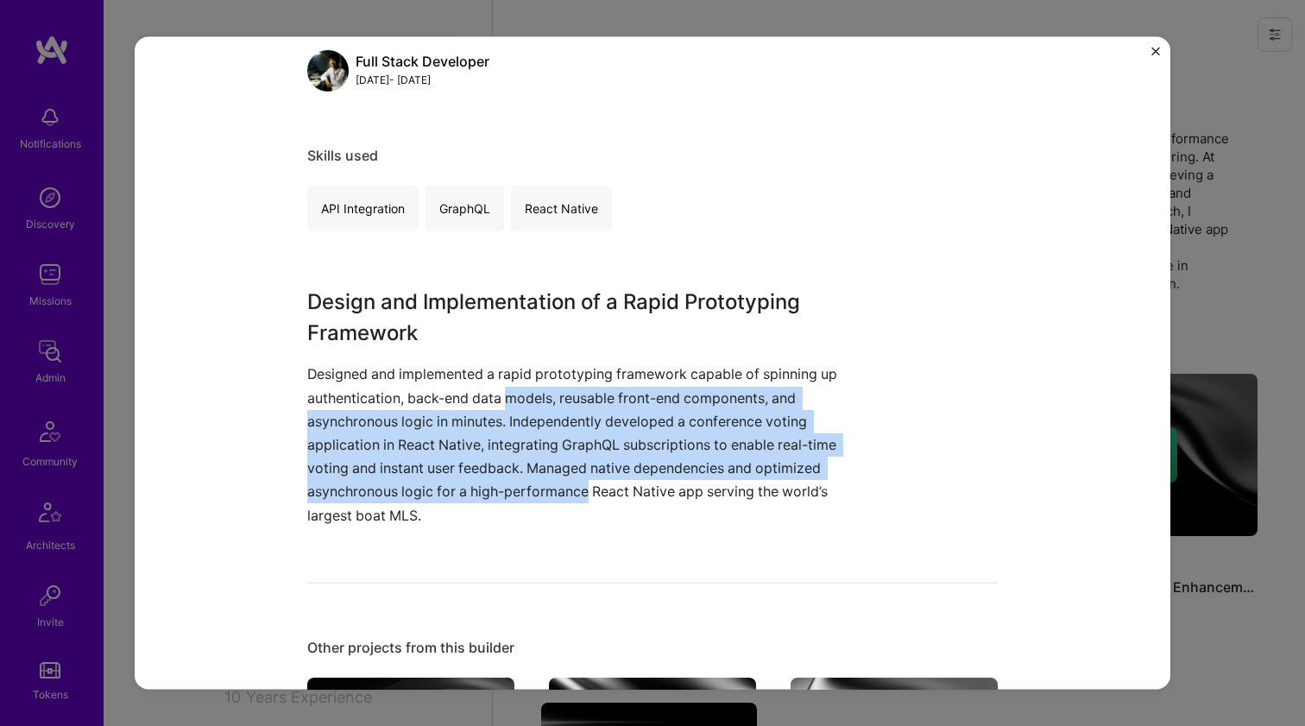
click at [516, 382] on p "Designed and implemented a rapid prototyping framework capable of spinning up a…" at bounding box center [587, 445] width 561 height 164
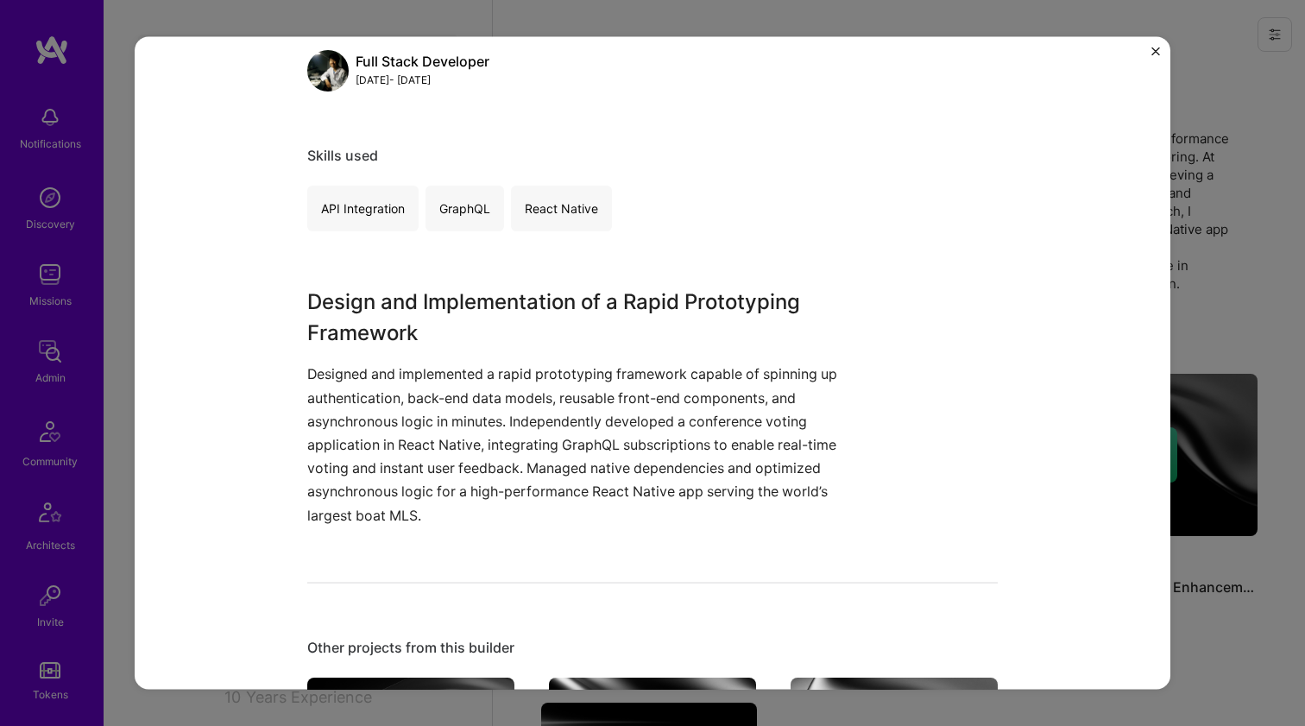
click at [516, 376] on p "Designed and implemented a rapid prototyping framework capable of spinning up a…" at bounding box center [587, 445] width 561 height 164
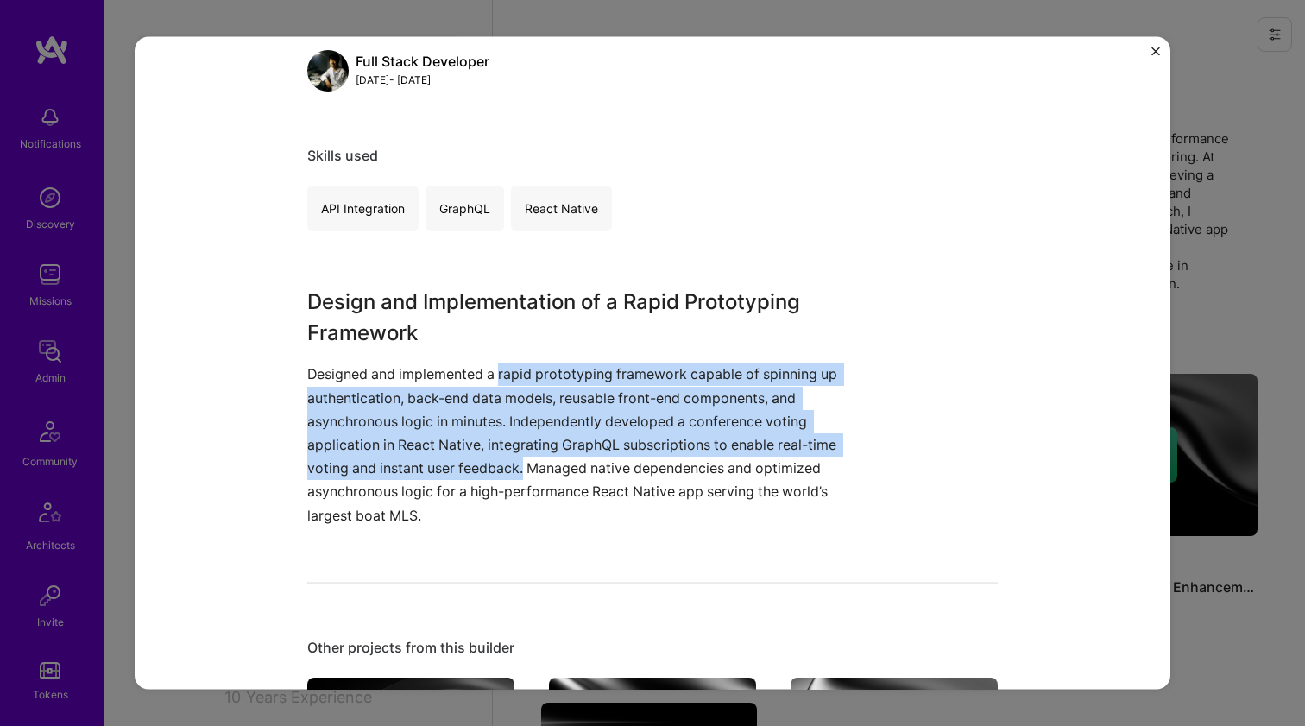
click at [513, 467] on p "Designed and implemented a rapid prototyping framework capable of spinning up a…" at bounding box center [587, 445] width 561 height 164
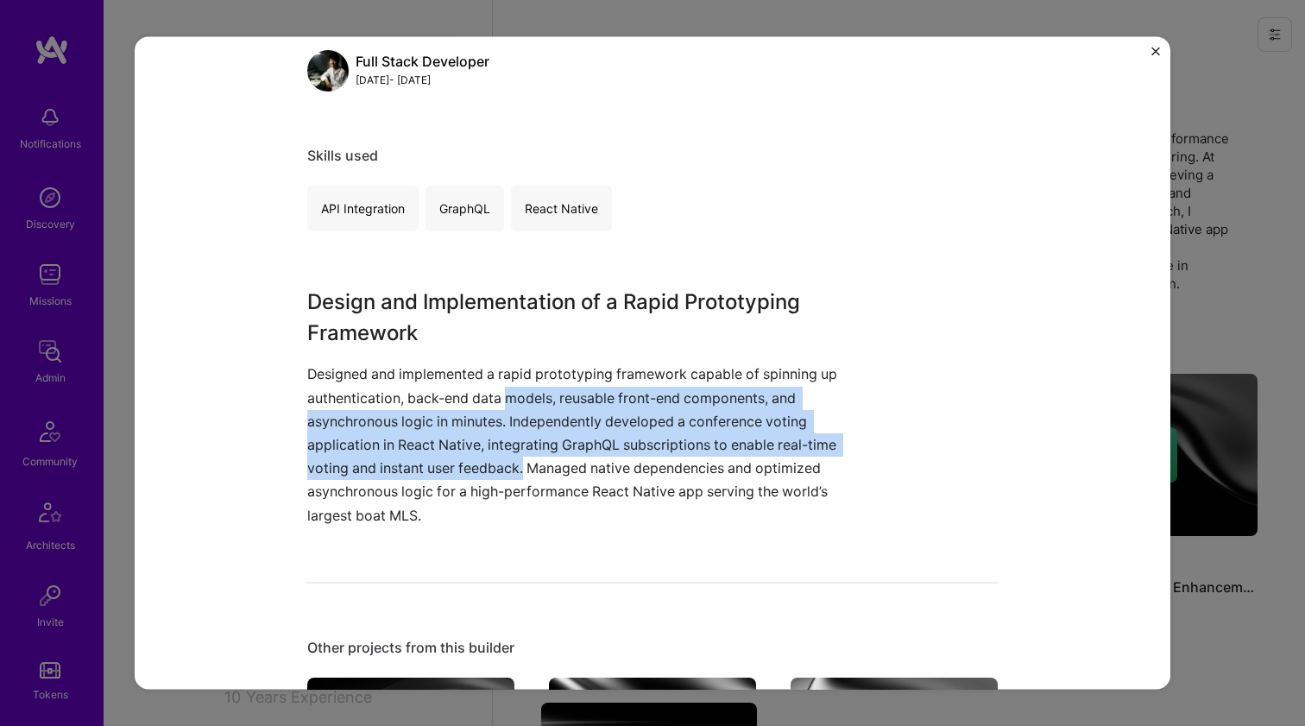
click at [506, 383] on p "Designed and implemented a rapid prototyping framework capable of spinning up a…" at bounding box center [587, 445] width 561 height 164
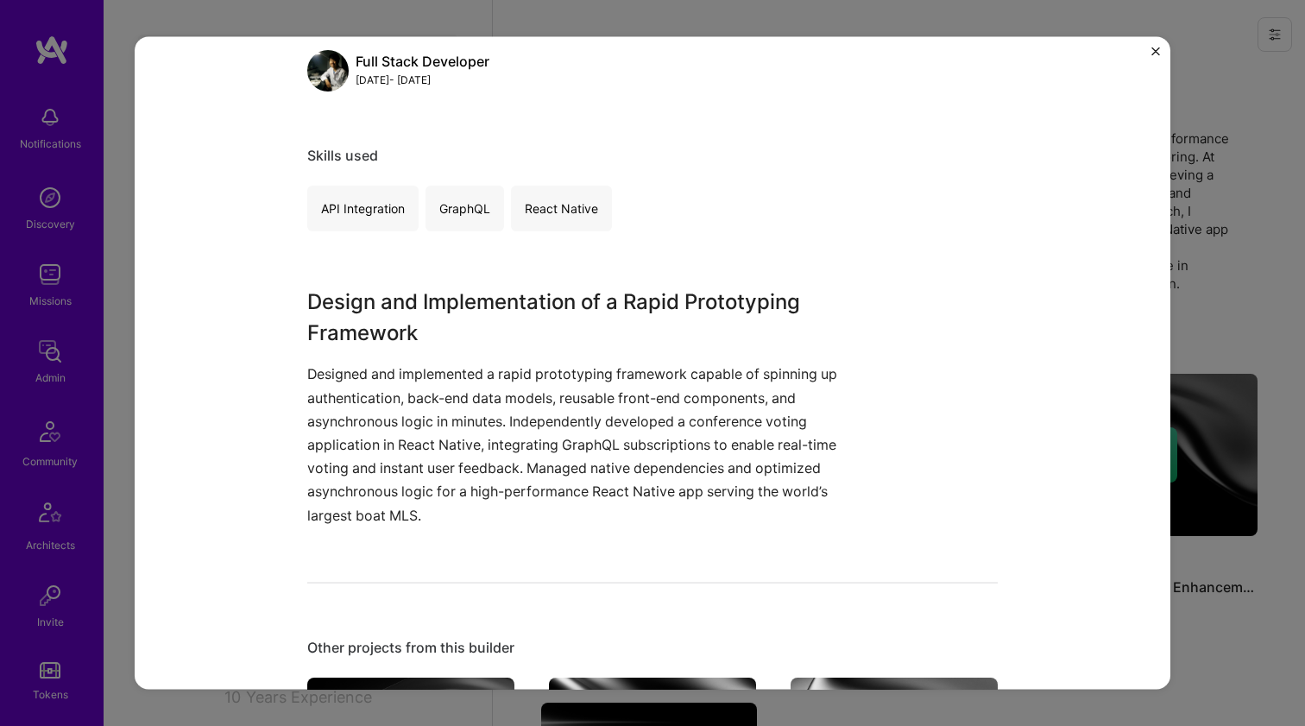
click at [506, 377] on p "Designed and implemented a rapid prototyping framework capable of spinning up a…" at bounding box center [587, 445] width 561 height 164
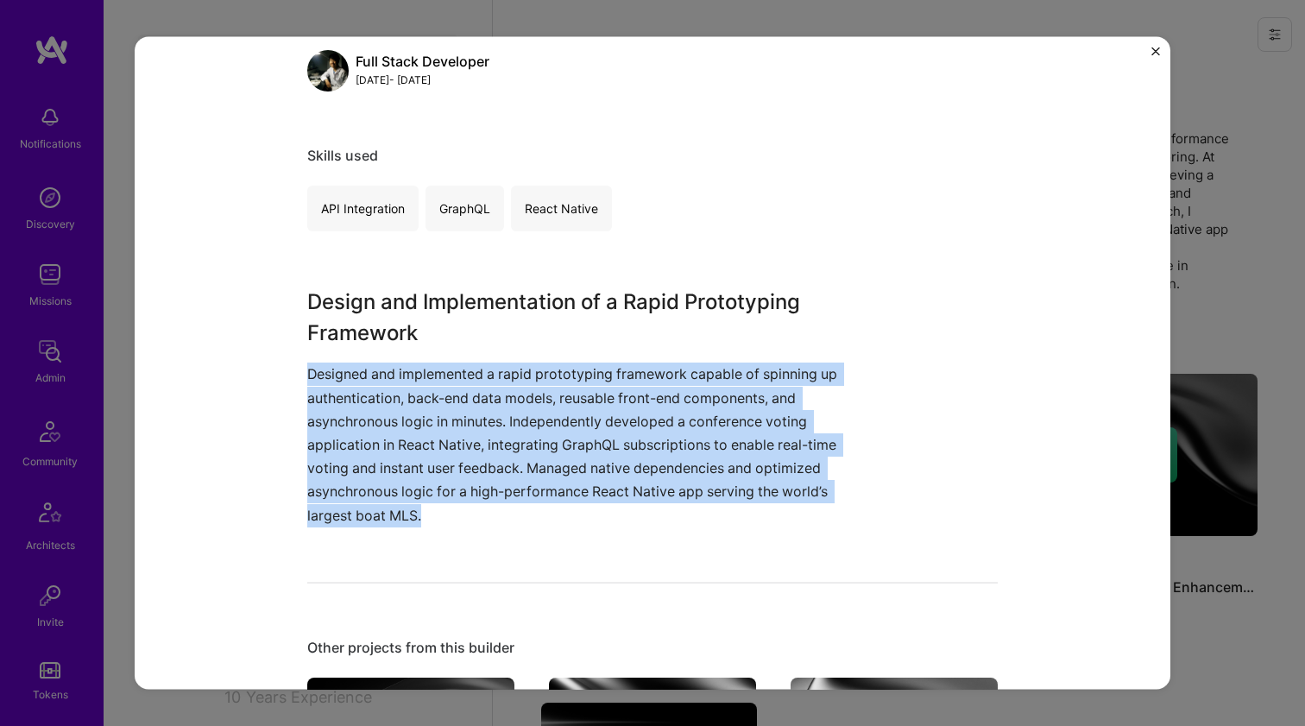
click at [507, 471] on p "Designed and implemented a rapid prototyping framework capable of spinning up a…" at bounding box center [587, 445] width 561 height 164
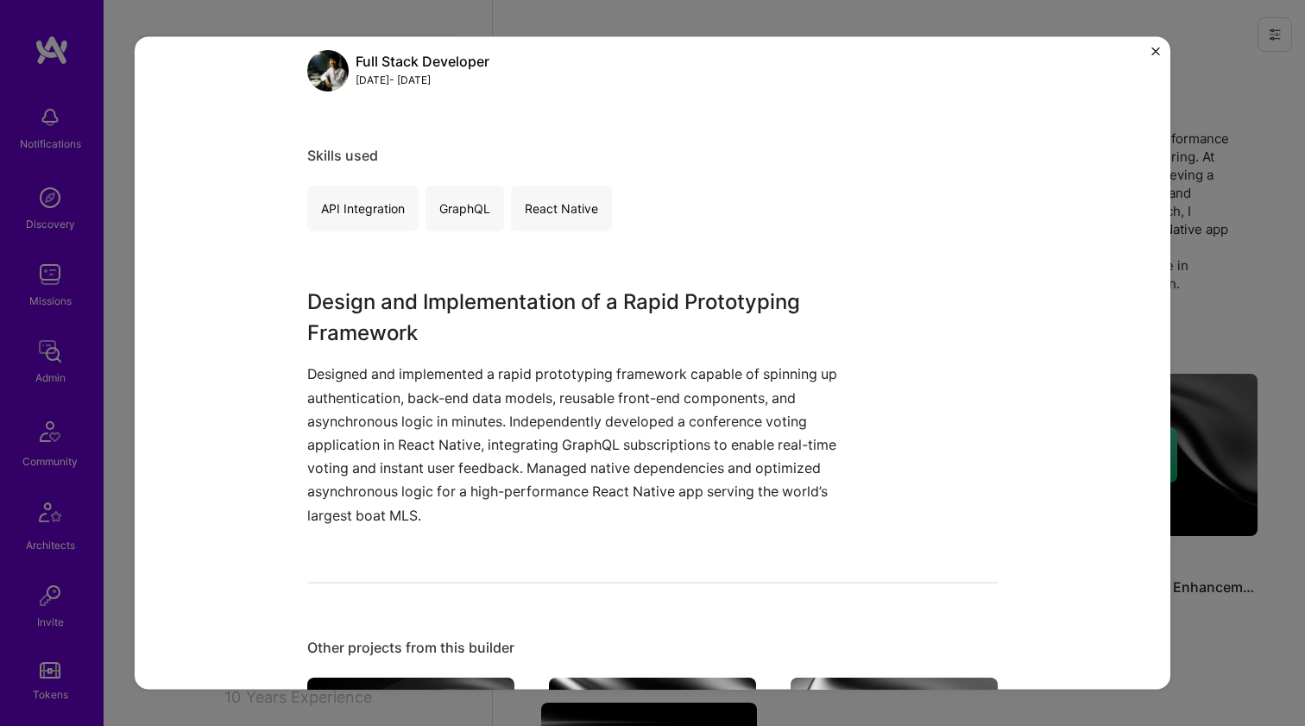
click at [496, 488] on p "Designed and implemented a rapid prototyping framework capable of spinning up a…" at bounding box center [587, 445] width 561 height 164
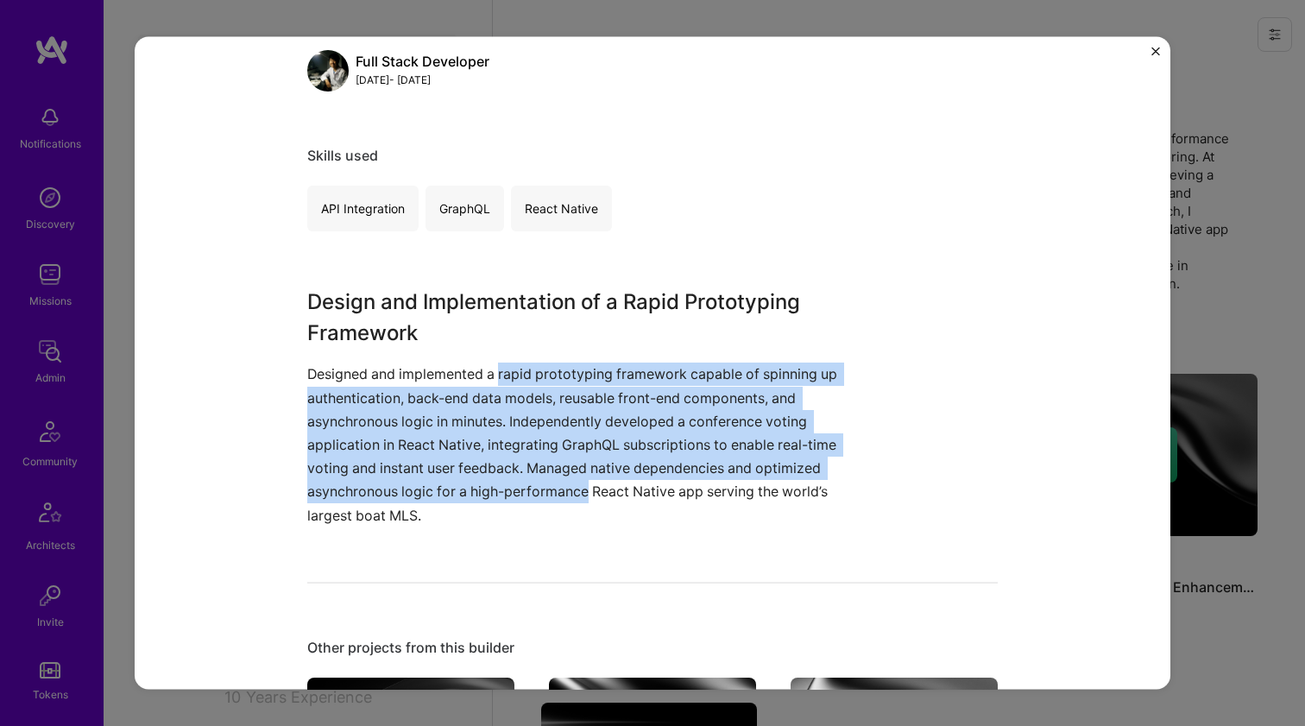
click at [500, 377] on p "Designed and implemented a rapid prototyping framework capable of spinning up a…" at bounding box center [587, 445] width 561 height 164
click at [500, 495] on p "Designed and implemented a rapid prototyping framework capable of spinning up a…" at bounding box center [587, 445] width 561 height 164
click at [504, 369] on p "Designed and implemented a rapid prototyping framework capable of spinning up a…" at bounding box center [587, 445] width 561 height 164
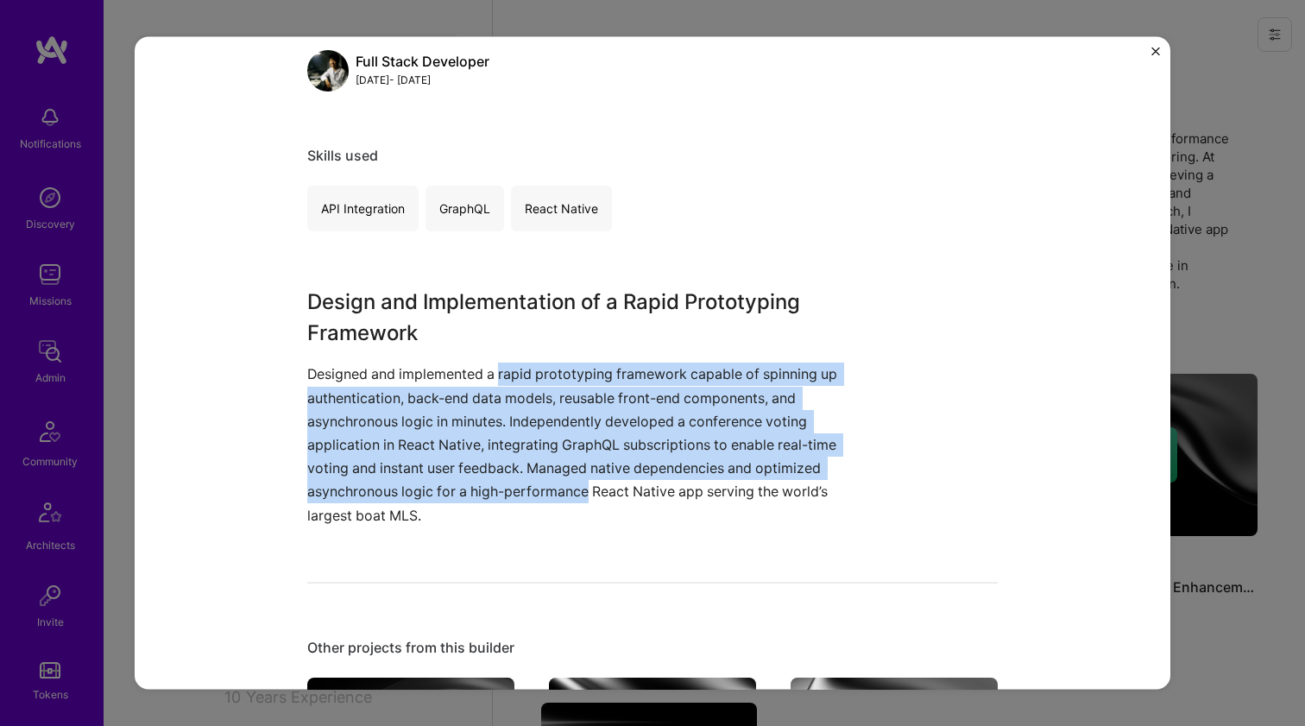
click at [504, 369] on p "Designed and implemented a rapid prototyping framework capable of spinning up a…" at bounding box center [587, 445] width 561 height 164
click at [498, 483] on p "Designed and implemented a rapid prototyping framework capable of spinning up a…" at bounding box center [587, 445] width 561 height 164
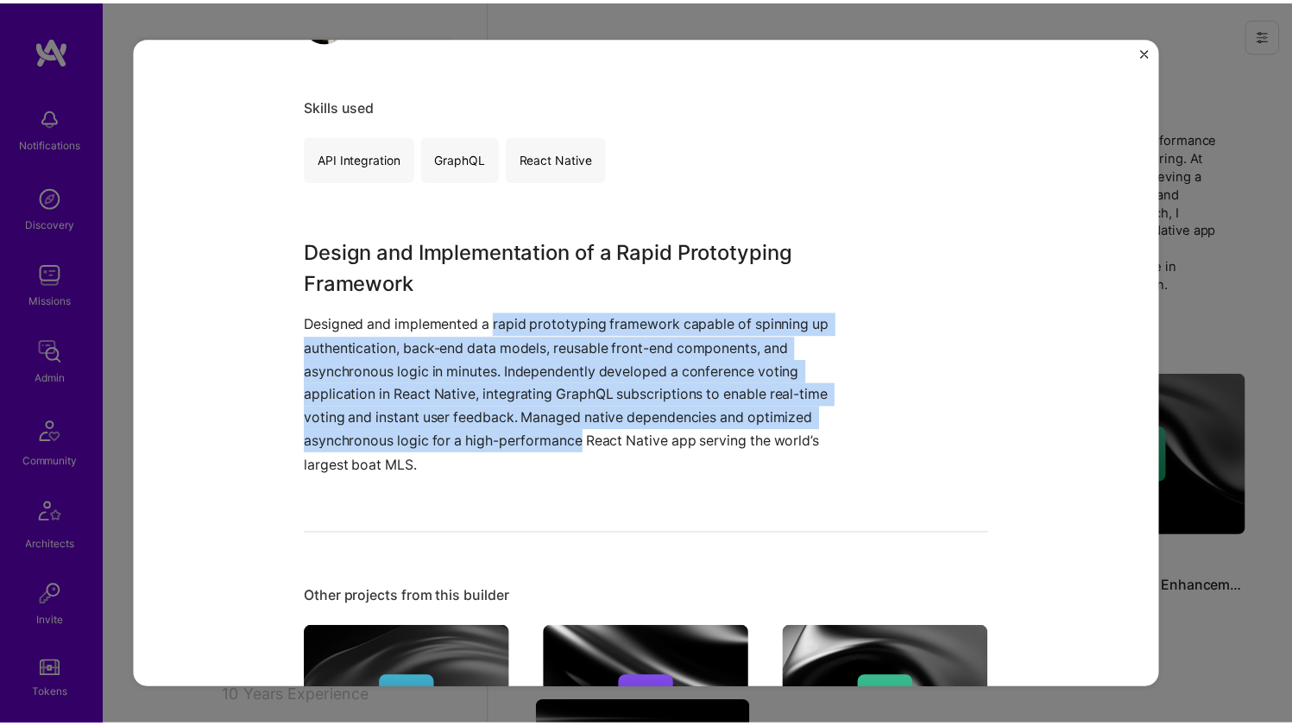
scroll to position [296, 0]
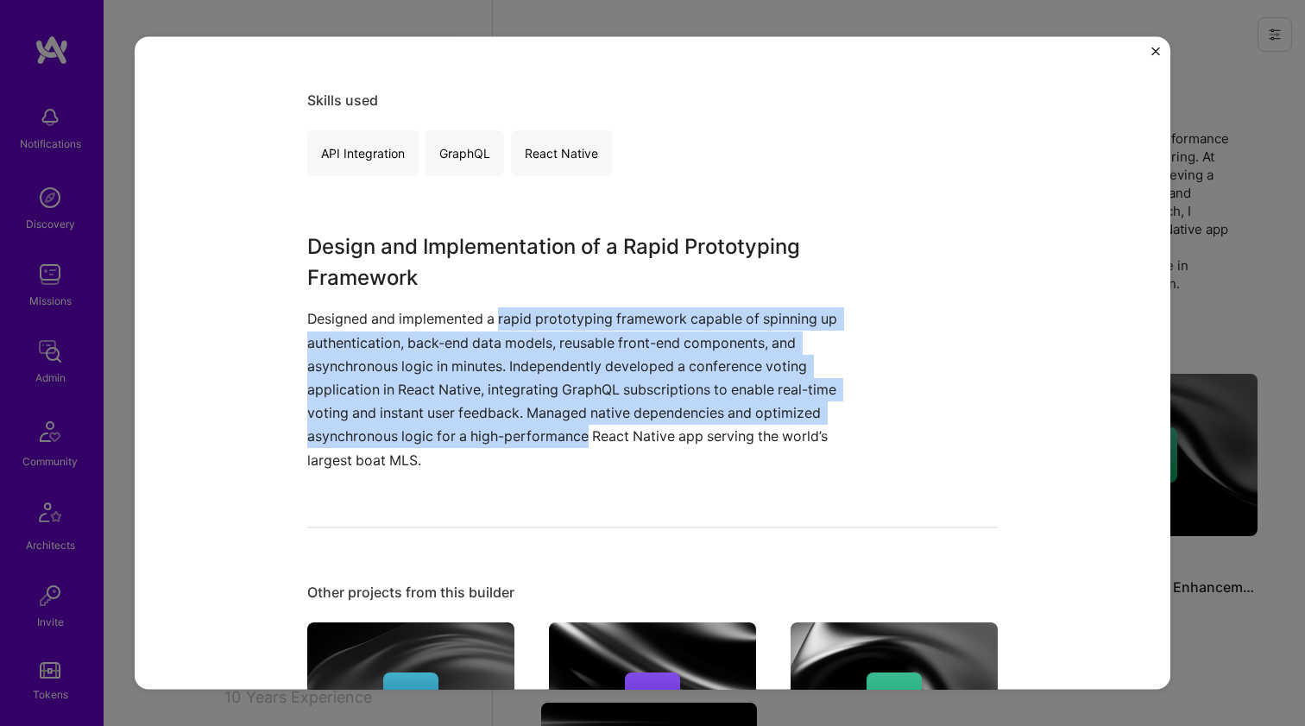
click at [573, 319] on p "Designed and implemented a rapid prototyping framework capable of spinning up a…" at bounding box center [587, 389] width 561 height 164
click at [555, 426] on p "Designed and implemented a rapid prototyping framework capable of spinning up a…" at bounding box center [587, 389] width 561 height 164
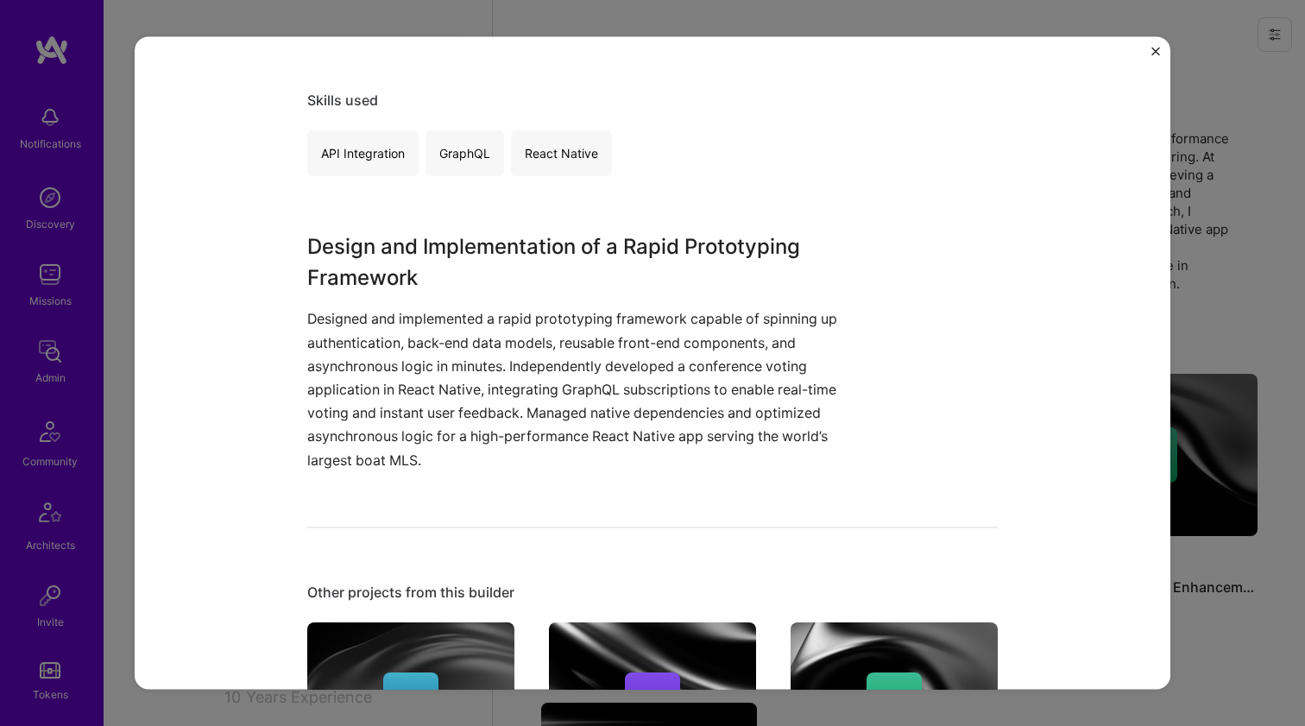
click at [1210, 211] on div "Rapid Prototyping Framework Development Zaibatsu Tech , Role Full Stack Develop…" at bounding box center [652, 363] width 1305 height 726
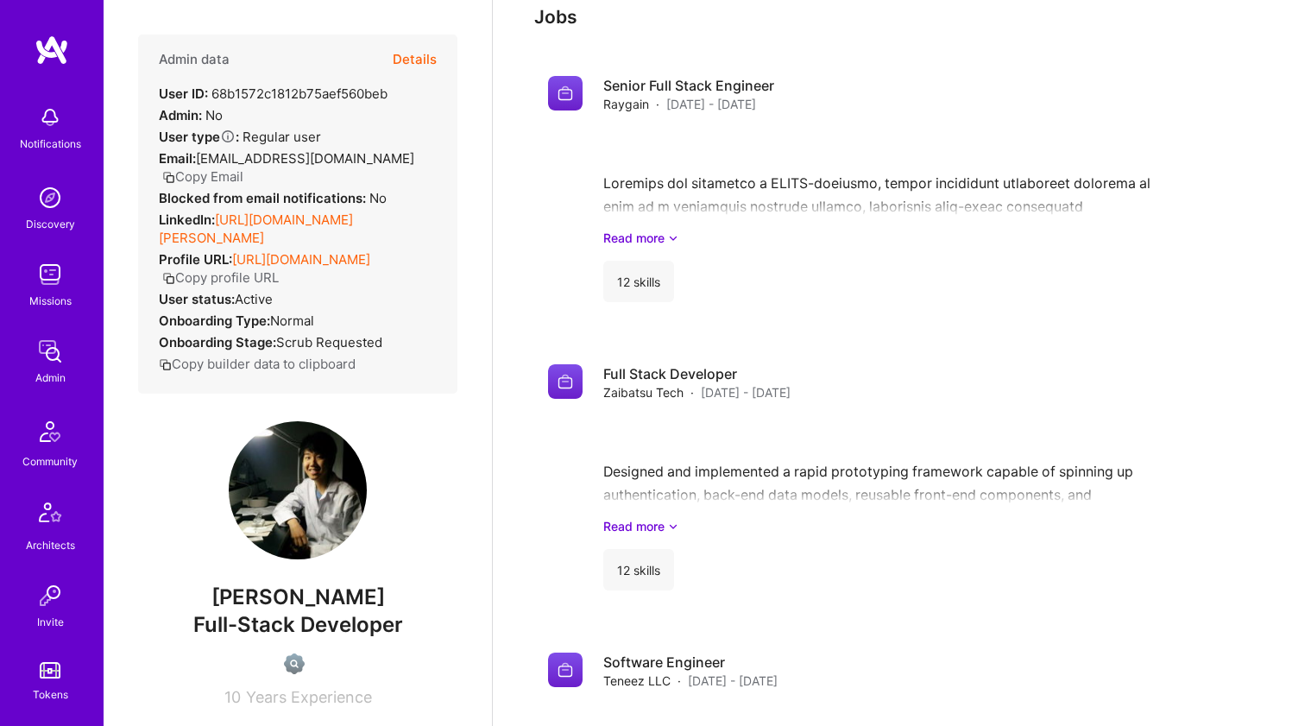
scroll to position [868, 0]
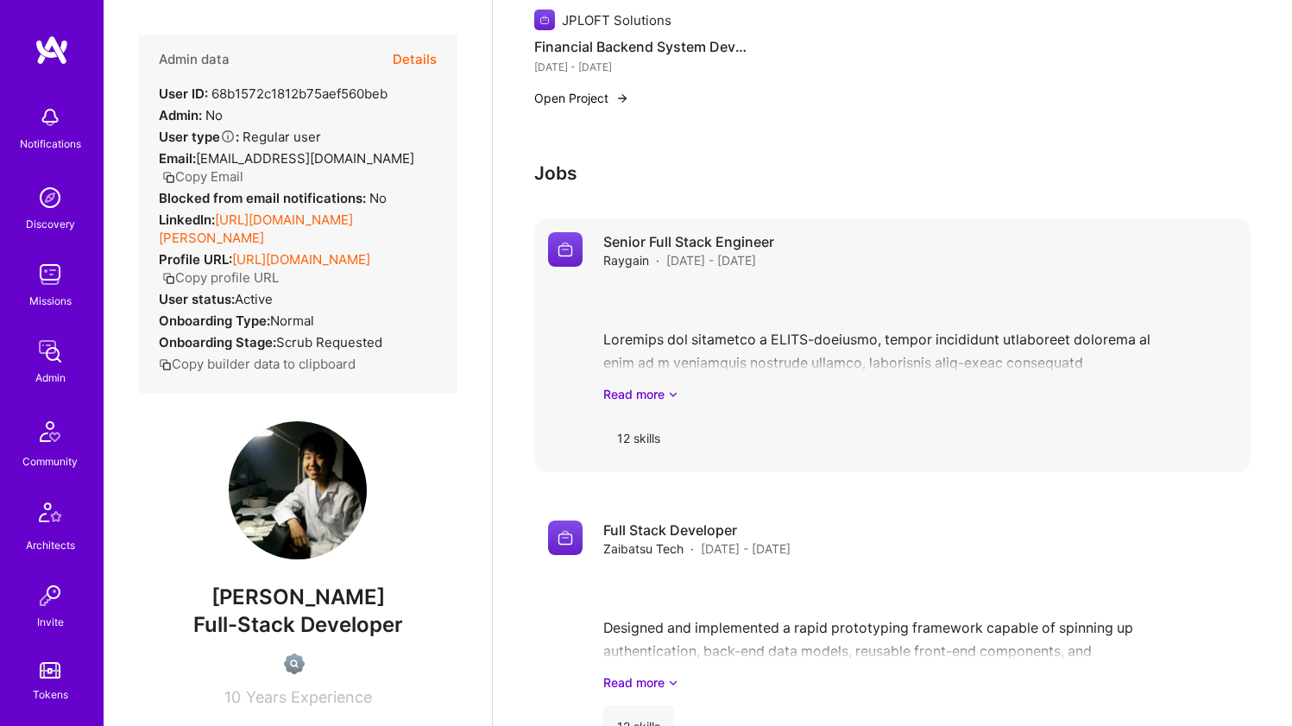
click at [847, 322] on div "Read more" at bounding box center [920, 343] width 634 height 120
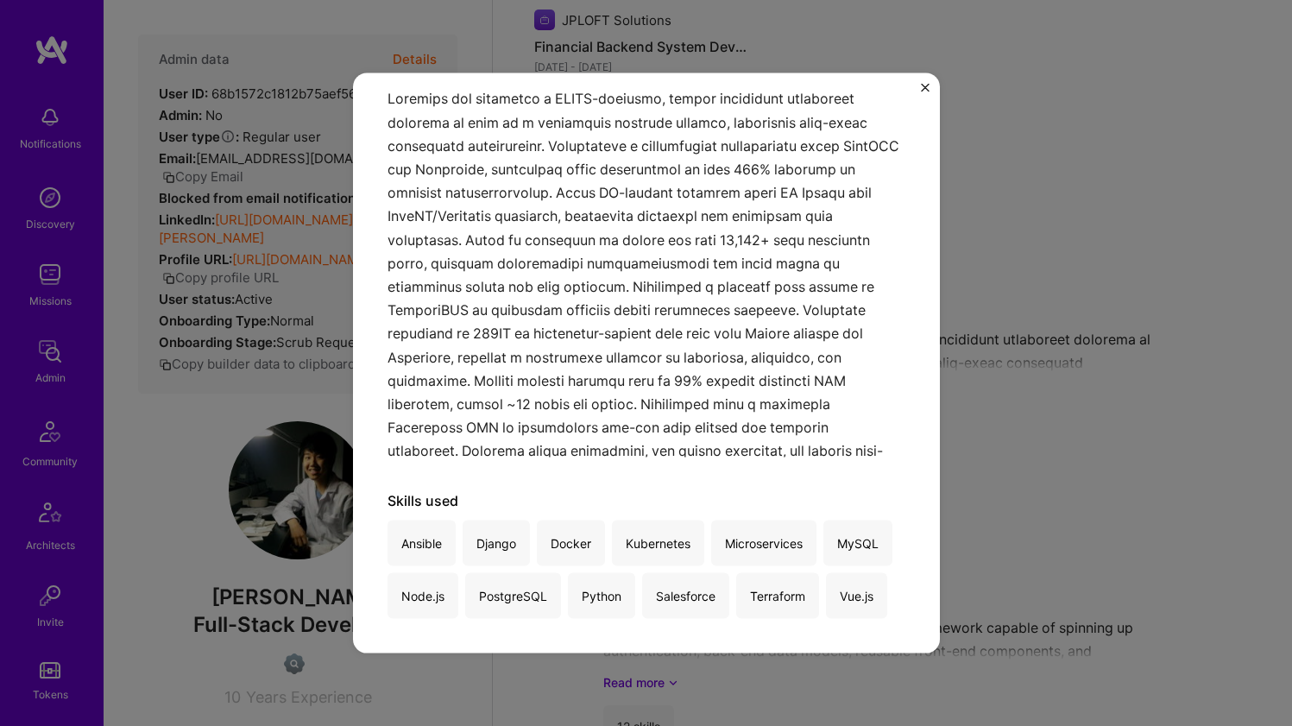
scroll to position [171, 0]
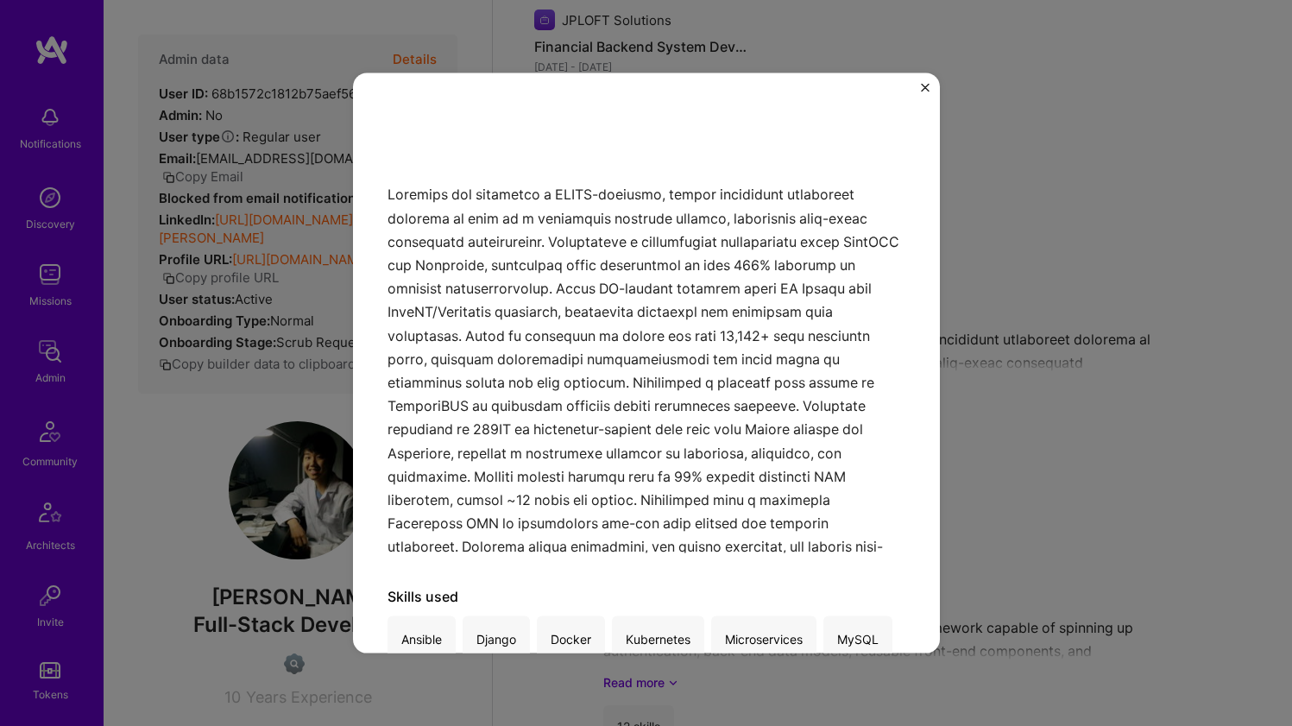
click at [576, 204] on div at bounding box center [647, 329] width 518 height 450
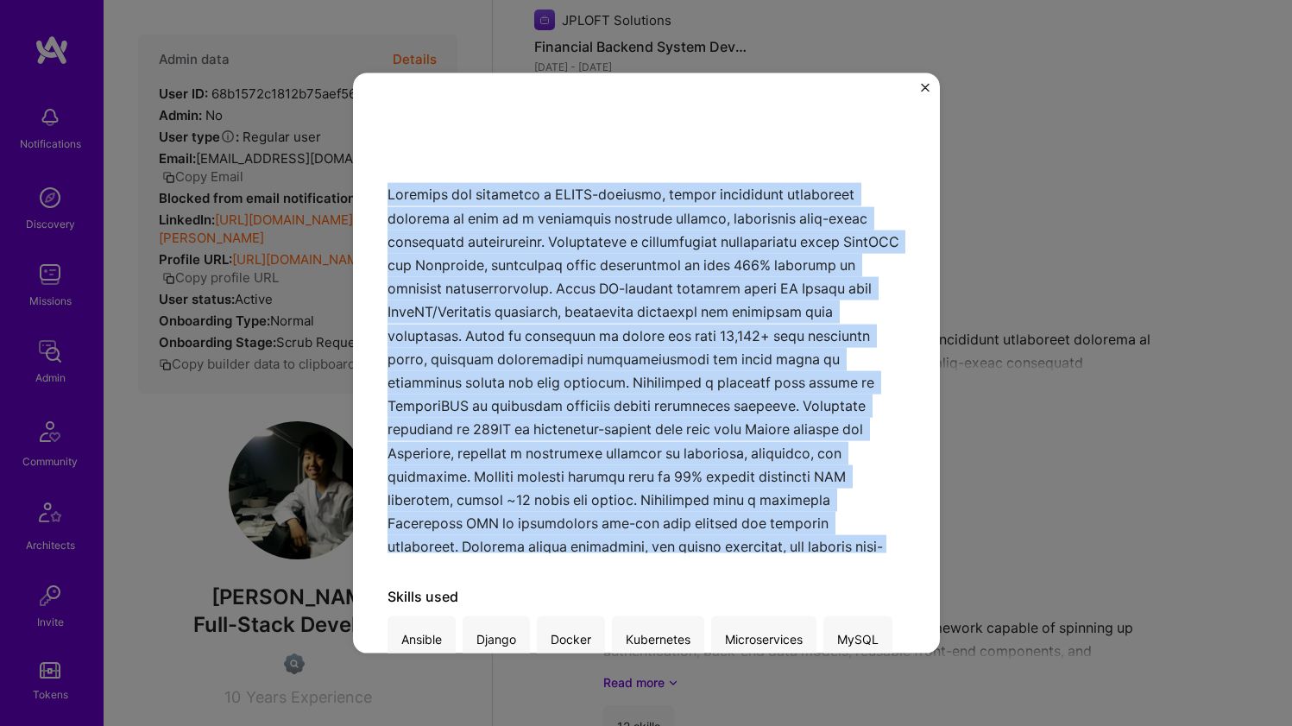
click at [576, 204] on div at bounding box center [647, 329] width 518 height 450
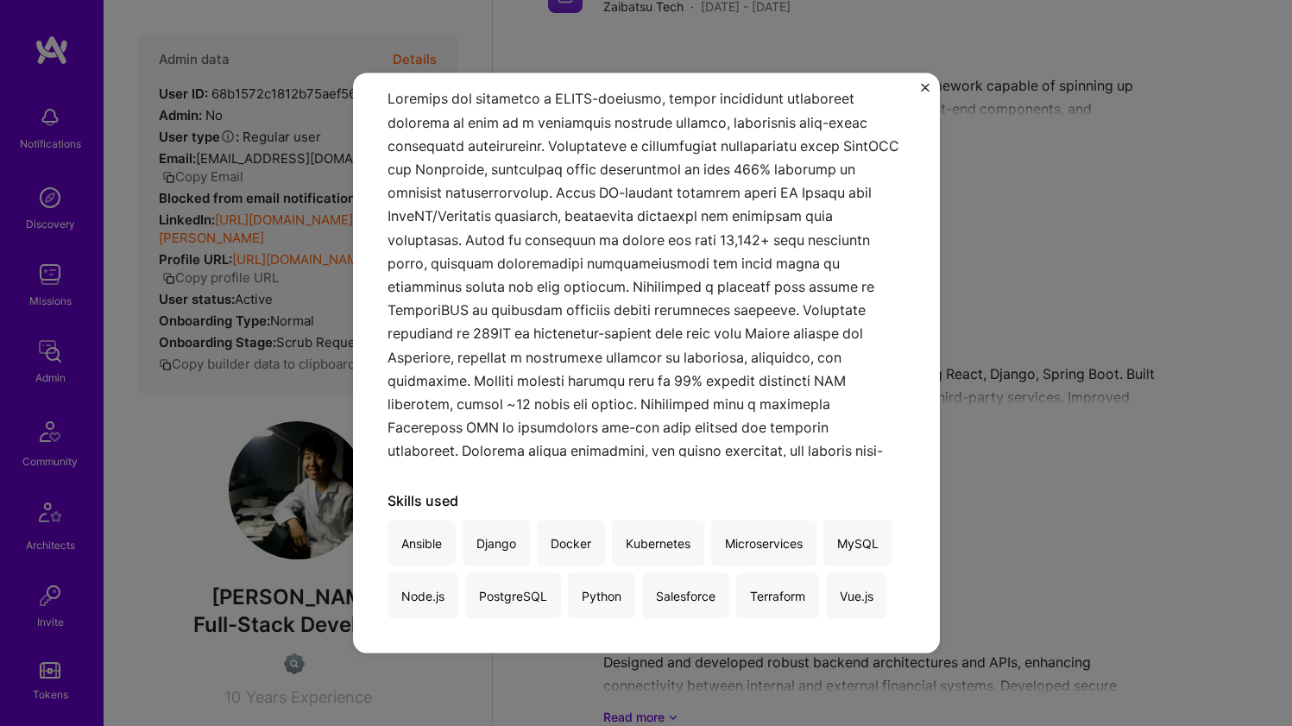
click at [1022, 234] on div "Senior Full Stack Engineer Raygain · , · [DATE] - [DATE] Skills used Ansible [P…" at bounding box center [646, 363] width 1292 height 726
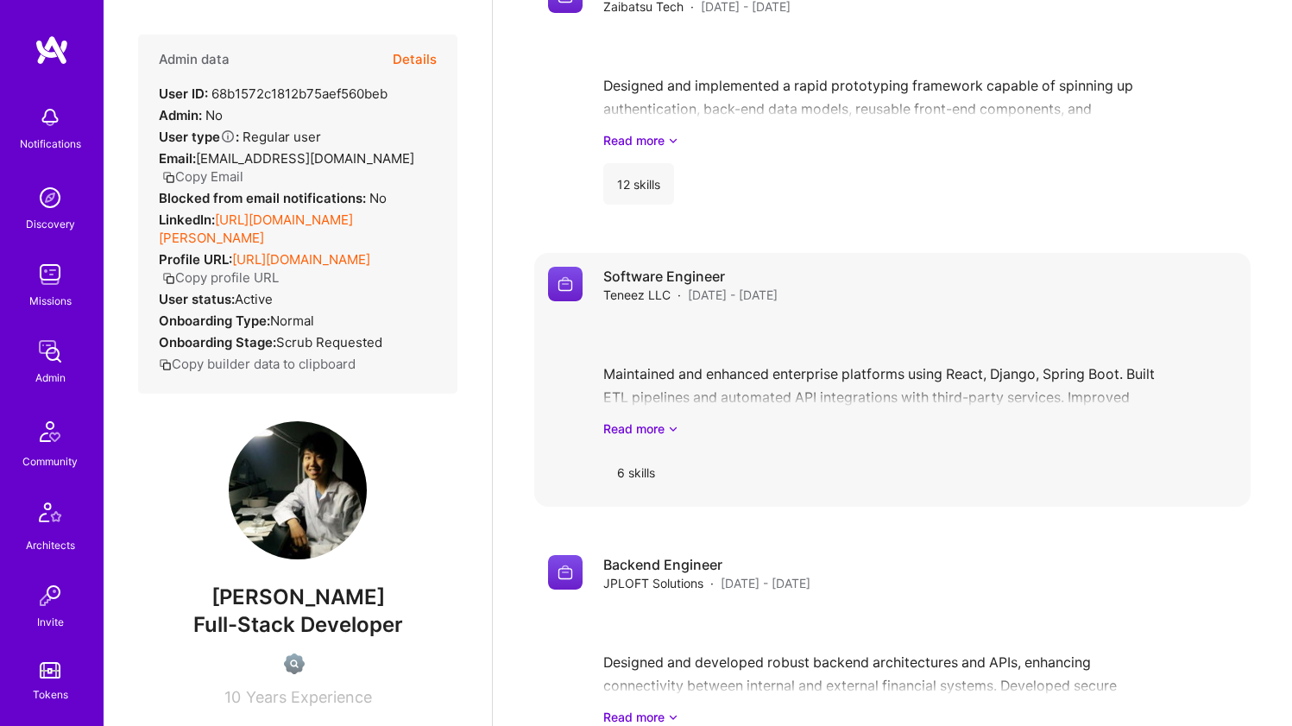
scroll to position [1414, 0]
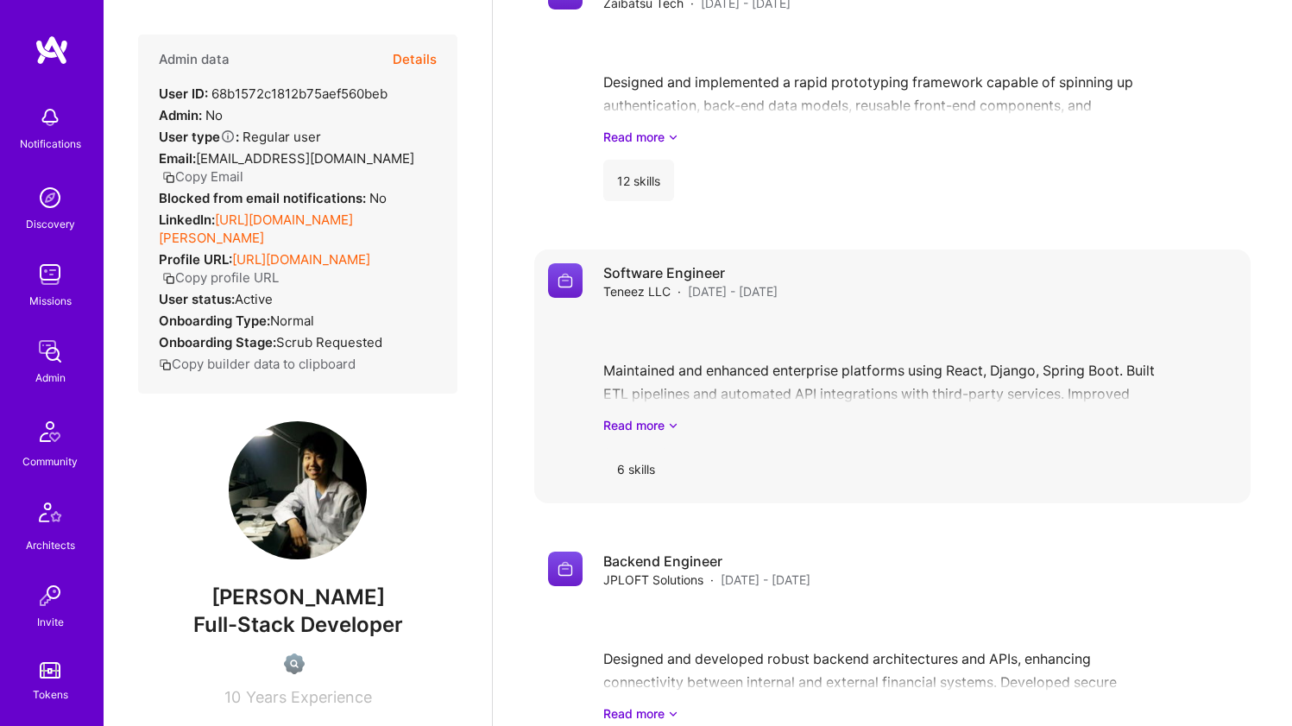
click at [867, 312] on div "Software Engineer Teneez LLC · [DATE] - [DATE] Maintained and enhanced enterpri…" at bounding box center [920, 376] width 634 height 226
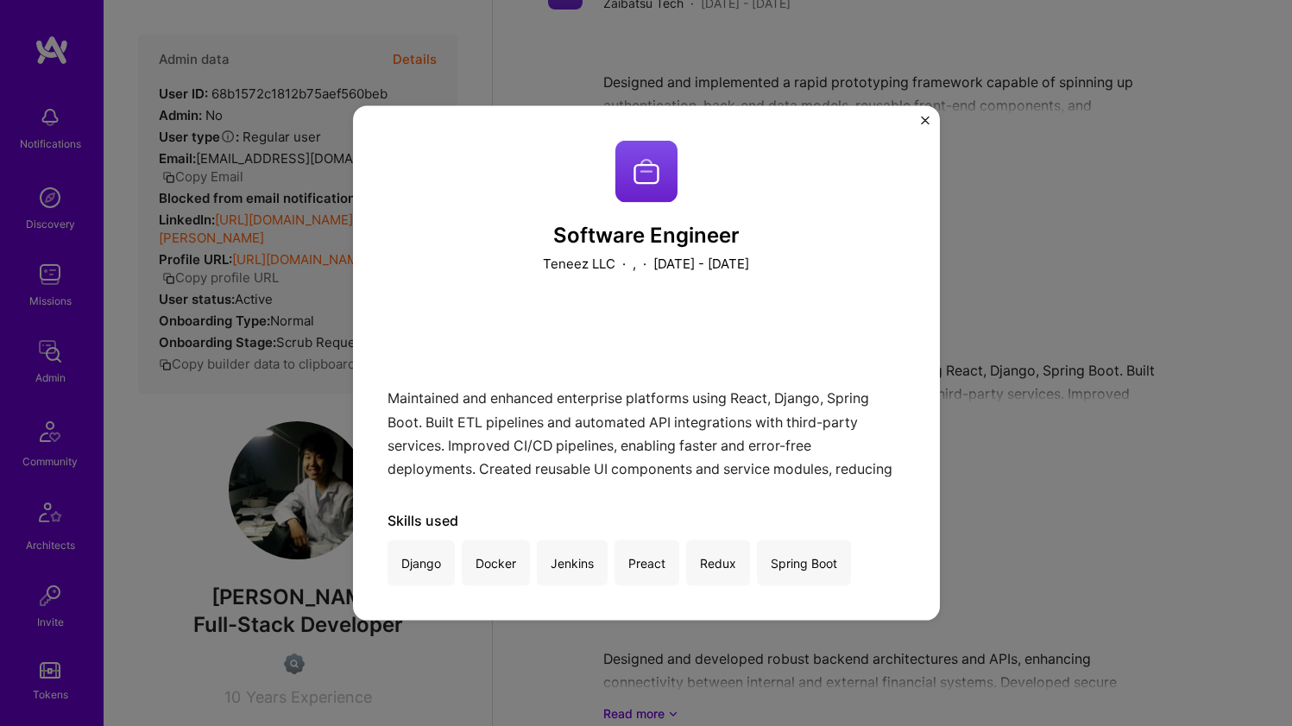
scroll to position [1521, 0]
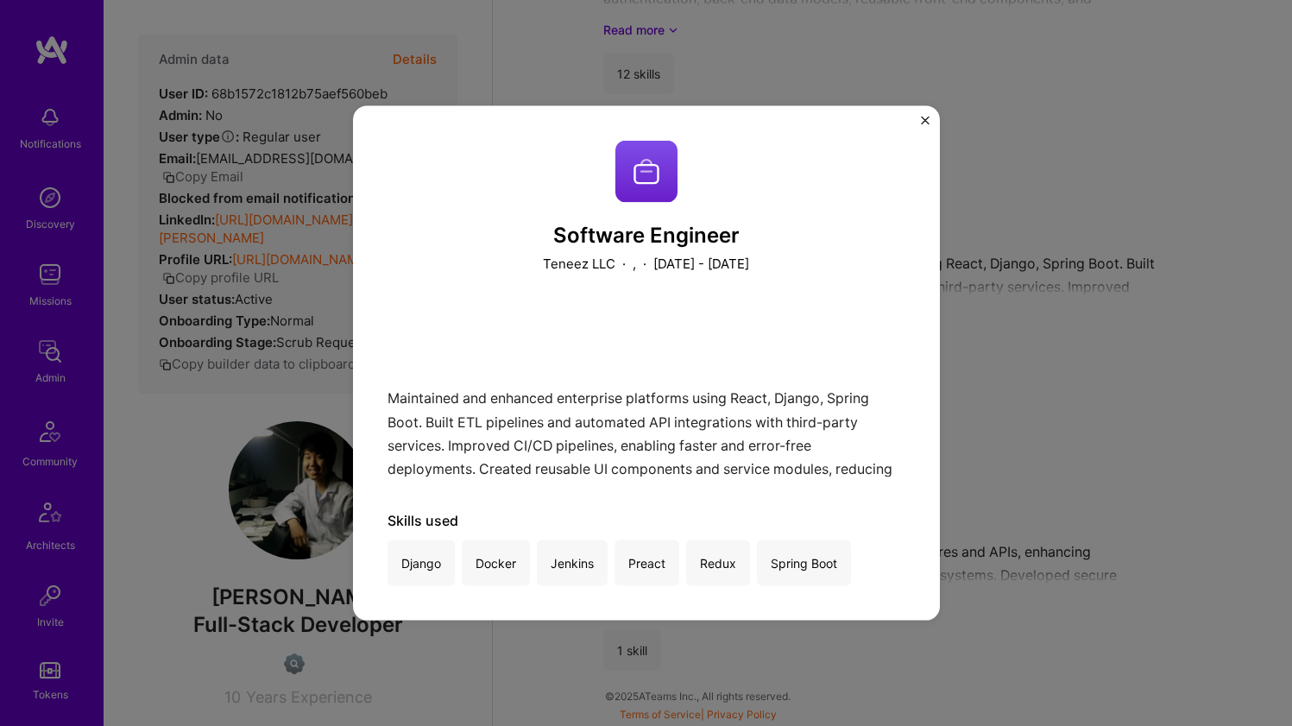
click at [1020, 262] on div "Software Engineer Teneez LLC · , · [DATE] - [DATE] Maintained and enhanced ente…" at bounding box center [646, 363] width 1292 height 726
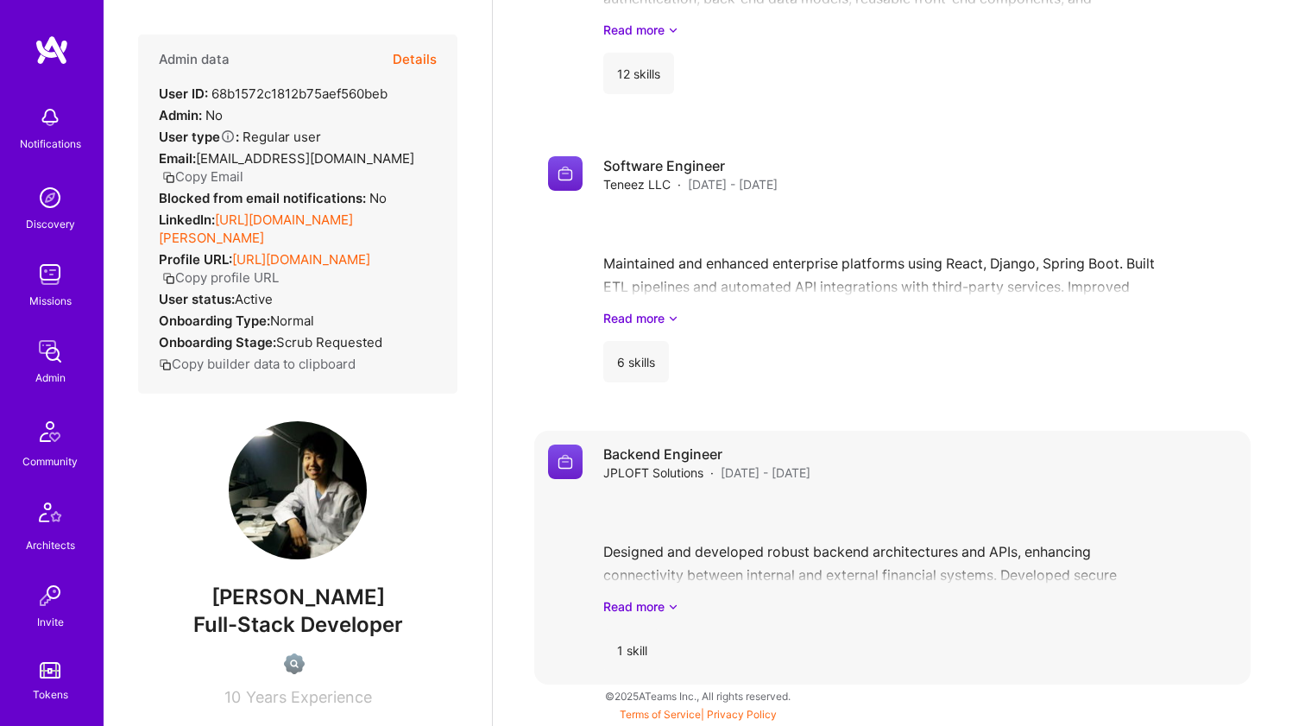
click at [803, 505] on div "Designed and developed robust backend architectures and APIs, enhancing connect…" at bounding box center [920, 555] width 634 height 120
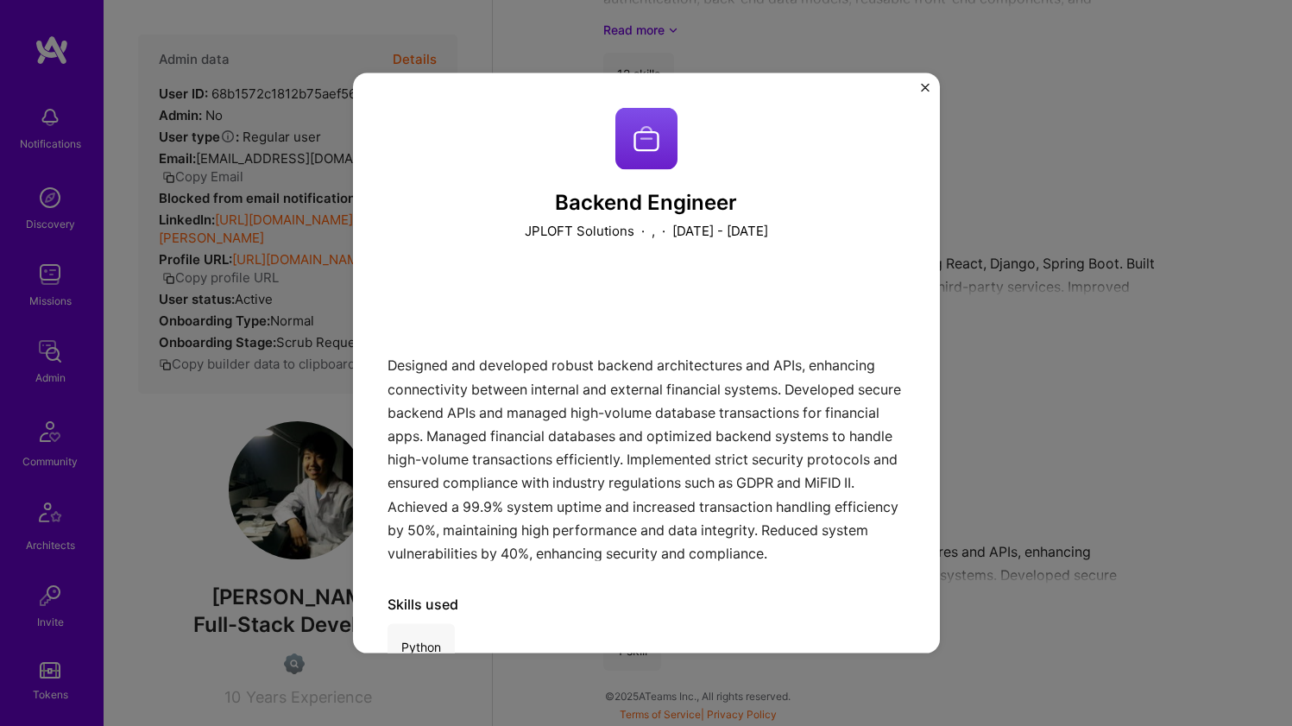
click at [1079, 248] on div "Backend Engineer JPLOFT Solutions · , · [DATE] - [DATE] Designed and developed …" at bounding box center [646, 363] width 1292 height 726
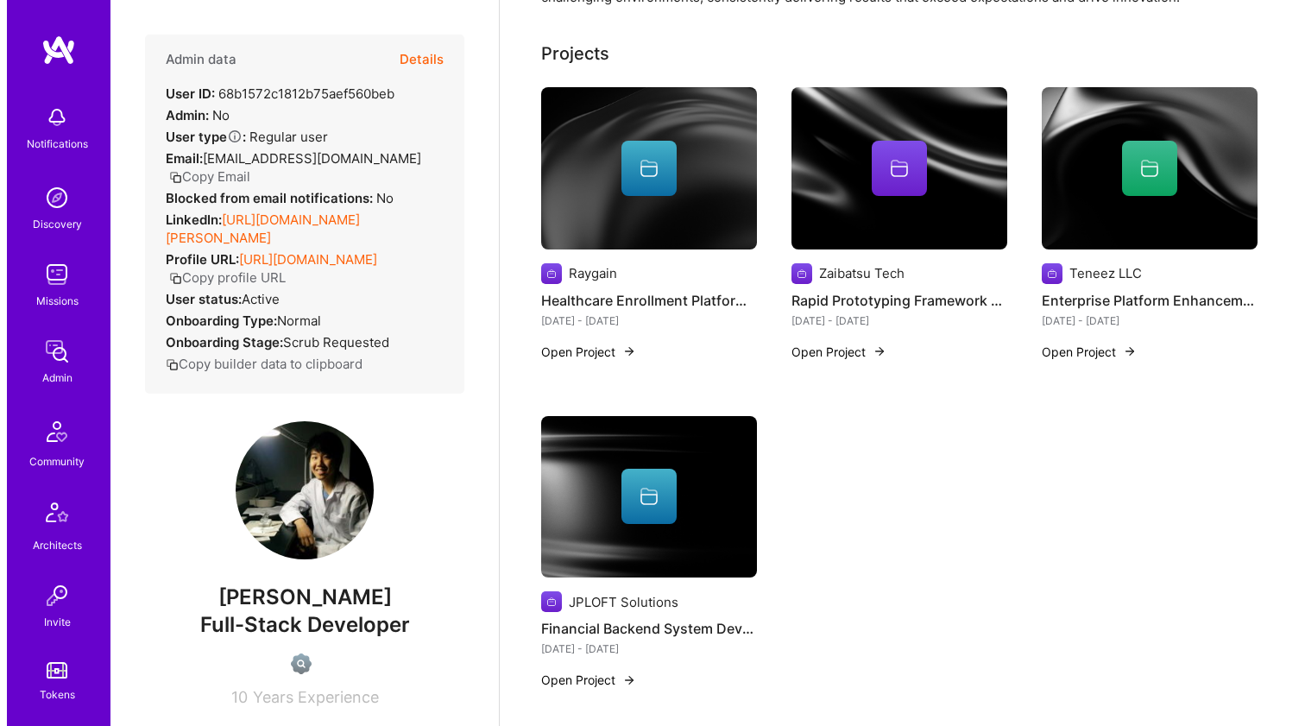
scroll to position [283, 0]
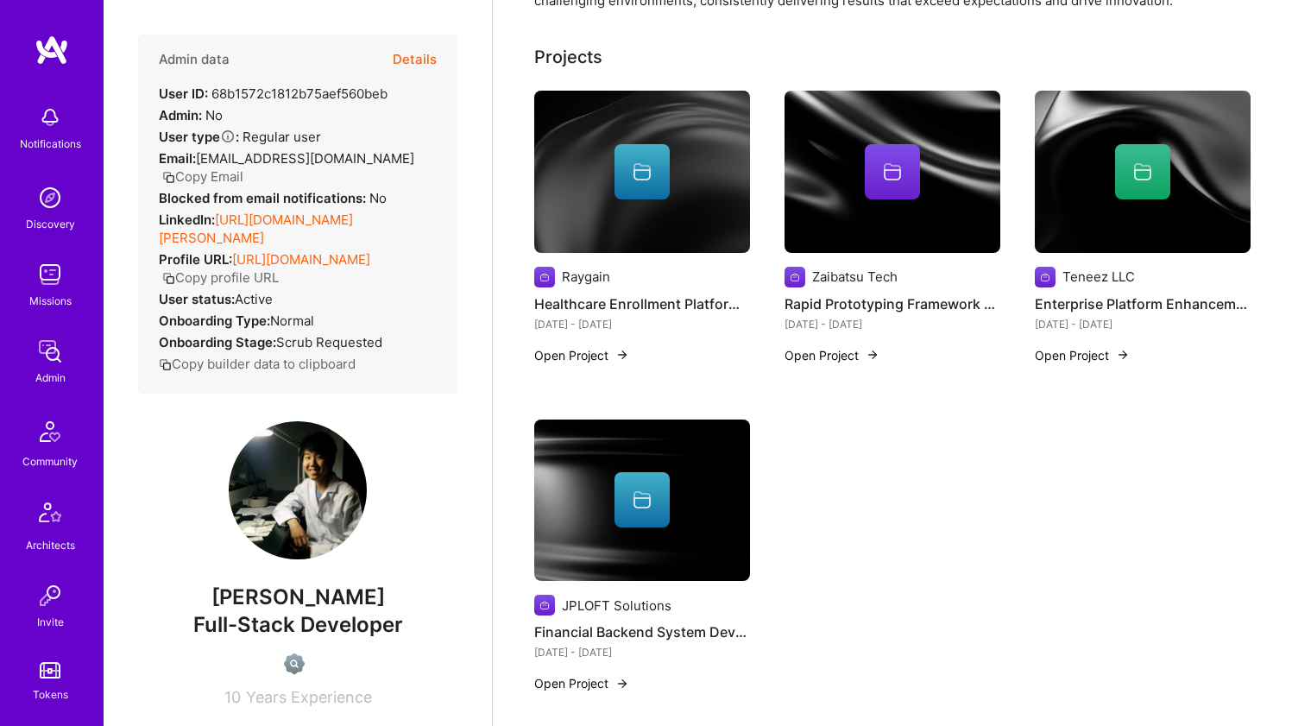
click at [1071, 182] on div at bounding box center [1143, 171] width 216 height 55
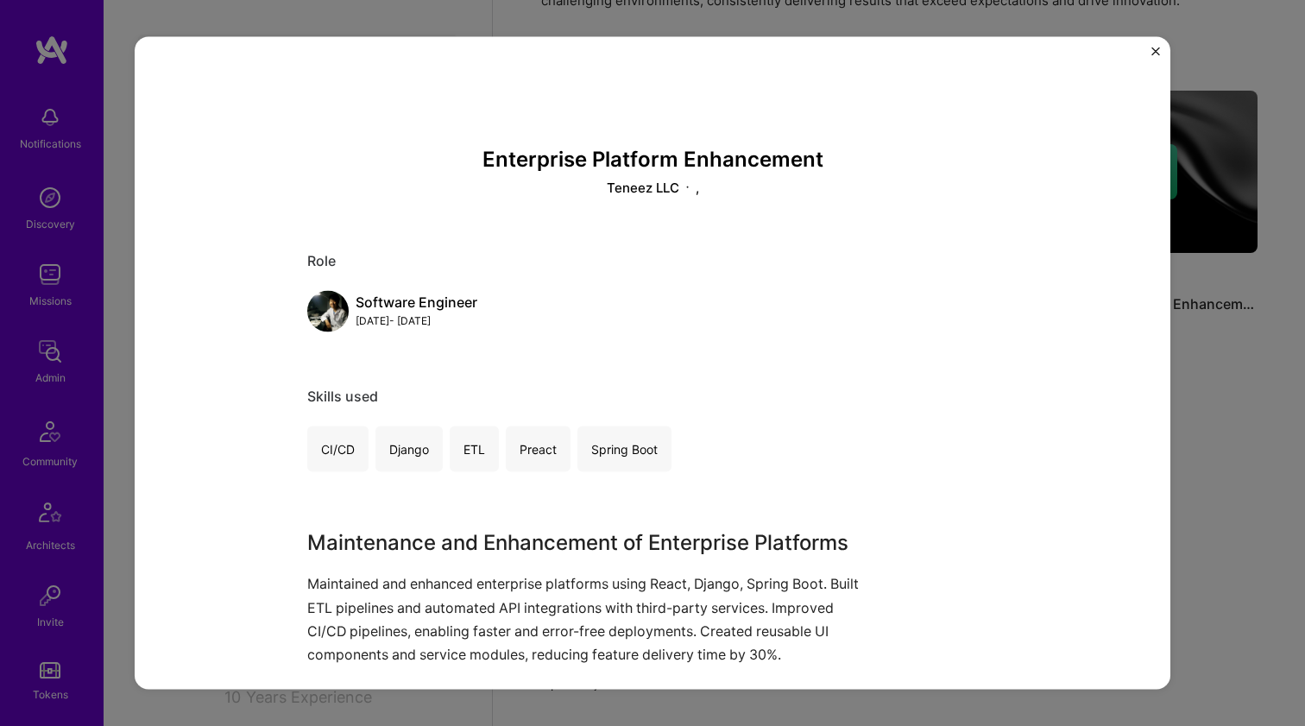
click at [1070, 183] on div "Enterprise Platform Enhancement Teneez LLC , Role Software Engineer [DATE] - [D…" at bounding box center [653, 362] width 1036 height 653
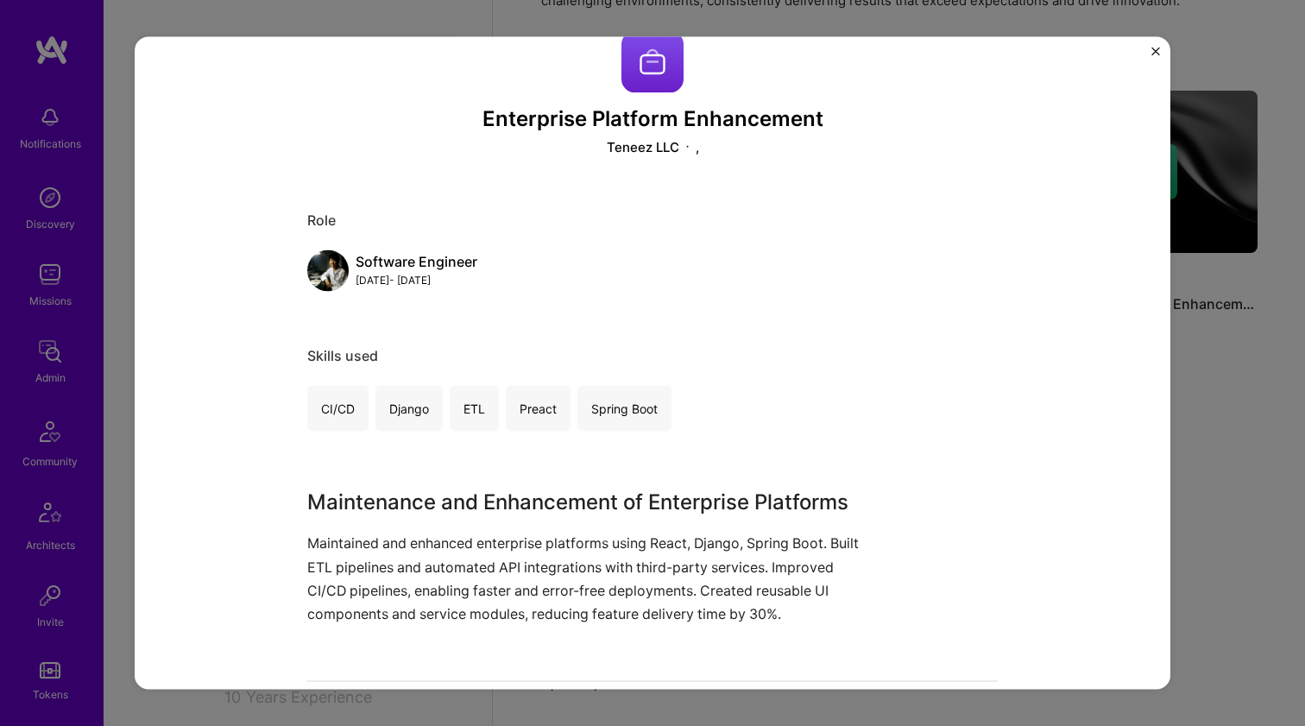
scroll to position [261, 0]
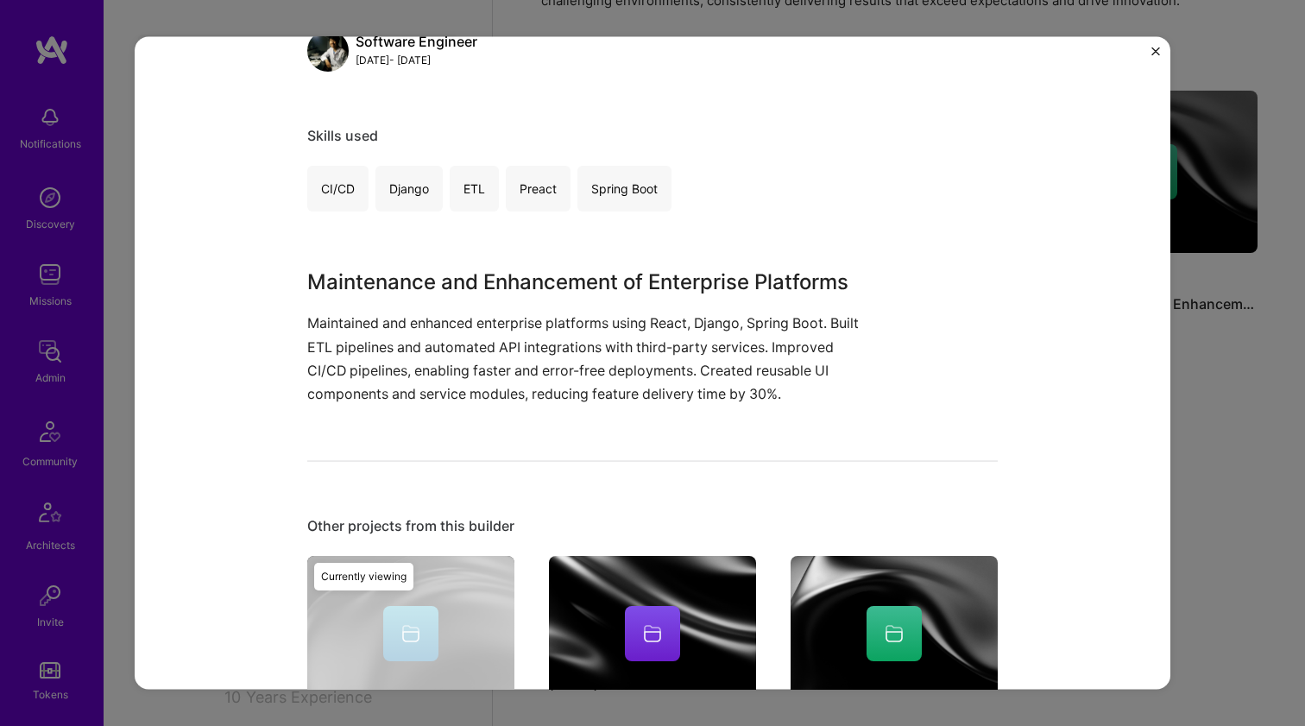
click at [465, 271] on h3 "Maintenance and Enhancement of Enterprise Platforms" at bounding box center [587, 282] width 561 height 31
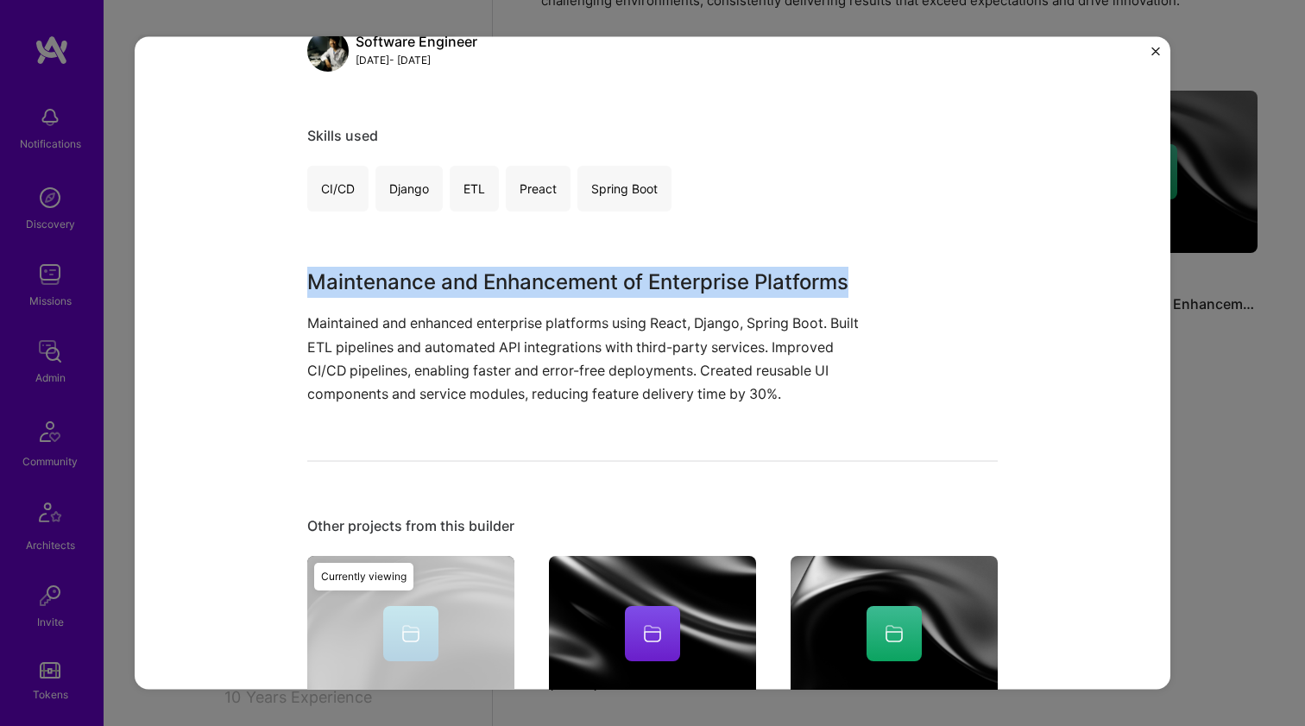
click at [468, 273] on h3 "Maintenance and Enhancement of Enterprise Platforms" at bounding box center [587, 282] width 561 height 31
click at [467, 268] on h3 "Maintenance and Enhancement of Enterprise Platforms" at bounding box center [587, 282] width 561 height 31
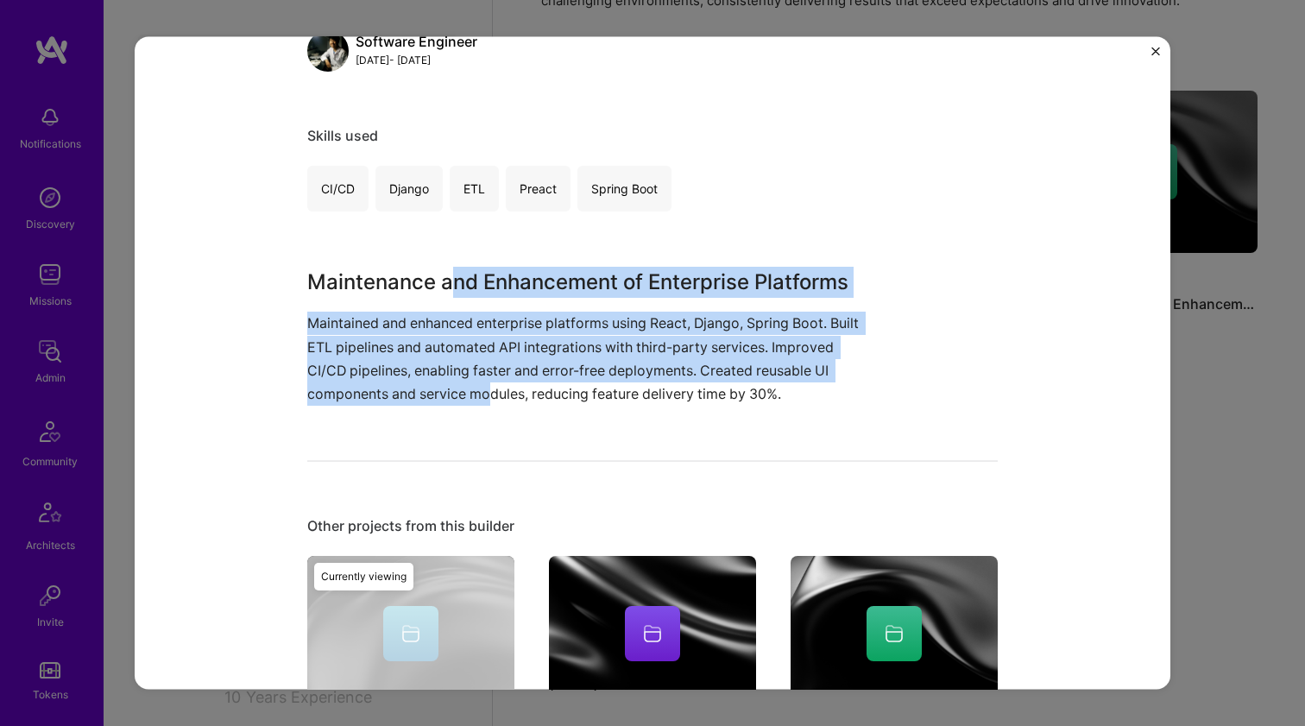
drag, startPoint x: 448, startPoint y: 271, endPoint x: 566, endPoint y: 389, distance: 167.2
click at [566, 389] on div "Maintenance and Enhancement of Enterprise Platforms Maintained and enhanced ent…" at bounding box center [587, 336] width 561 height 139
click at [567, 388] on p "Maintained and enhanced enterprise platforms using React, Django, Spring Boot. …" at bounding box center [587, 359] width 561 height 94
drag, startPoint x: 567, startPoint y: 379, endPoint x: 557, endPoint y: 287, distance: 92.1
click at [557, 287] on div "Maintenance and Enhancement of Enterprise Platforms Maintained and enhanced ent…" at bounding box center [587, 336] width 561 height 139
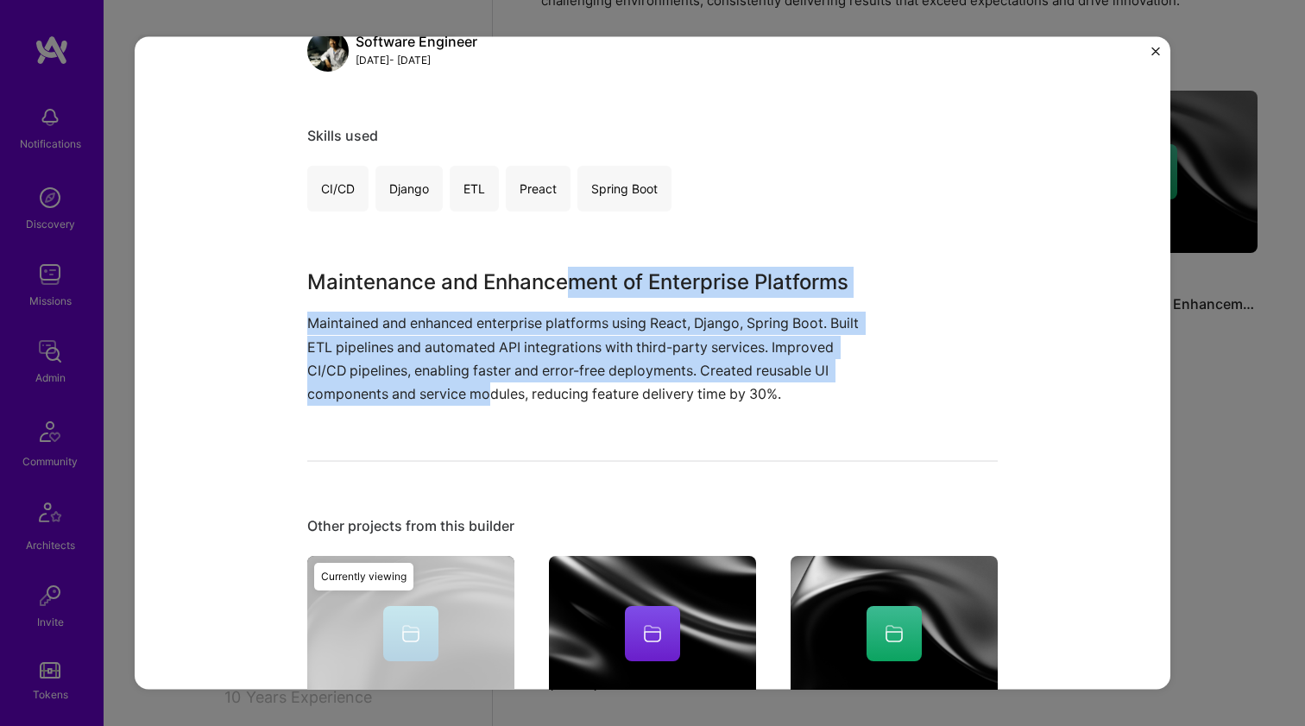
click at [557, 287] on h3 "Maintenance and Enhancement of Enterprise Platforms" at bounding box center [587, 282] width 561 height 31
drag, startPoint x: 557, startPoint y: 287, endPoint x: 551, endPoint y: 395, distance: 108.1
click at [551, 395] on div "Maintenance and Enhancement of Enterprise Platforms Maintained and enhanced ent…" at bounding box center [587, 336] width 561 height 139
click at [551, 395] on p "Maintained and enhanced enterprise platforms using React, Django, Spring Boot. …" at bounding box center [587, 359] width 561 height 94
drag, startPoint x: 551, startPoint y: 395, endPoint x: 551, endPoint y: 293, distance: 102.7
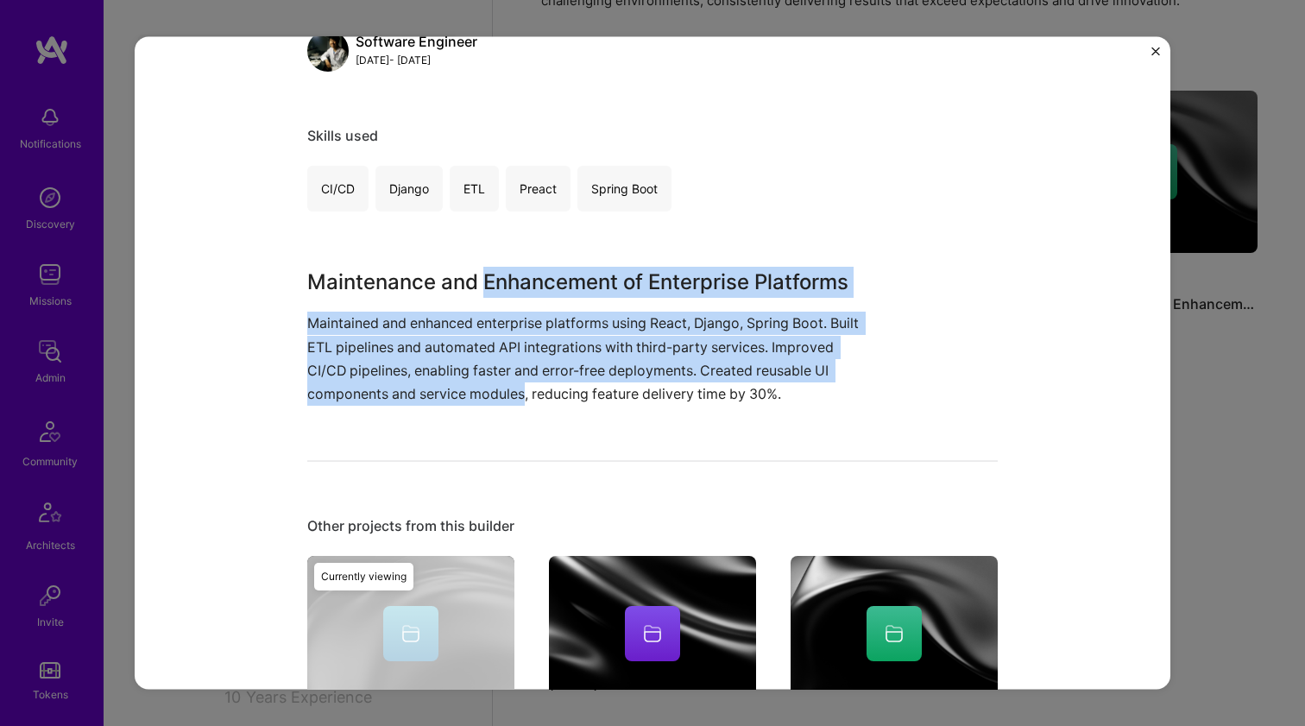
click at [551, 293] on div "Maintenance and Enhancement of Enterprise Platforms Maintained and enhanced ent…" at bounding box center [587, 336] width 561 height 139
click at [551, 293] on h3 "Maintenance and Enhancement of Enterprise Platforms" at bounding box center [587, 282] width 561 height 31
drag, startPoint x: 551, startPoint y: 293, endPoint x: 533, endPoint y: 383, distance: 92.3
click at [533, 383] on div "Maintenance and Enhancement of Enterprise Platforms Maintained and enhanced ent…" at bounding box center [587, 336] width 561 height 139
click at [533, 384] on p "Maintained and enhanced enterprise platforms using React, Django, Spring Boot. …" at bounding box center [587, 359] width 561 height 94
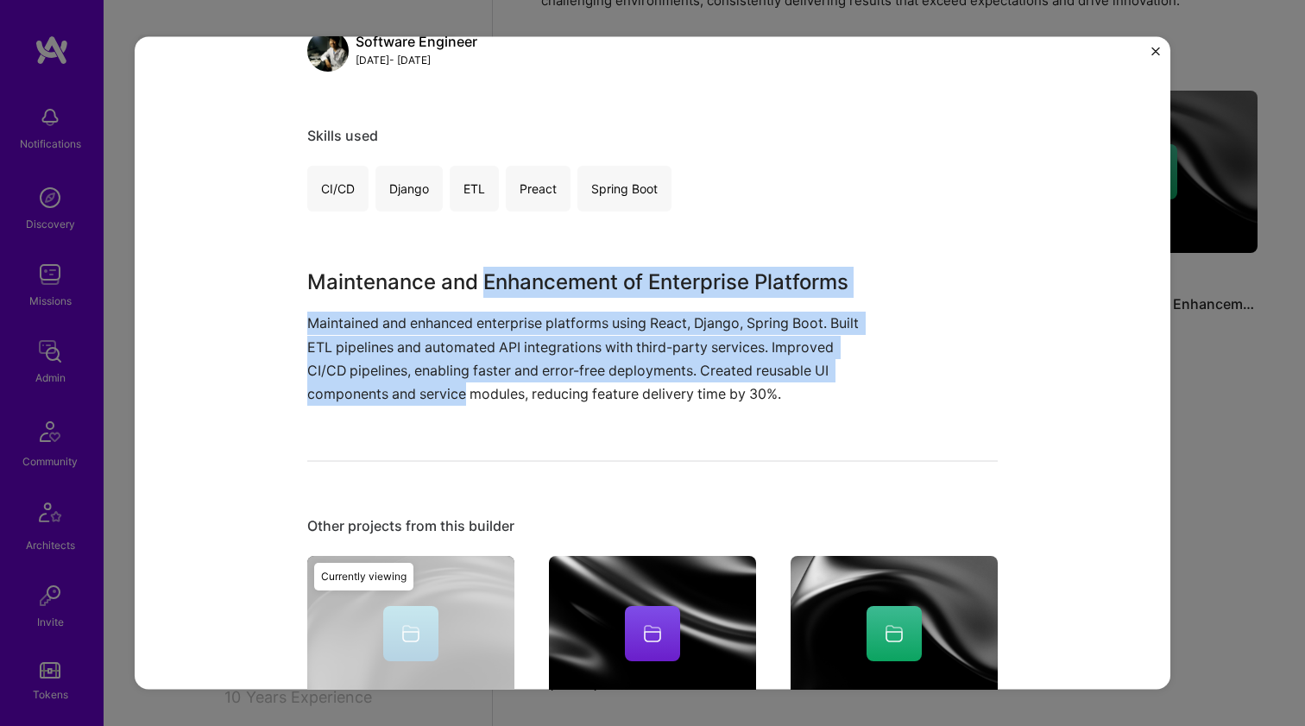
drag, startPoint x: 533, startPoint y: 384, endPoint x: 536, endPoint y: 274, distance: 109.7
click at [536, 274] on div "Maintenance and Enhancement of Enterprise Platforms Maintained and enhanced ent…" at bounding box center [587, 336] width 561 height 139
click at [536, 274] on h3 "Maintenance and Enhancement of Enterprise Platforms" at bounding box center [587, 282] width 561 height 31
drag, startPoint x: 536, startPoint y: 274, endPoint x: 512, endPoint y: 381, distance: 108.9
click at [512, 381] on div "Maintenance and Enhancement of Enterprise Platforms Maintained and enhanced ent…" at bounding box center [587, 336] width 561 height 139
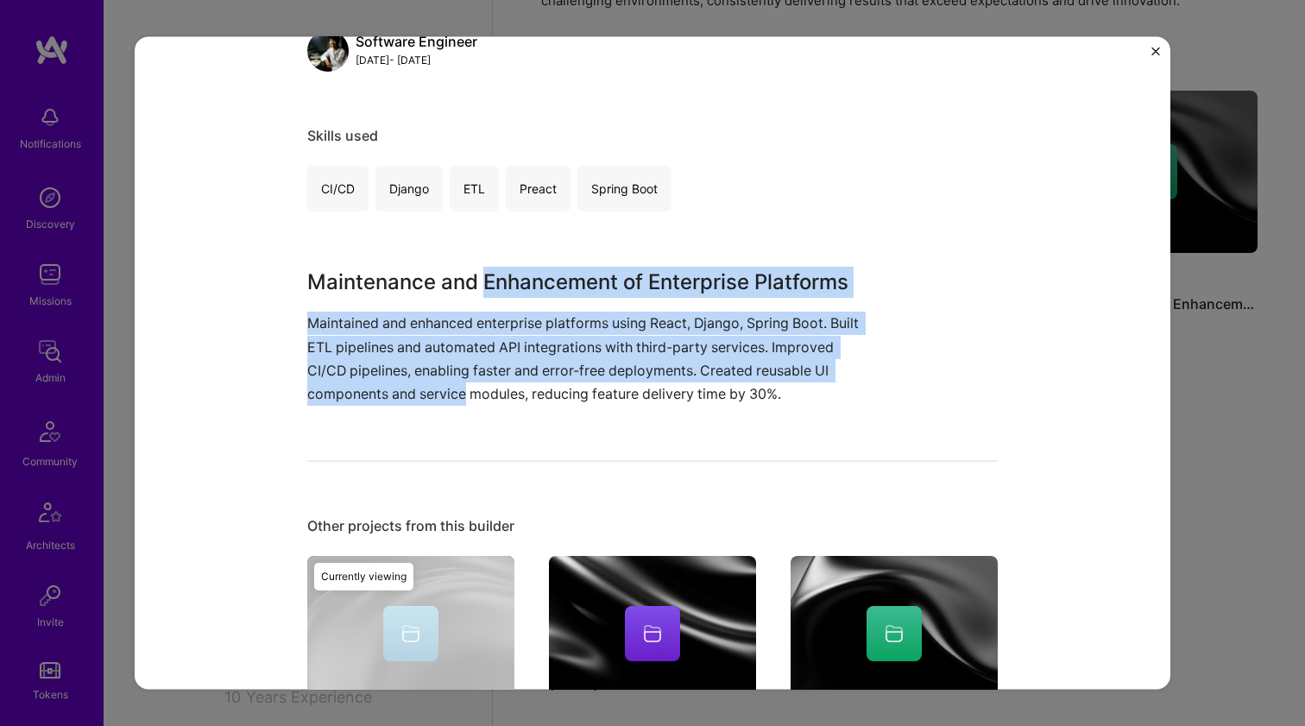
click at [512, 381] on p "Maintained and enhanced enterprise platforms using React, Django, Spring Boot. …" at bounding box center [587, 359] width 561 height 94
drag, startPoint x: 512, startPoint y: 381, endPoint x: 525, endPoint y: 287, distance: 95.0
click at [525, 287] on div "Maintenance and Enhancement of Enterprise Platforms Maintained and enhanced ent…" at bounding box center [587, 336] width 561 height 139
click at [525, 287] on h3 "Maintenance and Enhancement of Enterprise Platforms" at bounding box center [587, 282] width 561 height 31
drag, startPoint x: 525, startPoint y: 287, endPoint x: 510, endPoint y: 394, distance: 108.0
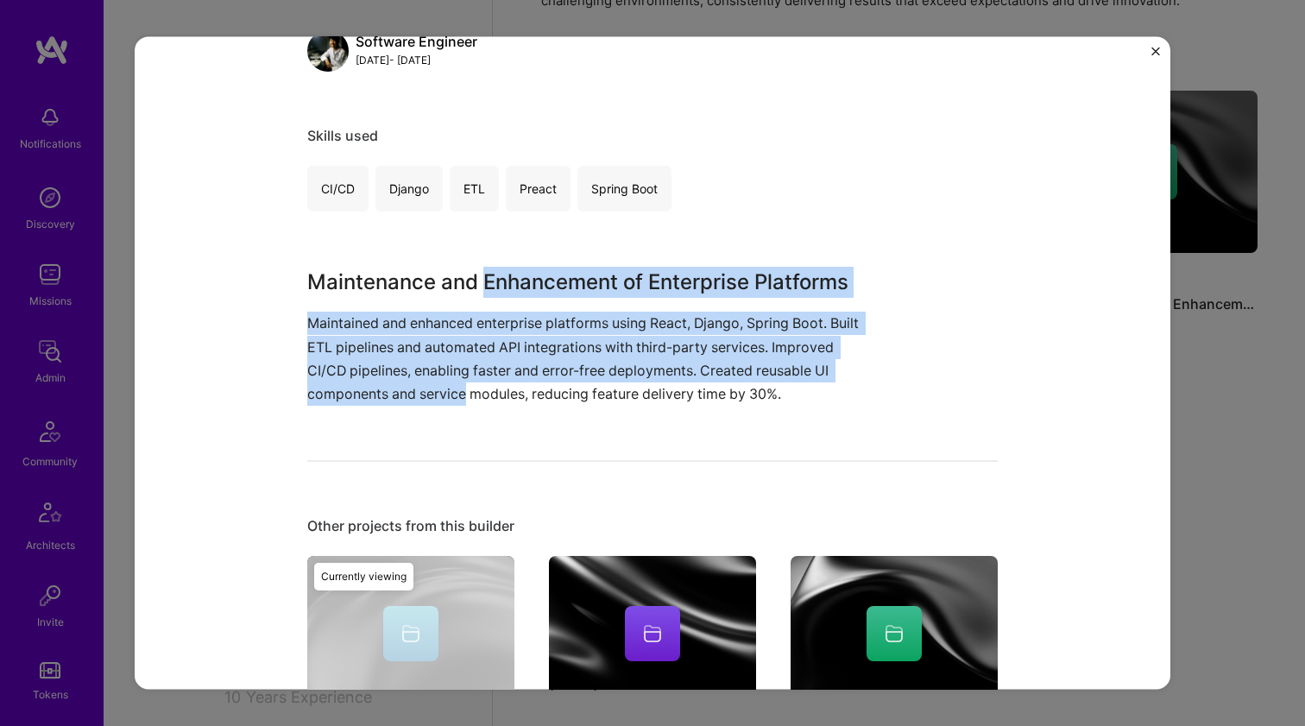
click at [510, 394] on div "Maintenance and Enhancement of Enterprise Platforms Maintained and enhanced ent…" at bounding box center [587, 336] width 561 height 139
click at [510, 394] on p "Maintained and enhanced enterprise platforms using React, Django, Spring Boot. …" at bounding box center [587, 359] width 561 height 94
drag, startPoint x: 510, startPoint y: 394, endPoint x: 510, endPoint y: 275, distance: 118.3
click at [510, 275] on div "Maintenance and Enhancement of Enterprise Platforms Maintained and enhanced ent…" at bounding box center [587, 336] width 561 height 139
click at [510, 275] on h3 "Maintenance and Enhancement of Enterprise Platforms" at bounding box center [587, 282] width 561 height 31
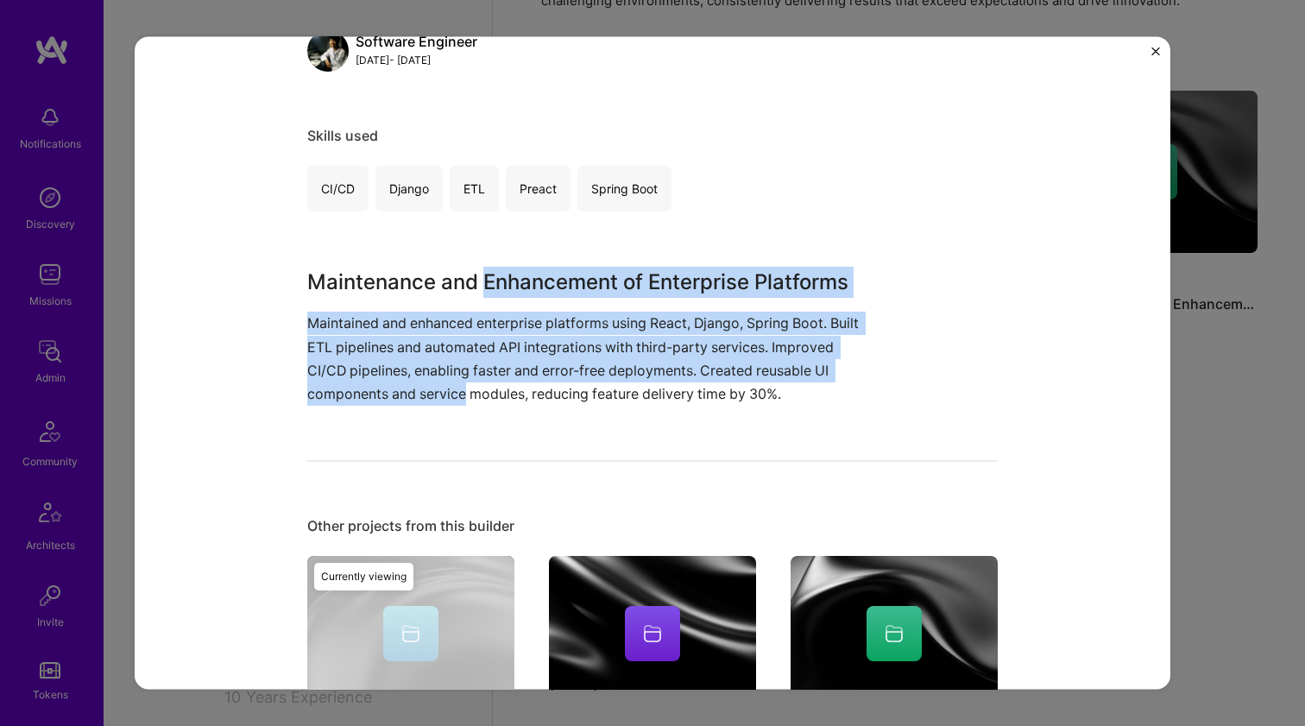
drag, startPoint x: 510, startPoint y: 275, endPoint x: 511, endPoint y: 398, distance: 122.6
click at [511, 398] on div "Maintenance and Enhancement of Enterprise Platforms Maintained and enhanced ent…" at bounding box center [587, 336] width 561 height 139
click at [511, 398] on p "Maintained and enhanced enterprise platforms using React, Django, Spring Boot. …" at bounding box center [587, 359] width 561 height 94
drag, startPoint x: 511, startPoint y: 398, endPoint x: 514, endPoint y: 278, distance: 120.0
click at [514, 278] on div "Maintenance and Enhancement of Enterprise Platforms Maintained and enhanced ent…" at bounding box center [587, 336] width 561 height 139
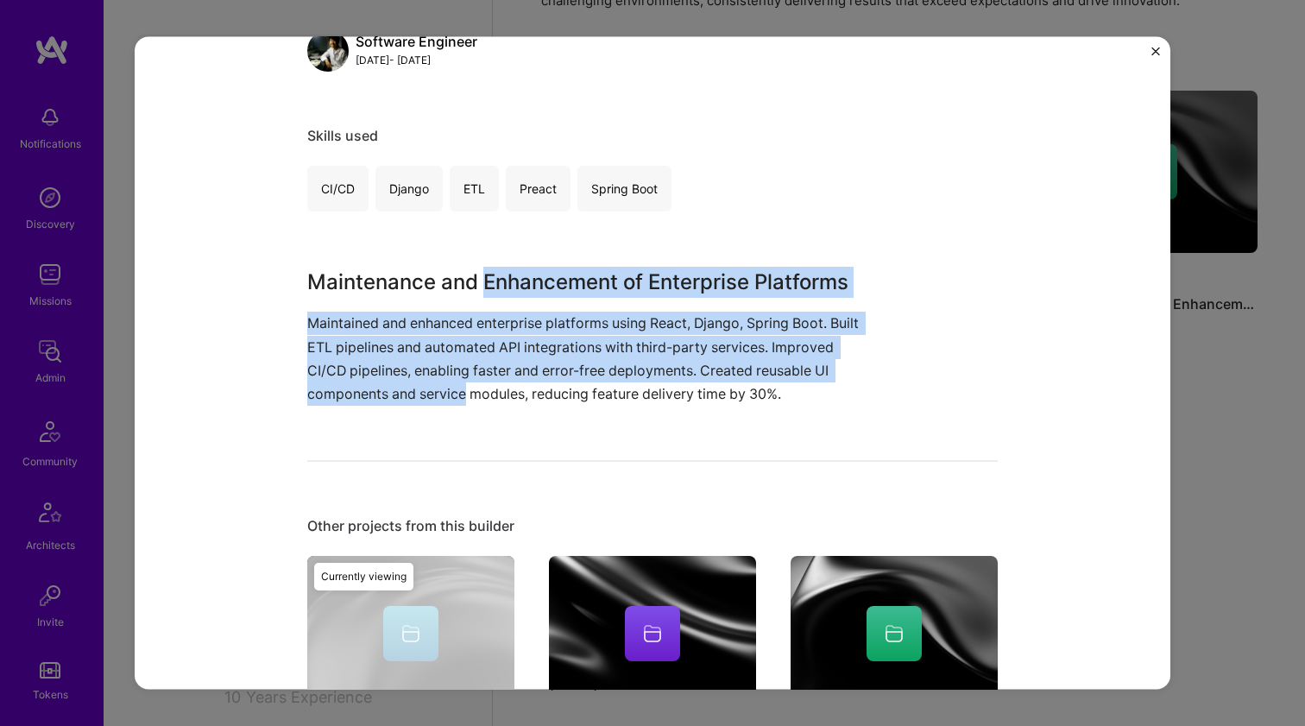
click at [514, 278] on h3 "Maintenance and Enhancement of Enterprise Platforms" at bounding box center [587, 282] width 561 height 31
drag, startPoint x: 514, startPoint y: 278, endPoint x: 519, endPoint y: 396, distance: 118.3
click at [519, 396] on div "Maintenance and Enhancement of Enterprise Platforms Maintained and enhanced ent…" at bounding box center [587, 336] width 561 height 139
click at [519, 396] on p "Maintained and enhanced enterprise platforms using React, Django, Spring Boot. …" at bounding box center [587, 359] width 561 height 94
drag, startPoint x: 519, startPoint y: 396, endPoint x: 521, endPoint y: 284, distance: 112.2
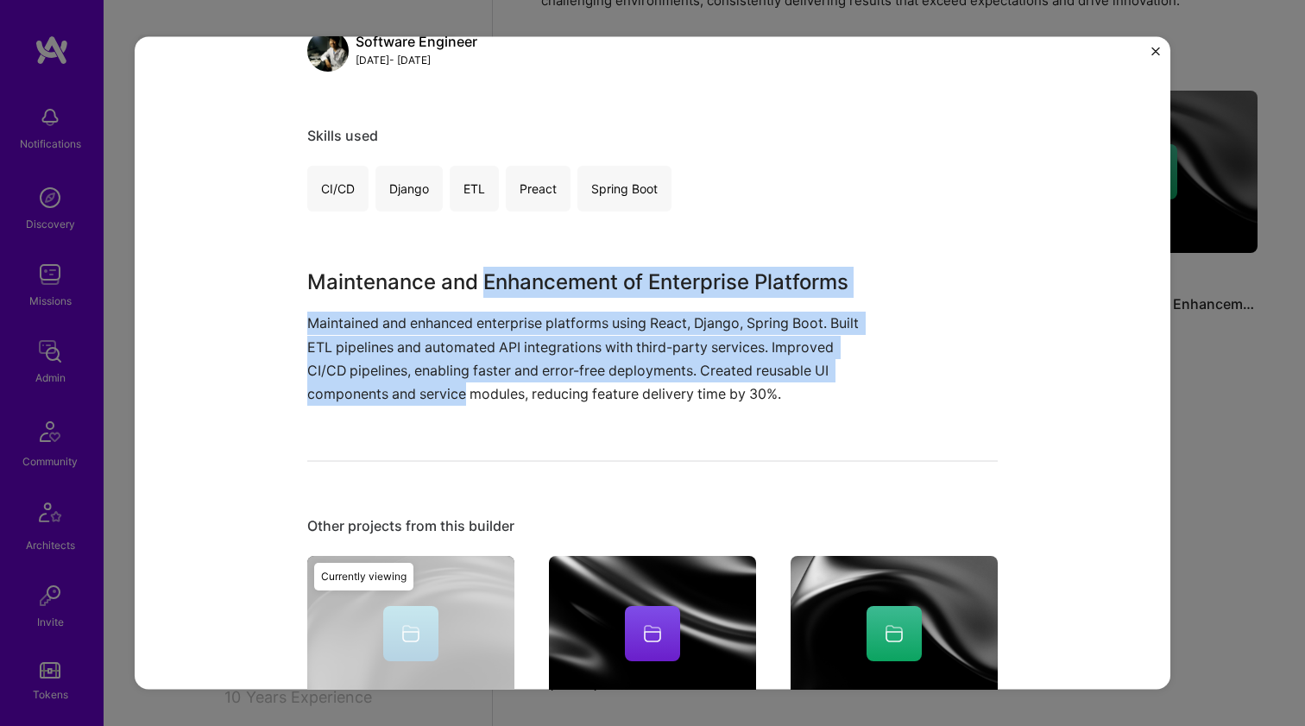
click at [521, 284] on div "Maintenance and Enhancement of Enterprise Platforms Maintained and enhanced ent…" at bounding box center [587, 336] width 561 height 139
click at [521, 284] on h3 "Maintenance and Enhancement of Enterprise Platforms" at bounding box center [587, 282] width 561 height 31
drag, startPoint x: 521, startPoint y: 284, endPoint x: 562, endPoint y: 385, distance: 109.2
click at [562, 385] on div "Maintenance and Enhancement of Enterprise Platforms Maintained and enhanced ent…" at bounding box center [587, 336] width 561 height 139
click at [562, 385] on p "Maintained and enhanced enterprise platforms using React, Django, Spring Boot. …" at bounding box center [587, 359] width 561 height 94
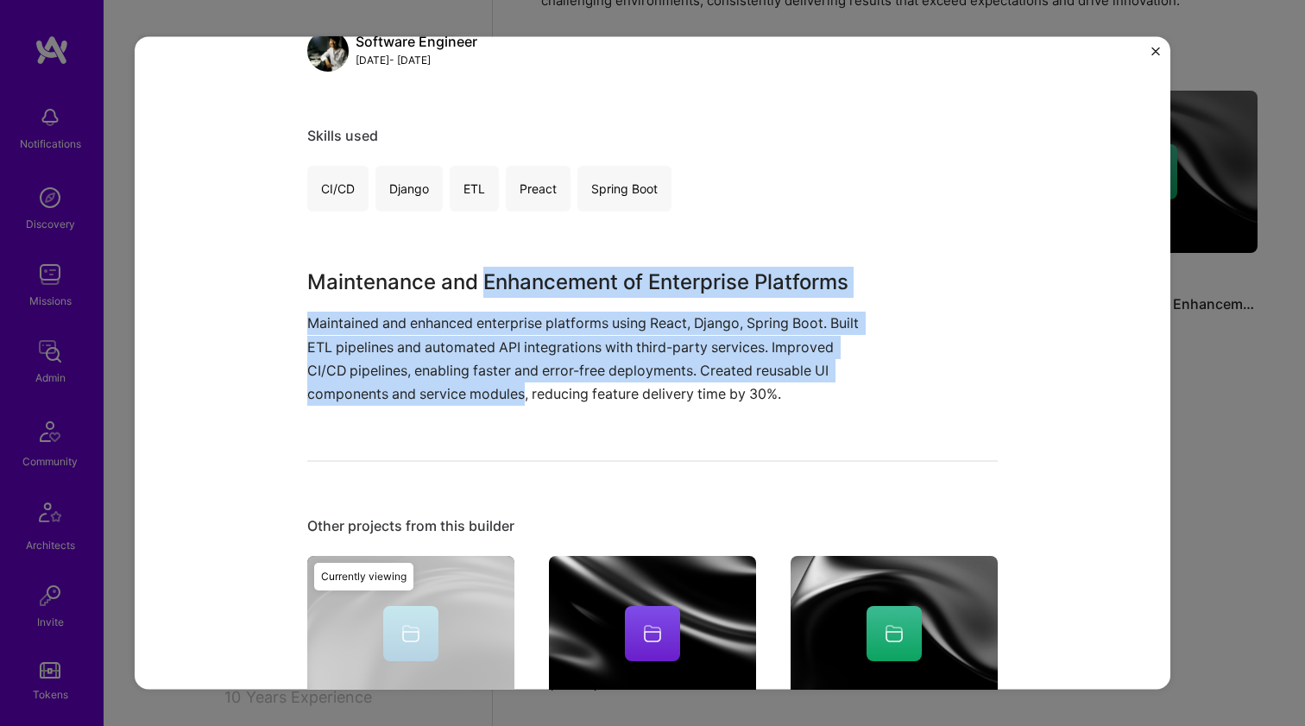
drag, startPoint x: 562, startPoint y: 385, endPoint x: 527, endPoint y: 279, distance: 111.6
click at [527, 279] on div "Maintenance and Enhancement of Enterprise Platforms Maintained and enhanced ent…" at bounding box center [587, 336] width 561 height 139
click at [527, 279] on h3 "Maintenance and Enhancement of Enterprise Platforms" at bounding box center [587, 282] width 561 height 31
drag, startPoint x: 527, startPoint y: 279, endPoint x: 563, endPoint y: 388, distance: 115.2
click at [563, 388] on div "Maintenance and Enhancement of Enterprise Platforms Maintained and enhanced ent…" at bounding box center [587, 336] width 561 height 139
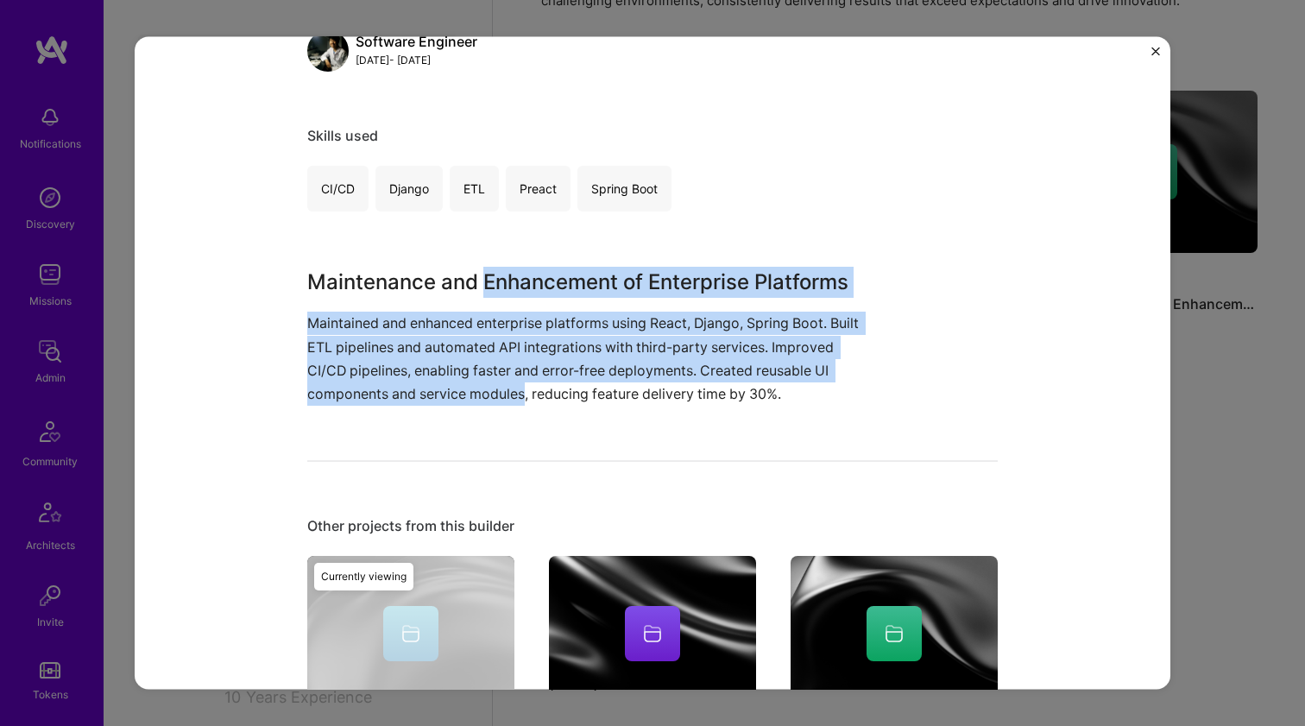
click at [563, 388] on p "Maintained and enhanced enterprise platforms using React, Django, Spring Boot. …" at bounding box center [587, 359] width 561 height 94
drag, startPoint x: 563, startPoint y: 388, endPoint x: 536, endPoint y: 284, distance: 107.8
click at [536, 284] on div "Maintenance and Enhancement of Enterprise Platforms Maintained and enhanced ent…" at bounding box center [587, 336] width 561 height 139
click at [536, 284] on h3 "Maintenance and Enhancement of Enterprise Platforms" at bounding box center [587, 282] width 561 height 31
drag, startPoint x: 536, startPoint y: 284, endPoint x: 537, endPoint y: 388, distance: 104.4
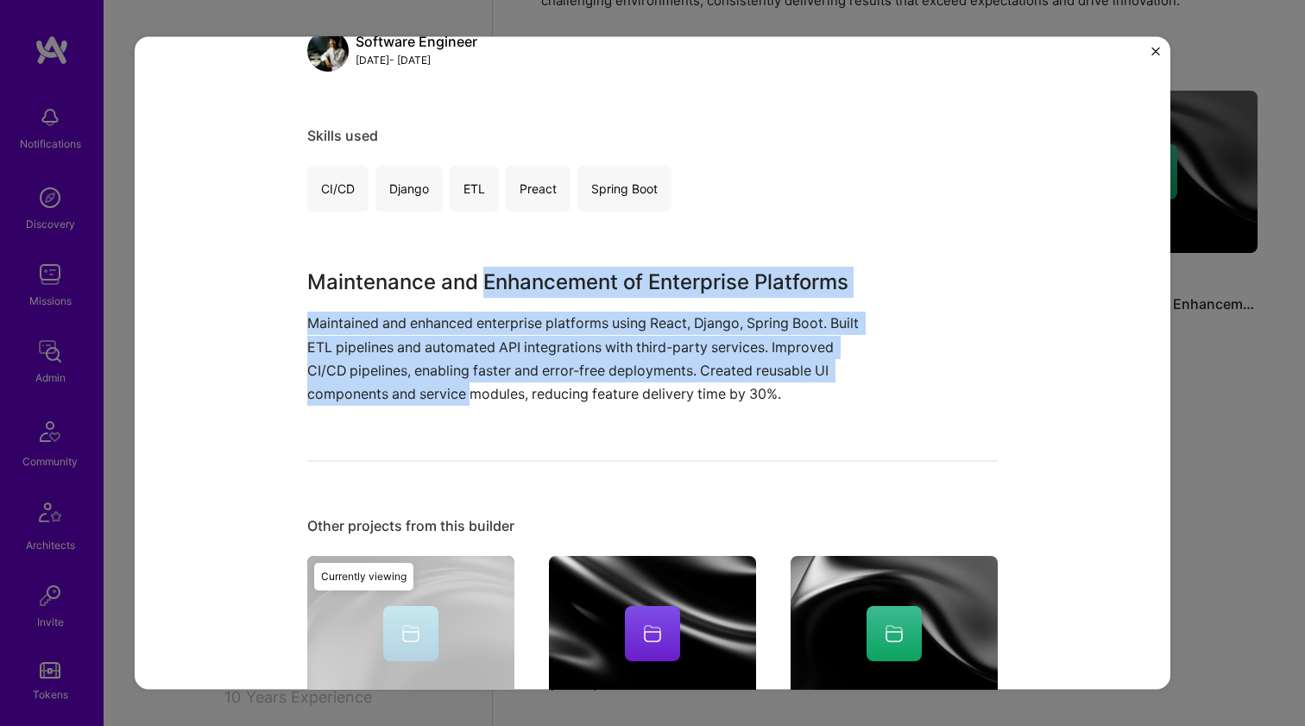
click at [537, 388] on div "Maintenance and Enhancement of Enterprise Platforms Maintained and enhanced ent…" at bounding box center [587, 336] width 561 height 139
click at [537, 388] on p "Maintained and enhanced enterprise platforms using React, Django, Spring Boot. …" at bounding box center [587, 359] width 561 height 94
drag, startPoint x: 537, startPoint y: 388, endPoint x: 522, endPoint y: 280, distance: 109.7
click at [522, 280] on div "Maintenance and Enhancement of Enterprise Platforms Maintained and enhanced ent…" at bounding box center [587, 336] width 561 height 139
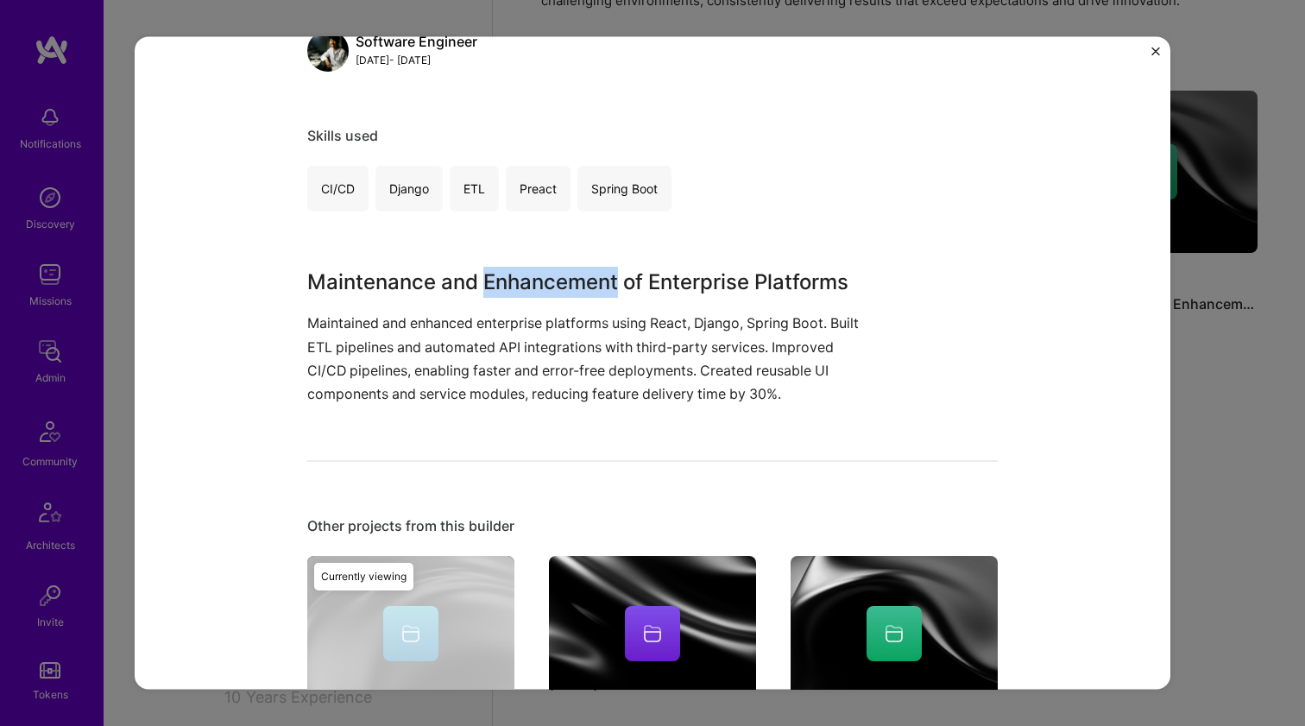
click at [522, 278] on h3 "Maintenance and Enhancement of Enterprise Platforms" at bounding box center [587, 282] width 561 height 31
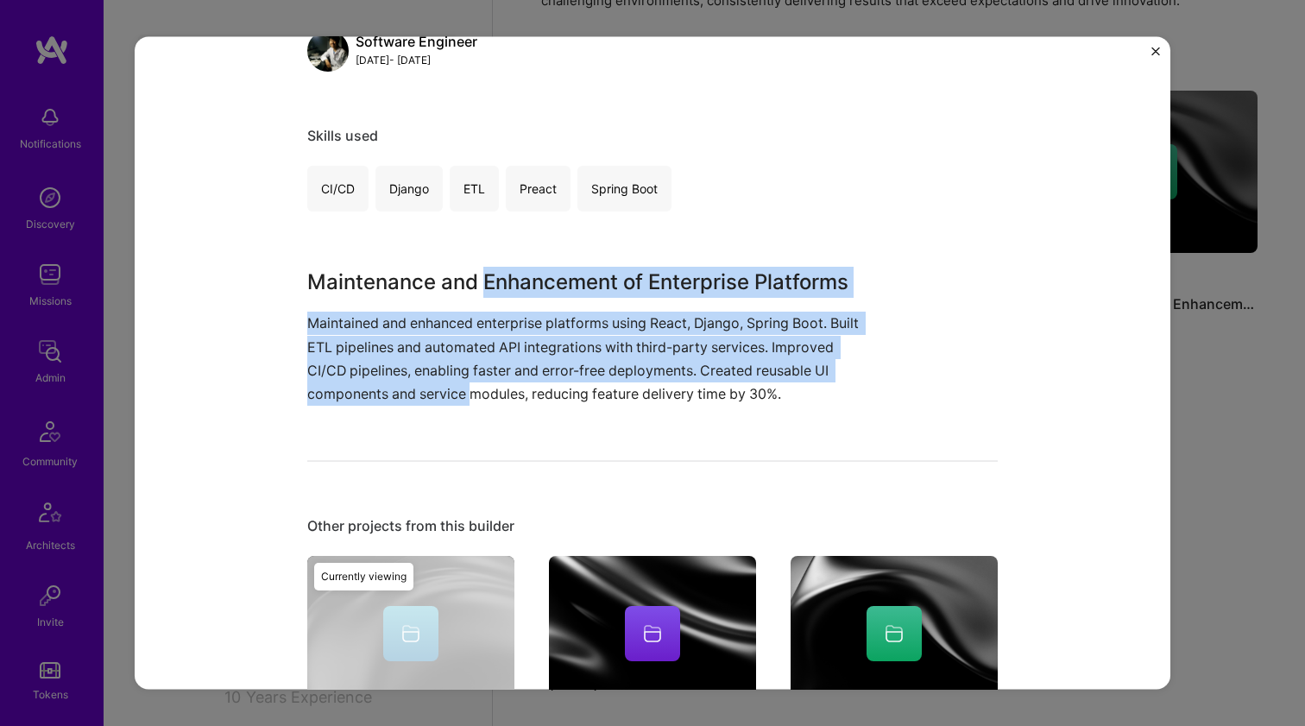
drag, startPoint x: 522, startPoint y: 278, endPoint x: 537, endPoint y: 382, distance: 105.5
click at [537, 382] on div "Maintenance and Enhancement of Enterprise Platforms Maintained and enhanced ent…" at bounding box center [587, 336] width 561 height 139
click at [537, 382] on p "Maintained and enhanced enterprise platforms using React, Django, Spring Boot. …" at bounding box center [587, 359] width 561 height 94
drag, startPoint x: 537, startPoint y: 382, endPoint x: 506, endPoint y: 284, distance: 103.2
click at [506, 284] on div "Maintenance and Enhancement of Enterprise Platforms Maintained and enhanced ent…" at bounding box center [587, 336] width 561 height 139
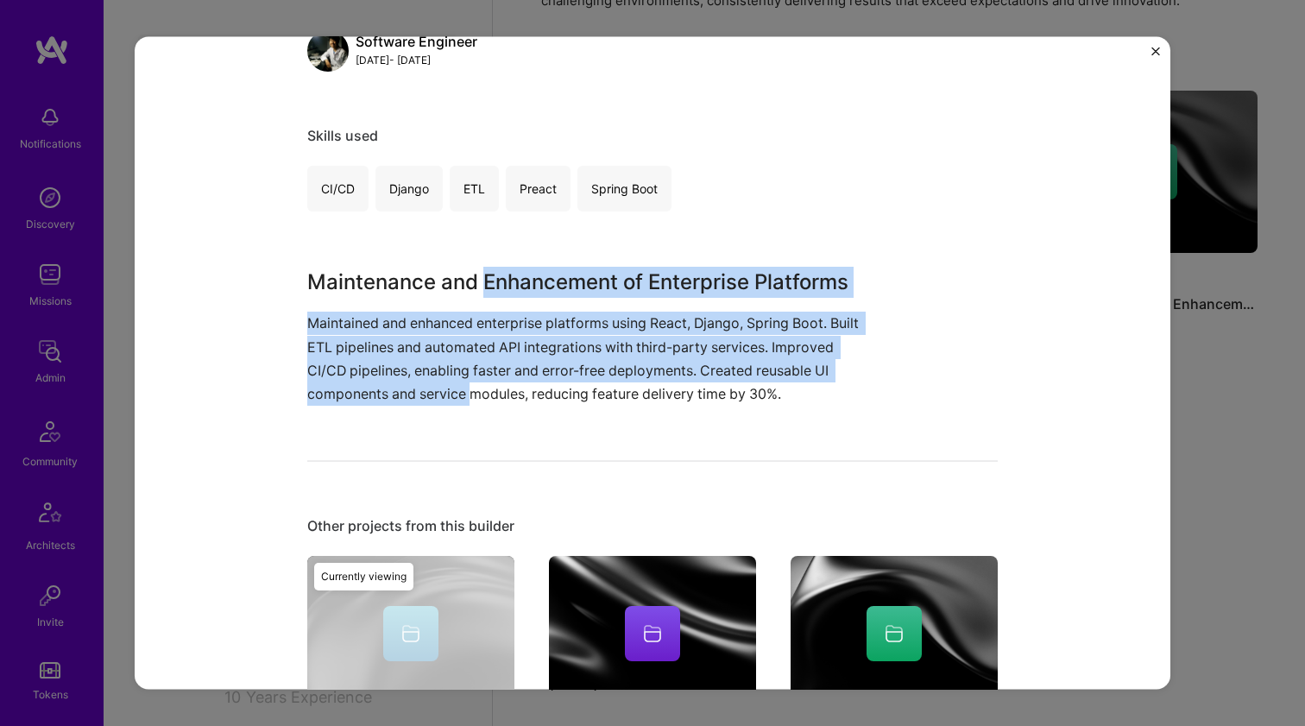
click at [506, 284] on h3 "Maintenance and Enhancement of Enterprise Platforms" at bounding box center [587, 282] width 561 height 31
drag, startPoint x: 506, startPoint y: 284, endPoint x: 530, endPoint y: 389, distance: 108.0
click at [530, 389] on div "Maintenance and Enhancement of Enterprise Platforms Maintained and enhanced ent…" at bounding box center [587, 336] width 561 height 139
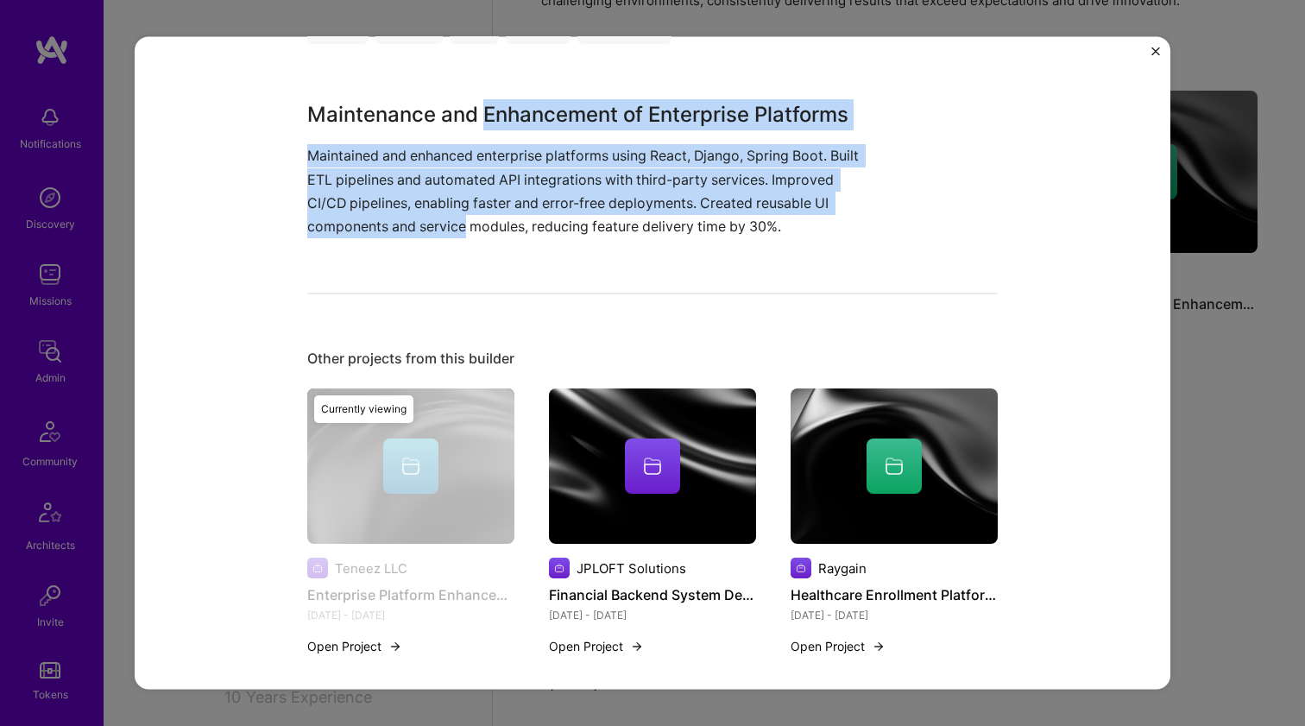
click at [604, 441] on div at bounding box center [652, 465] width 207 height 55
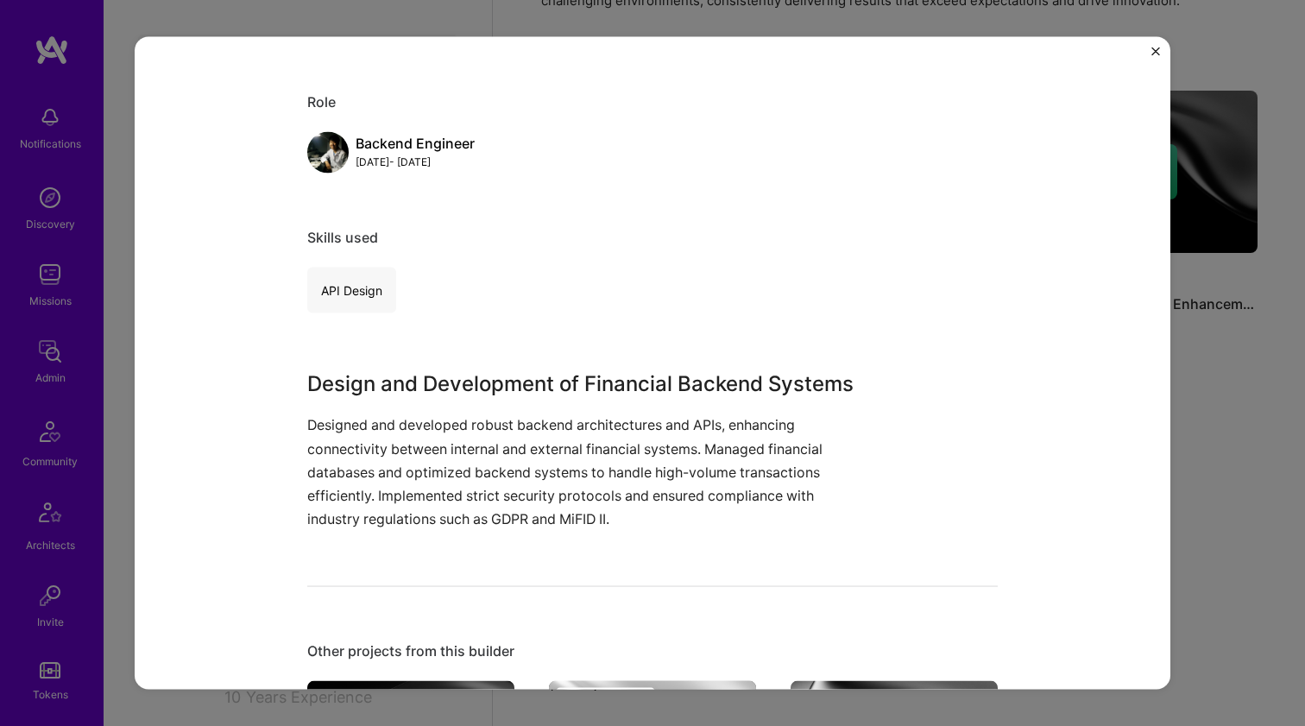
scroll to position [304, 0]
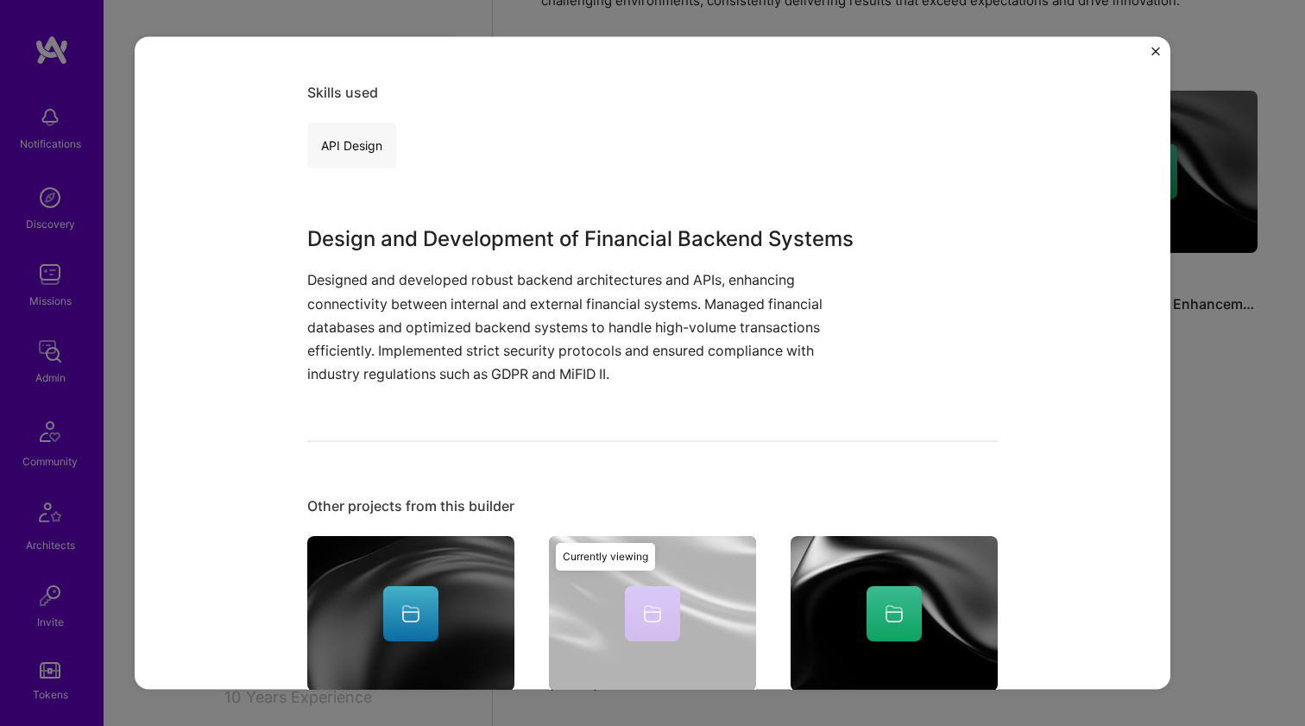
click at [493, 235] on h3 "Design and Development of Financial Backend Systems" at bounding box center [587, 239] width 561 height 31
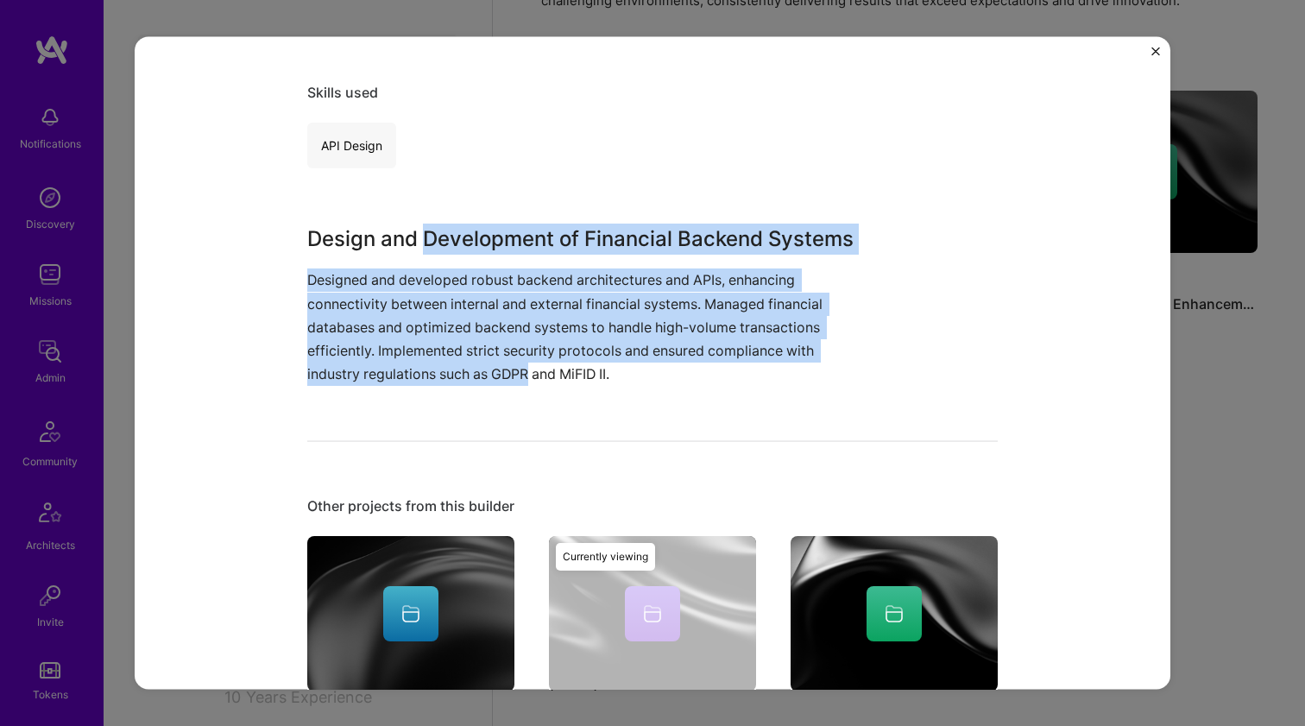
drag, startPoint x: 493, startPoint y: 235, endPoint x: 517, endPoint y: 363, distance: 130.0
click at [517, 363] on div "Design and Development of Financial Backend Systems Designed and developed robu…" at bounding box center [587, 305] width 561 height 162
click at [517, 363] on p "Designed and developed robust backend architectures and APIs, enhancing connect…" at bounding box center [587, 326] width 561 height 117
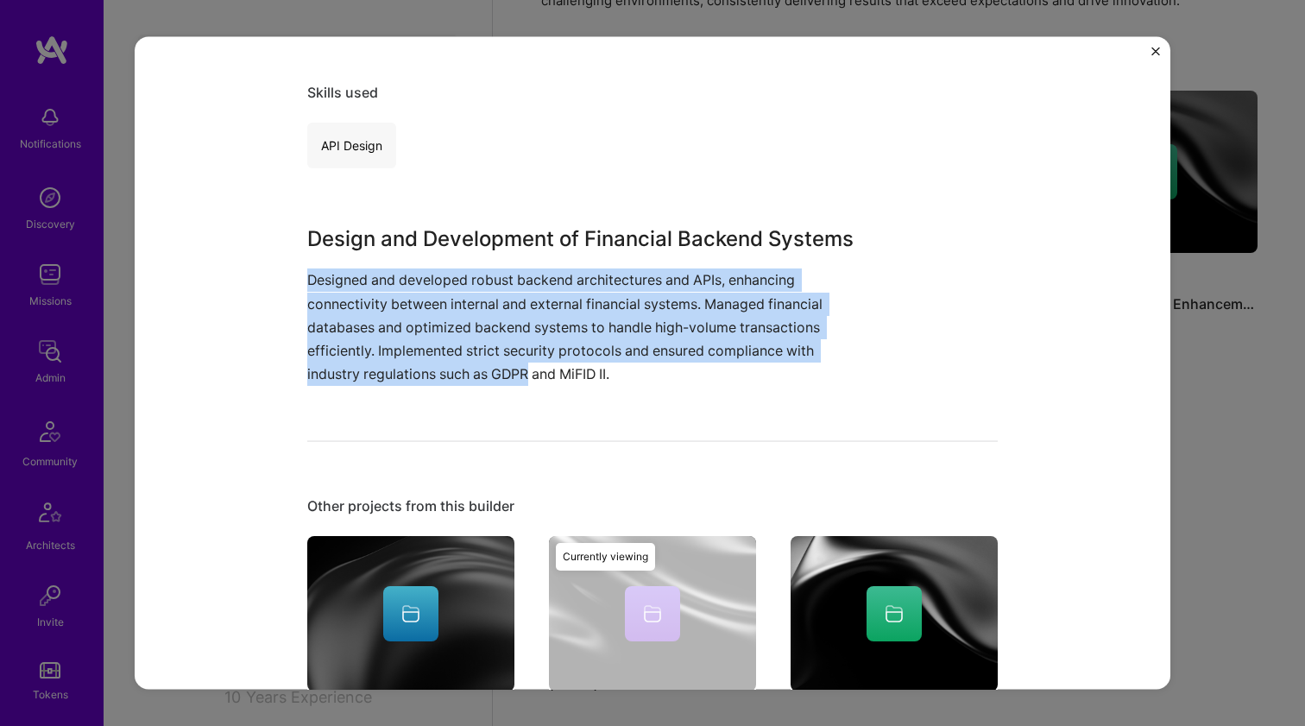
drag, startPoint x: 517, startPoint y: 363, endPoint x: 503, endPoint y: 249, distance: 113.9
click at [503, 252] on div "Design and Development of Financial Backend Systems Designed and developed robu…" at bounding box center [587, 305] width 561 height 162
click at [504, 235] on h3 "Design and Development of Financial Backend Systems" at bounding box center [587, 239] width 561 height 31
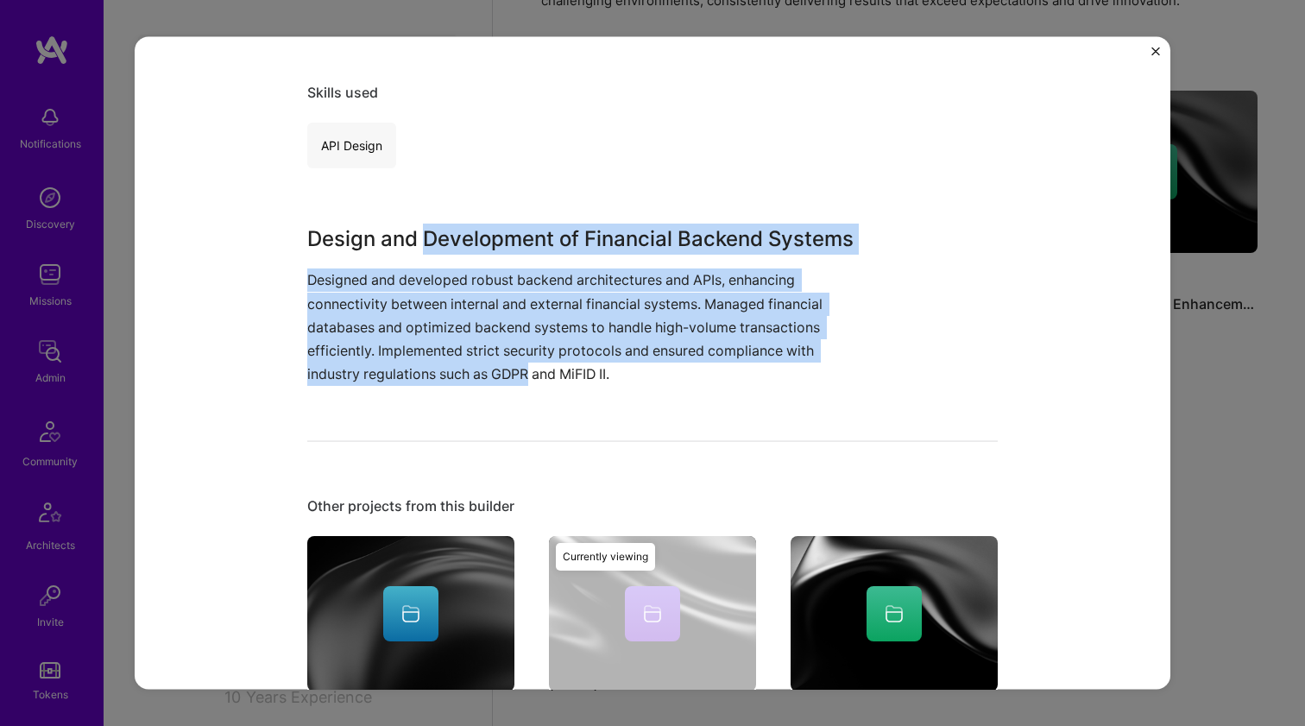
drag, startPoint x: 504, startPoint y: 235, endPoint x: 490, endPoint y: 368, distance: 133.6
click at [490, 368] on div "Design and Development of Financial Backend Systems Designed and developed robu…" at bounding box center [587, 305] width 561 height 162
click at [490, 368] on p "Designed and developed robust backend architectures and APIs, enhancing connect…" at bounding box center [587, 326] width 561 height 117
drag, startPoint x: 490, startPoint y: 368, endPoint x: 502, endPoint y: 230, distance: 137.7
click at [502, 230] on div "Design and Development of Financial Backend Systems Designed and developed robu…" at bounding box center [587, 305] width 561 height 162
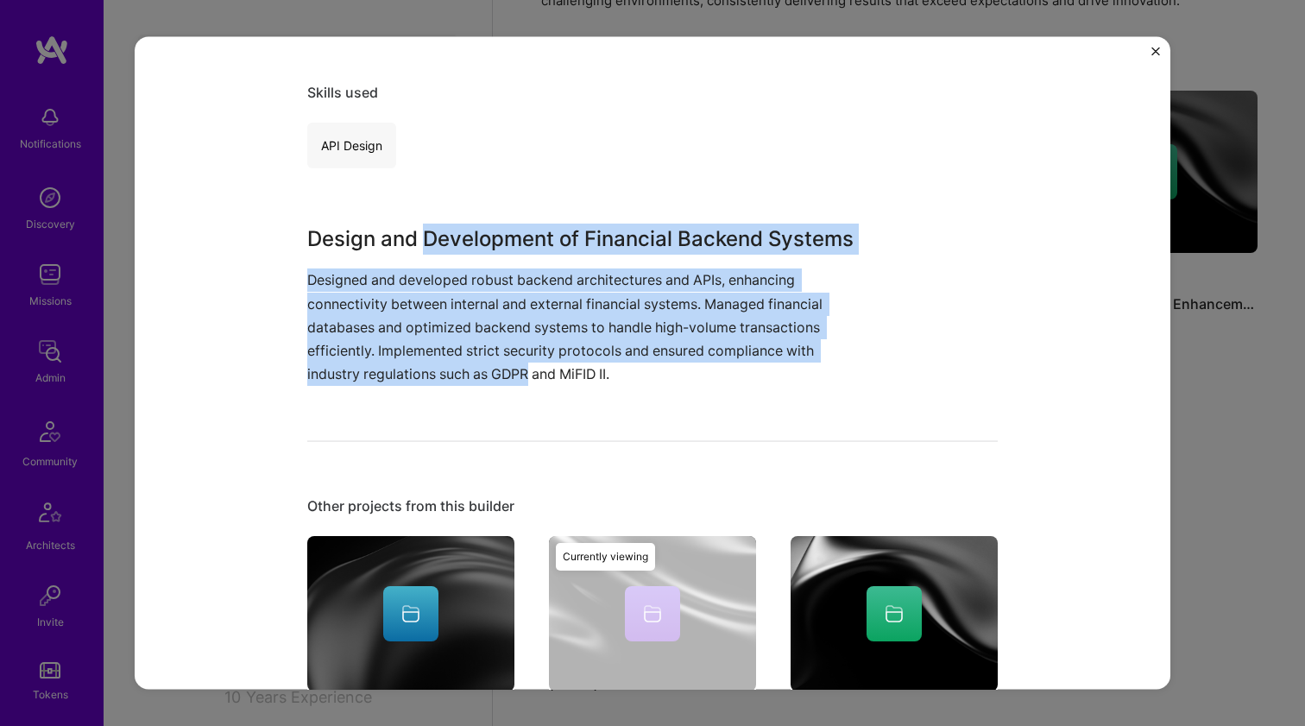
click at [502, 230] on h3 "Design and Development of Financial Backend Systems" at bounding box center [587, 239] width 561 height 31
drag, startPoint x: 502, startPoint y: 230, endPoint x: 502, endPoint y: 368, distance: 137.2
click at [502, 368] on div "Design and Development of Financial Backend Systems Designed and developed robu…" at bounding box center [587, 305] width 561 height 162
click at [502, 368] on p "Designed and developed robust backend architectures and APIs, enhancing connect…" at bounding box center [587, 326] width 561 height 117
drag, startPoint x: 502, startPoint y: 368, endPoint x: 500, endPoint y: 248, distance: 120.0
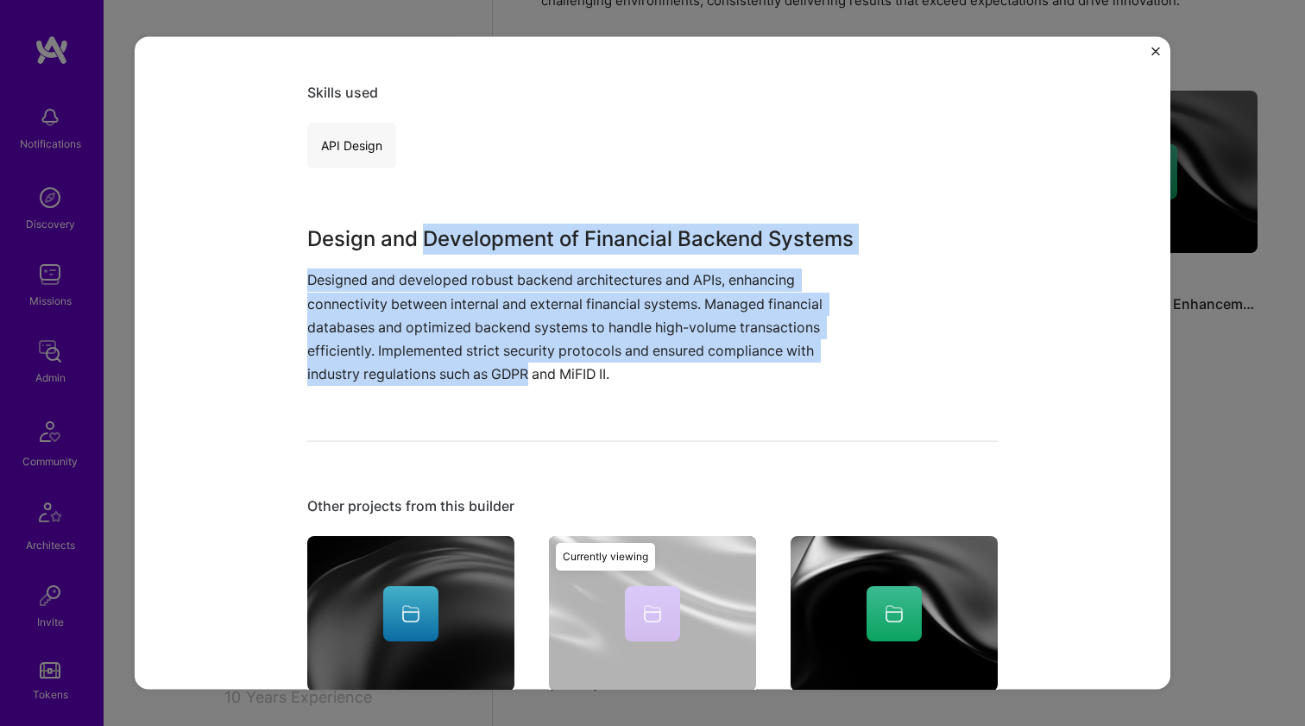
click at [500, 248] on div "Design and Development of Financial Backend Systems Designed and developed robu…" at bounding box center [587, 305] width 561 height 162
click at [500, 247] on h3 "Design and Development of Financial Backend Systems" at bounding box center [587, 239] width 561 height 31
drag, startPoint x: 500, startPoint y: 247, endPoint x: 484, endPoint y: 369, distance: 123.6
click at [484, 369] on div "Design and Development of Financial Backend Systems Designed and developed robu…" at bounding box center [587, 305] width 561 height 162
click at [484, 369] on p "Designed and developed robust backend architectures and APIs, enhancing connect…" at bounding box center [587, 326] width 561 height 117
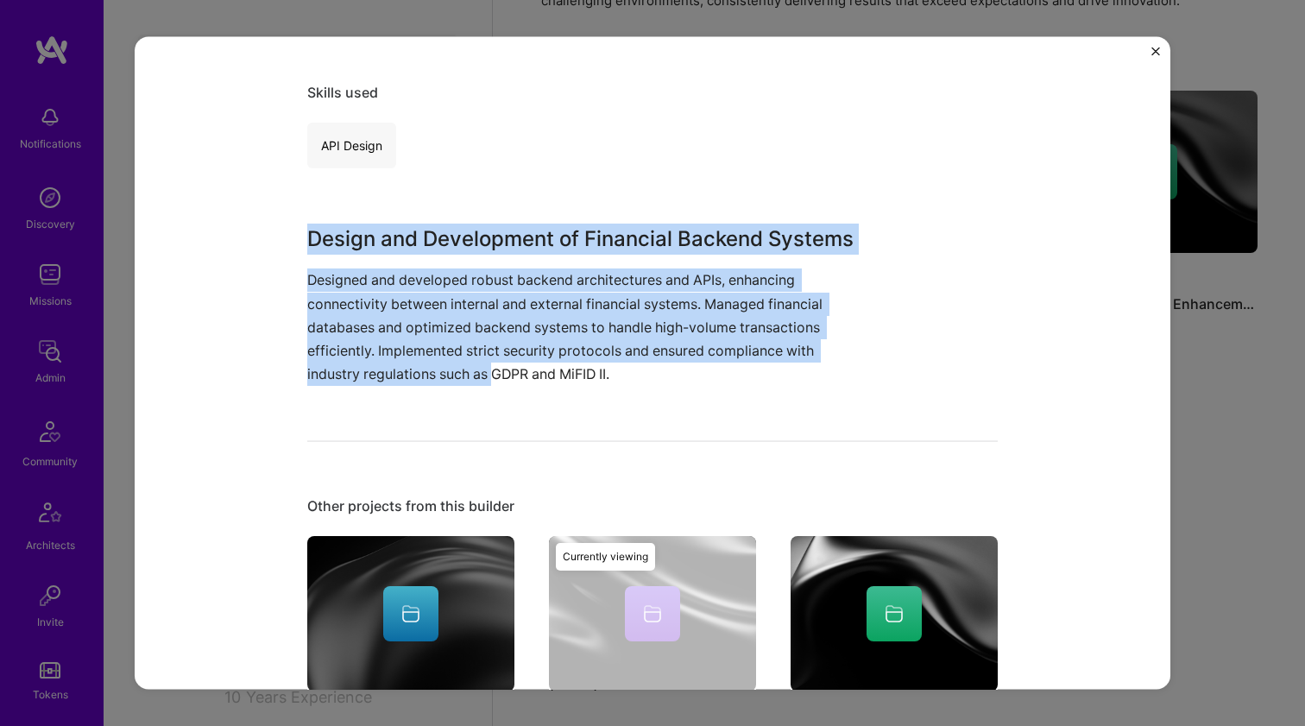
click at [495, 219] on div "Financial Backend System Development JPLOFT Solutions , Role Backend Engineer […" at bounding box center [652, 456] width 691 height 1379
click at [492, 236] on h3 "Design and Development of Financial Backend Systems" at bounding box center [587, 239] width 561 height 31
click at [498, 239] on h3 "Design and Development of Financial Backend Systems" at bounding box center [587, 239] width 561 height 31
click at [498, 232] on h3 "Design and Development of Financial Backend Systems" at bounding box center [587, 239] width 561 height 31
click at [495, 367] on div "Design and Development of Financial Backend Systems Designed and developed robu…" at bounding box center [587, 305] width 561 height 162
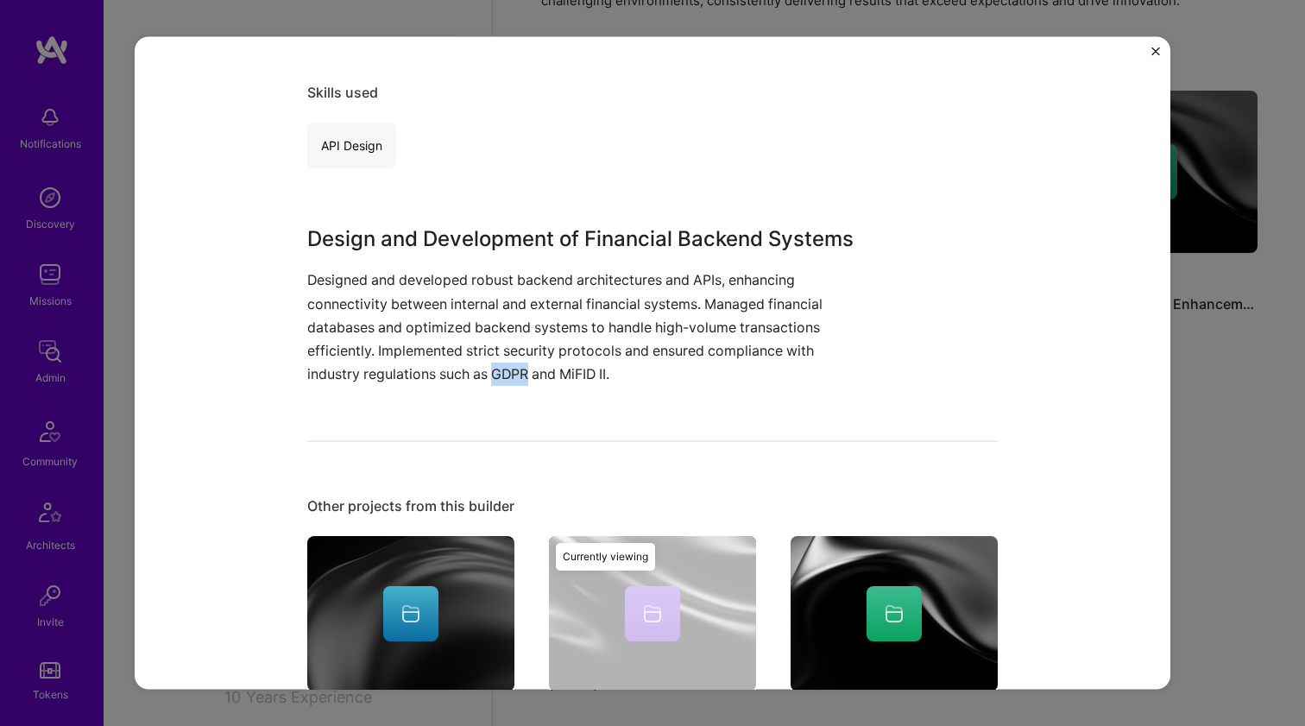
click at [495, 367] on p "Designed and developed robust backend architectures and APIs, enhancing connect…" at bounding box center [587, 326] width 561 height 117
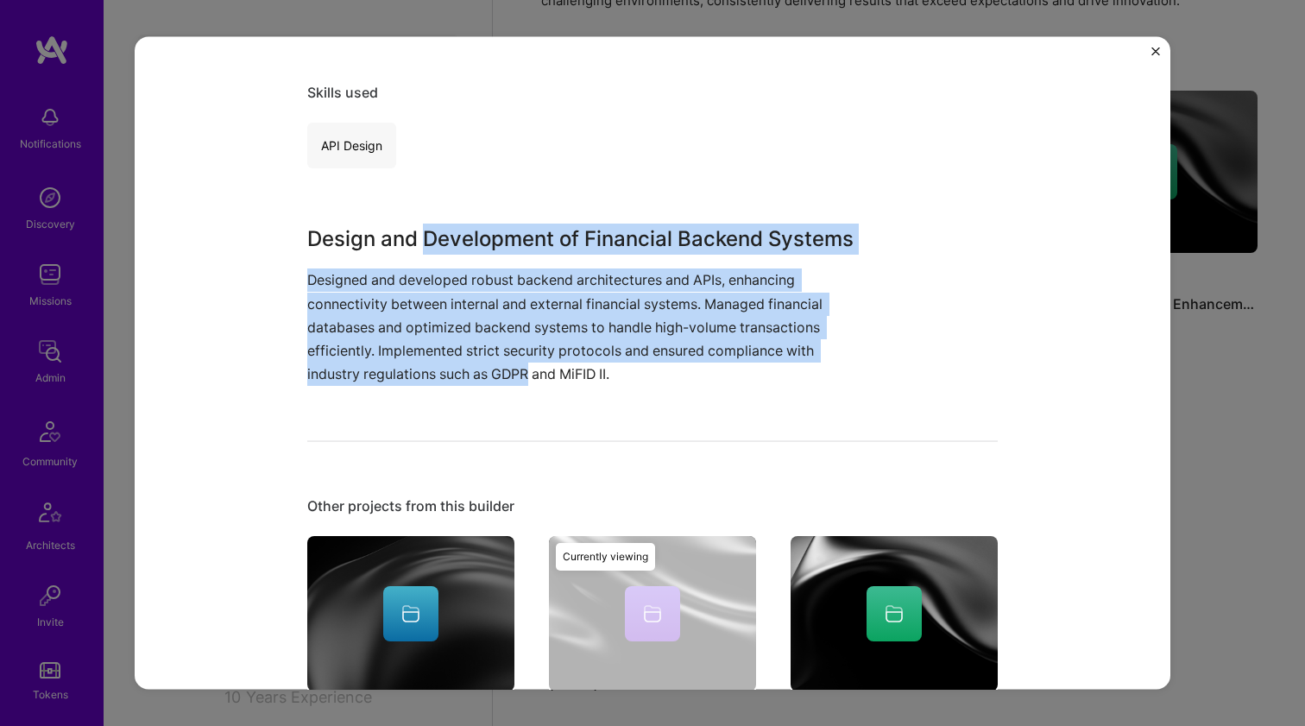
click at [499, 245] on div "Design and Development of Financial Backend Systems Designed and developed robu…" at bounding box center [587, 305] width 561 height 162
click at [499, 244] on h3 "Design and Development of Financial Backend Systems" at bounding box center [587, 239] width 561 height 31
click at [491, 366] on div "Design and Development of Financial Backend Systems Designed and developed robu…" at bounding box center [587, 305] width 561 height 162
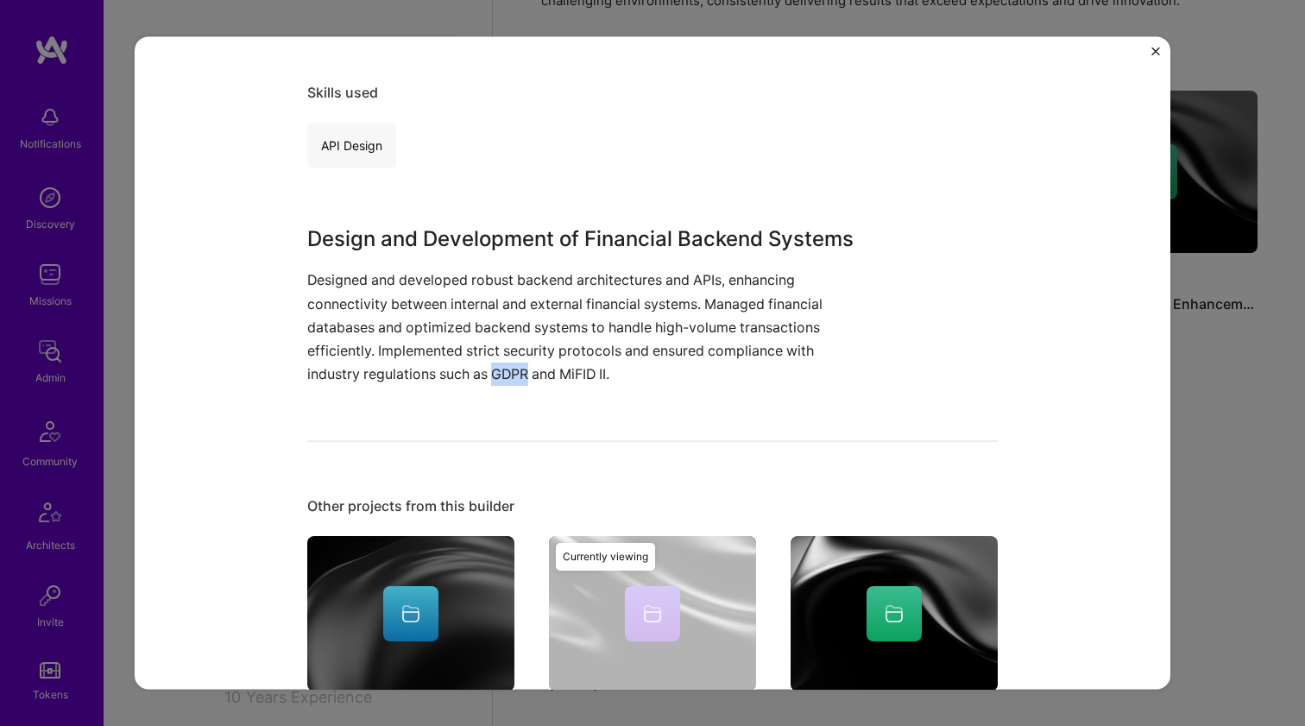
click at [490, 367] on p "Designed and developed robust backend architectures and APIs, enhancing connect…" at bounding box center [587, 326] width 561 height 117
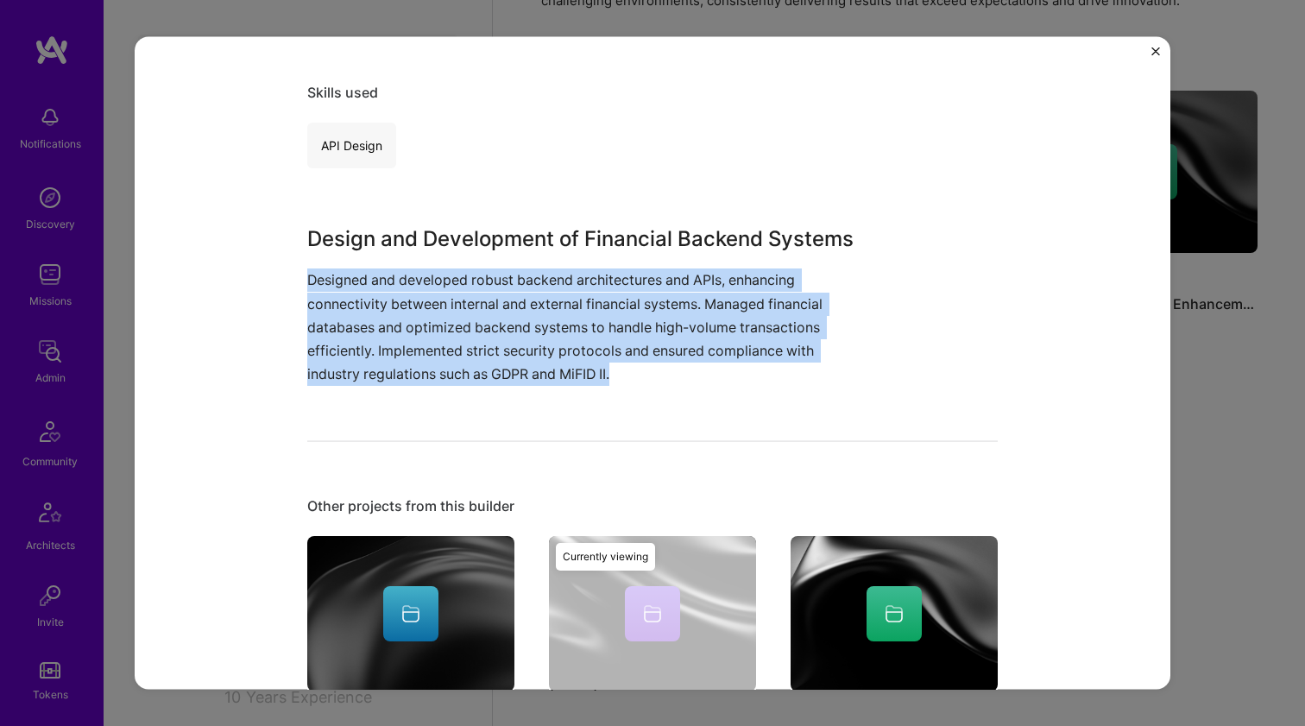
click at [490, 346] on p "Designed and developed robust backend architectures and APIs, enhancing connect…" at bounding box center [587, 326] width 561 height 117
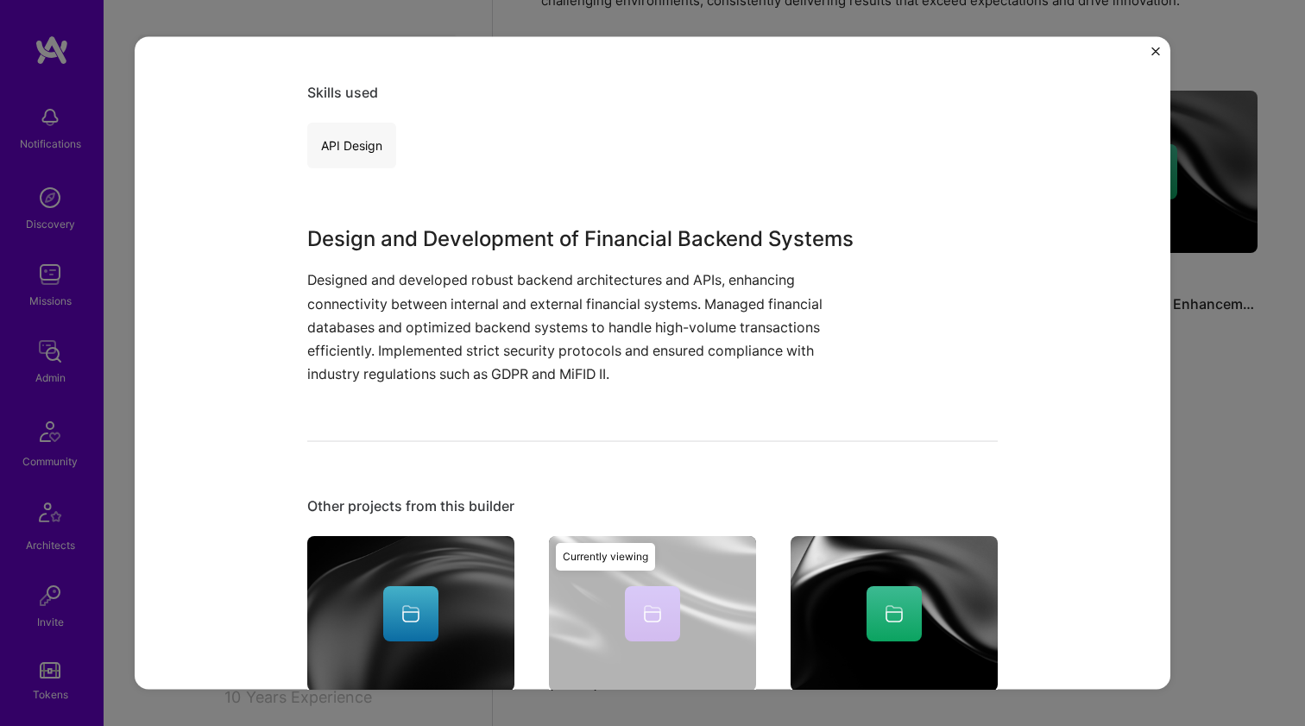
click at [492, 336] on p "Designed and developed robust backend architectures and APIs, enhancing connect…" at bounding box center [587, 326] width 561 height 117
click at [478, 367] on p "Designed and developed robust backend architectures and APIs, enhancing connect…" at bounding box center [587, 326] width 561 height 117
click at [492, 371] on p "Designed and developed robust backend architectures and APIs, enhancing connect…" at bounding box center [587, 326] width 561 height 117
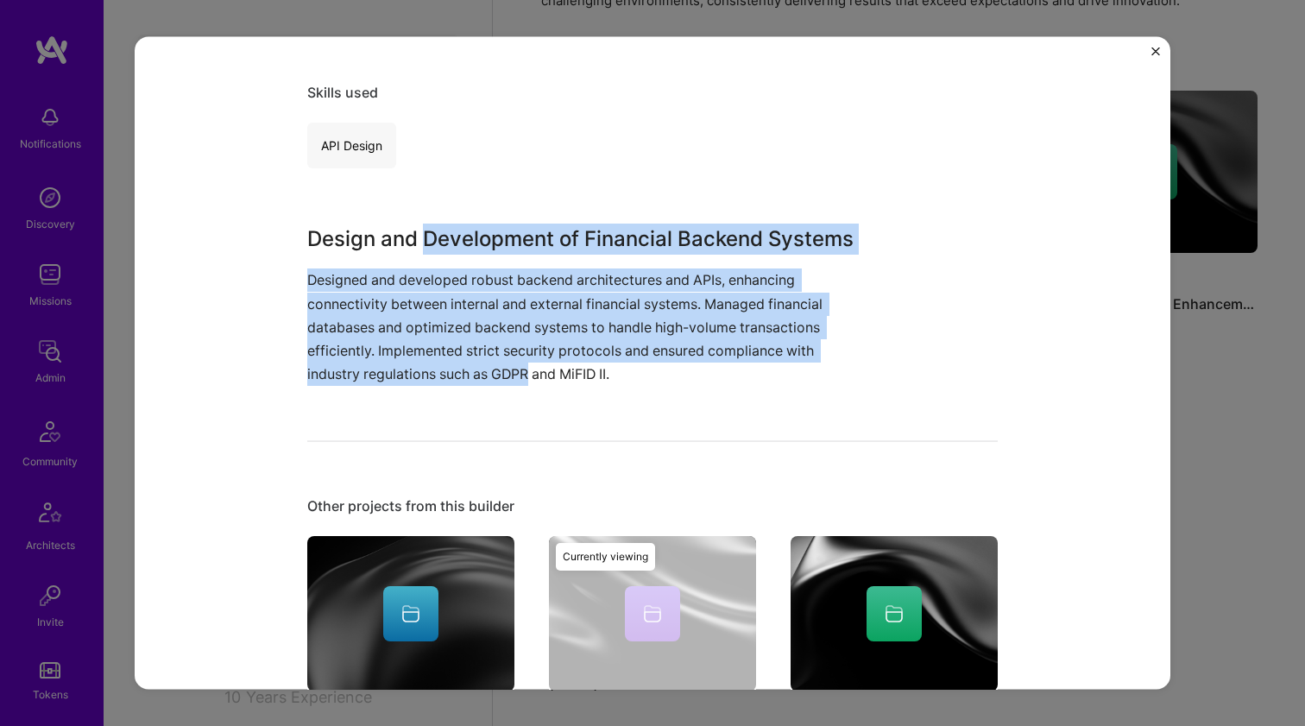
click at [489, 225] on div "Design and Development of Financial Backend Systems Designed and developed robu…" at bounding box center [587, 305] width 561 height 162
click at [489, 226] on h3 "Design and Development of Financial Backend Systems" at bounding box center [587, 239] width 561 height 31
click at [497, 369] on div "Design and Development of Financial Backend Systems Designed and developed robu…" at bounding box center [587, 305] width 561 height 162
click at [497, 369] on p "Designed and developed robust backend architectures and APIs, enhancing connect…" at bounding box center [587, 326] width 561 height 117
click at [484, 232] on div "Design and Development of Financial Backend Systems Designed and developed robu…" at bounding box center [587, 305] width 561 height 162
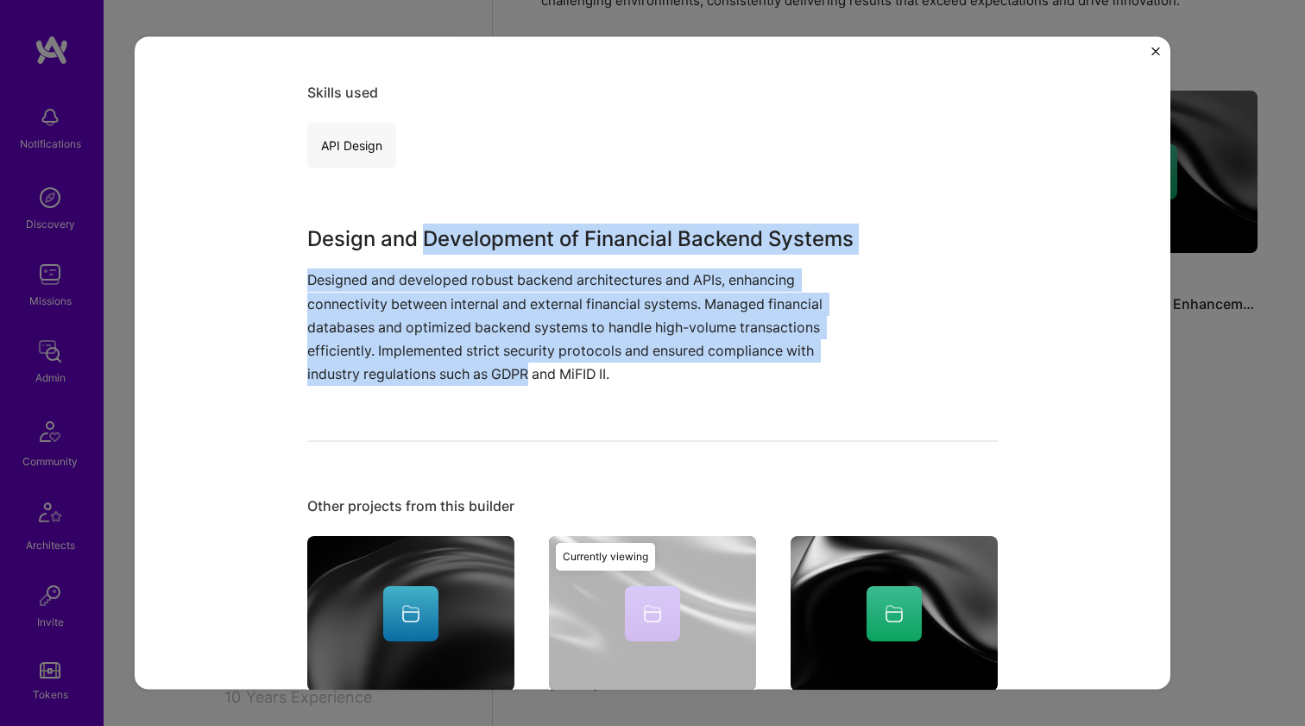
click at [484, 232] on h3 "Design and Development of Financial Backend Systems" at bounding box center [587, 239] width 561 height 31
drag, startPoint x: 484, startPoint y: 232, endPoint x: 487, endPoint y: 367, distance: 134.7
click at [487, 367] on div "Design and Development of Financial Backend Systems Designed and developed robu…" at bounding box center [587, 305] width 561 height 162
click at [487, 367] on p "Designed and developed robust backend architectures and APIs, enhancing connect…" at bounding box center [587, 326] width 561 height 117
drag, startPoint x: 487, startPoint y: 367, endPoint x: 490, endPoint y: 232, distance: 134.7
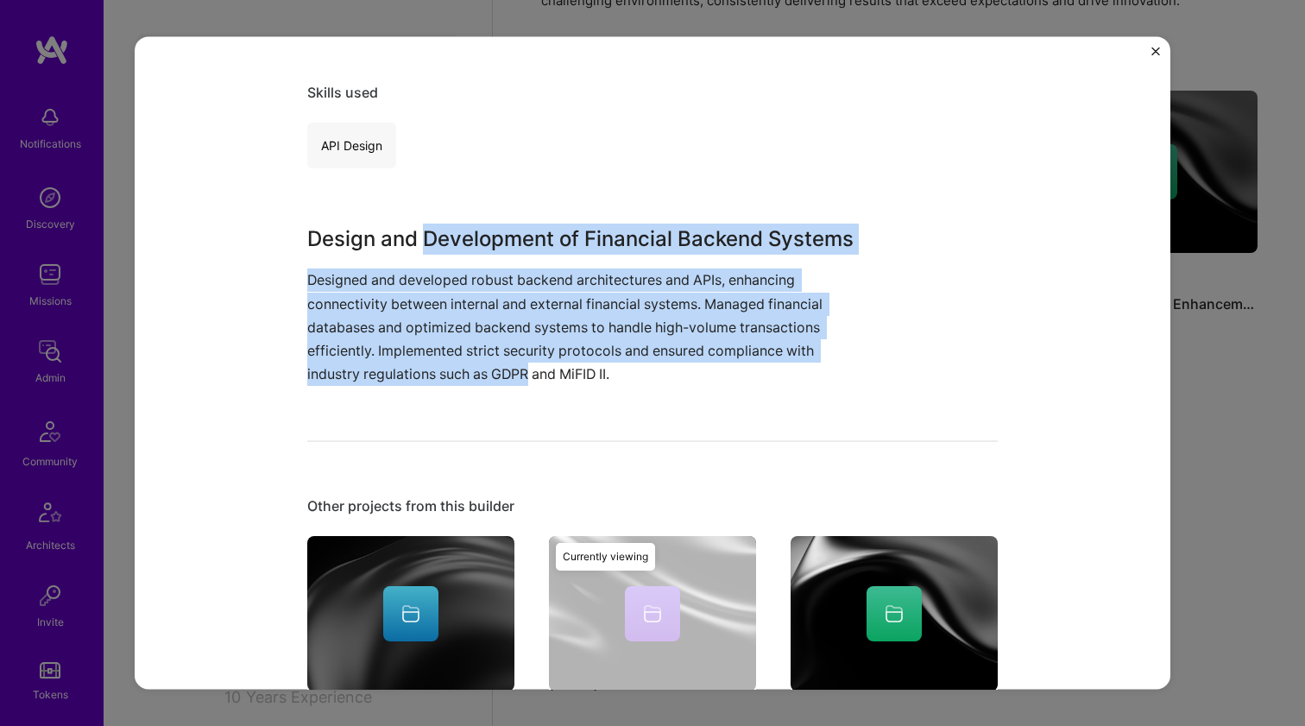
click at [490, 232] on div "Design and Development of Financial Backend Systems Designed and developed robu…" at bounding box center [587, 305] width 561 height 162
click at [490, 232] on h3 "Design and Development of Financial Backend Systems" at bounding box center [587, 239] width 561 height 31
drag, startPoint x: 490, startPoint y: 232, endPoint x: 453, endPoint y: 359, distance: 132.2
click at [453, 358] on div "Design and Development of Financial Backend Systems Designed and developed robu…" at bounding box center [587, 305] width 561 height 162
click at [453, 359] on p "Designed and developed robust backend architectures and APIs, enhancing connect…" at bounding box center [587, 326] width 561 height 117
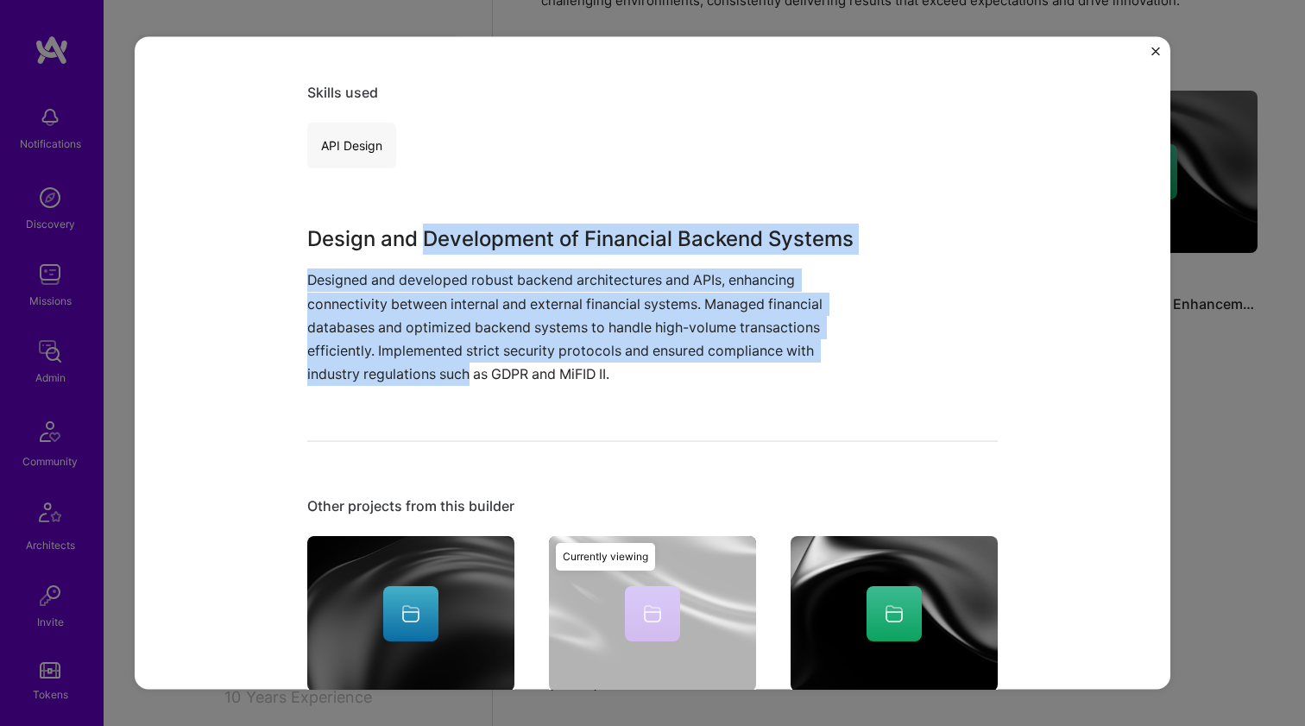
drag, startPoint x: 453, startPoint y: 359, endPoint x: 469, endPoint y: 238, distance: 121.8
click at [469, 238] on div "Design and Development of Financial Backend Systems Designed and developed robu…" at bounding box center [587, 305] width 561 height 162
click at [469, 237] on h3 "Design and Development of Financial Backend Systems" at bounding box center [587, 239] width 561 height 31
drag, startPoint x: 469, startPoint y: 237, endPoint x: 464, endPoint y: 370, distance: 133.0
click at [464, 370] on div "Design and Development of Financial Backend Systems Designed and developed robu…" at bounding box center [587, 305] width 561 height 162
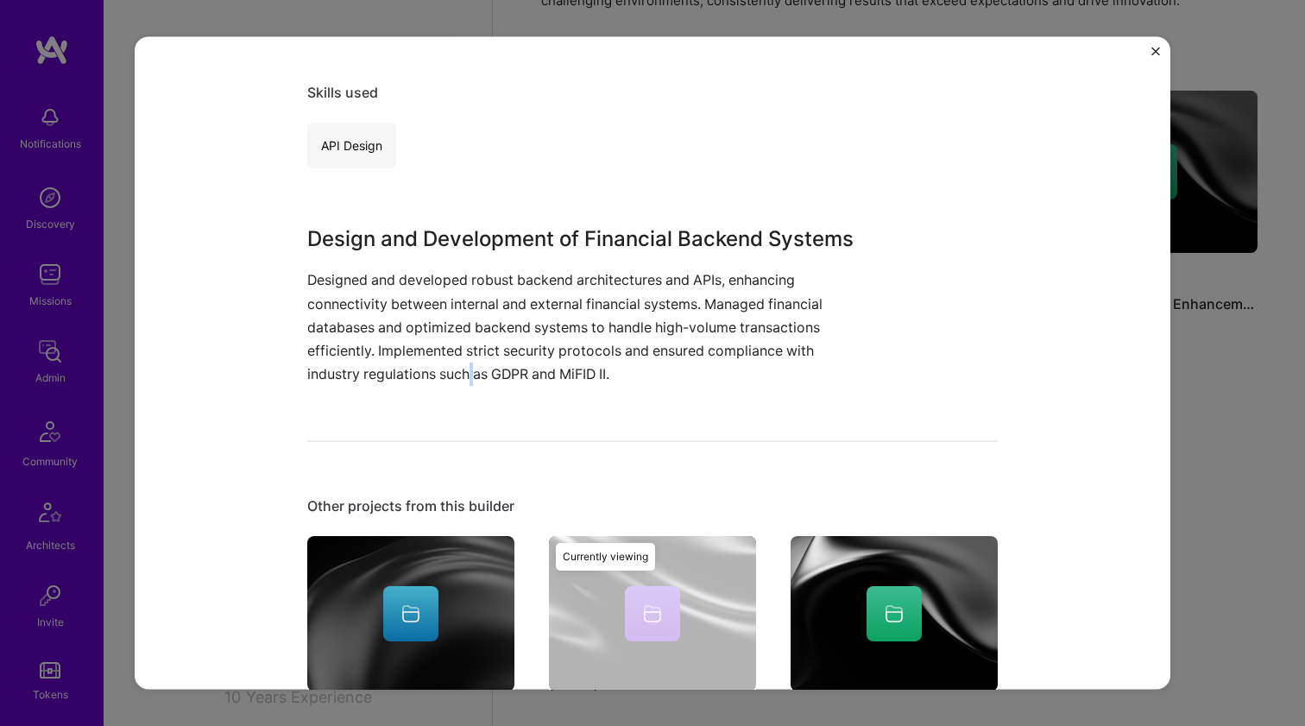
click at [464, 370] on p "Designed and developed robust backend architectures and APIs, enhancing connect…" at bounding box center [587, 326] width 561 height 117
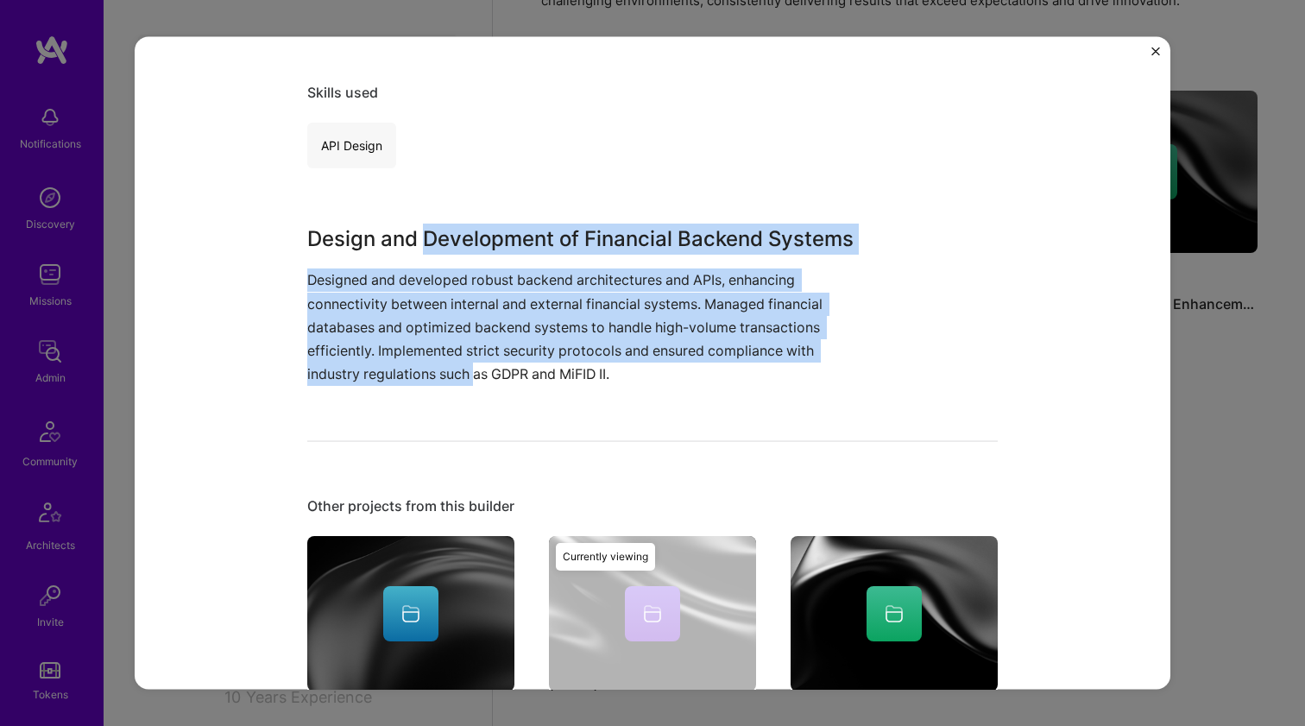
drag, startPoint x: 464, startPoint y: 370, endPoint x: 475, endPoint y: 228, distance: 142.9
click at [474, 230] on div "Design and Development of Financial Backend Systems Designed and developed robu…" at bounding box center [587, 305] width 561 height 162
click at [475, 227] on h3 "Design and Development of Financial Backend Systems" at bounding box center [587, 239] width 561 height 31
drag, startPoint x: 475, startPoint y: 227, endPoint x: 441, endPoint y: 365, distance: 142.2
click at [441, 365] on div "Design and Development of Financial Backend Systems Designed and developed robu…" at bounding box center [587, 305] width 561 height 162
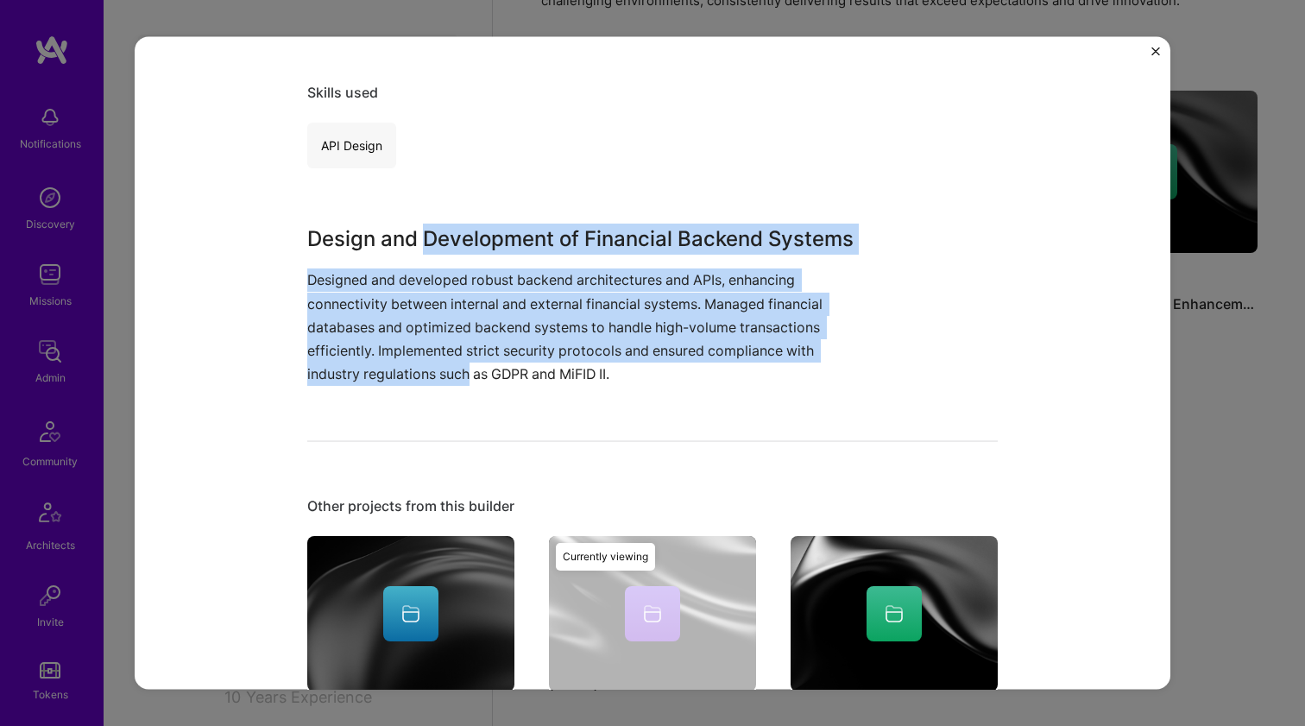
click at [441, 365] on p "Designed and developed robust backend architectures and APIs, enhancing connect…" at bounding box center [587, 326] width 561 height 117
drag, startPoint x: 441, startPoint y: 365, endPoint x: 457, endPoint y: 242, distance: 124.5
click at [457, 242] on div "Design and Development of Financial Backend Systems Designed and developed robu…" at bounding box center [587, 305] width 561 height 162
click at [458, 237] on h3 "Design and Development of Financial Backend Systems" at bounding box center [587, 239] width 561 height 31
drag, startPoint x: 458, startPoint y: 237, endPoint x: 451, endPoint y: 367, distance: 129.7
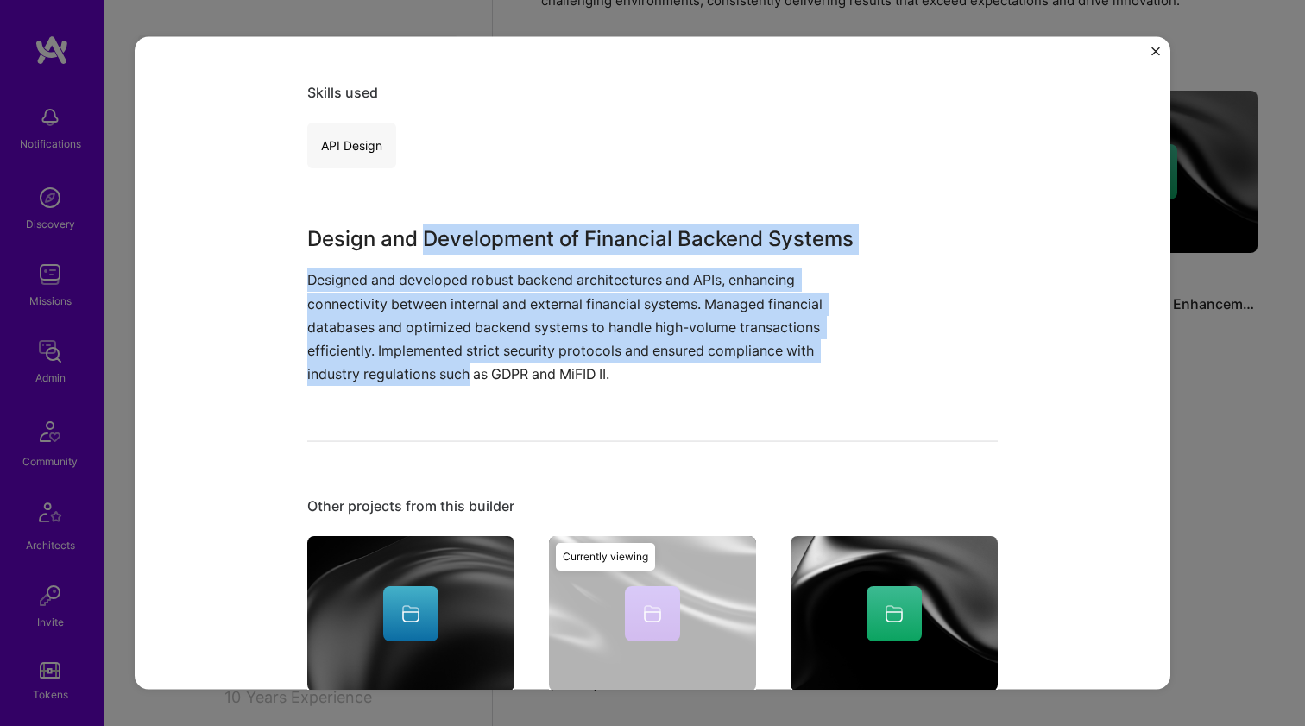
click at [451, 367] on div "Design and Development of Financial Backend Systems Designed and developed robu…" at bounding box center [587, 305] width 561 height 162
click at [451, 367] on p "Designed and developed robust backend architectures and APIs, enhancing connect…" at bounding box center [587, 326] width 561 height 117
drag, startPoint x: 451, startPoint y: 367, endPoint x: 457, endPoint y: 237, distance: 130.4
click at [457, 237] on div "Design and Development of Financial Backend Systems Designed and developed robu…" at bounding box center [587, 305] width 561 height 162
click at [457, 237] on h3 "Design and Development of Financial Backend Systems" at bounding box center [587, 239] width 561 height 31
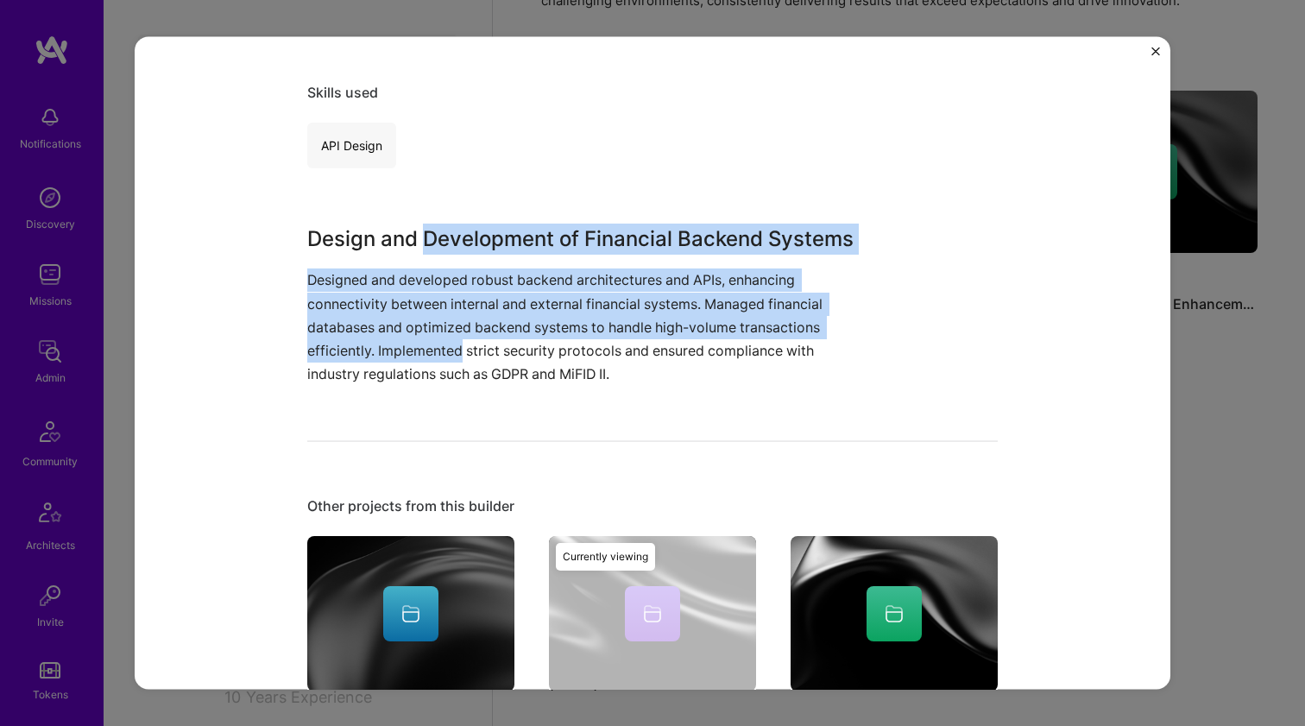
drag, startPoint x: 457, startPoint y: 237, endPoint x: 437, endPoint y: 344, distance: 109.7
click at [437, 344] on div "Design and Development of Financial Backend Systems Designed and developed robu…" at bounding box center [587, 305] width 561 height 162
click at [437, 343] on p "Designed and developed robust backend architectures and APIs, enhancing connect…" at bounding box center [587, 326] width 561 height 117
drag, startPoint x: 437, startPoint y: 343, endPoint x: 461, endPoint y: 241, distance: 104.7
click at [461, 241] on div "Design and Development of Financial Backend Systems Designed and developed robu…" at bounding box center [587, 305] width 561 height 162
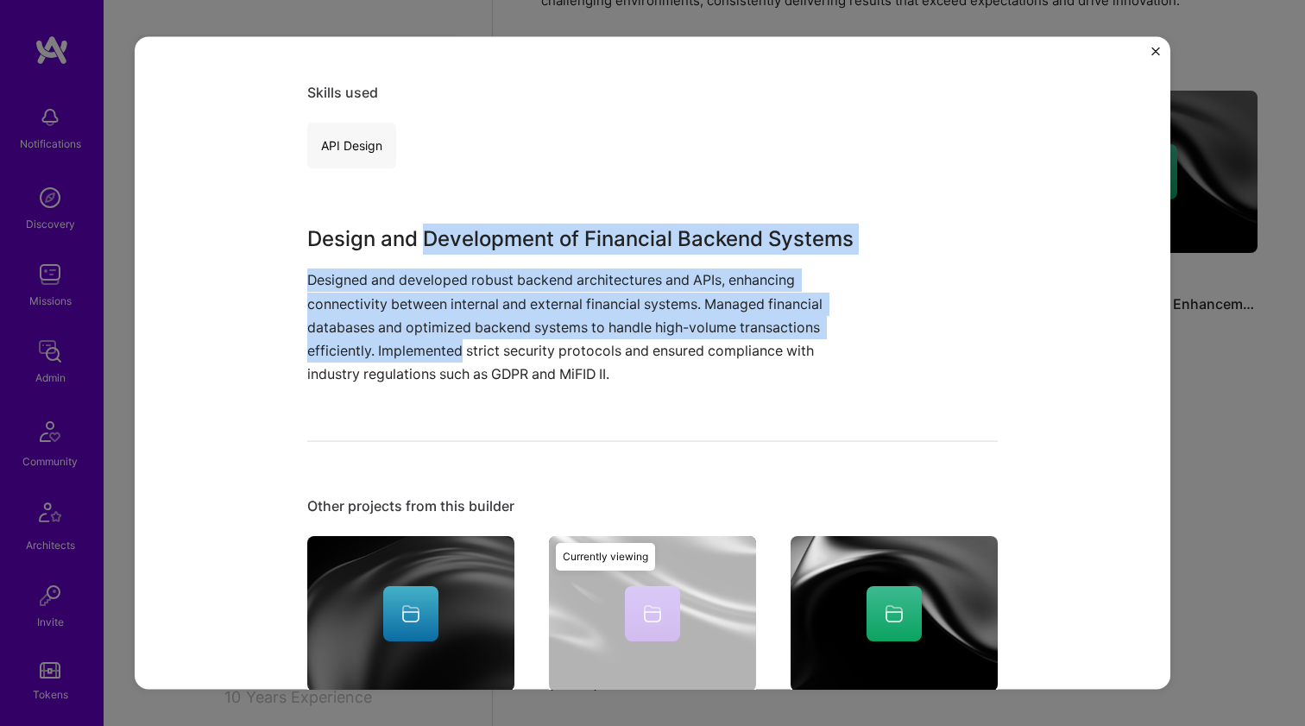
click at [461, 241] on h3 "Design and Development of Financial Backend Systems" at bounding box center [587, 239] width 561 height 31
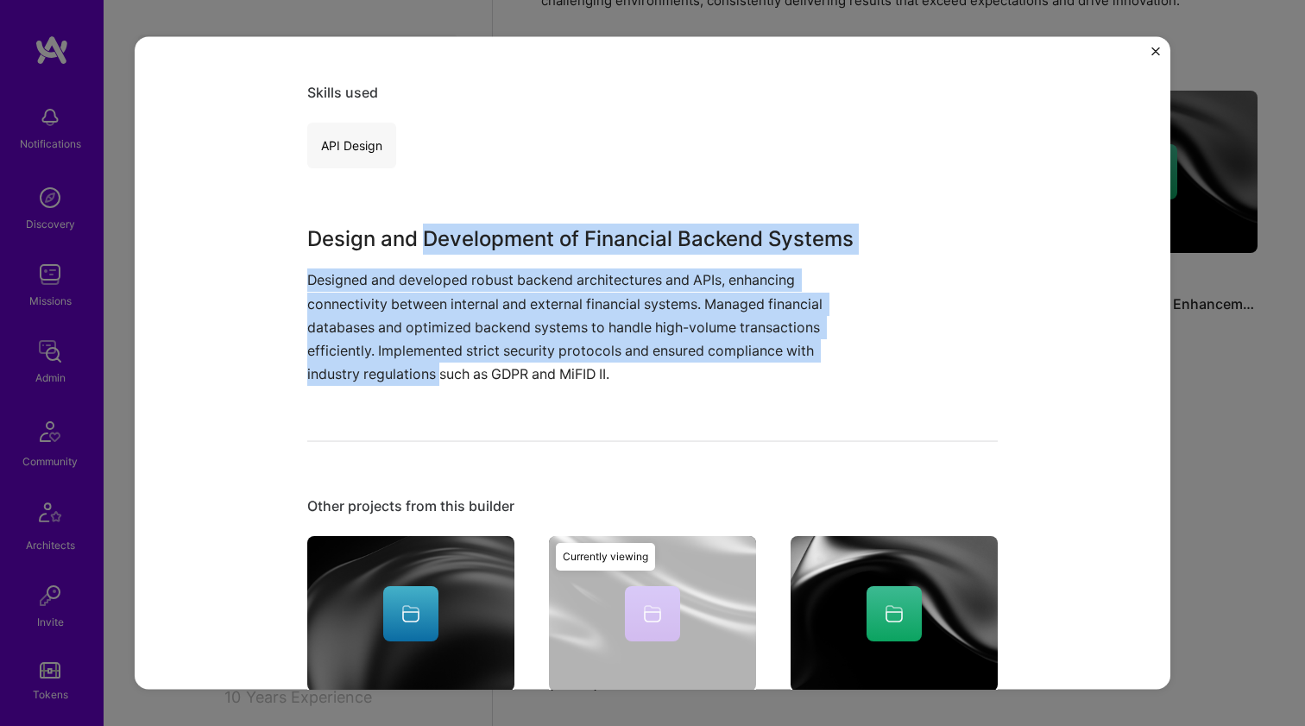
drag, startPoint x: 461, startPoint y: 241, endPoint x: 432, endPoint y: 367, distance: 129.4
click at [432, 368] on div "Design and Development of Financial Backend Systems Designed and developed robu…" at bounding box center [587, 305] width 561 height 162
click at [432, 367] on p "Designed and developed robust backend architectures and APIs, enhancing connect…" at bounding box center [587, 326] width 561 height 117
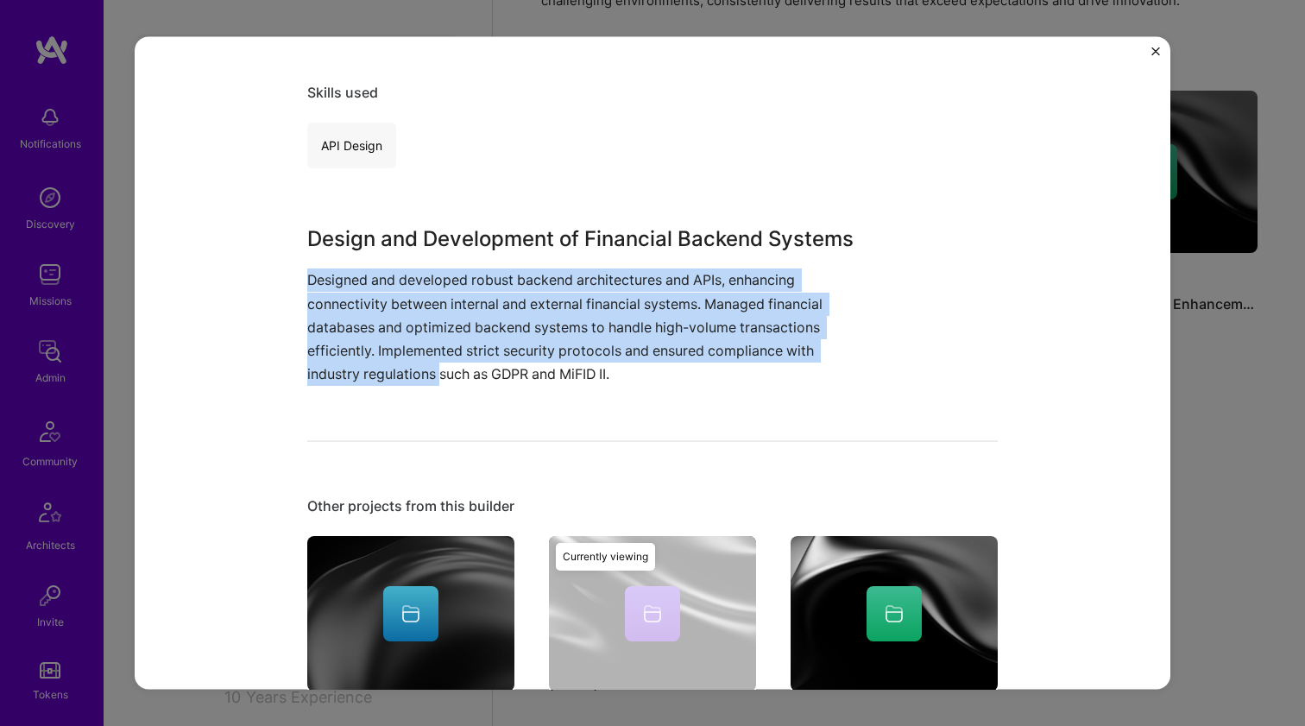
drag, startPoint x: 432, startPoint y: 367, endPoint x: 465, endPoint y: 253, distance: 118.8
click at [465, 253] on div "Design and Development of Financial Backend Systems Designed and developed robu…" at bounding box center [587, 305] width 561 height 162
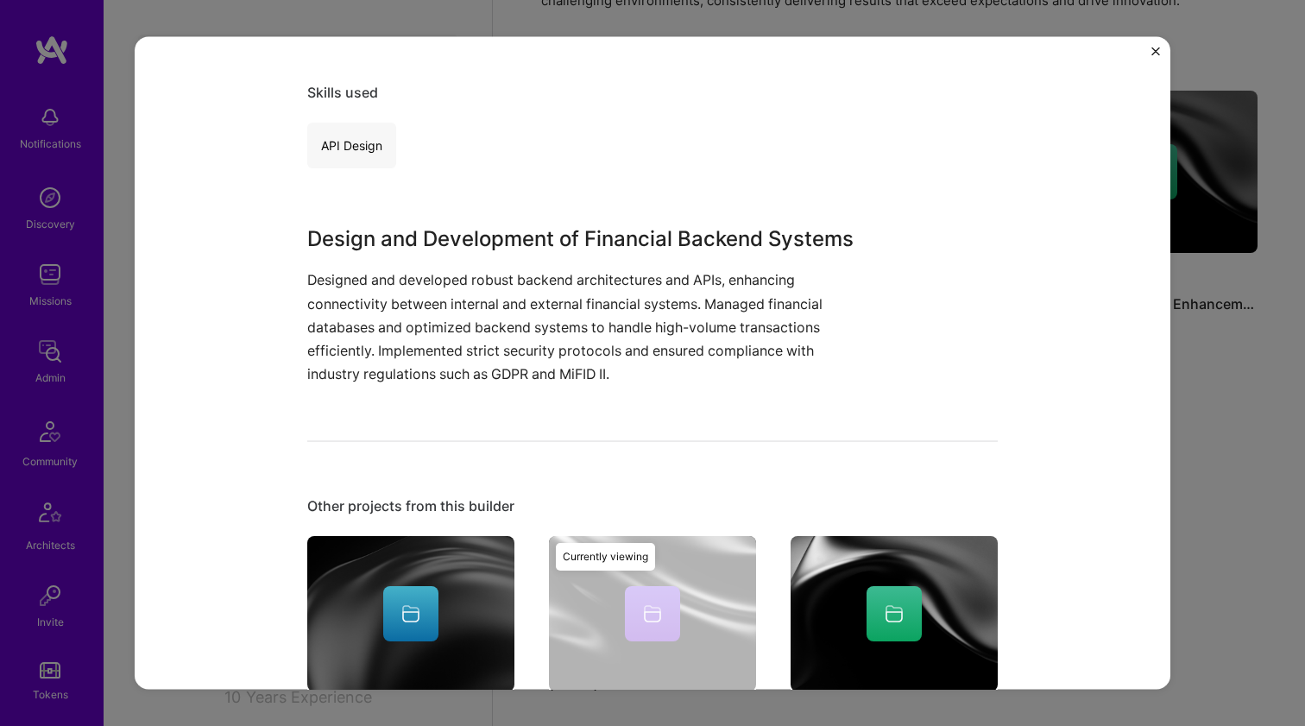
click at [473, 237] on h3 "Design and Development of Financial Backend Systems" at bounding box center [587, 239] width 561 height 31
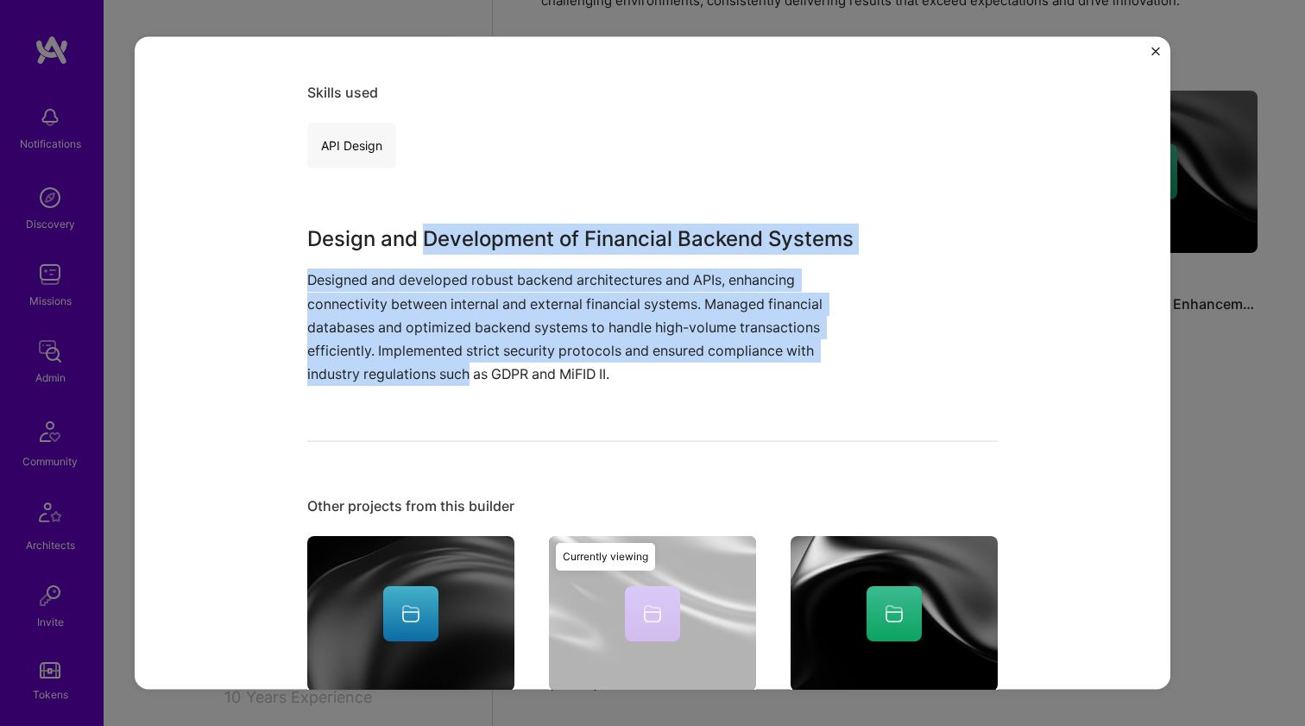
drag, startPoint x: 473, startPoint y: 237, endPoint x: 460, endPoint y: 365, distance: 129.3
click at [460, 365] on div "Design and Development of Financial Backend Systems Designed and developed robu…" at bounding box center [587, 305] width 561 height 162
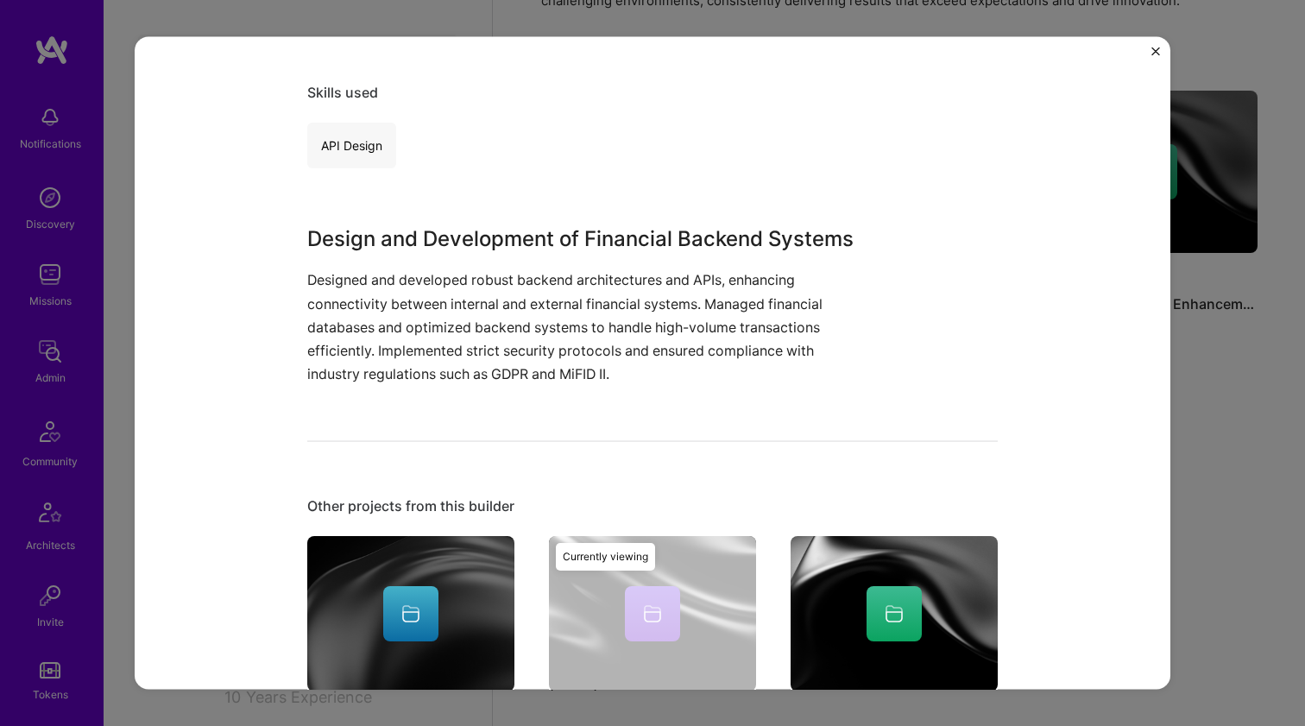
click at [473, 367] on p "Designed and developed robust backend architectures and APIs, enhancing connect…" at bounding box center [587, 326] width 561 height 117
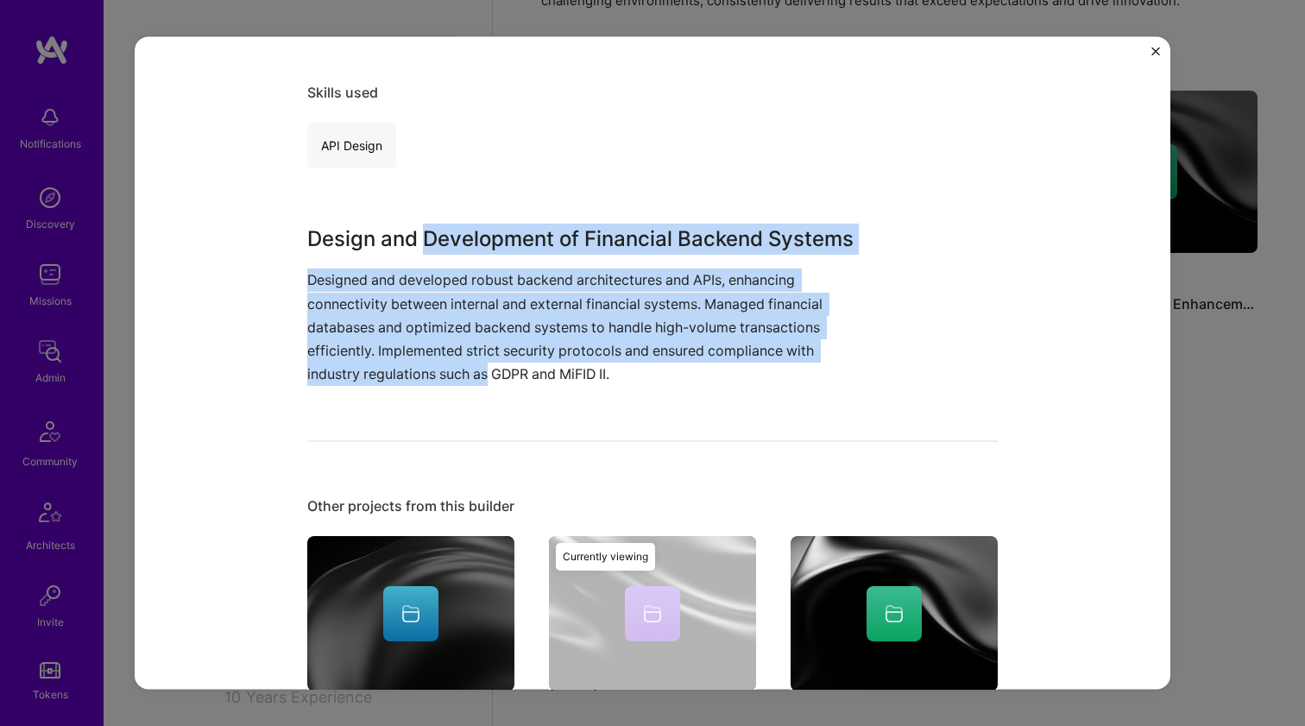
click at [487, 230] on div "Design and Development of Financial Backend Systems Designed and developed robu…" at bounding box center [587, 305] width 561 height 162
click at [487, 230] on h3 "Design and Development of Financial Backend Systems" at bounding box center [587, 239] width 561 height 31
click at [459, 361] on div "Design and Development of Financial Backend Systems Designed and developed robu…" at bounding box center [587, 305] width 561 height 162
click at [459, 361] on p "Designed and developed robust backend architectures and APIs, enhancing connect…" at bounding box center [587, 326] width 561 height 117
click at [482, 240] on div "Design and Development of Financial Backend Systems Designed and developed robu…" at bounding box center [587, 305] width 561 height 162
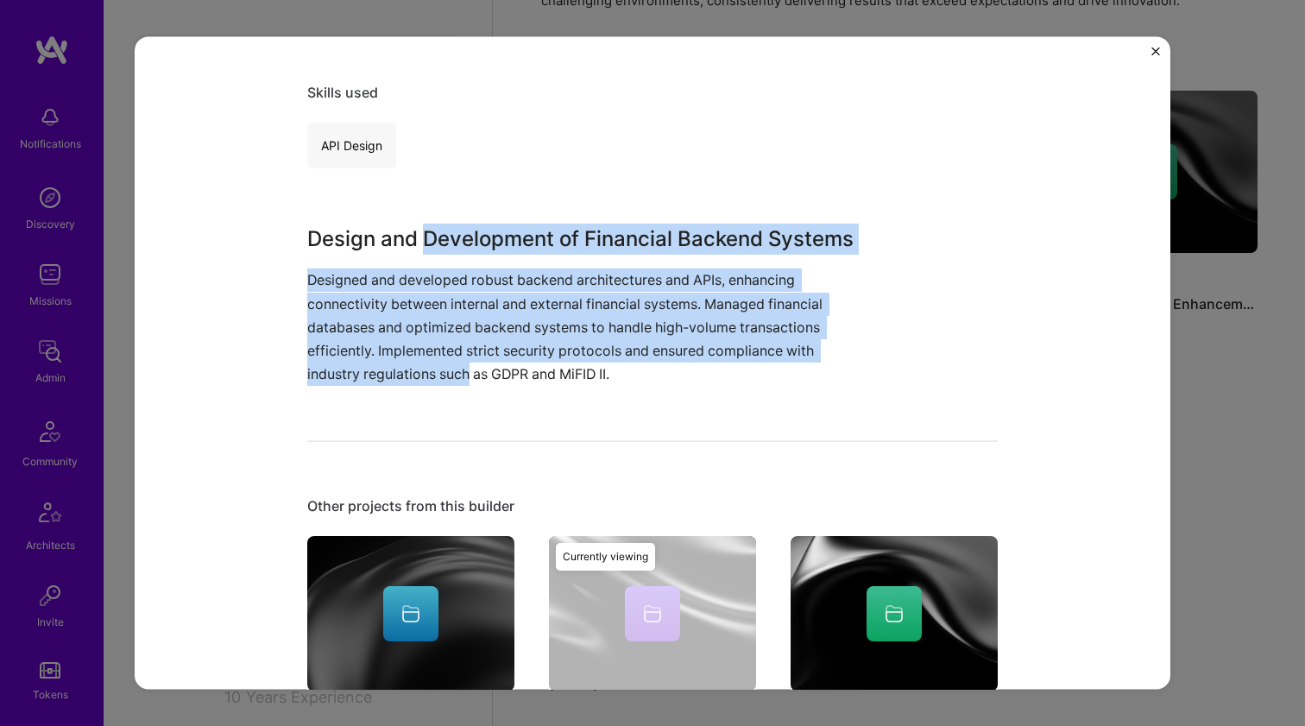
click at [482, 240] on h3 "Design and Development of Financial Backend Systems" at bounding box center [587, 239] width 561 height 31
drag, startPoint x: 482, startPoint y: 240, endPoint x: 459, endPoint y: 368, distance: 129.7
click at [459, 368] on div "Design and Development of Financial Backend Systems Designed and developed robu…" at bounding box center [587, 305] width 561 height 162
click at [459, 368] on p "Designed and developed robust backend architectures and APIs, enhancing connect…" at bounding box center [587, 326] width 561 height 117
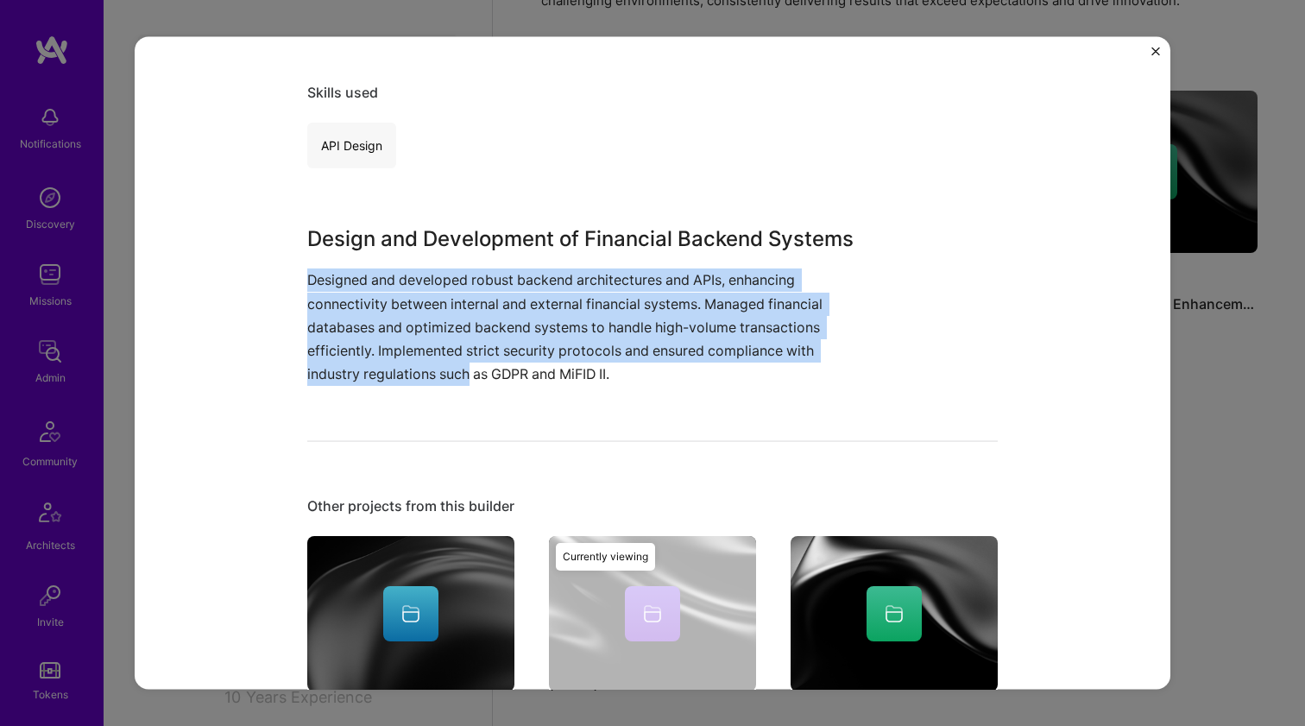
click at [475, 249] on div "Design and Development of Financial Backend Systems Designed and developed robu…" at bounding box center [587, 305] width 561 height 162
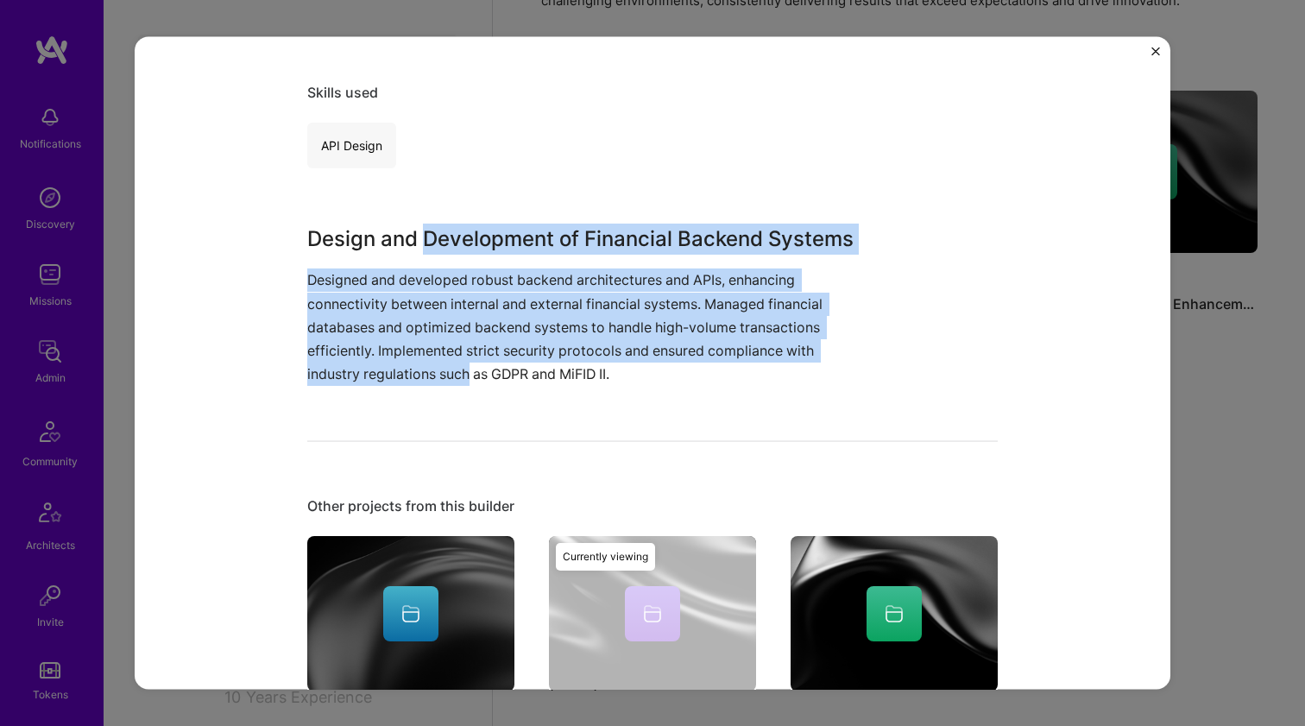
click at [475, 249] on h3 "Design and Development of Financial Backend Systems" at bounding box center [587, 239] width 561 height 31
click at [446, 357] on div "Design and Development of Financial Backend Systems Designed and developed robu…" at bounding box center [587, 305] width 561 height 162
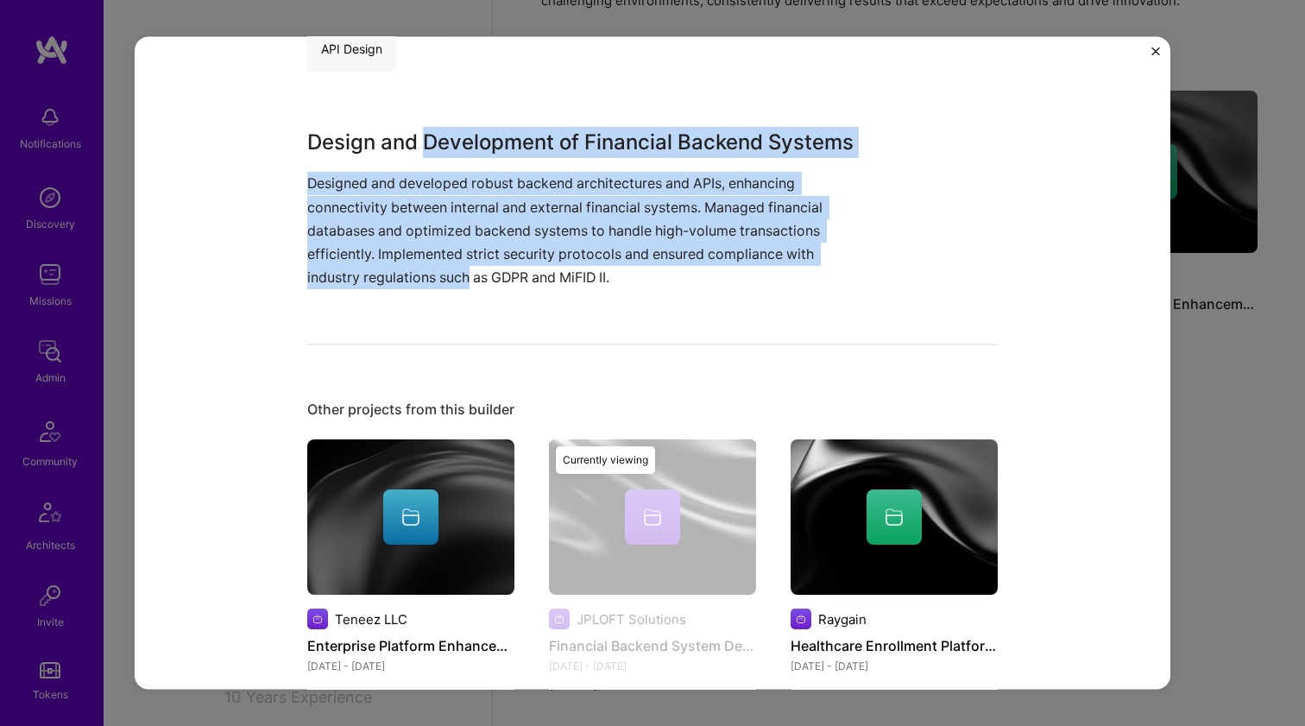
scroll to position [416, 0]
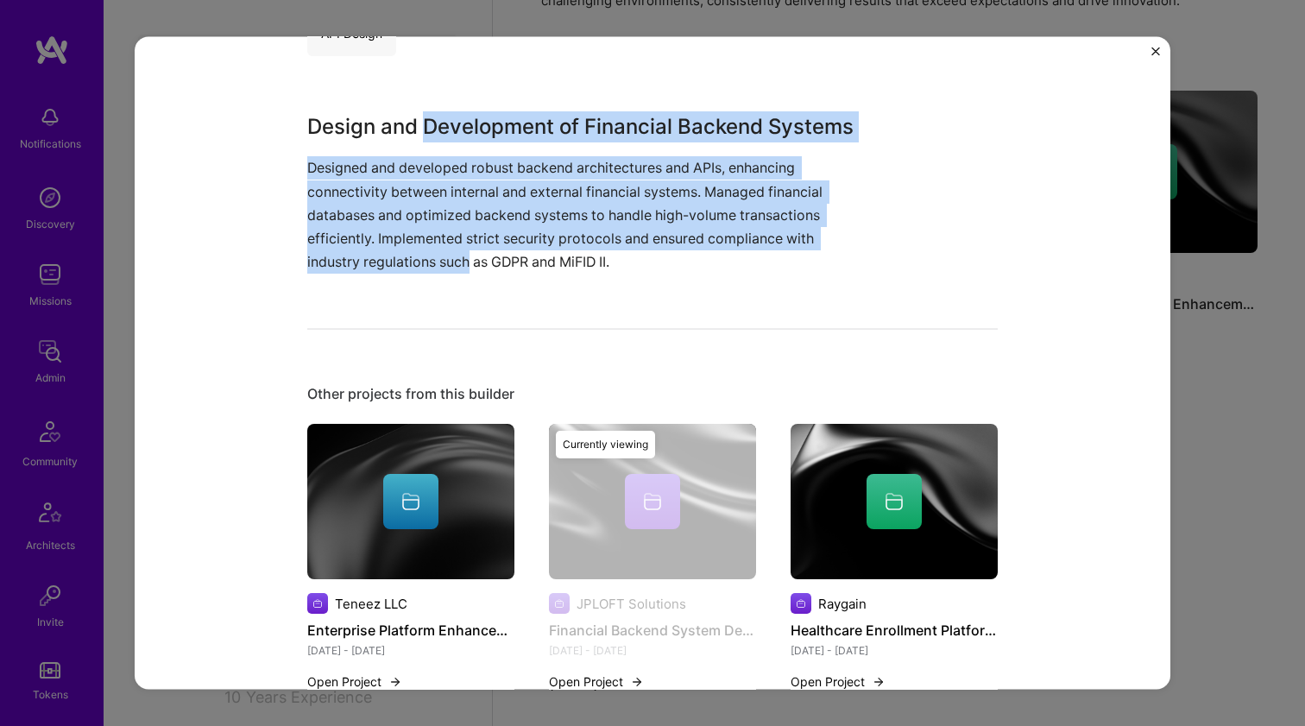
click at [820, 463] on img at bounding box center [894, 501] width 207 height 155
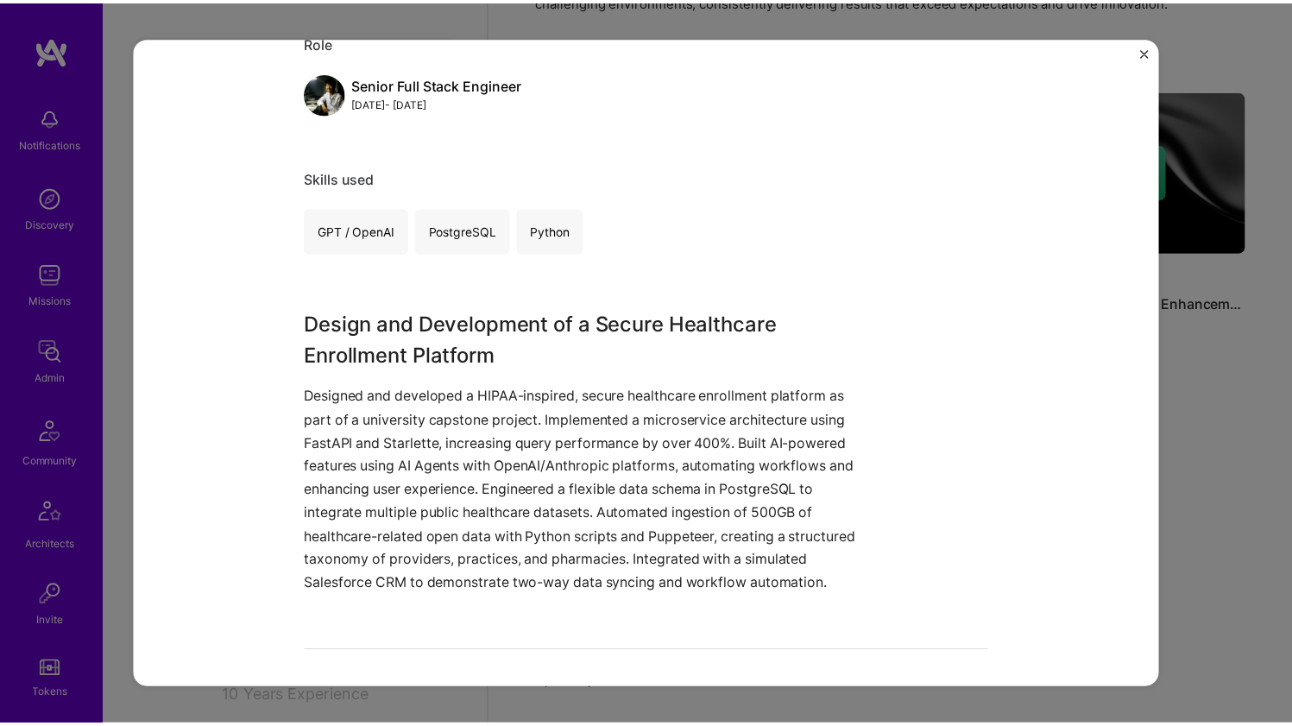
scroll to position [301, 0]
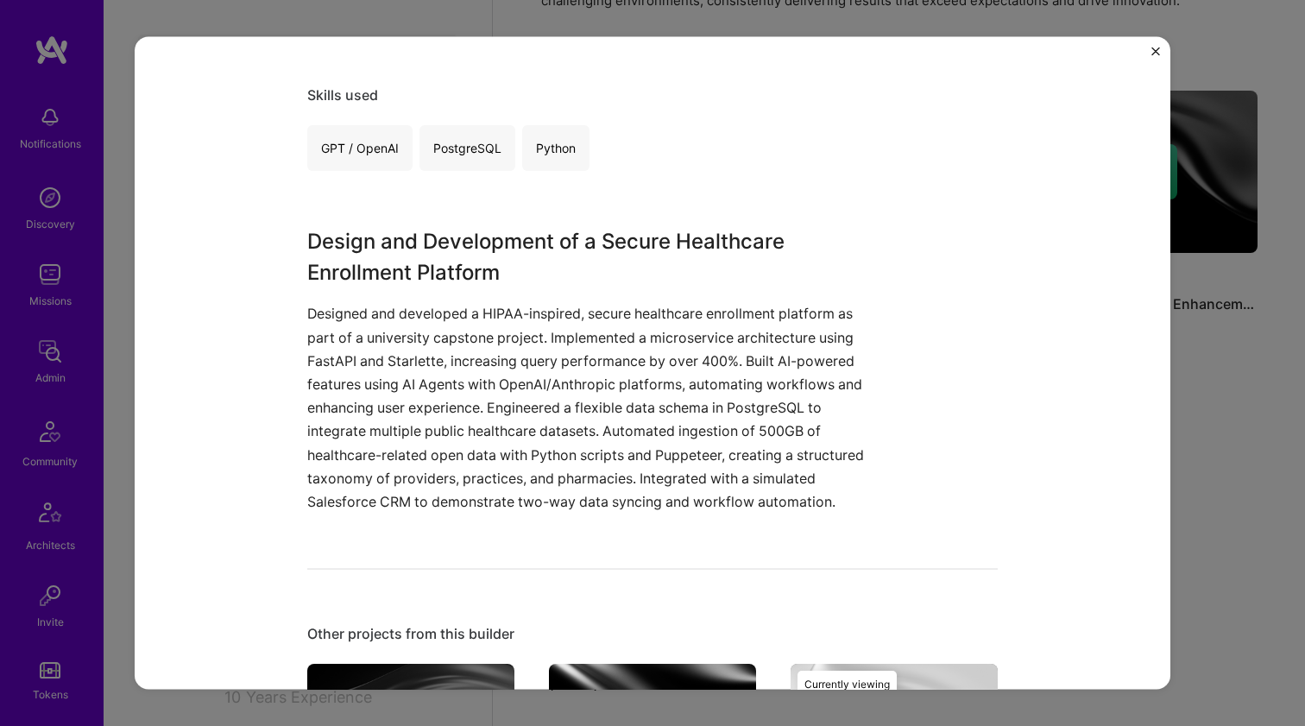
click at [483, 243] on h3 "Design and Development of a Secure Healthcare Enrollment Platform" at bounding box center [587, 257] width 561 height 62
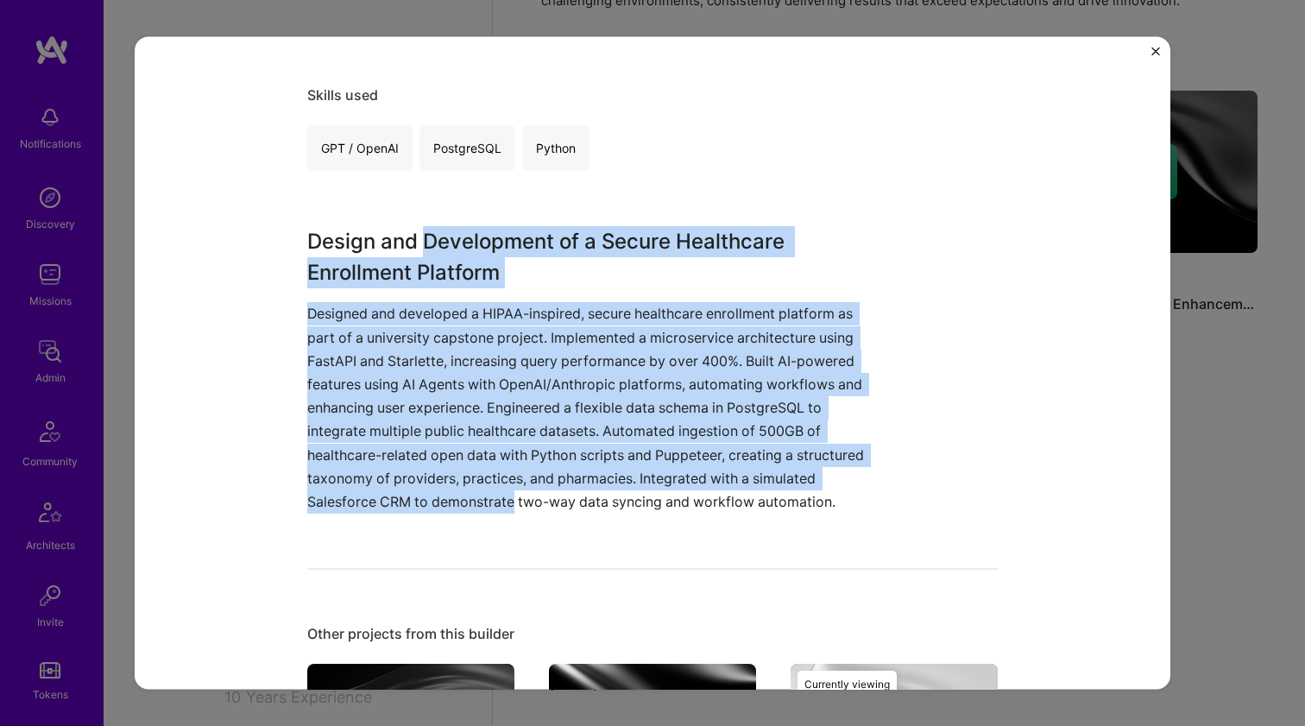
drag, startPoint x: 483, startPoint y: 243, endPoint x: 513, endPoint y: 501, distance: 259.8
click at [499, 502] on div "Design and Development of a Secure Healthcare Enrollment Platform Designed and …" at bounding box center [587, 369] width 561 height 287
click at [516, 501] on p "Designed and developed a HIPAA-inspired, secure healthcare enrollment platform …" at bounding box center [587, 407] width 561 height 211
drag, startPoint x: 516, startPoint y: 500, endPoint x: 508, endPoint y: 221, distance: 278.9
click at [508, 223] on div "Healthcare Enrollment Platform Development Raygain , Role Senior Full Stack Eng…" at bounding box center [652, 522] width 691 height 1504
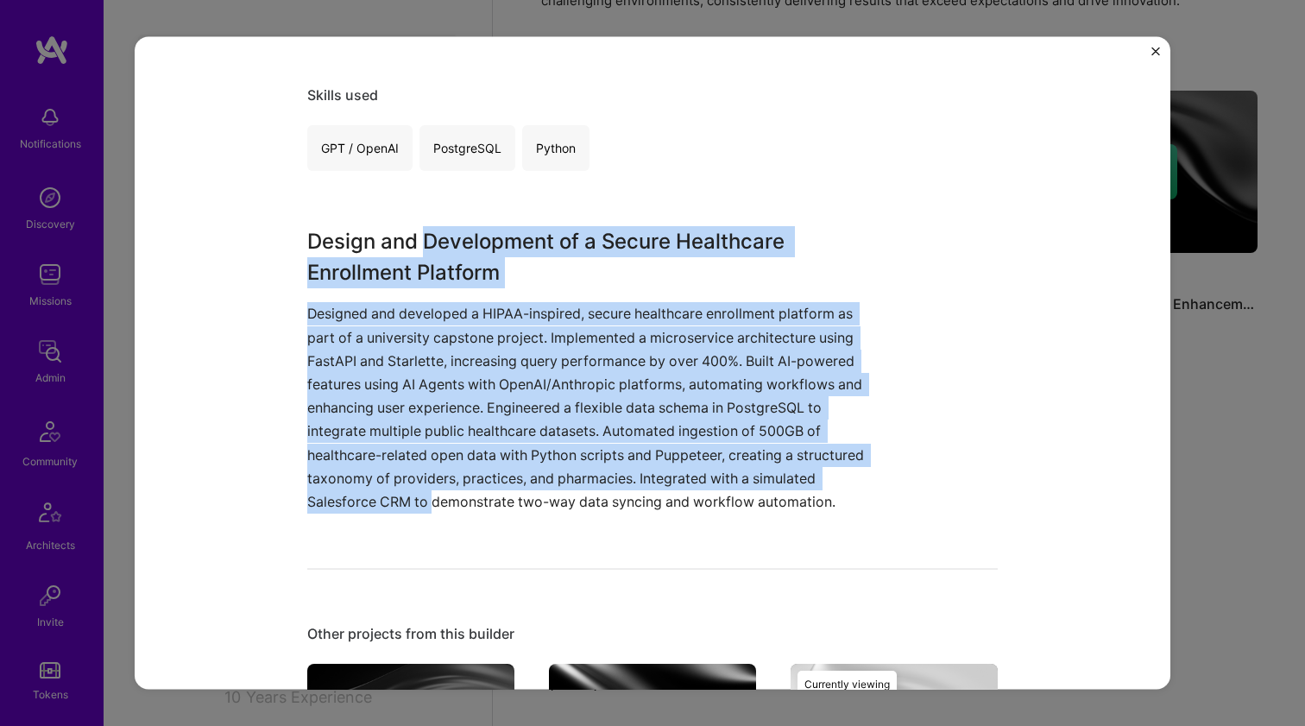
click at [504, 230] on h3 "Design and Development of a Secure Healthcare Enrollment Platform" at bounding box center [587, 257] width 561 height 62
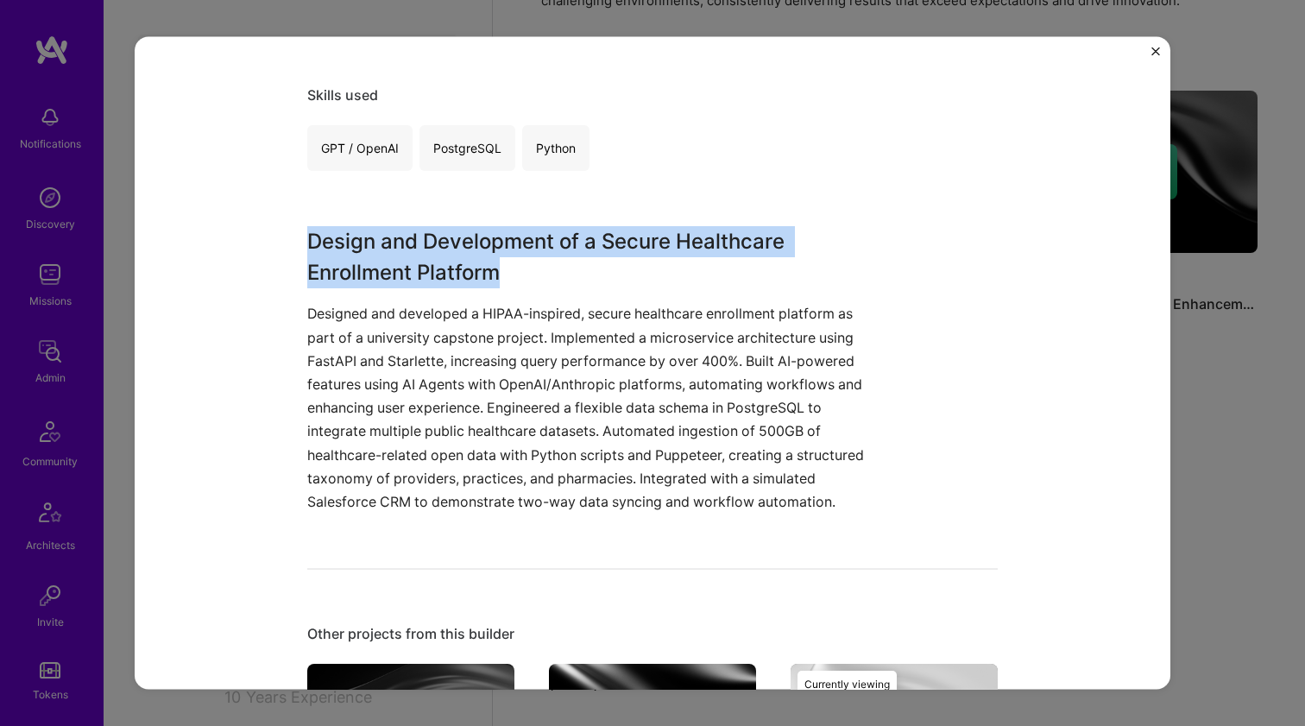
click at [504, 230] on h3 "Design and Development of a Secure Healthcare Enrollment Platform" at bounding box center [587, 257] width 561 height 62
click at [505, 231] on h3 "Design and Development of a Secure Healthcare Enrollment Platform" at bounding box center [587, 257] width 561 height 62
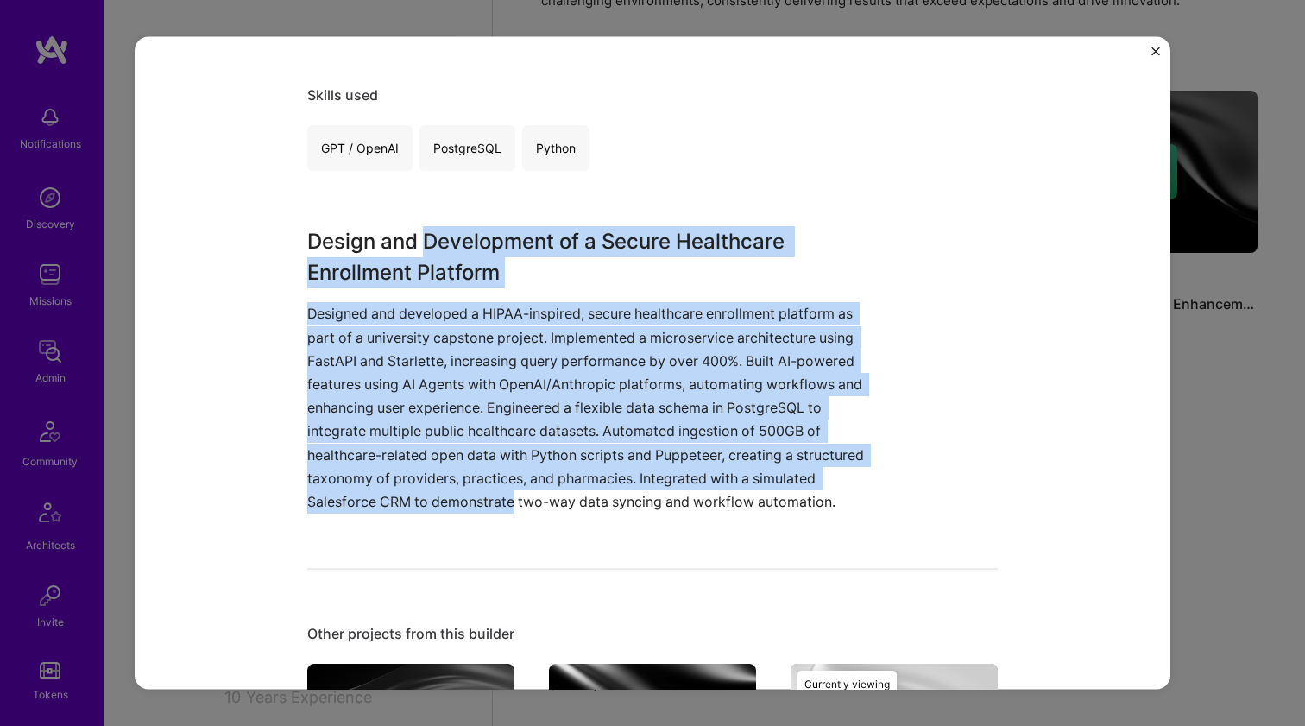
drag, startPoint x: 505, startPoint y: 231, endPoint x: 522, endPoint y: 496, distance: 265.6
click at [522, 496] on div "Design and Development of a Secure Healthcare Enrollment Platform Designed and …" at bounding box center [587, 369] width 561 height 287
click at [522, 496] on p "Designed and developed a HIPAA-inspired, secure healthcare enrollment platform …" at bounding box center [587, 407] width 561 height 211
drag, startPoint x: 522, startPoint y: 495, endPoint x: 515, endPoint y: 248, distance: 247.8
click at [515, 249] on div "Design and Development of a Secure Healthcare Enrollment Platform Designed and …" at bounding box center [587, 369] width 561 height 287
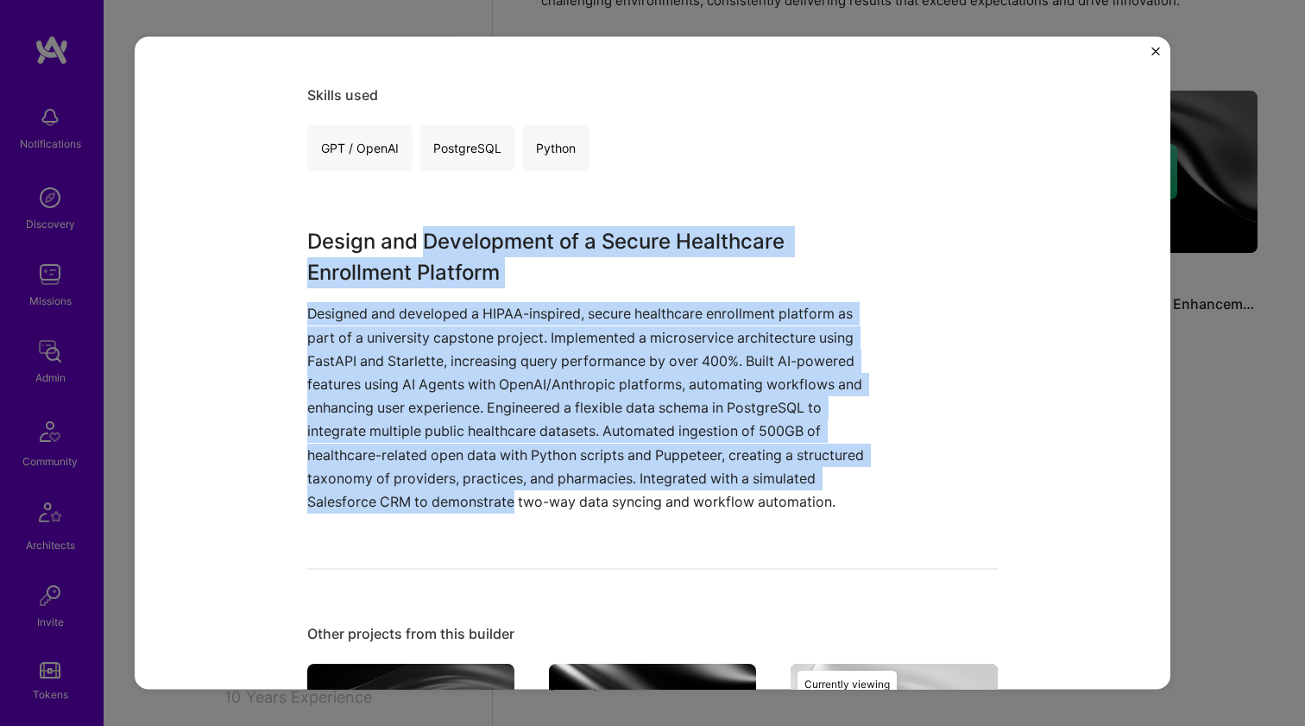
click at [514, 245] on h3 "Design and Development of a Secure Healthcare Enrollment Platform" at bounding box center [587, 257] width 561 height 62
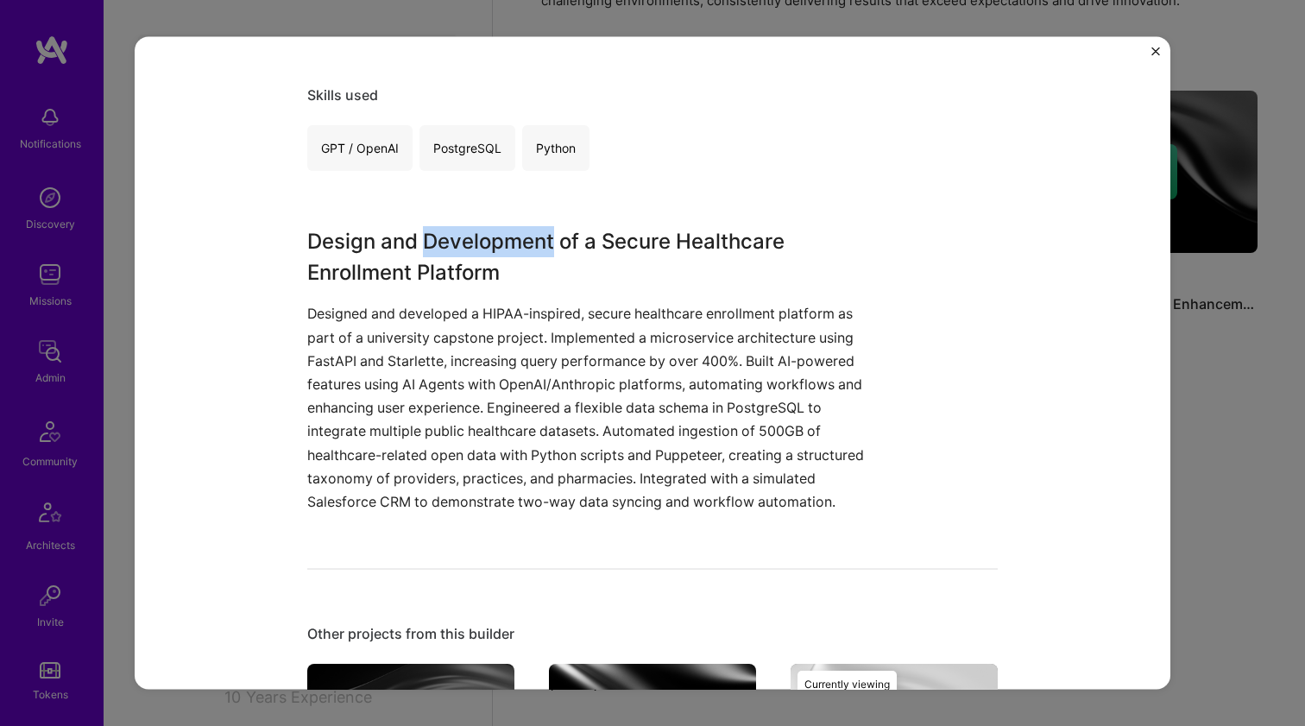
click at [514, 245] on h3 "Design and Development of a Secure Healthcare Enrollment Platform" at bounding box center [587, 257] width 561 height 62
click at [504, 333] on p "Designed and developed a HIPAA-inspired, secure healthcare enrollment platform …" at bounding box center [587, 407] width 561 height 211
click at [504, 317] on p "Designed and developed a HIPAA-inspired, secure healthcare enrollment platform …" at bounding box center [587, 407] width 561 height 211
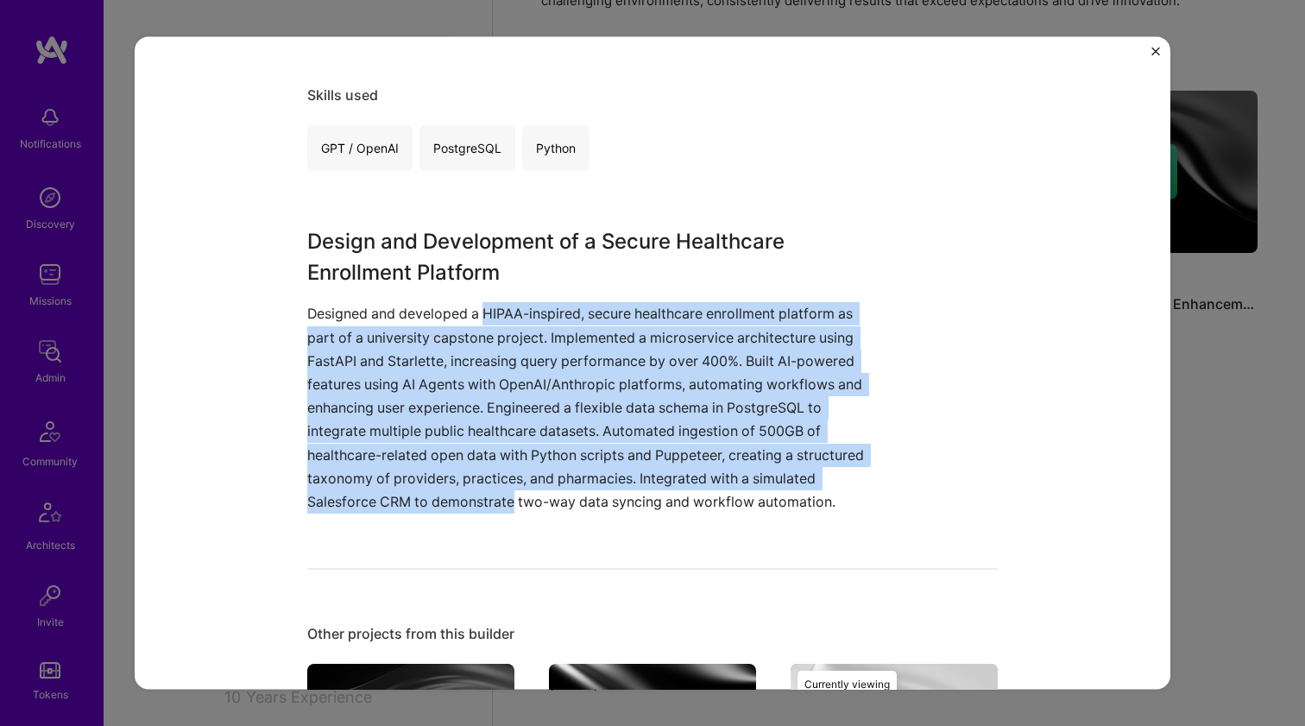
drag, startPoint x: 504, startPoint y: 317, endPoint x: 521, endPoint y: 505, distance: 188.9
click at [521, 505] on p "Designed and developed a HIPAA-inspired, secure healthcare enrollment platform …" at bounding box center [587, 407] width 561 height 211
click at [521, 501] on p "Designed and developed a HIPAA-inspired, secure healthcare enrollment platform …" at bounding box center [587, 407] width 561 height 211
drag, startPoint x: 521, startPoint y: 500, endPoint x: 546, endPoint y: 306, distance: 195.7
click at [546, 306] on p "Designed and developed a HIPAA-inspired, secure healthcare enrollment platform …" at bounding box center [587, 407] width 561 height 211
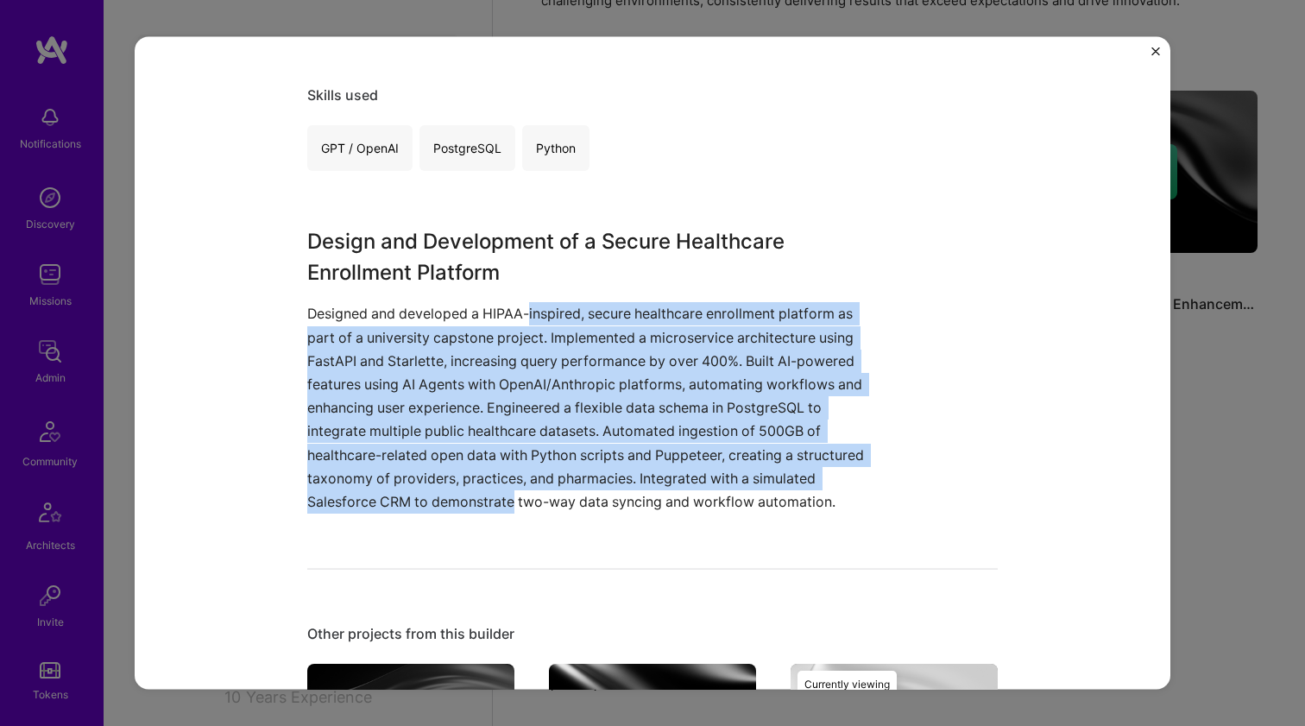
click at [546, 306] on p "Designed and developed a HIPAA-inspired, secure healthcare enrollment platform …" at bounding box center [587, 407] width 561 height 211
drag, startPoint x: 546, startPoint y: 306, endPoint x: 527, endPoint y: 499, distance: 194.3
click at [527, 499] on p "Designed and developed a HIPAA-inspired, secure healthcare enrollment platform …" at bounding box center [587, 407] width 561 height 211
click at [520, 312] on p "Designed and developed a HIPAA-inspired, secure healthcare enrollment platform …" at bounding box center [587, 407] width 561 height 211
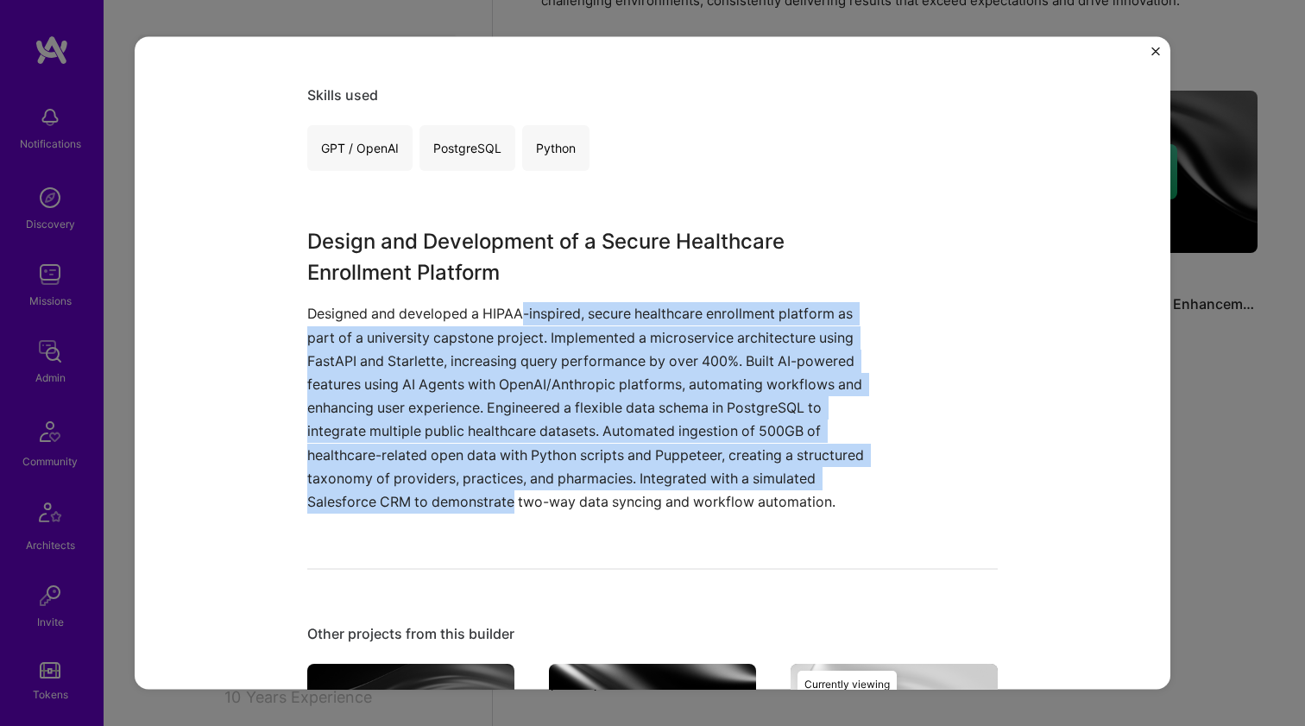
click at [520, 312] on p "Designed and developed a HIPAA-inspired, secure healthcare enrollment platform …" at bounding box center [587, 407] width 561 height 211
click at [529, 495] on p "Designed and developed a HIPAA-inspired, secure healthcare enrollment platform …" at bounding box center [587, 407] width 561 height 211
click at [539, 314] on p "Designed and developed a HIPAA-inspired, secure healthcare enrollment platform …" at bounding box center [587, 407] width 561 height 211
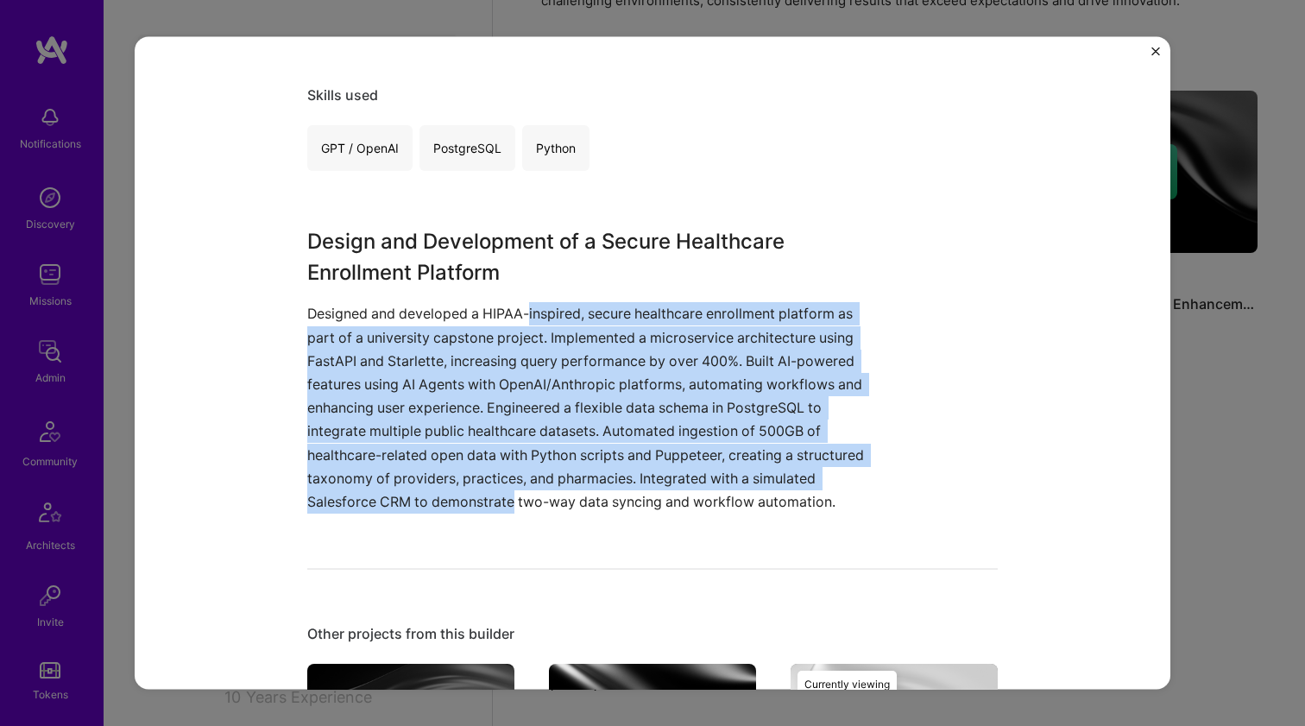
click at [531, 495] on p "Designed and developed a HIPAA-inspired, secure healthcare enrollment platform …" at bounding box center [587, 407] width 561 height 211
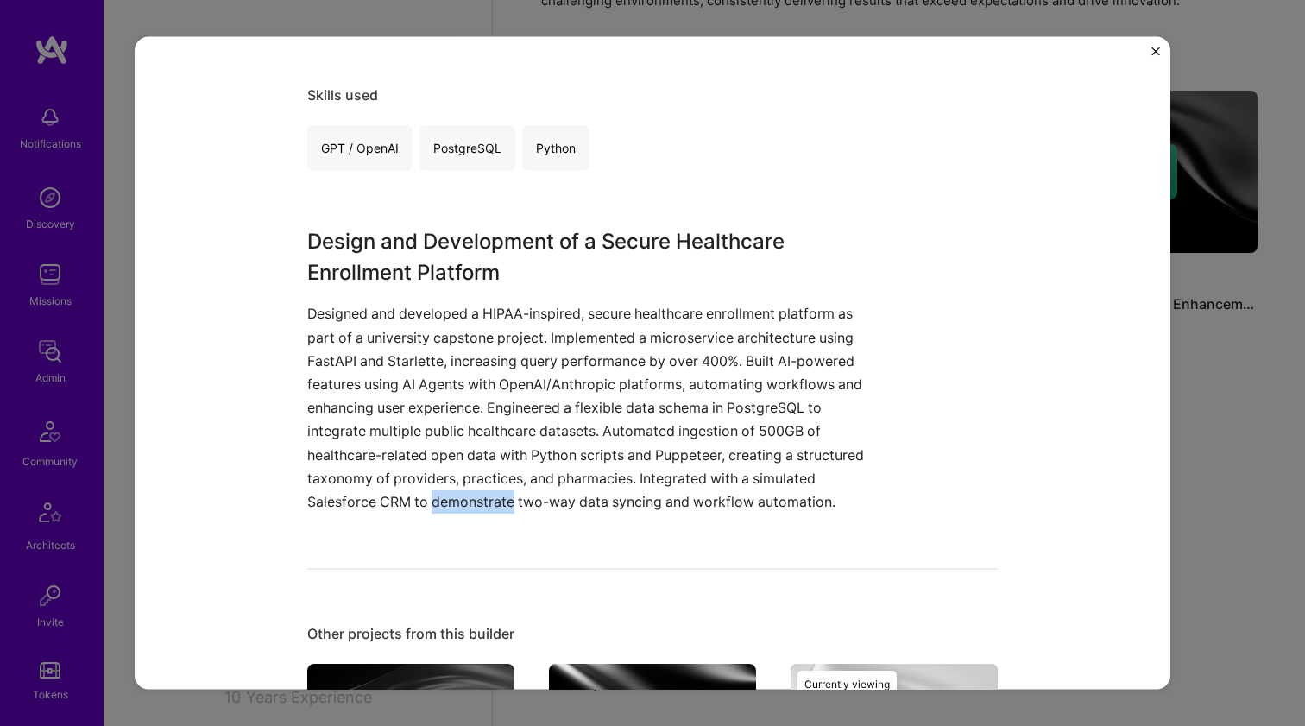
click at [531, 495] on p "Designed and developed a HIPAA-inspired, secure healthcare enrollment platform …" at bounding box center [587, 407] width 561 height 211
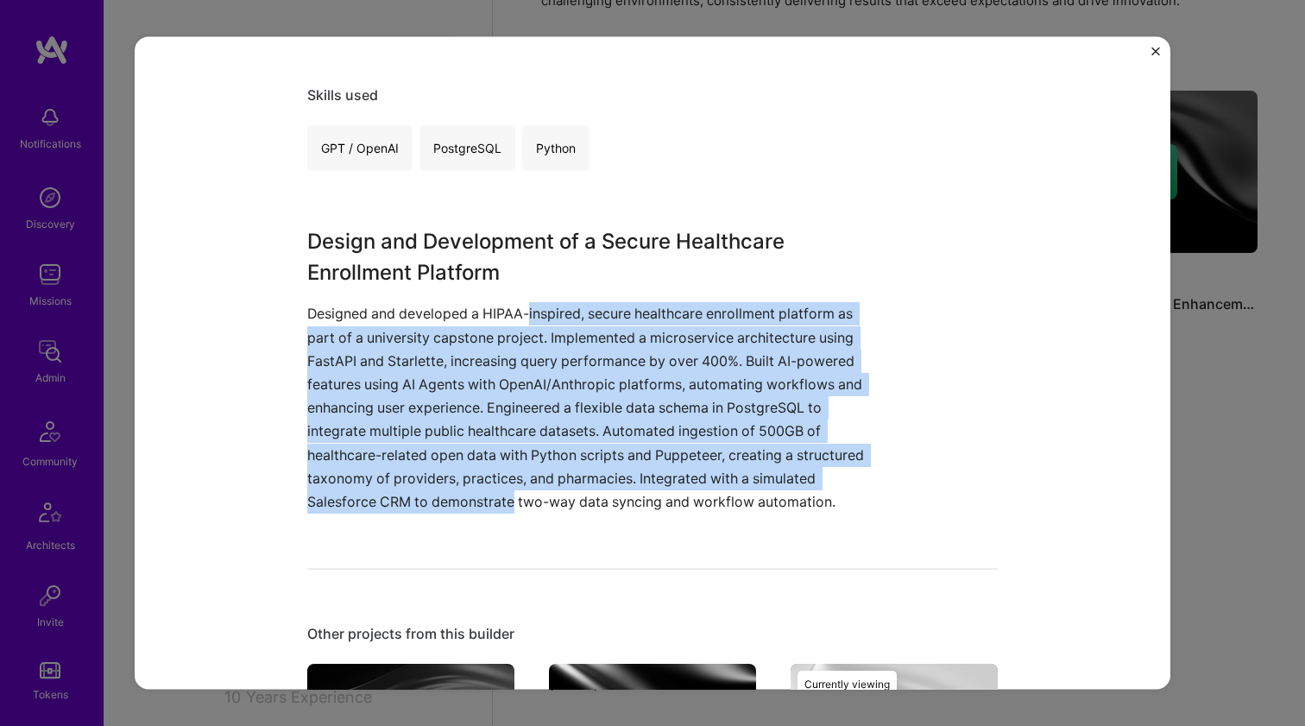
click at [529, 305] on p "Designed and developed a HIPAA-inspired, secure healthcare enrollment platform …" at bounding box center [587, 407] width 561 height 211
click at [521, 503] on p "Designed and developed a HIPAA-inspired, secure healthcare enrollment platform …" at bounding box center [587, 407] width 561 height 211
click at [549, 320] on p "Designed and developed a HIPAA-inspired, secure healthcare enrollment platform …" at bounding box center [587, 407] width 561 height 211
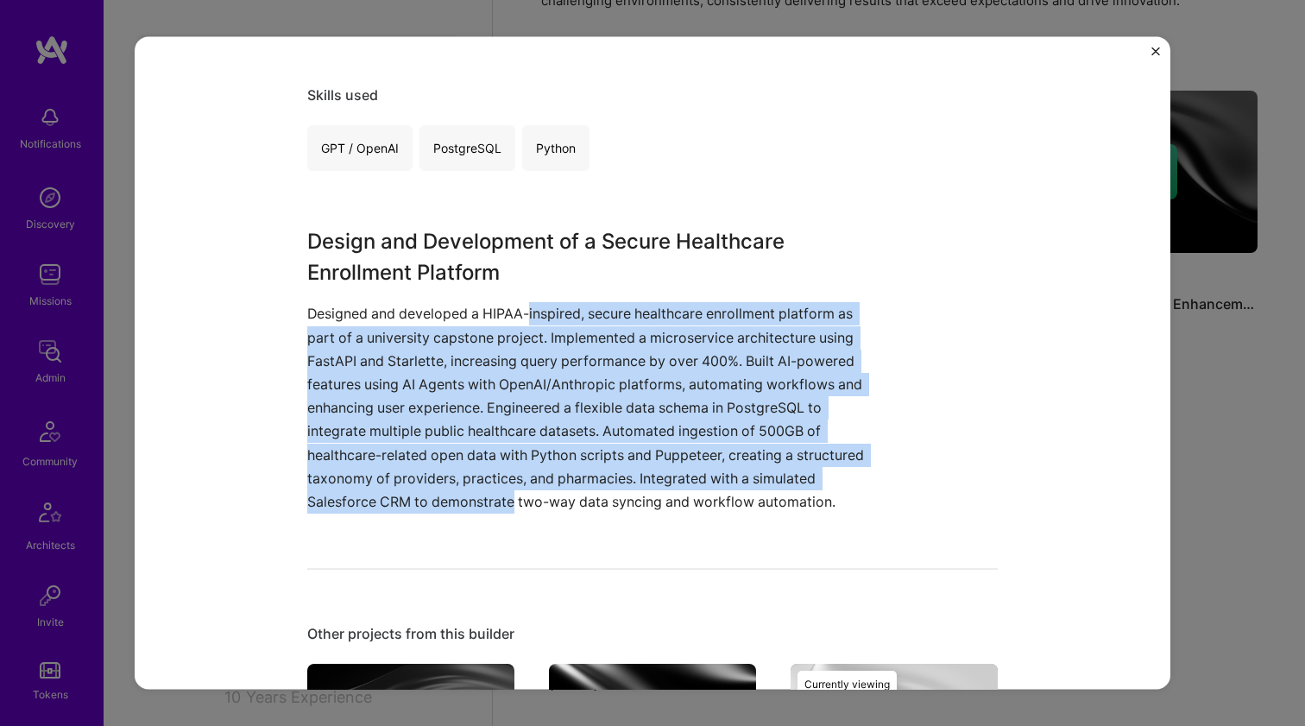
click at [549, 320] on p "Designed and developed a HIPAA-inspired, secure healthcare enrollment platform …" at bounding box center [587, 407] width 561 height 211
click at [539, 505] on p "Designed and developed a HIPAA-inspired, secure healthcare enrollment platform …" at bounding box center [587, 407] width 561 height 211
click at [553, 312] on p "Designed and developed a HIPAA-inspired, secure healthcare enrollment platform …" at bounding box center [587, 407] width 561 height 211
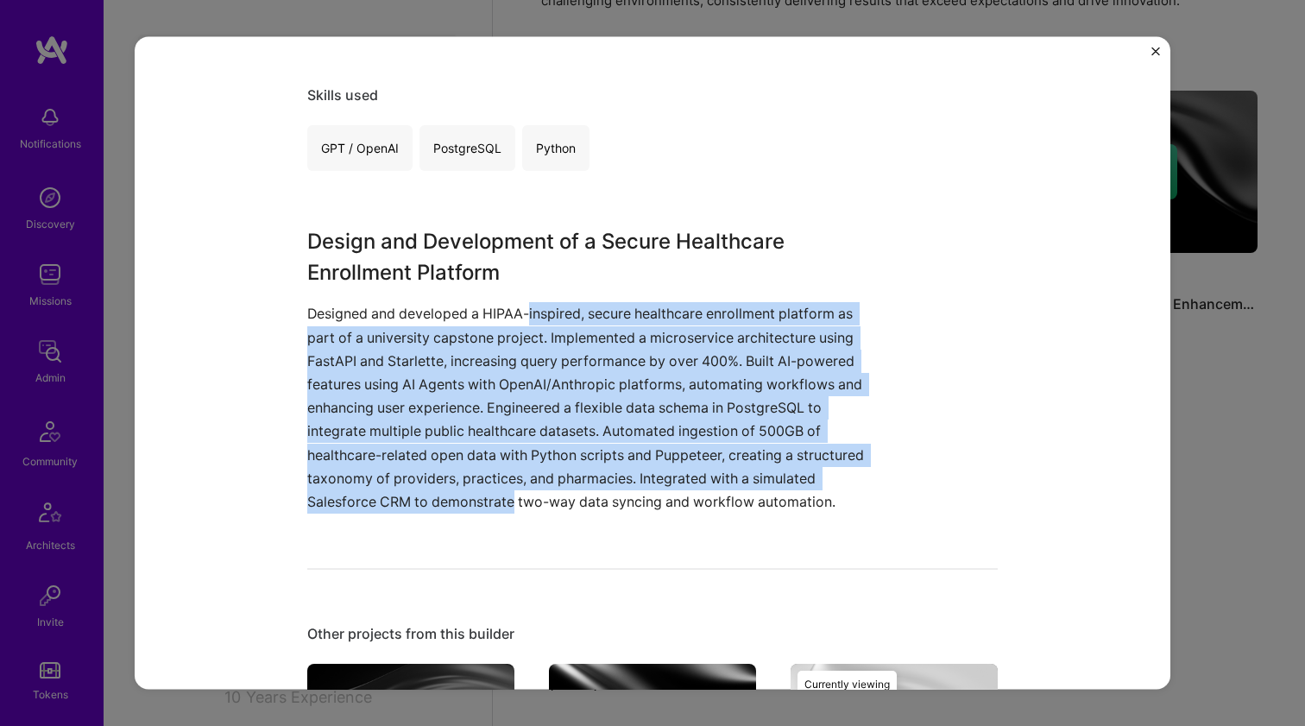
click at [521, 498] on p "Designed and developed a HIPAA-inspired, secure healthcare enrollment platform …" at bounding box center [587, 407] width 561 height 211
click at [533, 306] on p "Designed and developed a HIPAA-inspired, secure healthcare enrollment platform …" at bounding box center [587, 407] width 561 height 211
click at [506, 495] on p "Designed and developed a HIPAA-inspired, secure healthcare enrollment platform …" at bounding box center [587, 407] width 561 height 211
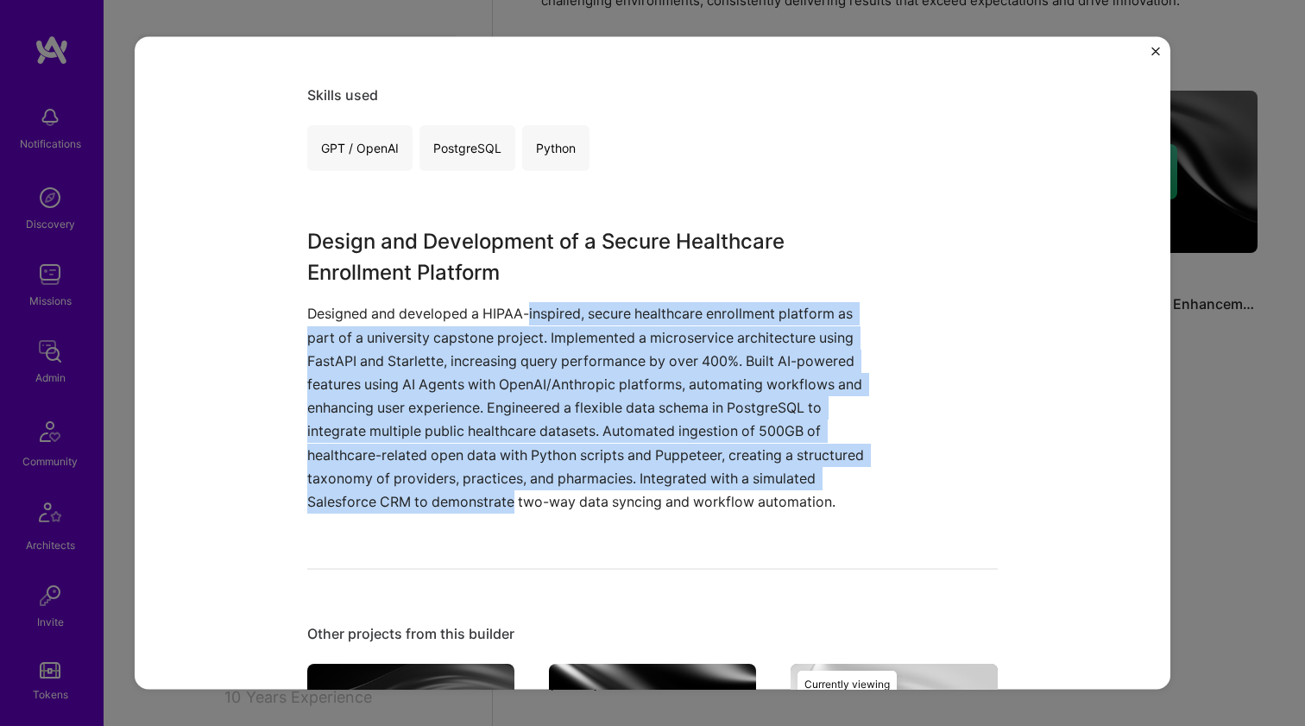
click at [506, 495] on p "Designed and developed a HIPAA-inspired, secure healthcare enrollment platform …" at bounding box center [587, 407] width 561 height 211
click at [528, 312] on p "Designed and developed a HIPAA-inspired, secure healthcare enrollment platform …" at bounding box center [587, 407] width 561 height 211
click at [528, 311] on p "Designed and developed a HIPAA-inspired, secure healthcare enrollment platform …" at bounding box center [587, 407] width 561 height 211
click at [470, 489] on p "Designed and developed a HIPAA-inspired, secure healthcare enrollment platform …" at bounding box center [587, 407] width 561 height 211
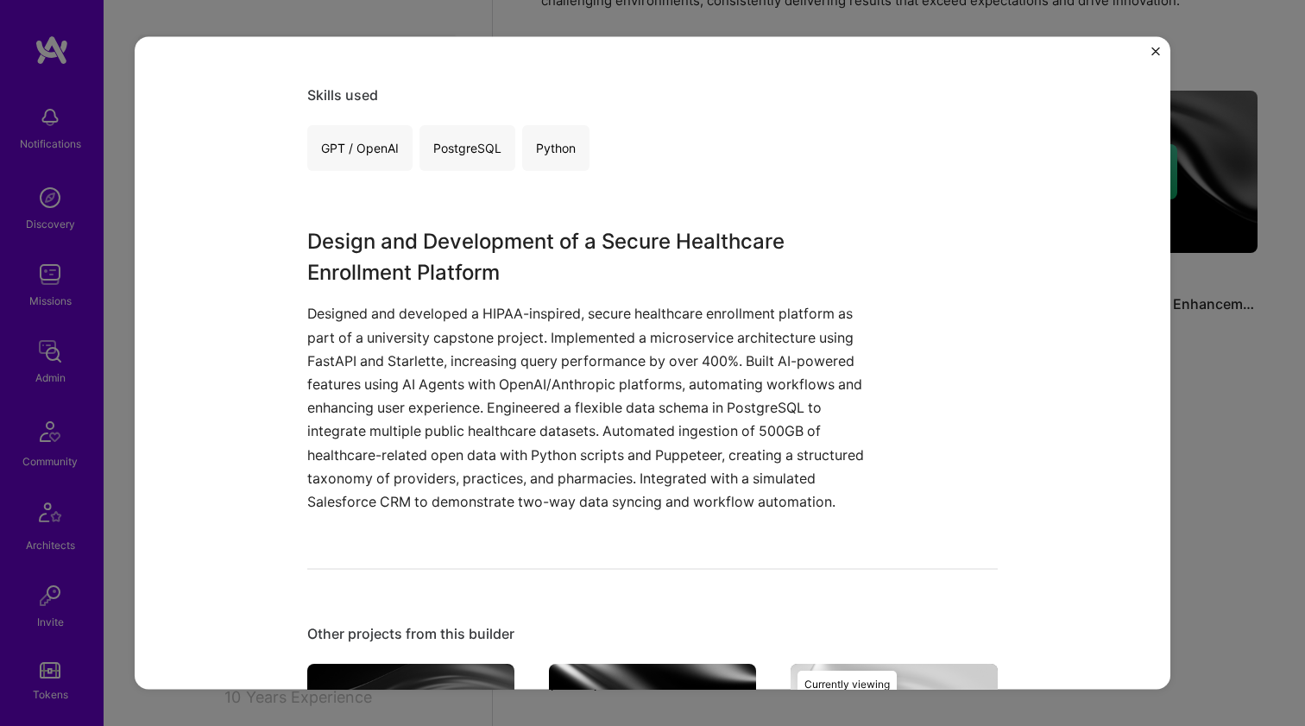
click at [1271, 410] on div "Healthcare Enrollment Platform Development Raygain , Role Senior Full Stack Eng…" at bounding box center [652, 363] width 1305 height 726
